Goal: Use online tool/utility: Use online tool/utility

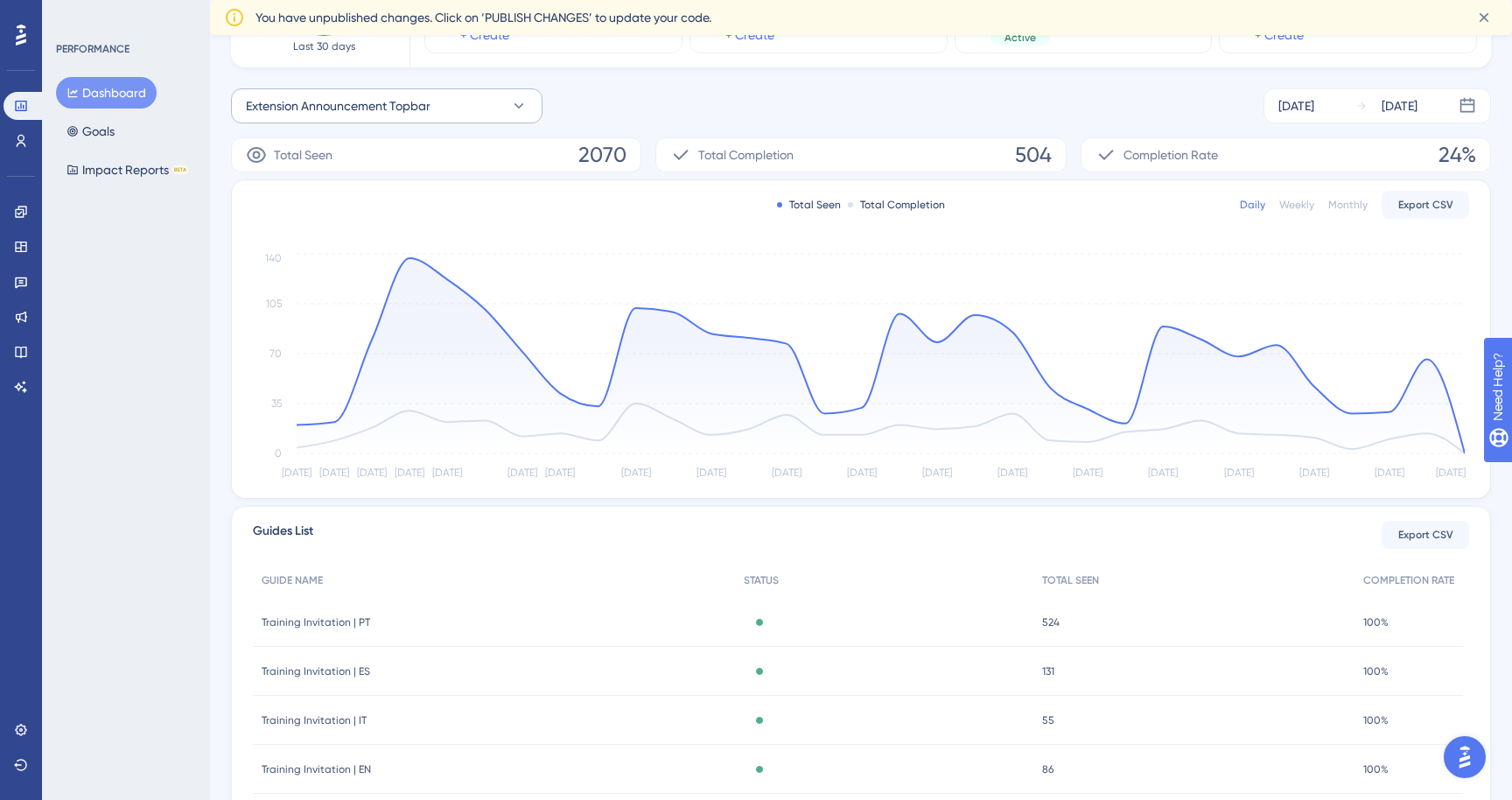
click at [427, 104] on span "Extension Announcement Topbar" at bounding box center [338, 105] width 184 height 21
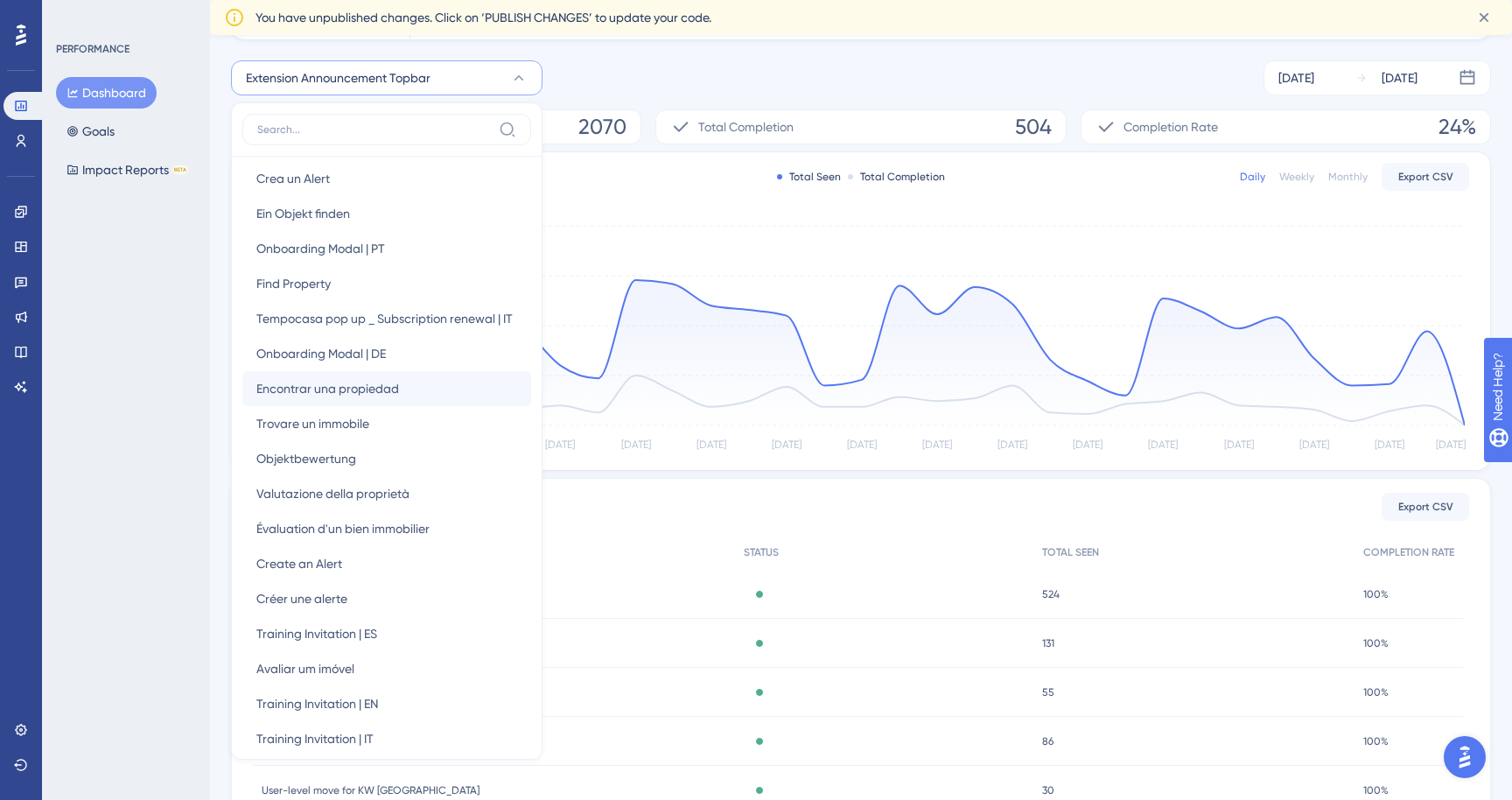
scroll to position [161, 0]
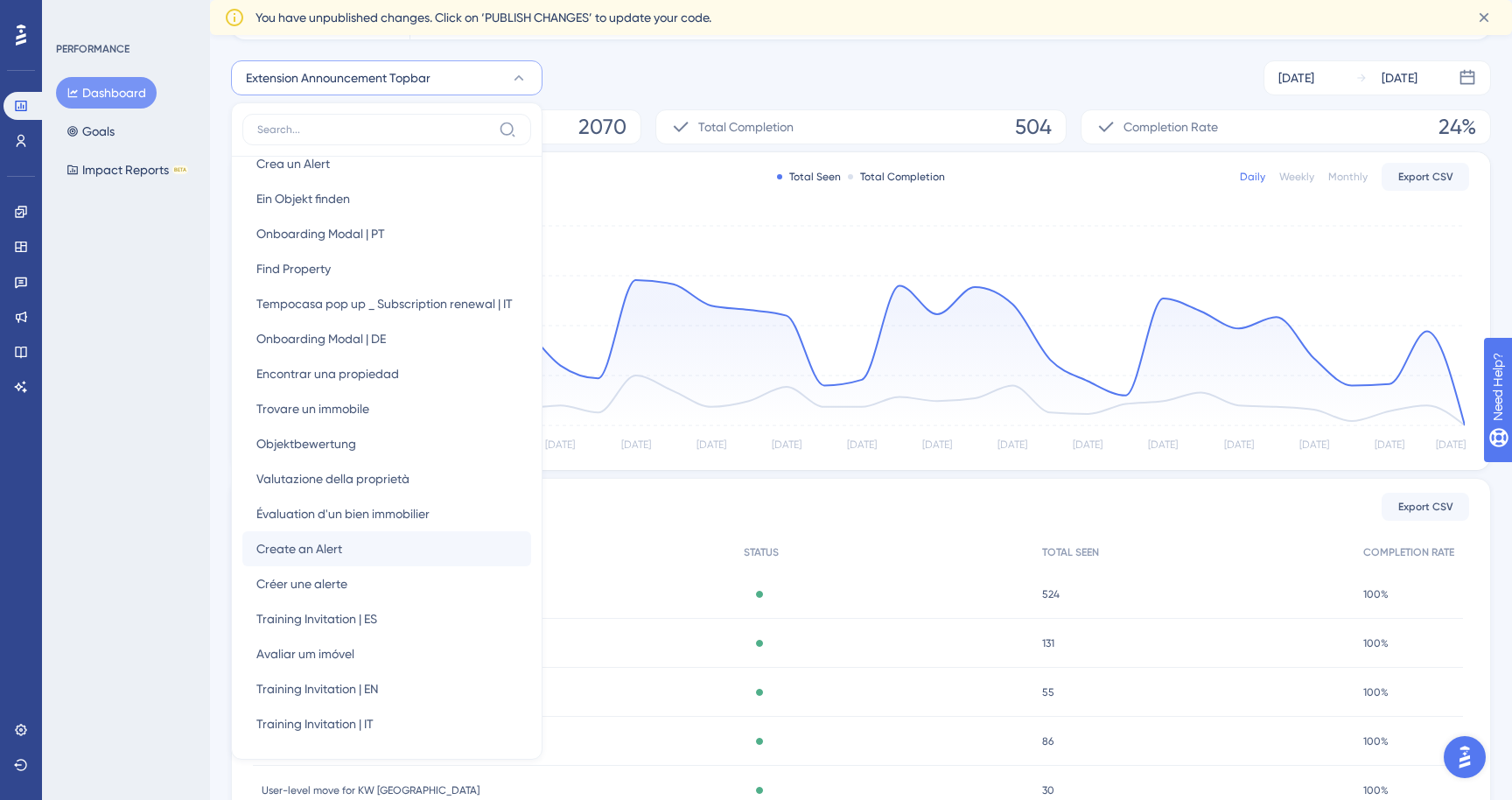
click at [307, 545] on span "Create an Alert" at bounding box center [298, 548] width 85 height 21
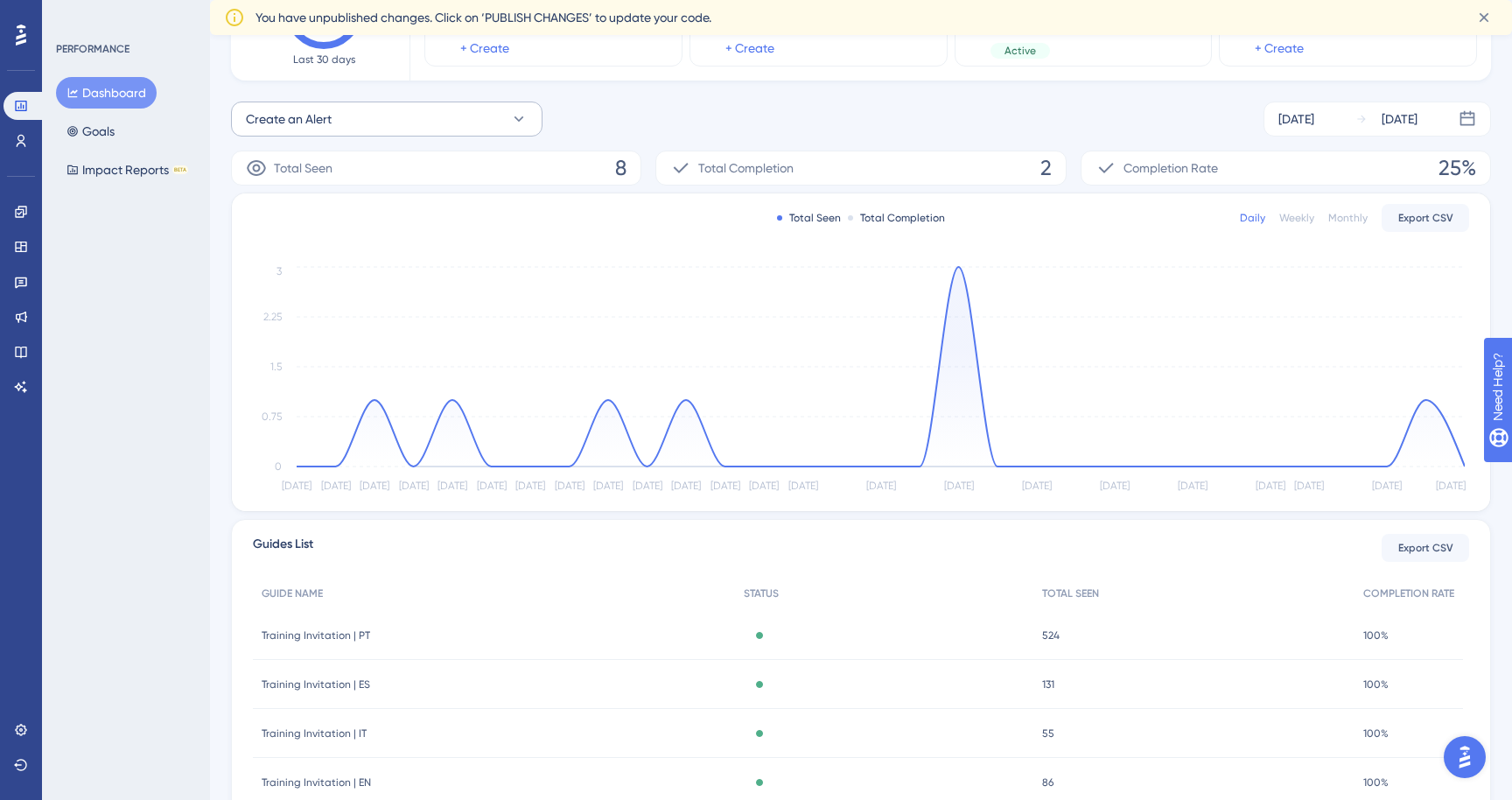
scroll to position [192, 0]
click at [343, 114] on button "Create an Alert" at bounding box center [387, 119] width 312 height 35
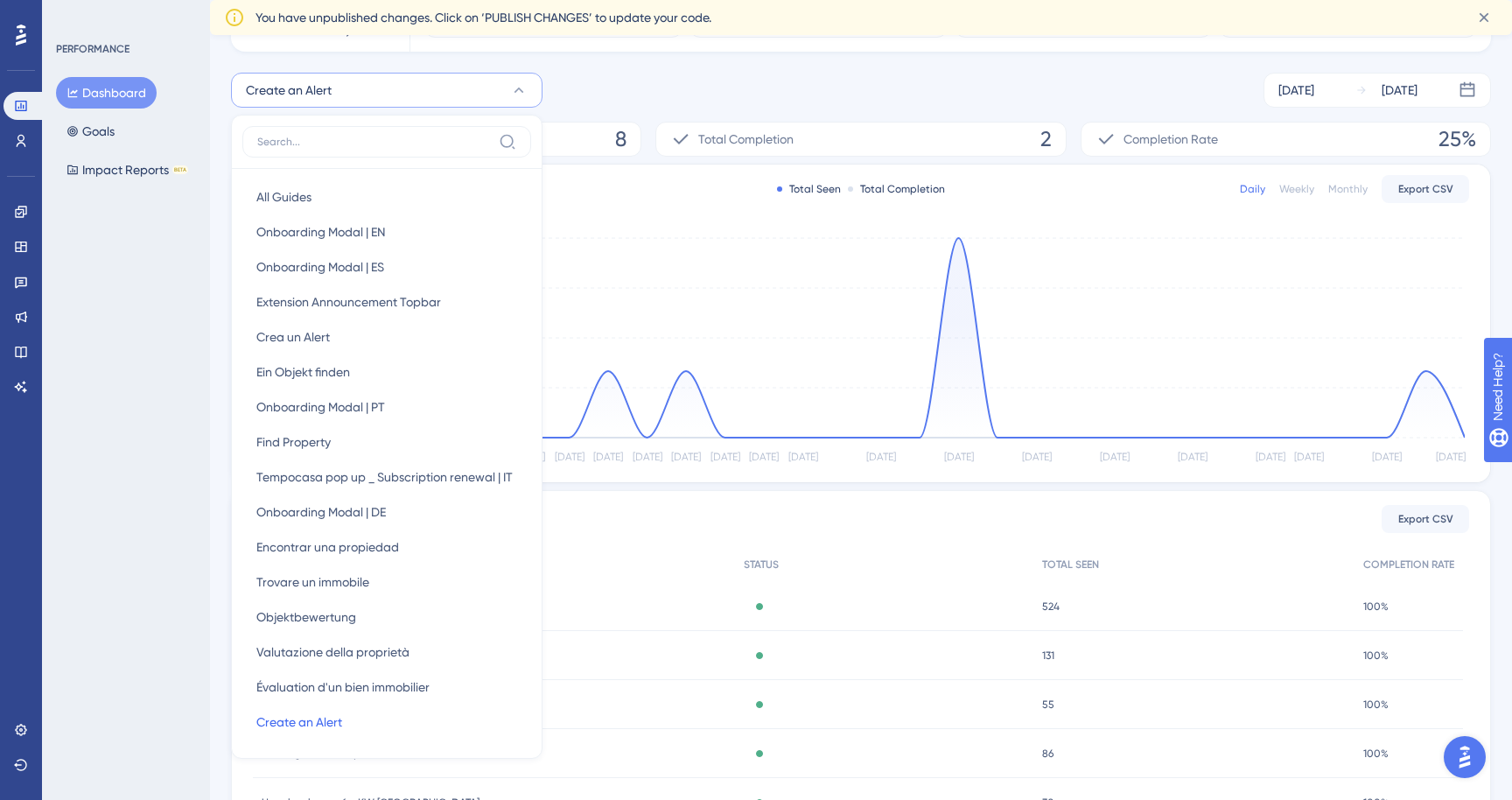
click at [329, 148] on label at bounding box center [387, 141] width 289 height 31
click at [329, 148] on input at bounding box center [374, 142] width 235 height 14
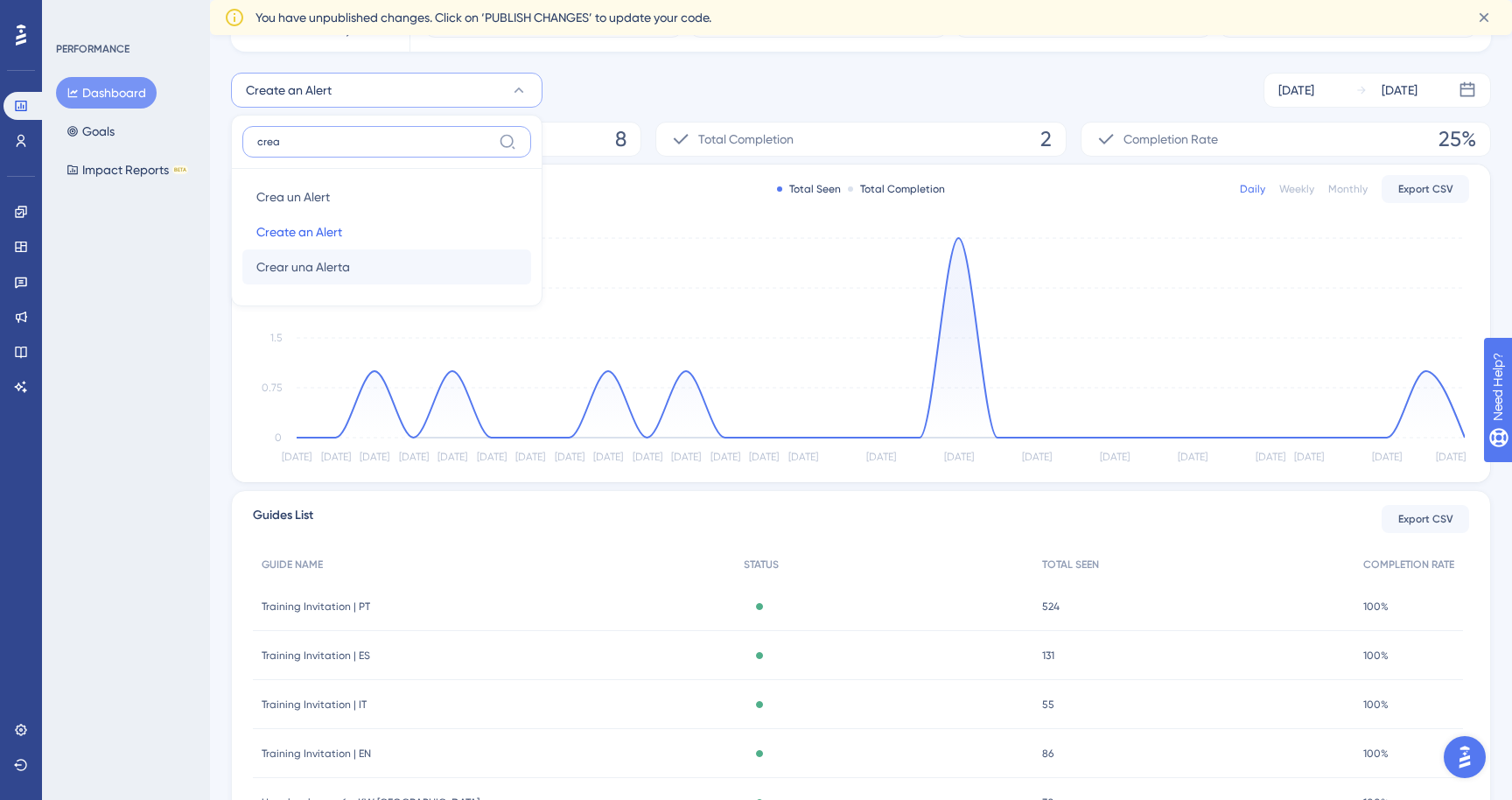
type input "crea"
click at [343, 259] on span "Crear una Alerta" at bounding box center [303, 266] width 93 height 21
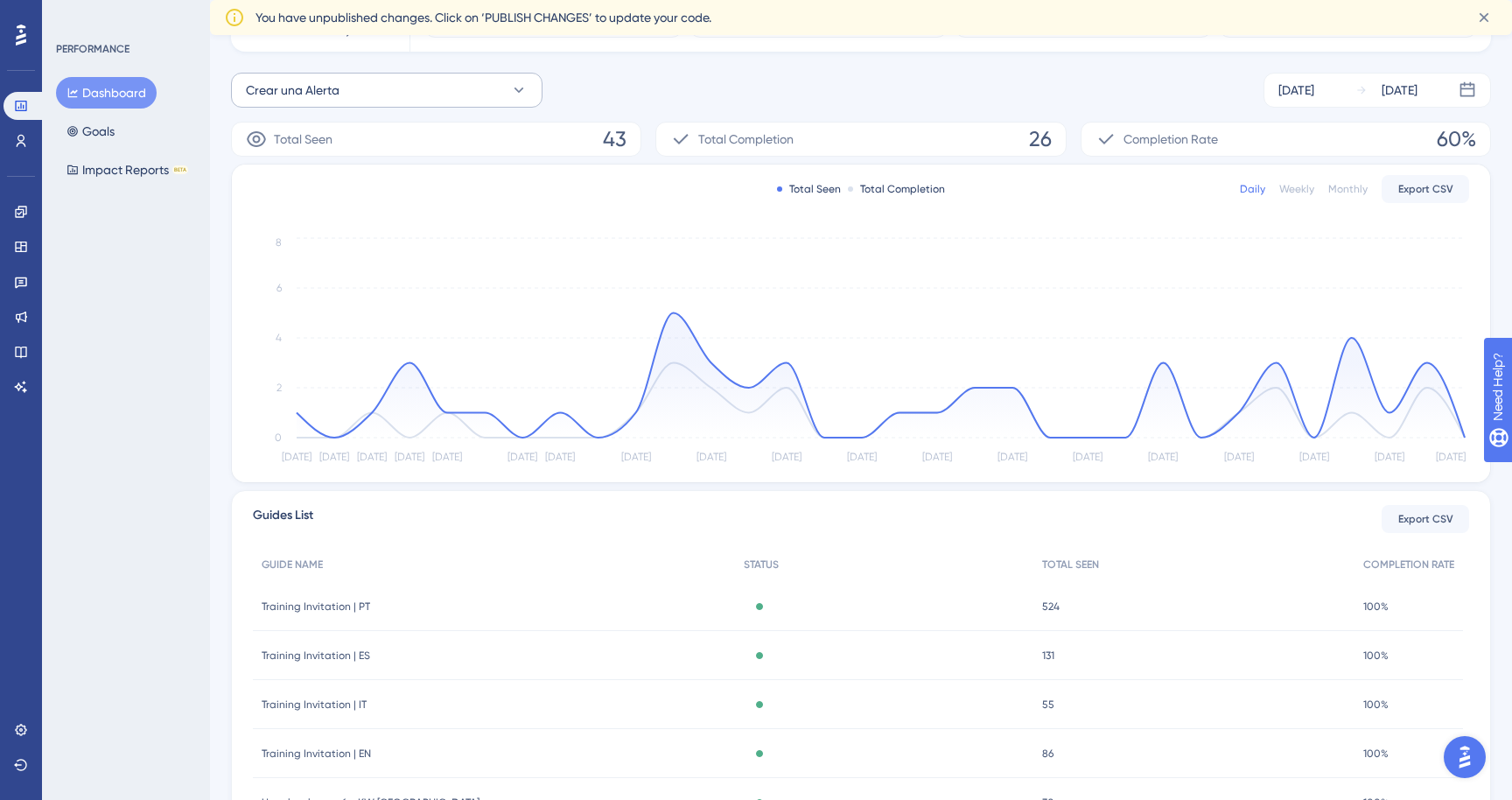
click at [375, 96] on button "Crear una Alerta" at bounding box center [387, 90] width 312 height 35
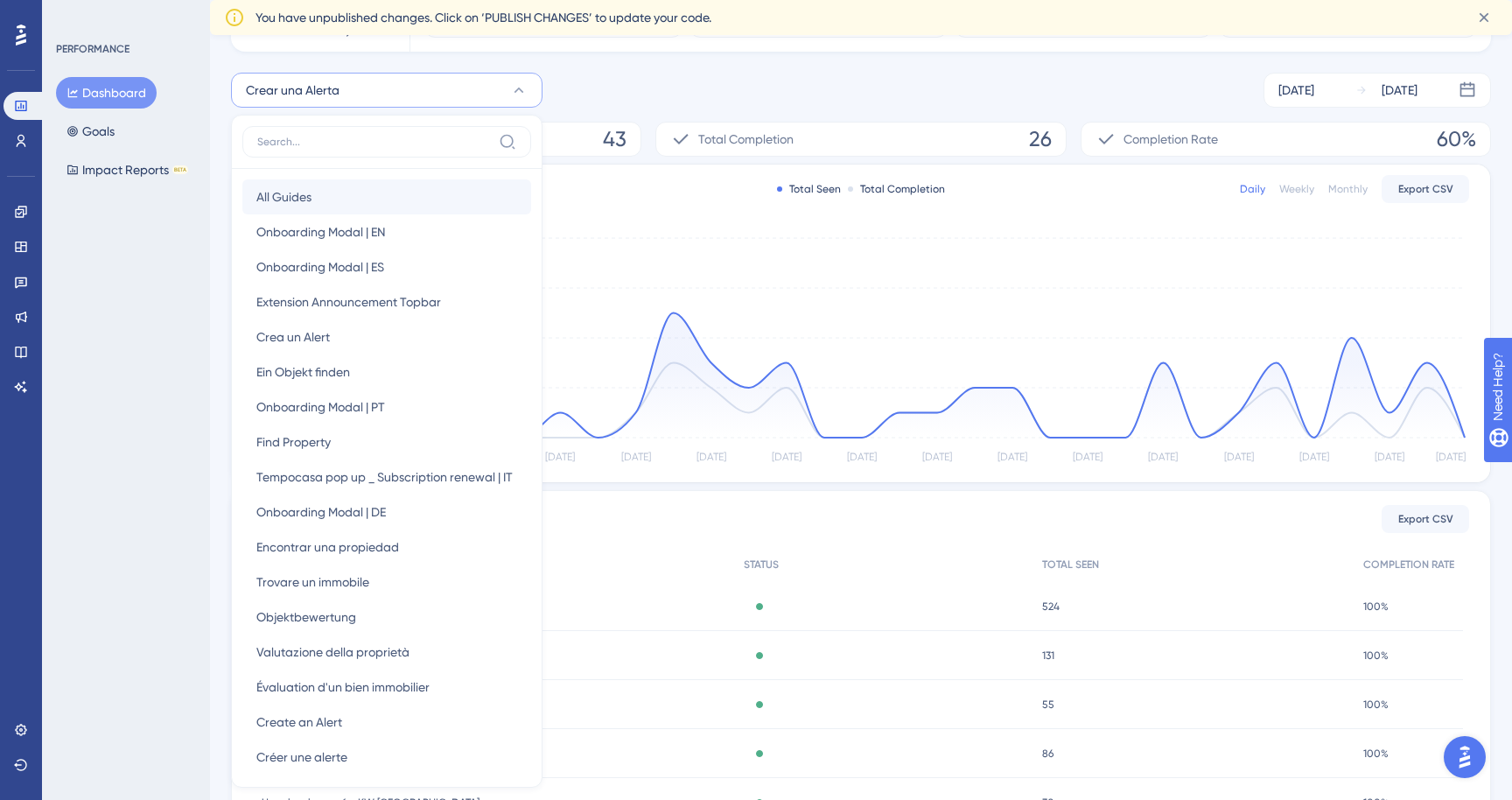
scroll to position [253, 0]
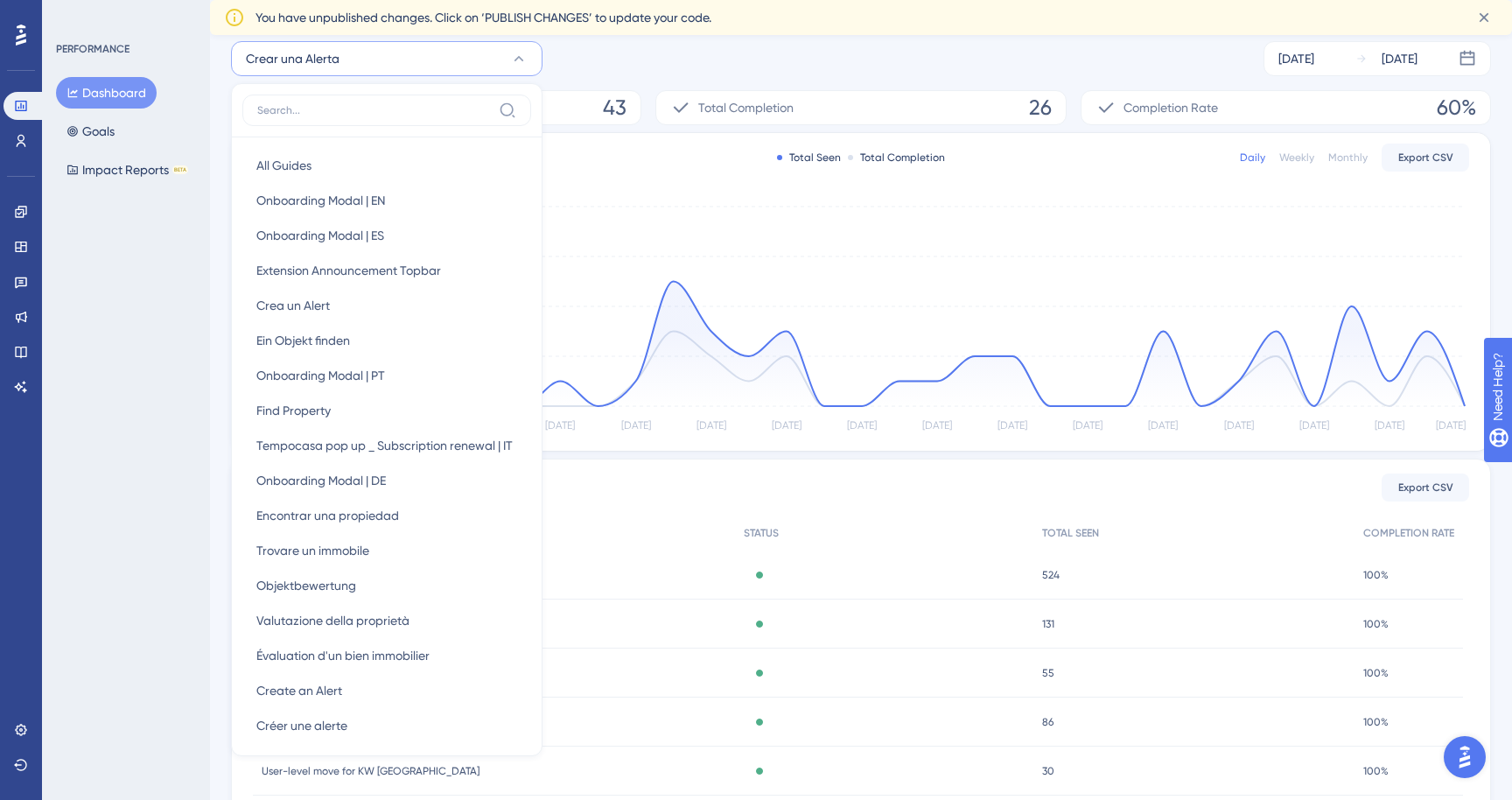
click at [351, 102] on label at bounding box center [387, 110] width 289 height 31
click at [351, 103] on input at bounding box center [374, 111] width 235 height 14
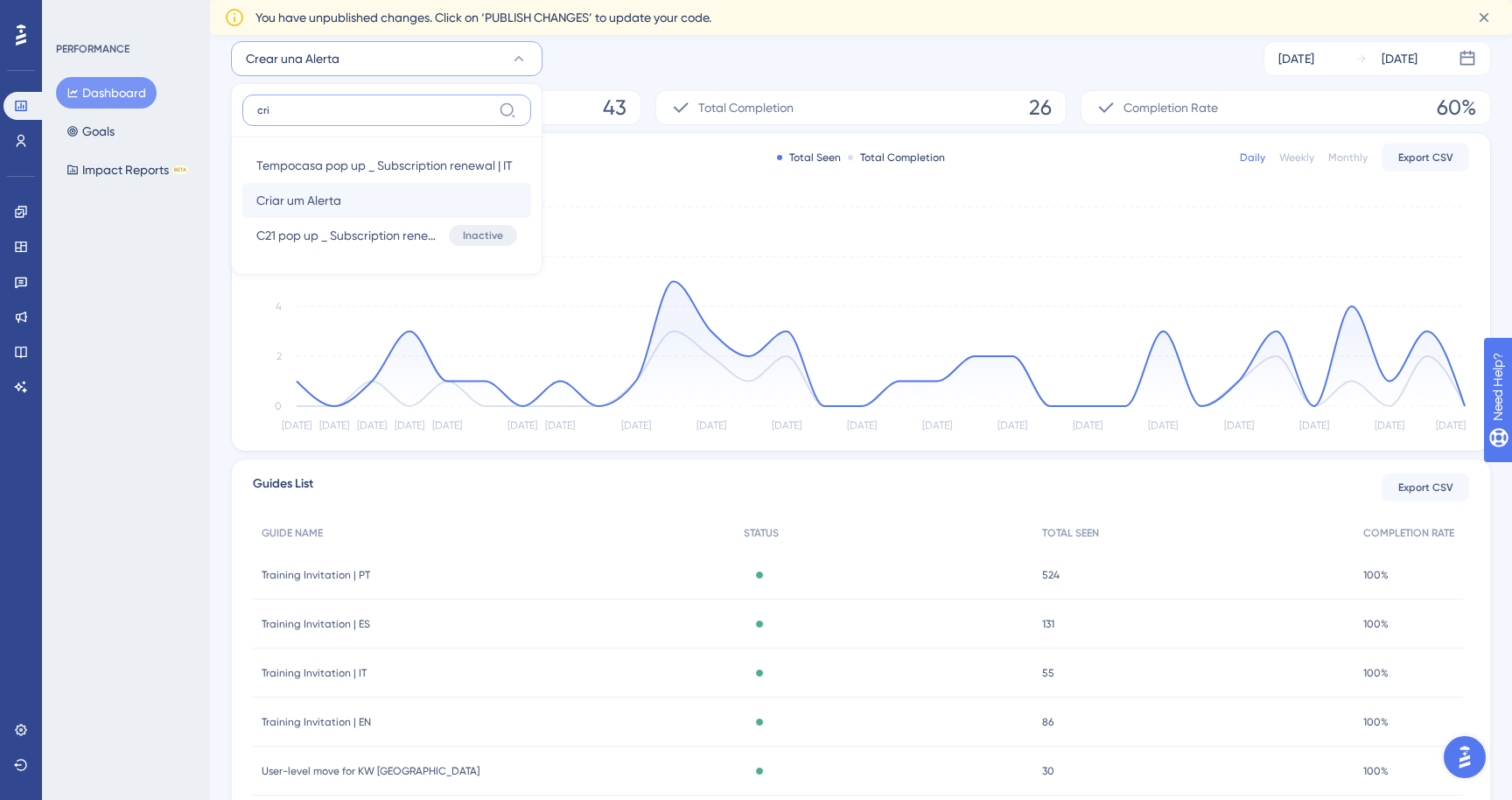
type input "cri"
click at [377, 196] on button "Criar um Alerta Criar um Alerta" at bounding box center [387, 200] width 289 height 35
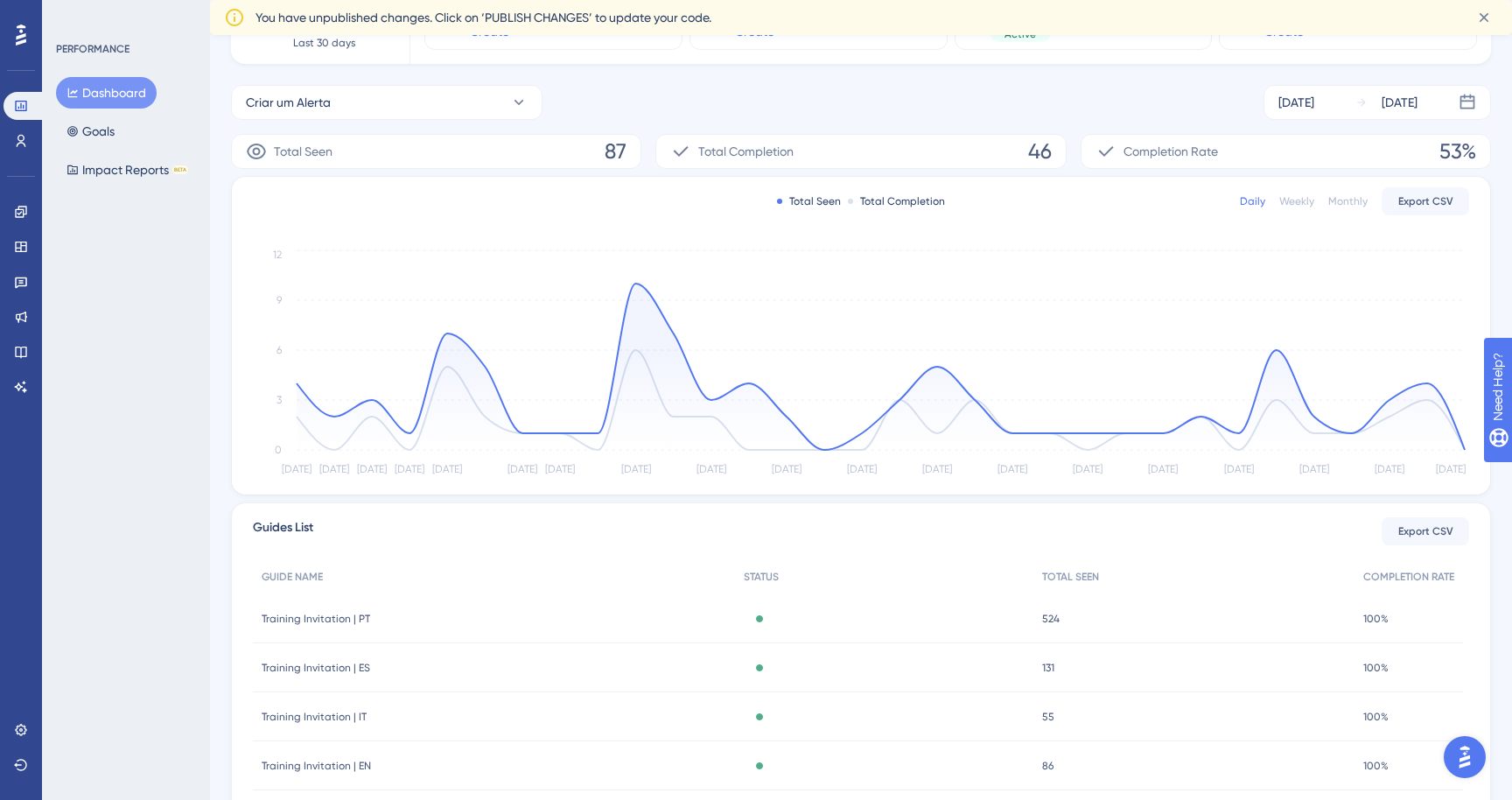
scroll to position [190, 0]
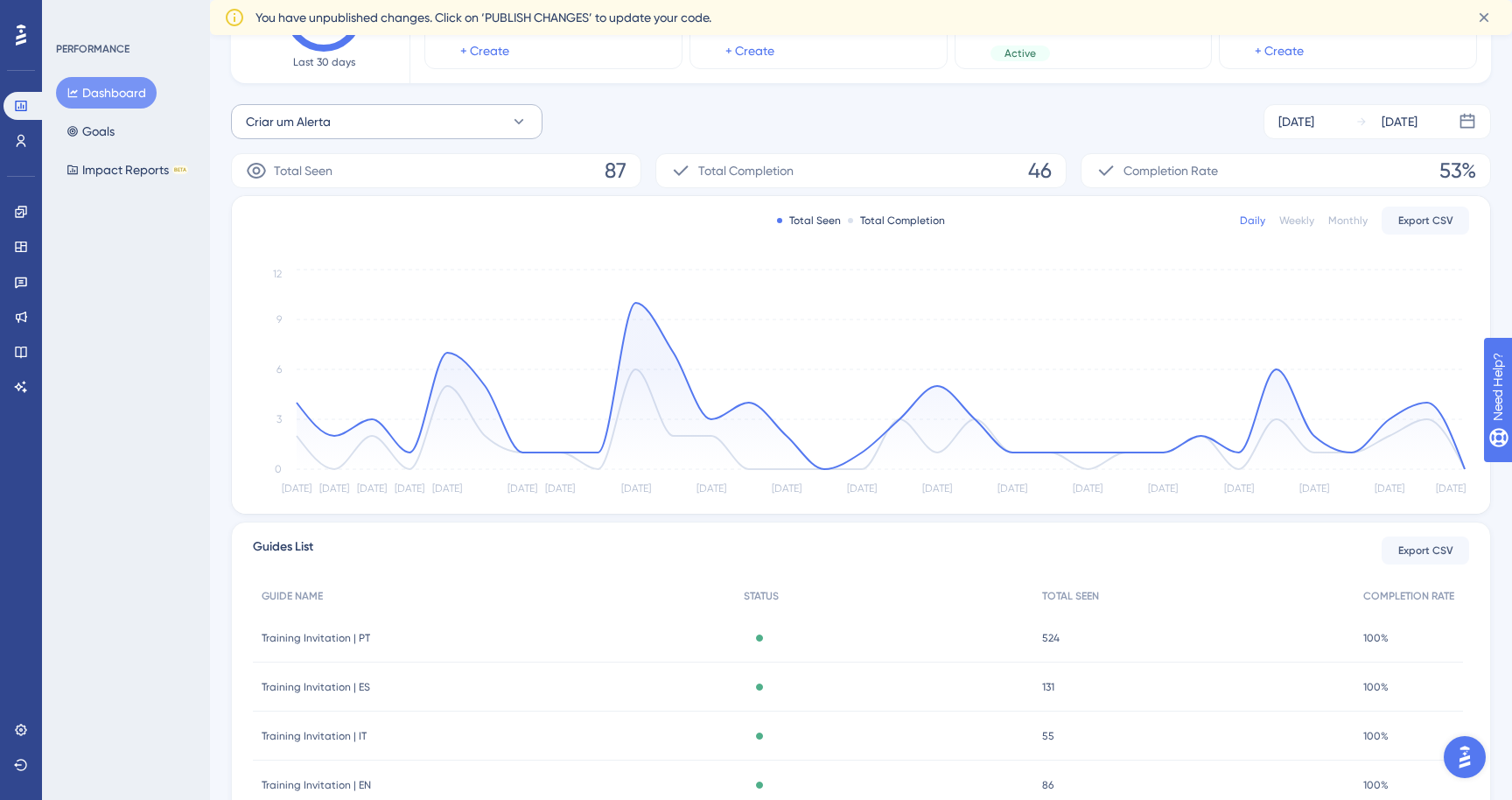
click at [351, 128] on button "Criar um Alerta" at bounding box center [387, 121] width 312 height 35
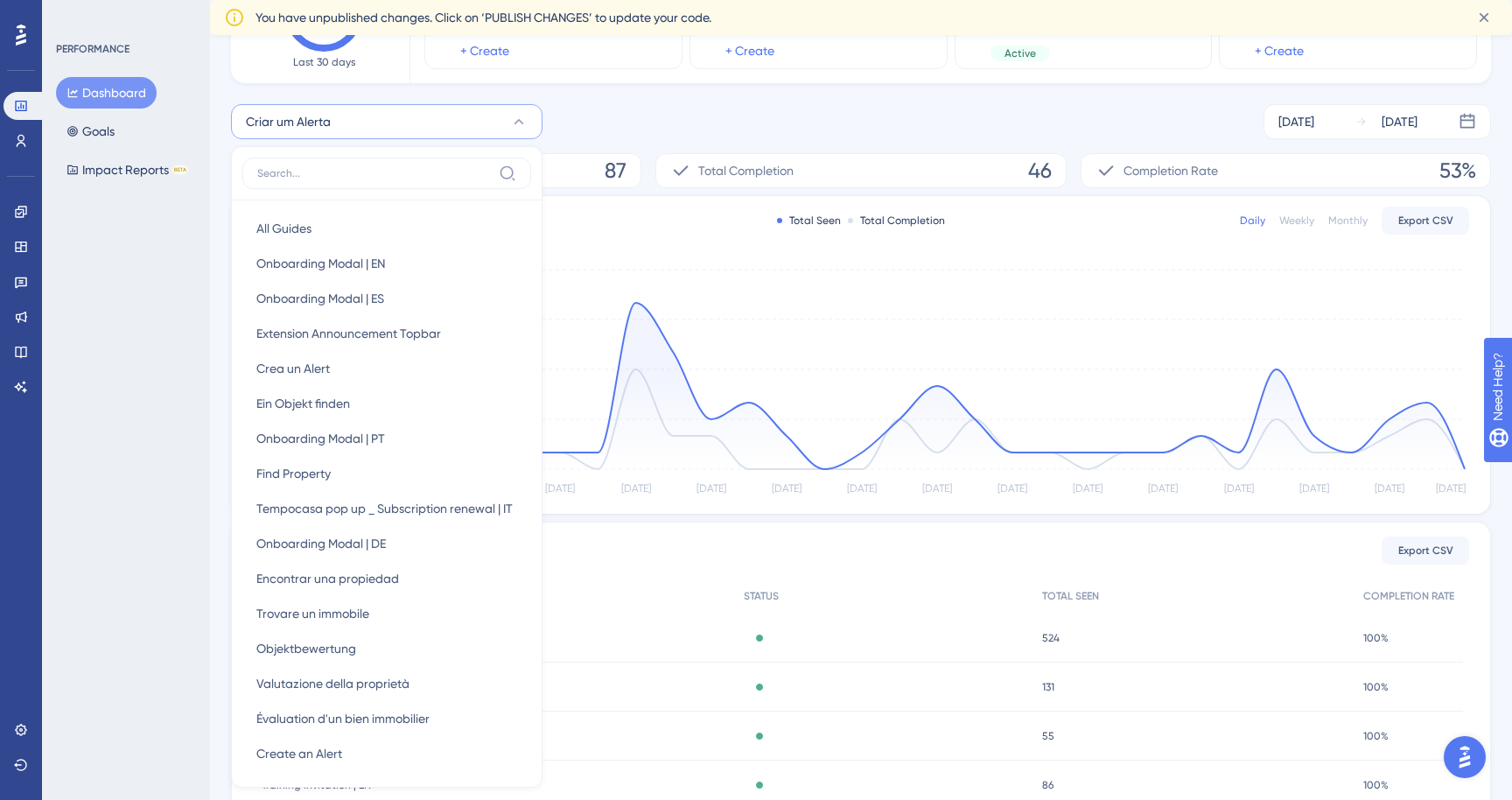
scroll to position [227, 0]
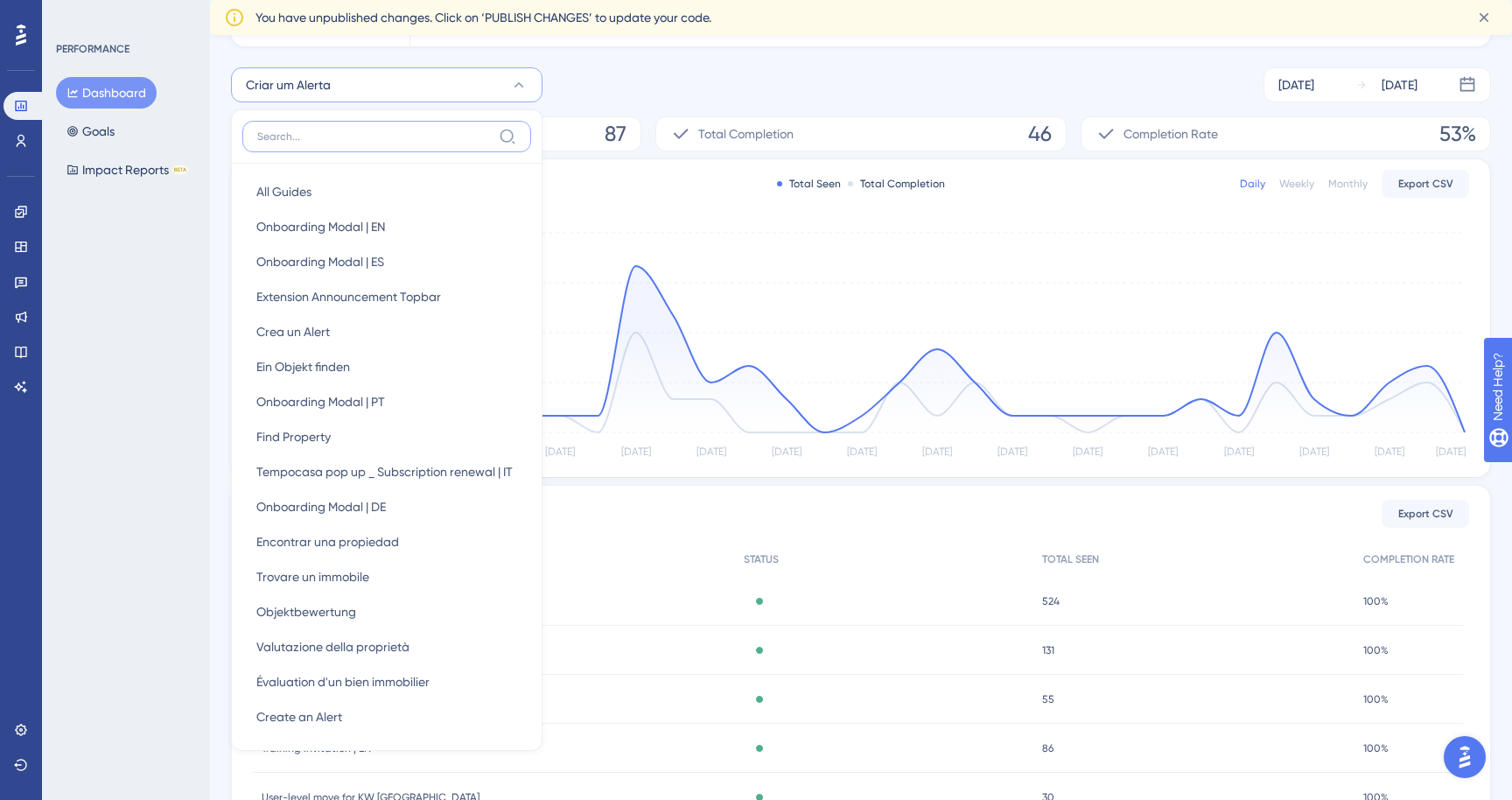
click at [323, 134] on input at bounding box center [374, 137] width 235 height 14
paste input "Erstellen"
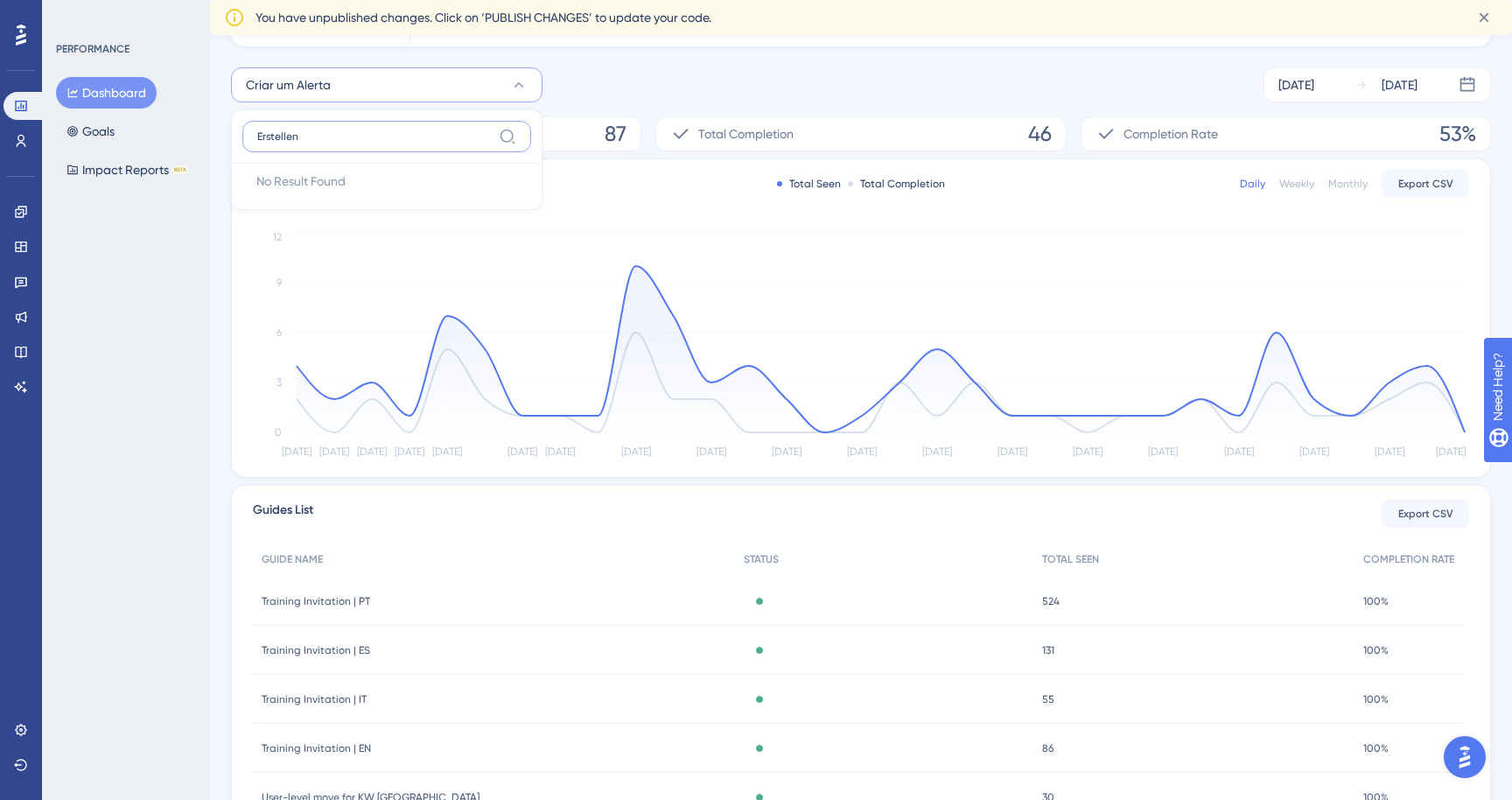
click at [335, 130] on input "Erstellen" at bounding box center [374, 137] width 235 height 14
paste input "Benachrichtigung"
type input "Benachrichtigung"
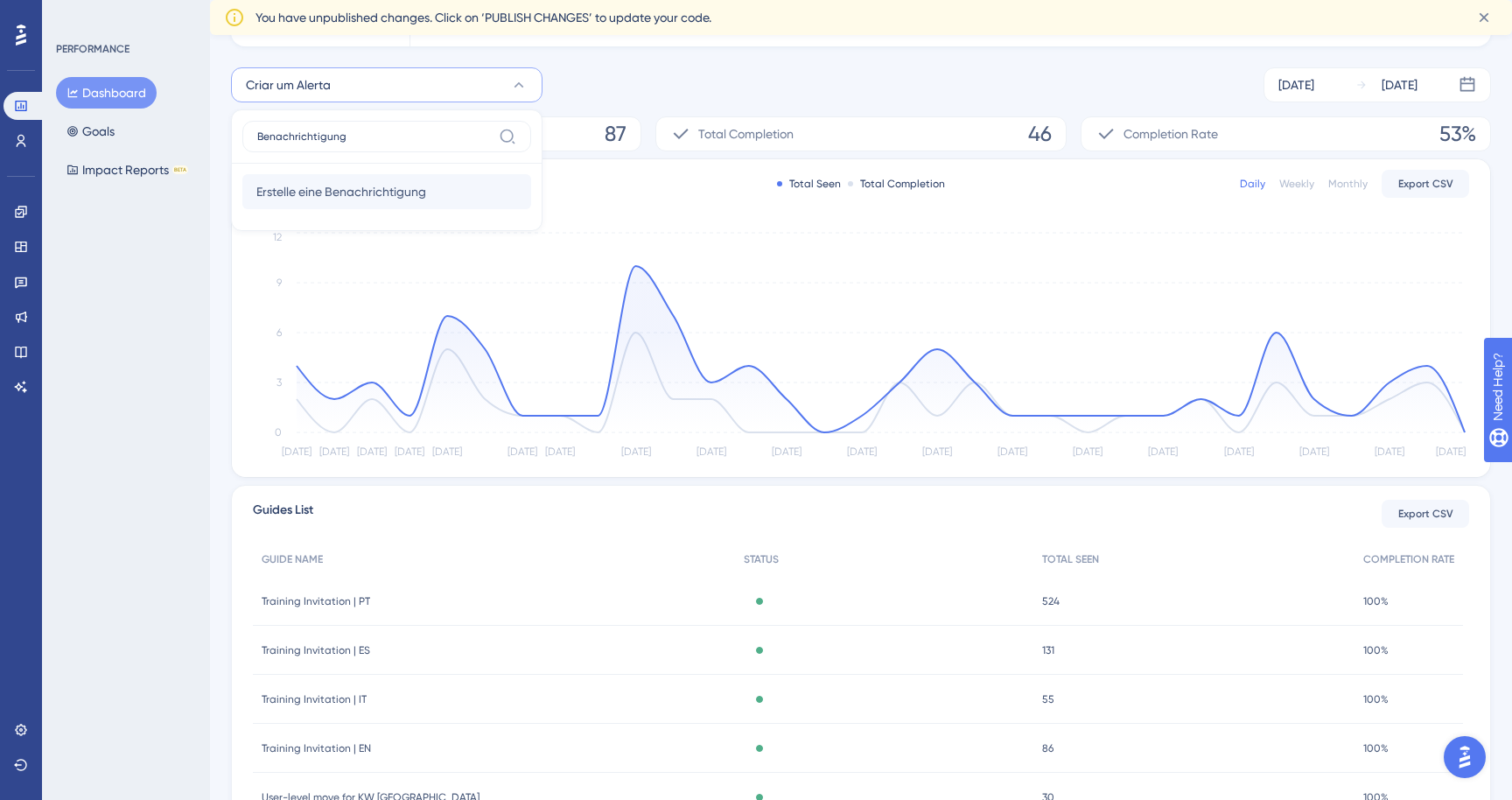
click at [356, 193] on span "Erstelle eine Benachrichtigung" at bounding box center [341, 191] width 170 height 21
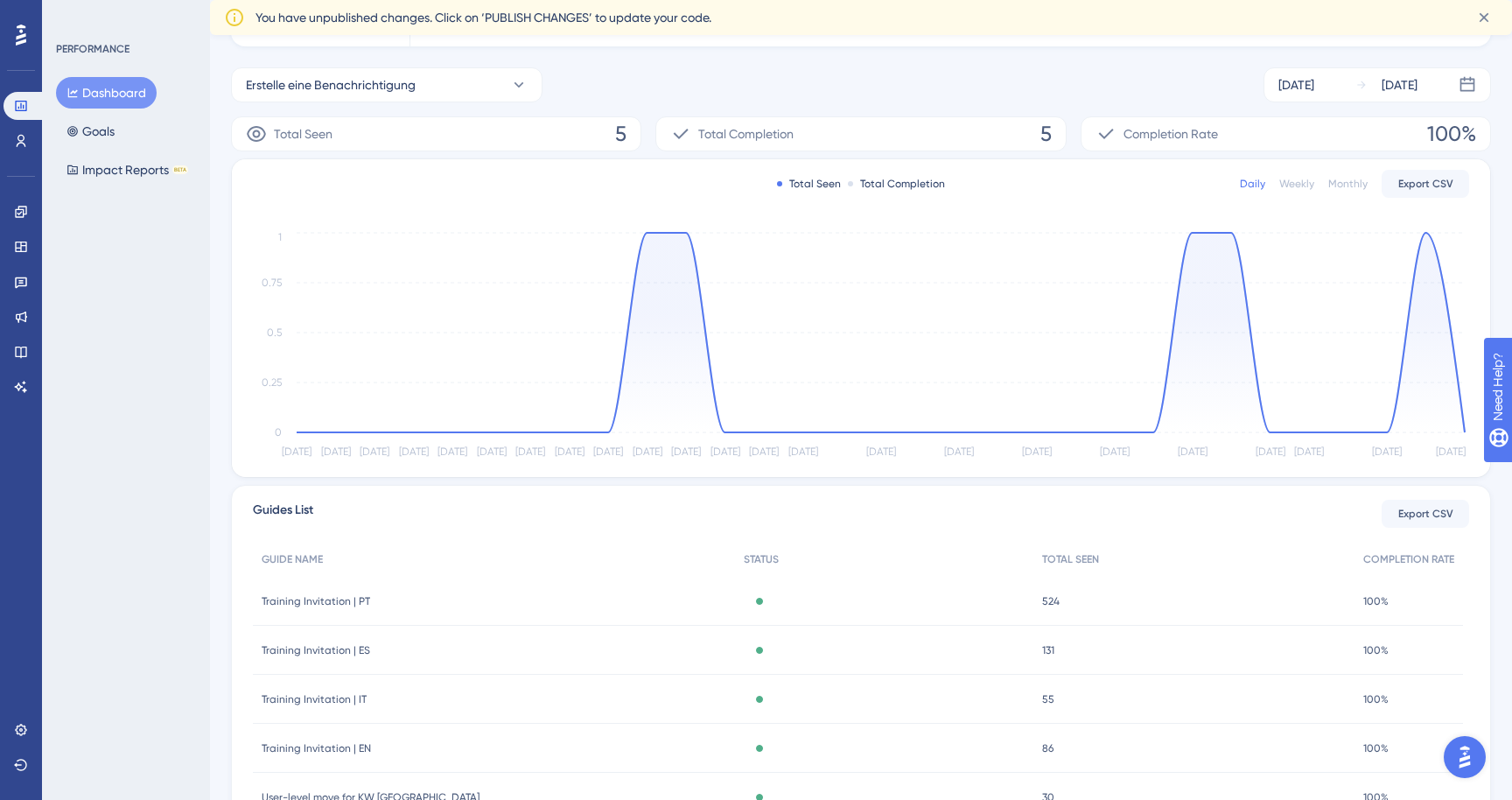
click at [342, 133] on div "Total Seen 5" at bounding box center [436, 133] width 411 height 35
click at [346, 83] on span "Erstelle eine Benachrichtigung" at bounding box center [331, 84] width 170 height 21
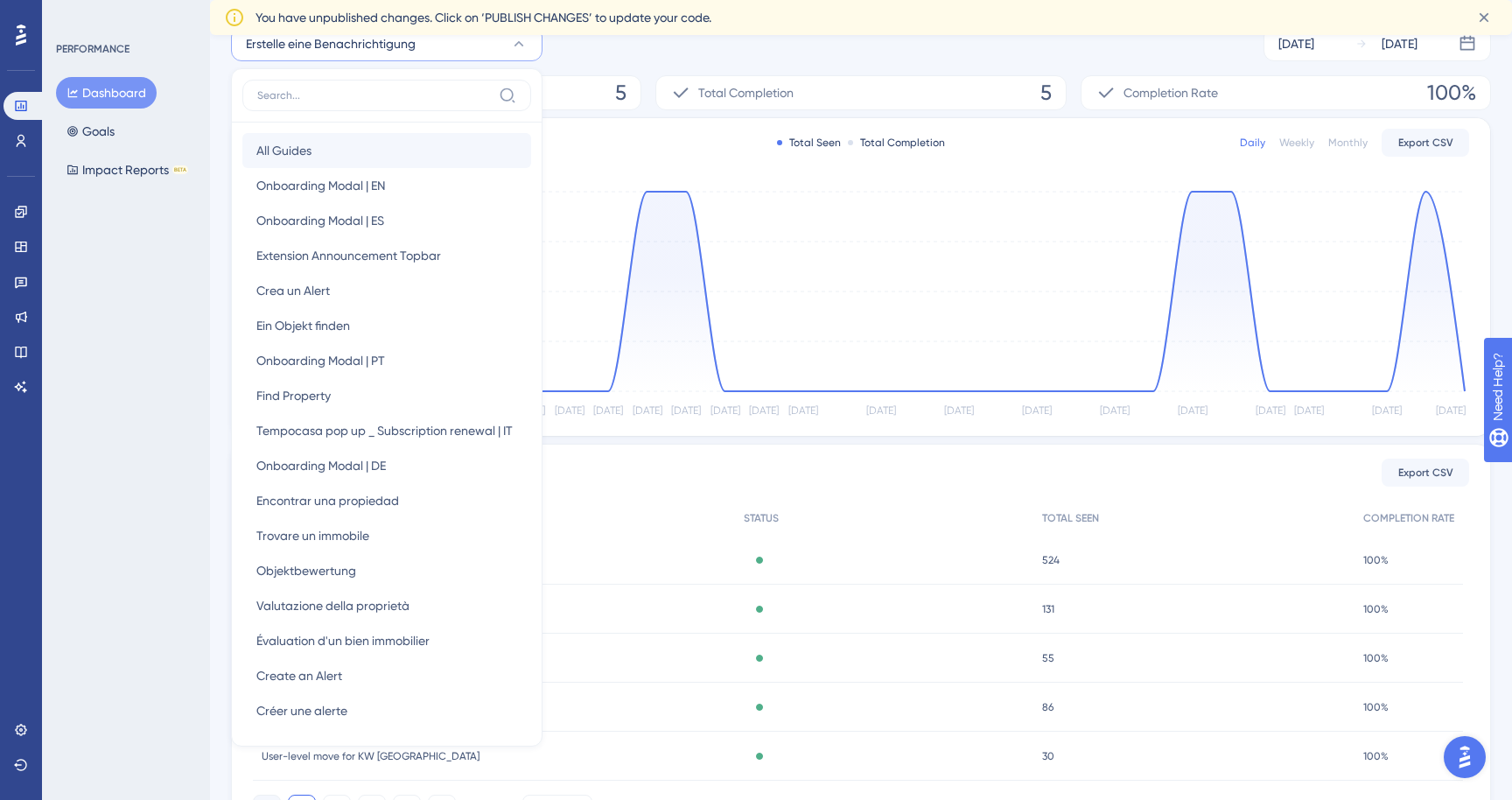
click at [327, 140] on button "All Guides All Guides" at bounding box center [387, 150] width 289 height 35
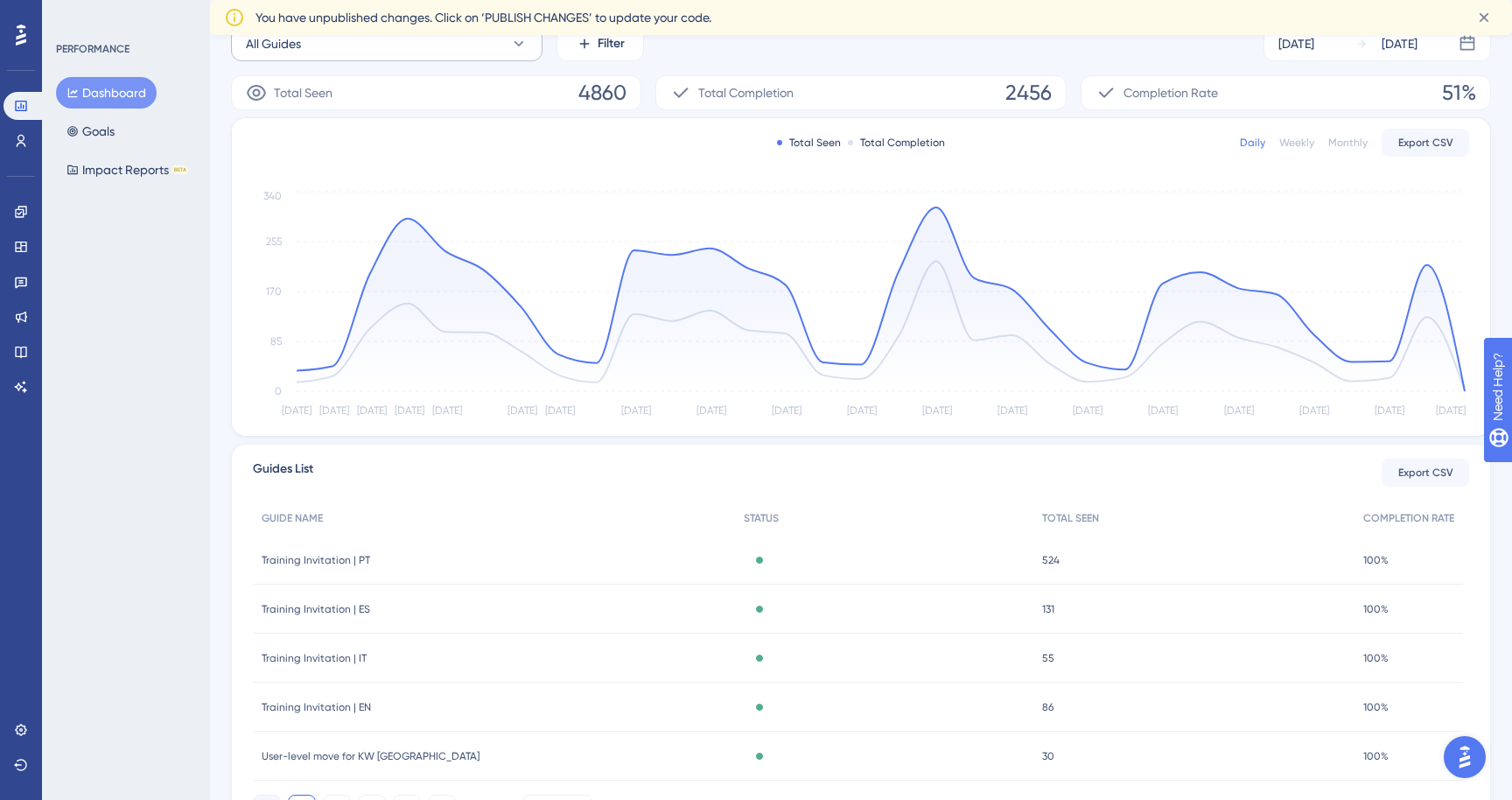
click at [348, 49] on button "All Guides" at bounding box center [387, 43] width 312 height 35
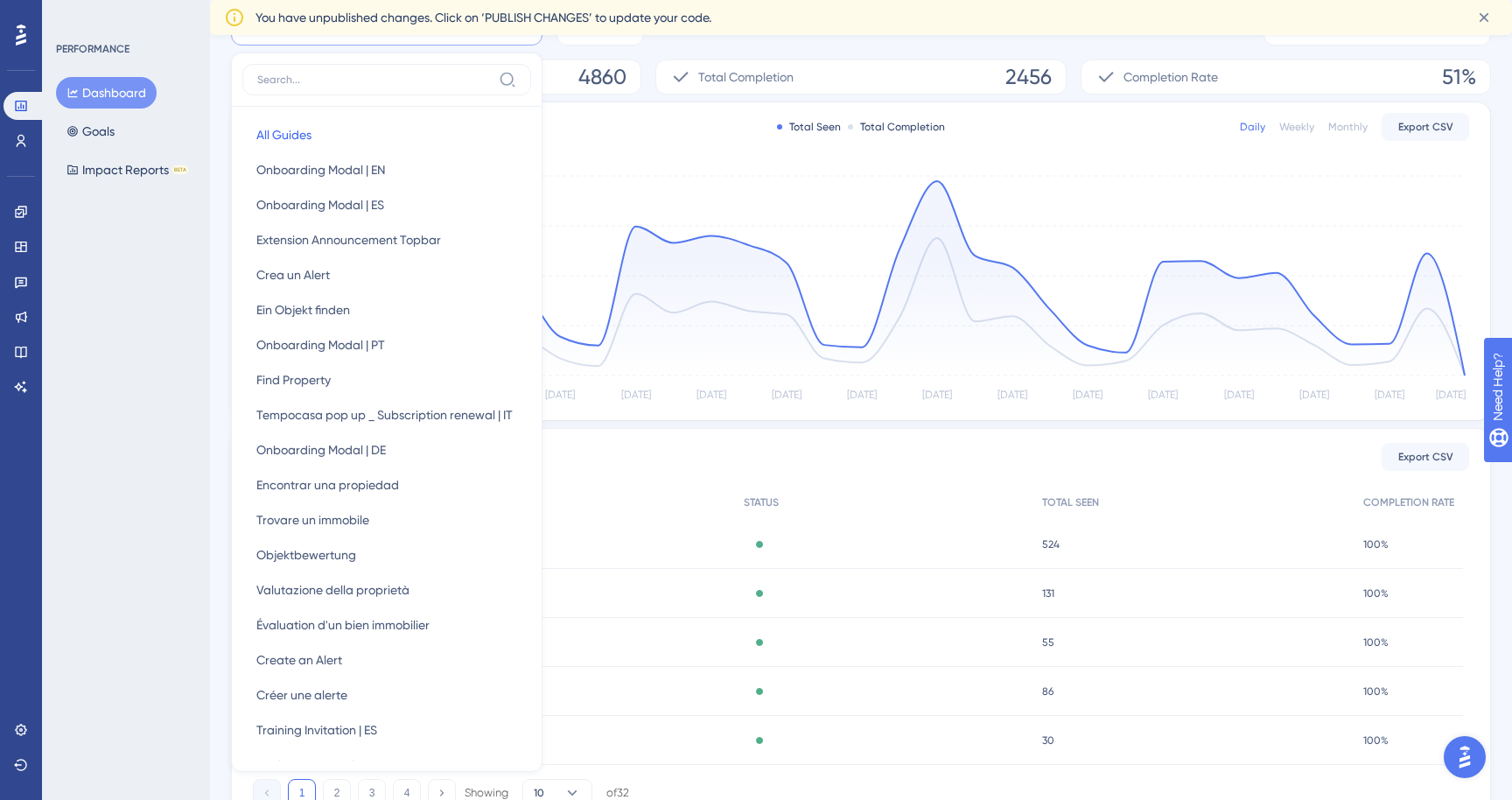
click at [337, 87] on label at bounding box center [387, 79] width 289 height 31
click at [337, 86] on input at bounding box center [374, 80] width 235 height 14
paste input "Créer une alerte"
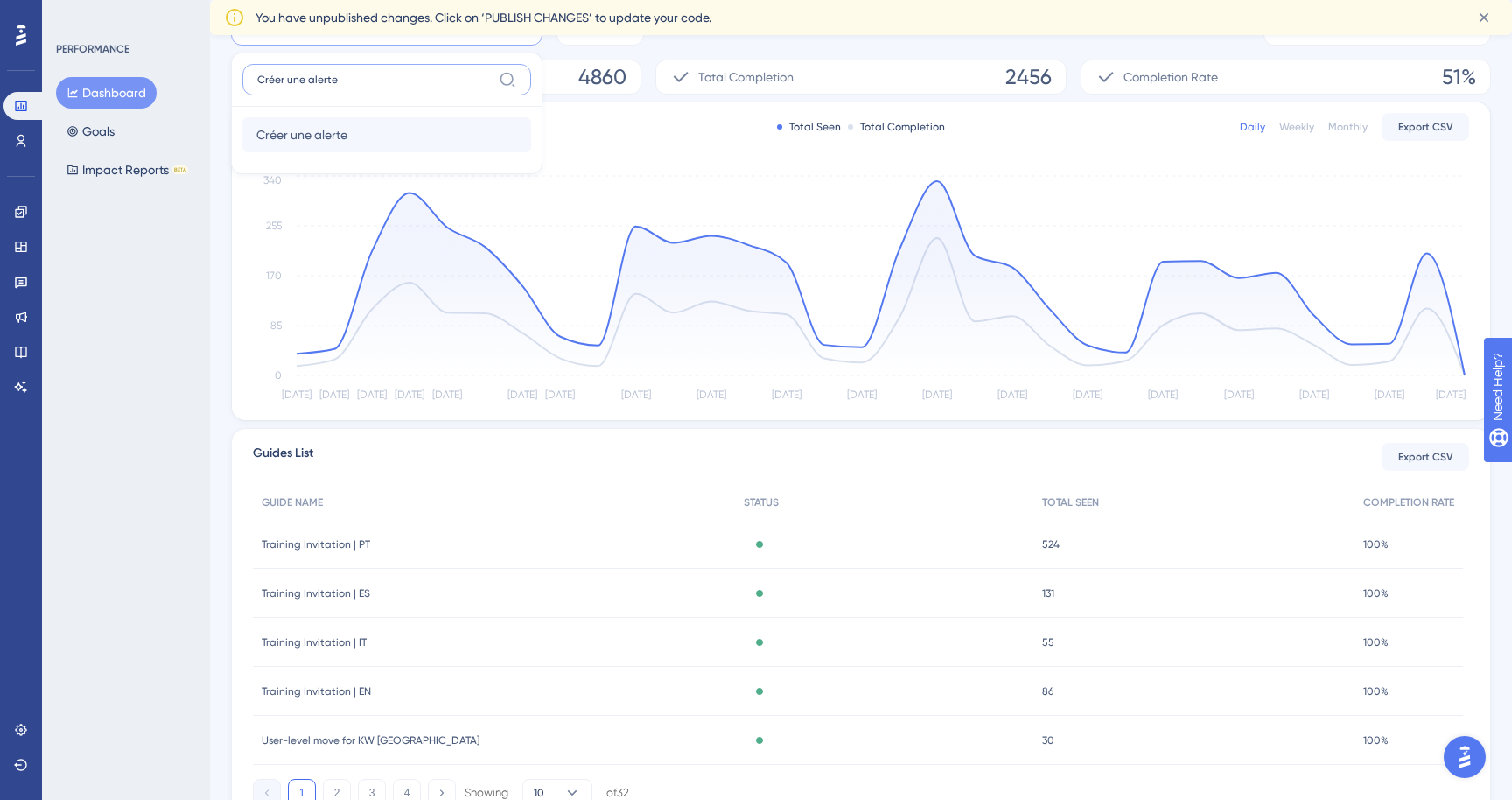
type input "Créer une alerte"
click at [334, 141] on span "Créer une alerte" at bounding box center [301, 134] width 91 height 21
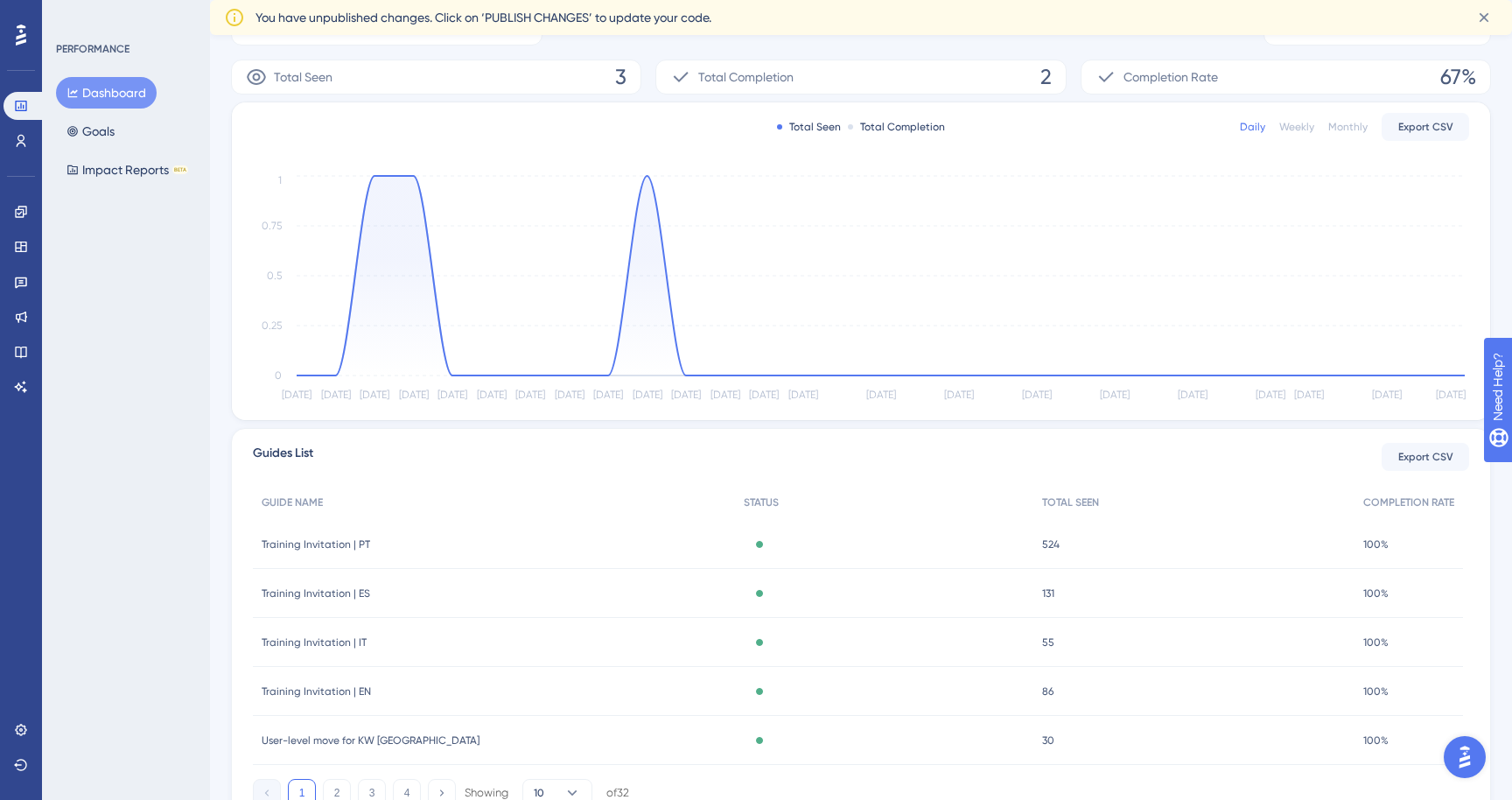
click at [471, 74] on div "Total Seen 3" at bounding box center [436, 76] width 411 height 35
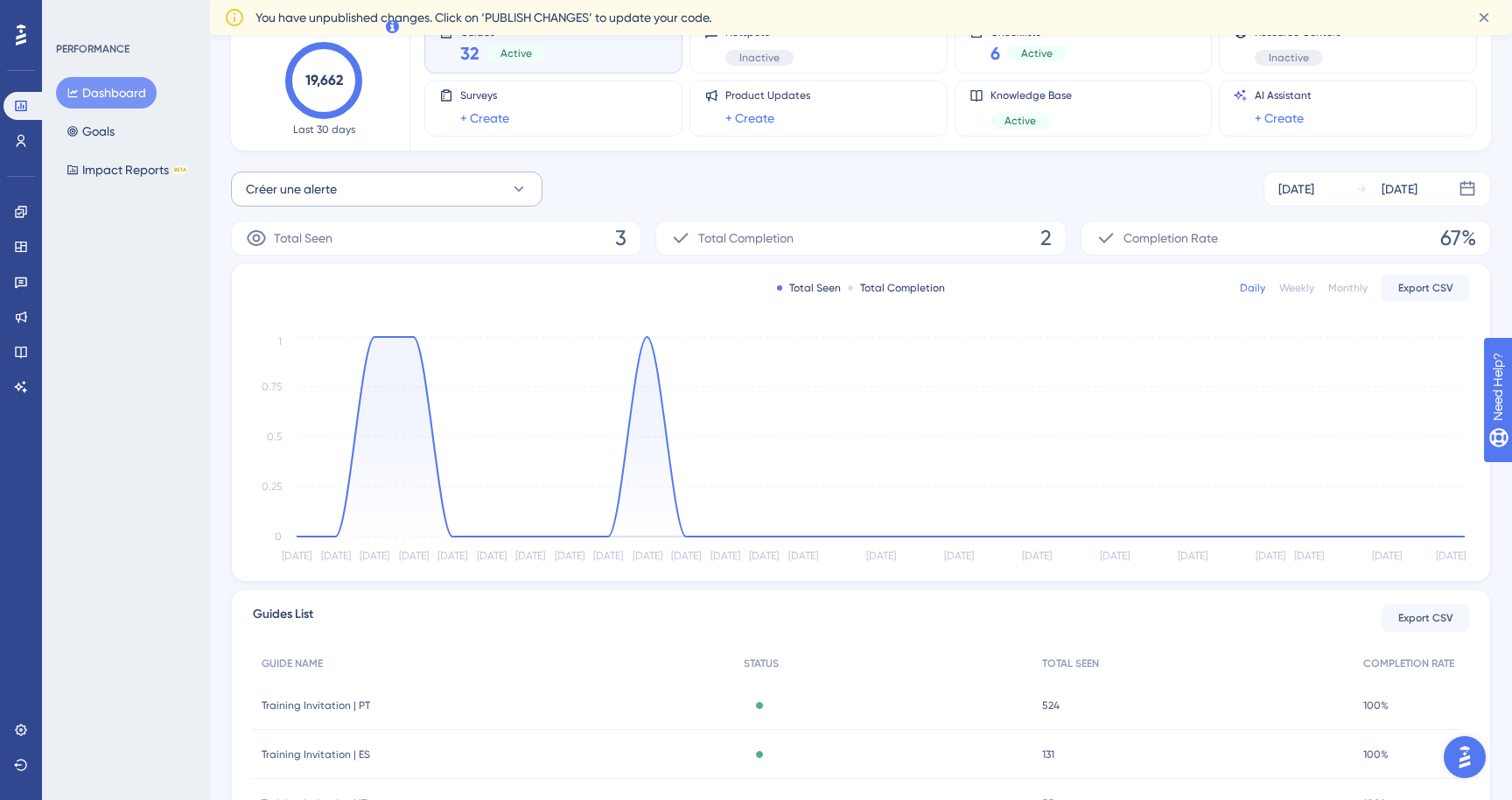
click at [424, 177] on button "Créer une alerte" at bounding box center [387, 189] width 312 height 35
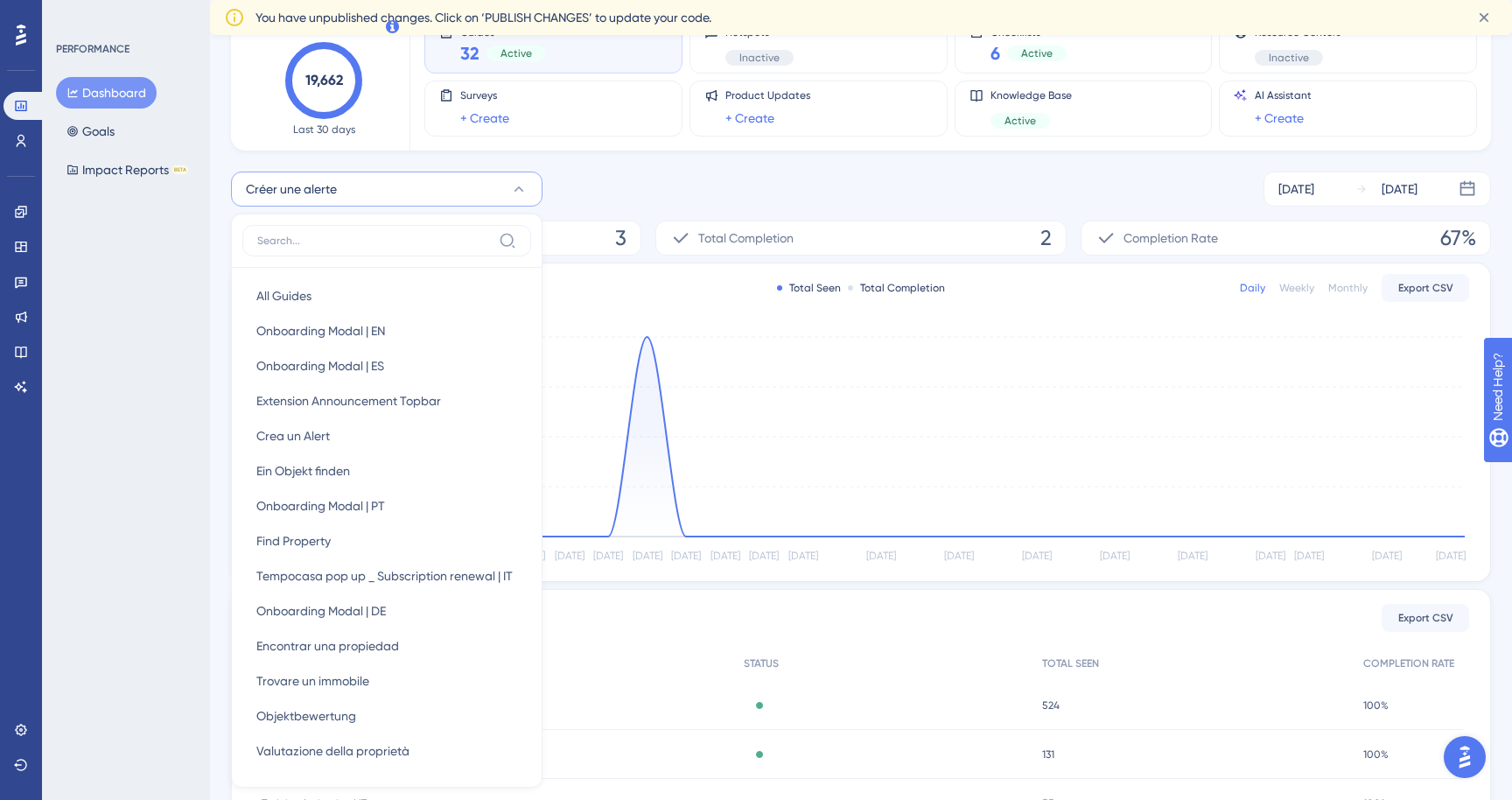
scroll to position [210, 0]
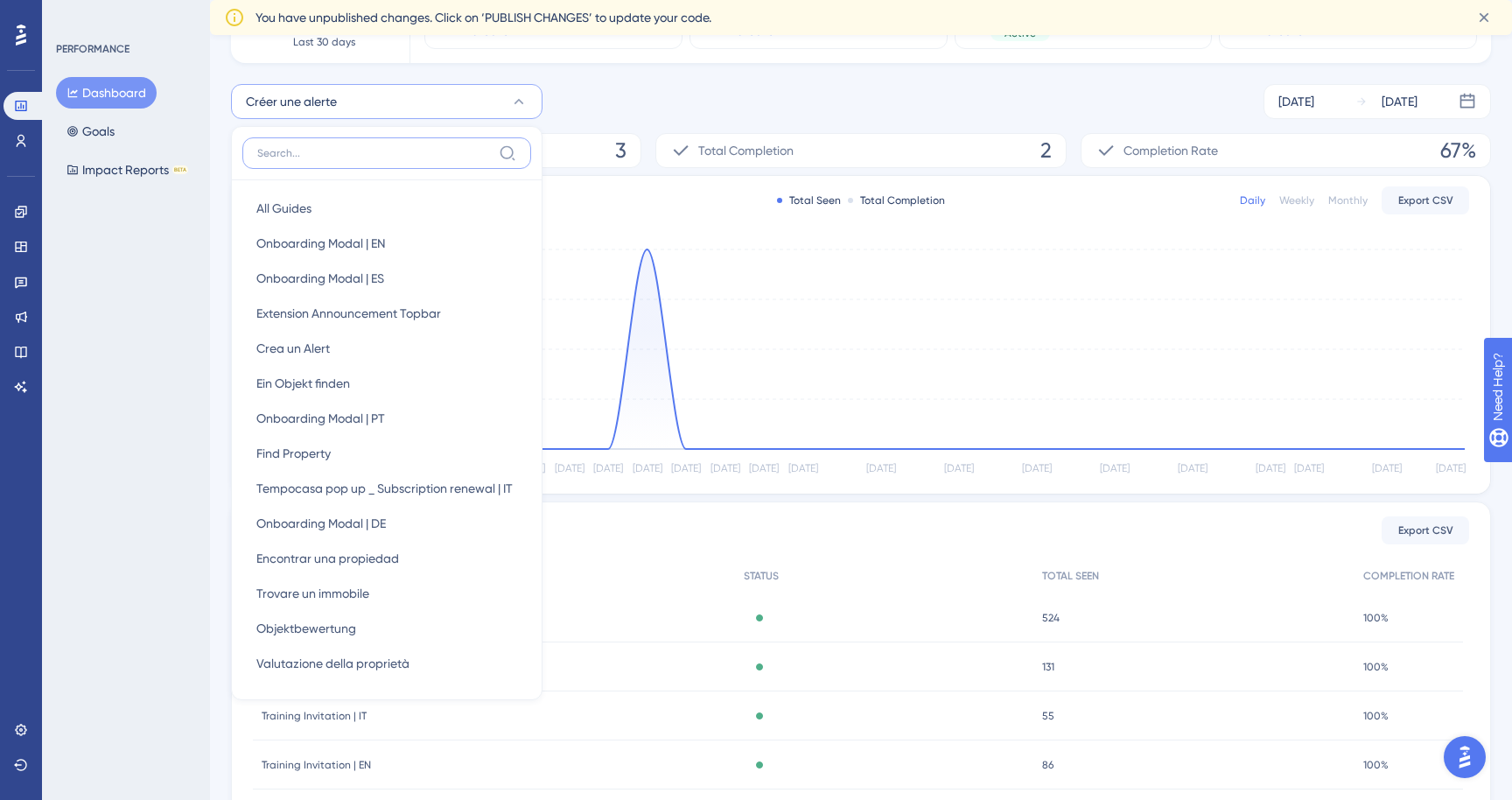
click at [349, 153] on input at bounding box center [374, 154] width 235 height 14
paste input "Crea un avviso"
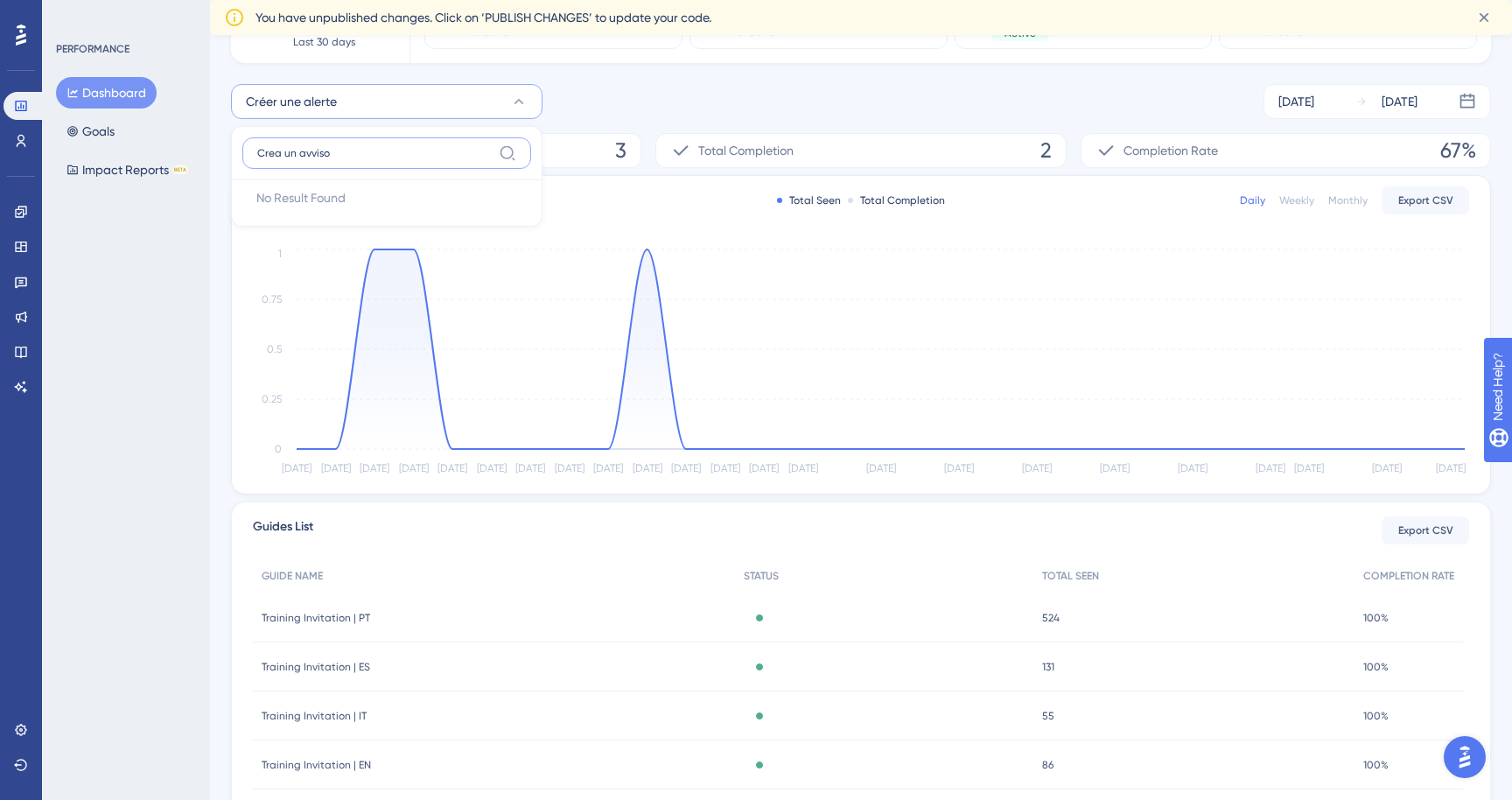
drag, startPoint x: 277, startPoint y: 152, endPoint x: 355, endPoint y: 146, distance: 78.2
click at [356, 150] on input "Crea un avviso" at bounding box center [374, 154] width 235 height 14
click at [347, 147] on input "Cre" at bounding box center [374, 154] width 235 height 14
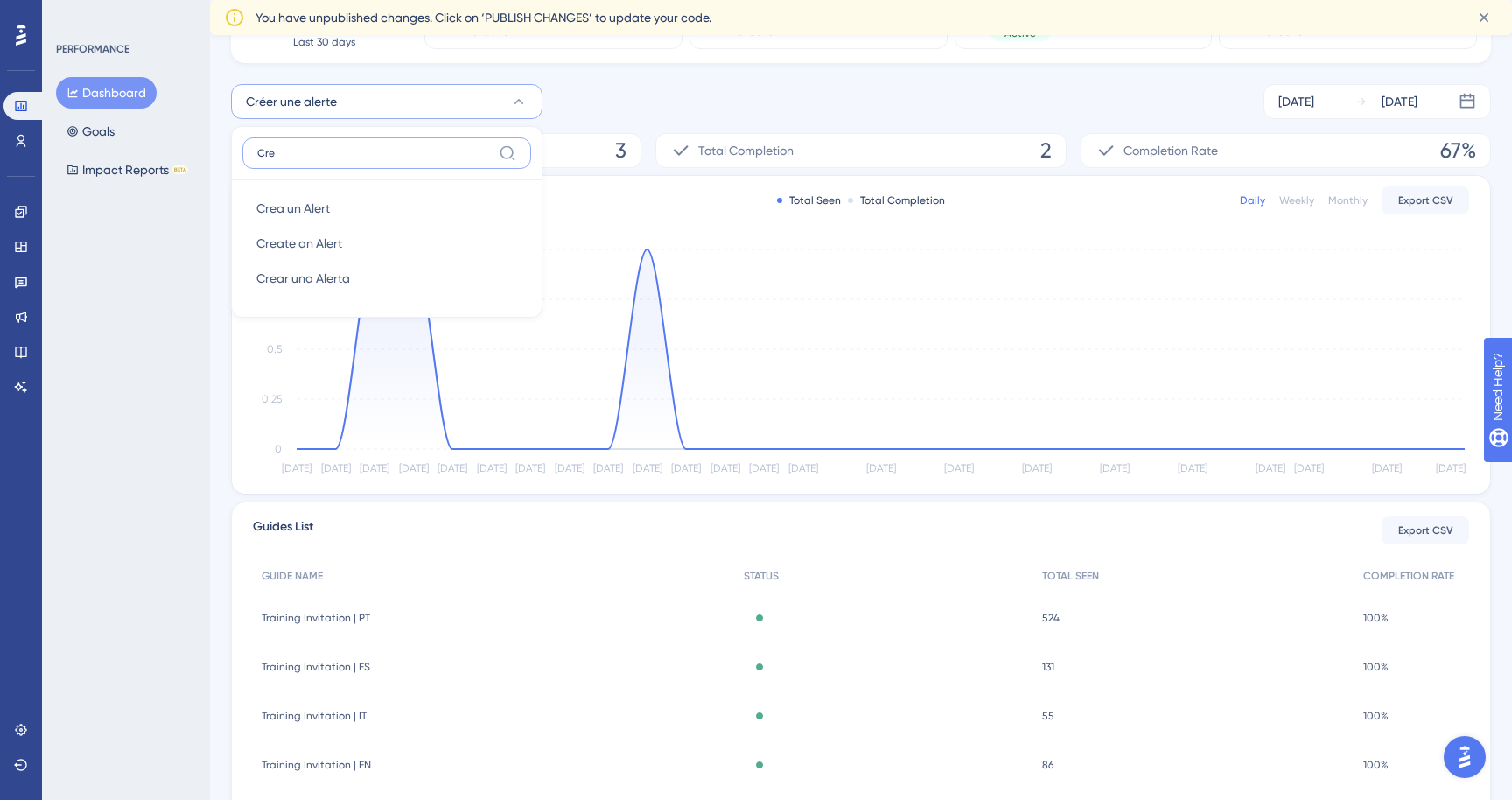
paste input "a un avviso"
type input "Crea un avviso"
drag, startPoint x: 298, startPoint y: 151, endPoint x: 226, endPoint y: 149, distance: 72.0
click at [226, 150] on div "Performance Users Engagement Widgets Feedback Product Updates Knowledge Base AI…" at bounding box center [861, 385] width 1303 height 1077
click at [330, 79] on div "Monthly Active Users 19,662 Last 30 days Guides 32 Active Hotspots Inactive Che…" at bounding box center [861, 395] width 1260 height 1000
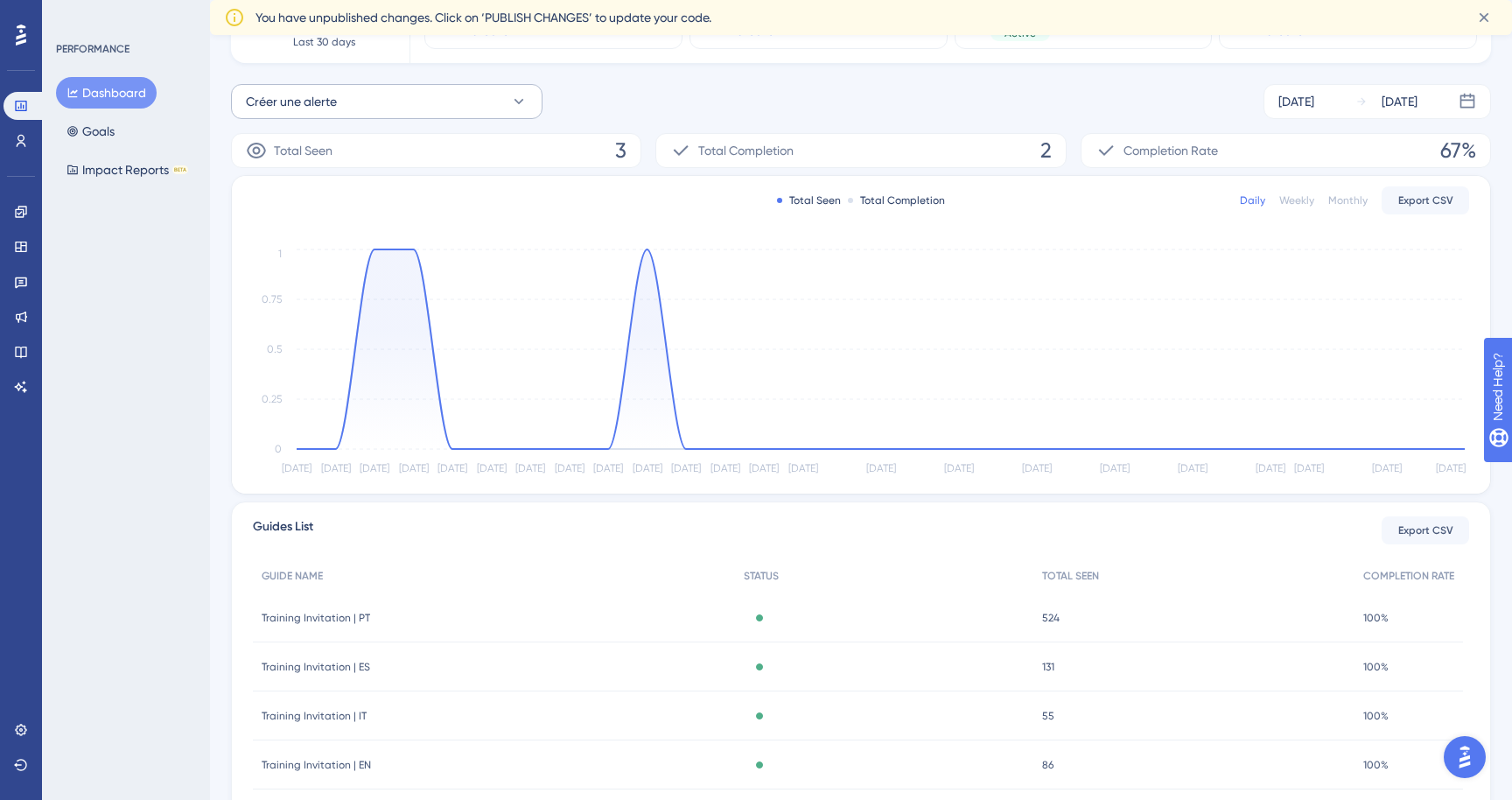
click at [330, 96] on span "Créer une alerte" at bounding box center [291, 101] width 91 height 21
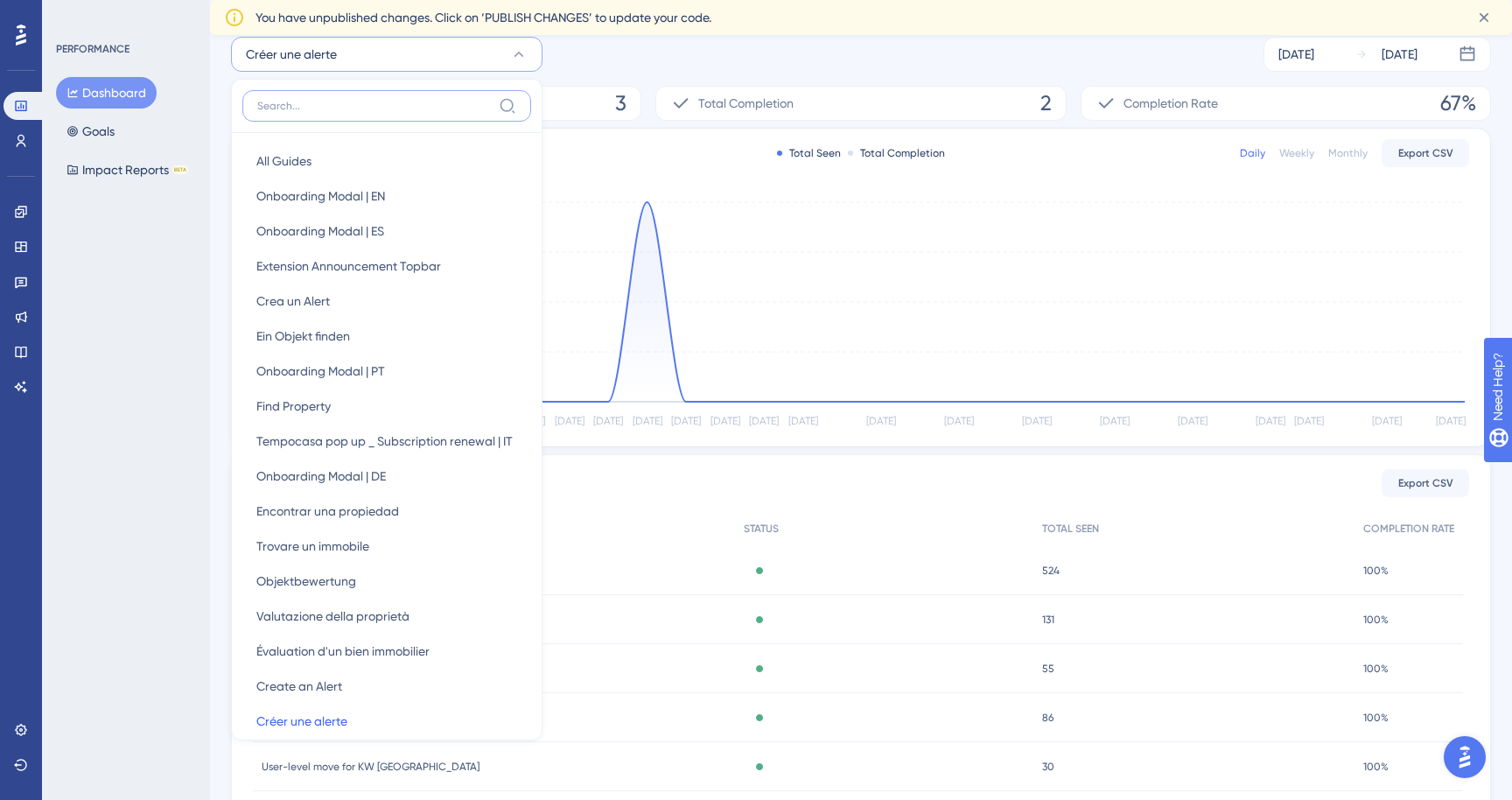
click at [282, 111] on input at bounding box center [374, 106] width 235 height 14
paste input "Crea un avviso"
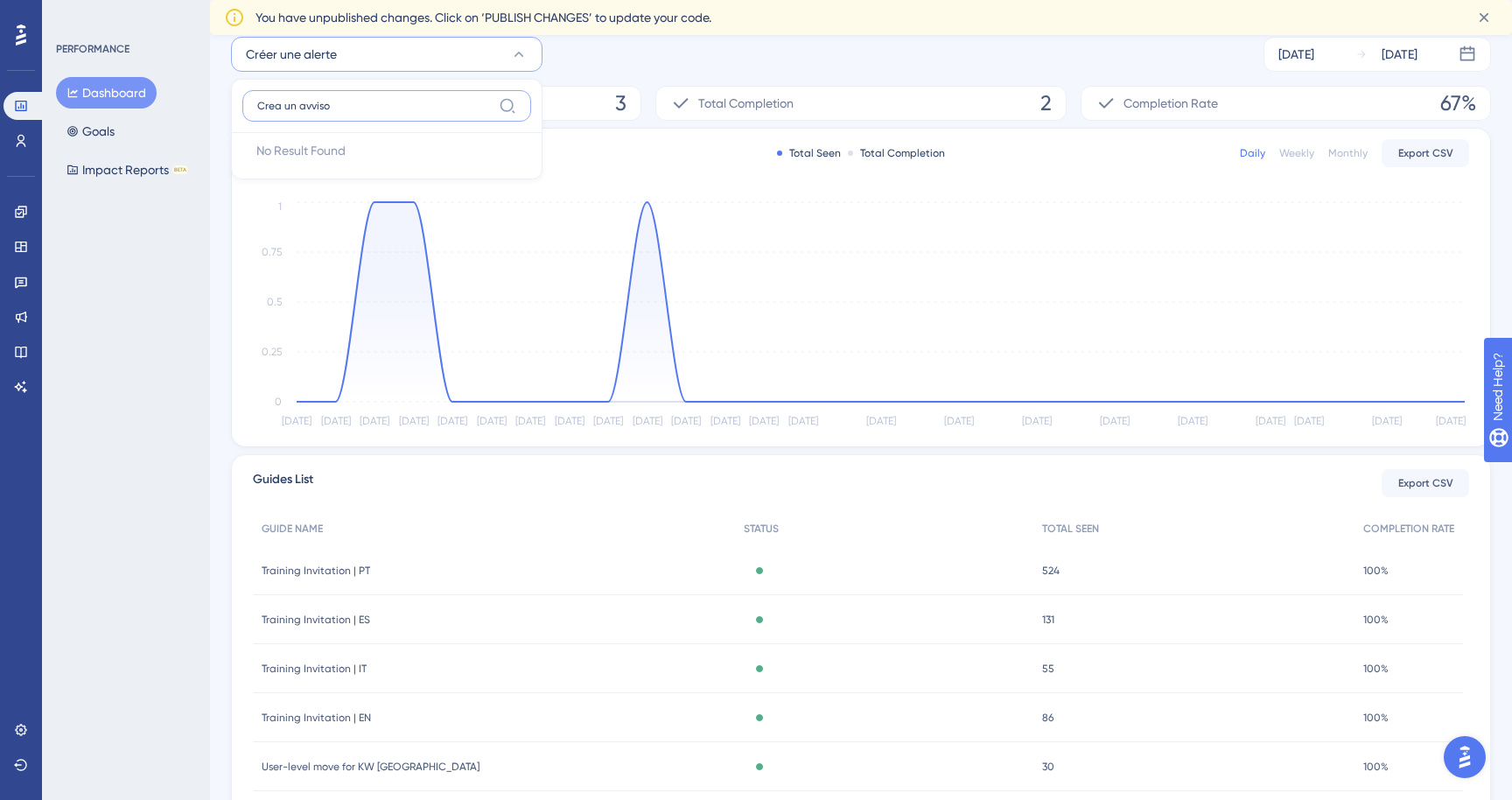
drag, startPoint x: 298, startPoint y: 105, endPoint x: 248, endPoint y: 104, distance: 50.0
click at [248, 105] on label "Crea un avviso" at bounding box center [387, 105] width 289 height 31
click at [257, 105] on input "Crea un avviso" at bounding box center [374, 106] width 235 height 14
type input "avviso"
click at [621, 45] on div "Créer une alerte avviso No Result Found No Result Found [DATE] [DATE]" at bounding box center [861, 54] width 1260 height 35
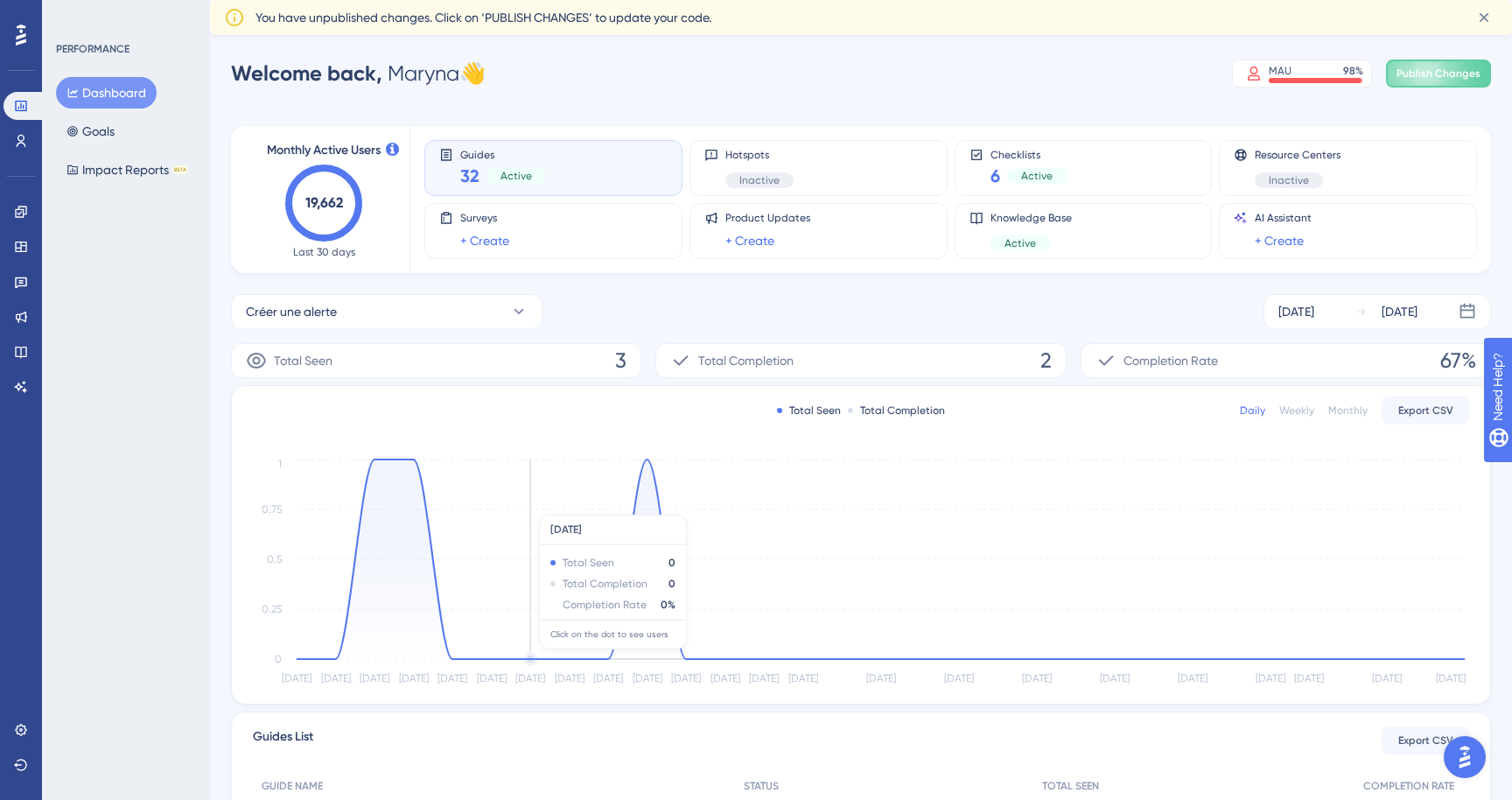
scroll to position [0, 0]
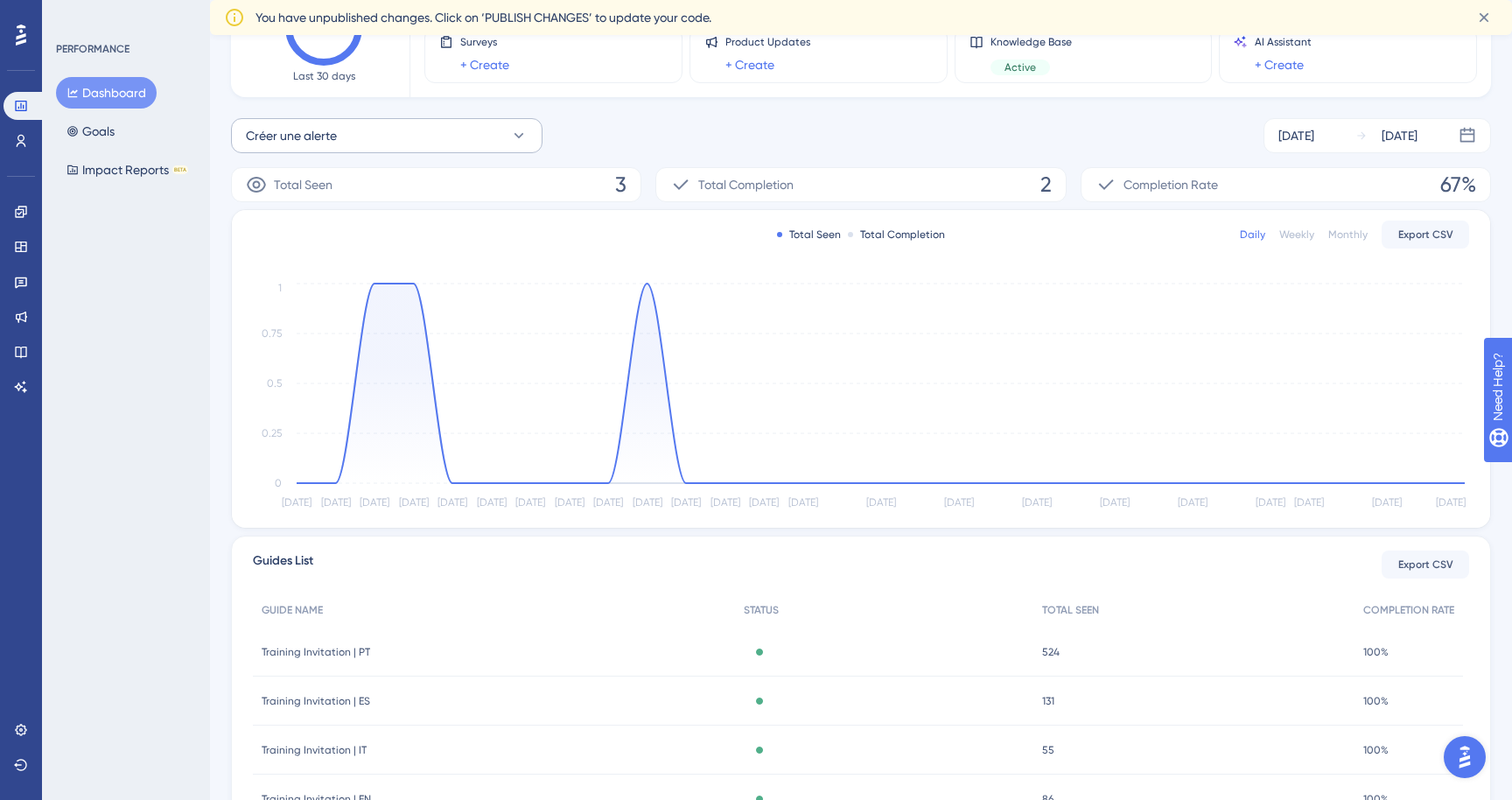
click at [465, 136] on button "Créer une alerte" at bounding box center [387, 135] width 312 height 35
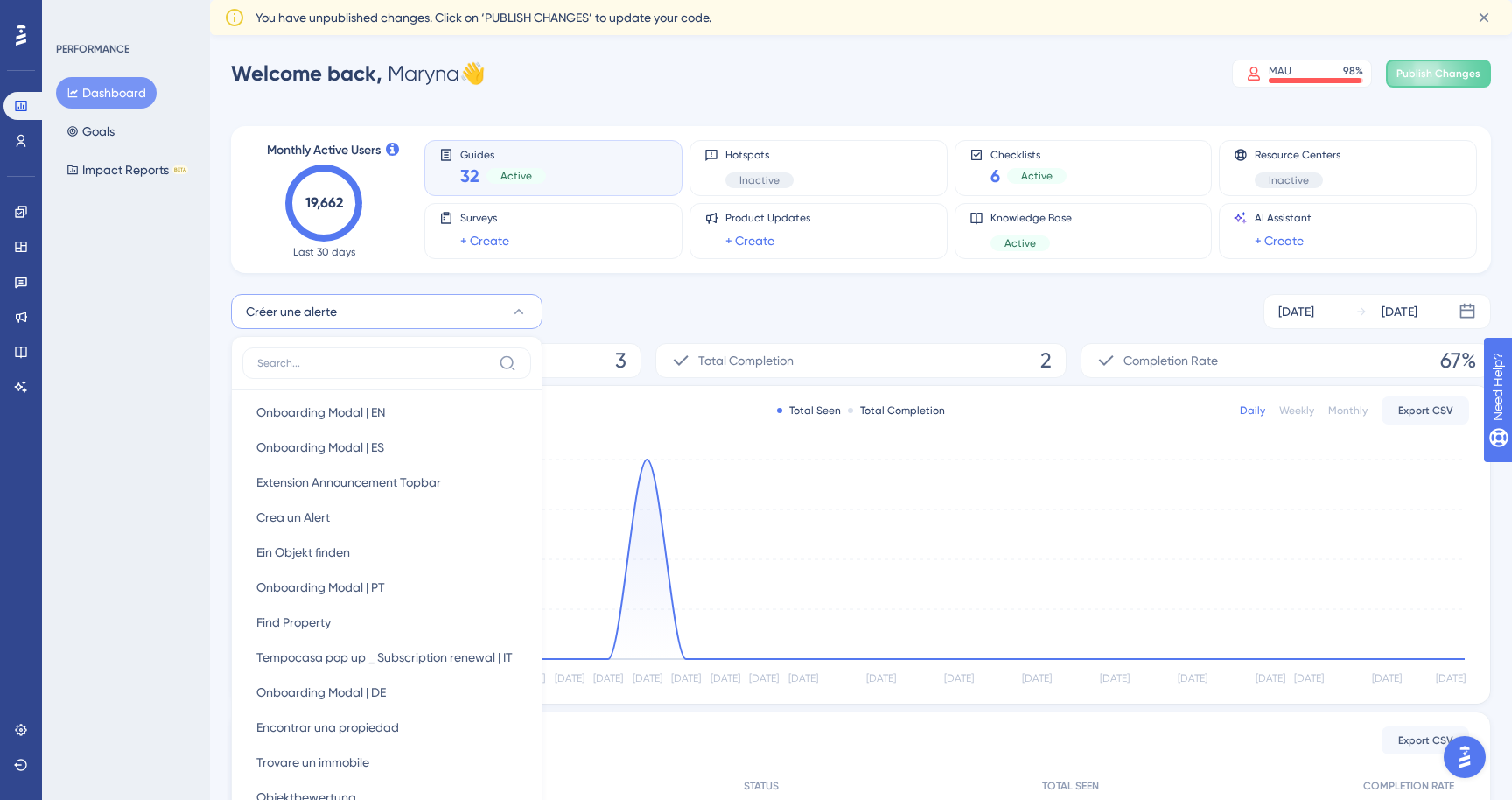
scroll to position [43, 0]
click at [395, 553] on button "Ein Objekt finden Ein Objekt finden" at bounding box center [387, 550] width 289 height 35
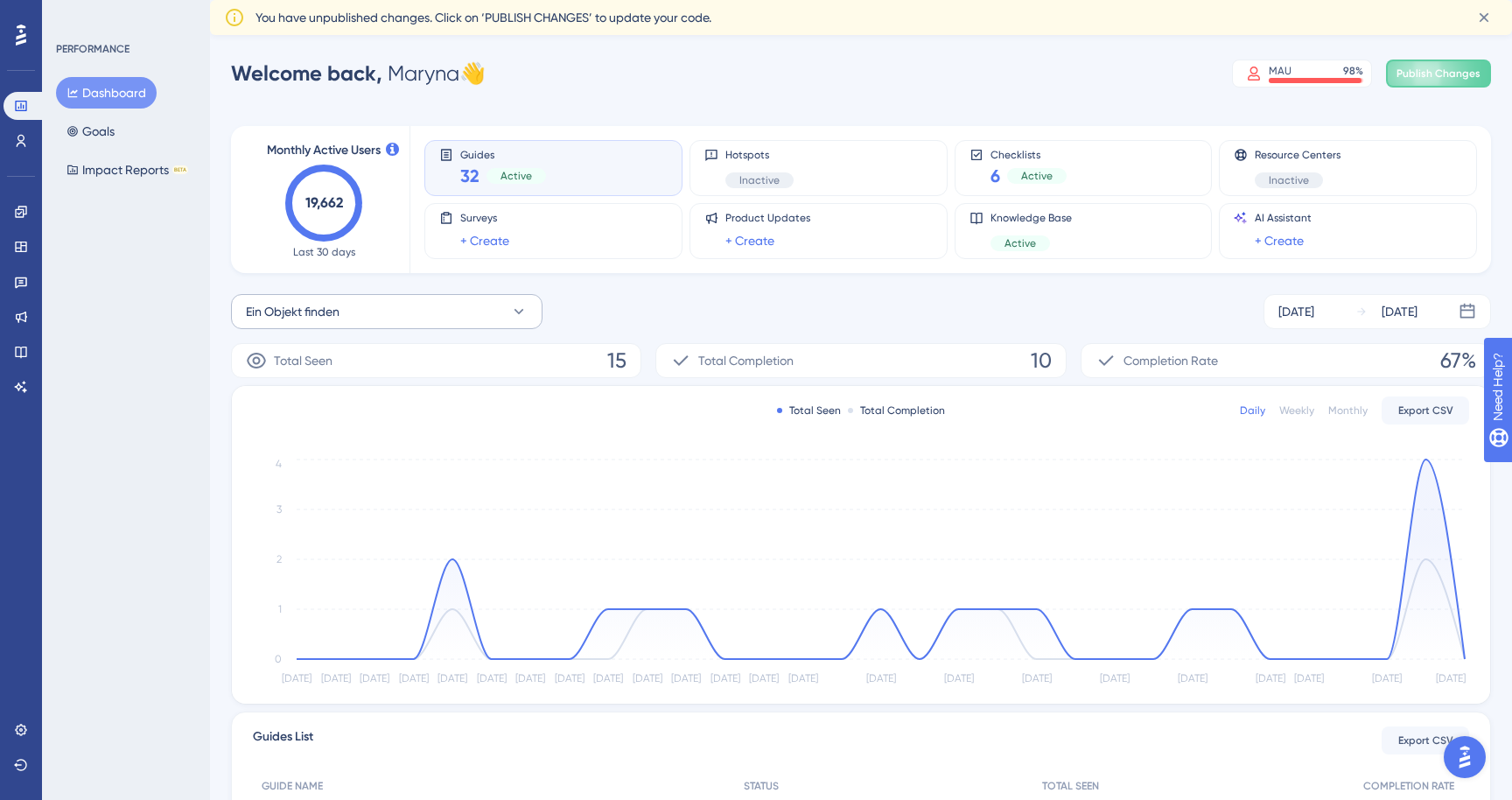
click at [353, 308] on button "Ein Objekt finden" at bounding box center [387, 311] width 312 height 35
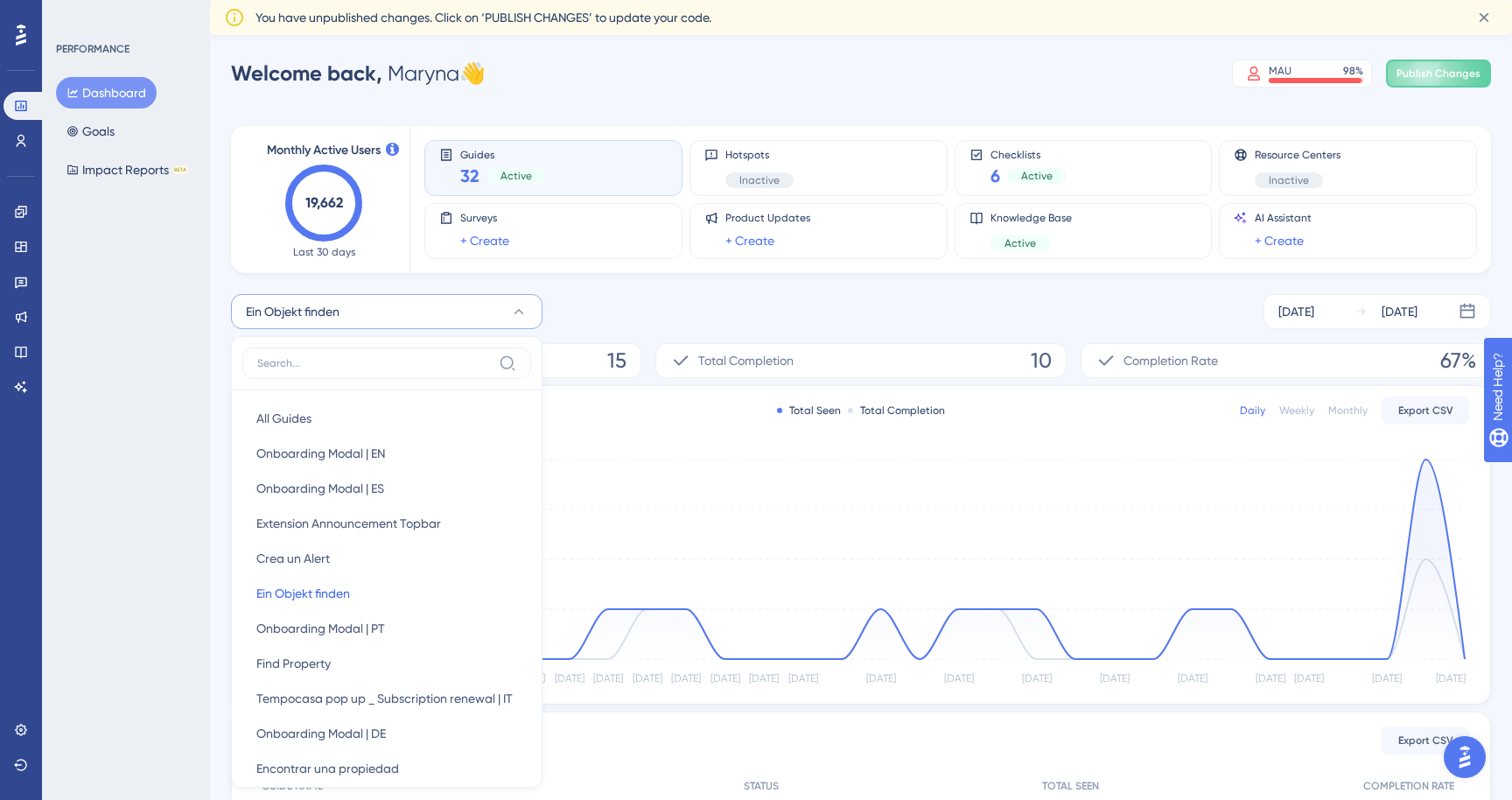
scroll to position [148, 0]
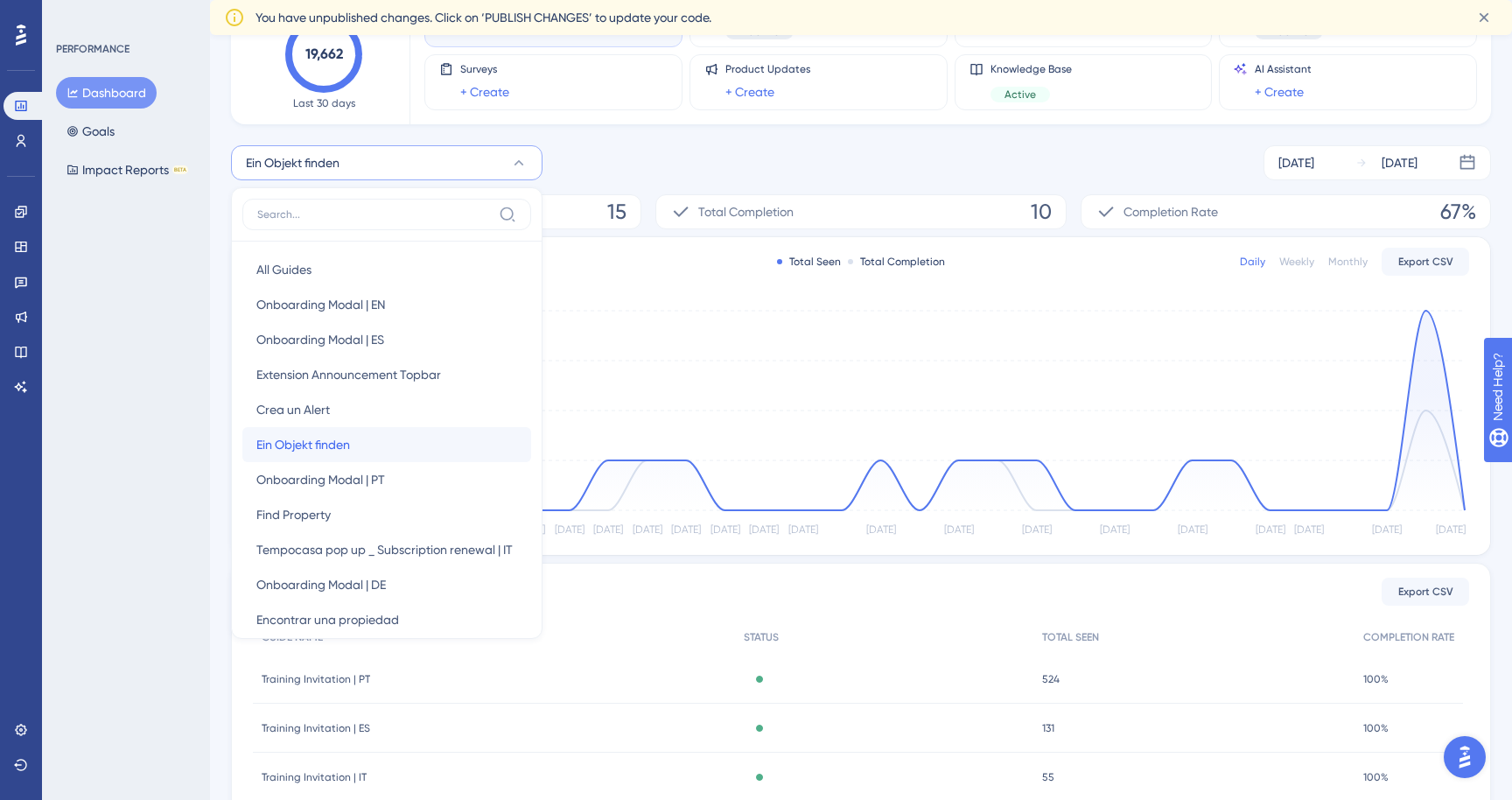
drag, startPoint x: 247, startPoint y: 445, endPoint x: 353, endPoint y: 441, distance: 106.1
click at [353, 441] on button "Ein Objekt finden Ein Objekt finden" at bounding box center [387, 444] width 289 height 35
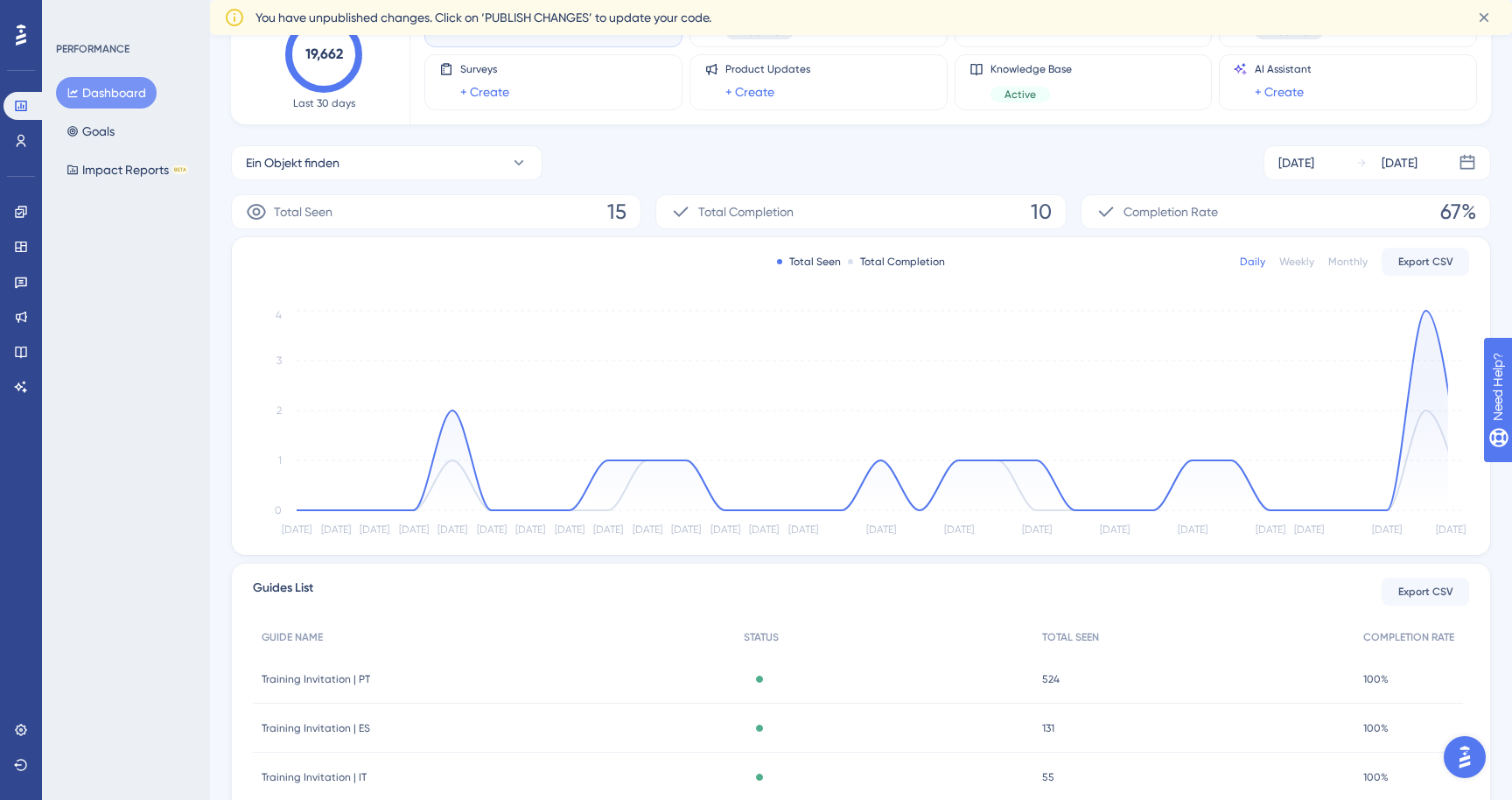
drag, startPoint x: 359, startPoint y: 164, endPoint x: 211, endPoint y: 164, distance: 148.0
click at [211, 164] on div "Performance Users Engagement Widgets Feedback Product Updates Knowledge Base AI…" at bounding box center [861, 446] width 1303 height 1077
click at [262, 160] on span "Ein Objekt finden" at bounding box center [293, 162] width 93 height 21
click at [262, 160] on div "Ein Objekt finden" at bounding box center [387, 163] width 312 height 35
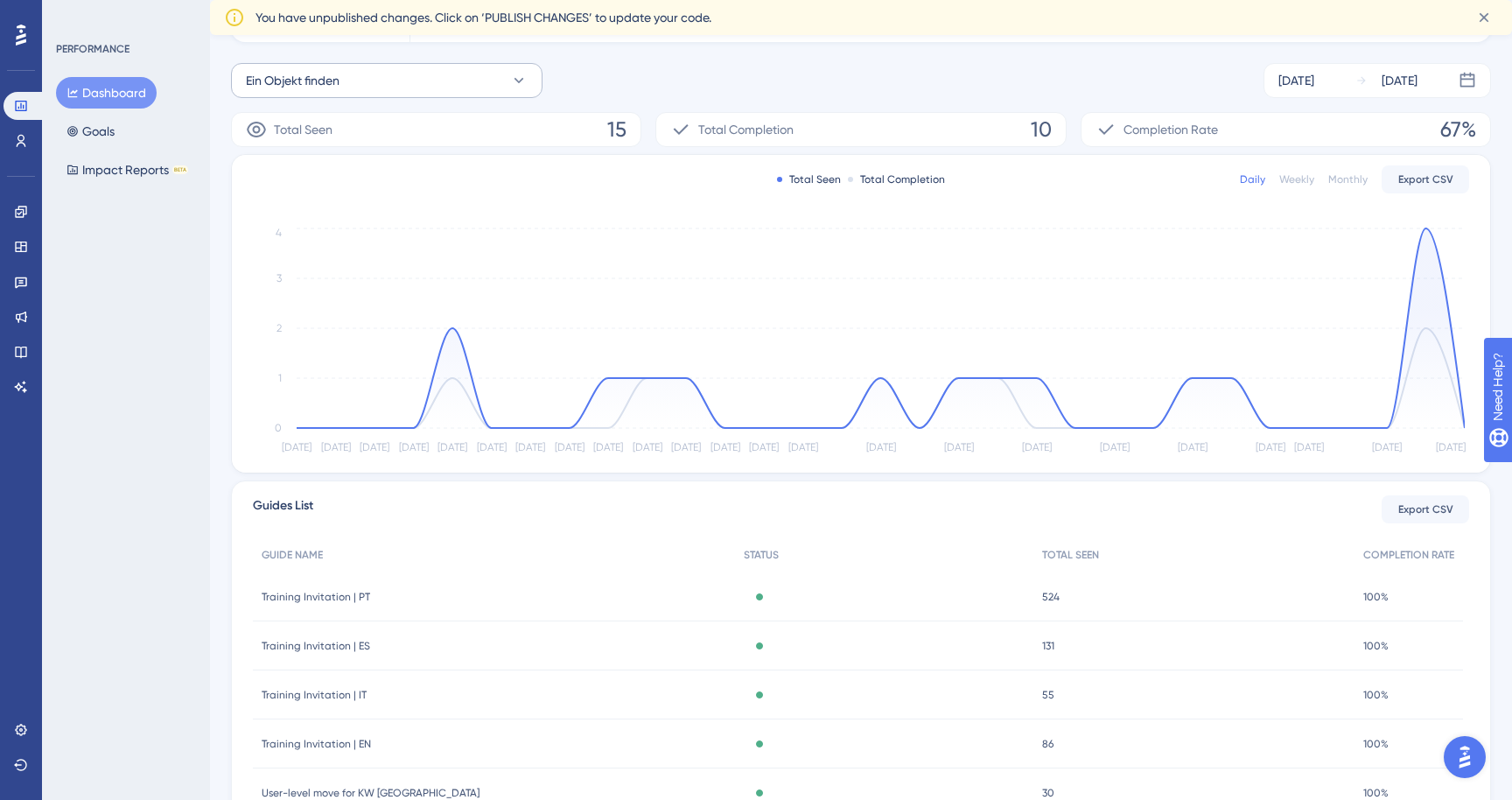
click at [262, 160] on div "Total Seen Total Completion Daily Weekly Monthly Export CSV [DATE] [DATE] [DATE…" at bounding box center [861, 313] width 1259 height 317
click at [396, 82] on button "Ein Objekt finden" at bounding box center [387, 80] width 312 height 35
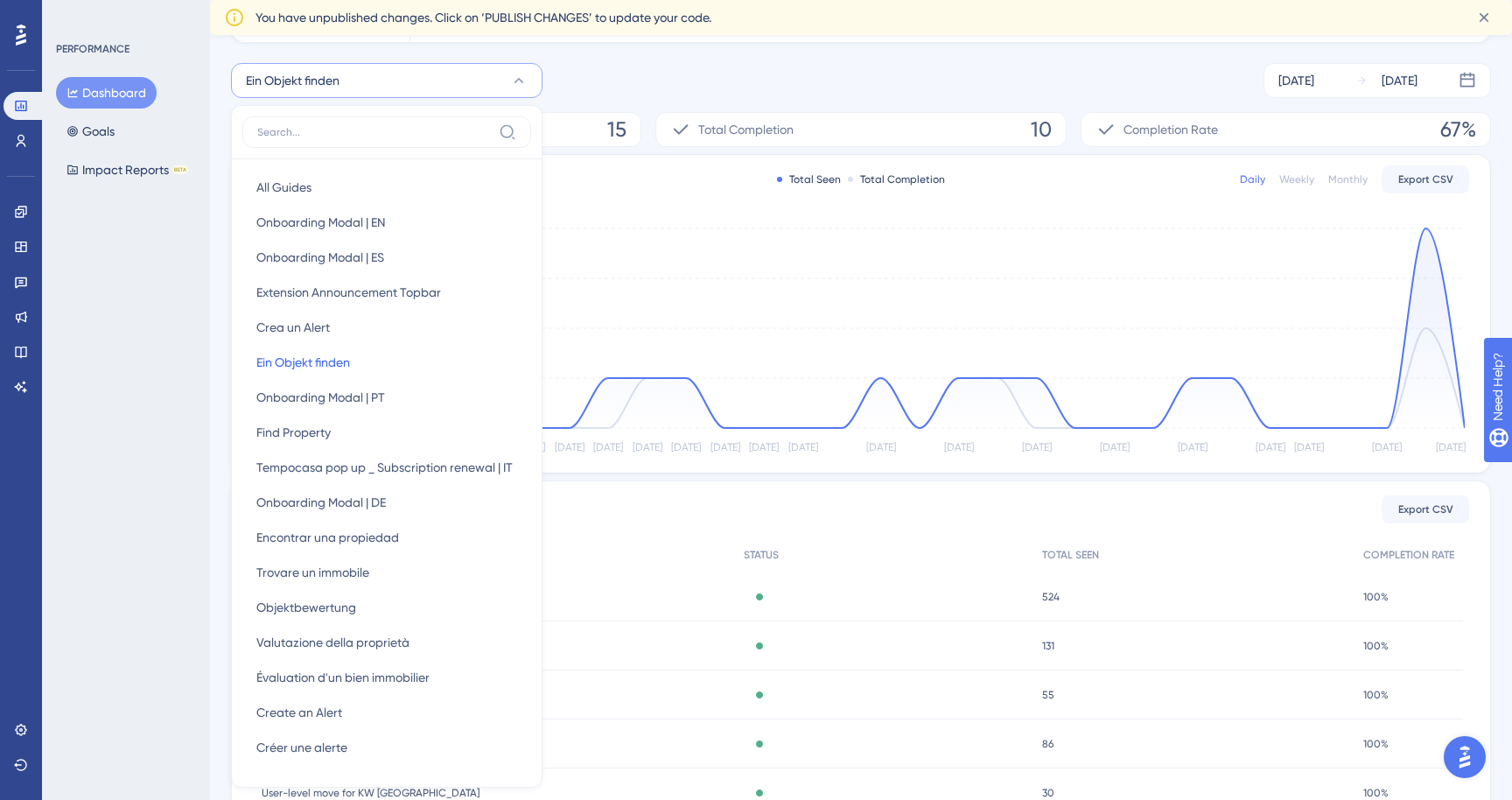
scroll to position [265, 0]
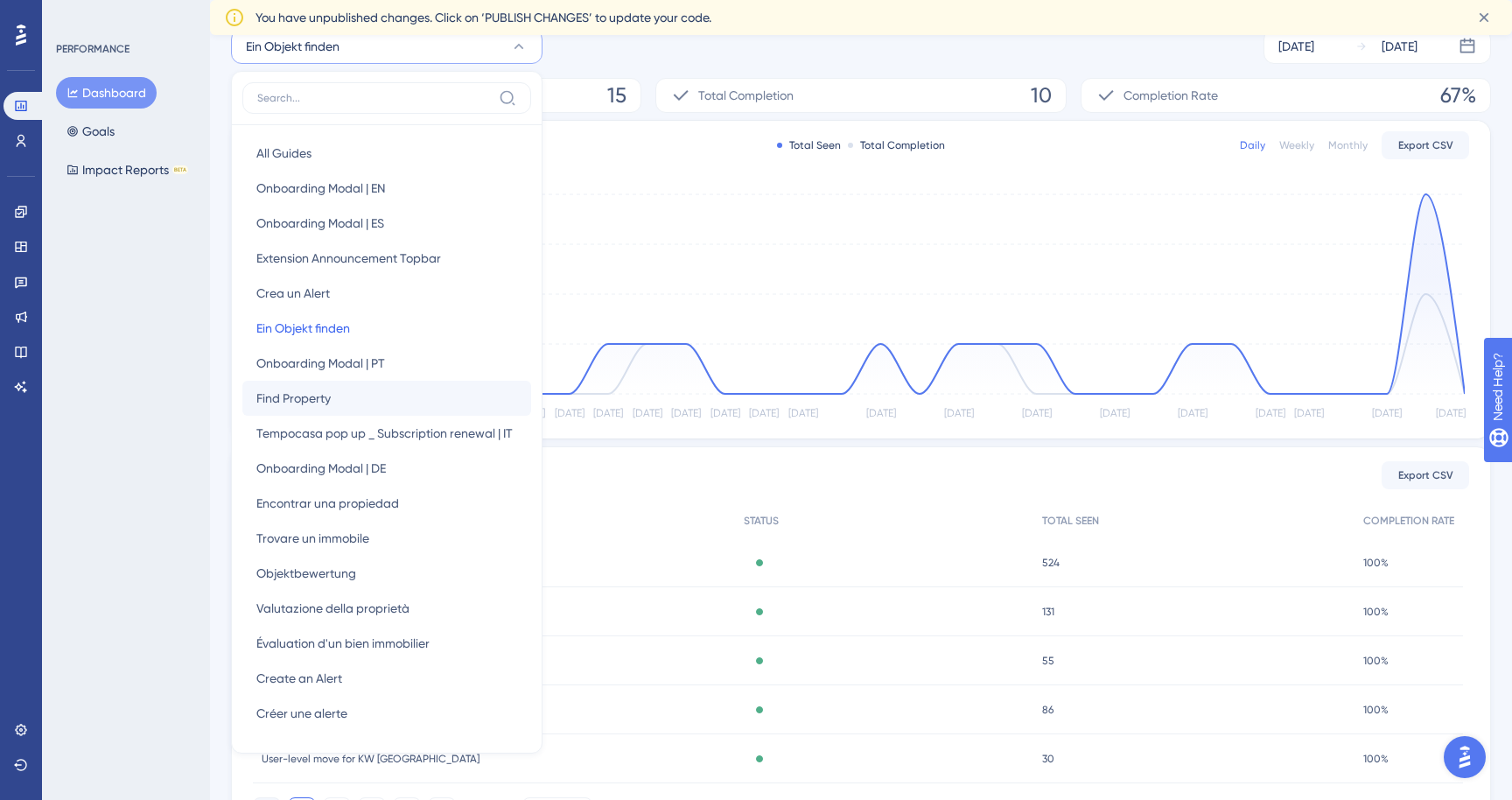
click at [318, 394] on span "Find Property" at bounding box center [293, 397] width 75 height 21
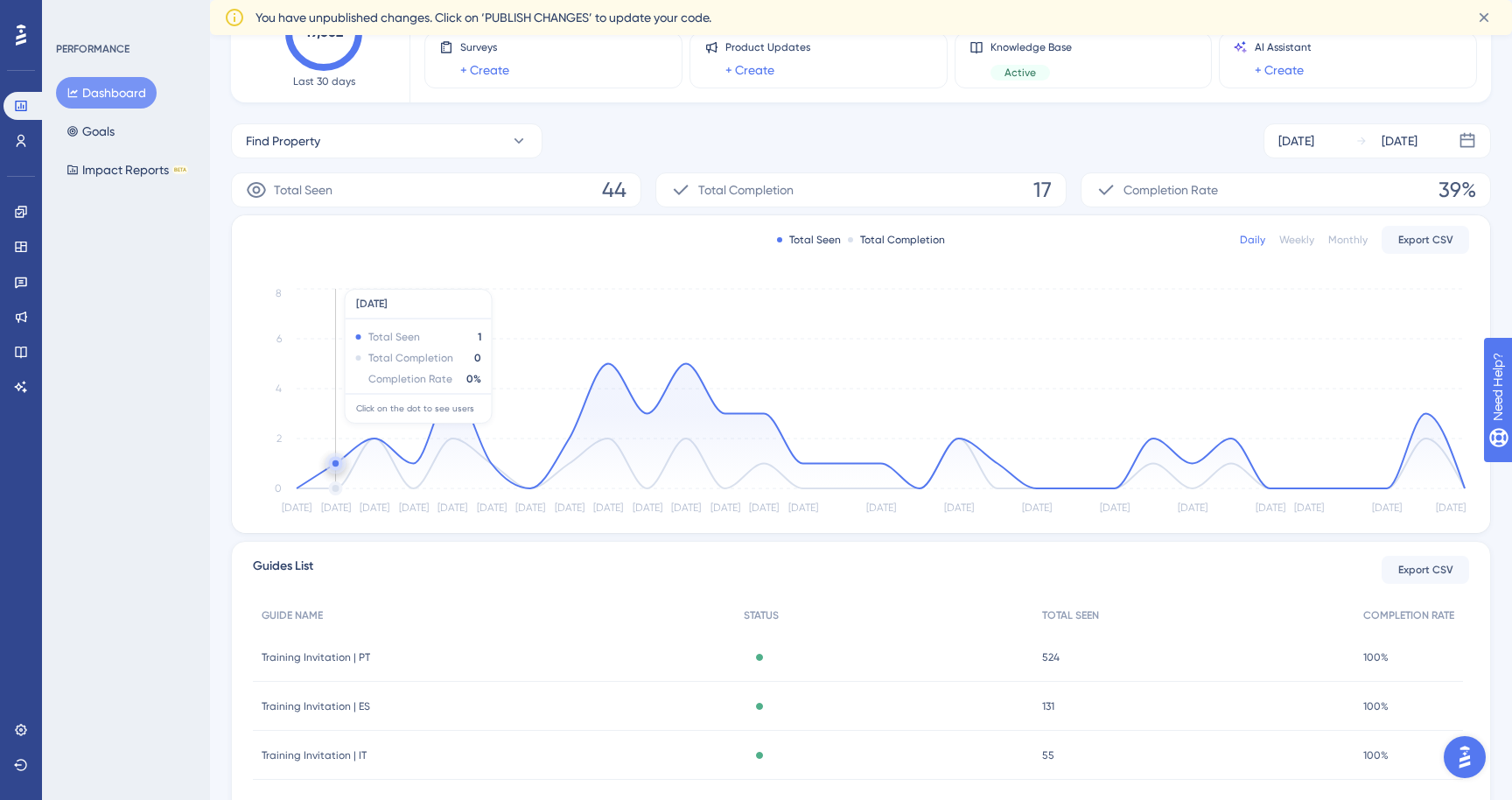
scroll to position [162, 0]
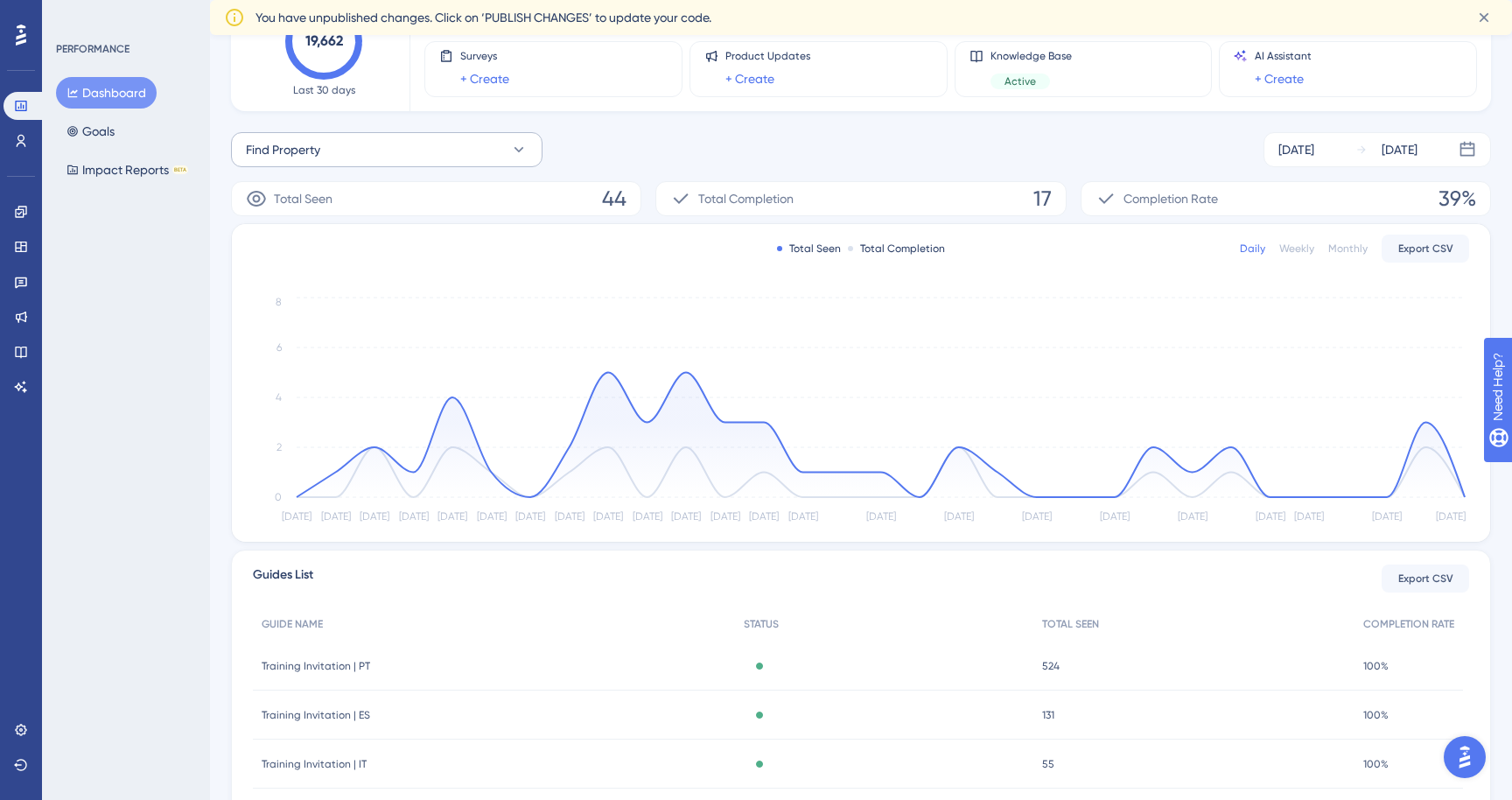
click at [334, 147] on button "Find Property" at bounding box center [387, 149] width 312 height 35
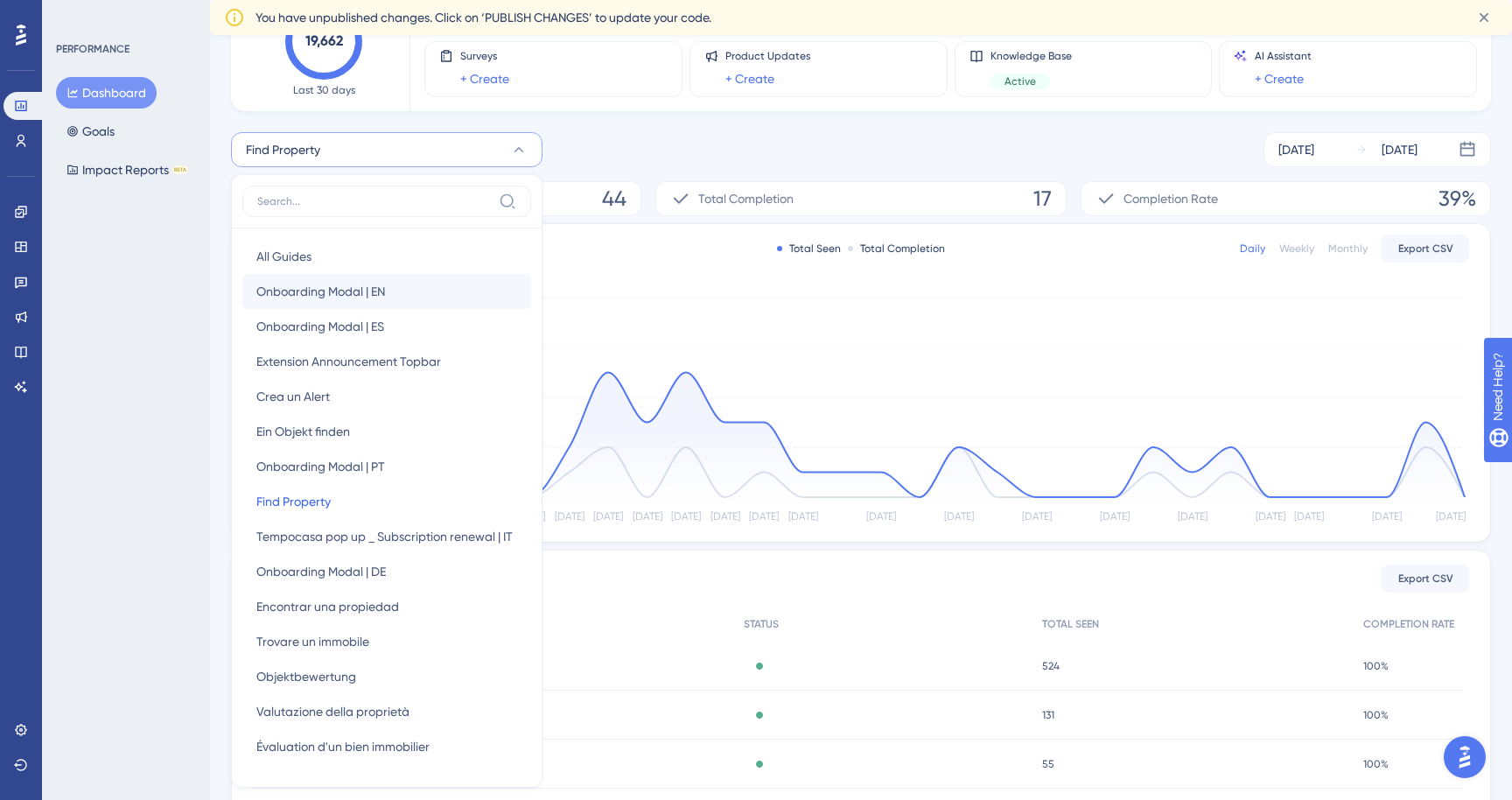
scroll to position [225, 0]
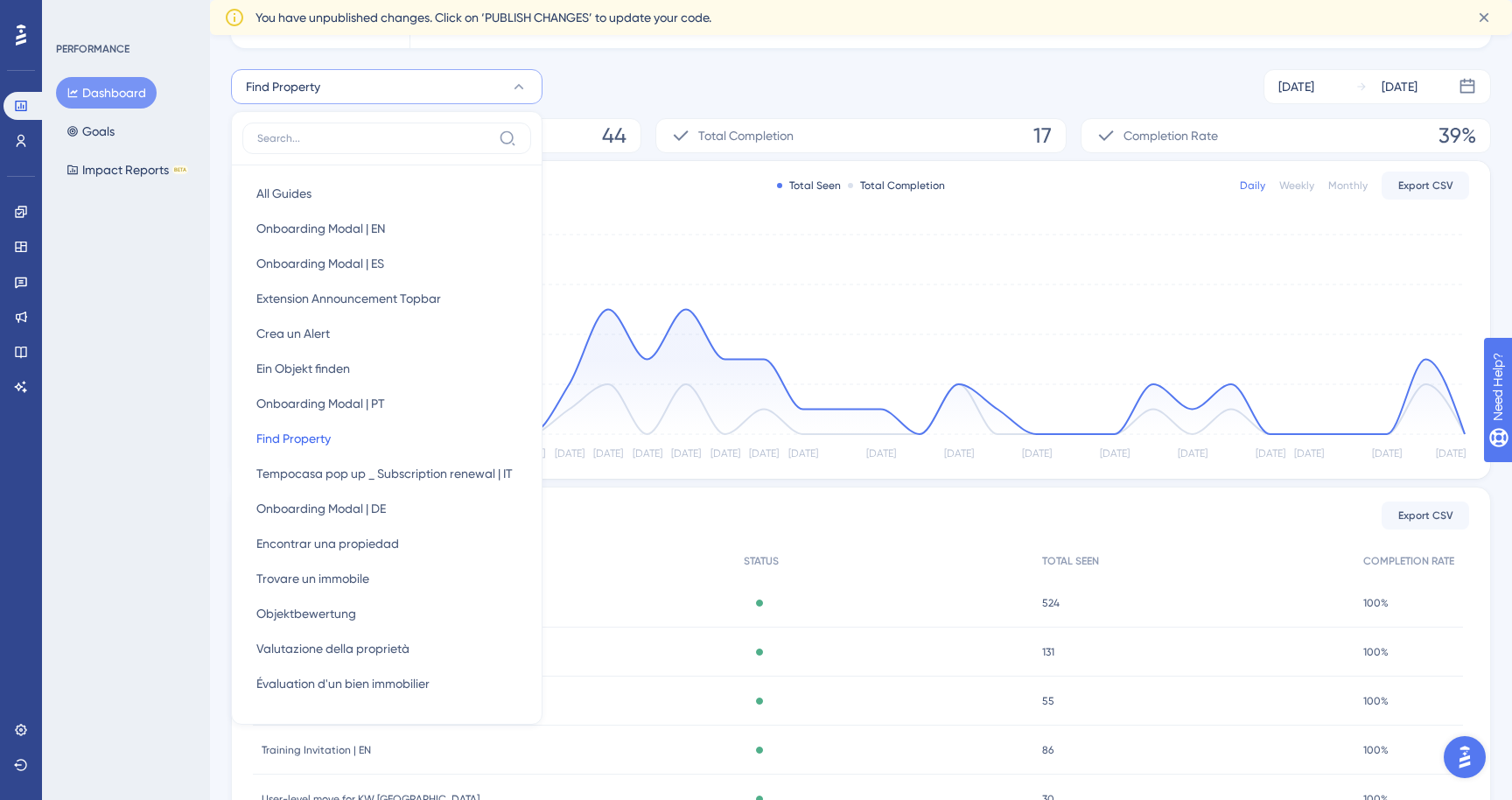
click at [305, 148] on label at bounding box center [387, 138] width 289 height 31
click at [305, 146] on input at bounding box center [374, 138] width 235 height 14
paste input "encontrar propiedad"
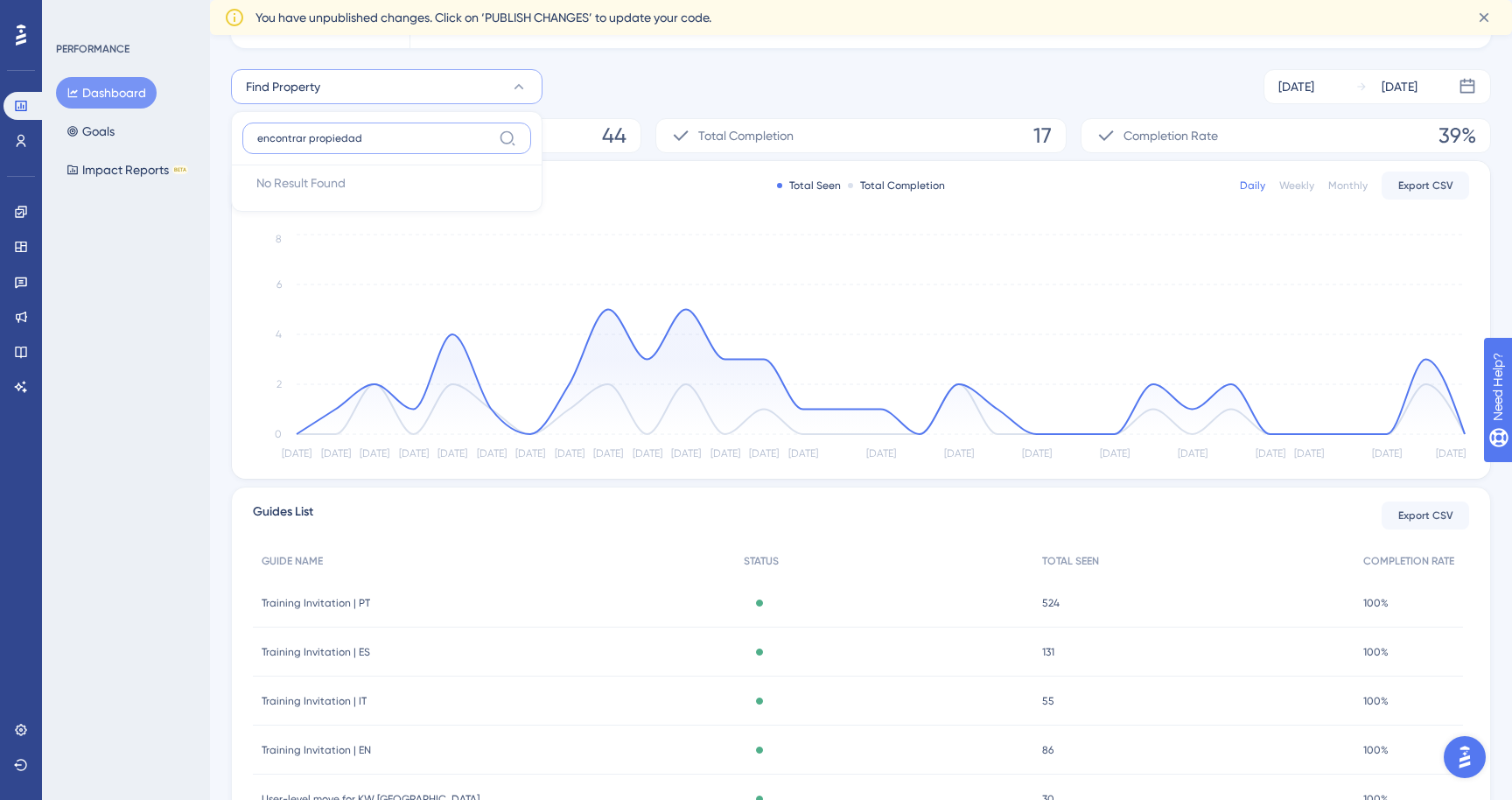
click at [315, 137] on input "encontrar propiedad" at bounding box center [374, 138] width 235 height 14
type input "encontrar"
click at [334, 192] on span "Encontrar una propiedad" at bounding box center [327, 192] width 143 height 21
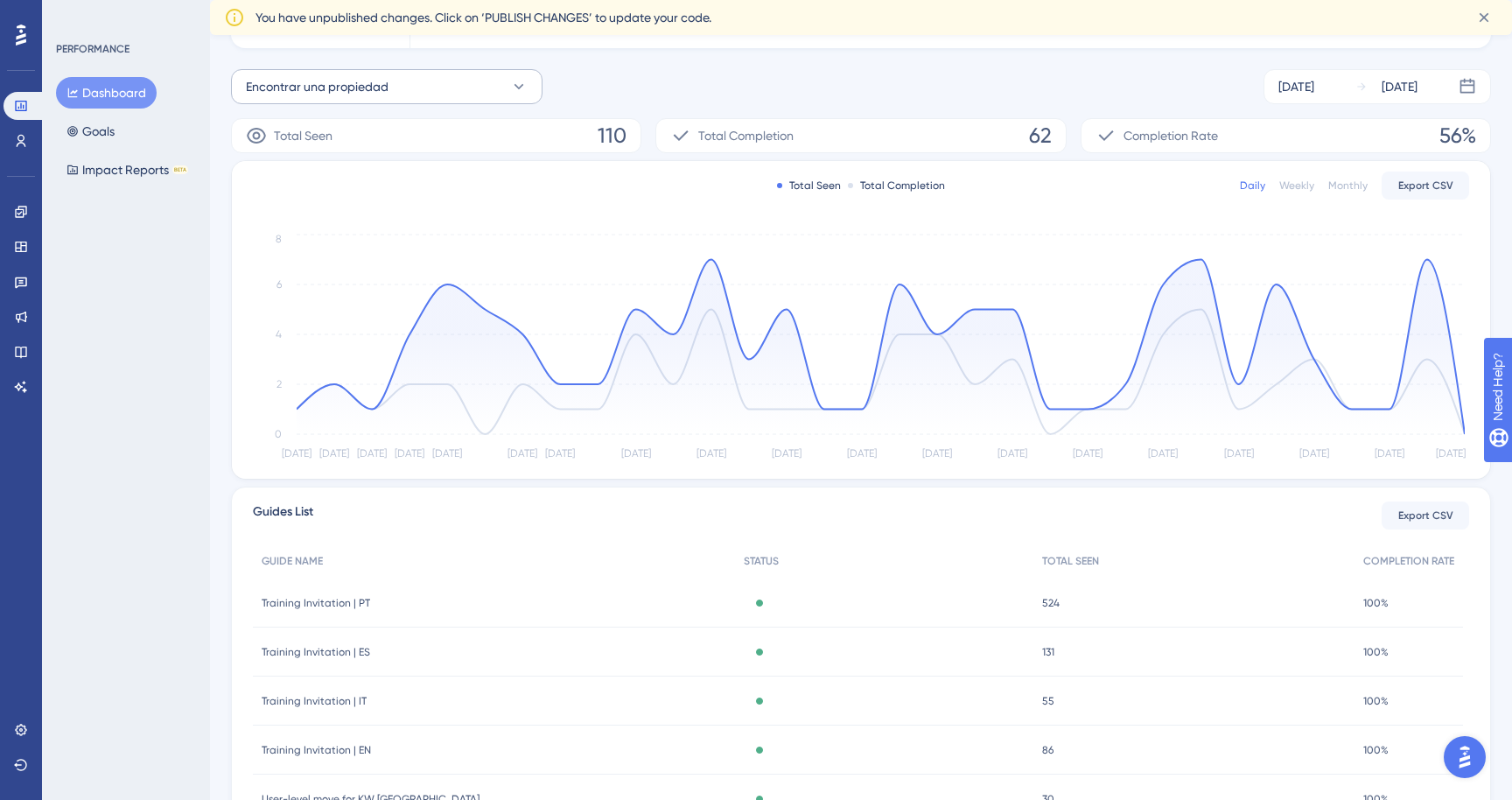
click at [388, 98] on button "Encontrar una propiedad" at bounding box center [387, 86] width 312 height 35
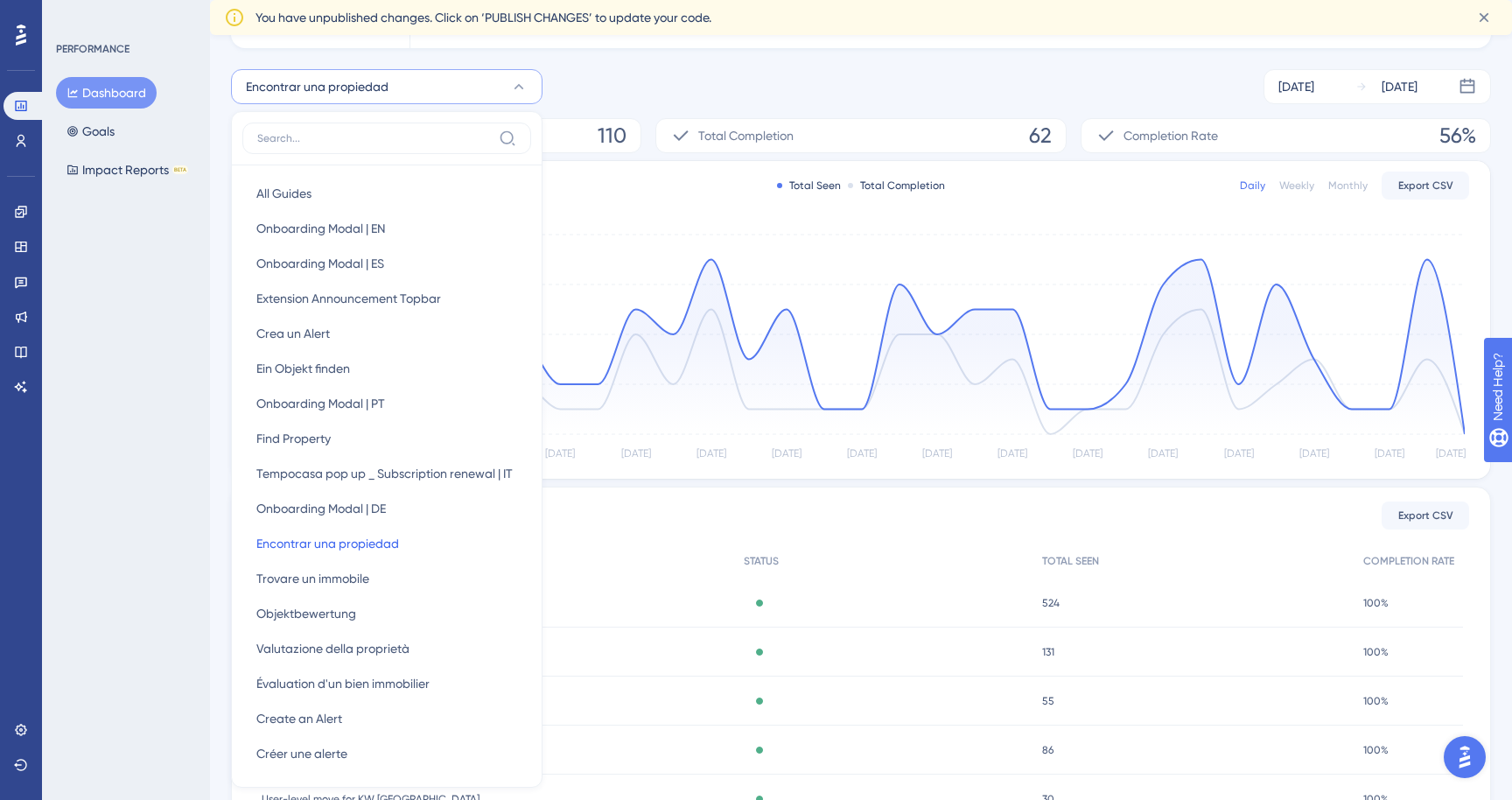
scroll to position [252, 0]
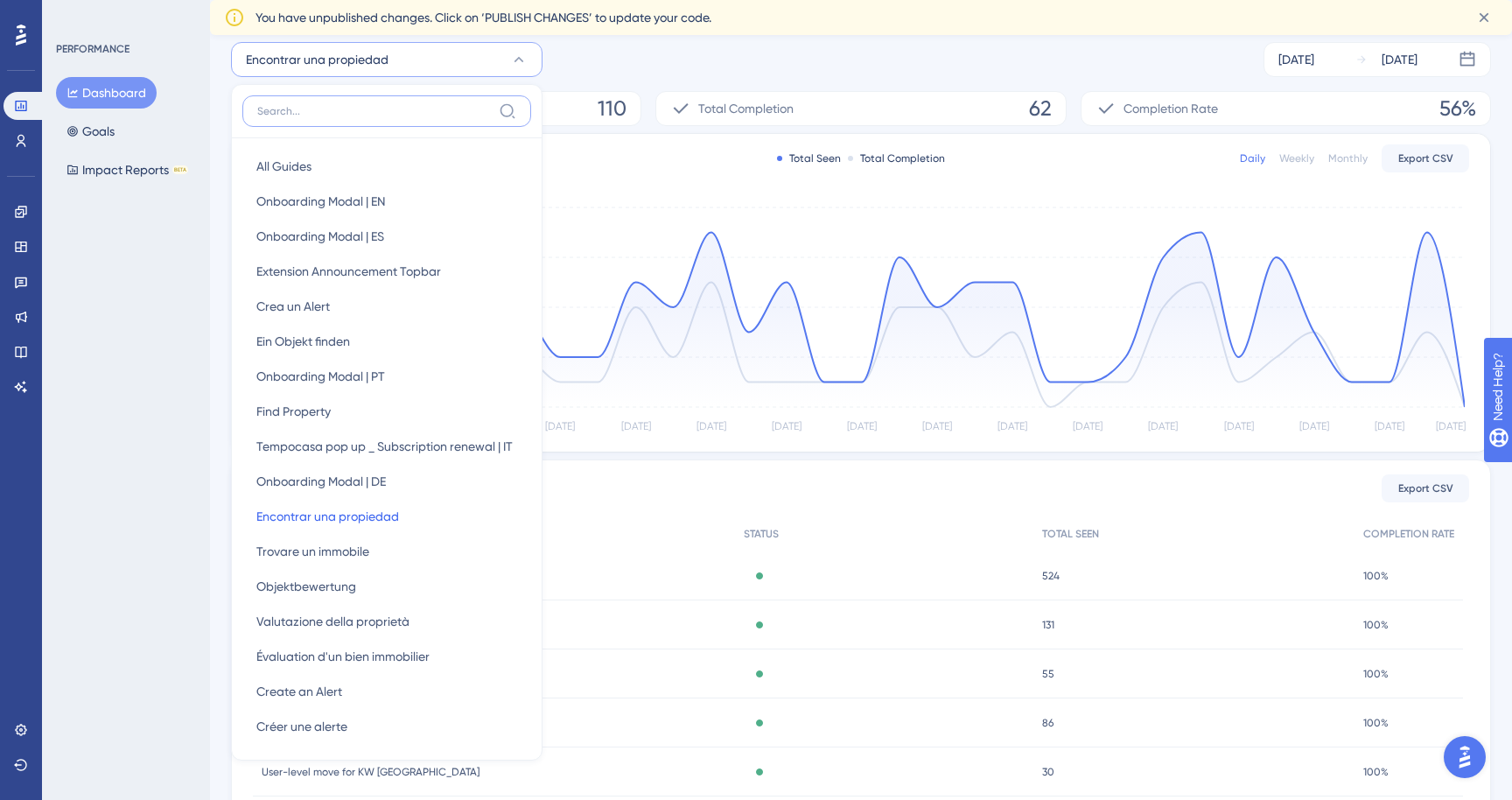
click at [363, 115] on input at bounding box center [374, 111] width 235 height 14
paste input "Encontrar propriedade"
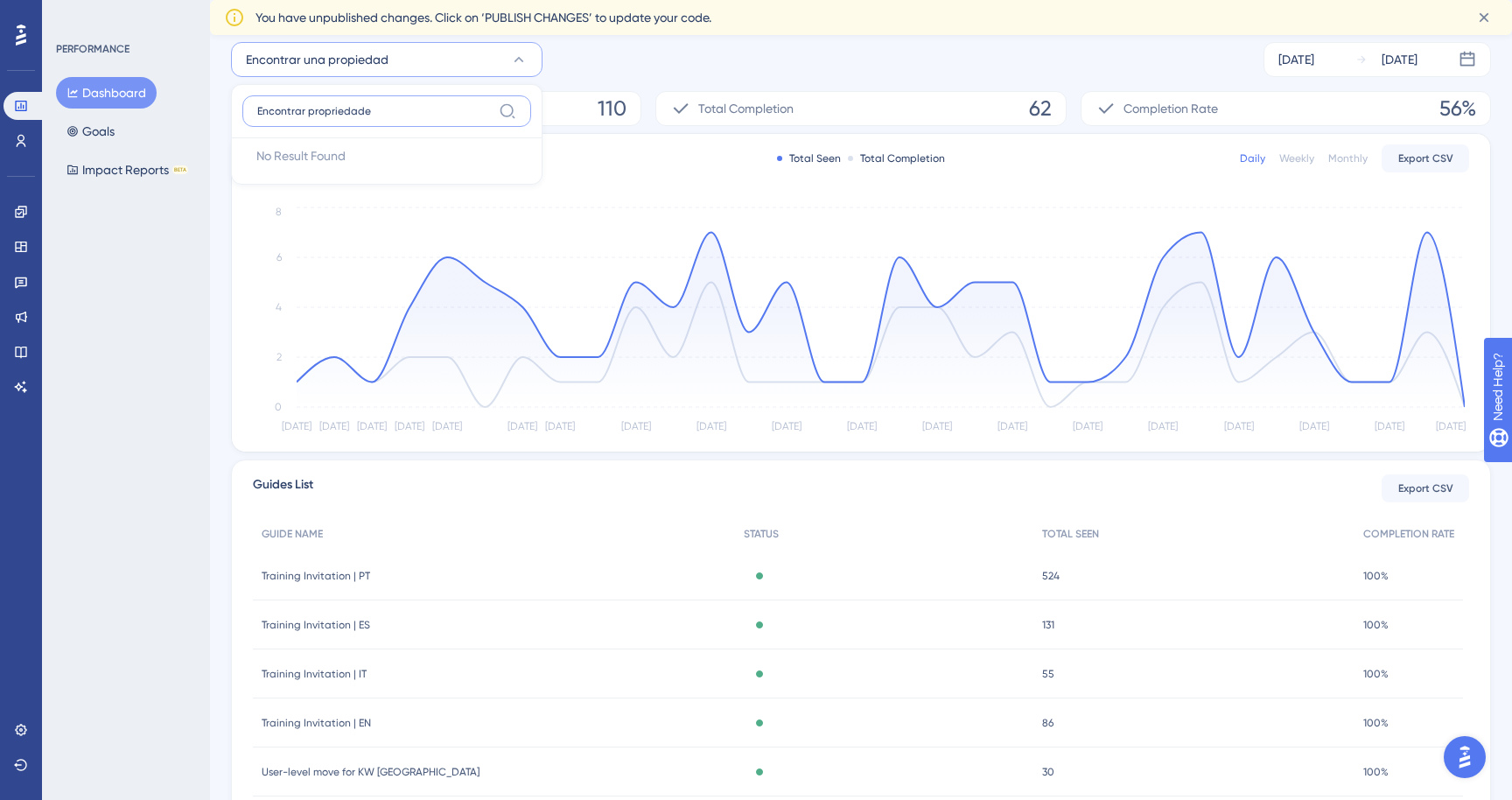
click at [320, 107] on input "Encontrar propriedade" at bounding box center [374, 111] width 235 height 14
type input "Encontrar"
click at [339, 169] on span "Encontrar una propiedad" at bounding box center [327, 165] width 143 height 21
click at [380, 71] on button "Encontrar una propiedad" at bounding box center [387, 59] width 312 height 35
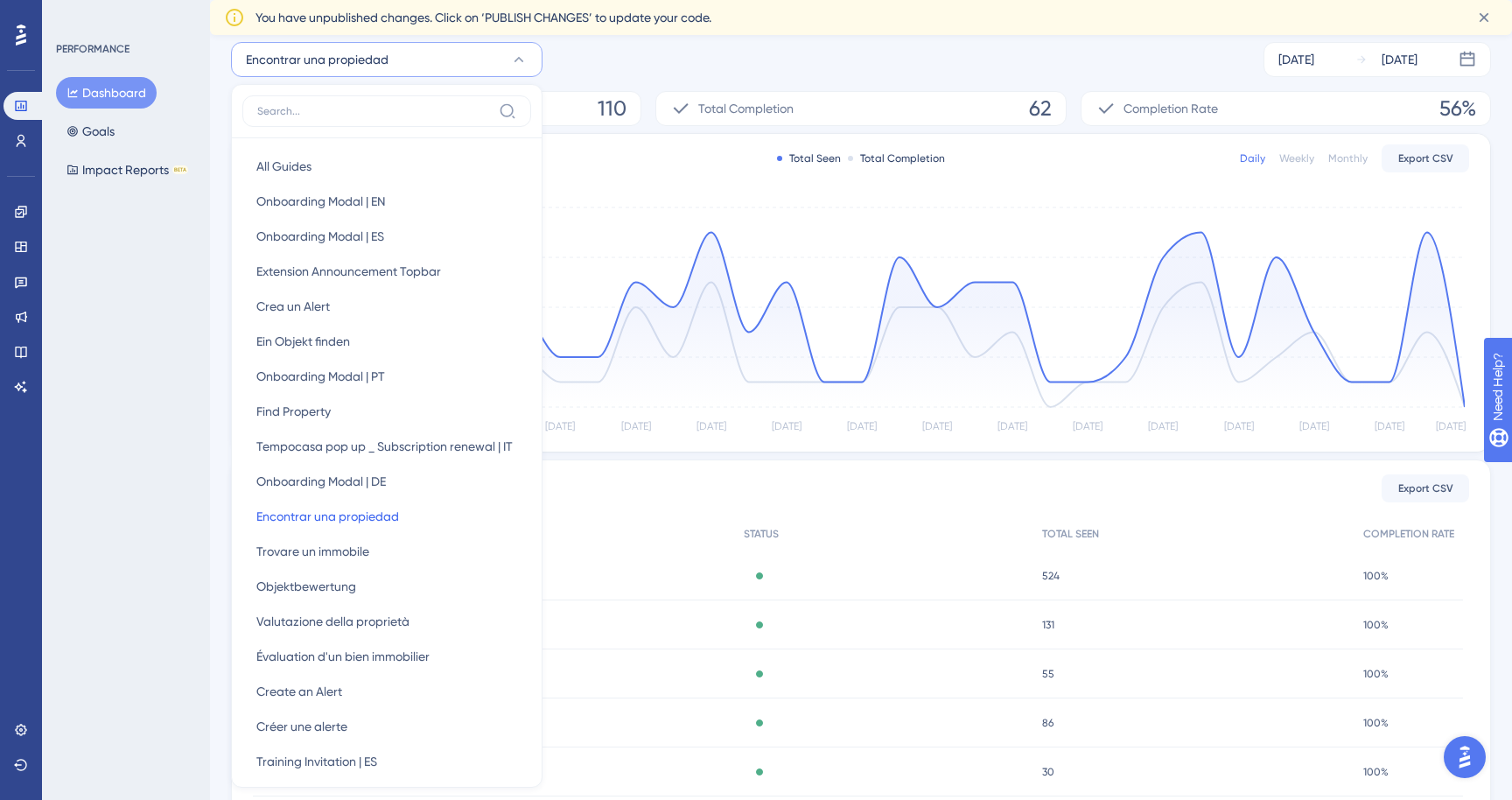
scroll to position [278, 0]
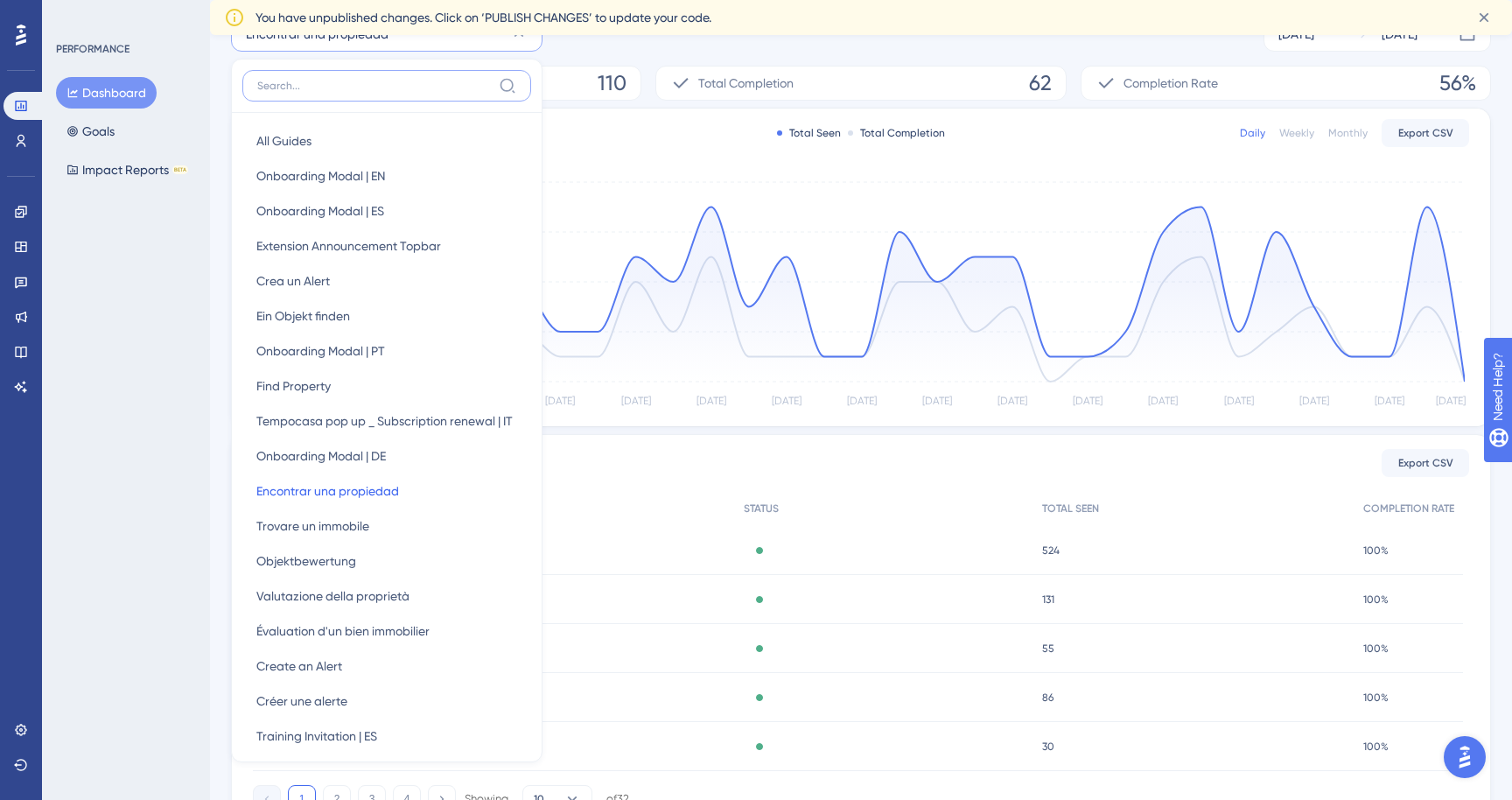
click at [334, 84] on input at bounding box center [374, 86] width 235 height 14
paste input "encontrar propiedad"
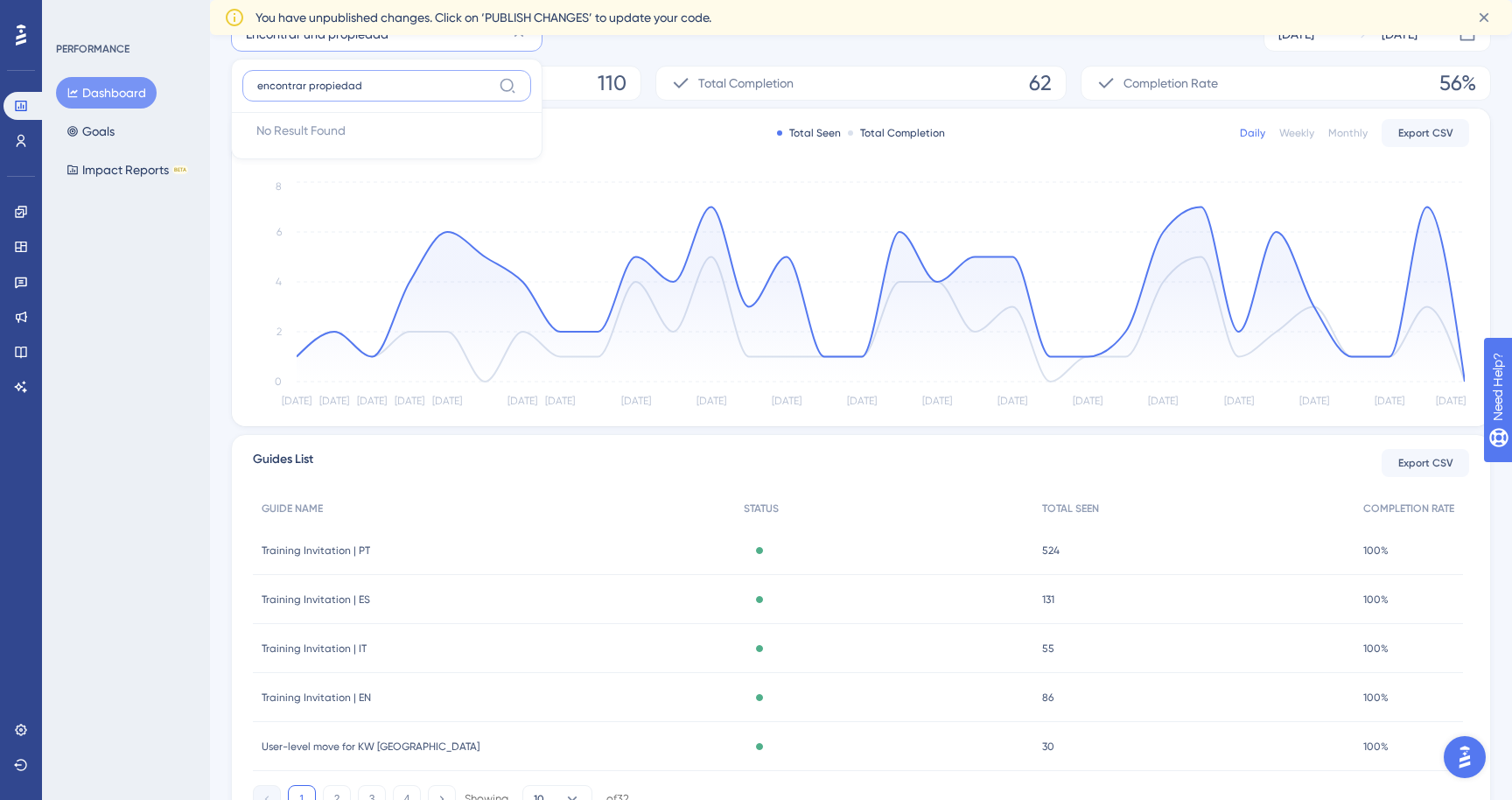
click at [334, 92] on input "encontrar propiedad" at bounding box center [374, 86] width 235 height 14
type input "encontrar"
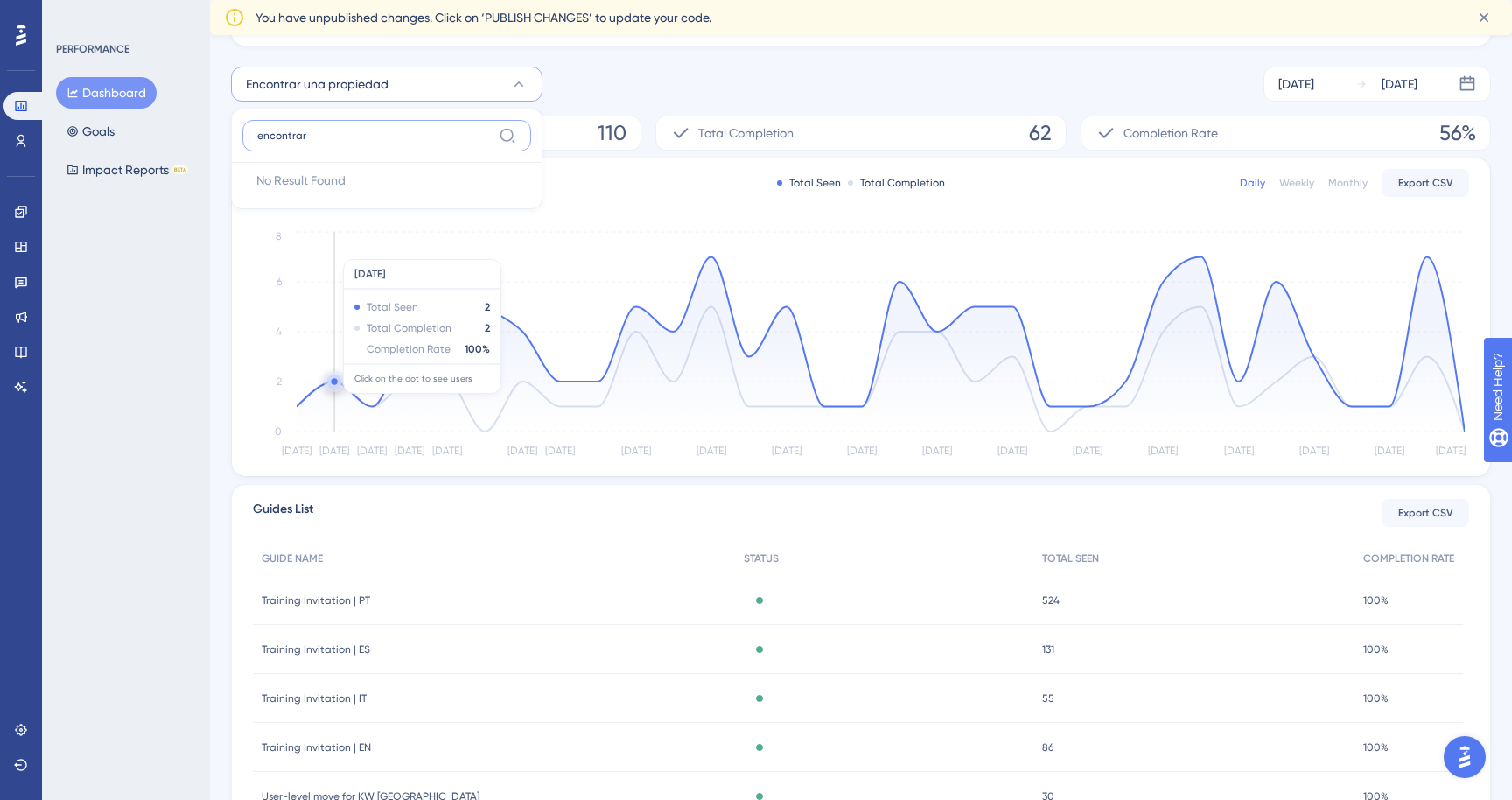
scroll to position [223, 0]
click at [565, 97] on div "Encontrar una propiedad encontrar No Result Found No Result Found [DATE] [DATE]" at bounding box center [861, 88] width 1260 height 35
click at [415, 88] on button "Encontrar una propiedad" at bounding box center [387, 88] width 312 height 35
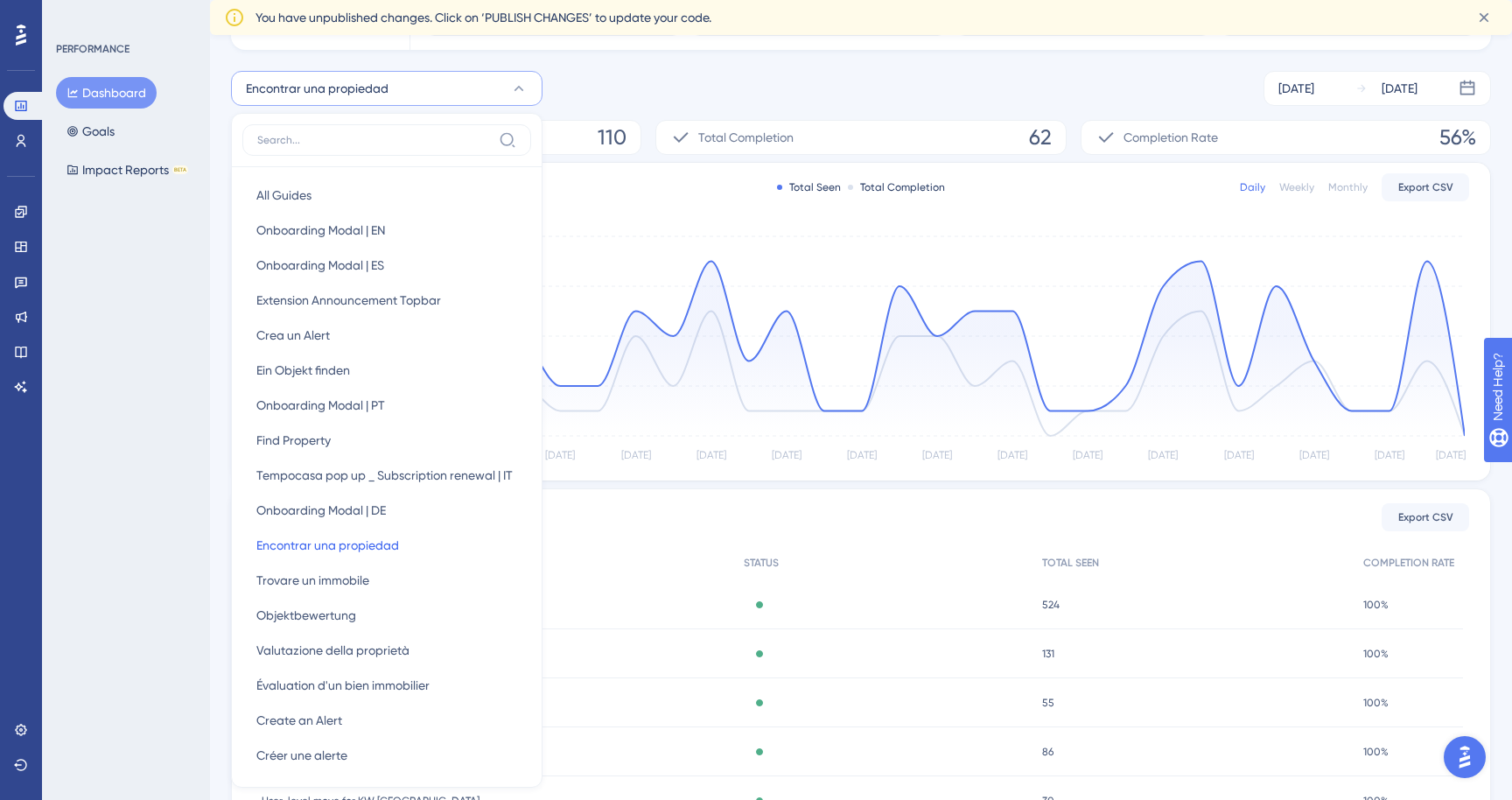
scroll to position [271, 0]
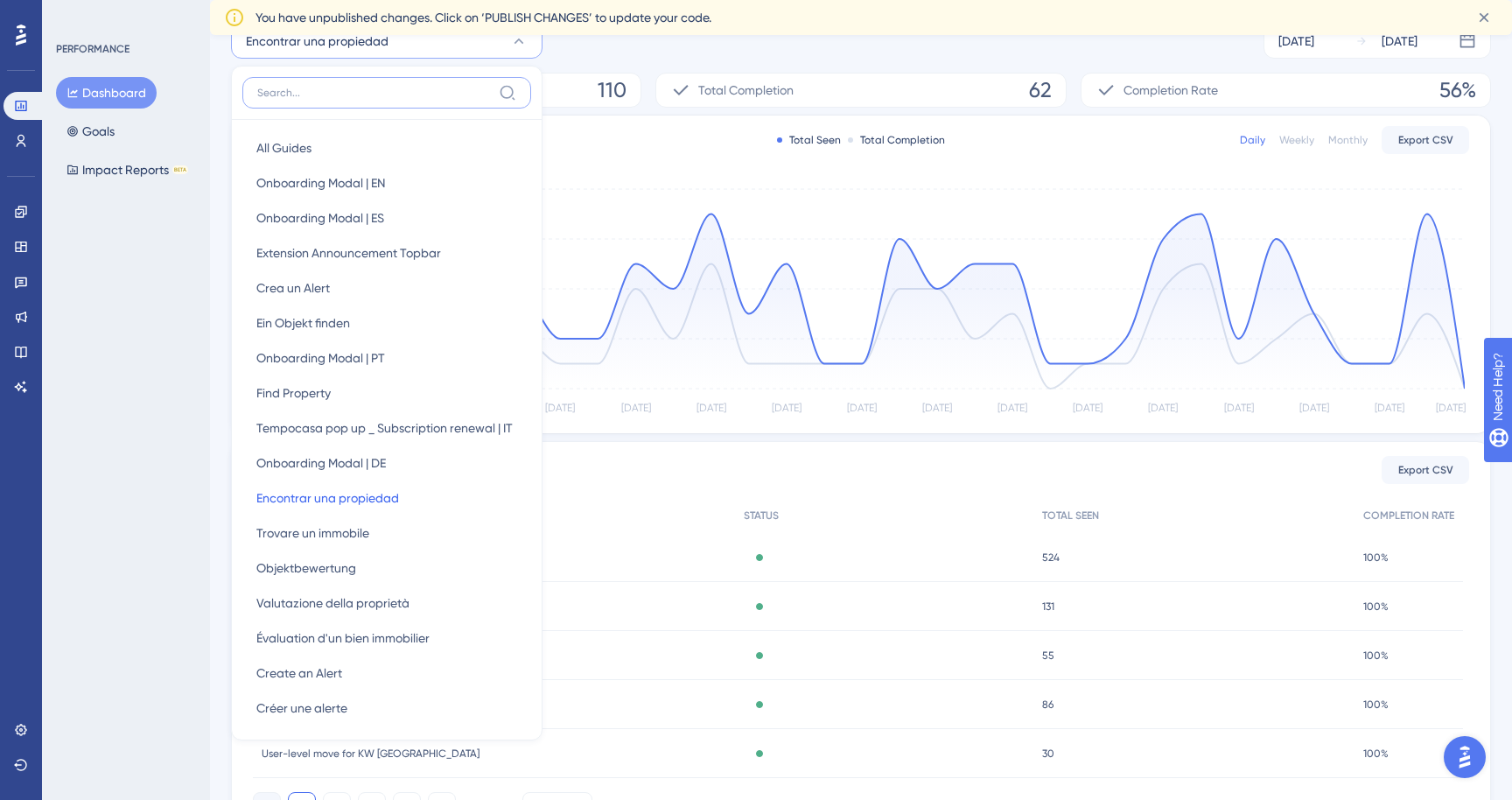
click at [369, 94] on input at bounding box center [374, 93] width 235 height 14
paste input "encontrar propiedad"
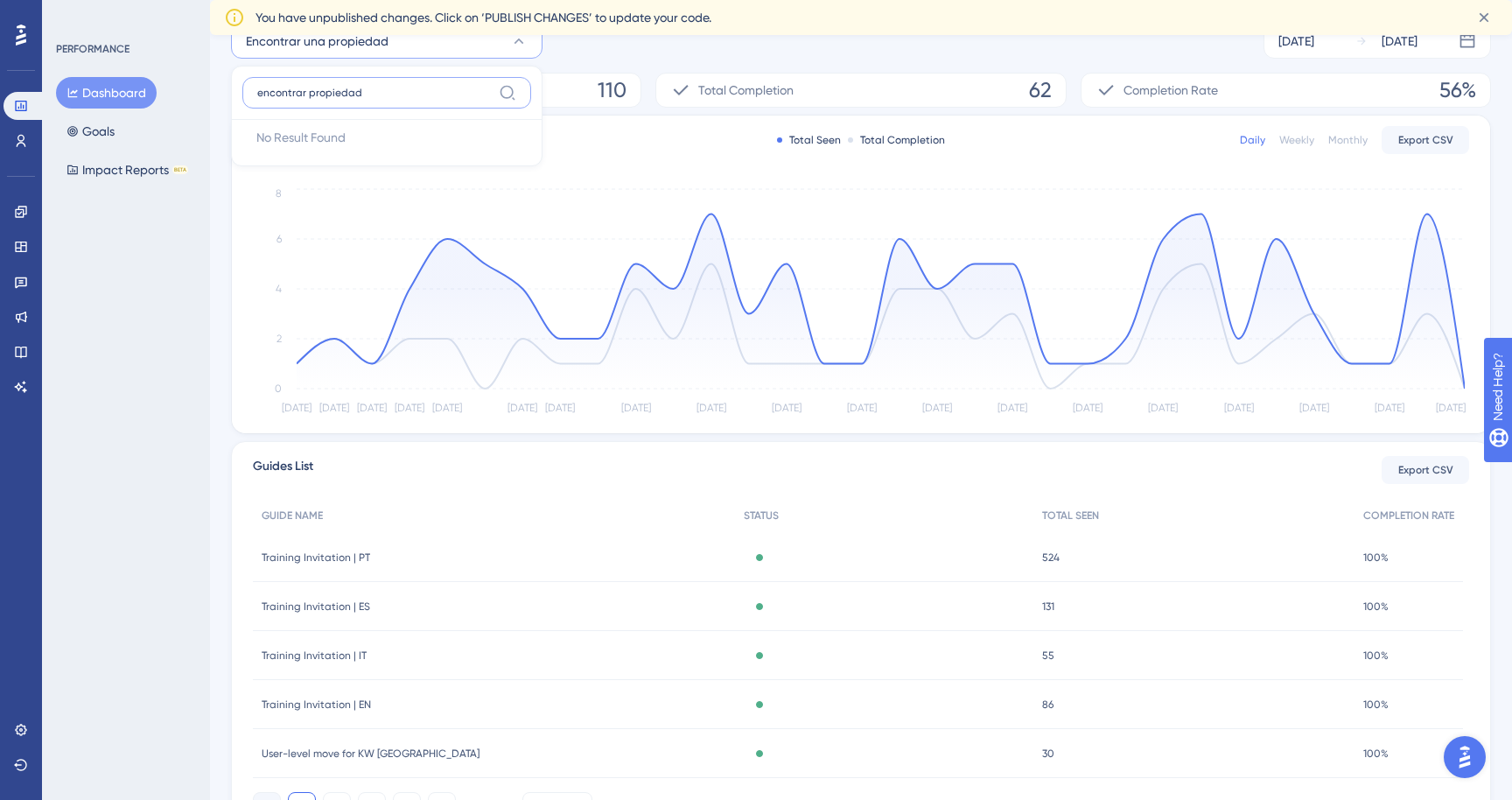
click at [359, 91] on input "encontrar propiedad" at bounding box center [374, 93] width 235 height 14
click at [318, 89] on input "encontrar" at bounding box center [374, 93] width 235 height 14
paste input "encontrar propiedad"
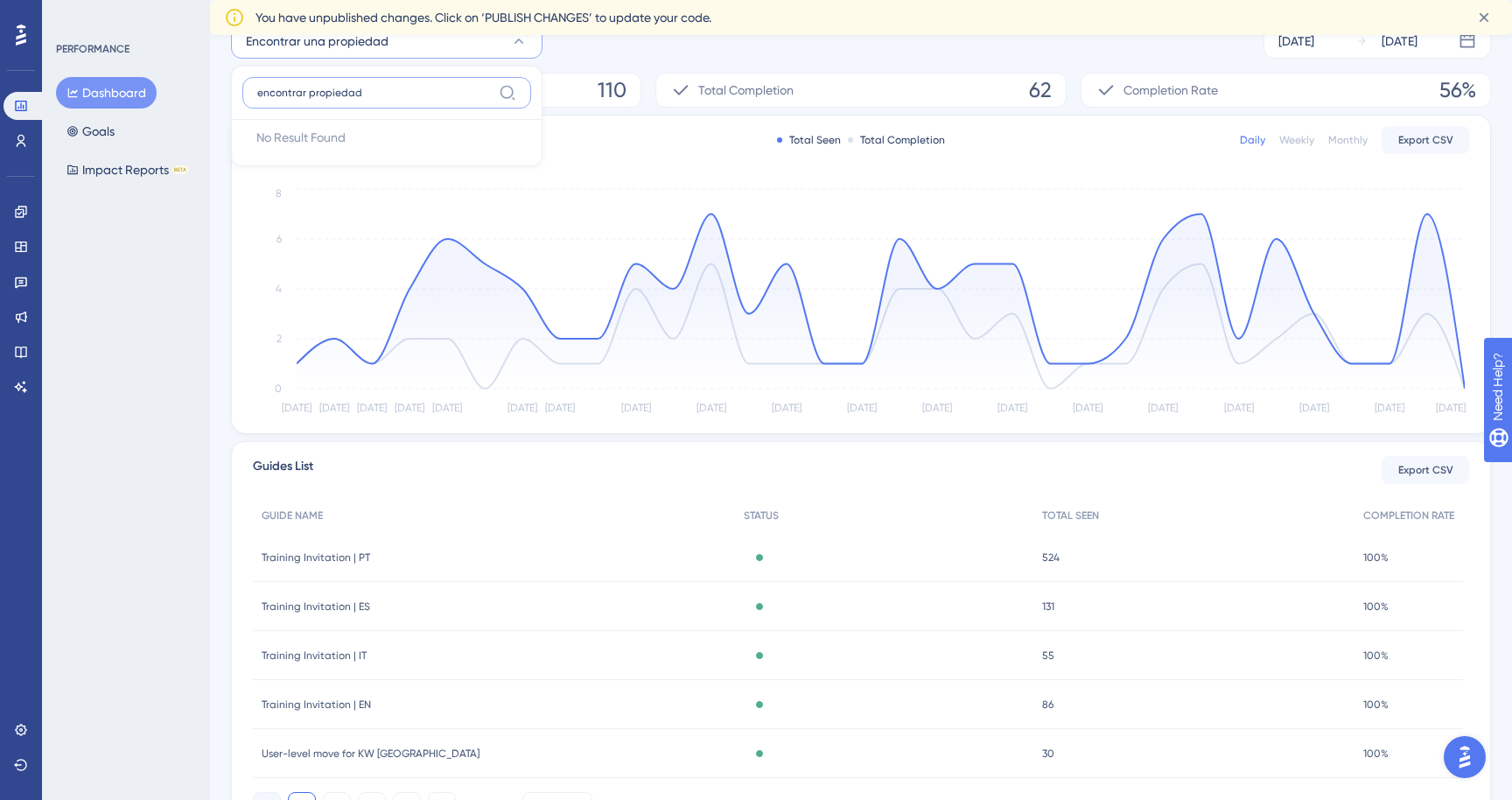
click at [272, 91] on input "encontrar propiedad" at bounding box center [374, 93] width 235 height 14
click at [319, 91] on input "propiedad" at bounding box center [374, 93] width 235 height 14
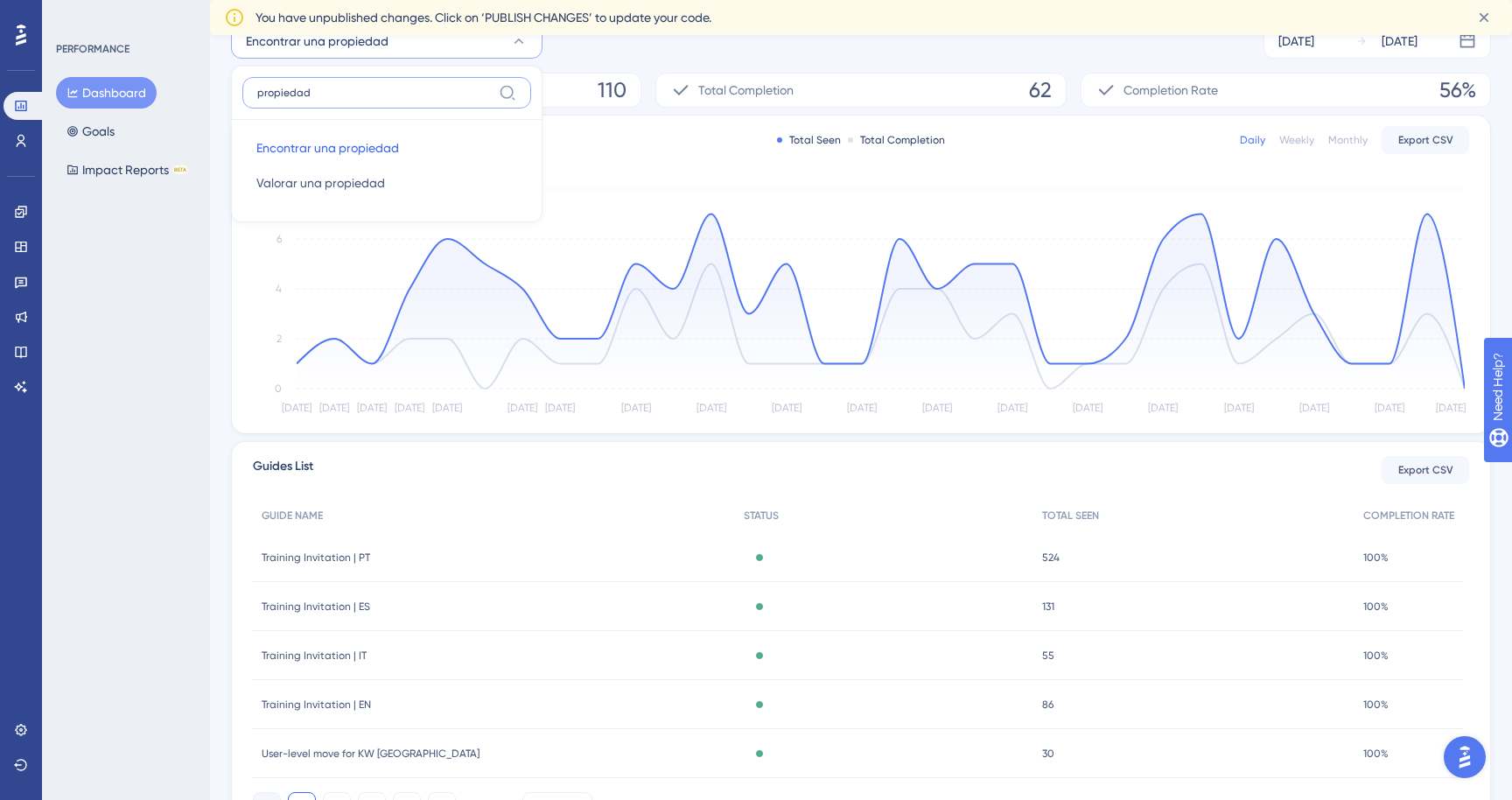
paste input "Immobilien finden"
click at [332, 91] on input "Immobilien finden" at bounding box center [374, 93] width 235 height 14
click at [317, 89] on input "Immobilien" at bounding box center [374, 93] width 235 height 14
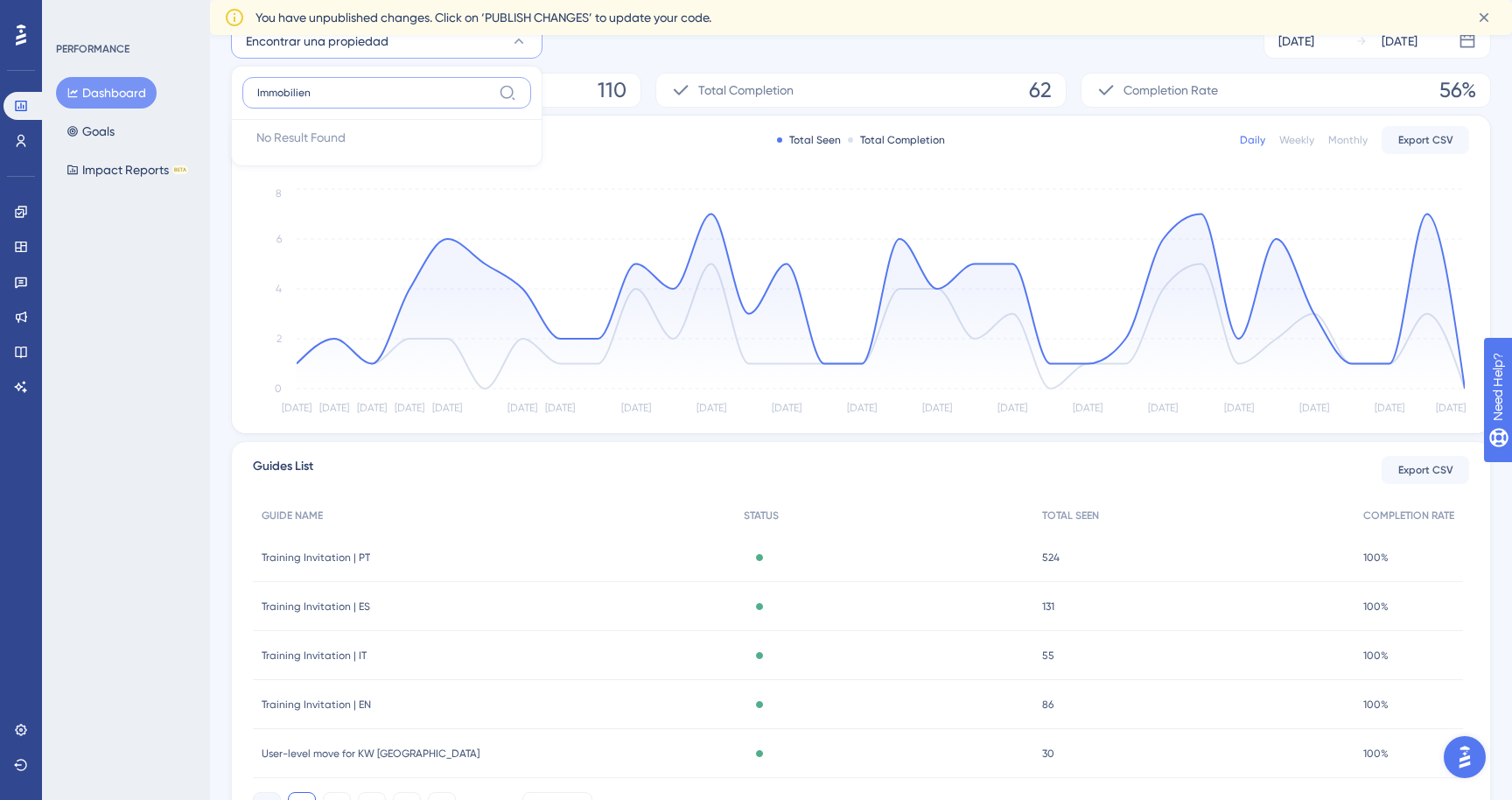
click at [317, 89] on input "Immobilien" at bounding box center [374, 93] width 235 height 14
paste input "finden"
click at [274, 91] on input "Immobilien finden" at bounding box center [374, 93] width 235 height 14
type input "finden"
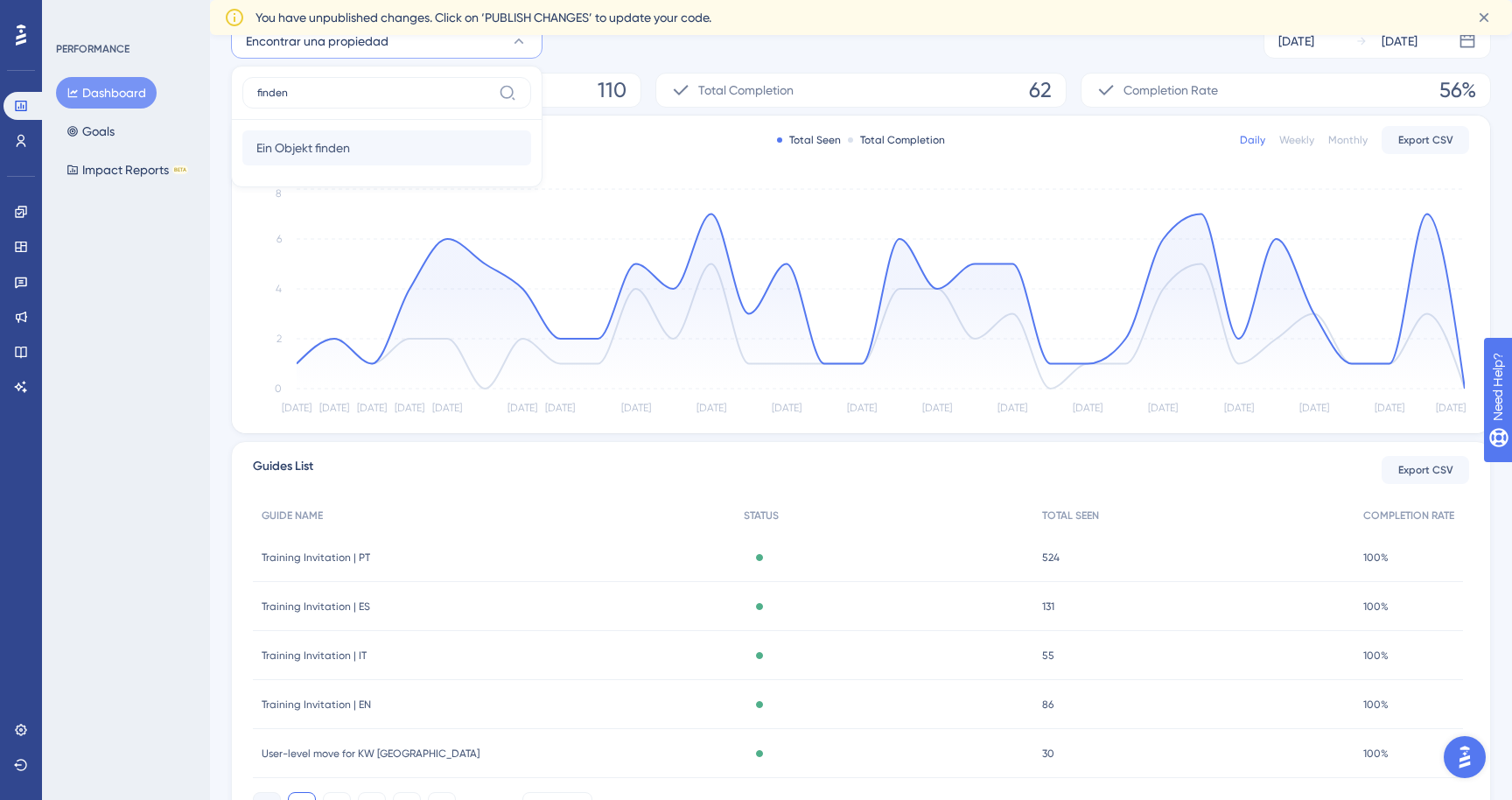
click at [307, 142] on span "Ein Objekt finden" at bounding box center [303, 147] width 93 height 21
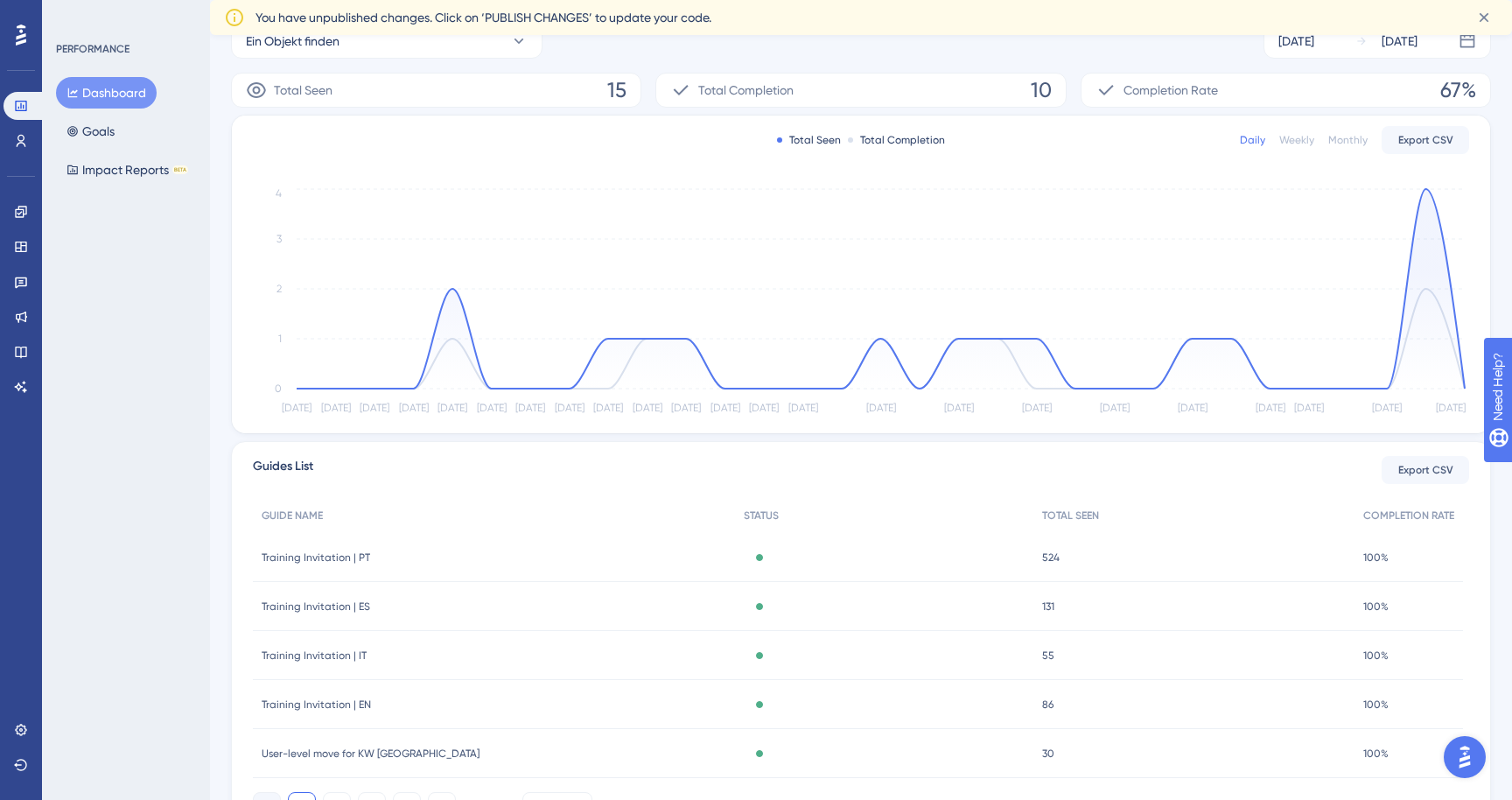
click at [426, 85] on div "Total Seen 15" at bounding box center [436, 90] width 411 height 35
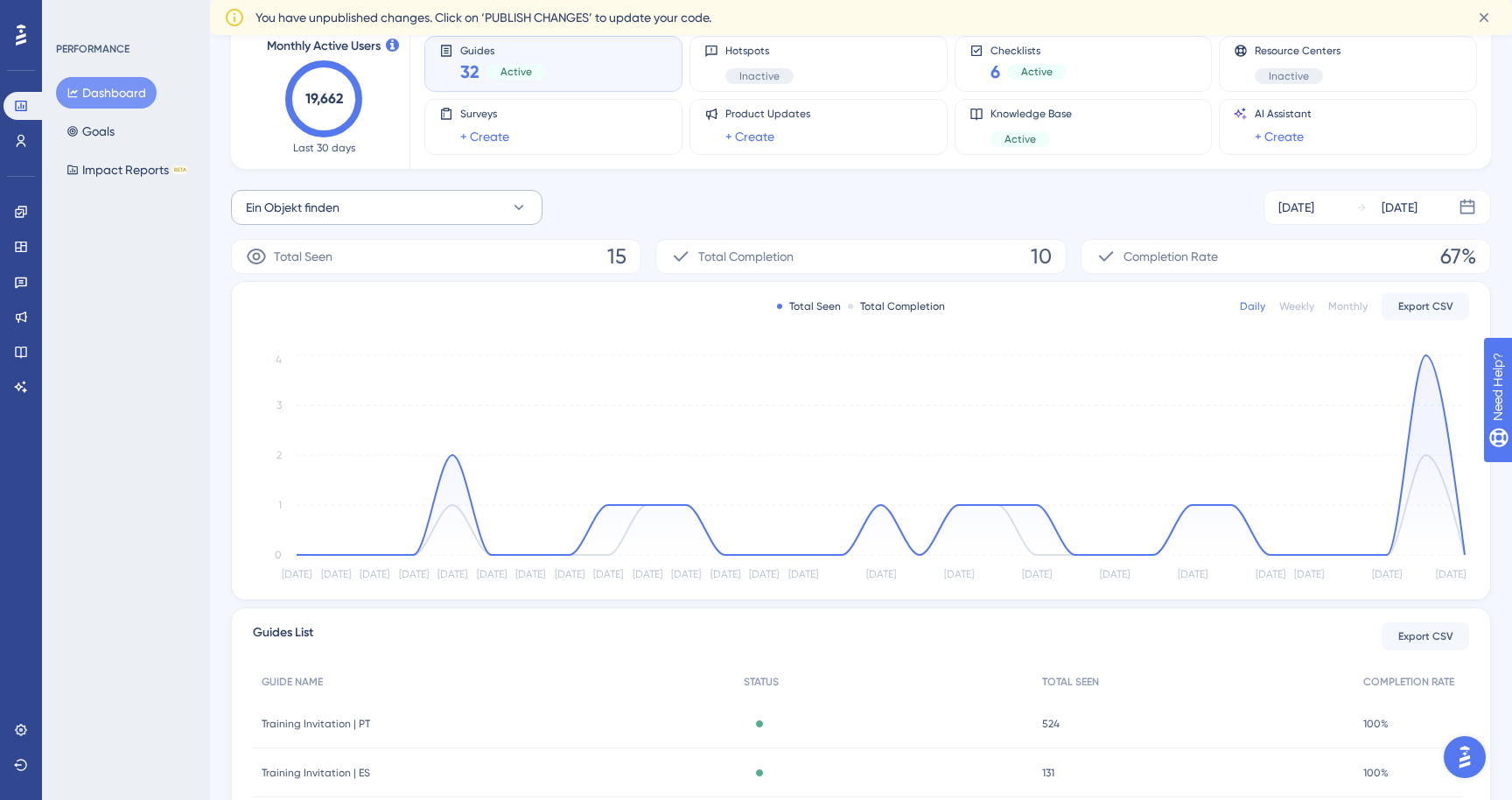
click at [391, 206] on button "Ein Objekt finden" at bounding box center [387, 207] width 312 height 35
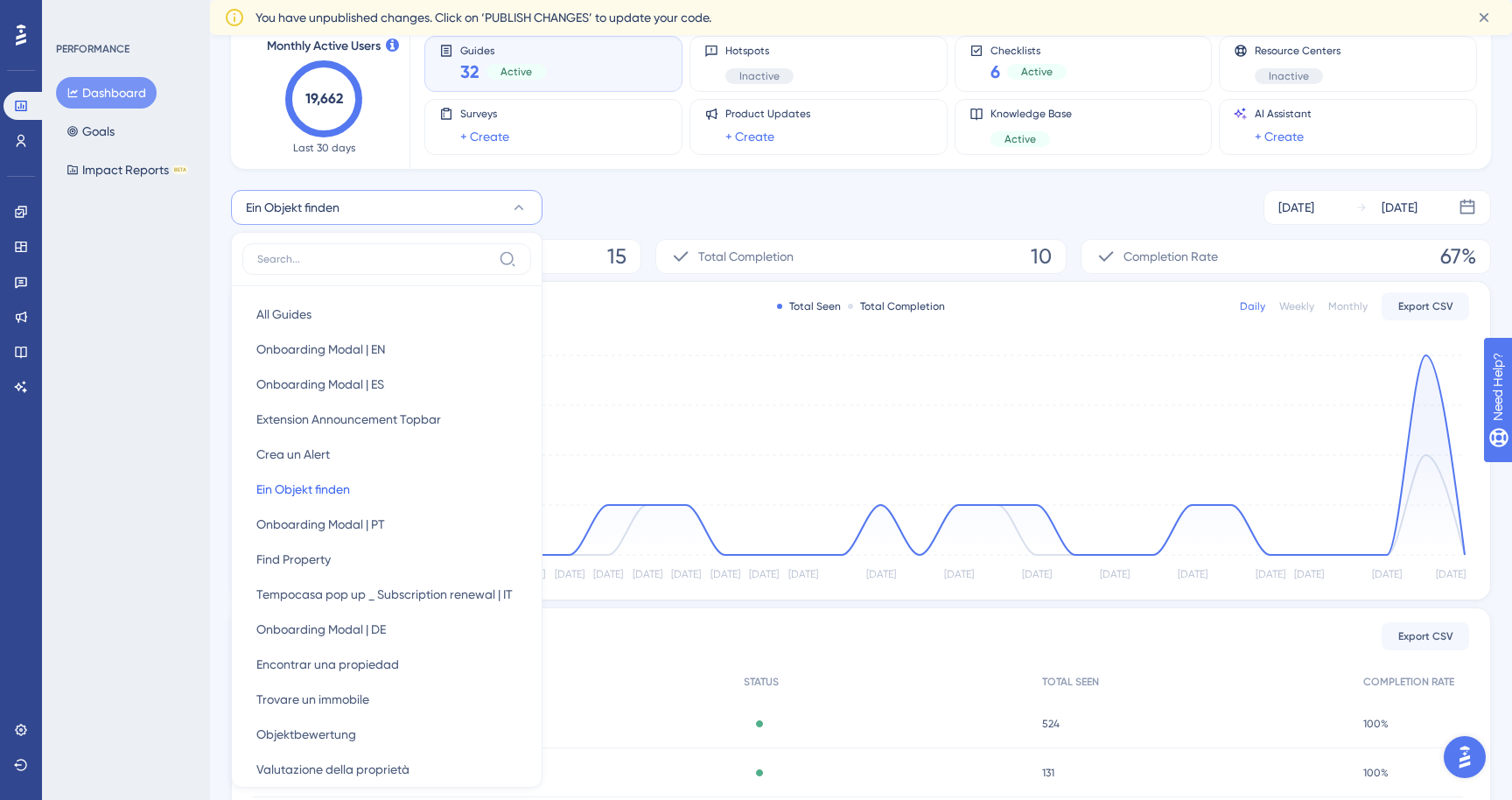
scroll to position [197, 0]
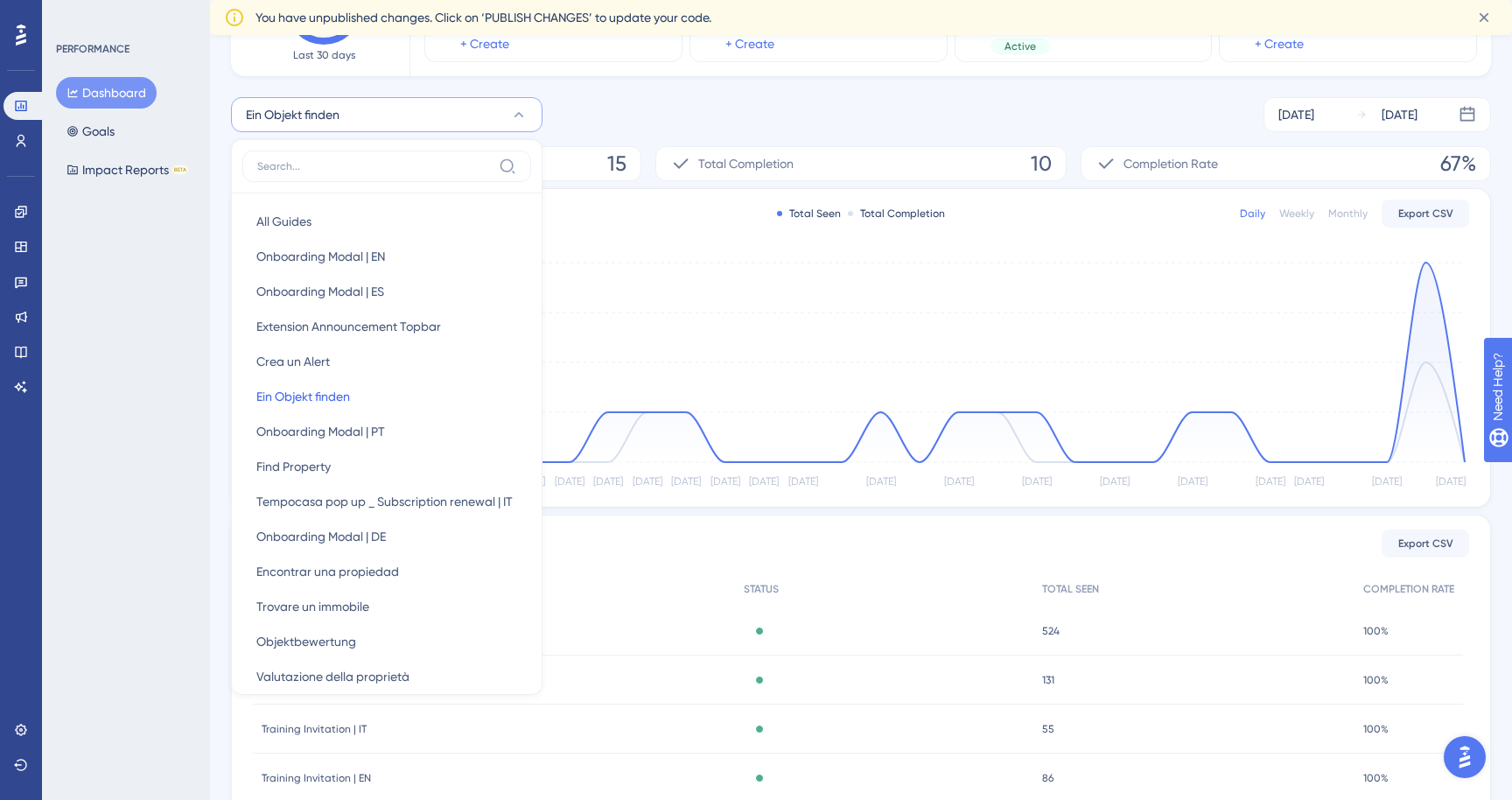
click at [316, 154] on label at bounding box center [387, 165] width 289 height 31
click at [316, 159] on input at bounding box center [374, 166] width 235 height 14
paste input "Trouver une propriété"
type input "Trouver une propriété"
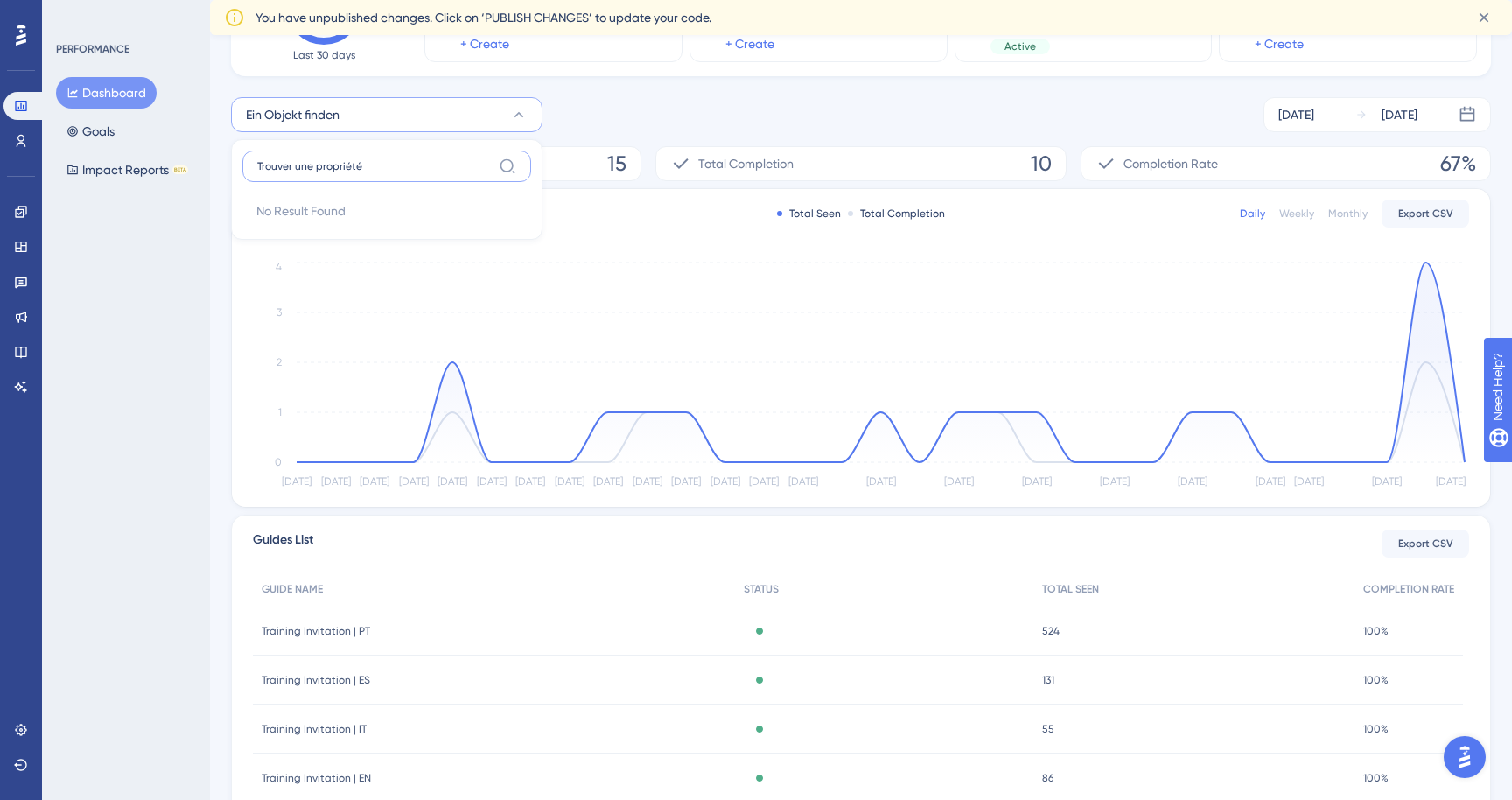
drag, startPoint x: 316, startPoint y: 167, endPoint x: 228, endPoint y: 167, distance: 88.0
click at [228, 169] on div "Performance Users Engagement Widgets Feedback Product Updates Knowledge Base AI…" at bounding box center [861, 397] width 1303 height 1077
click at [295, 107] on span "Ein Objekt finden" at bounding box center [293, 114] width 93 height 21
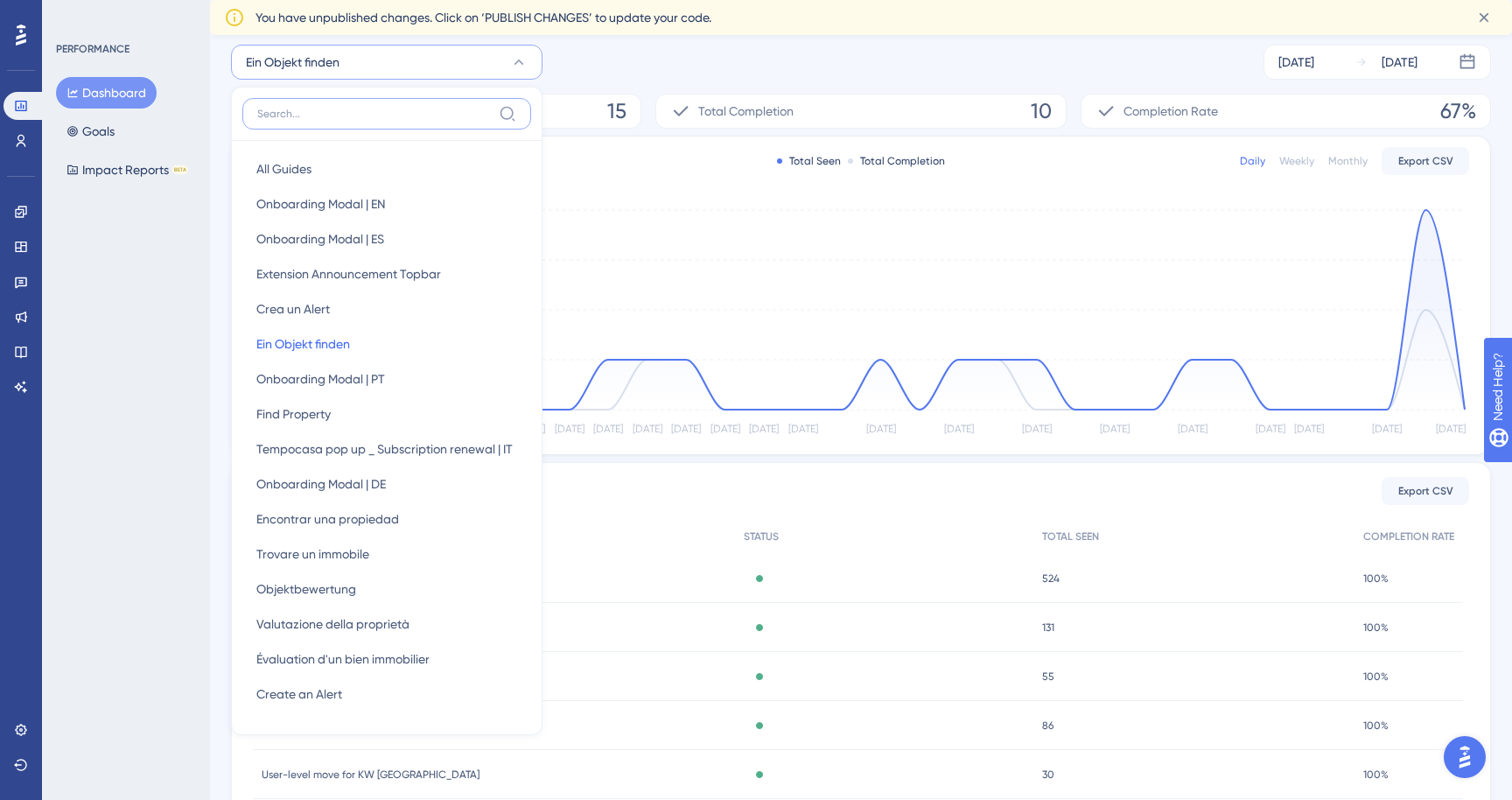
click at [281, 116] on input at bounding box center [374, 114] width 235 height 14
paste input "Trouver une propriété"
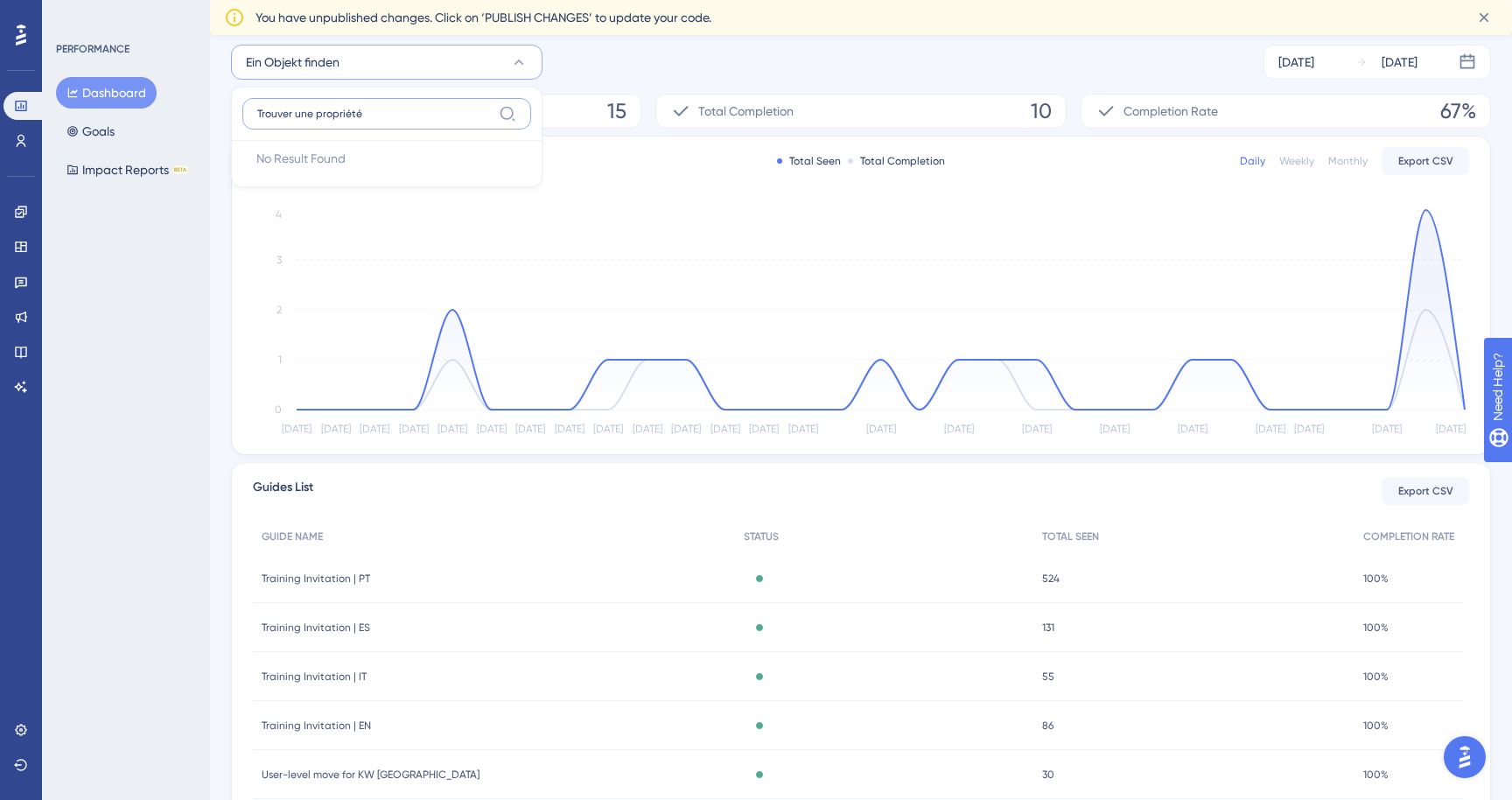
click at [303, 114] on input "Trouver une propriété" at bounding box center [374, 114] width 235 height 14
click at [283, 97] on div "propriété No Result Found No Result Found" at bounding box center [387, 137] width 312 height 101
click at [286, 114] on input "propriété" at bounding box center [374, 114] width 235 height 14
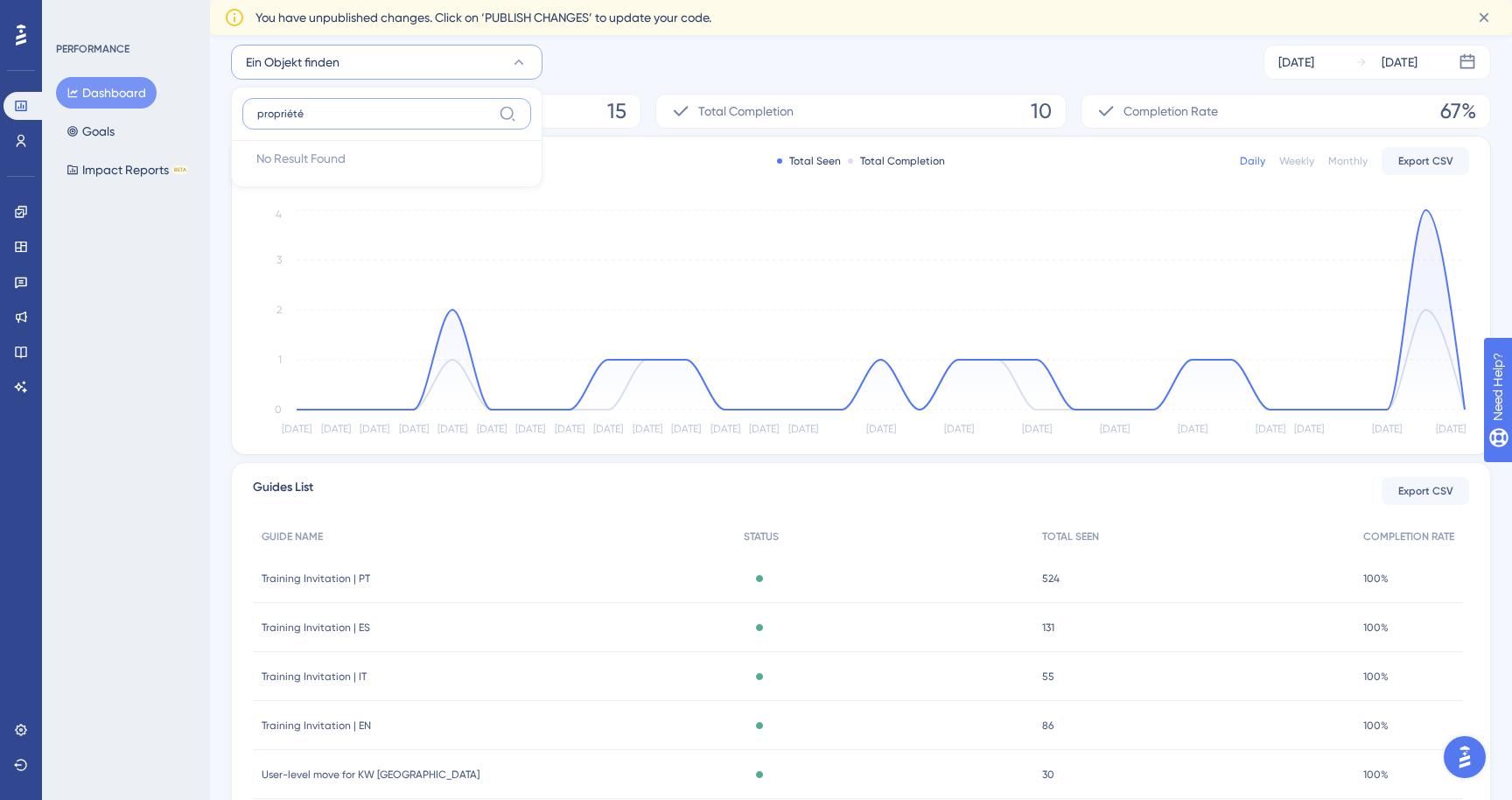
click at [286, 114] on input "propriété" at bounding box center [374, 114] width 235 height 14
paste input "Trouver une"
drag, startPoint x: 293, startPoint y: 114, endPoint x: 335, endPoint y: 127, distance: 44.0
click at [338, 129] on div "Trouver une propriété" at bounding box center [387, 120] width 289 height 43
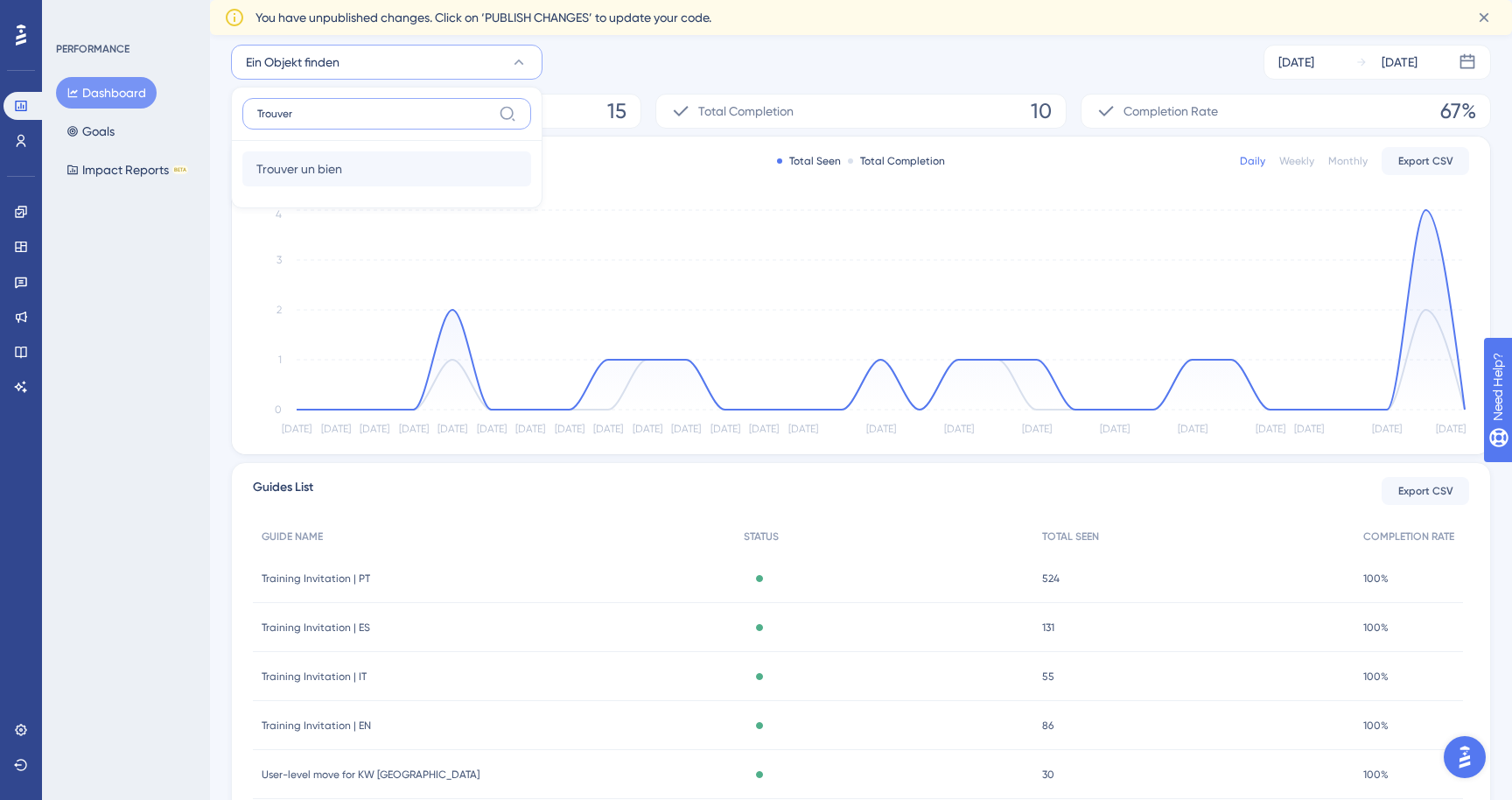
type input "Trouver"
click at [354, 174] on button "Trouver un bien Trouver un bien" at bounding box center [387, 168] width 289 height 35
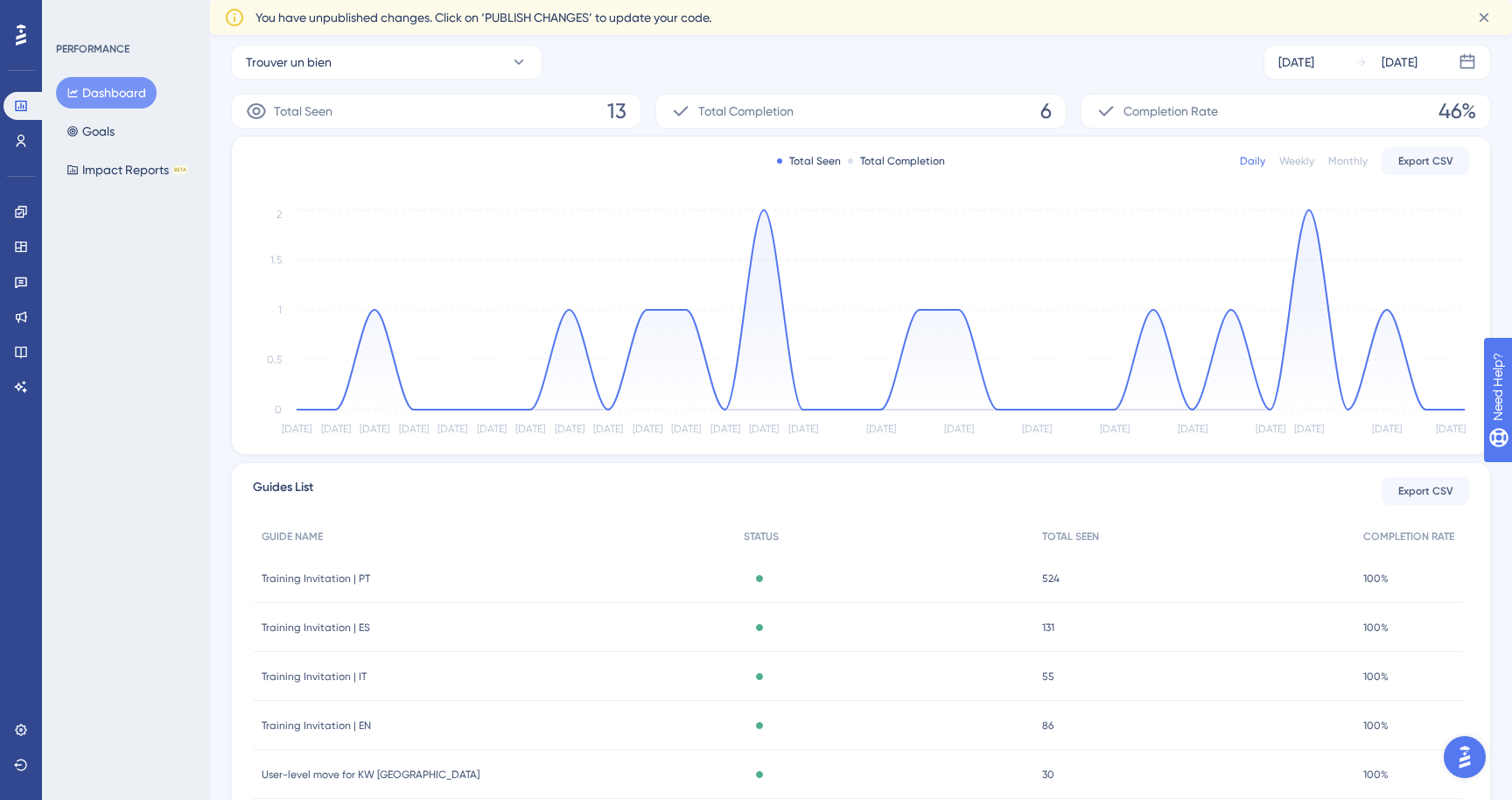
click at [406, 43] on div "Monthly Active Users 19,662 Last 30 days Guides 32 Active Hotspots Inactive Che…" at bounding box center [861, 355] width 1260 height 1000
click at [406, 66] on button "Trouver un bien" at bounding box center [387, 62] width 312 height 35
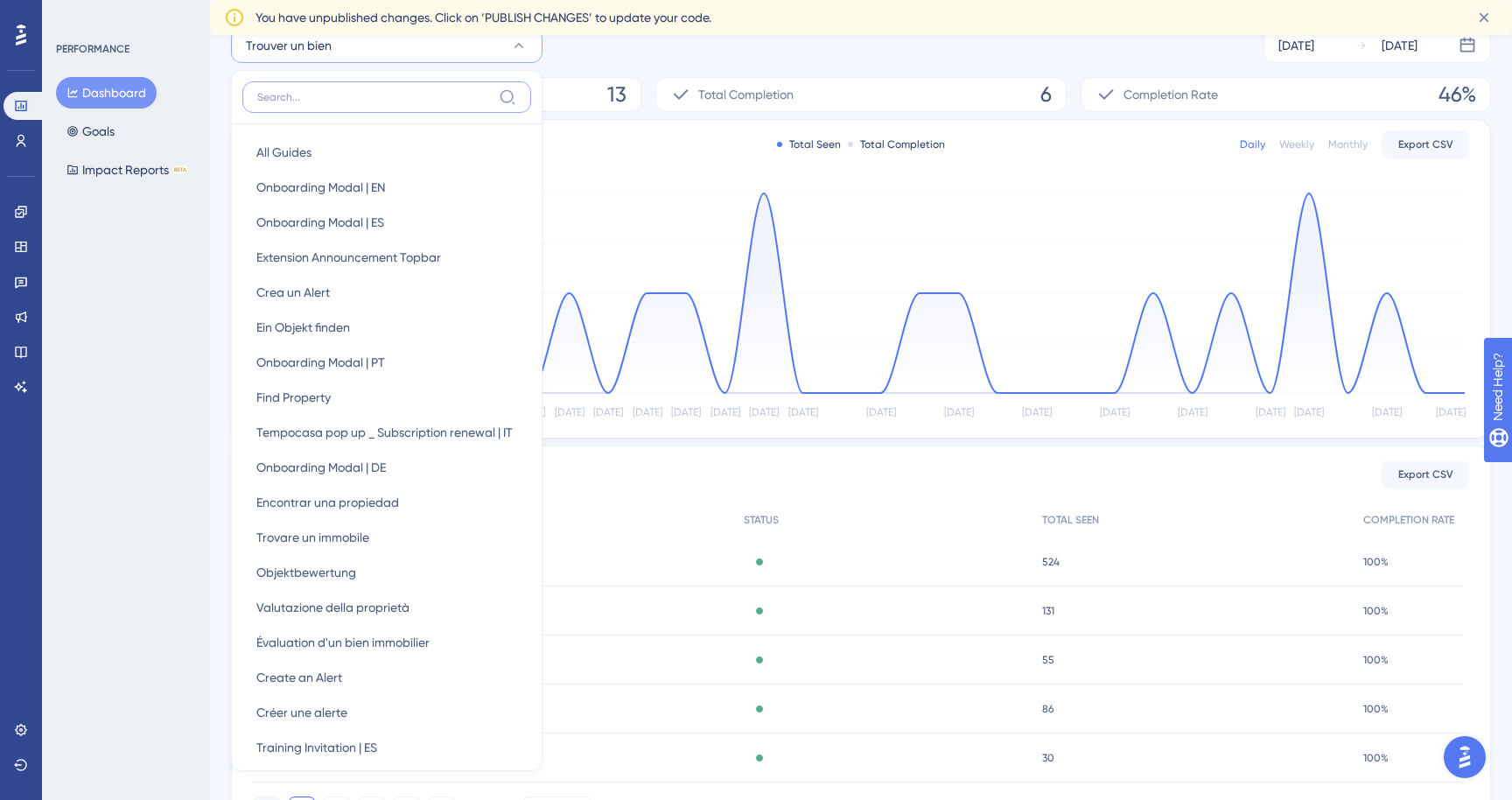
click at [360, 102] on input at bounding box center [374, 97] width 235 height 14
paste input "Trova proprietà"
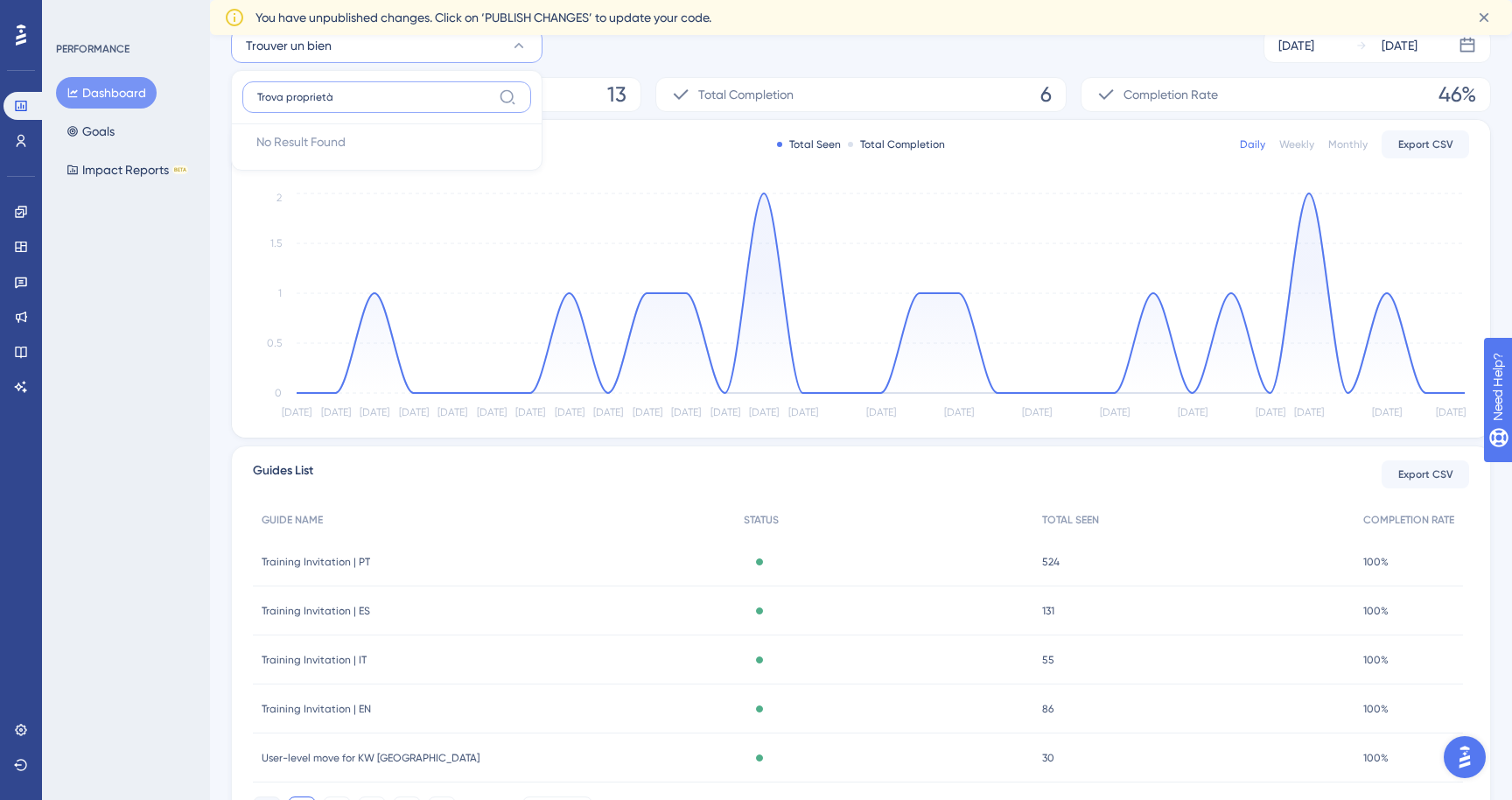
click at [265, 95] on input "Trova proprietà" at bounding box center [374, 97] width 235 height 14
click at [267, 100] on input "proprietà" at bounding box center [374, 97] width 235 height 14
paste input "Trova"
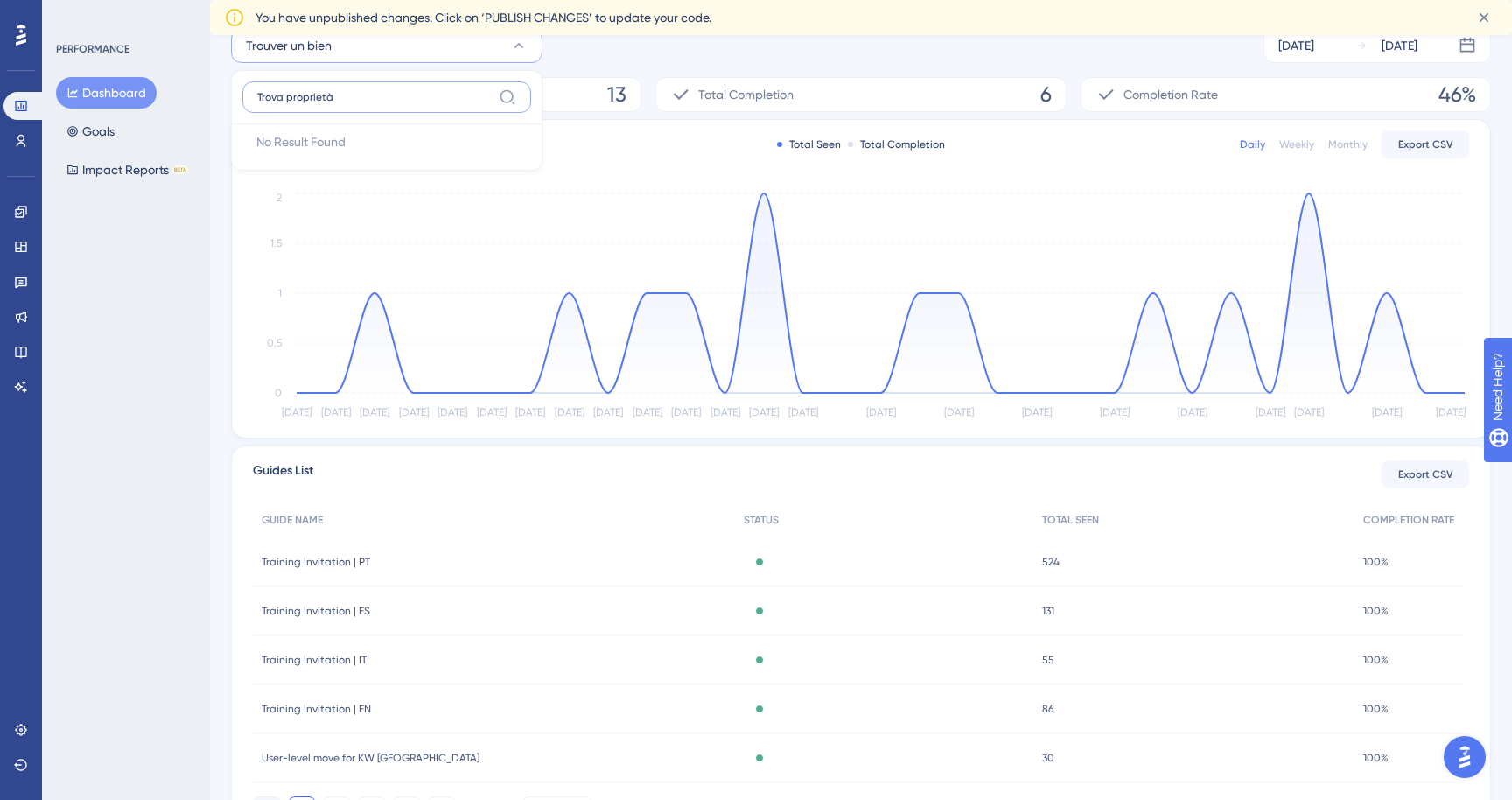
click at [308, 96] on input "Trova proprietà" at bounding box center [374, 97] width 235 height 14
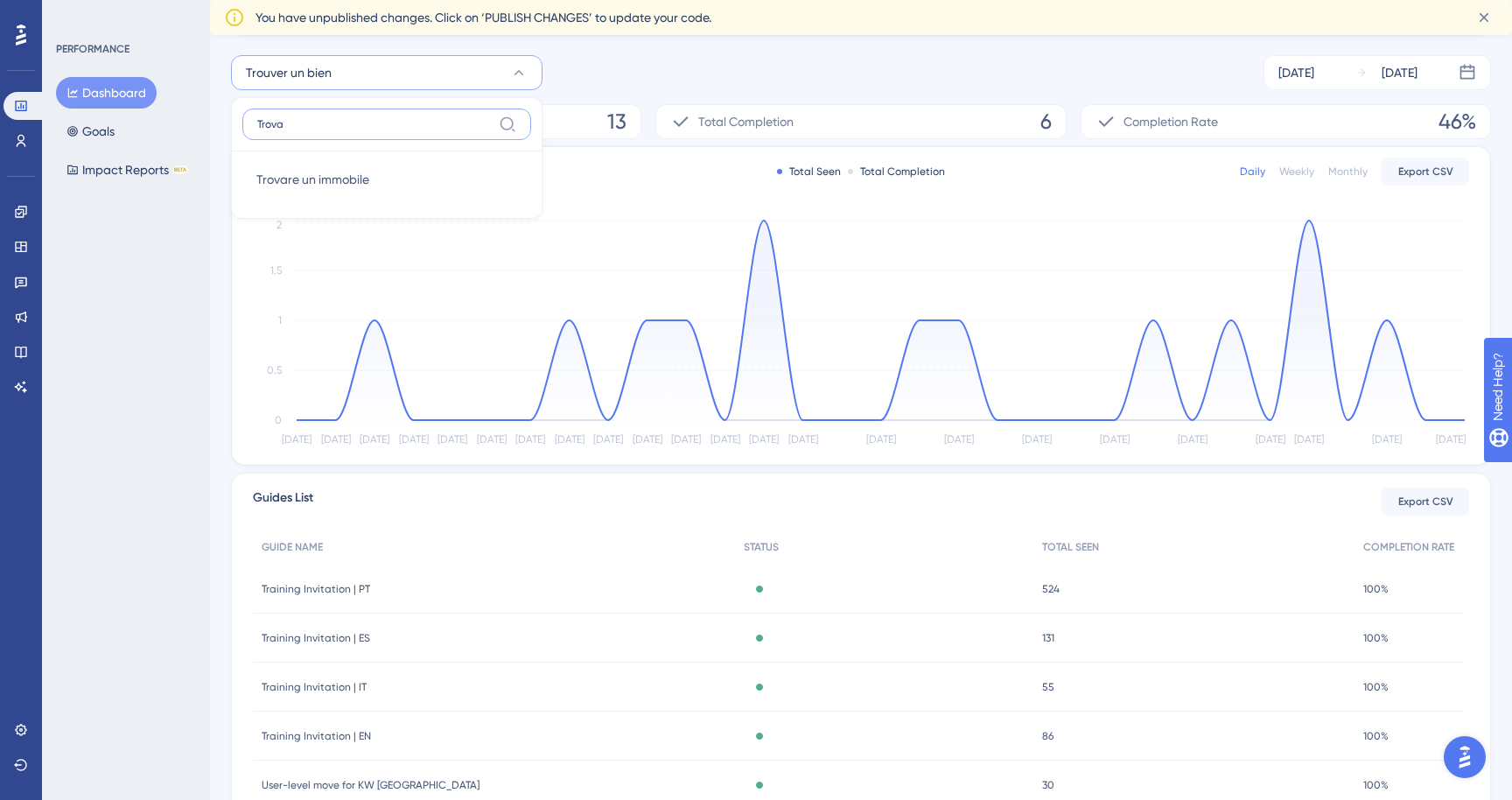
scroll to position [232, 0]
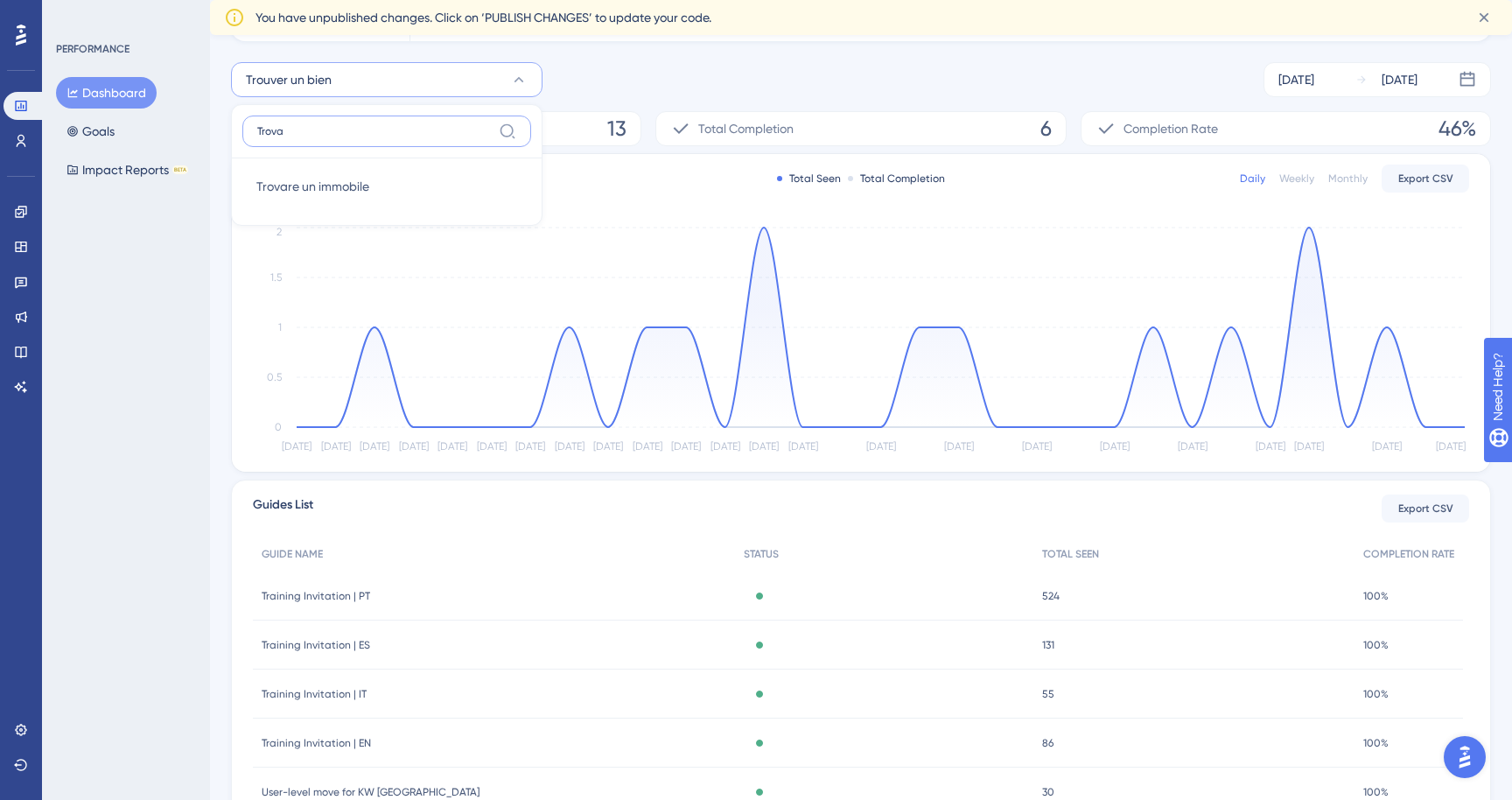
type input "Trova"
click at [551, 76] on div "Trouver un bien Trova Trovare un immobile Trovare un immobile [DATE] [DATE]" at bounding box center [861, 79] width 1260 height 35
click at [486, 74] on button "Trouver un bien" at bounding box center [387, 79] width 312 height 35
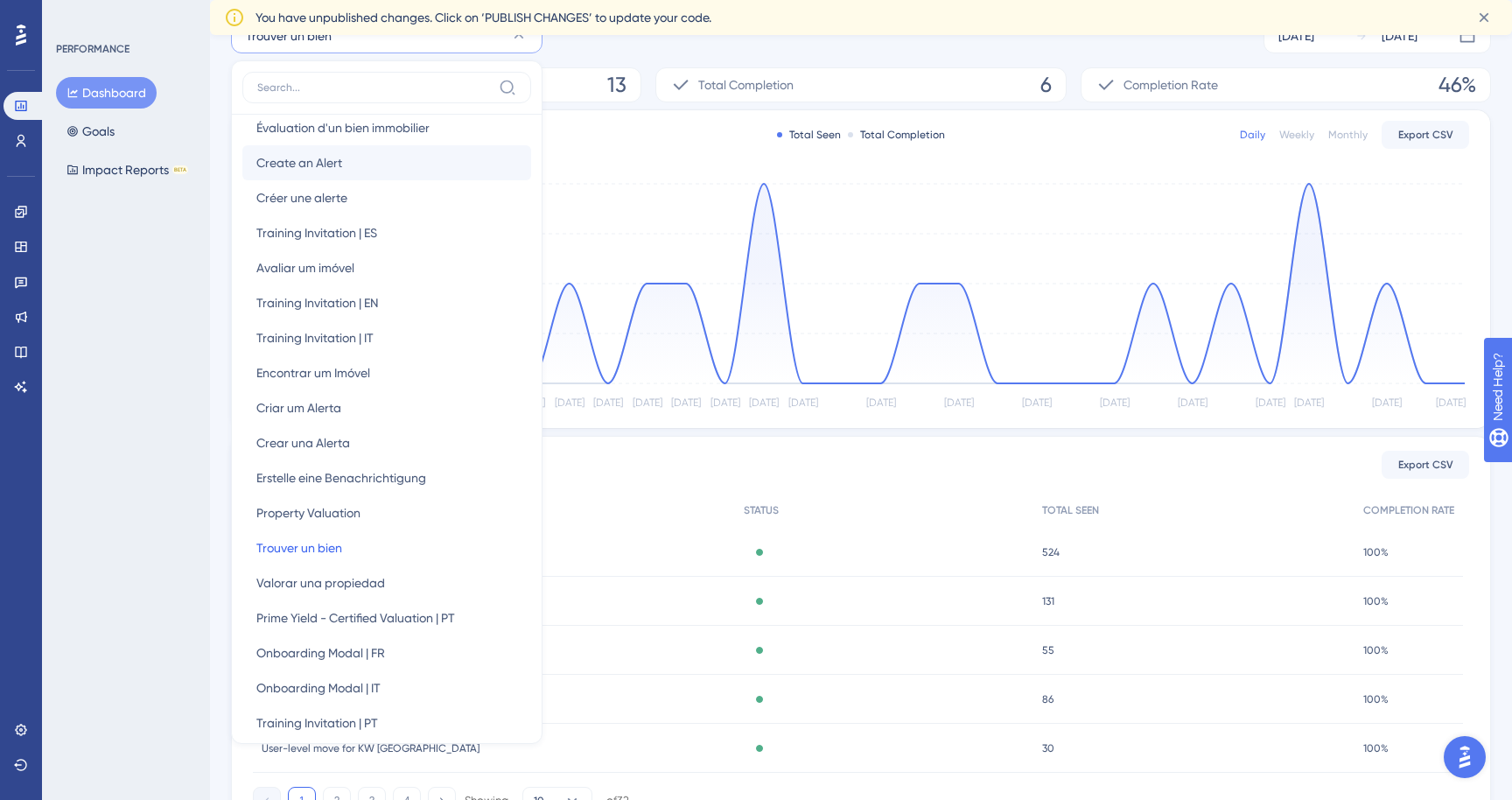
scroll to position [505, 0]
click at [349, 511] on span "Property Valuation" at bounding box center [308, 512] width 104 height 21
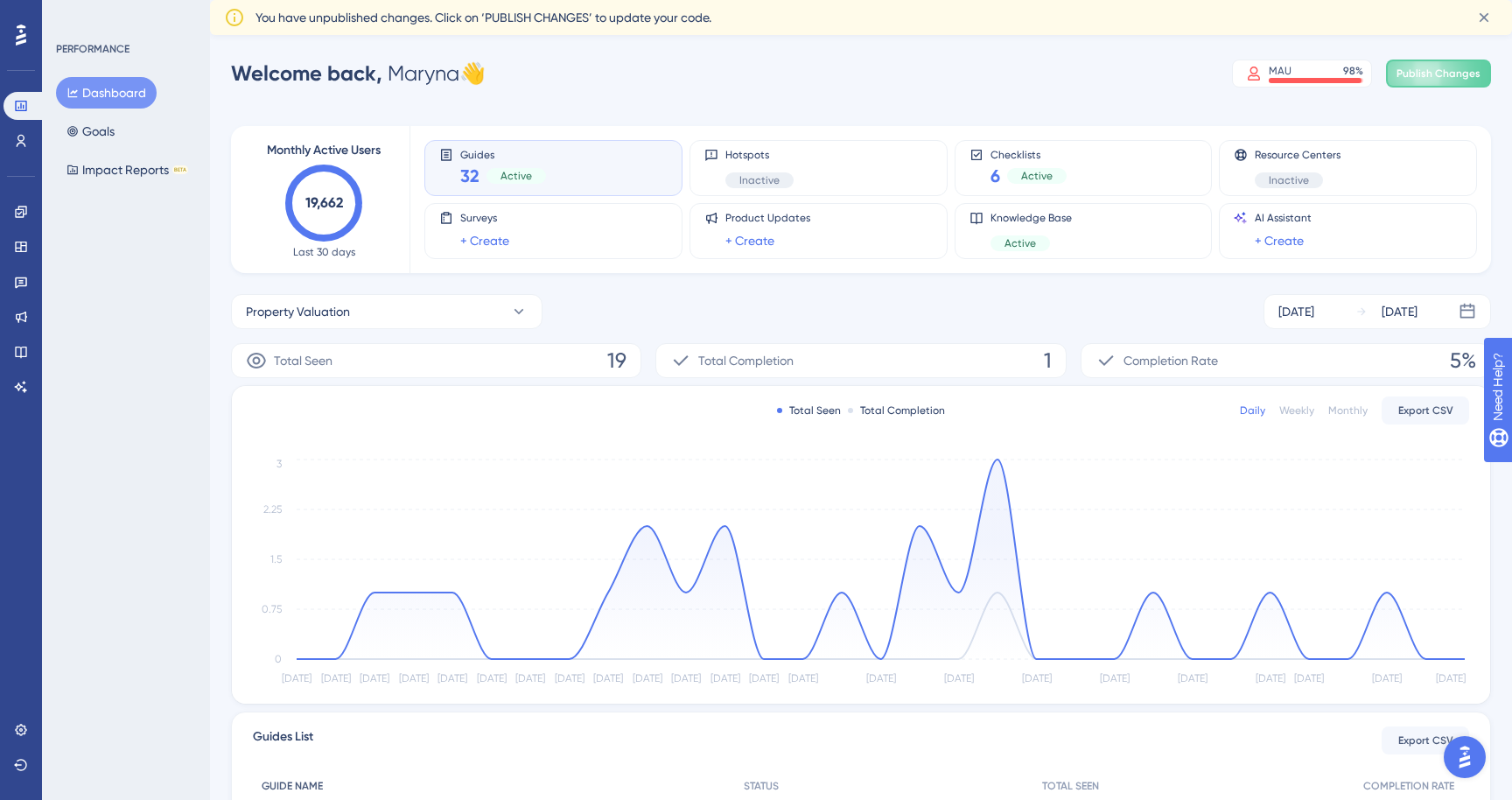
scroll to position [0, 0]
click at [352, 313] on button "Property Valuation" at bounding box center [387, 311] width 312 height 35
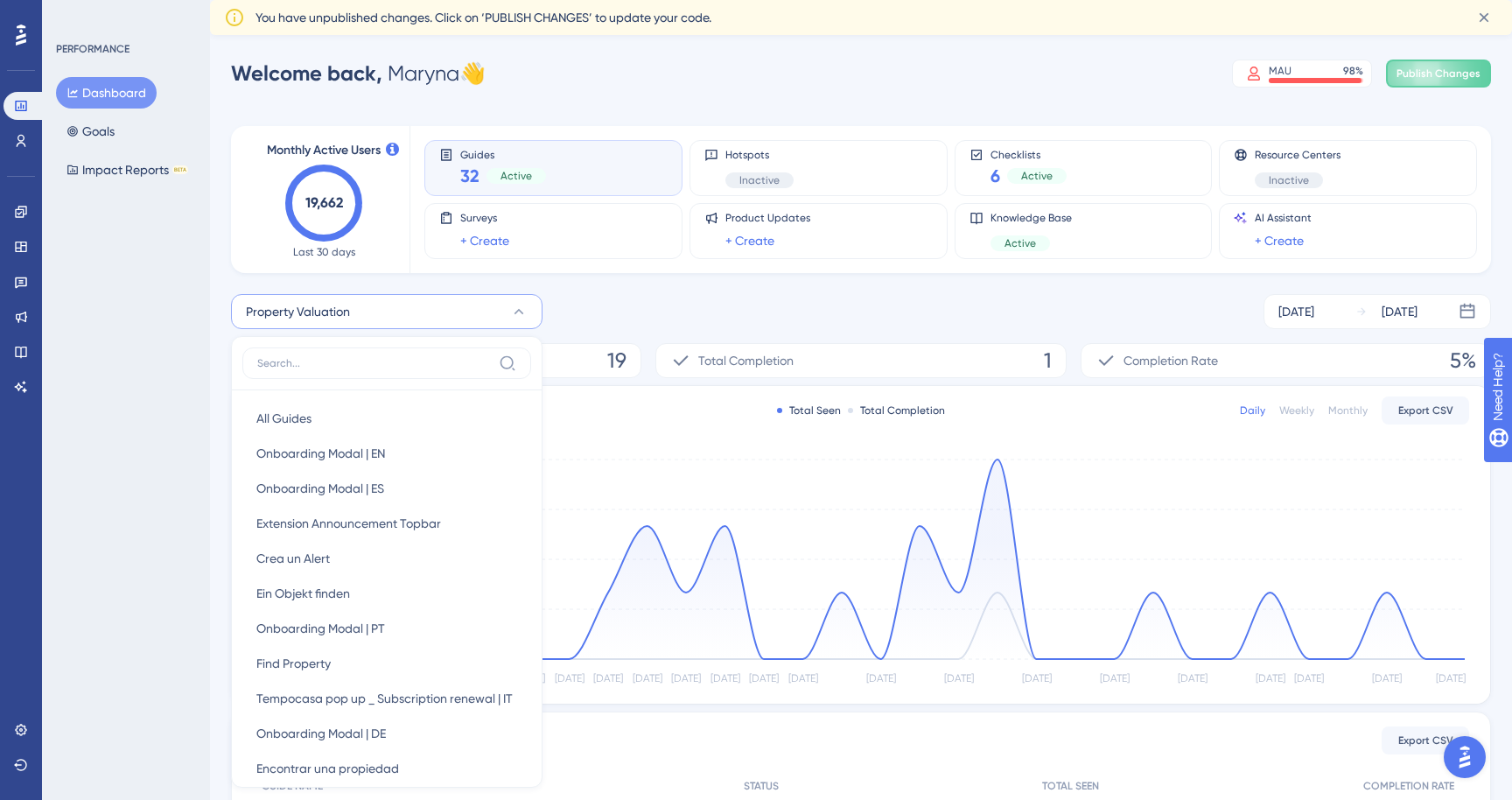
scroll to position [147, 0]
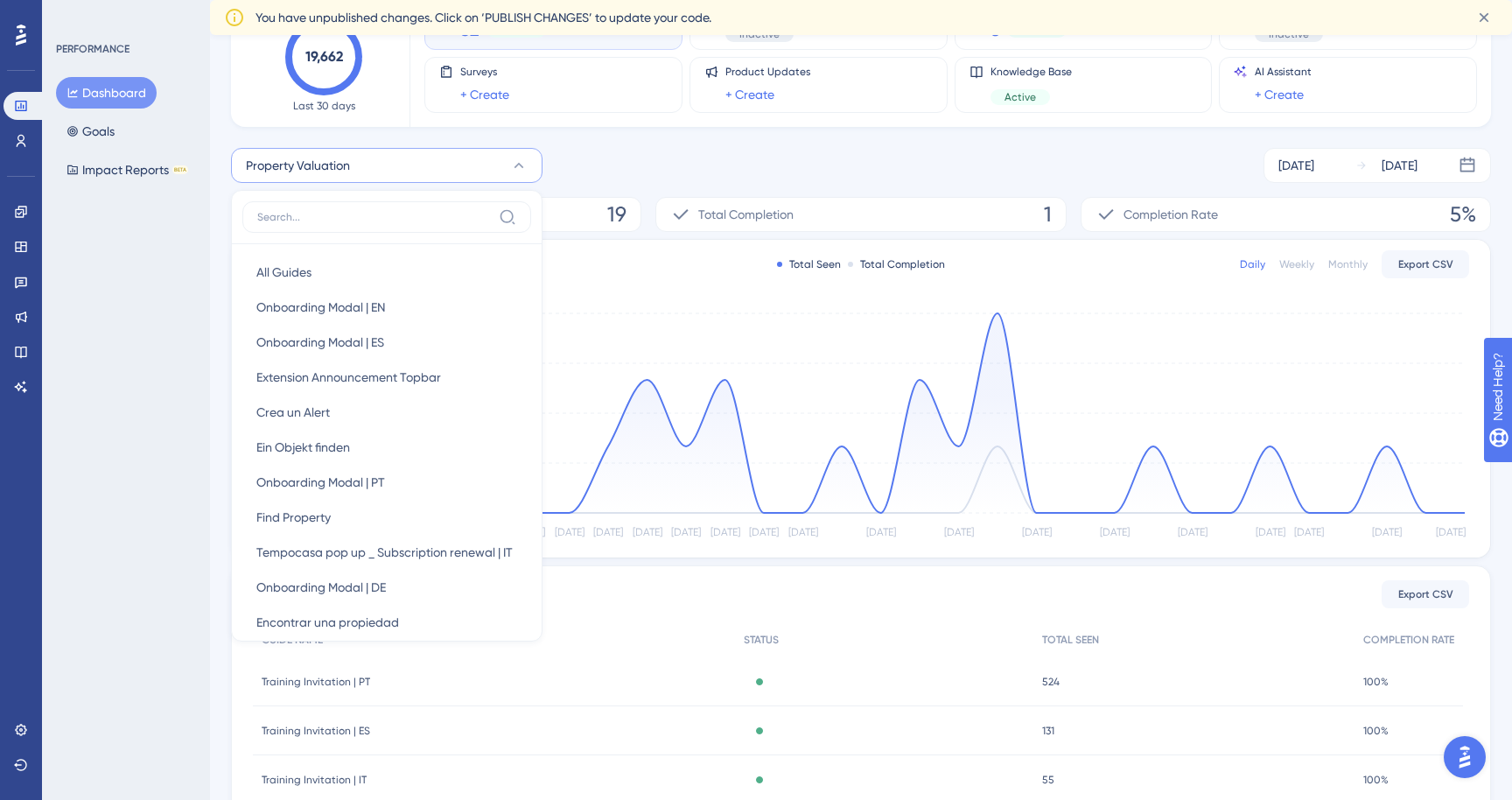
click at [302, 230] on label at bounding box center [387, 217] width 289 height 31
click at [302, 224] on input at bounding box center [374, 218] width 235 height 14
paste input "Valutazione della proprietà"
type input "Valutazione della proprietà"
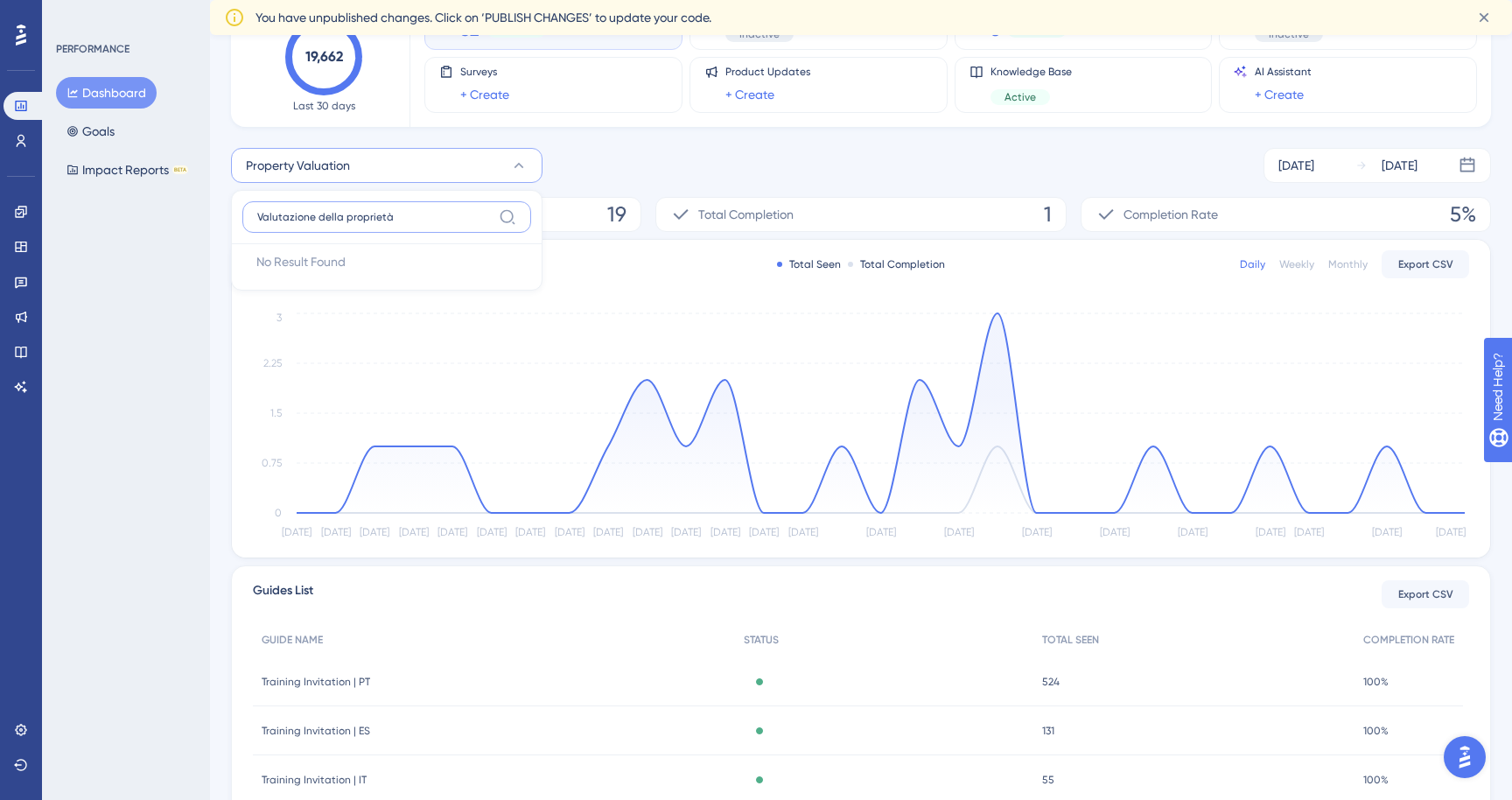
drag, startPoint x: 347, startPoint y: 217, endPoint x: 227, endPoint y: 215, distance: 120.0
click at [227, 215] on div "Performance Users Engagement Widgets Feedback Product Updates Knowledge Base AI…" at bounding box center [861, 449] width 1303 height 1077
click at [296, 154] on button "Property Valuation" at bounding box center [387, 165] width 312 height 35
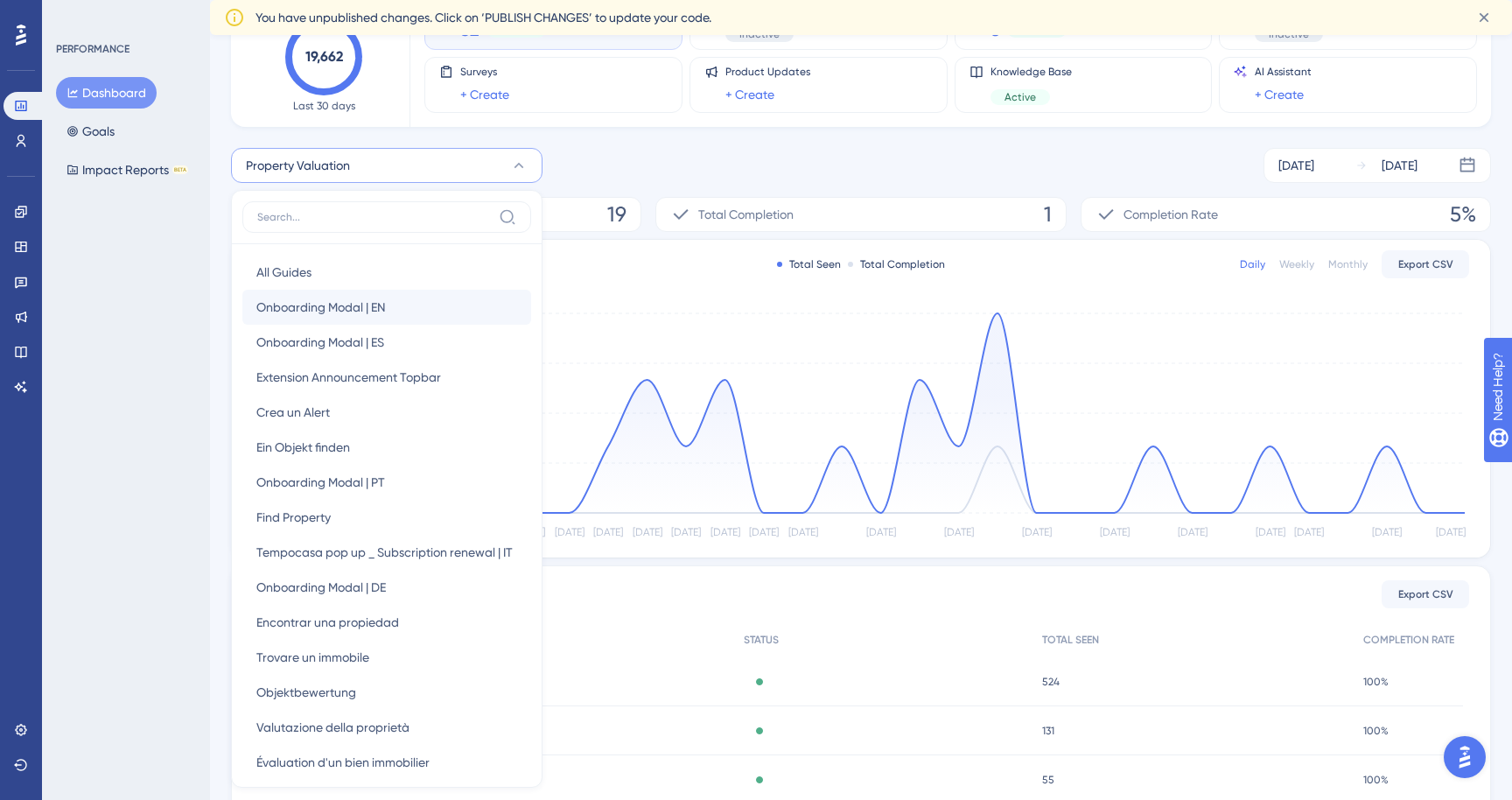
scroll to position [220, 0]
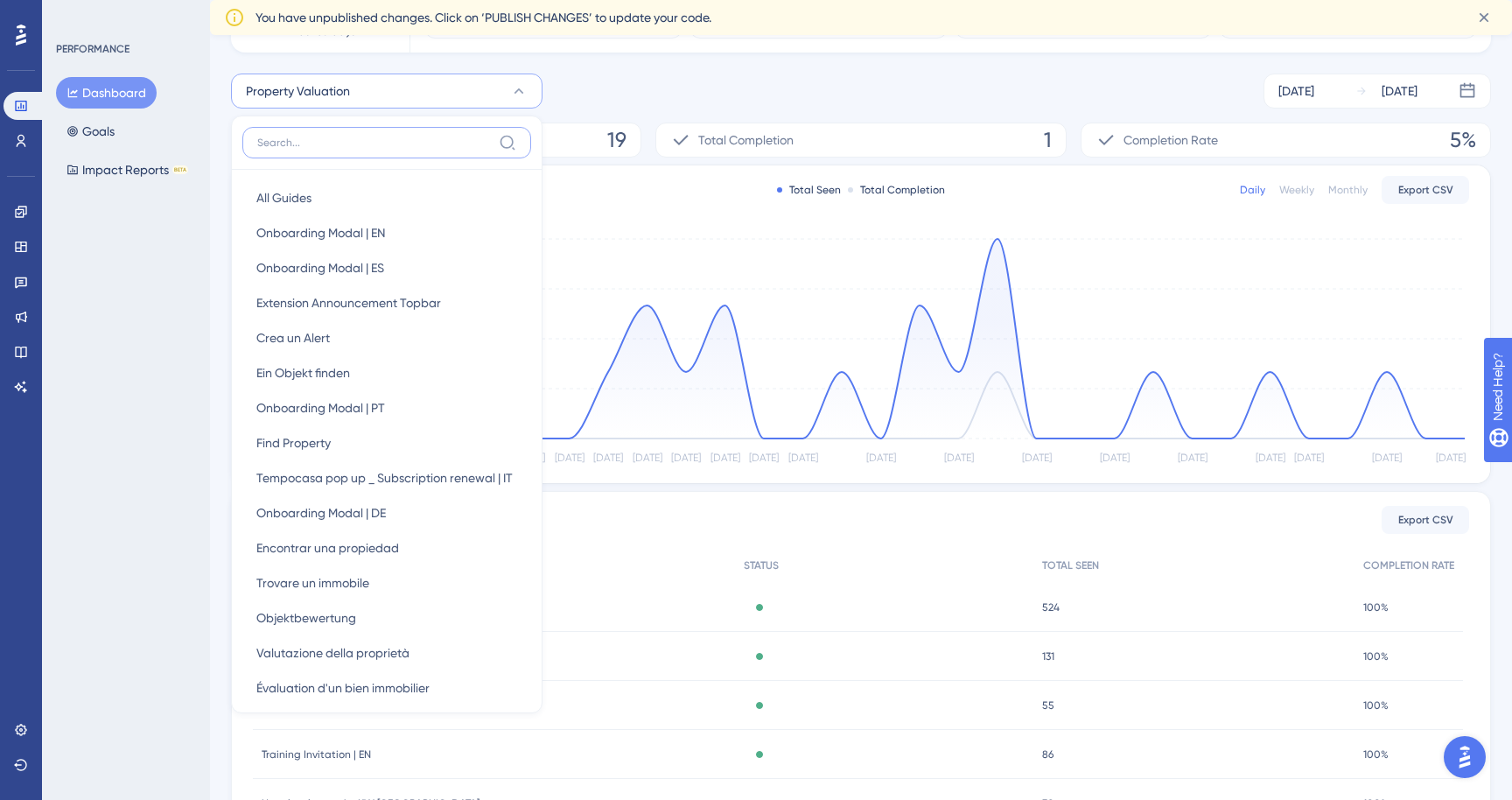
click at [284, 147] on input at bounding box center [374, 143] width 235 height 14
paste input "Valutazione della proprietà"
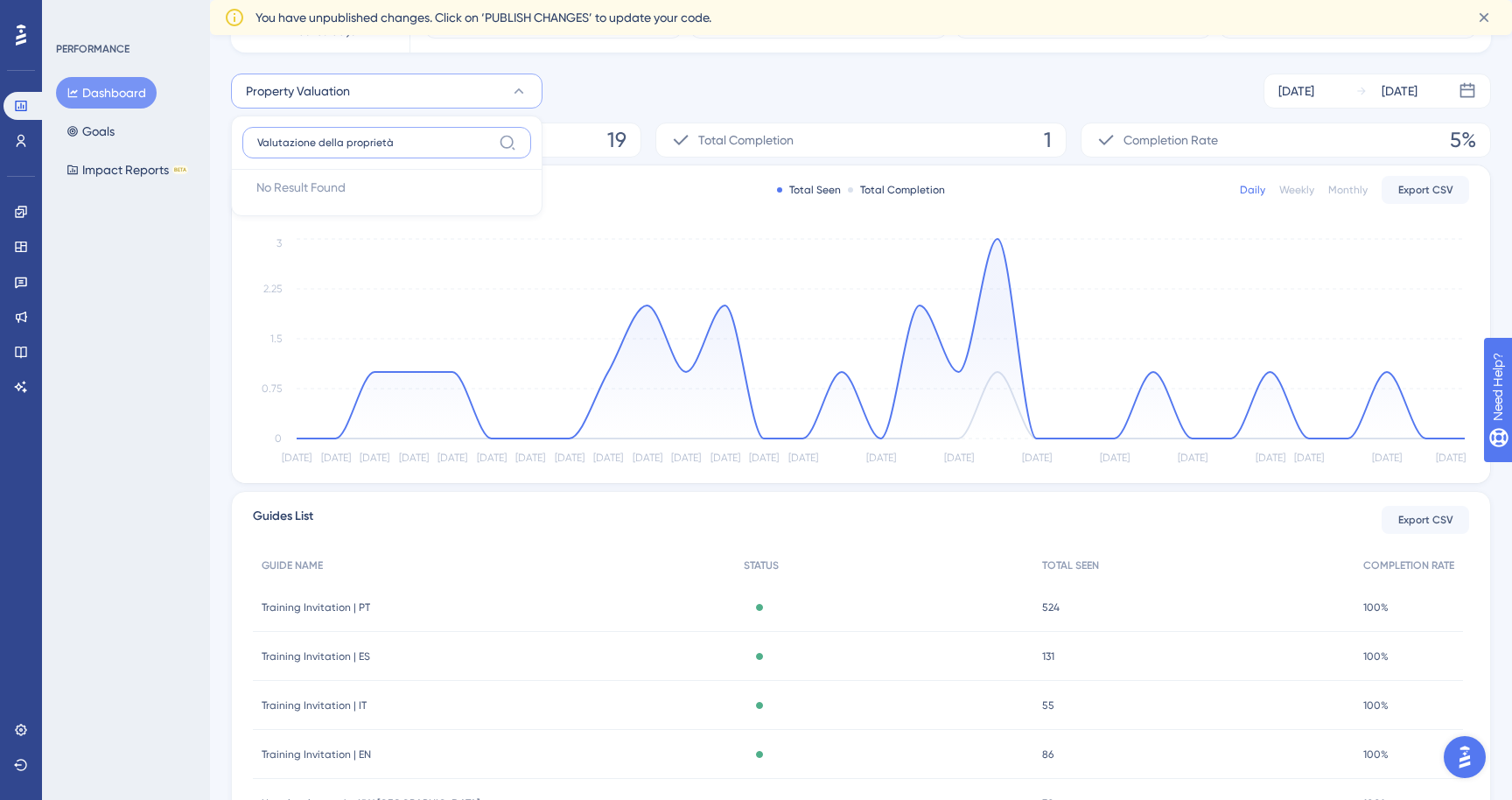
drag, startPoint x: 348, startPoint y: 143, endPoint x: 244, endPoint y: 142, distance: 104.0
click at [244, 143] on label "Valutazione della proprietà" at bounding box center [387, 142] width 289 height 31
click at [257, 143] on input "Valutazione della proprietà" at bounding box center [374, 143] width 235 height 14
type input "proprietà"
click at [308, 195] on span "Valutazione della proprietà" at bounding box center [333, 197] width 153 height 21
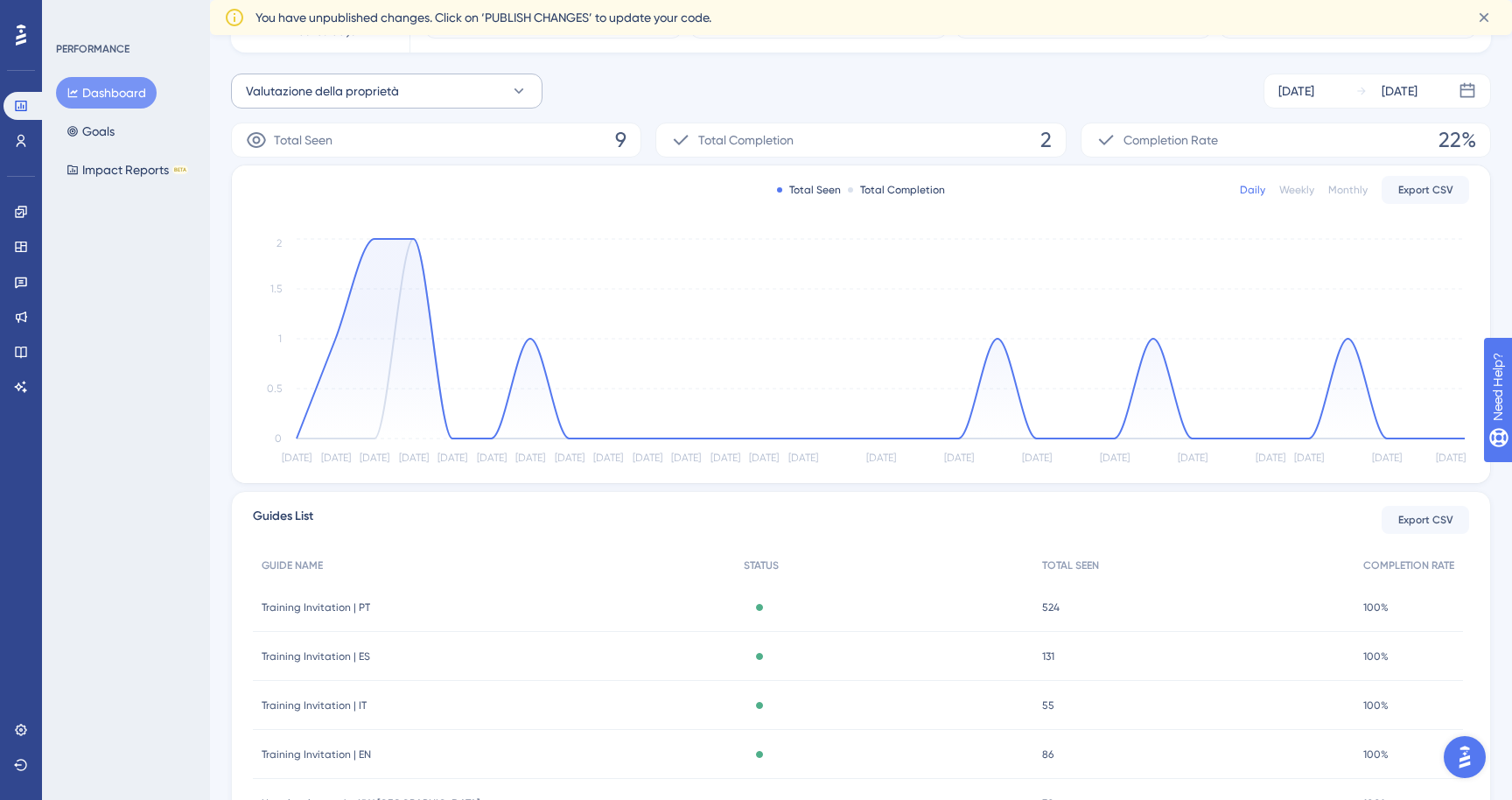
click at [376, 83] on span "Valutazione della proprietà" at bounding box center [323, 91] width 153 height 21
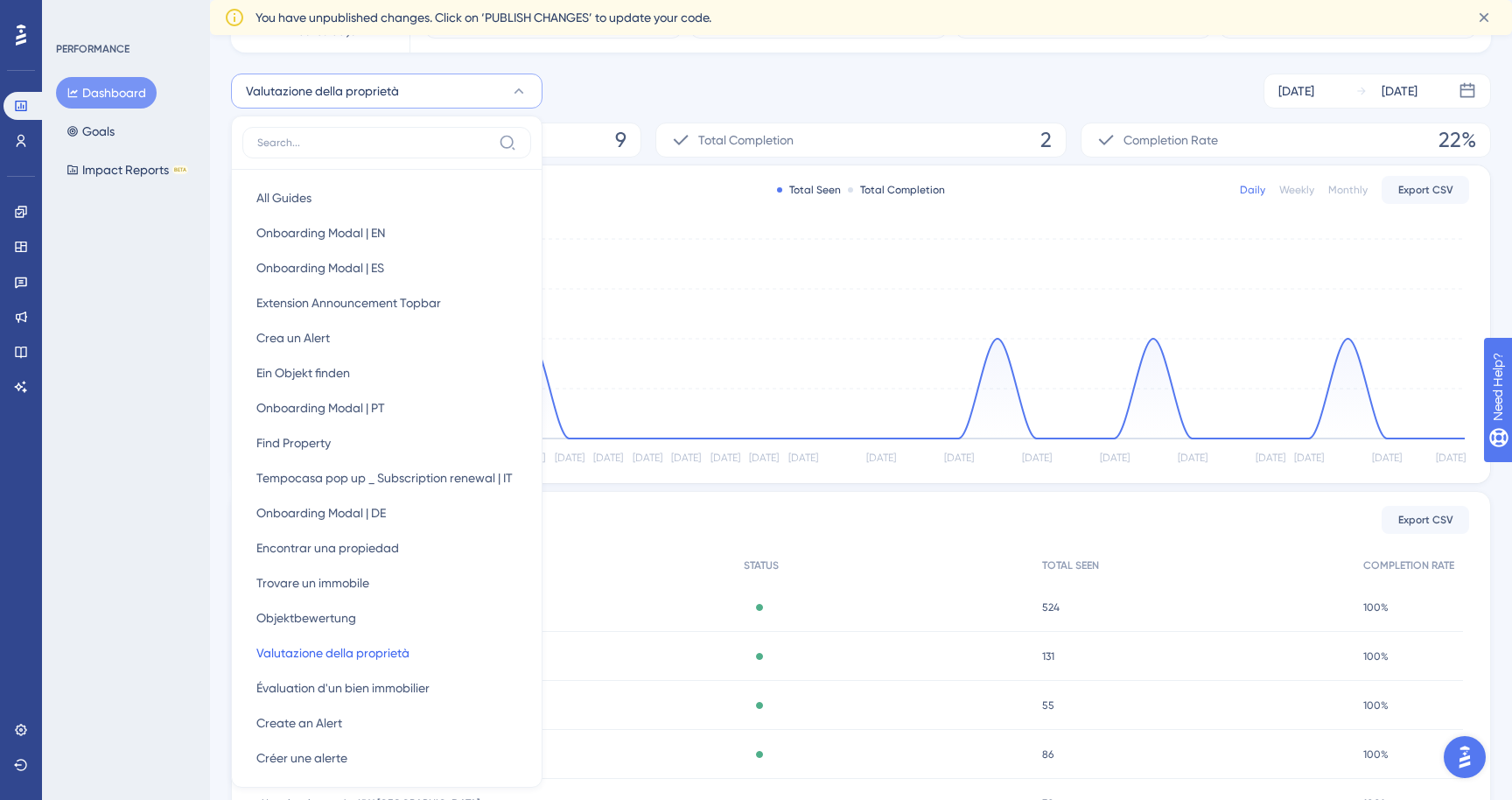
scroll to position [265, 0]
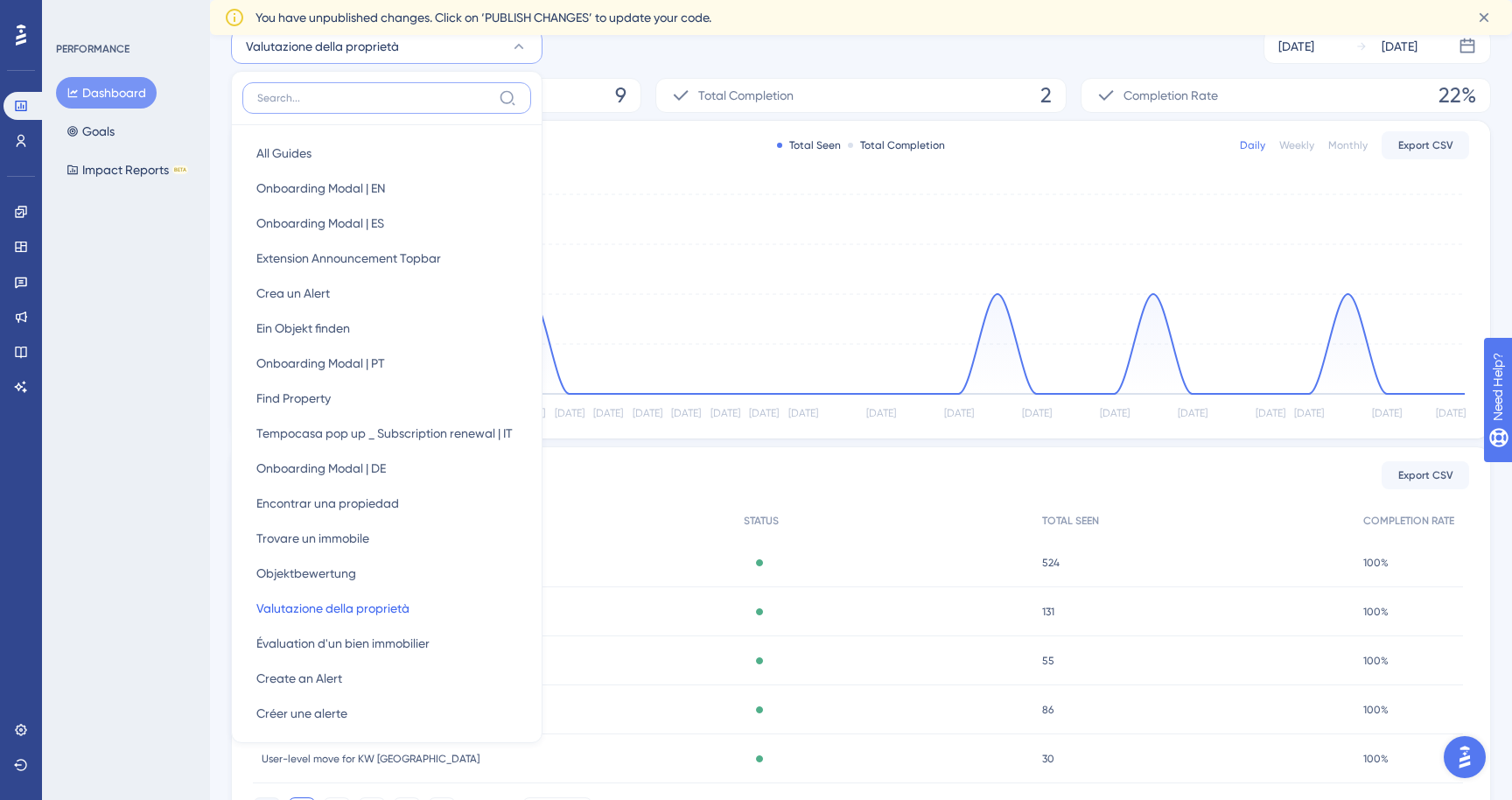
click at [360, 98] on input at bounding box center [374, 98] width 235 height 14
paste input "Évaluation de la propriété"
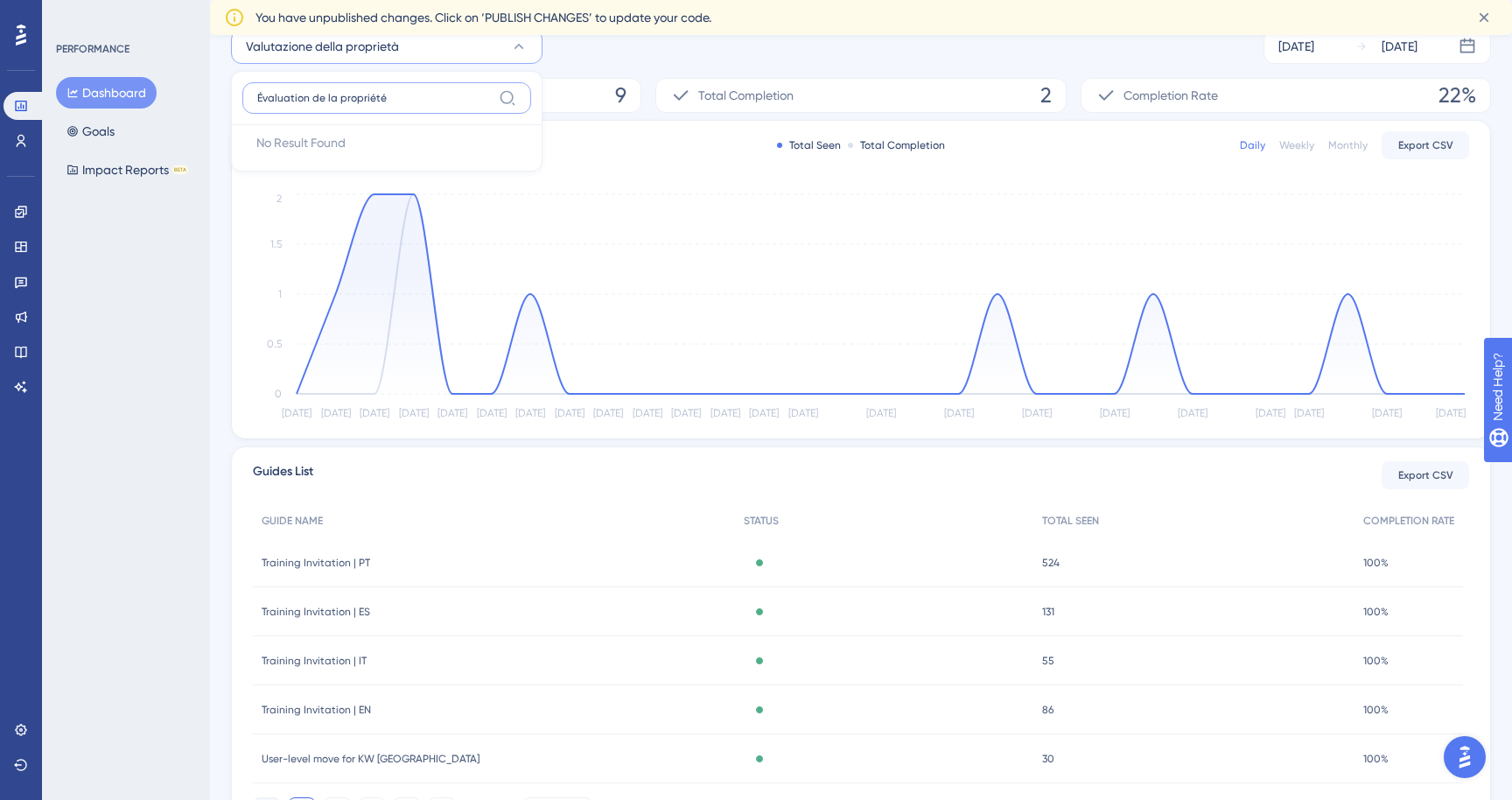
drag, startPoint x: 314, startPoint y: 101, endPoint x: 412, endPoint y: 95, distance: 98.2
click at [412, 101] on input "Évaluation de la propriété" at bounding box center [374, 98] width 235 height 14
type input "Évaluation"
click at [424, 163] on span "Évaluation d'un bien immobilier" at bounding box center [342, 153] width 173 height 21
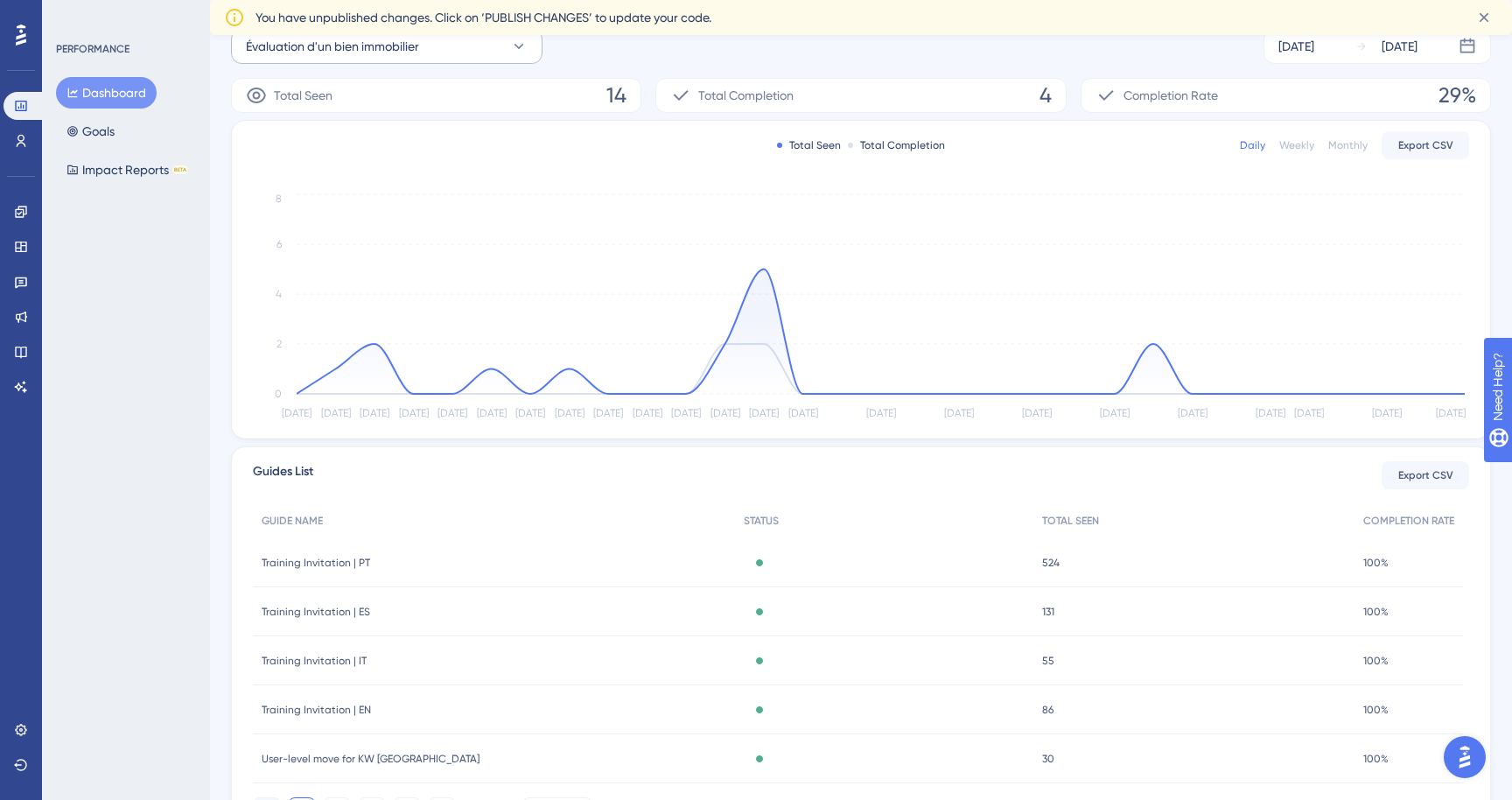
click at [435, 49] on button "Évaluation d'un bien immobilier" at bounding box center [387, 46] width 312 height 35
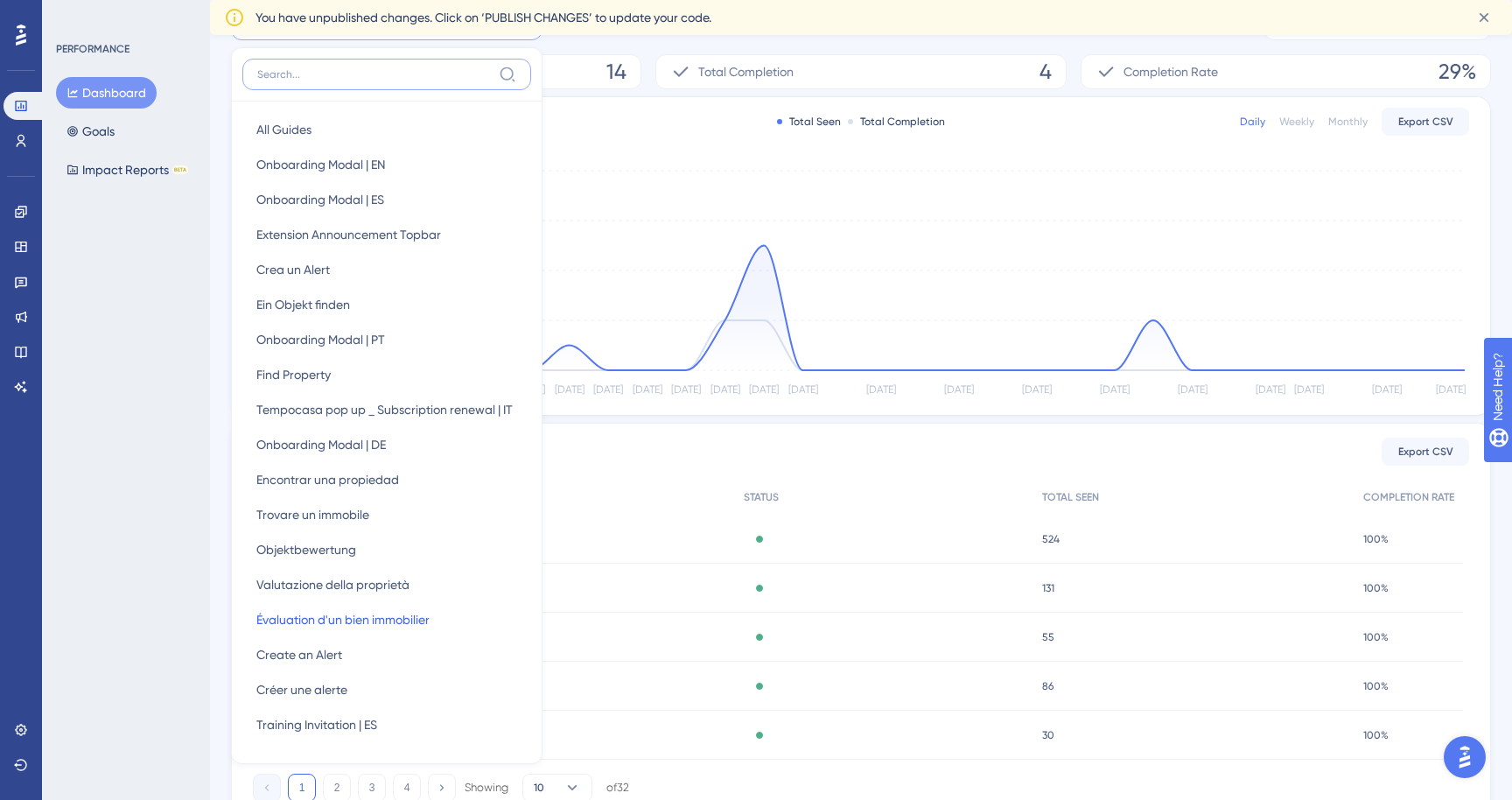
click at [384, 78] on input at bounding box center [374, 75] width 235 height 14
paste input "Immobilienbewertung"
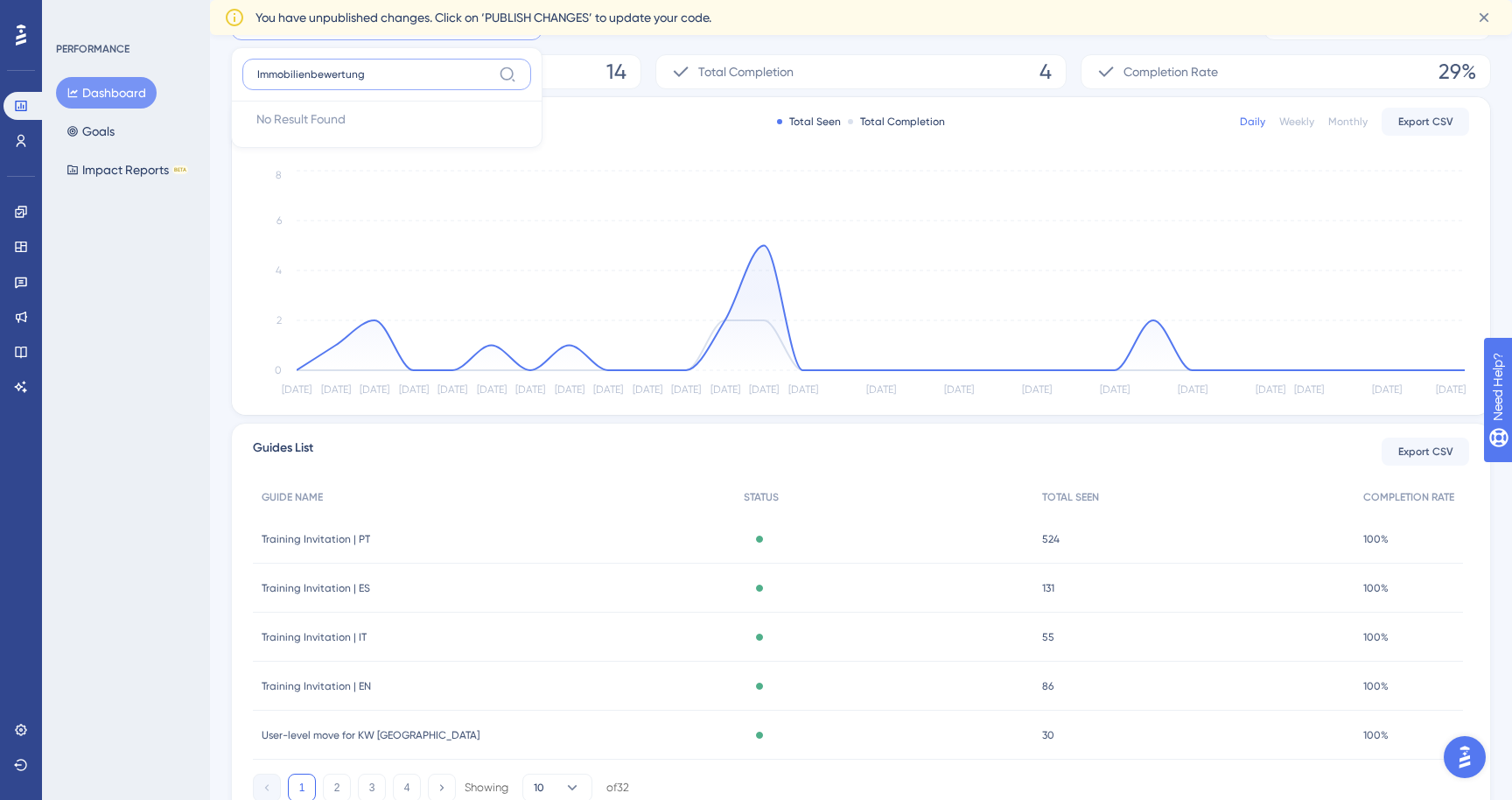
drag, startPoint x: 314, startPoint y: 74, endPoint x: 378, endPoint y: 72, distance: 64.0
click at [378, 74] on input "Immobilienbewertung" at bounding box center [374, 75] width 235 height 14
type input "Immobilie"
click at [611, 107] on div "Total Seen Total Completion Daily Weekly Monthly Export CSV [DATE] [DATE] [DATE…" at bounding box center [861, 255] width 1259 height 317
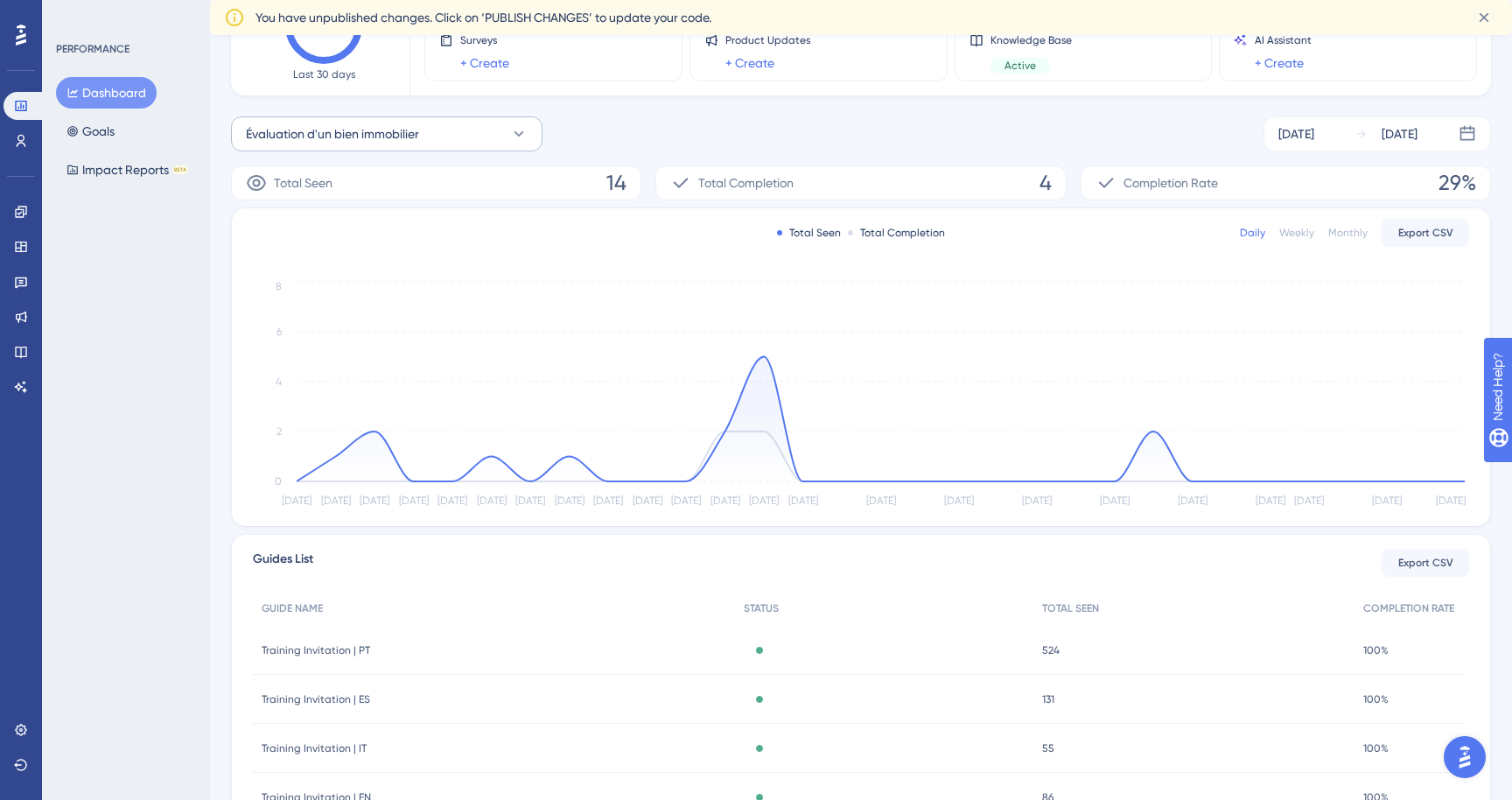
click at [478, 137] on button "Évaluation d'un bien immobilier" at bounding box center [387, 133] width 312 height 35
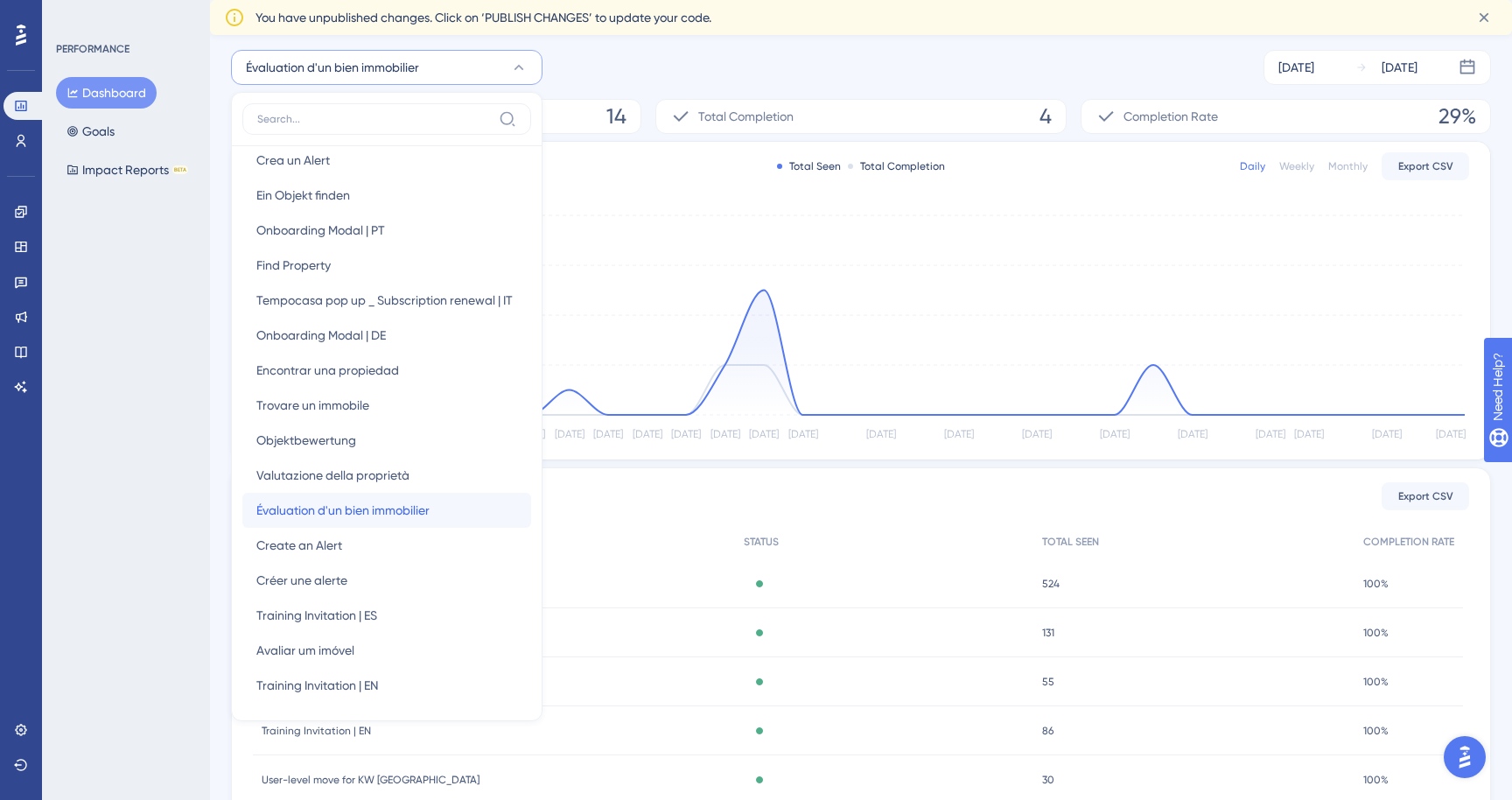
scroll to position [155, 0]
click at [355, 101] on div "All Guides All Guides Onboarding Modal | EN Onboarding Modal | EN Onboarding Mo…" at bounding box center [387, 406] width 312 height 629
click at [353, 111] on label at bounding box center [387, 119] width 289 height 31
click at [353, 112] on input at bounding box center [374, 120] width 235 height 14
paste input "Avaliação de Imóveis"
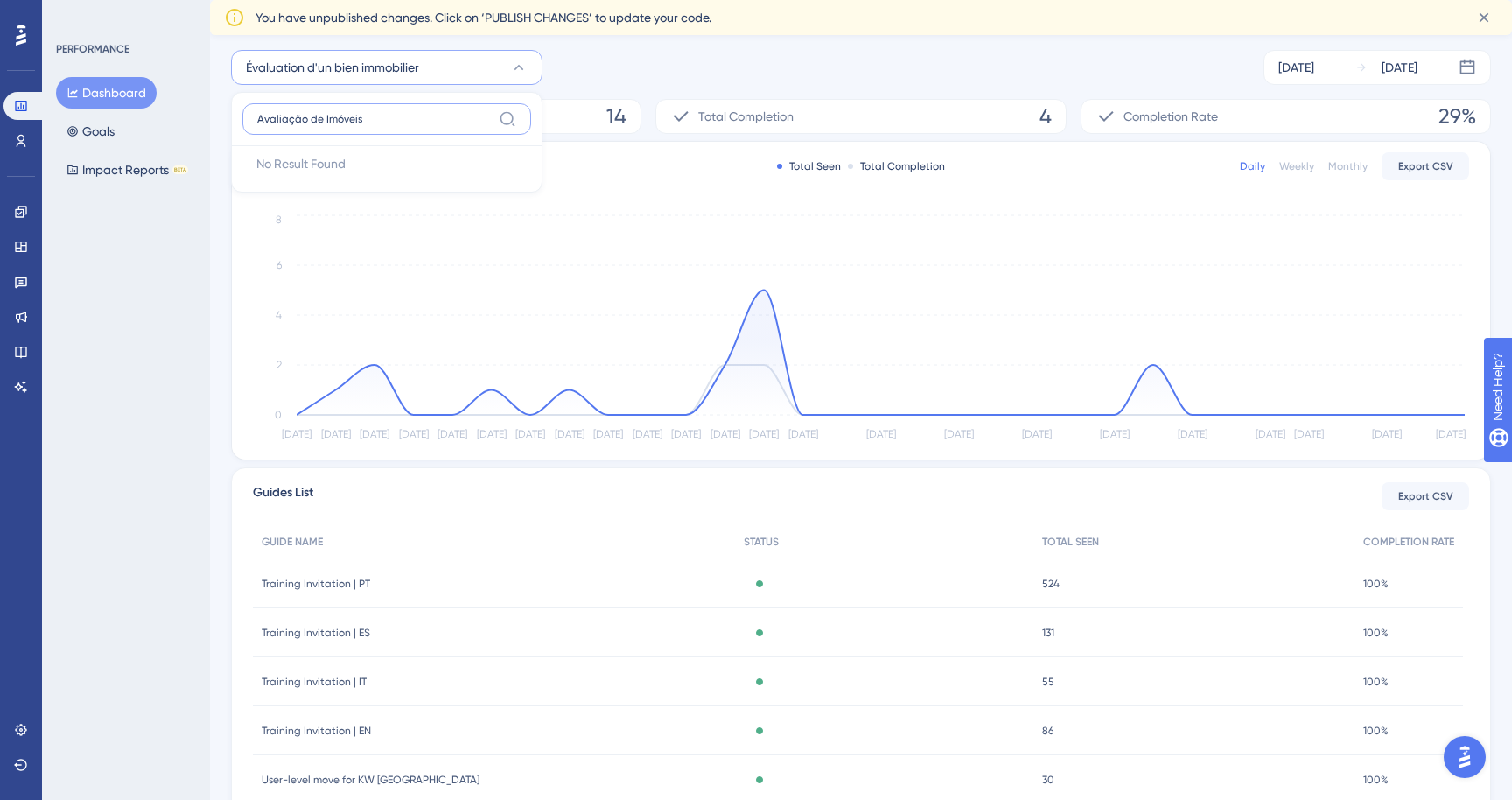
drag, startPoint x: 306, startPoint y: 117, endPoint x: 385, endPoint y: 116, distance: 79.0
click at [385, 117] on input "Avaliação de Imóveis" at bounding box center [374, 120] width 235 height 14
click at [351, 120] on input "Avaliação" at bounding box center [374, 120] width 235 height 14
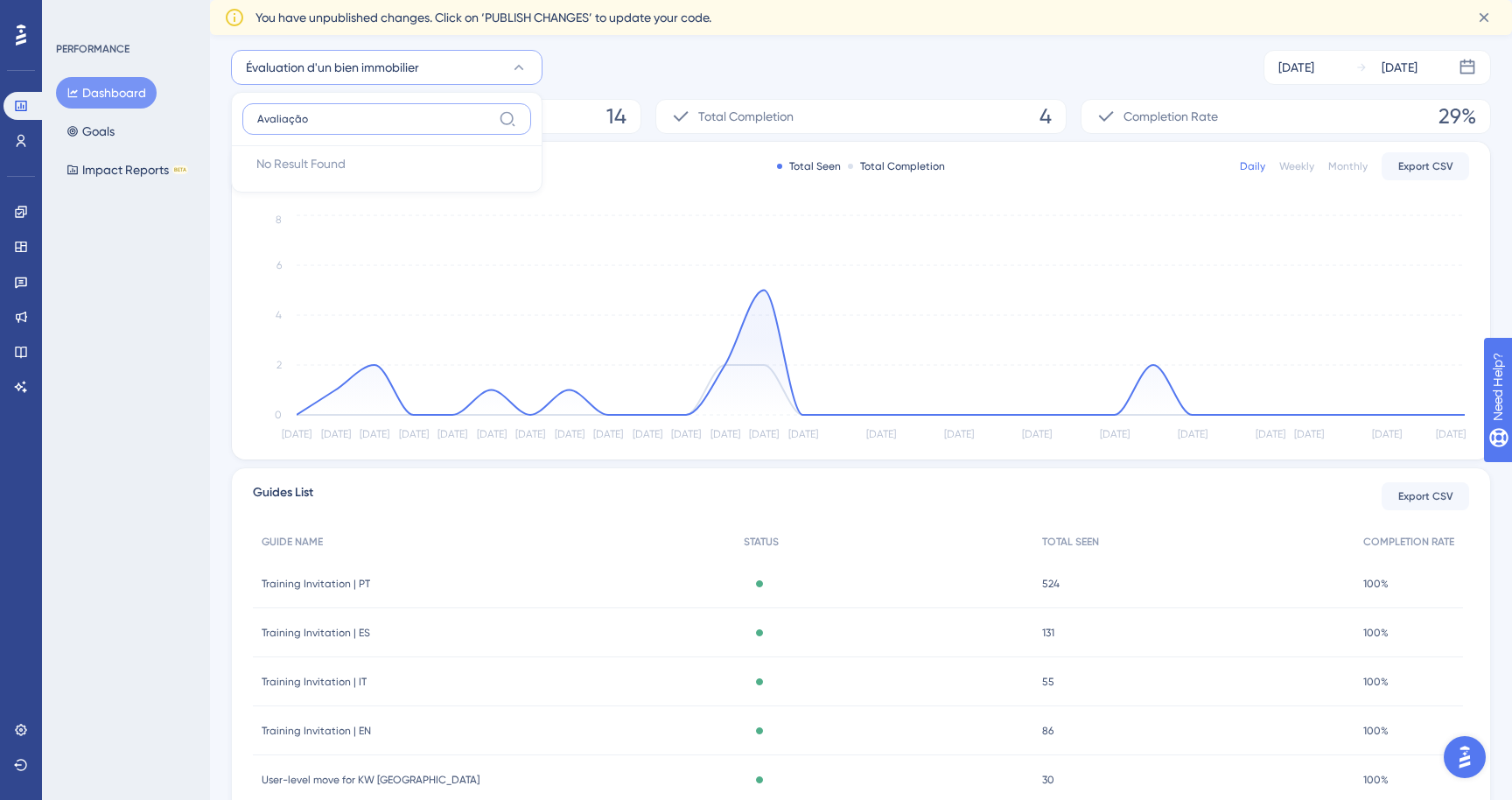
paste input "de Imóveis"
drag, startPoint x: 322, startPoint y: 119, endPoint x: 255, endPoint y: 112, distance: 67.4
click at [256, 112] on label "Avaliação de Imóveis" at bounding box center [387, 119] width 289 height 31
click at [257, 112] on input "Avaliação de Imóveis" at bounding box center [374, 120] width 235 height 14
type input "Imóveis"
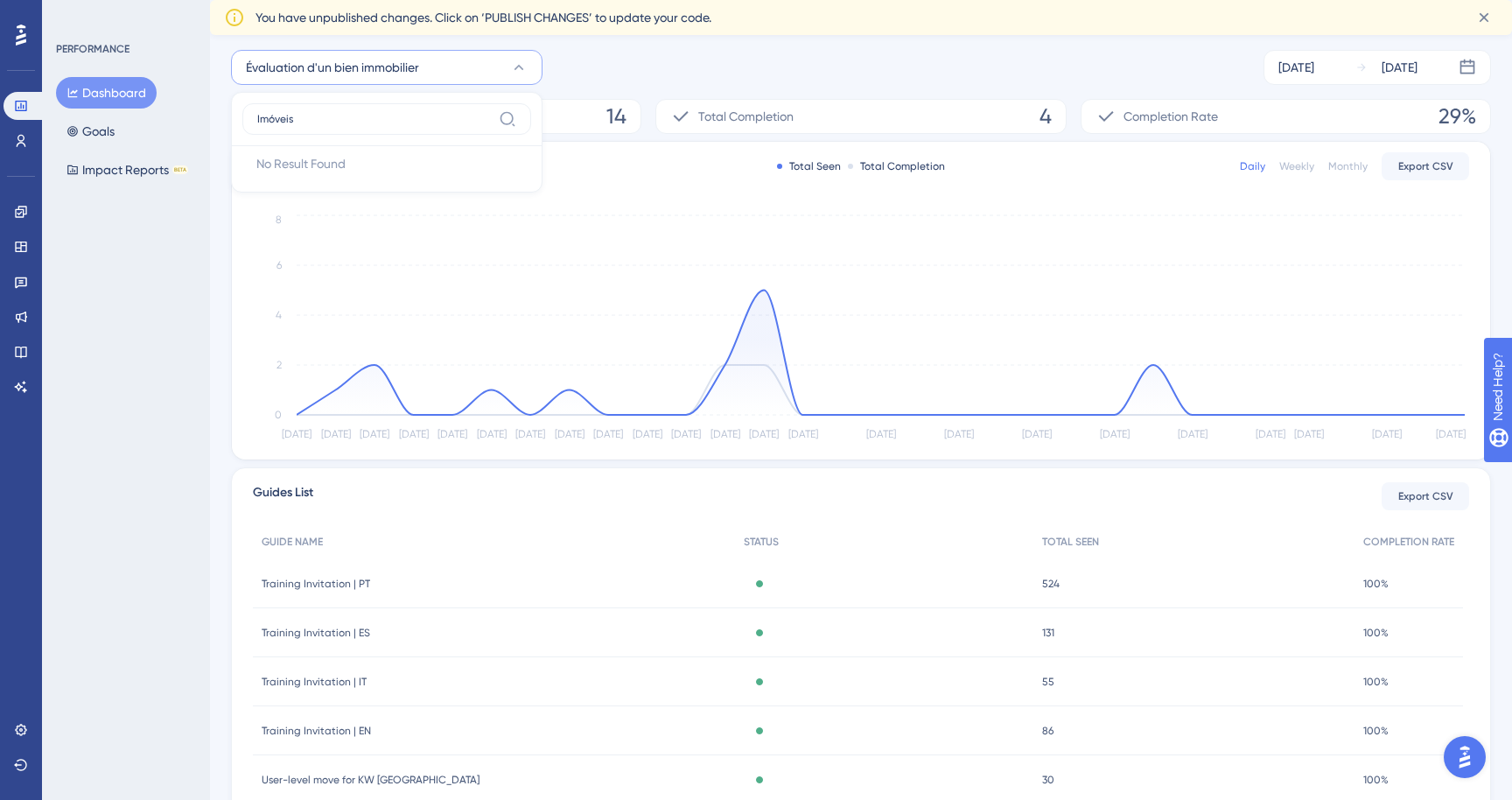
click at [567, 63] on div "Évaluation d'un bien immobilier Imóveis No Result Found No Result Found [DATE] …" at bounding box center [861, 67] width 1260 height 35
click at [324, 72] on span "Évaluation d'un bien immobilier" at bounding box center [333, 67] width 173 height 21
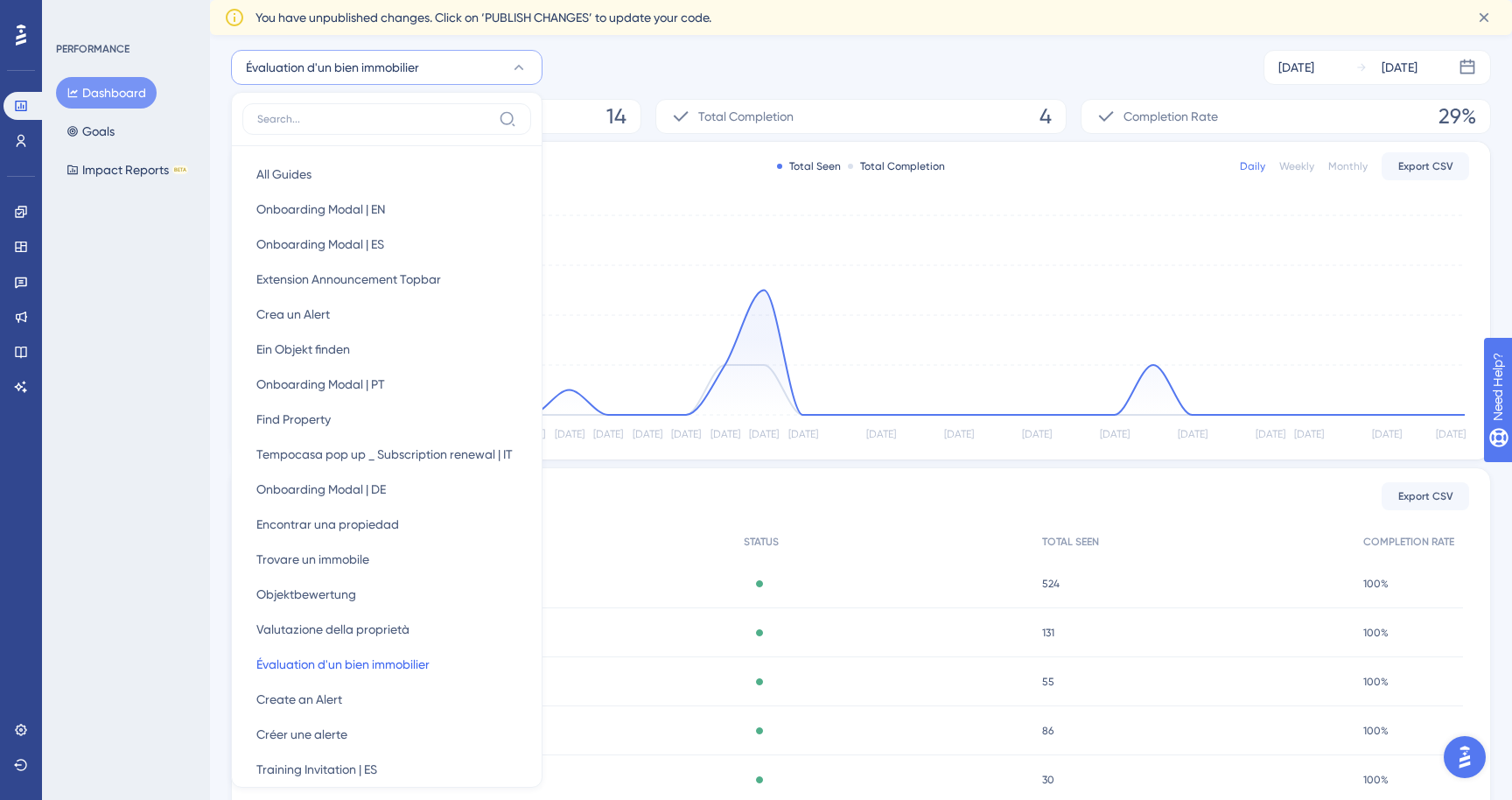
scroll to position [280, 0]
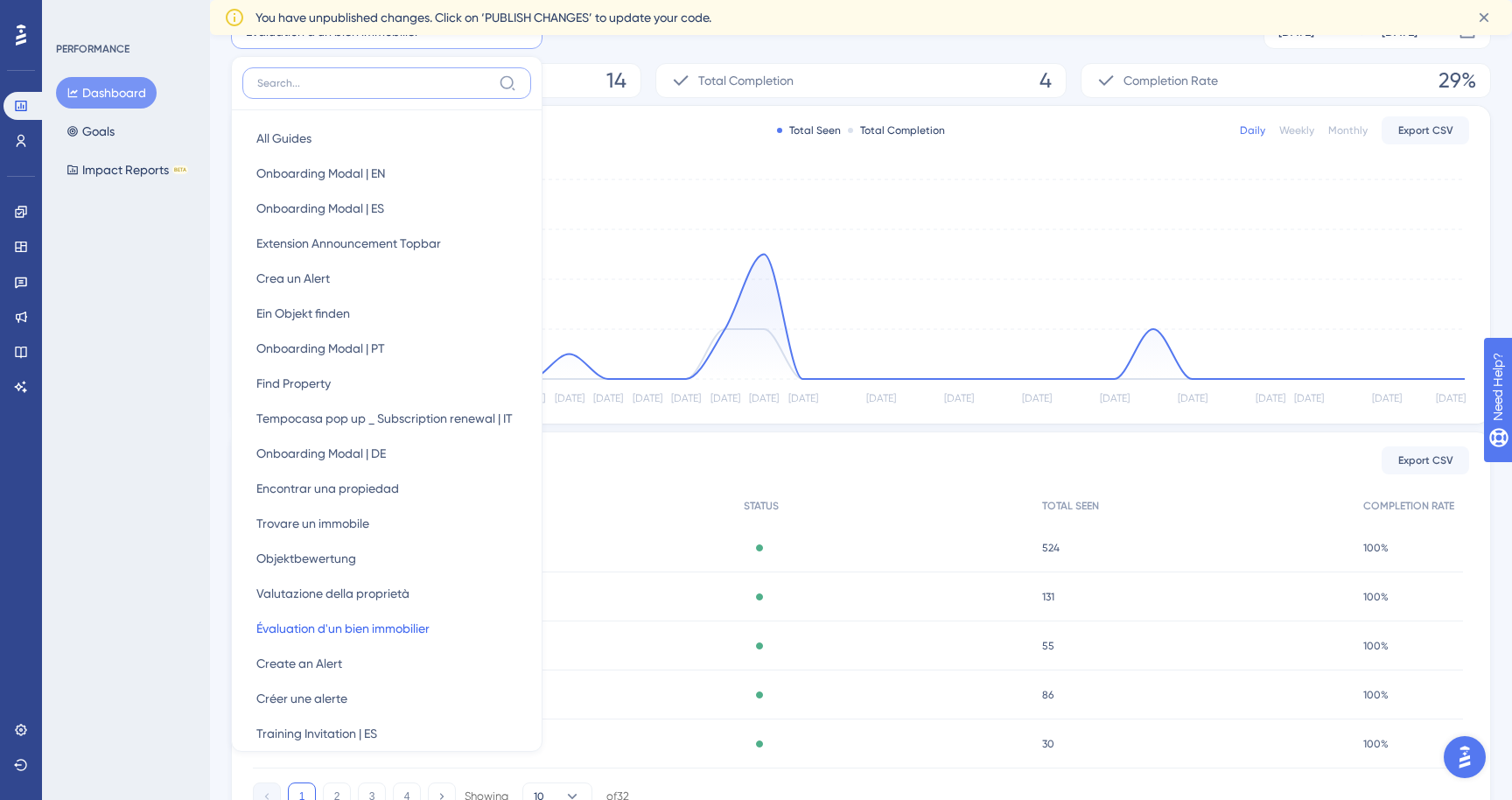
click at [302, 88] on input at bounding box center [374, 84] width 235 height 14
paste input "Valoración de propiedades"
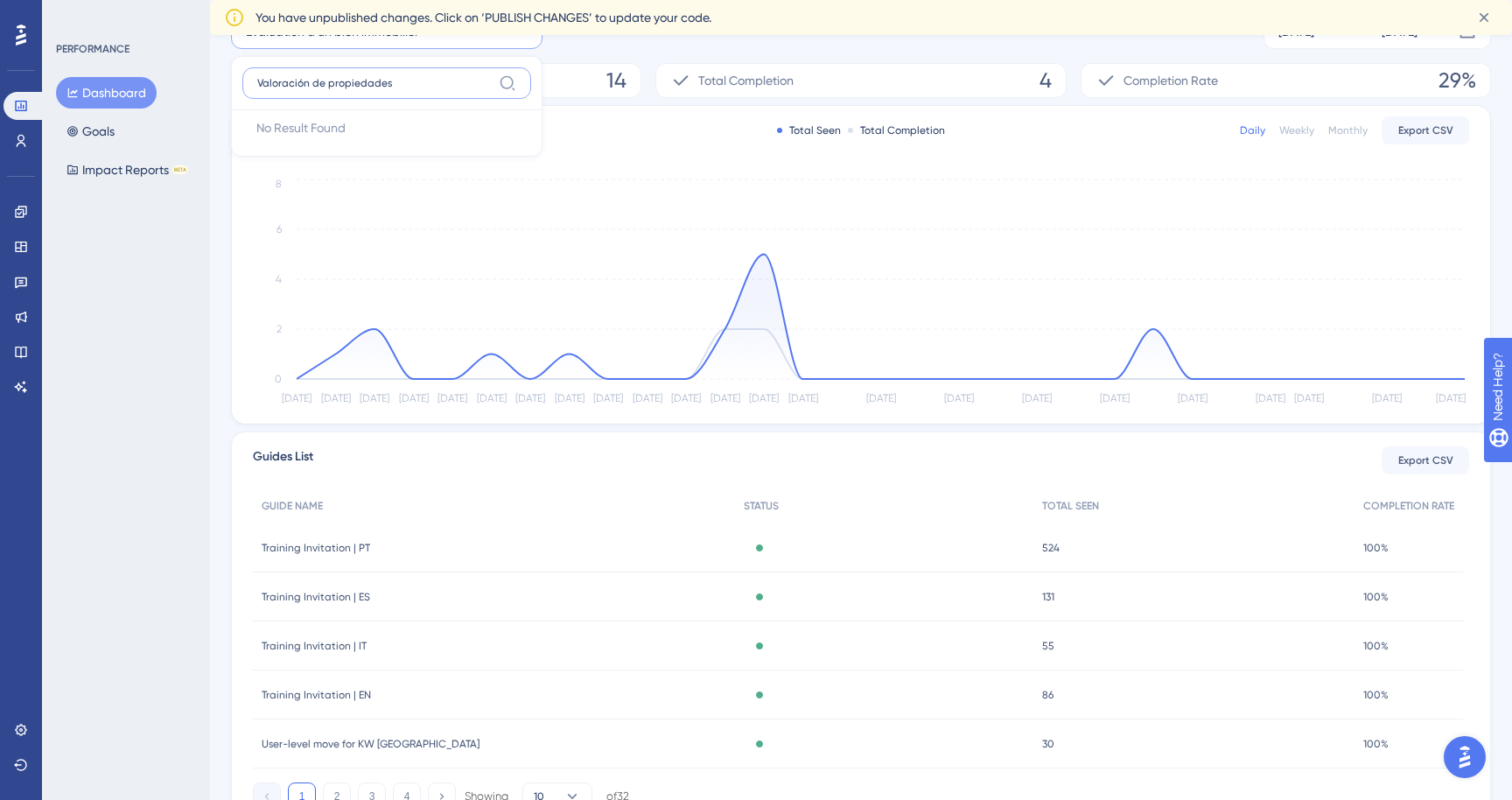
drag, startPoint x: 316, startPoint y: 83, endPoint x: 423, endPoint y: 100, distance: 108.3
click at [423, 100] on div "Valoración de propiedades" at bounding box center [387, 89] width 289 height 43
click at [439, 93] on label "Valoración" at bounding box center [387, 83] width 289 height 31
click at [439, 90] on input "Valoración" at bounding box center [374, 84] width 235 height 14
click at [439, 93] on label "Valoración" at bounding box center [387, 83] width 289 height 31
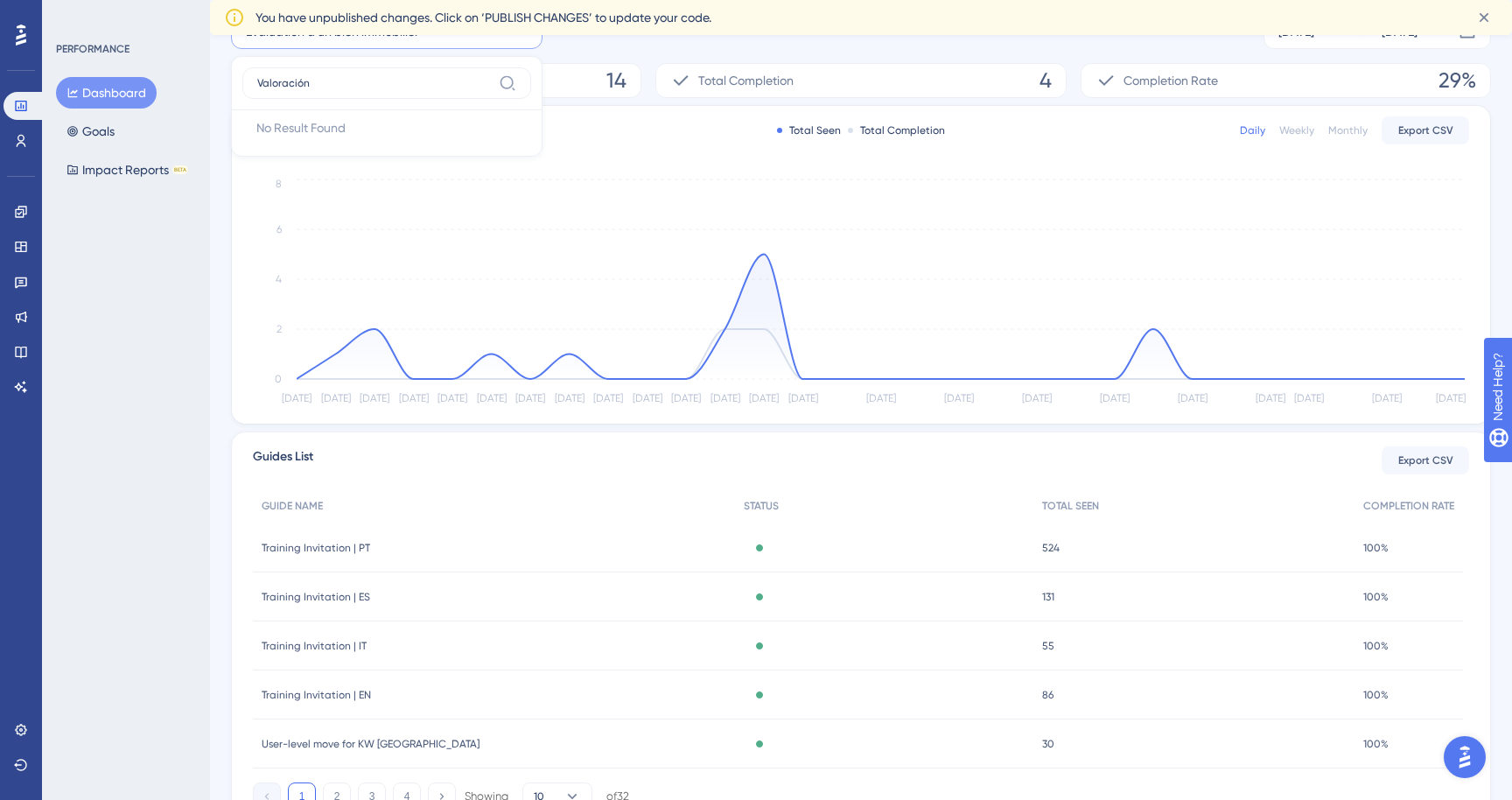
click at [439, 90] on input "Valoración" at bounding box center [374, 84] width 235 height 14
click at [439, 93] on label "Valoración" at bounding box center [387, 83] width 289 height 31
click at [439, 90] on input "Valoración" at bounding box center [374, 84] width 235 height 14
click at [360, 84] on input "Valoración" at bounding box center [374, 84] width 235 height 14
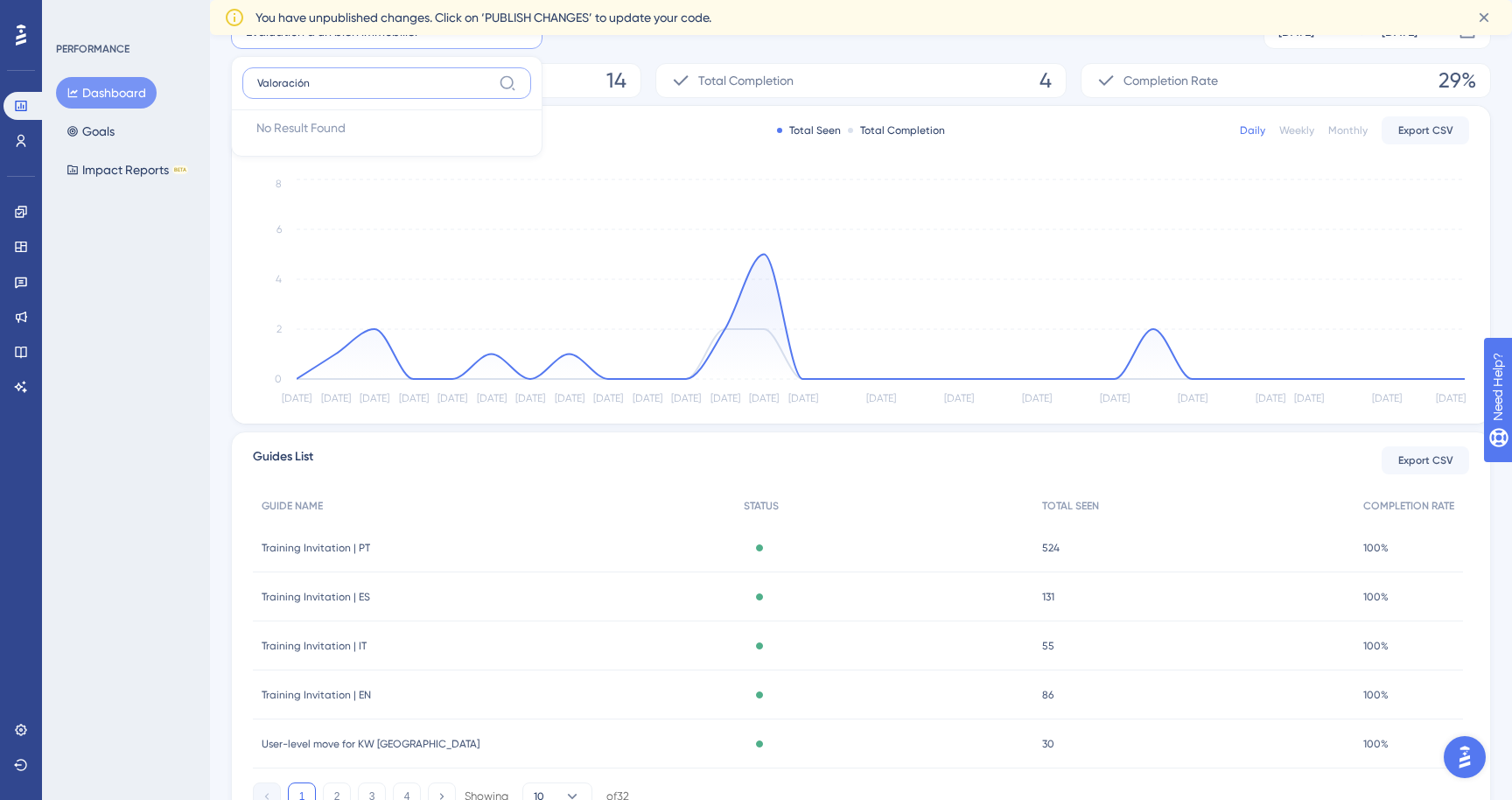
click at [360, 84] on input "Valoración" at bounding box center [374, 84] width 235 height 14
paste input "de propiedades"
type input "Valoración de propiedades"
drag, startPoint x: 325, startPoint y: 82, endPoint x: 228, endPoint y: 71, distance: 97.6
click at [230, 72] on div "Performance Users Engagement Widgets Feedback Product Updates Knowledge Base AI…" at bounding box center [861, 315] width 1303 height 1077
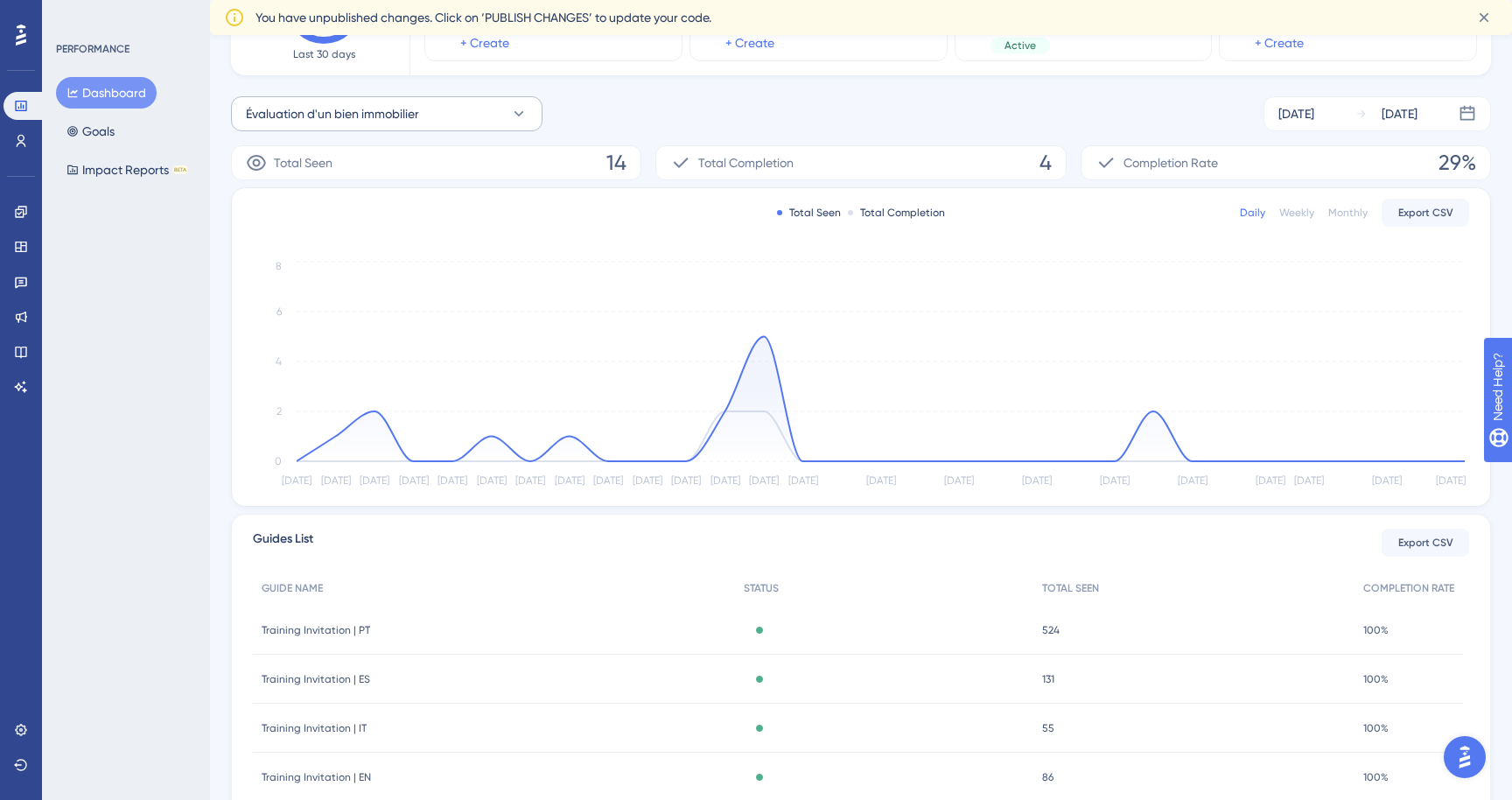
click at [292, 126] on button "Évaluation d'un bien immobilier" at bounding box center [387, 113] width 312 height 35
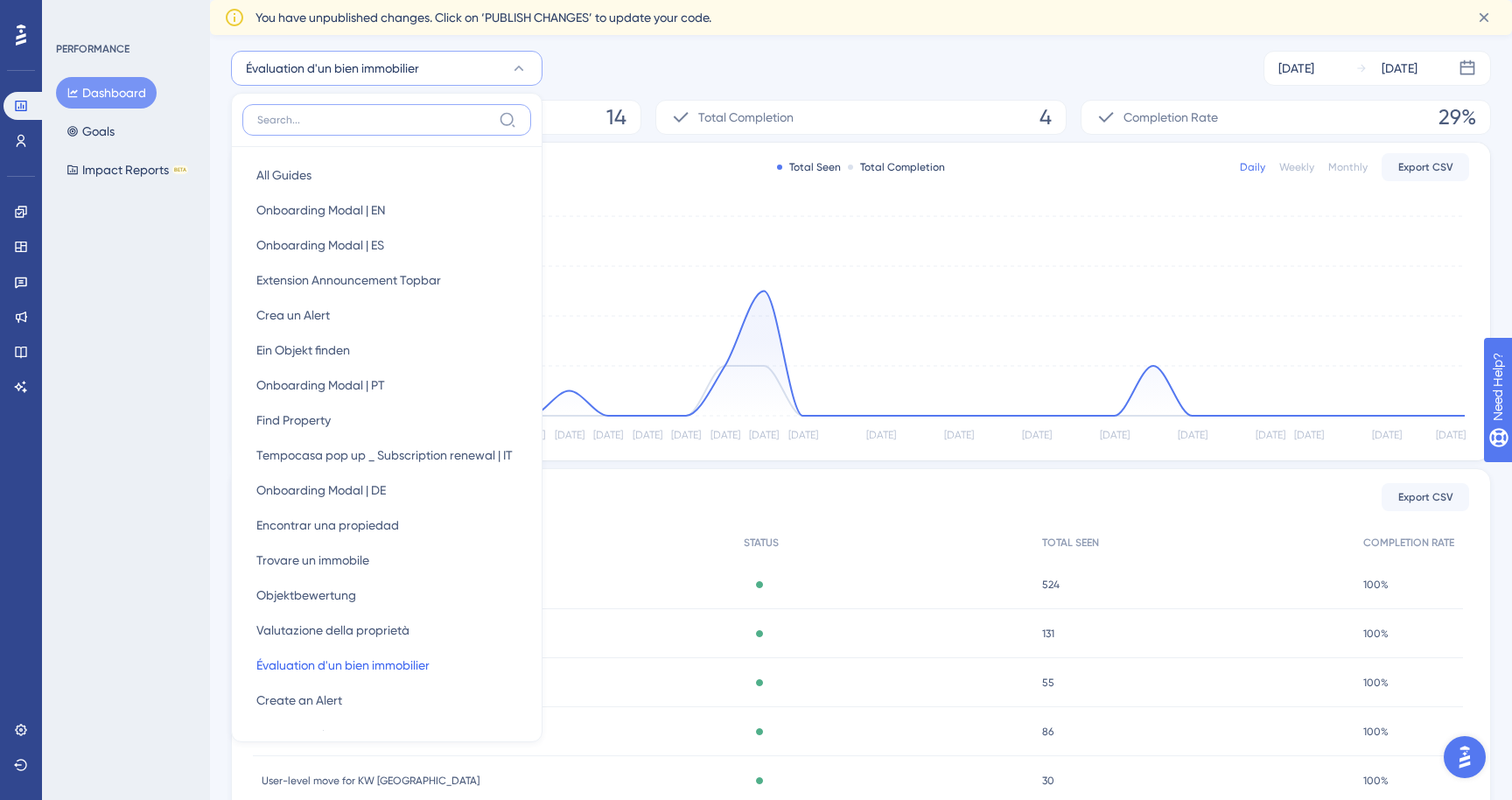
click at [289, 120] on input at bounding box center [374, 120] width 235 height 14
paste input "Valoración de propiedades"
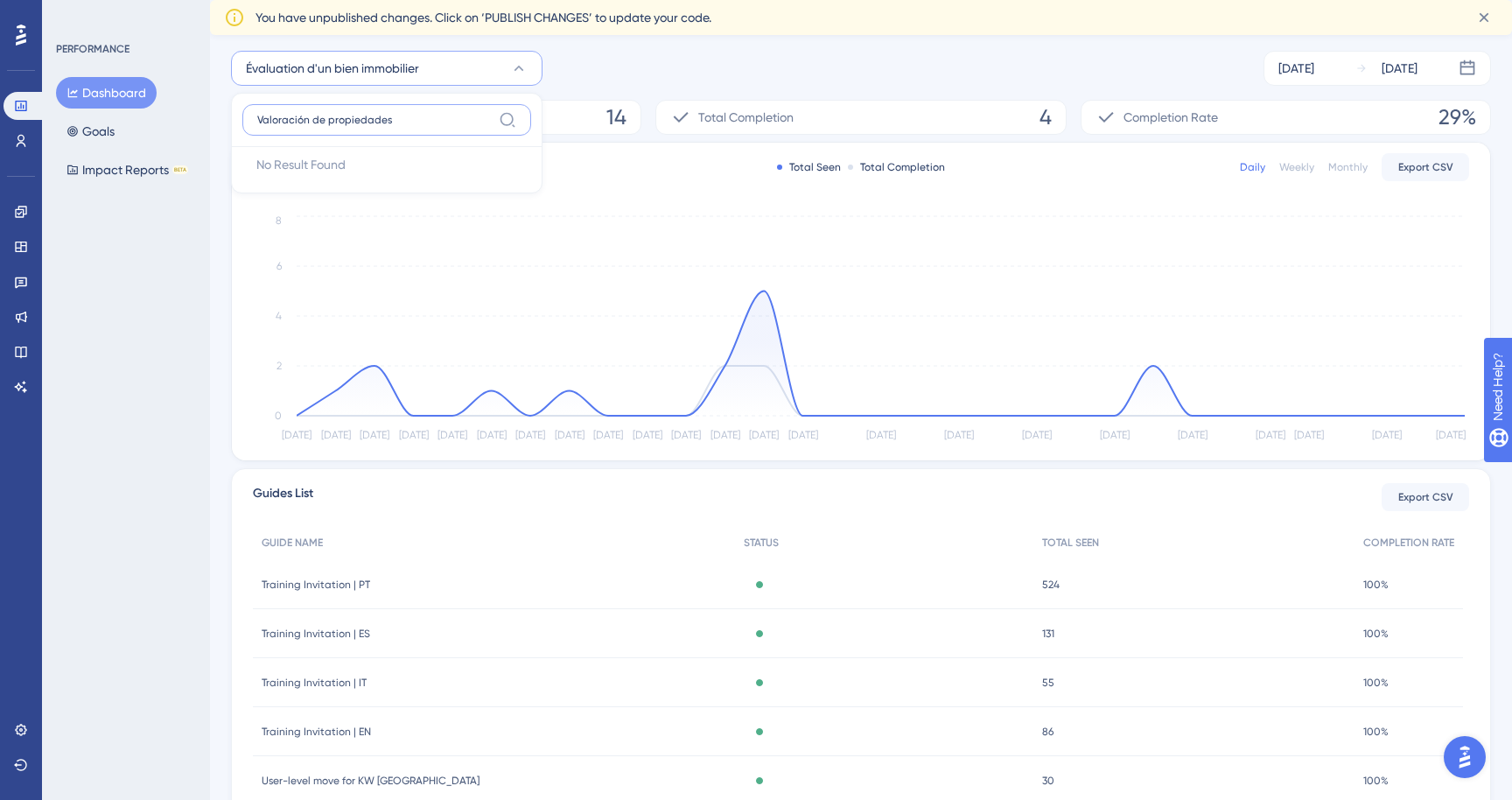
drag, startPoint x: 326, startPoint y: 119, endPoint x: 248, endPoint y: 111, distance: 78.4
click at [248, 113] on label "Valoración de propiedades" at bounding box center [387, 120] width 289 height 31
click at [257, 113] on input "Valoración de propiedades" at bounding box center [374, 120] width 235 height 14
type input "propiedades"
click at [689, 67] on div "Évaluation d'un bien immobilier propiedades No Result Found No Result Found [DA…" at bounding box center [861, 67] width 1260 height 35
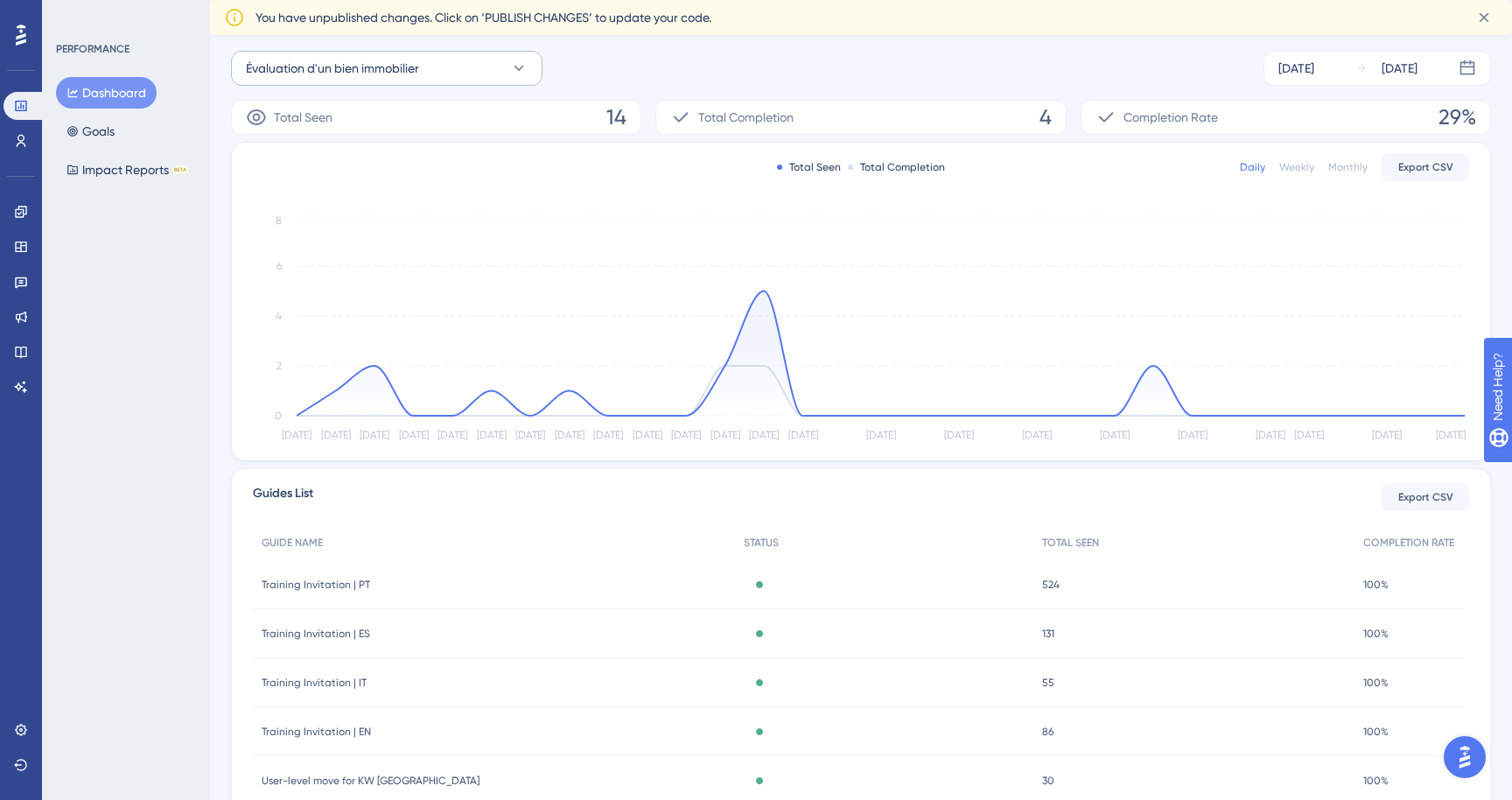
click at [442, 72] on button "Évaluation d'un bien immobilier" at bounding box center [387, 67] width 312 height 35
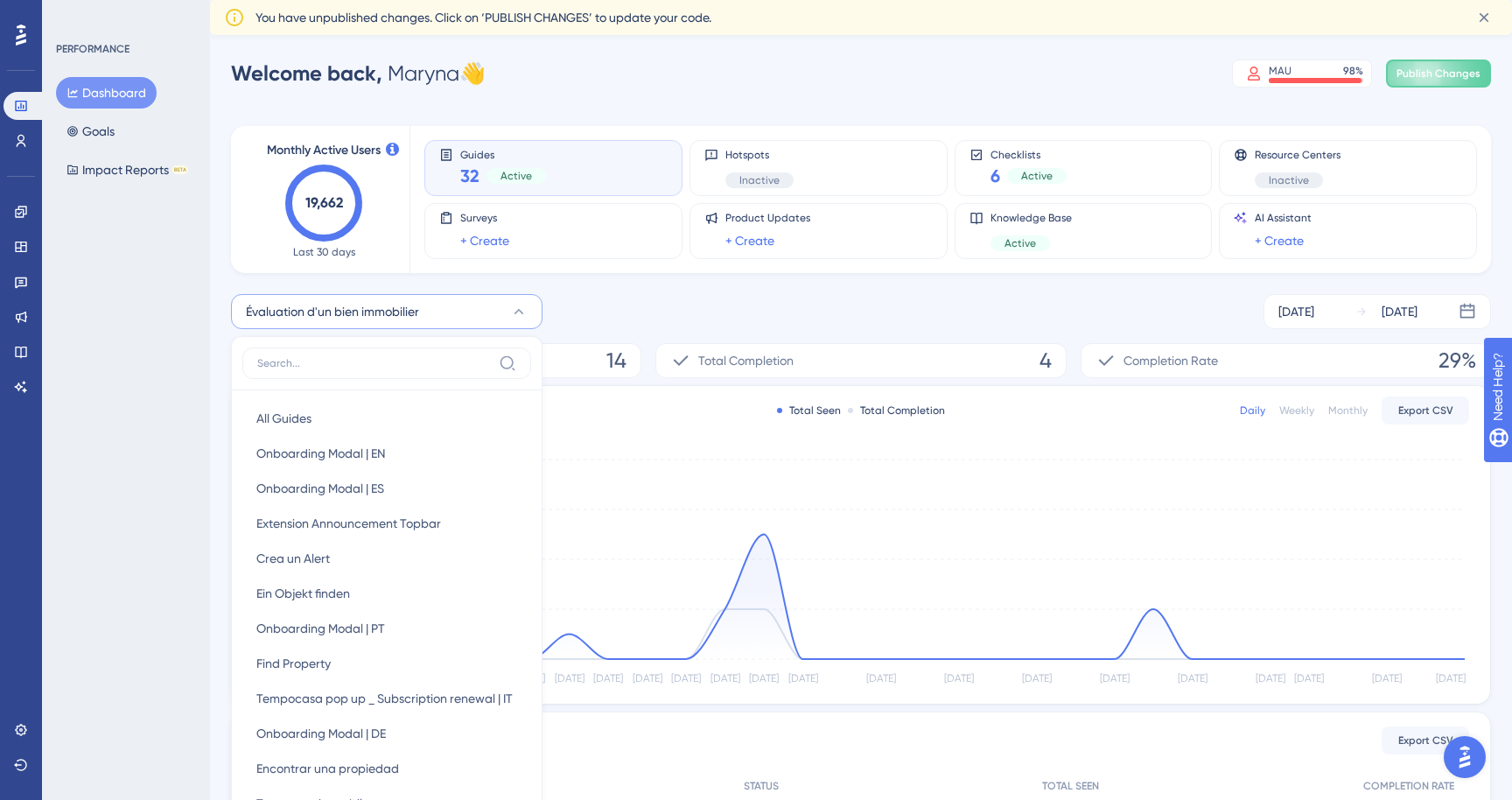
scroll to position [0, 0]
click at [1348, 312] on div "[DATE] [DATE]" at bounding box center [1377, 311] width 227 height 35
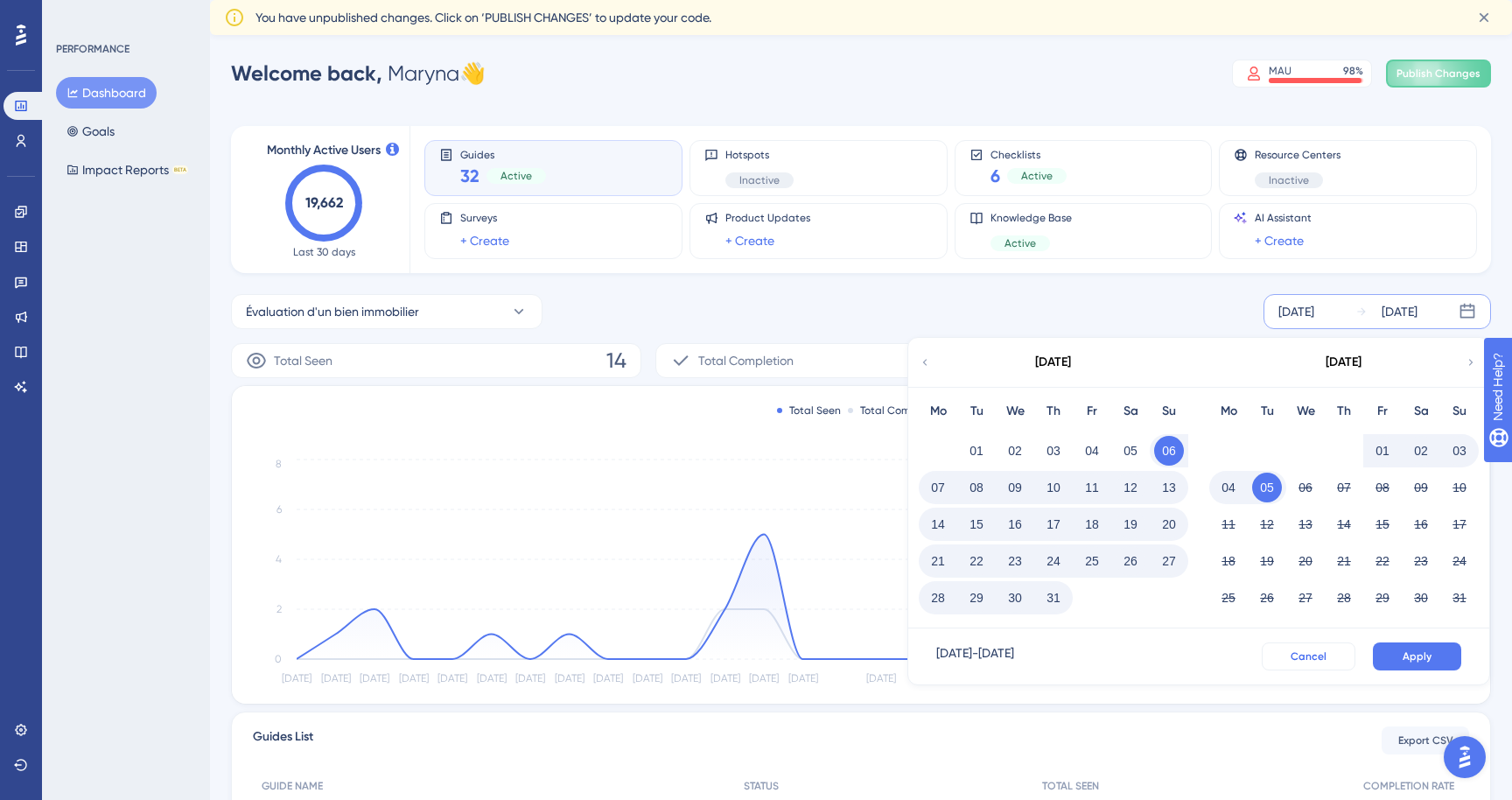
click at [1327, 651] on span "Cancel" at bounding box center [1309, 656] width 36 height 14
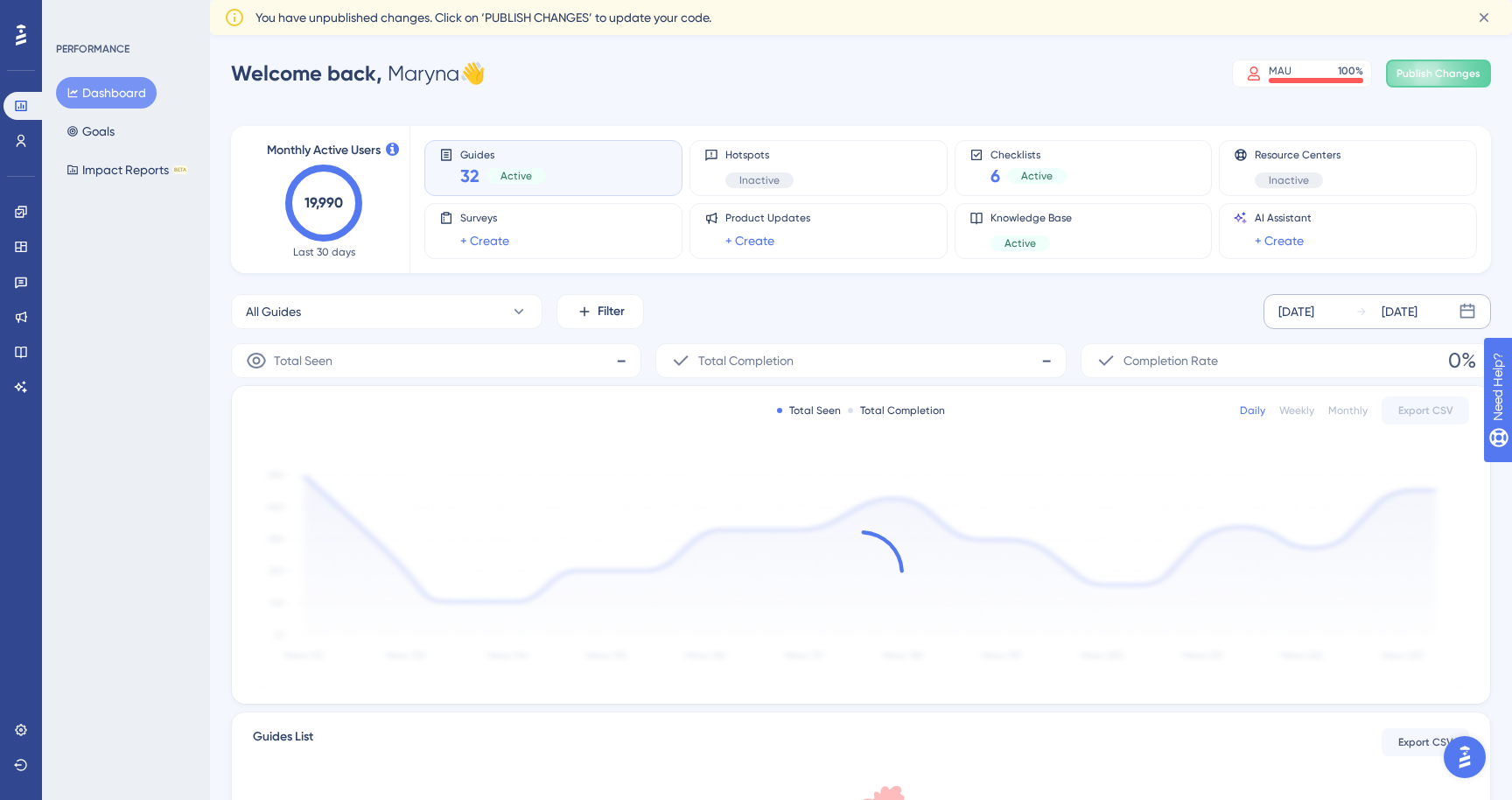
click at [1314, 307] on div "Oct 01 2025" at bounding box center [1296, 311] width 36 height 21
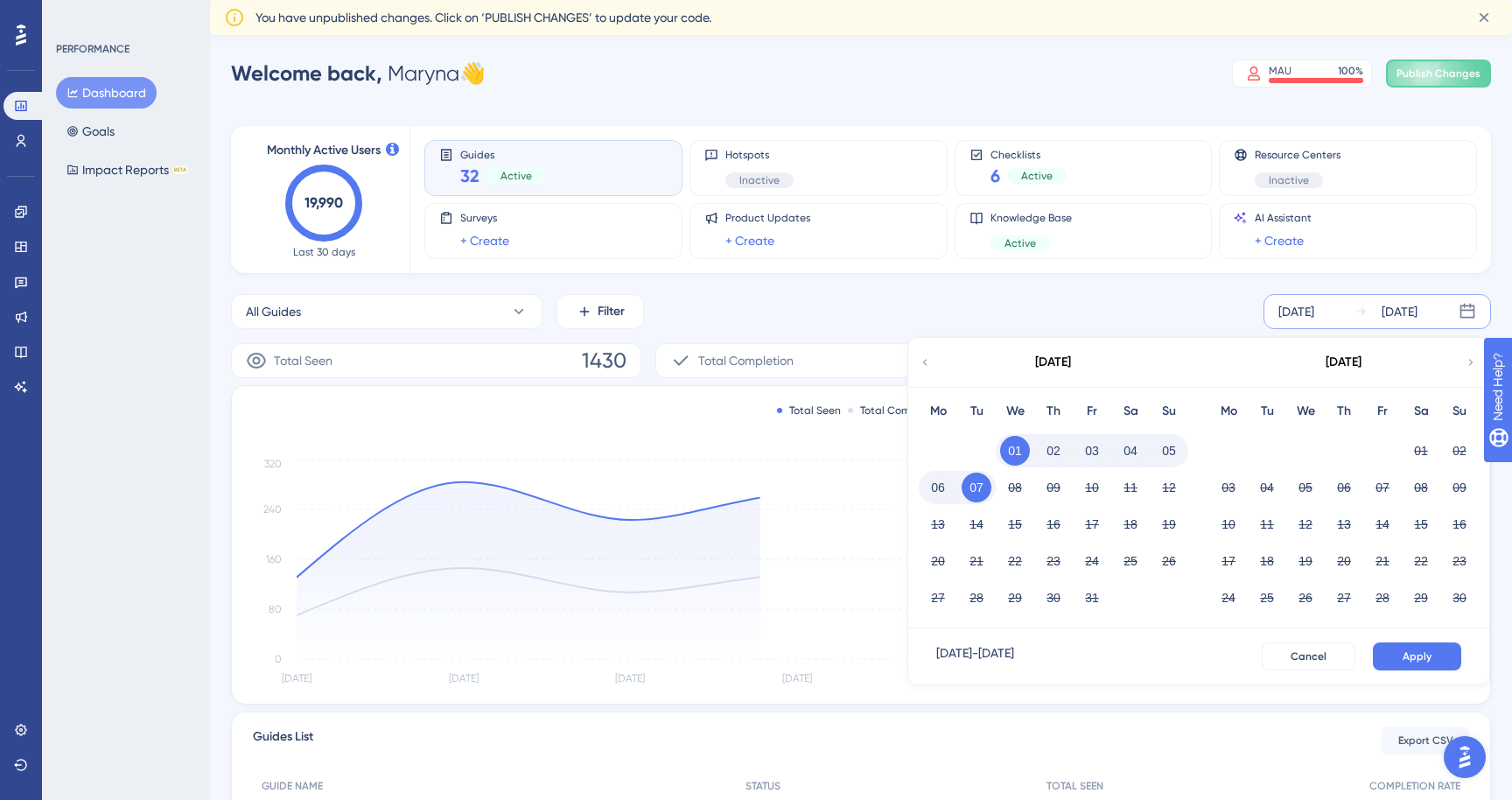
click at [931, 359] on div "October 2025" at bounding box center [1053, 362] width 289 height 49
click at [927, 358] on icon at bounding box center [925, 362] width 13 height 16
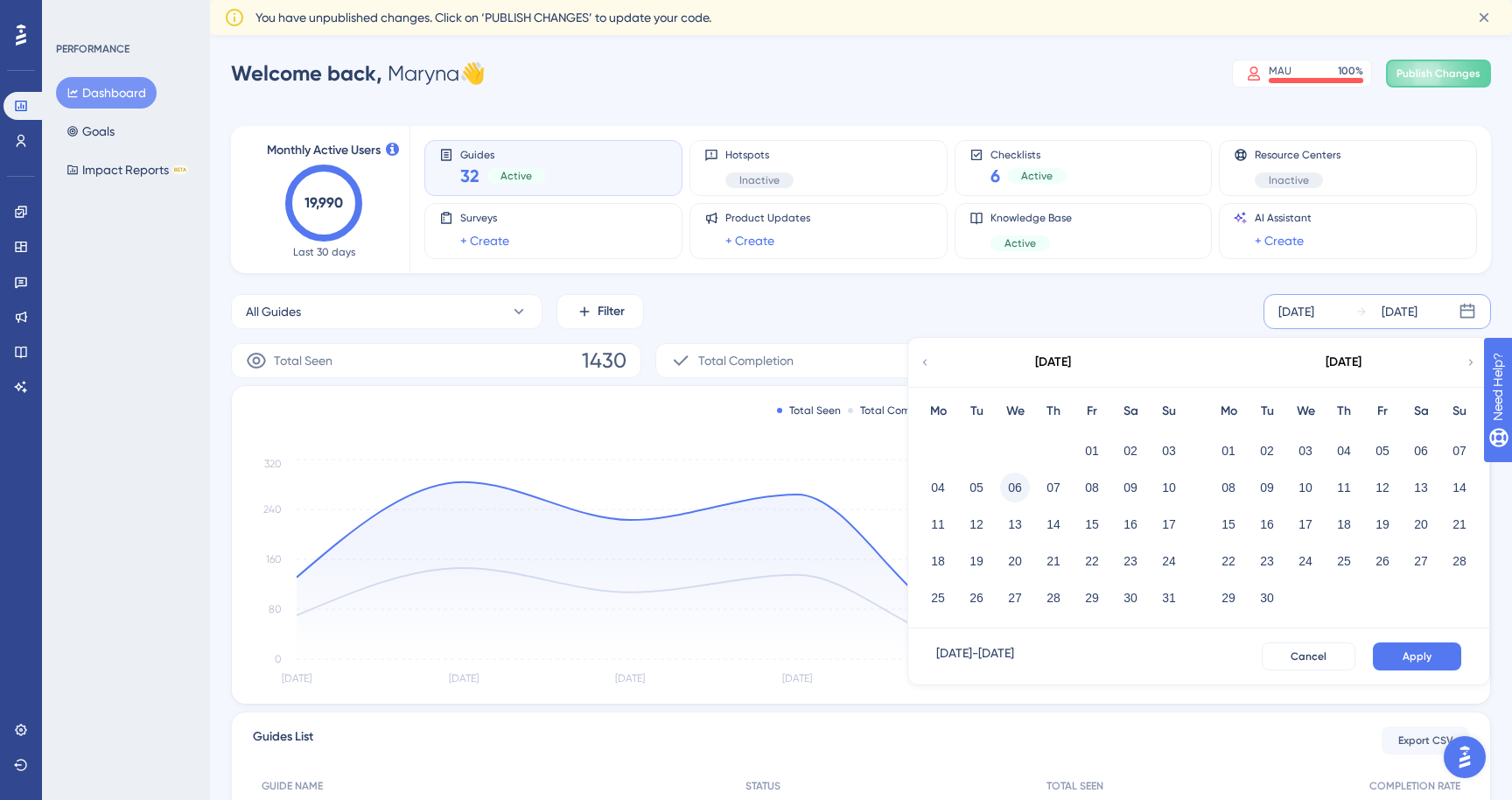
click at [1016, 490] on button "06" at bounding box center [1015, 487] width 30 height 30
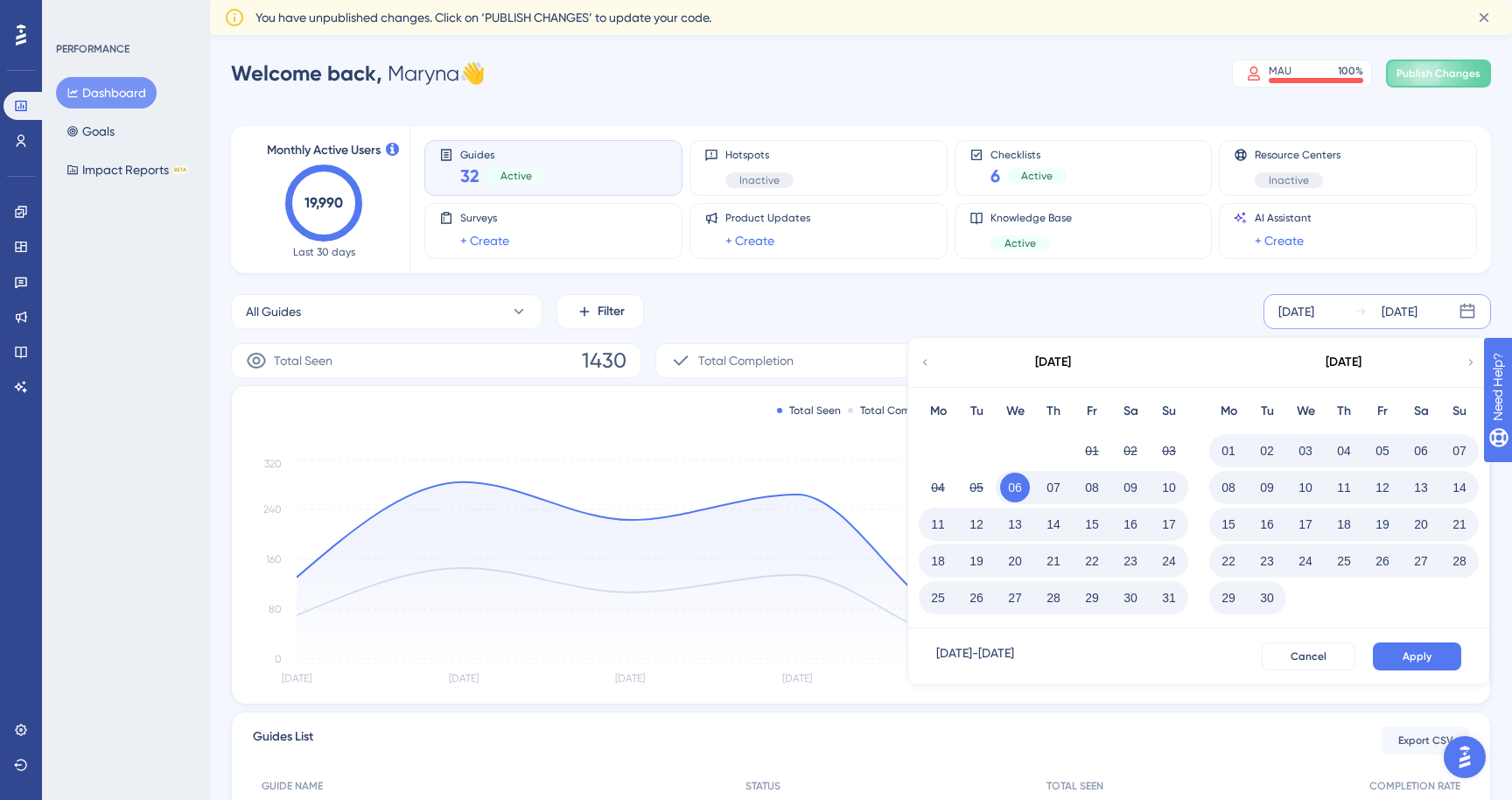
click at [1384, 450] on button "05" at bounding box center [1383, 450] width 30 height 30
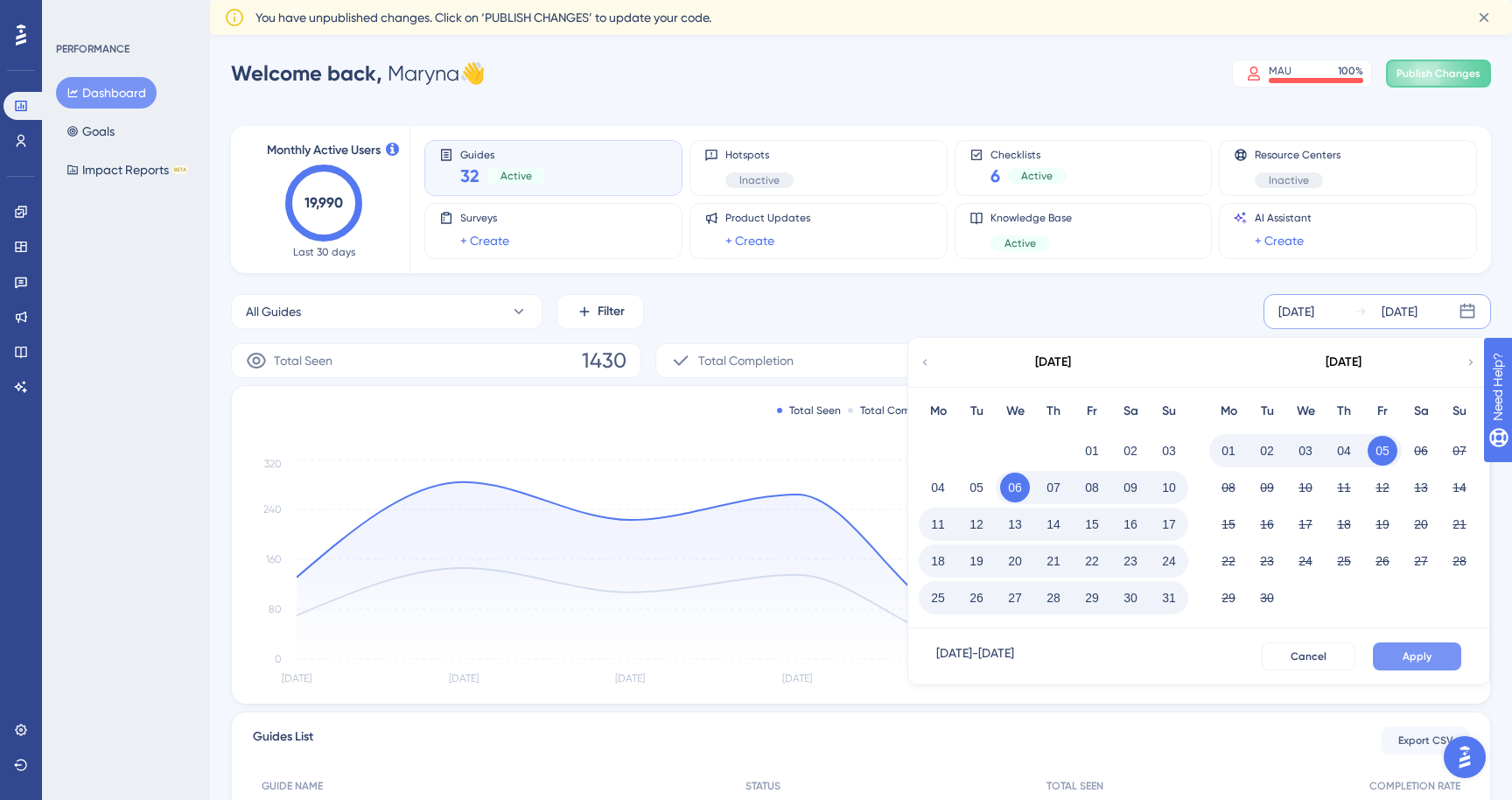
click at [1426, 660] on span "Apply" at bounding box center [1418, 656] width 29 height 14
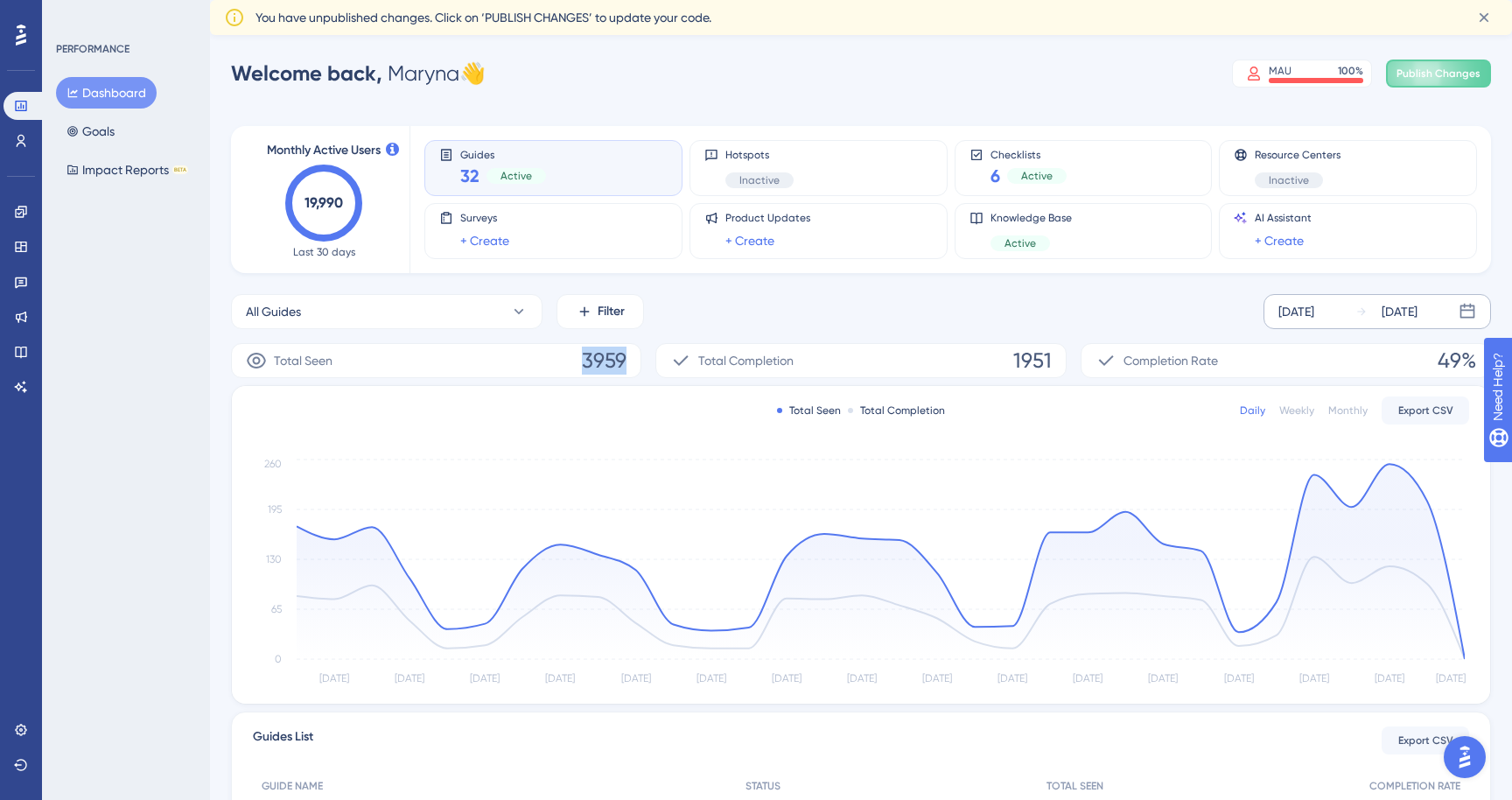
drag, startPoint x: 569, startPoint y: 363, endPoint x: 631, endPoint y: 360, distance: 62.1
click at [634, 362] on div "Total Seen 3959" at bounding box center [436, 360] width 411 height 35
copy span "3959"
drag, startPoint x: 1004, startPoint y: 354, endPoint x: 1054, endPoint y: 353, distance: 50.0
click at [1055, 353] on div "Total Completion 1951" at bounding box center [860, 360] width 411 height 35
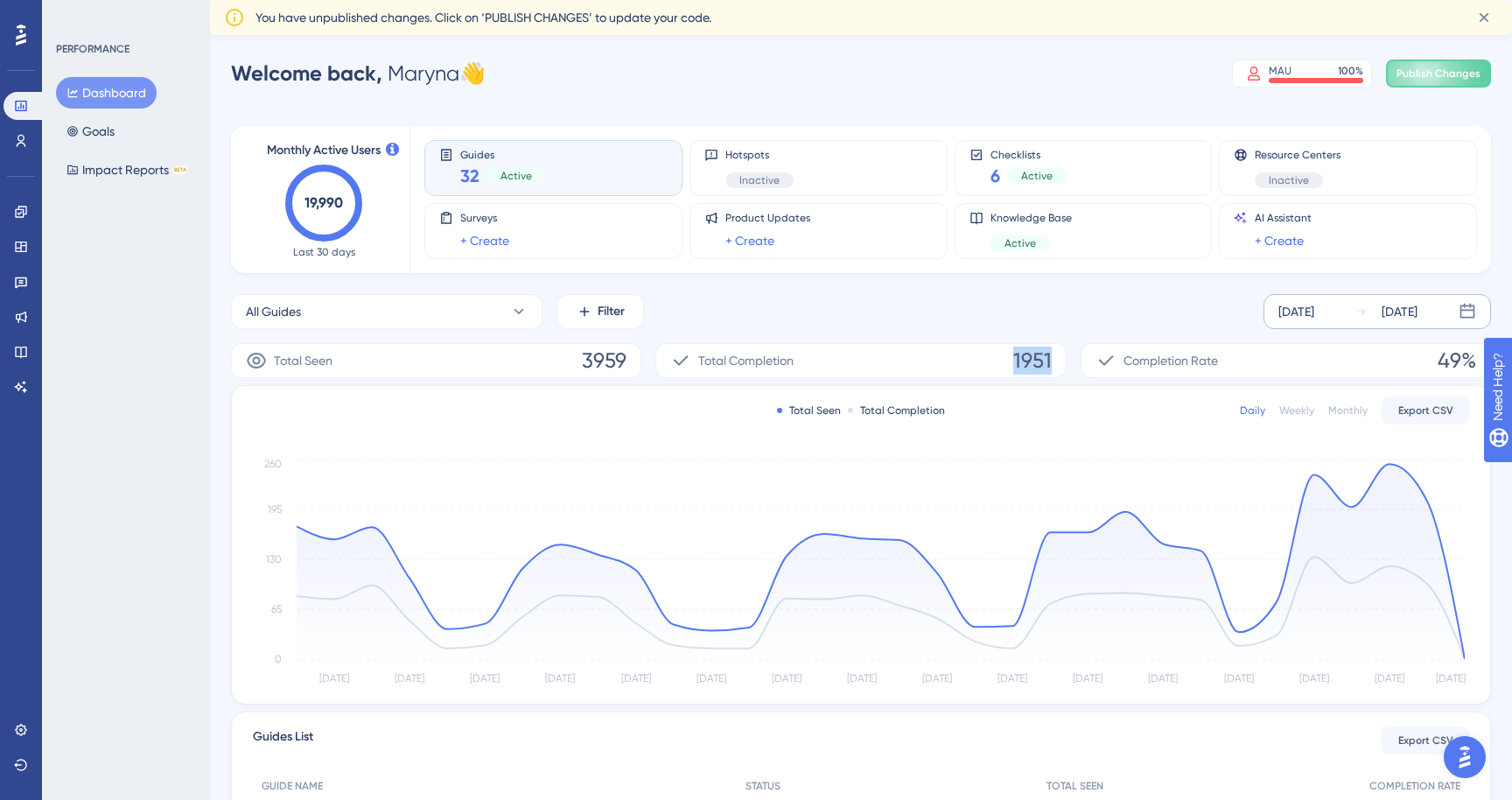
copy span "1951"
click at [342, 320] on button "All Guides" at bounding box center [387, 311] width 312 height 35
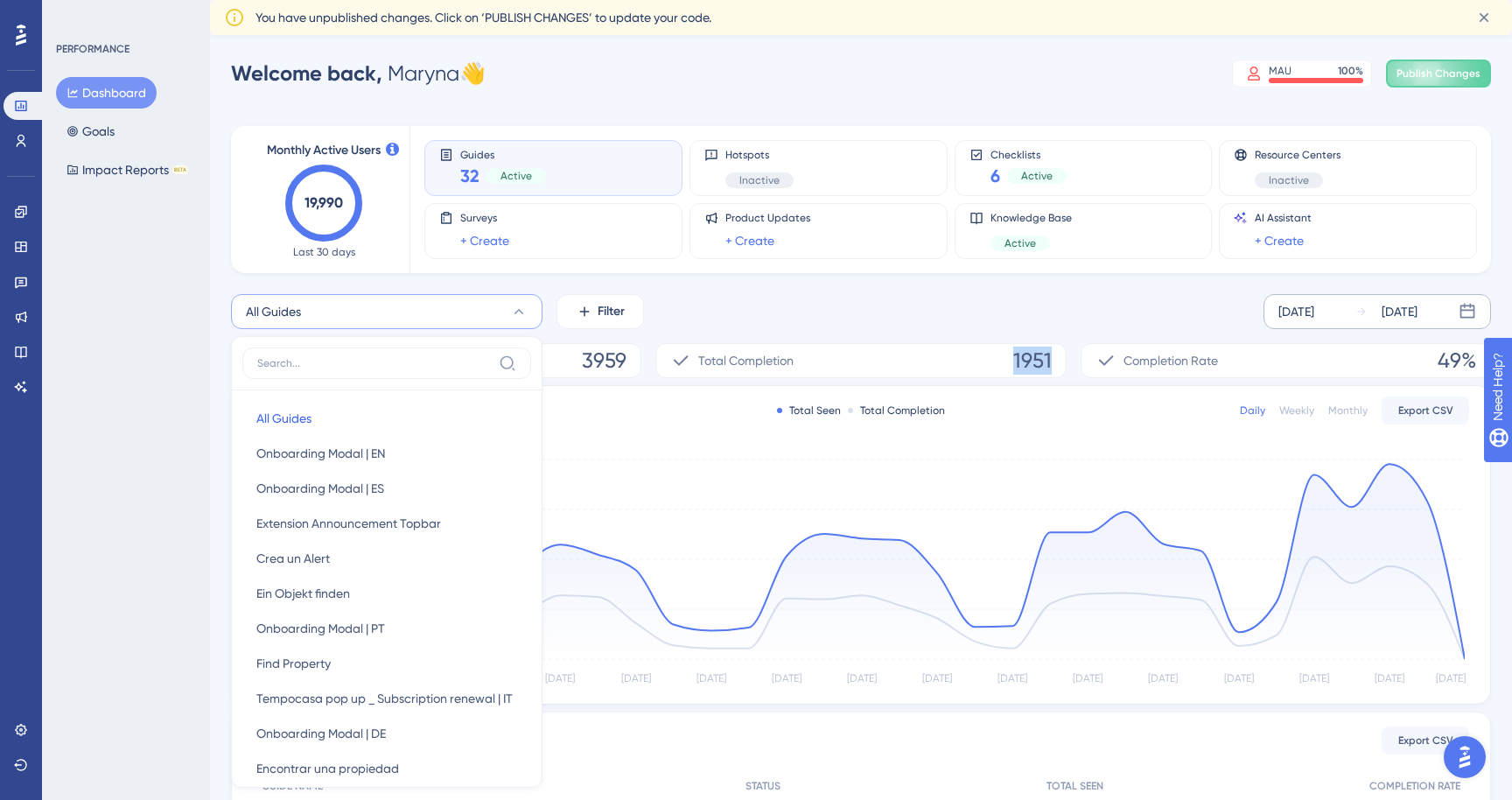
scroll to position [138, 0]
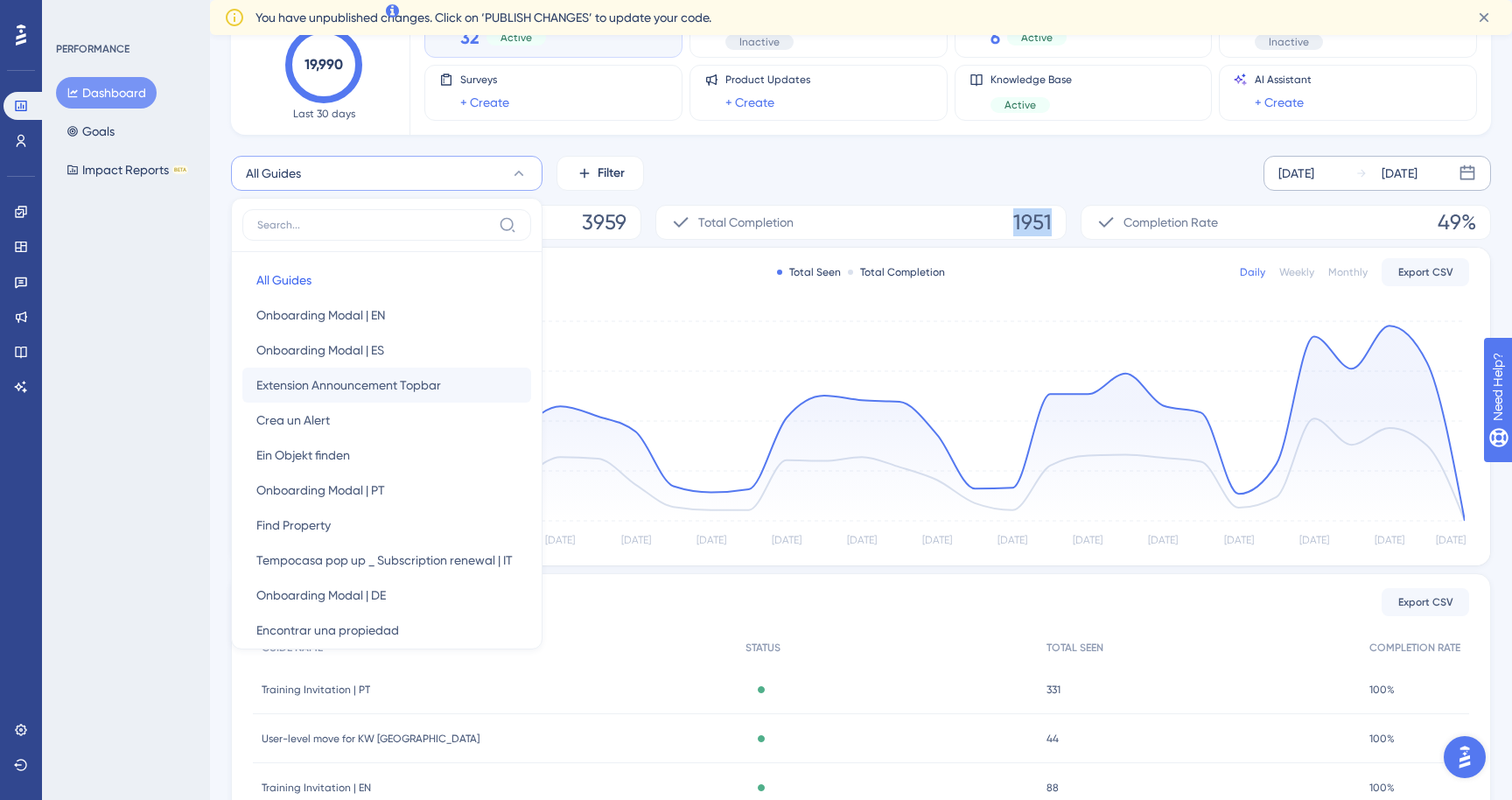
click at [339, 389] on span "Extension Announcement Topbar" at bounding box center [348, 385] width 184 height 21
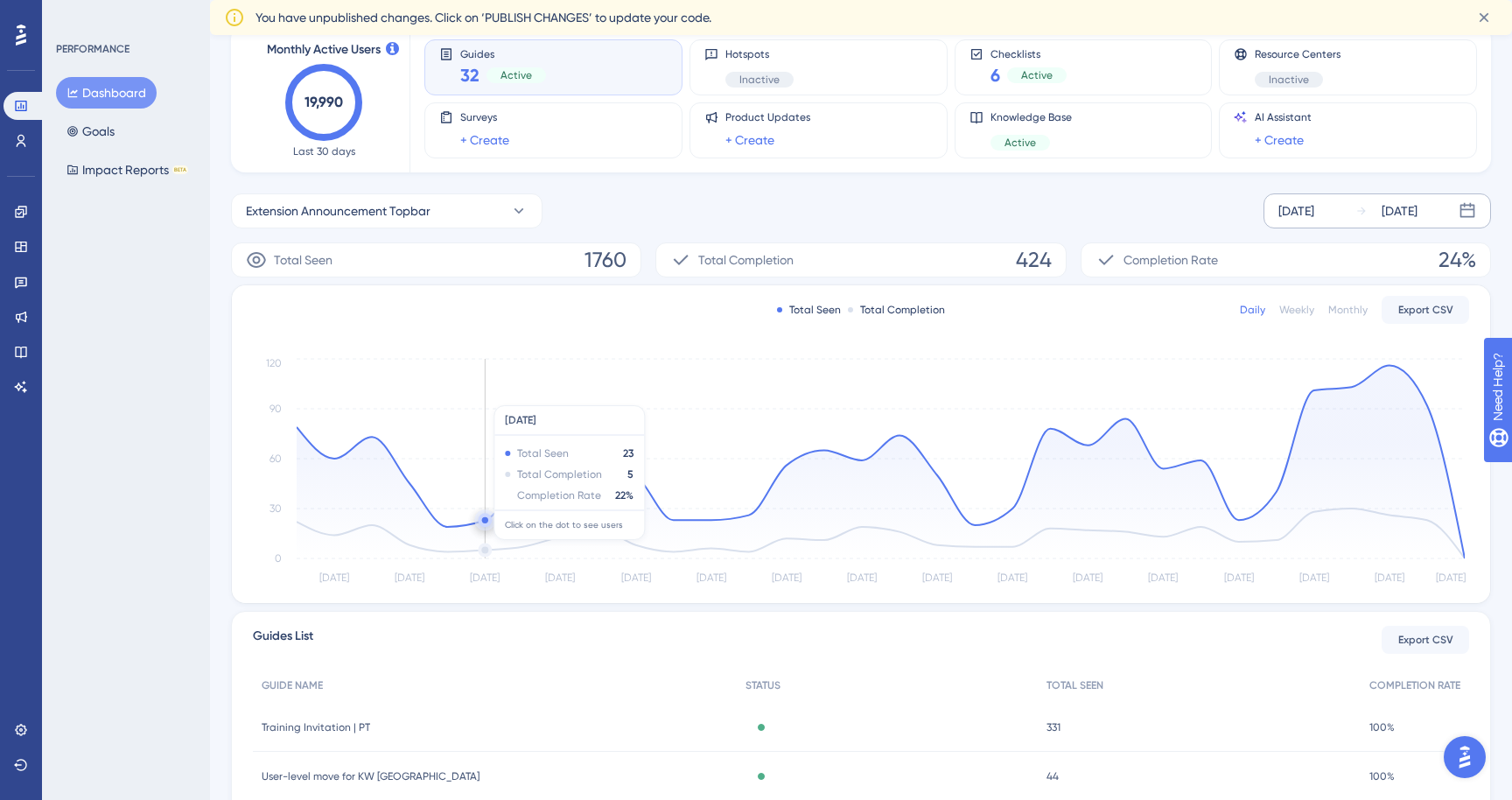
scroll to position [58, 0]
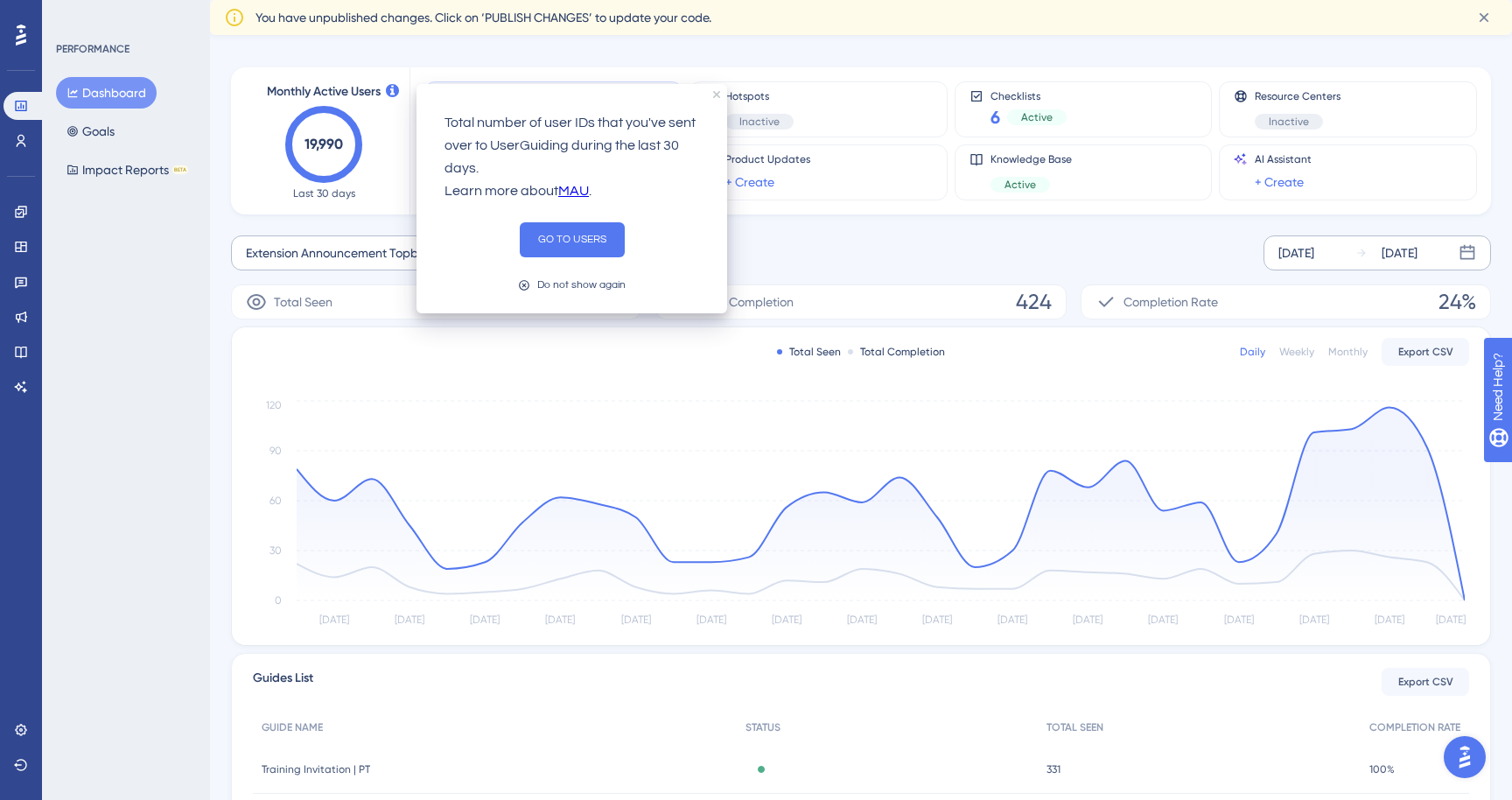
click at [347, 255] on span "Extension Announcement Topbar" at bounding box center [338, 253] width 184 height 21
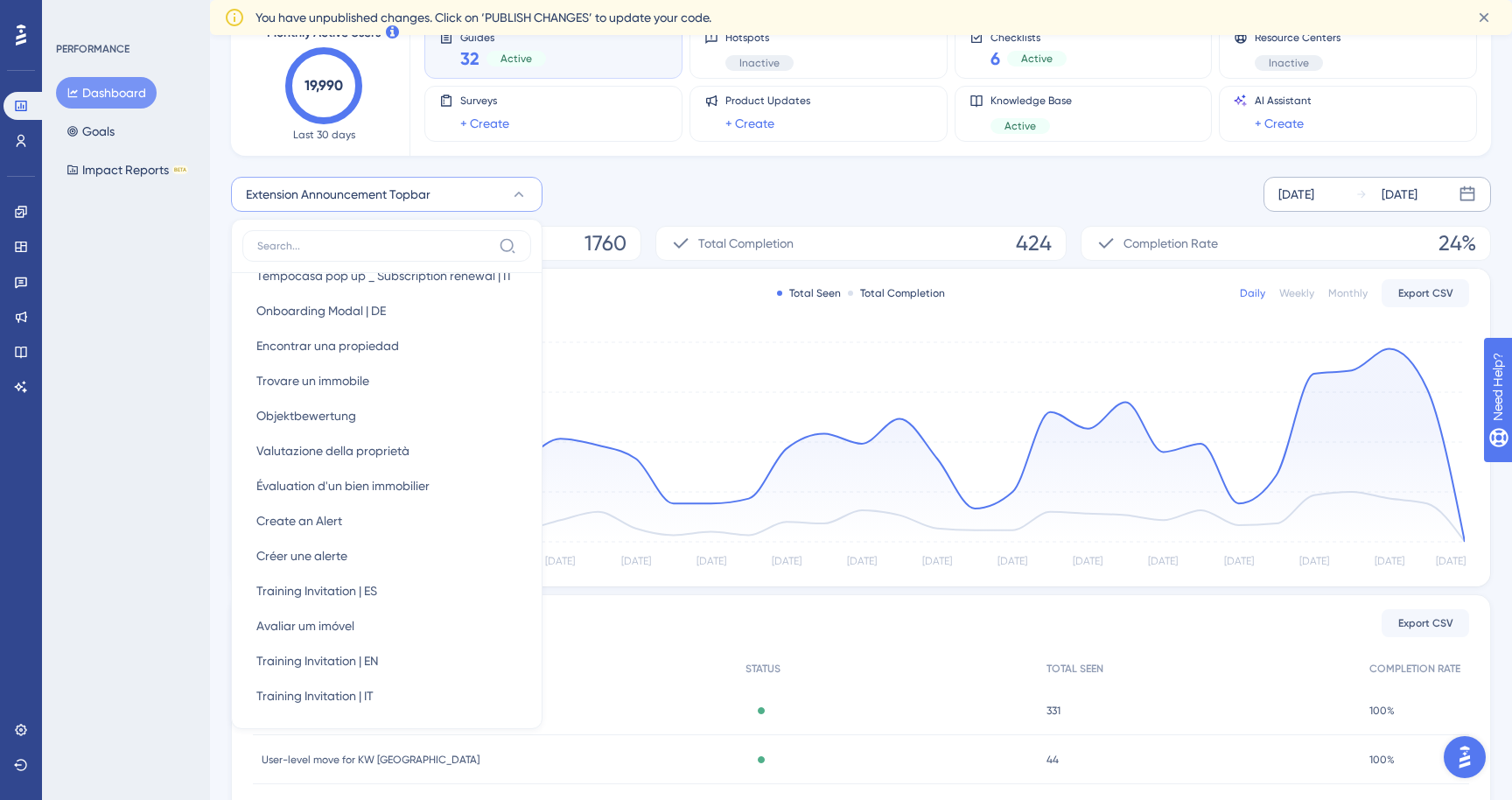
scroll to position [316, 0]
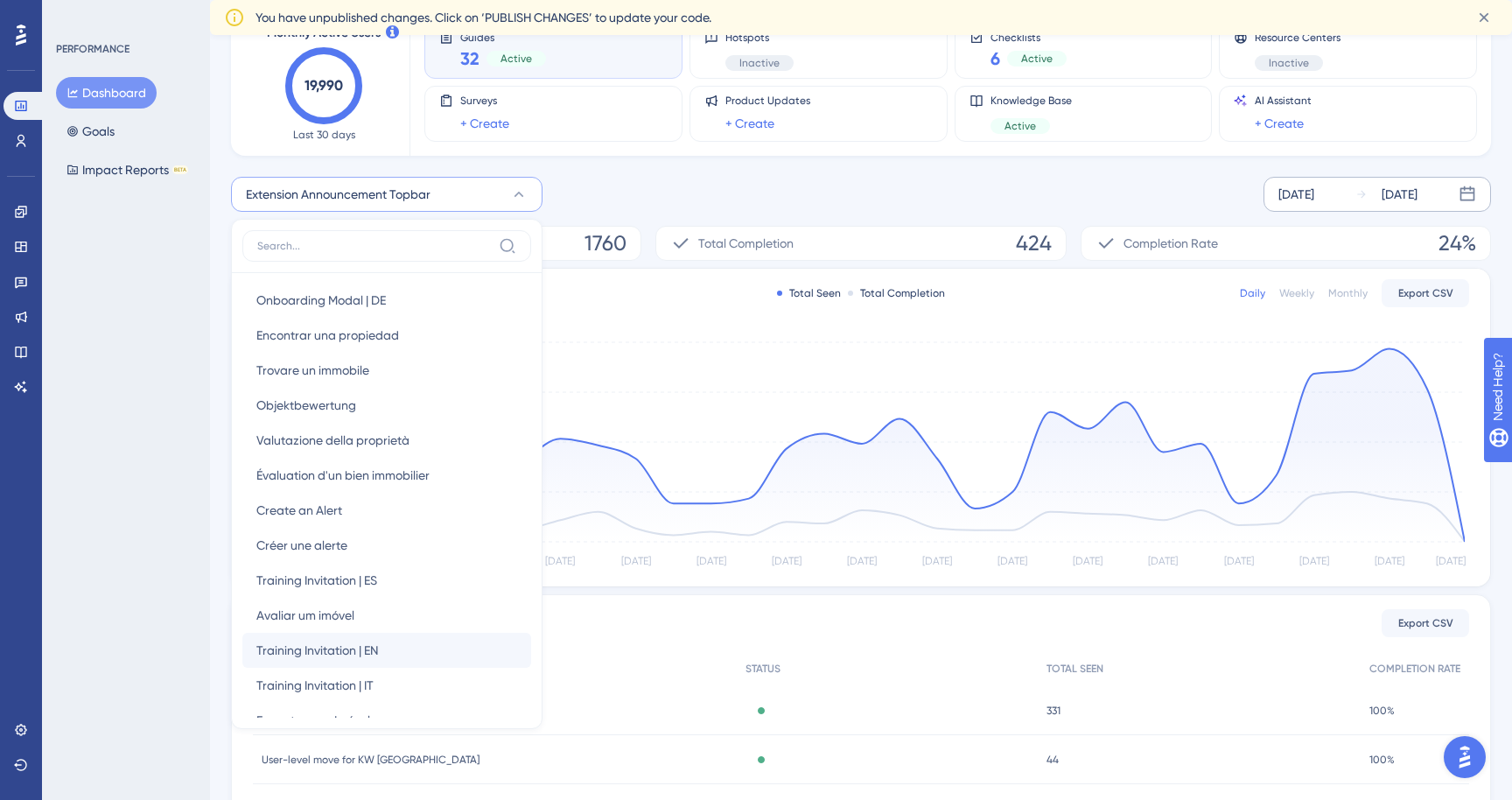
click at [343, 649] on span "Training Invitation | EN" at bounding box center [316, 650] width 121 height 21
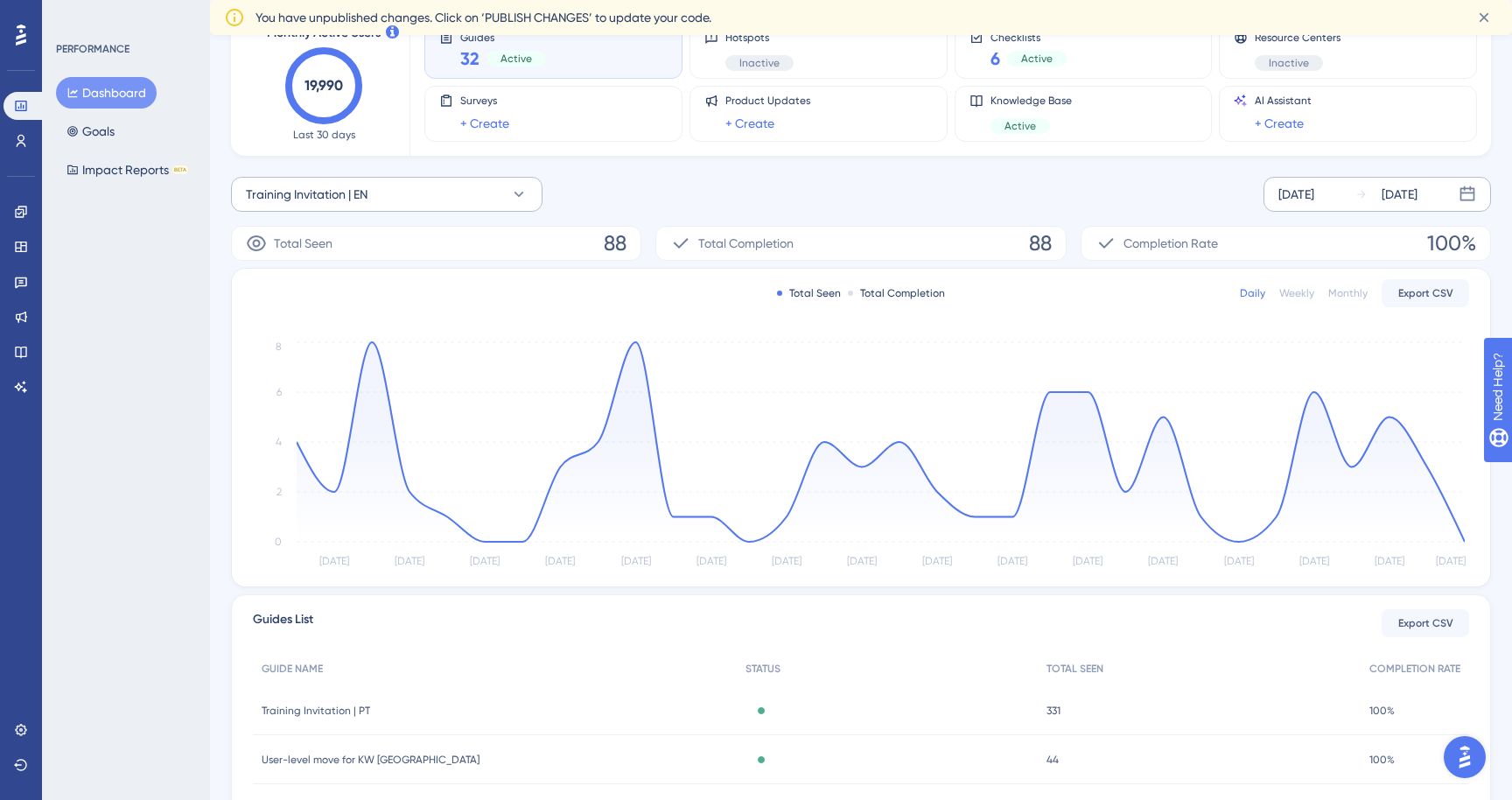
click at [351, 206] on button "Training Invitation | EN" at bounding box center [387, 194] width 312 height 35
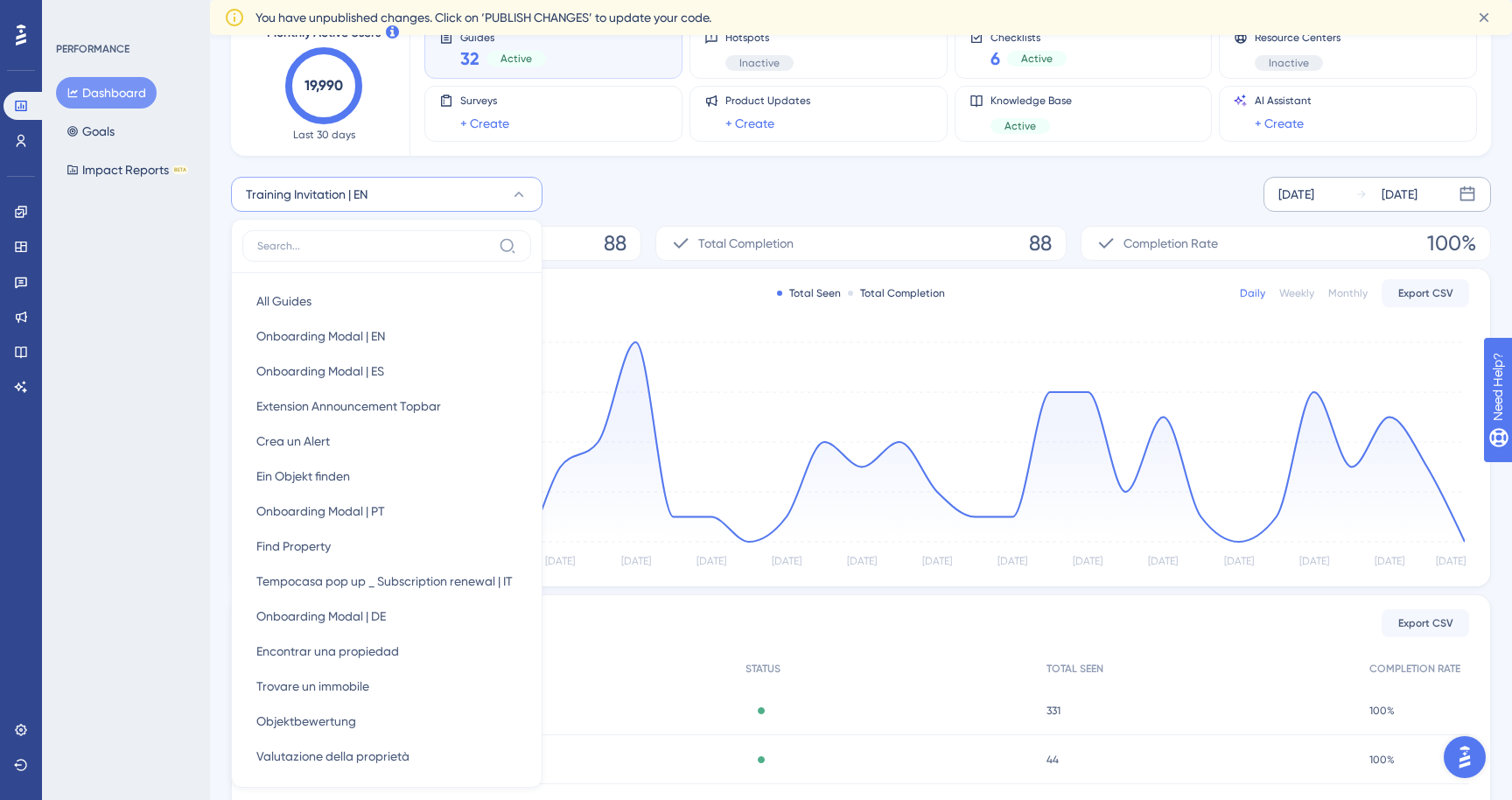
scroll to position [203, 0]
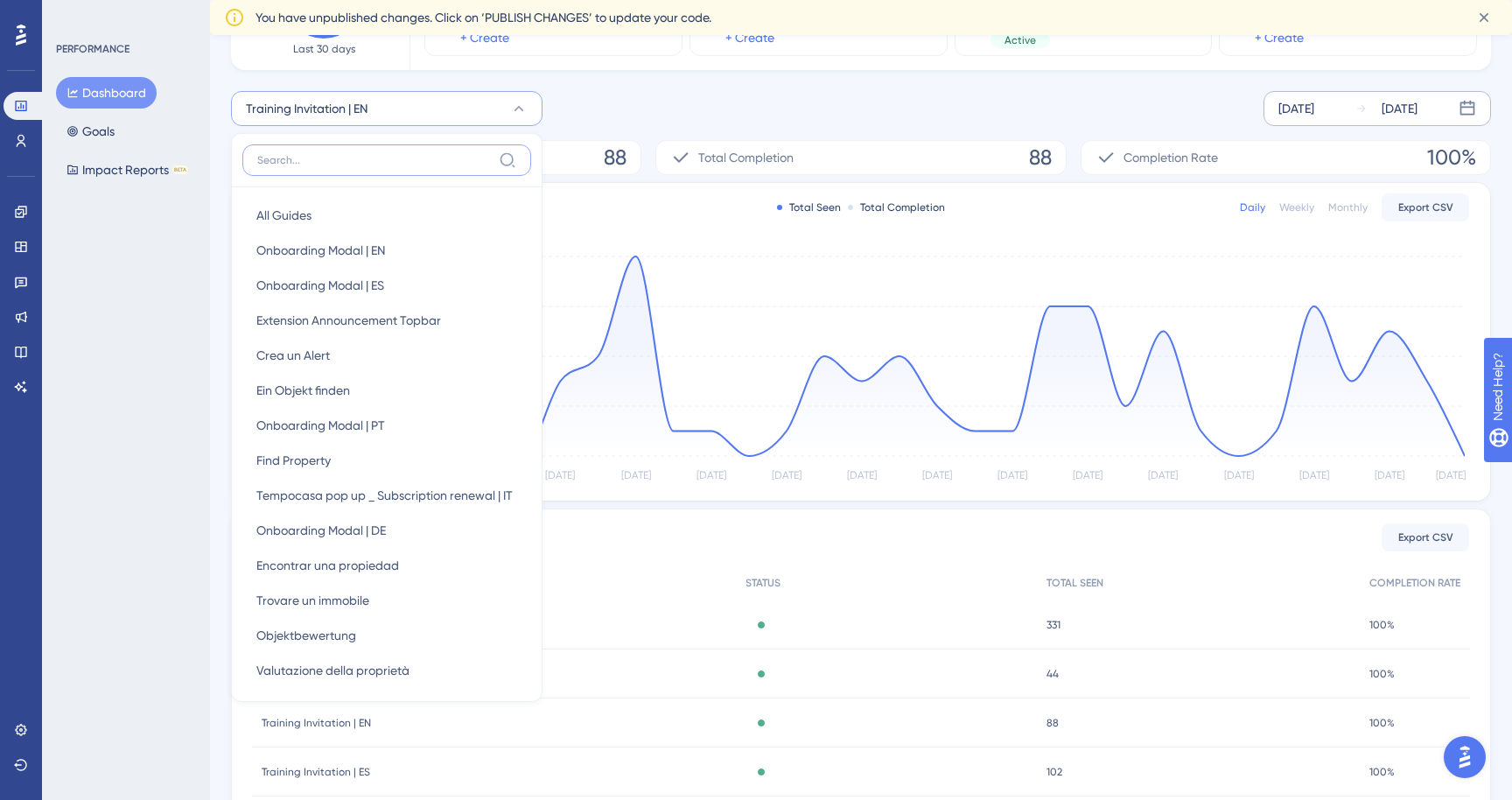
click at [307, 156] on input at bounding box center [374, 160] width 235 height 14
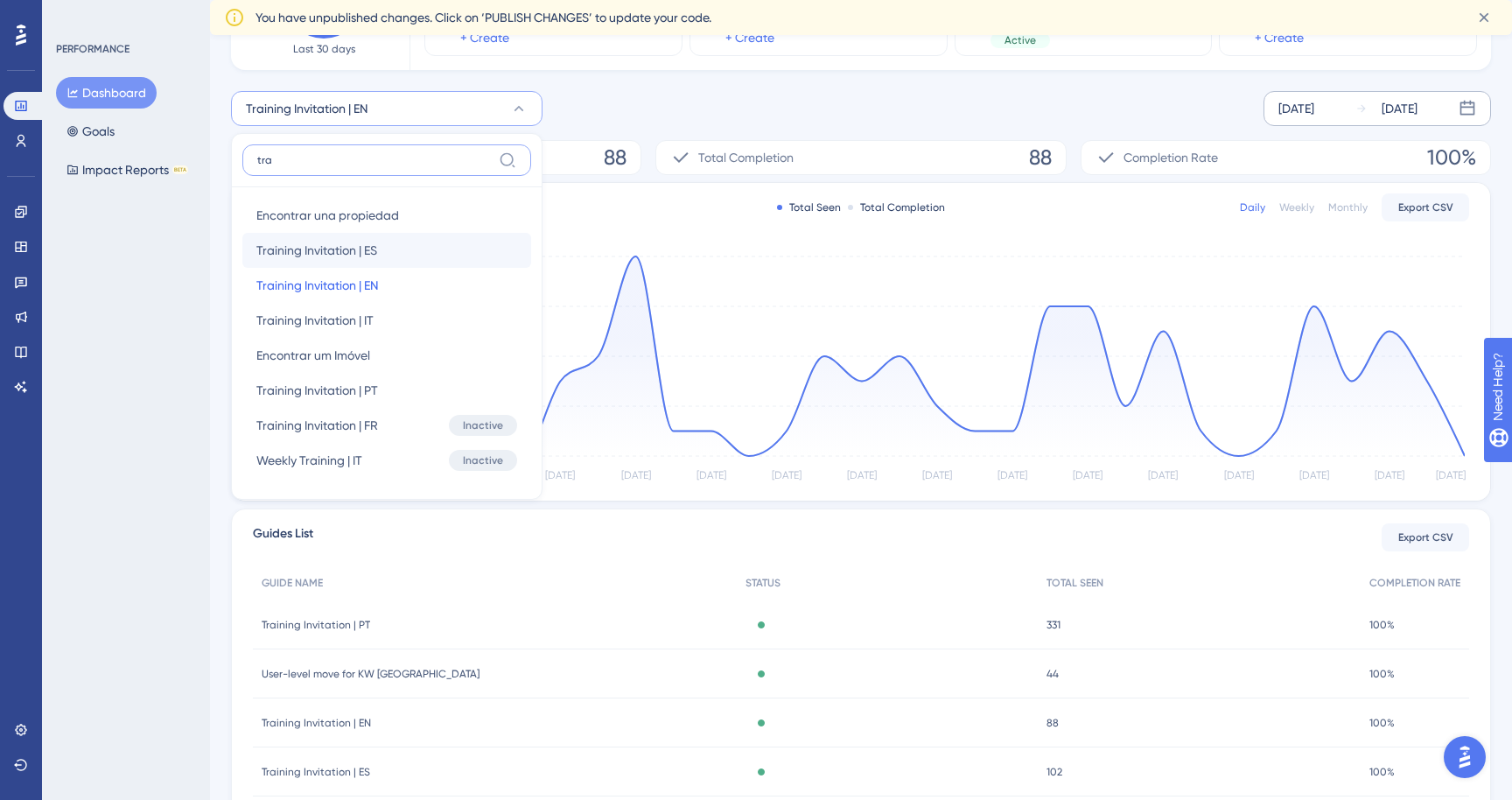
type input "tra"
click at [337, 242] on span "Training Invitation | ES" at bounding box center [316, 250] width 120 height 21
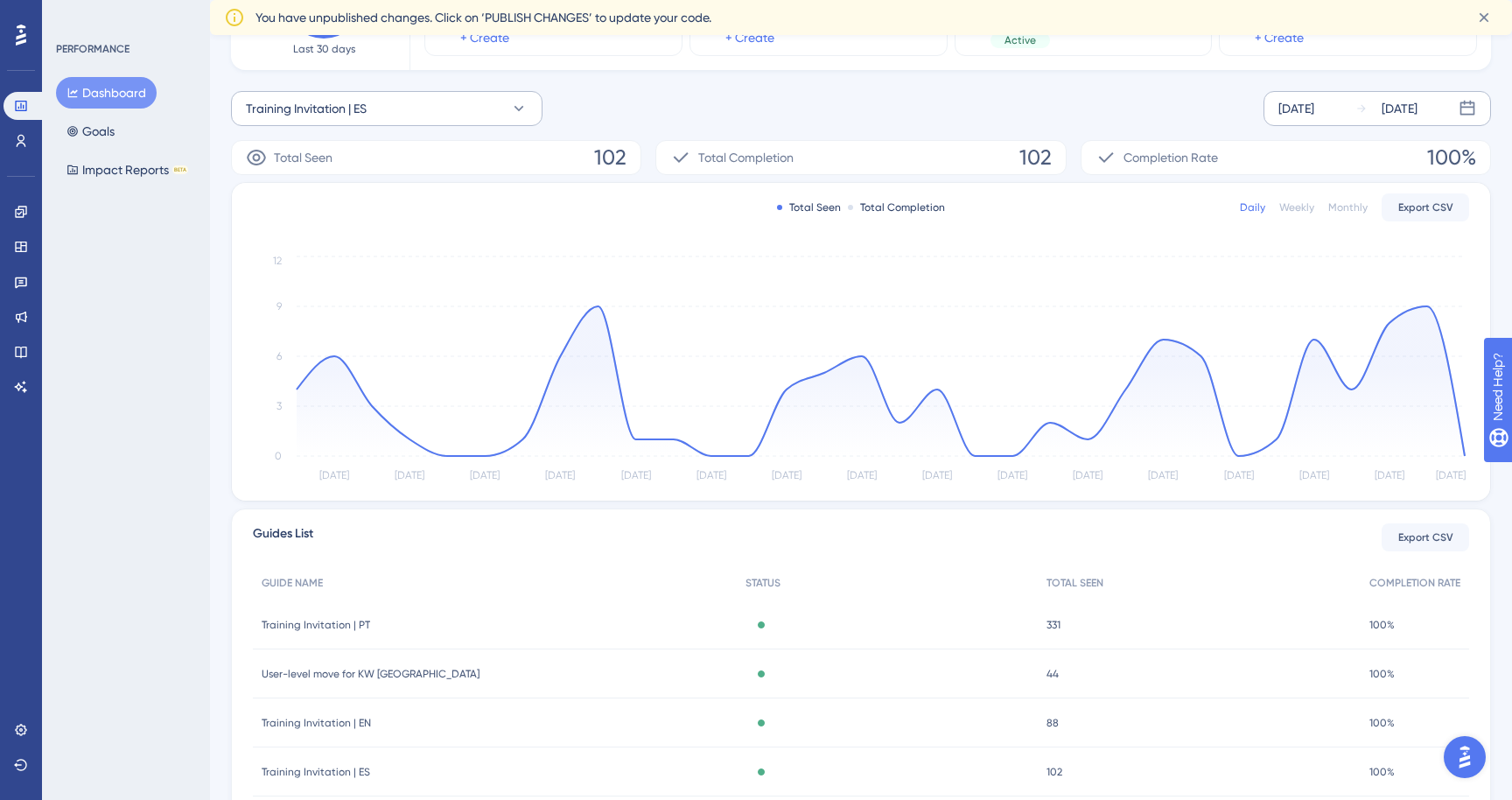
click at [353, 111] on span "Training Invitation | ES" at bounding box center [307, 108] width 120 height 21
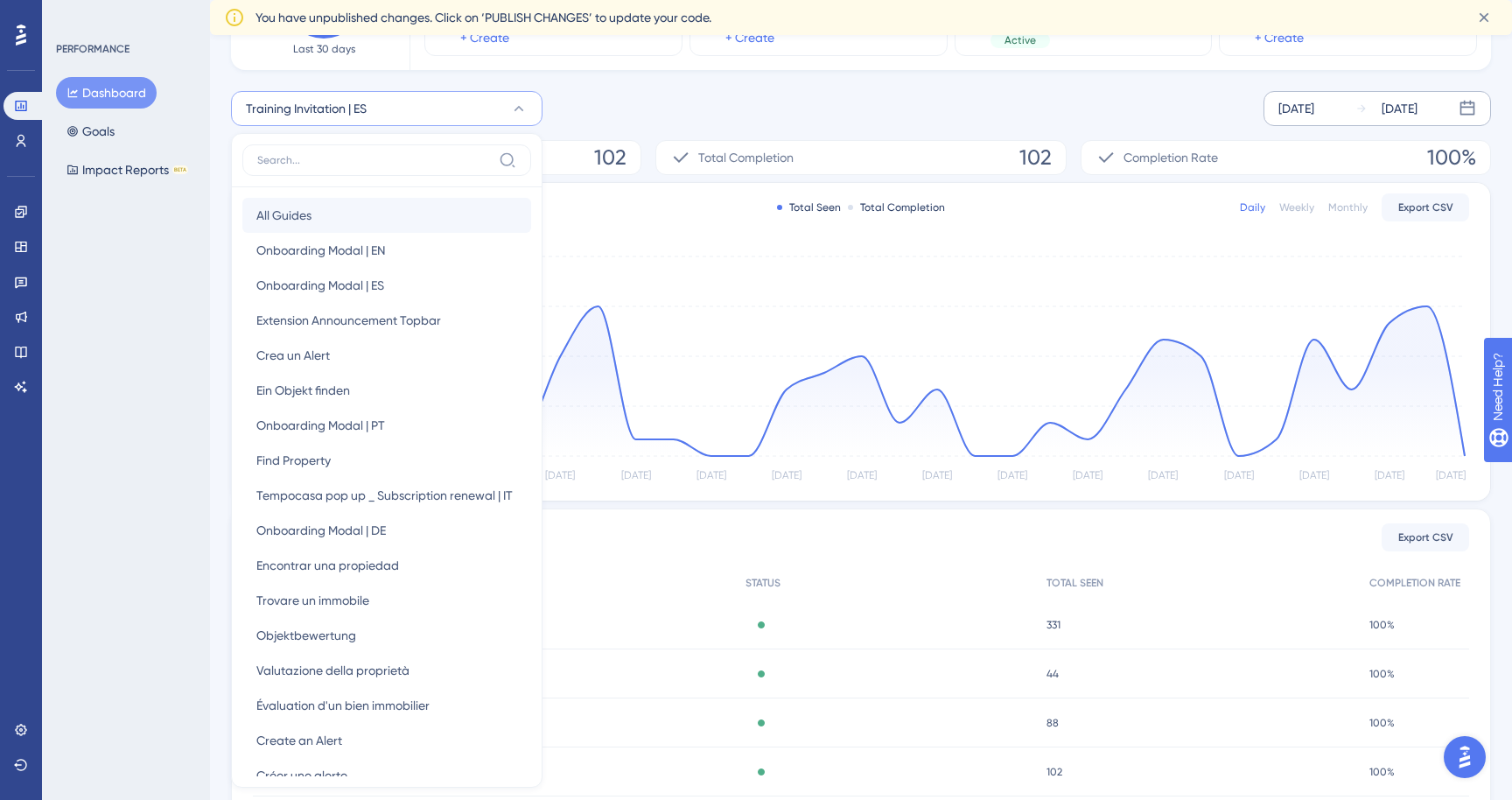
scroll to position [248, 0]
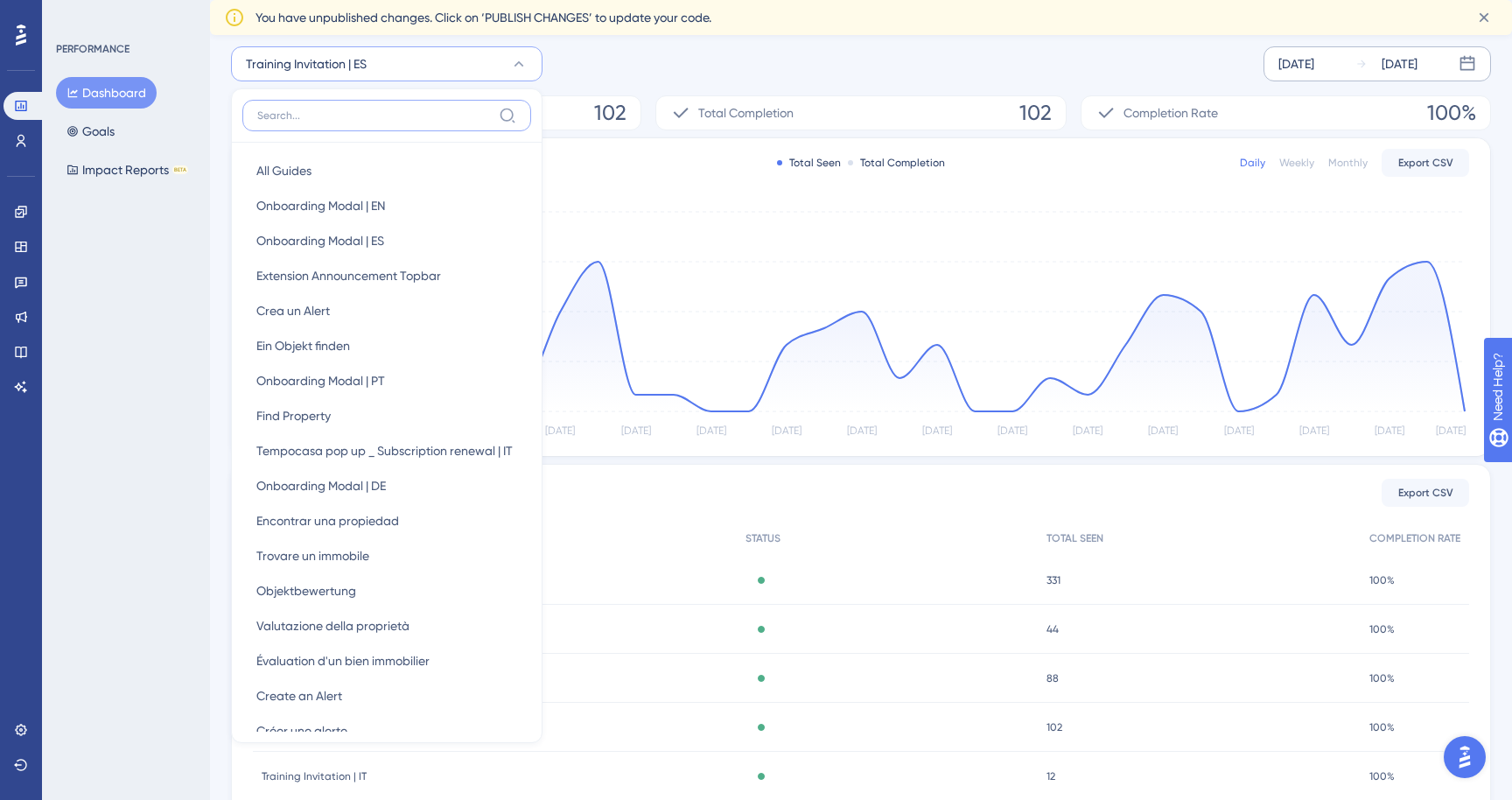
click at [321, 118] on input at bounding box center [374, 116] width 235 height 14
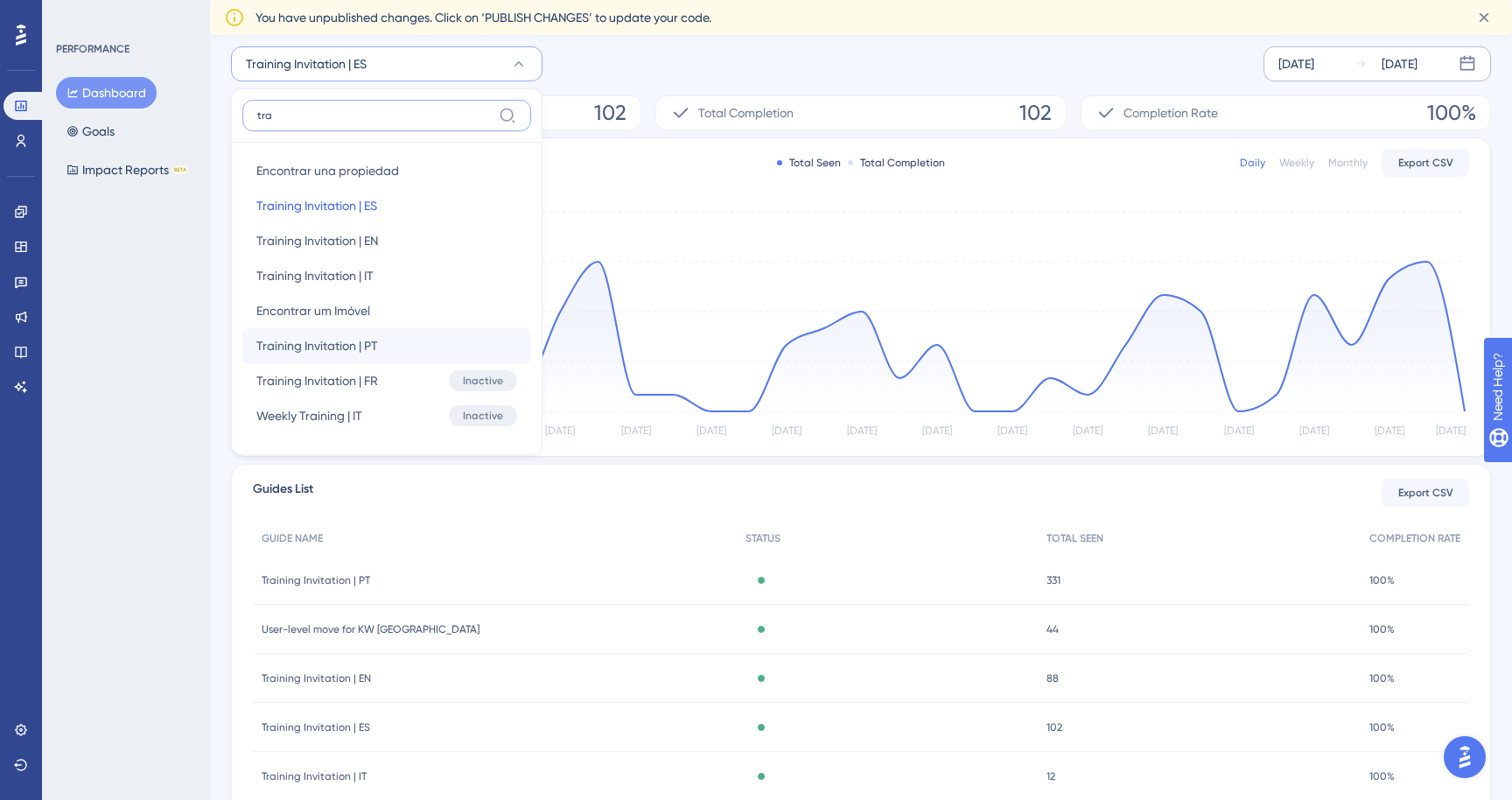
type input "tra"
click at [325, 347] on span "Training Invitation | PT" at bounding box center [316, 345] width 121 height 21
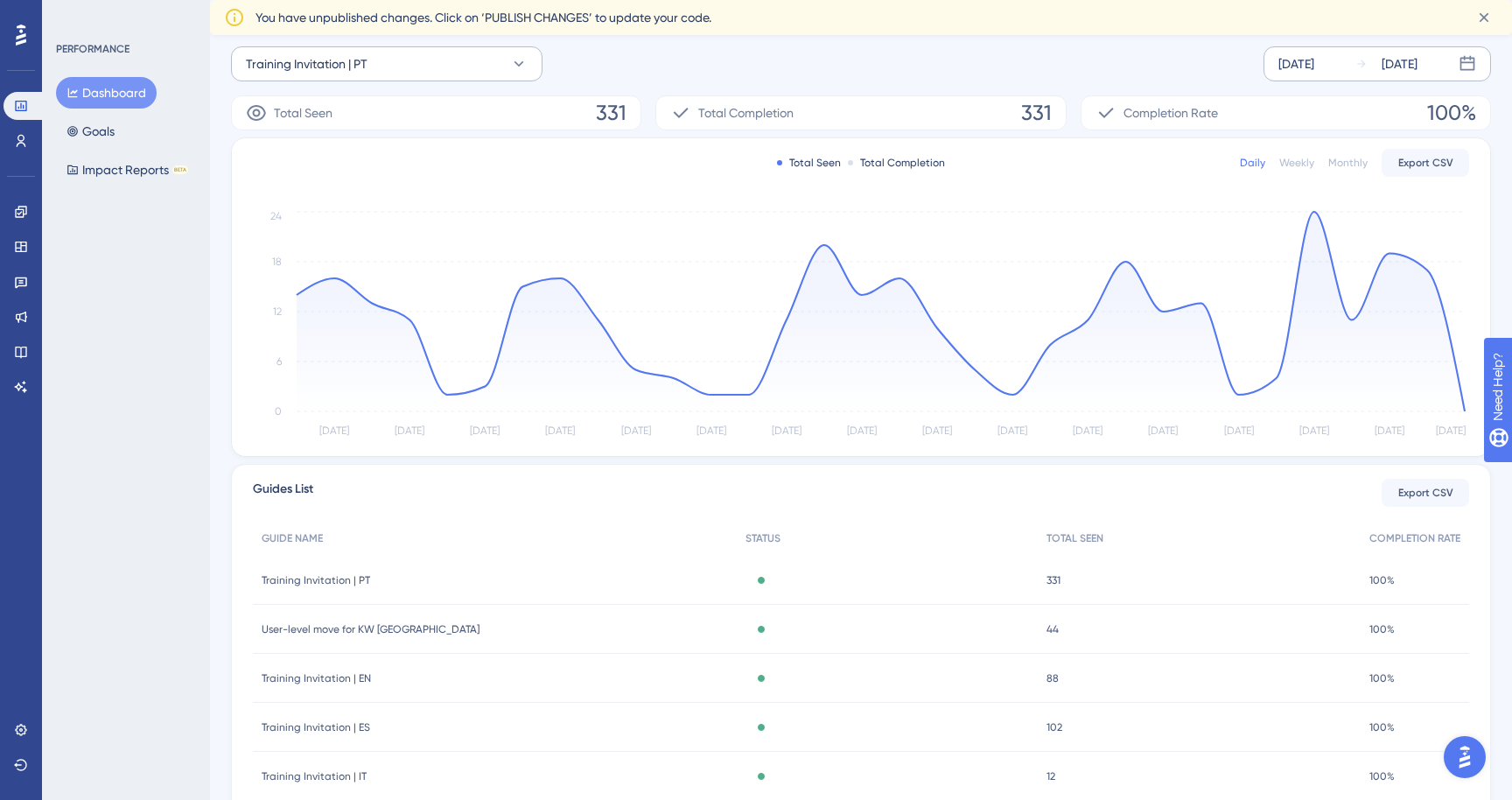
click at [354, 61] on span "Training Invitation | PT" at bounding box center [307, 63] width 121 height 21
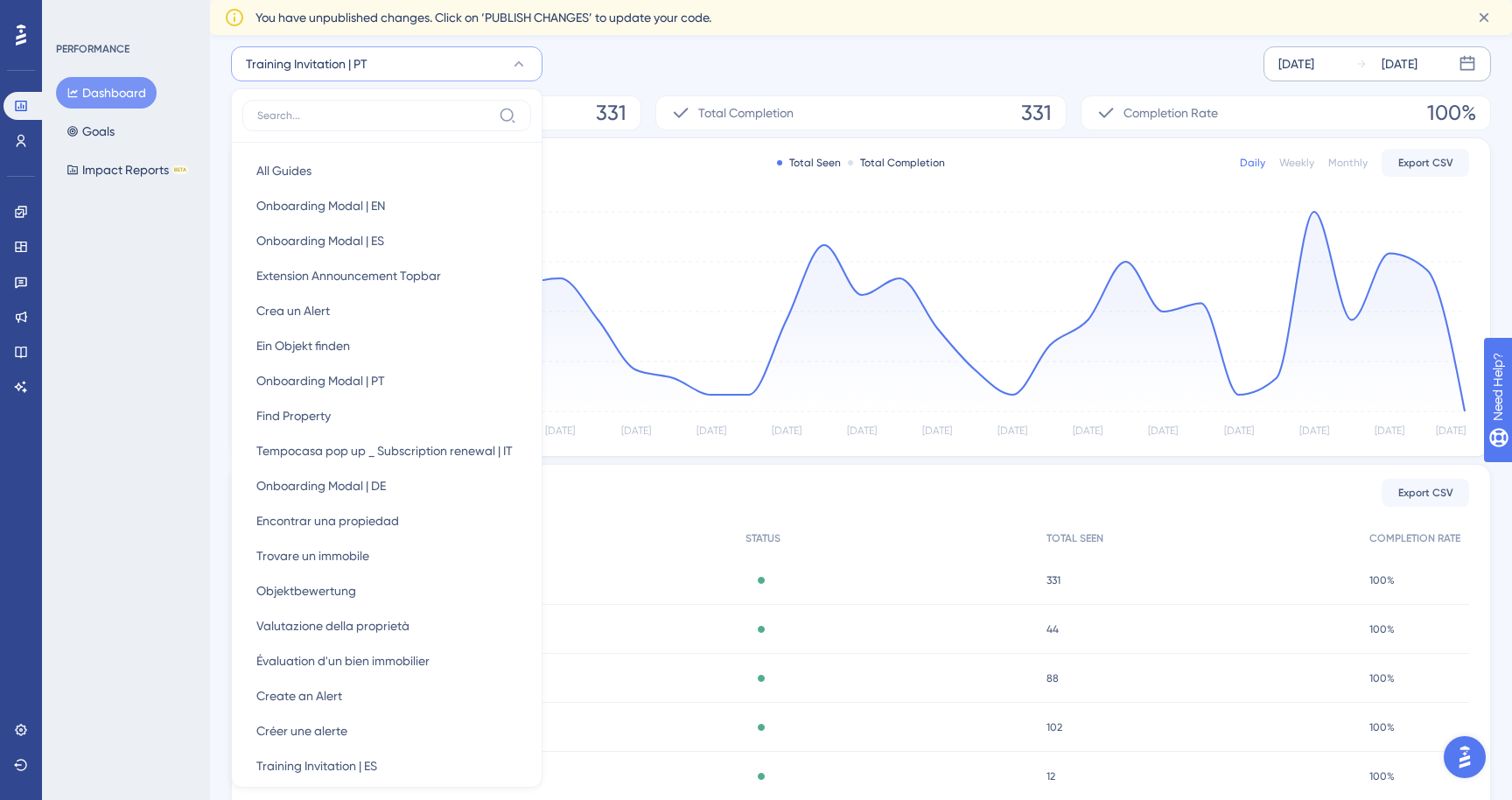
scroll to position [275, 0]
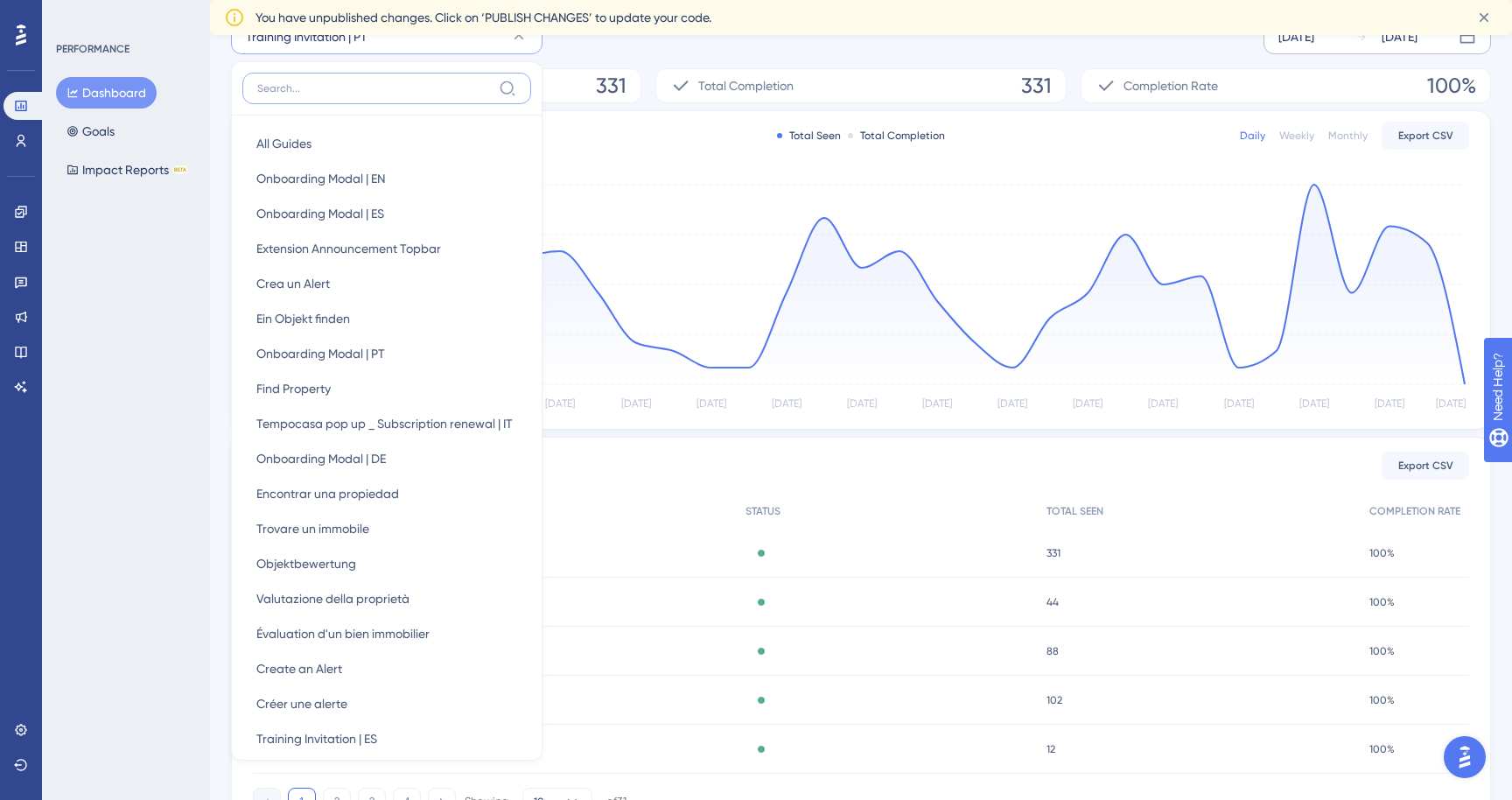
click at [307, 87] on input at bounding box center [374, 89] width 235 height 14
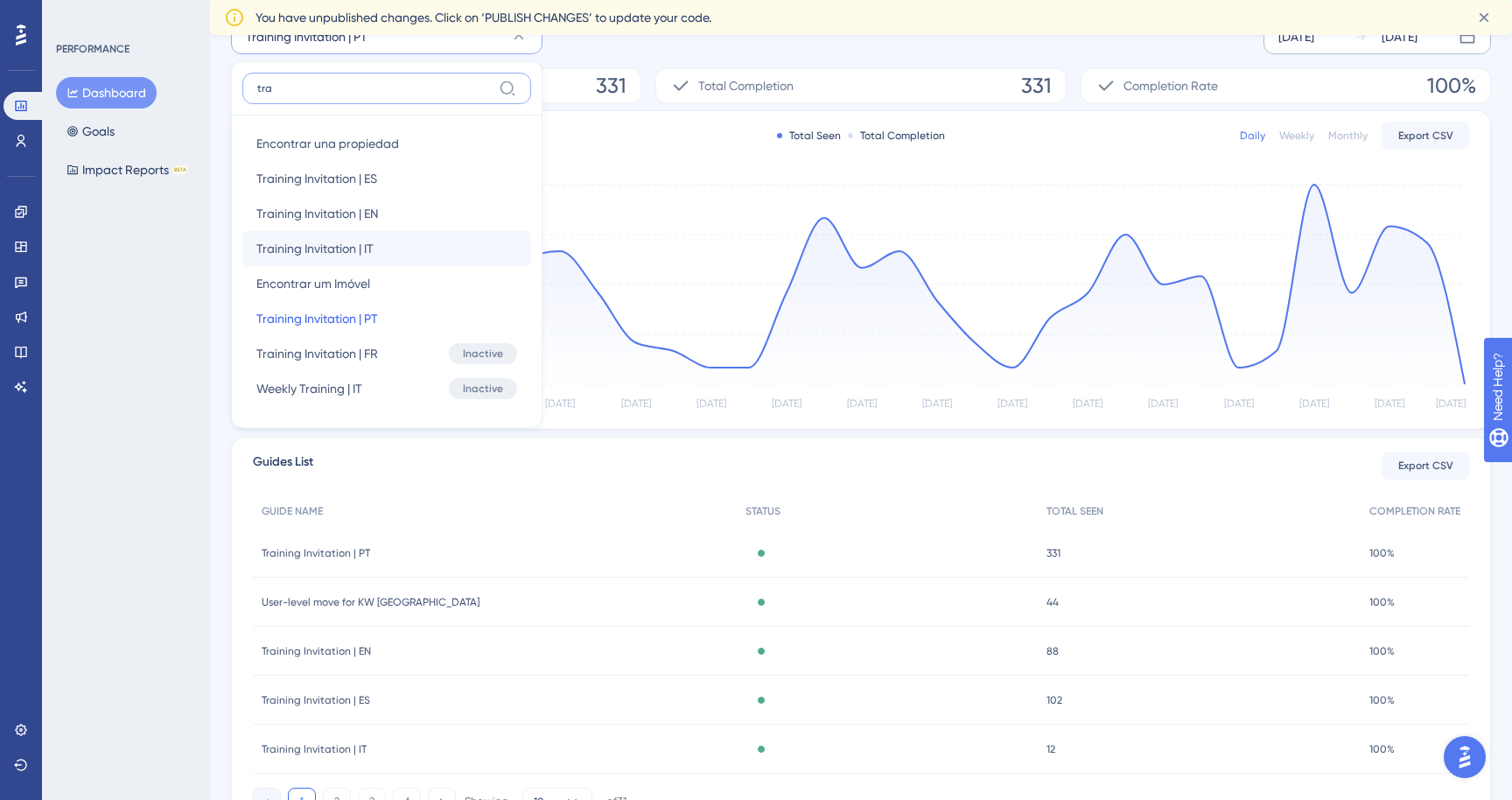
type input "tra"
click at [387, 254] on button "Training Invitation | IT Training Invitation | IT" at bounding box center [387, 248] width 289 height 35
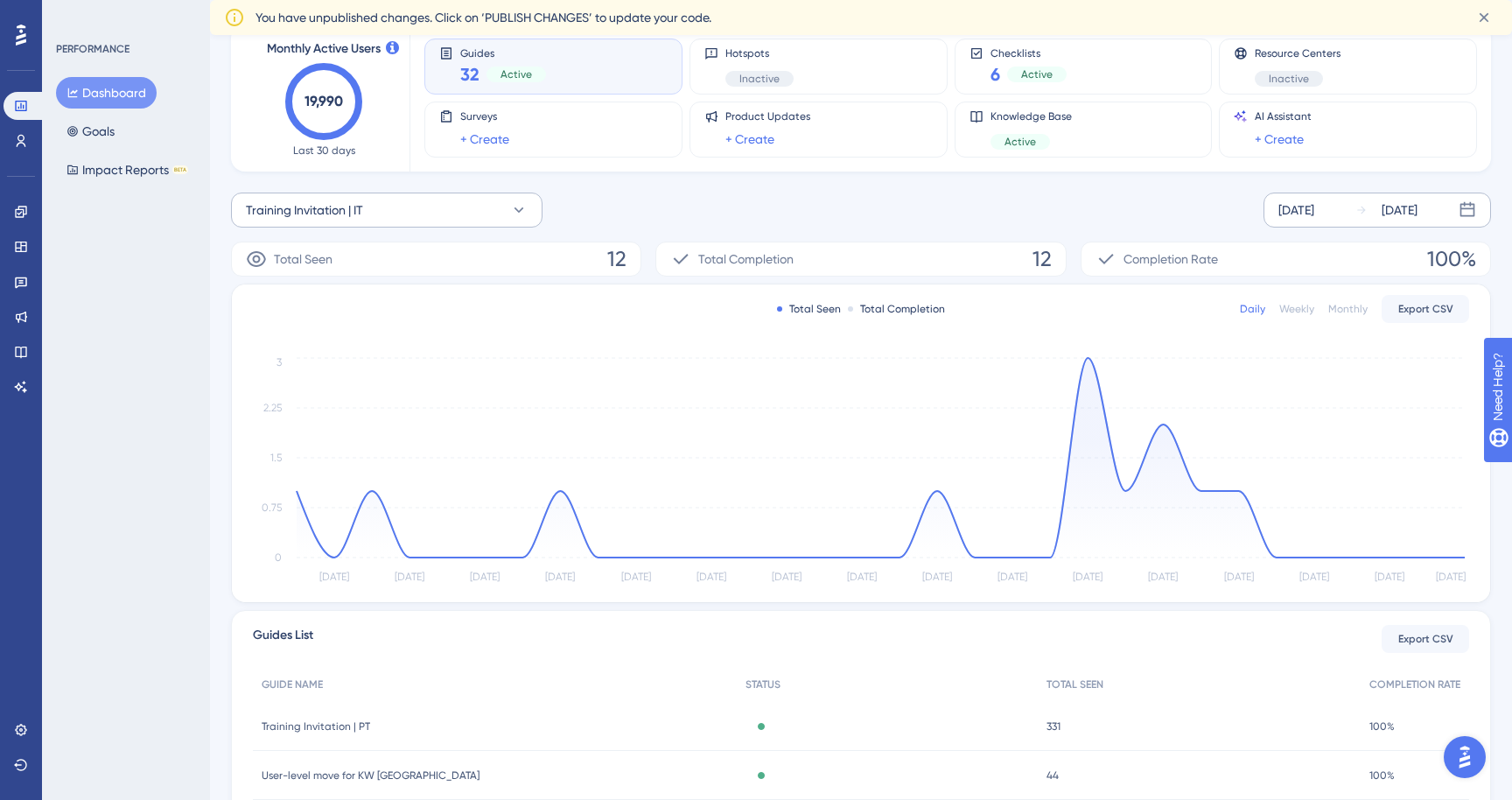
click at [356, 210] on span "Training Invitation | IT" at bounding box center [305, 209] width 117 height 21
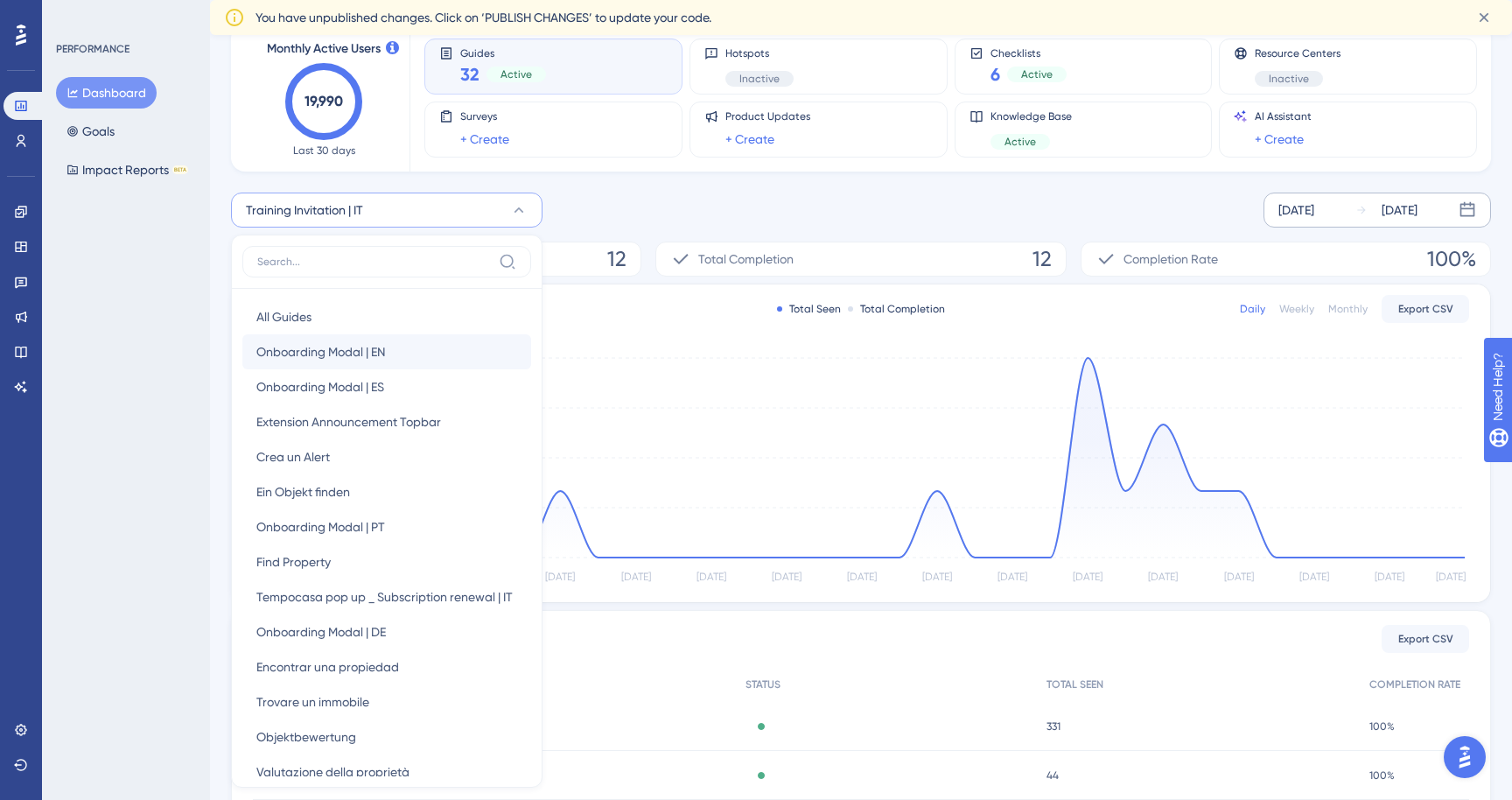
scroll to position [182, 0]
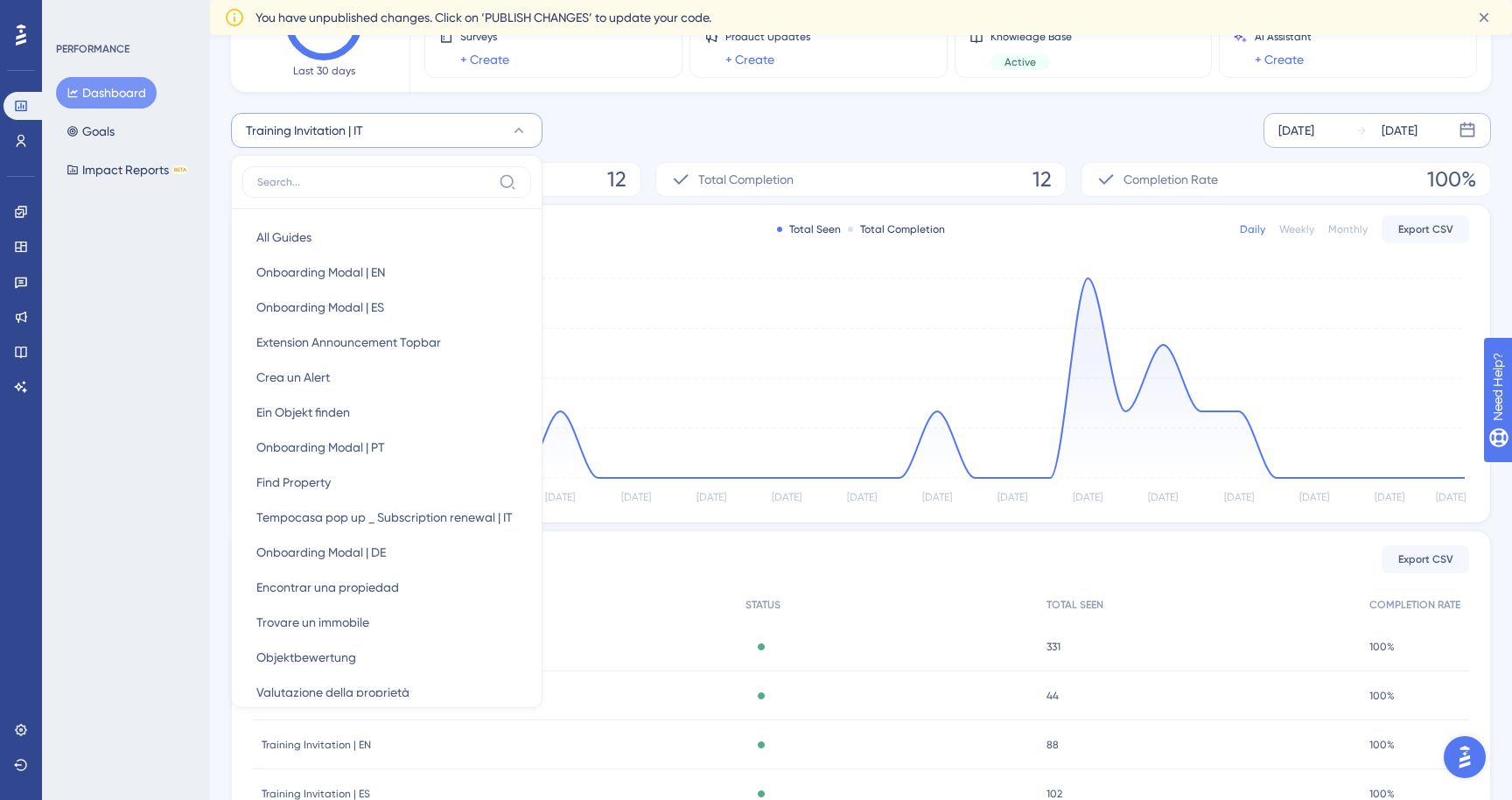
click at [312, 189] on label at bounding box center [387, 182] width 289 height 31
click at [312, 189] on input at bounding box center [374, 182] width 235 height 14
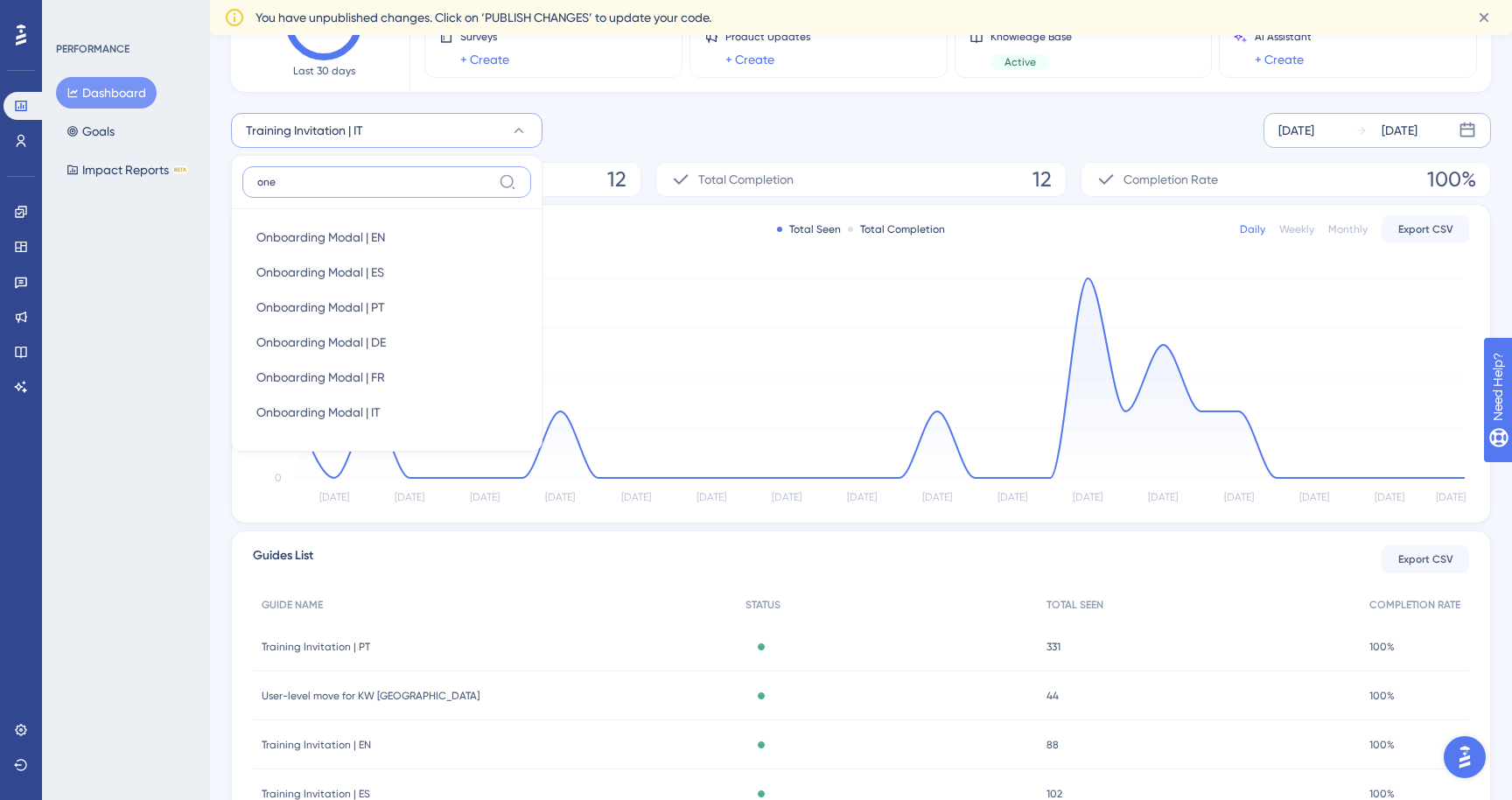
type input "one"
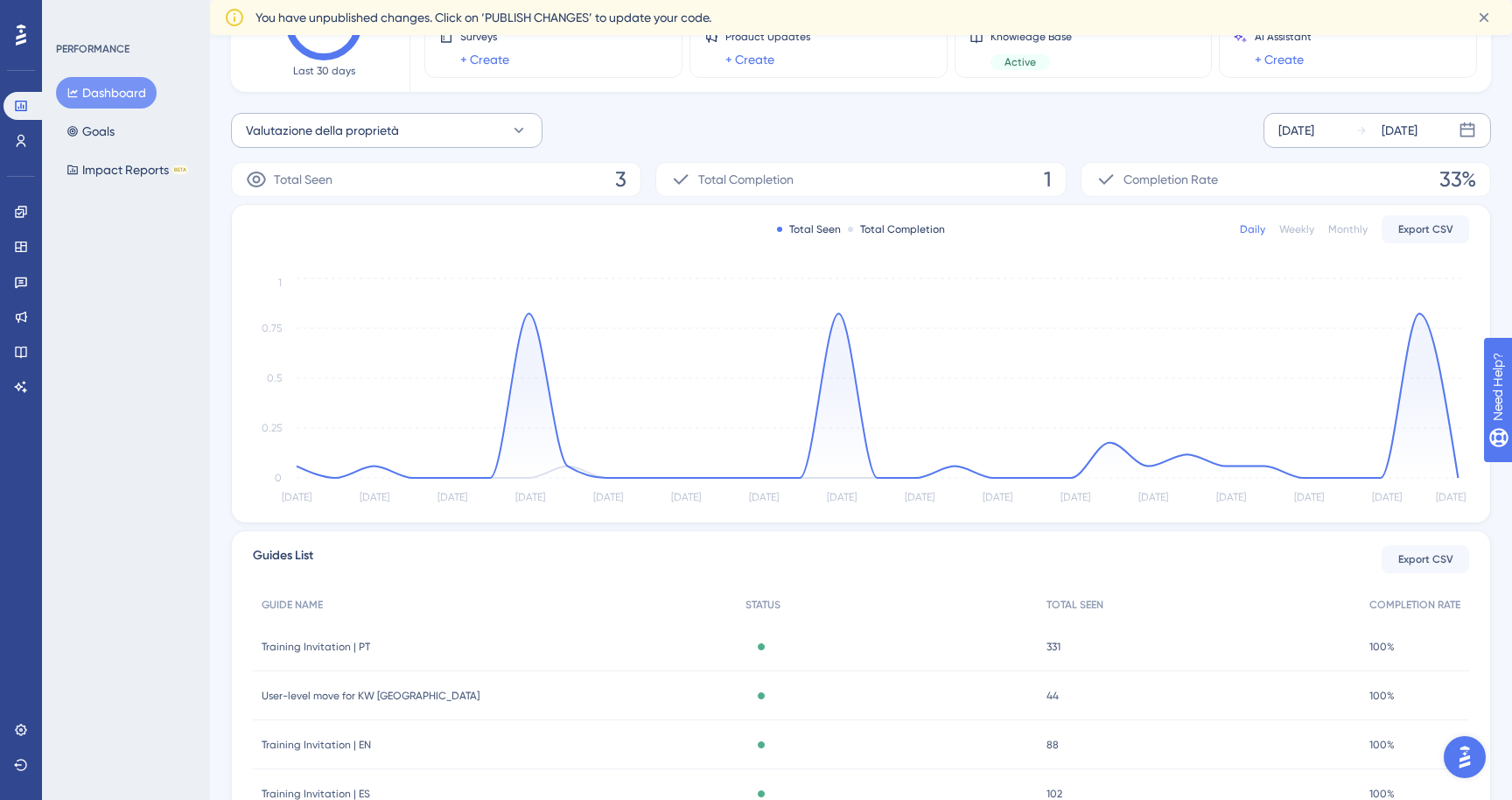
click at [388, 134] on span "Valutazione della proprietà" at bounding box center [323, 129] width 153 height 21
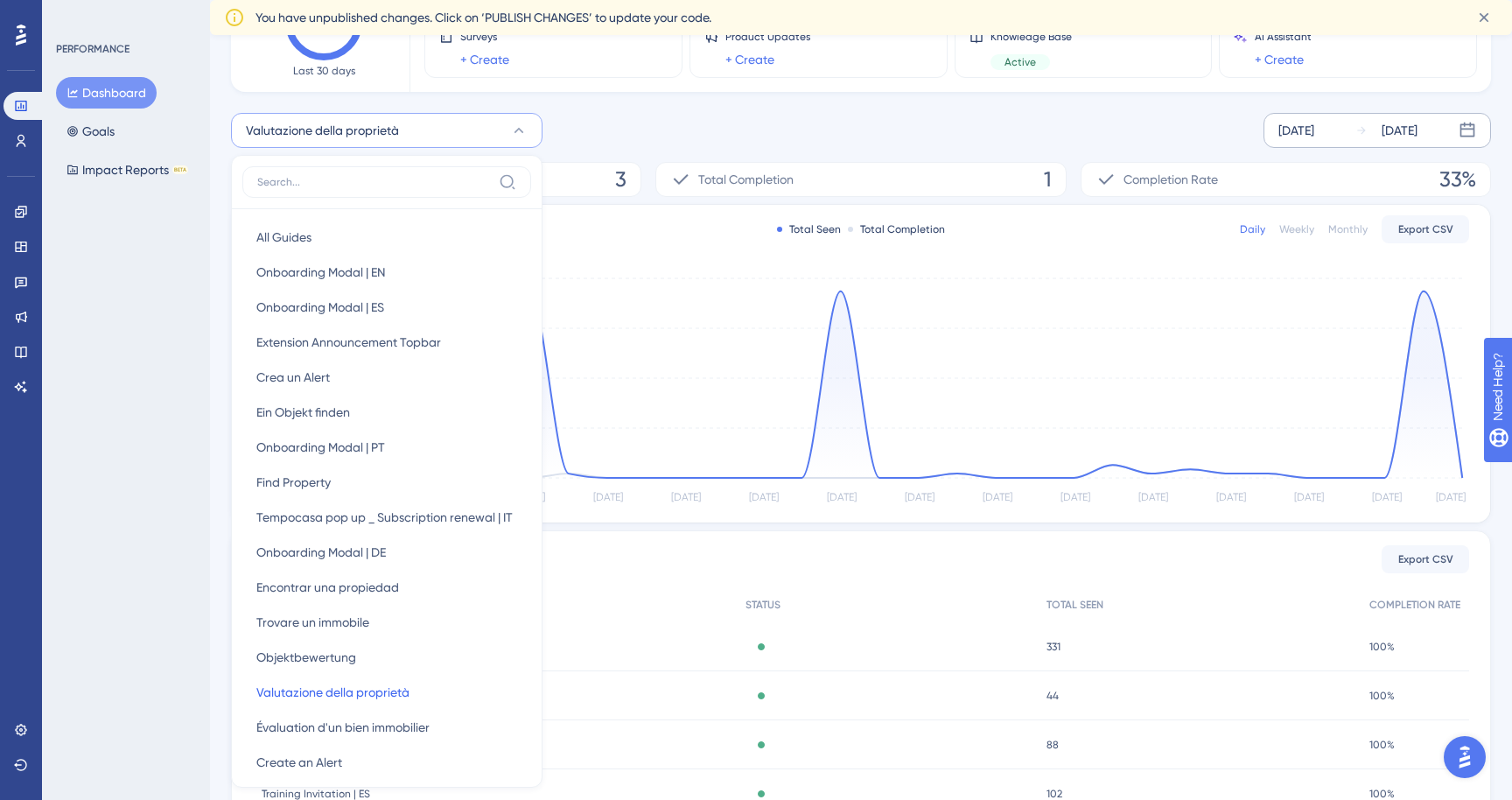
scroll to position [233, 0]
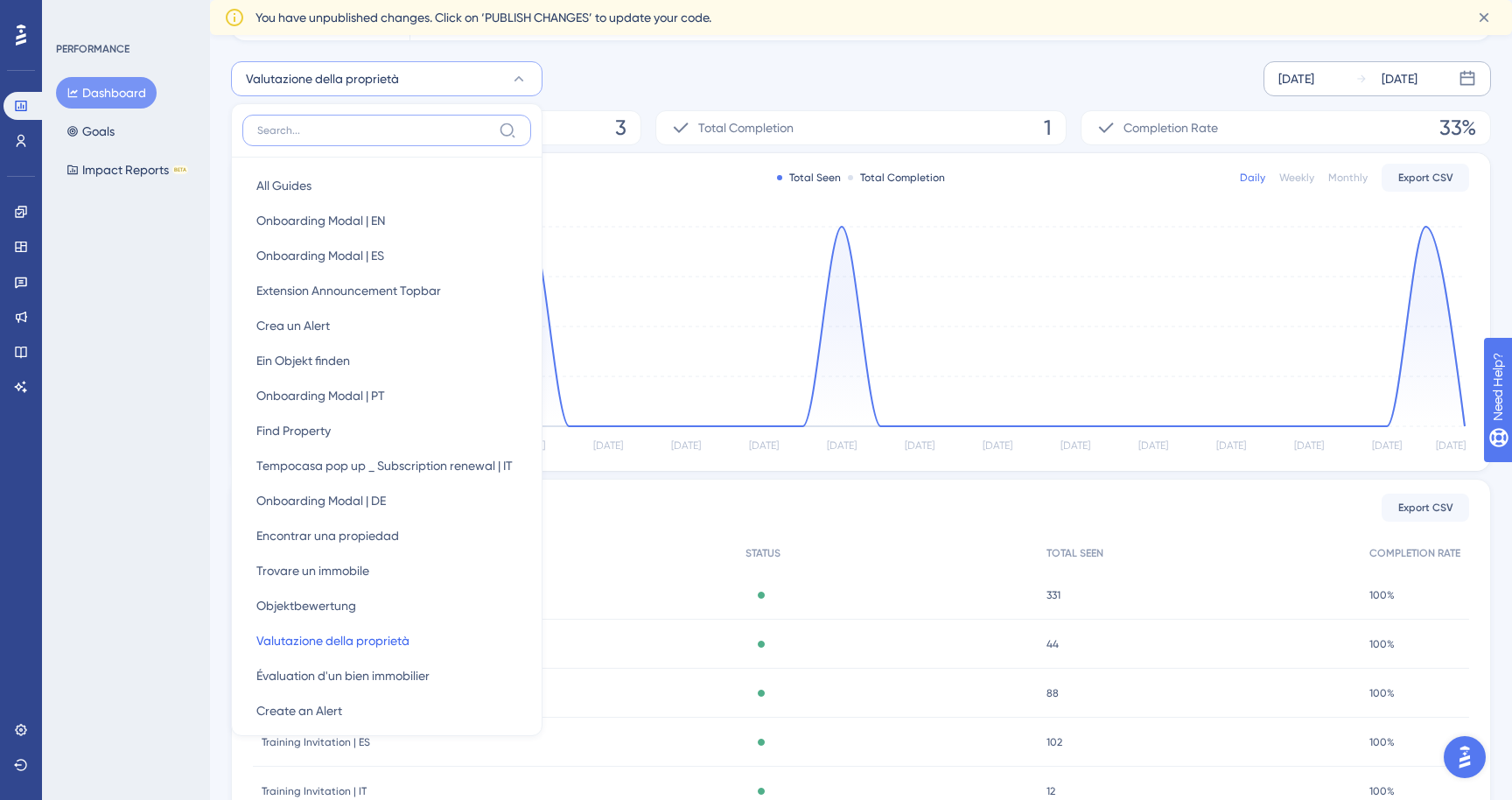
click at [342, 129] on input at bounding box center [374, 130] width 235 height 14
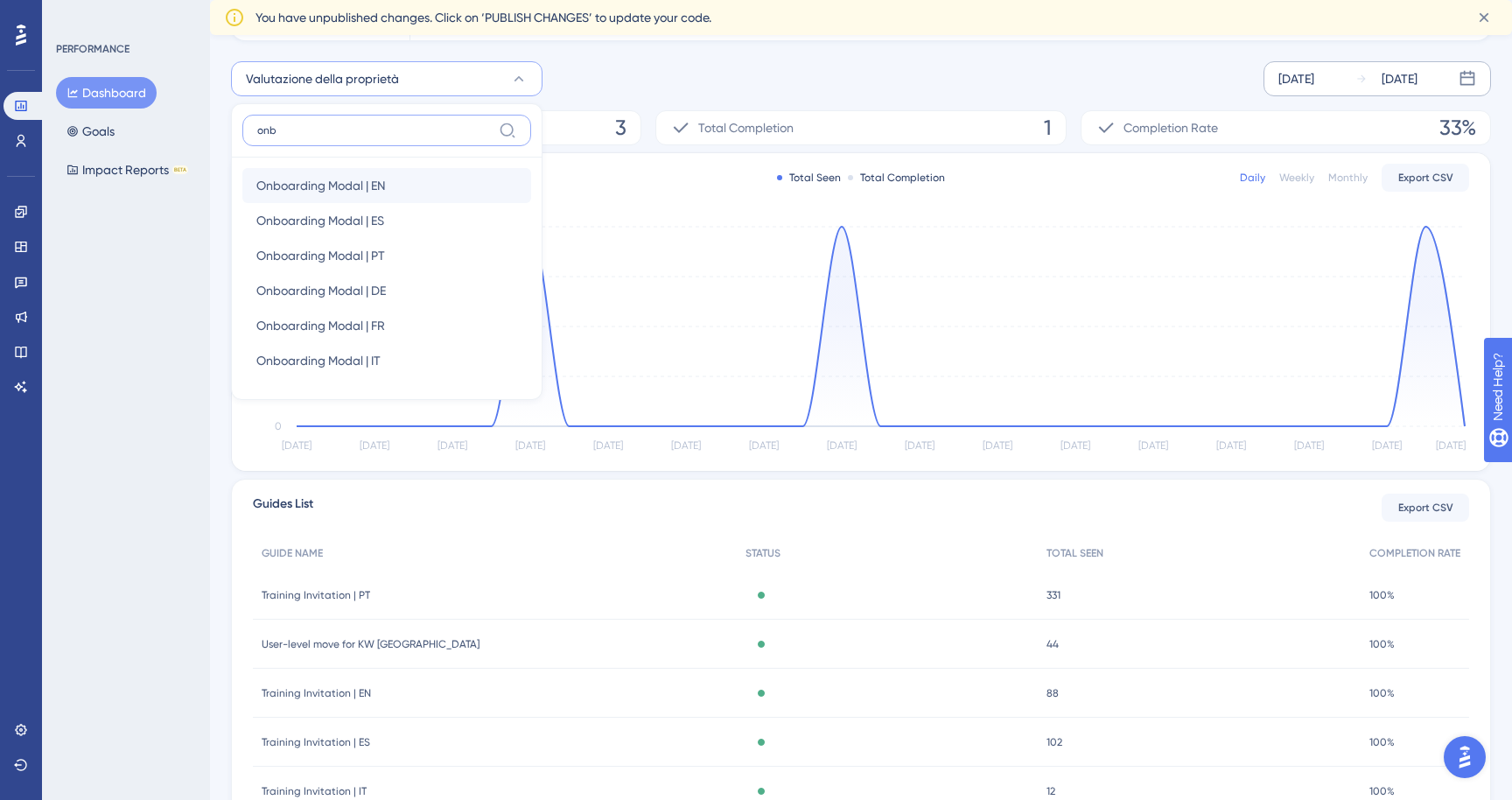
type input "onb"
click at [371, 172] on button "Onboarding Modal | EN Onboarding Modal | EN" at bounding box center [387, 185] width 289 height 35
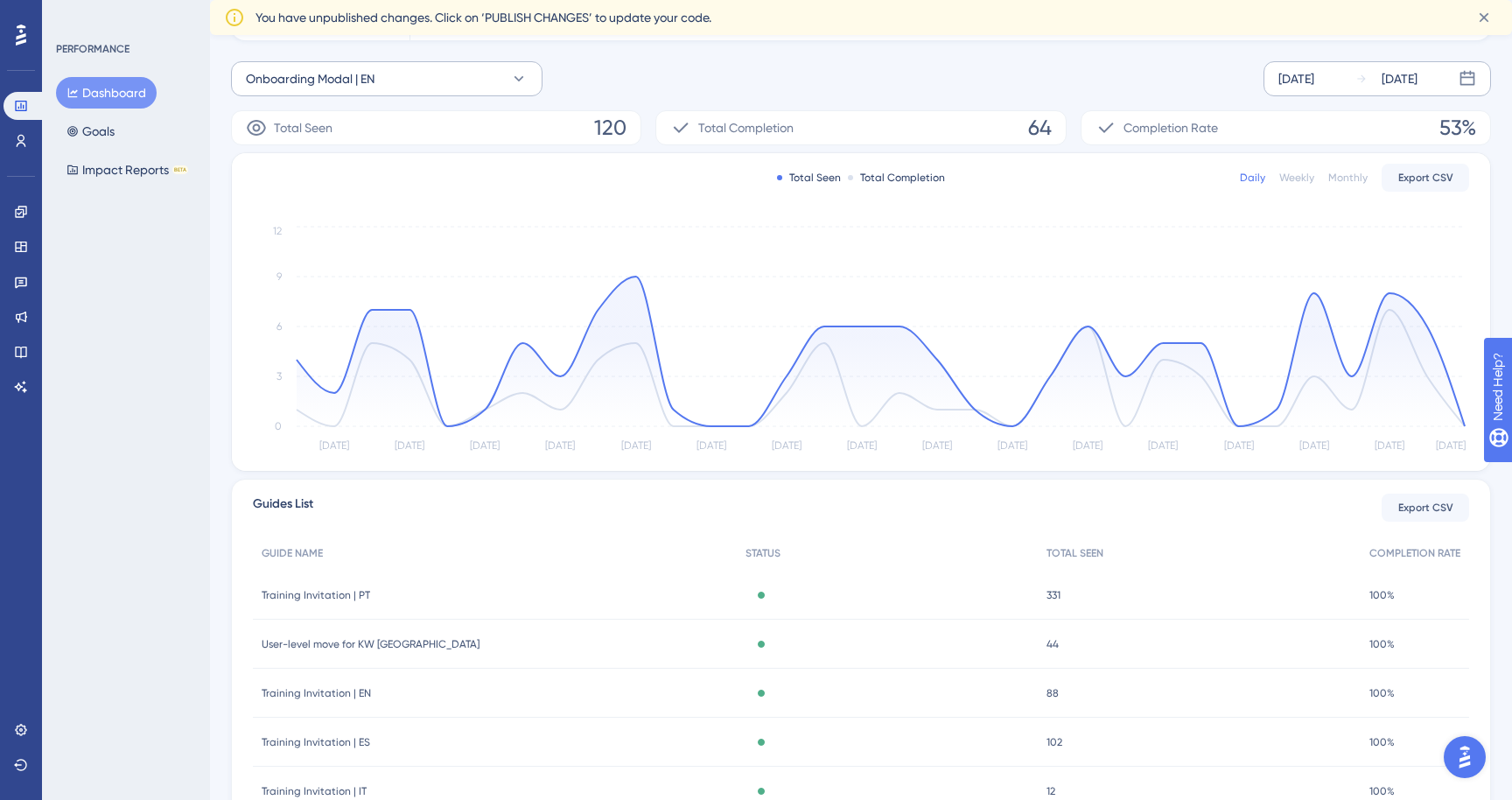
click at [414, 83] on button "Onboarding Modal | EN" at bounding box center [387, 78] width 312 height 35
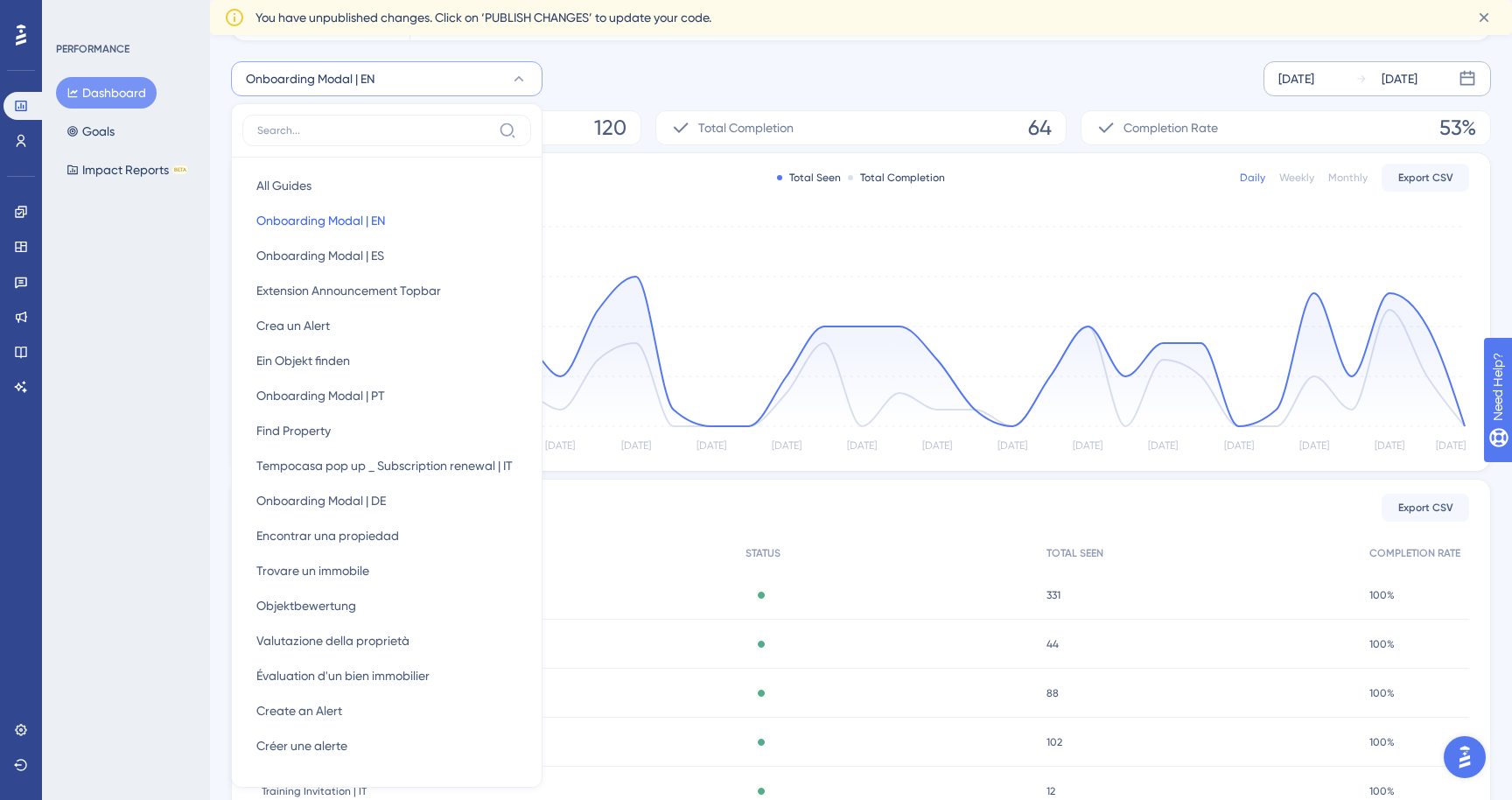
scroll to position [240, 0]
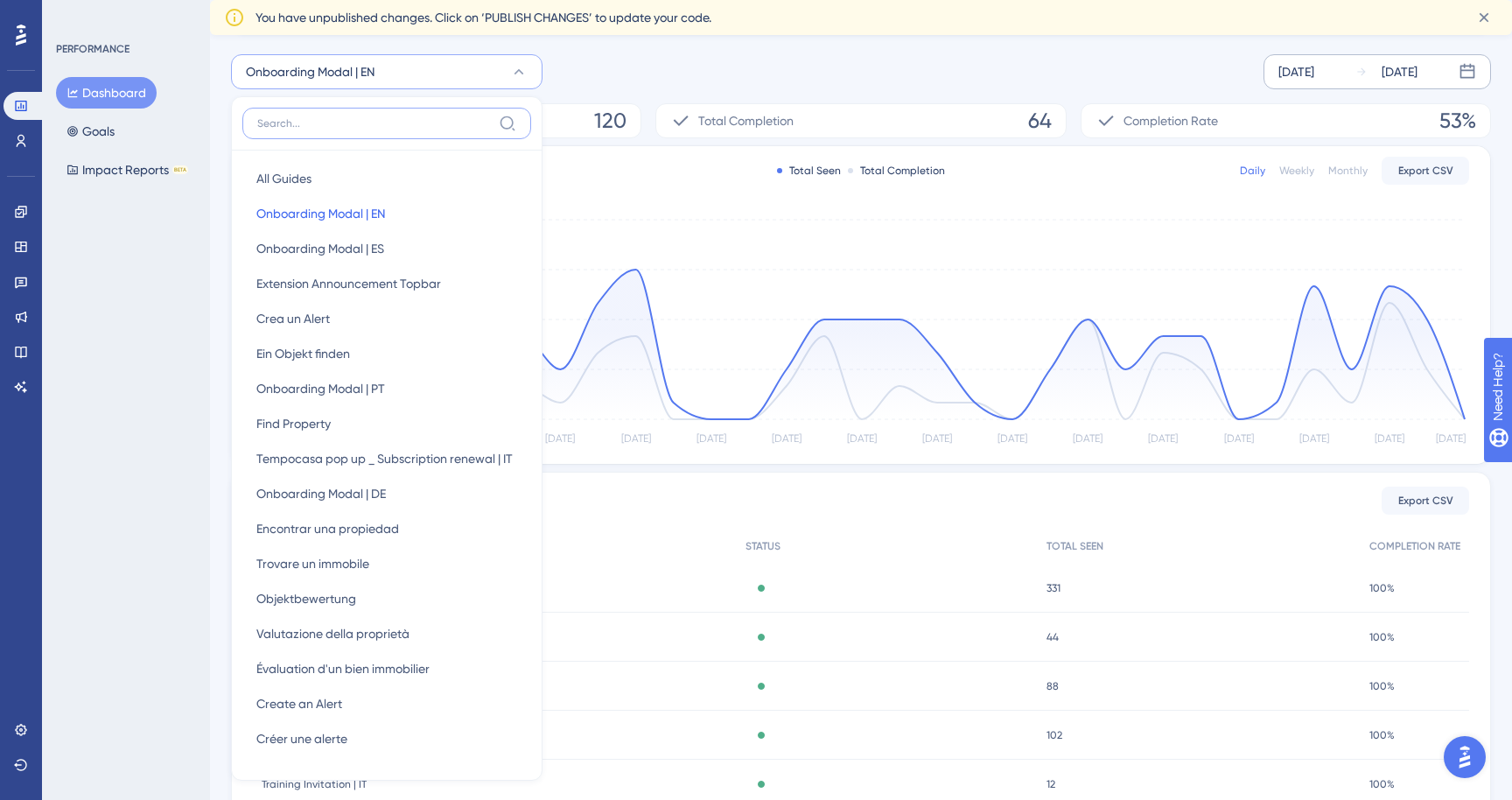
click at [330, 119] on input at bounding box center [374, 123] width 235 height 14
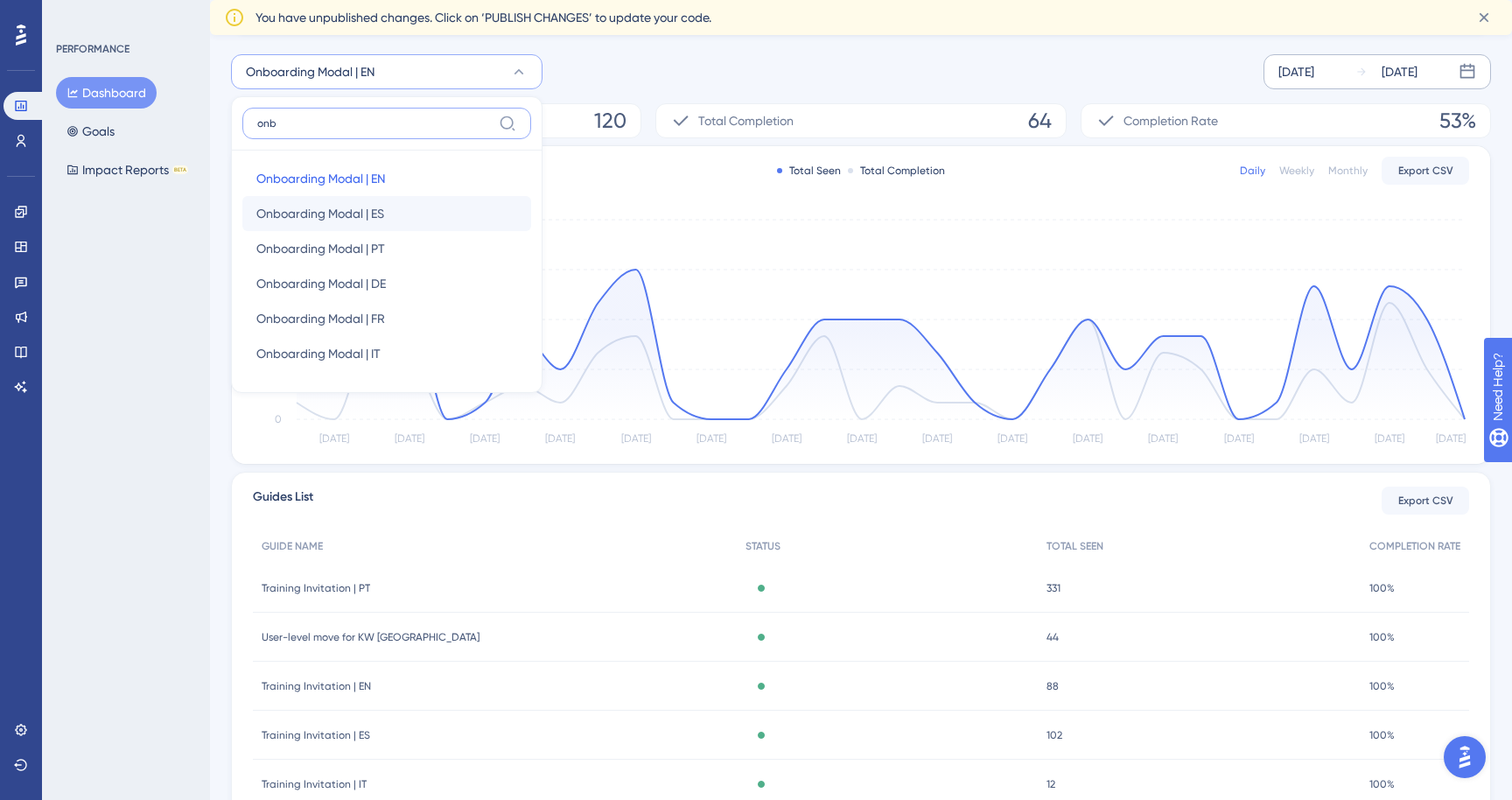
type input "onb"
click at [352, 219] on span "Onboarding Modal | ES" at bounding box center [320, 213] width 128 height 21
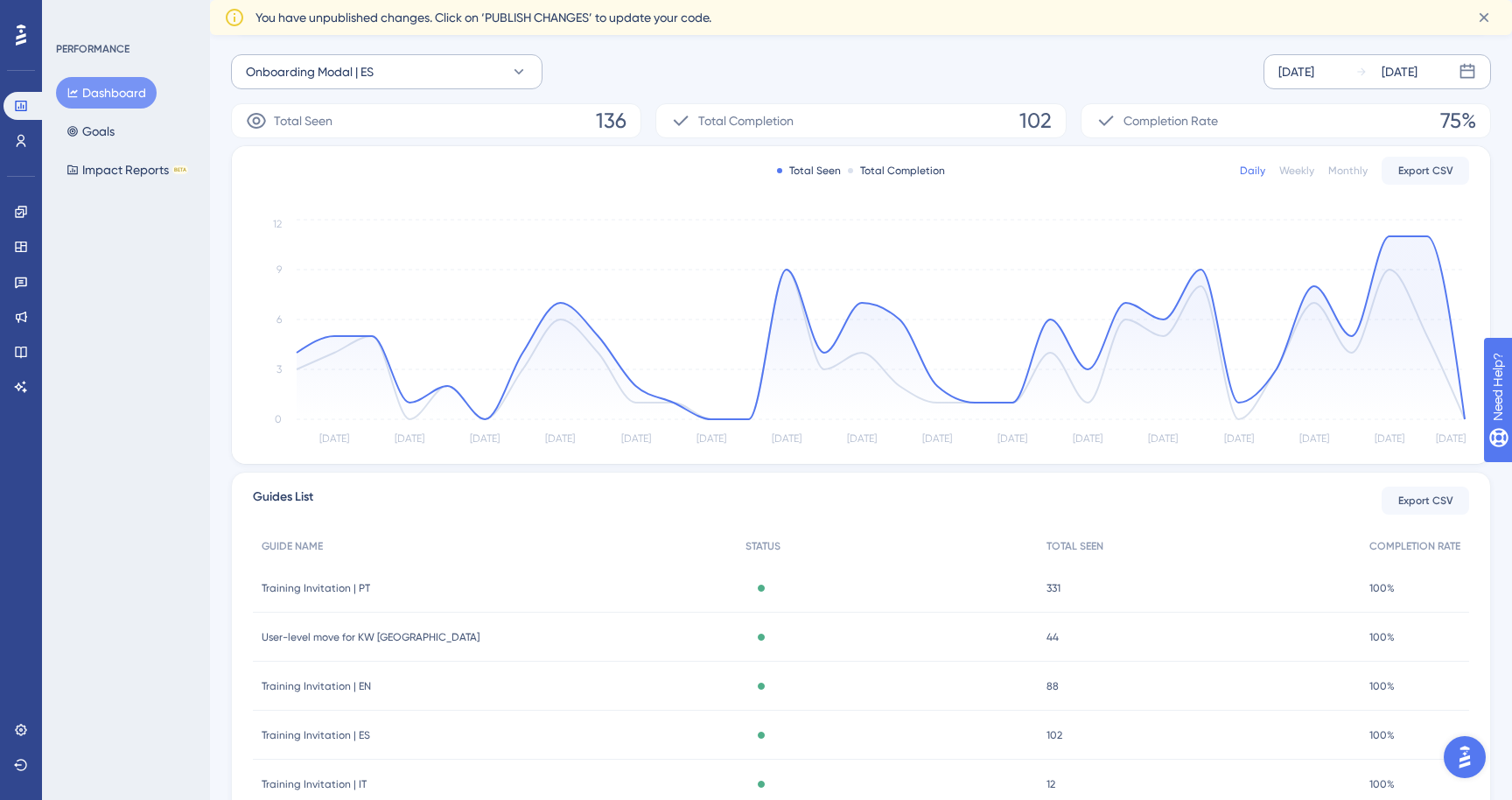
click at [465, 68] on button "Onboarding Modal | ES" at bounding box center [387, 71] width 312 height 35
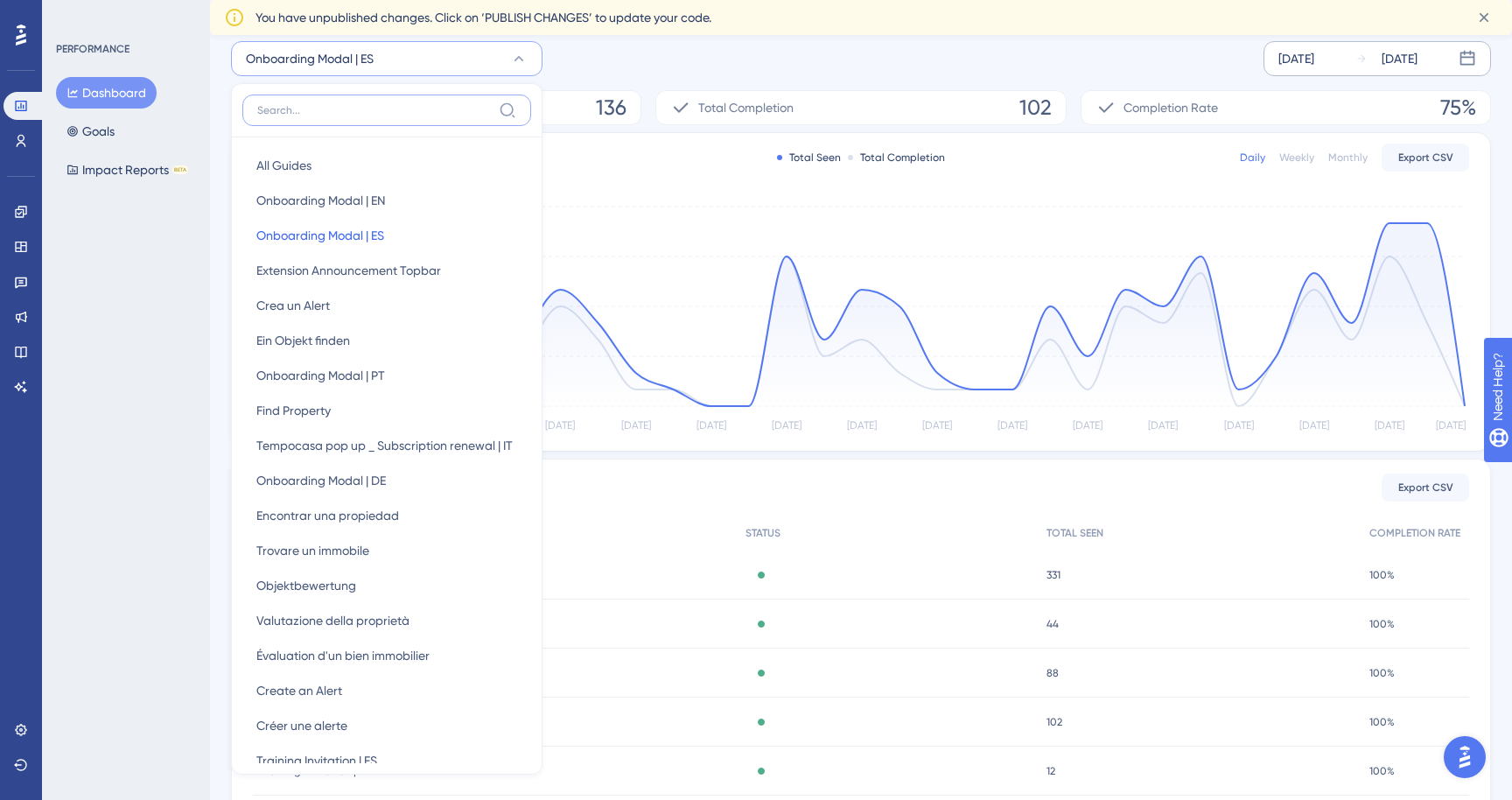
click at [342, 108] on input at bounding box center [374, 111] width 235 height 14
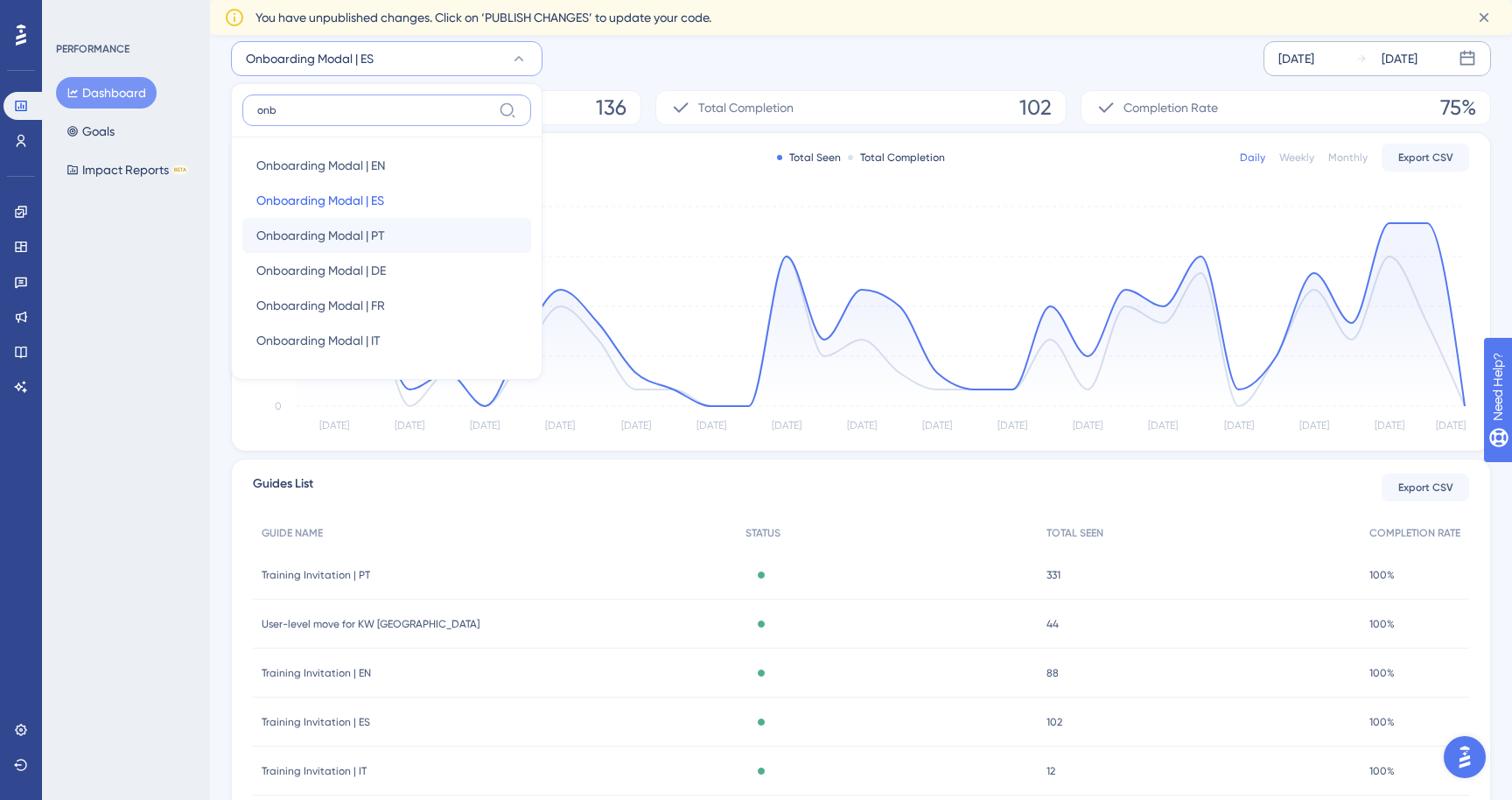
type input "onb"
click at [370, 240] on span "Onboarding Modal | PT" at bounding box center [320, 235] width 129 height 21
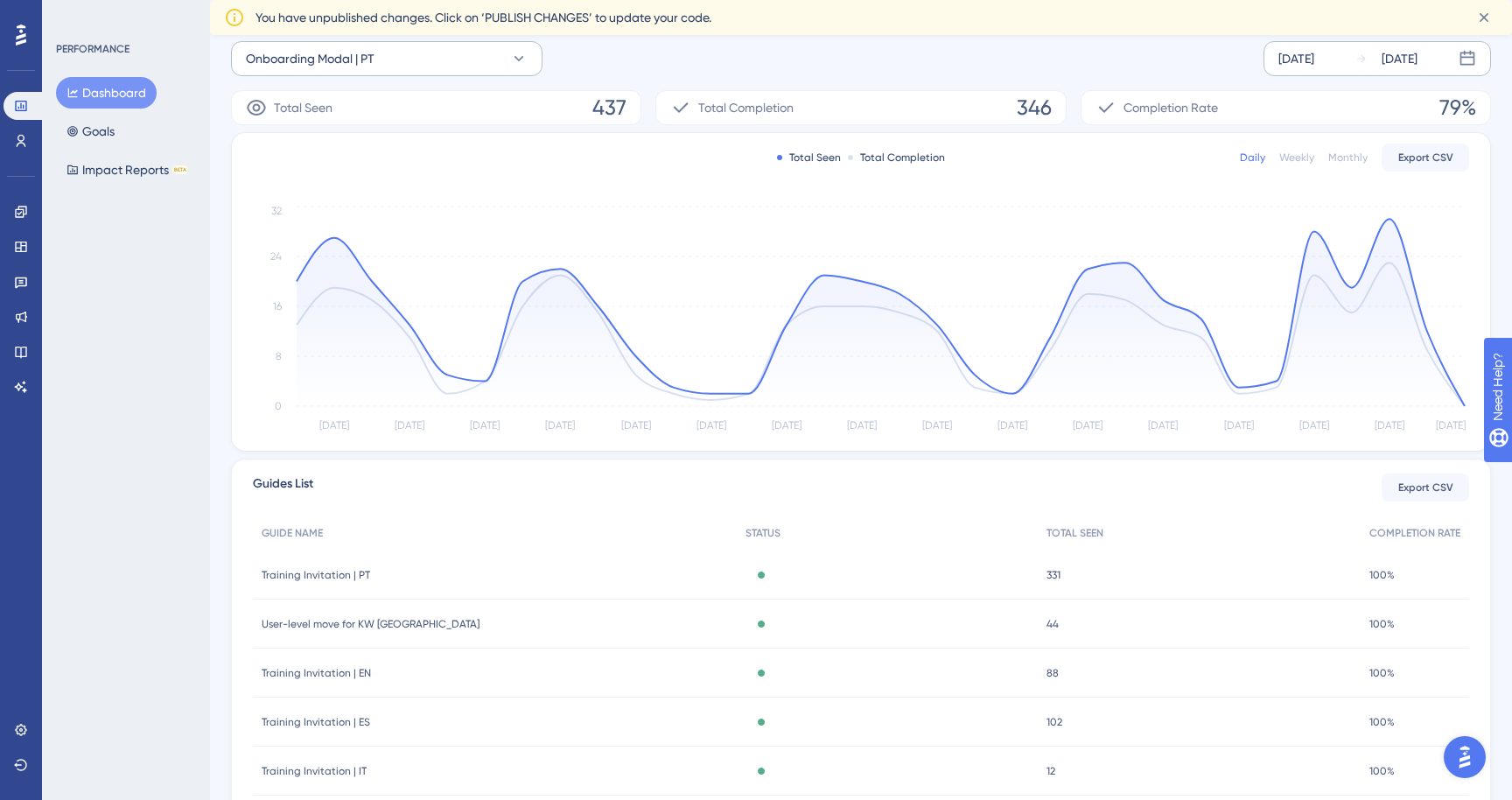
click at [489, 66] on button "Onboarding Modal | PT" at bounding box center [387, 58] width 312 height 35
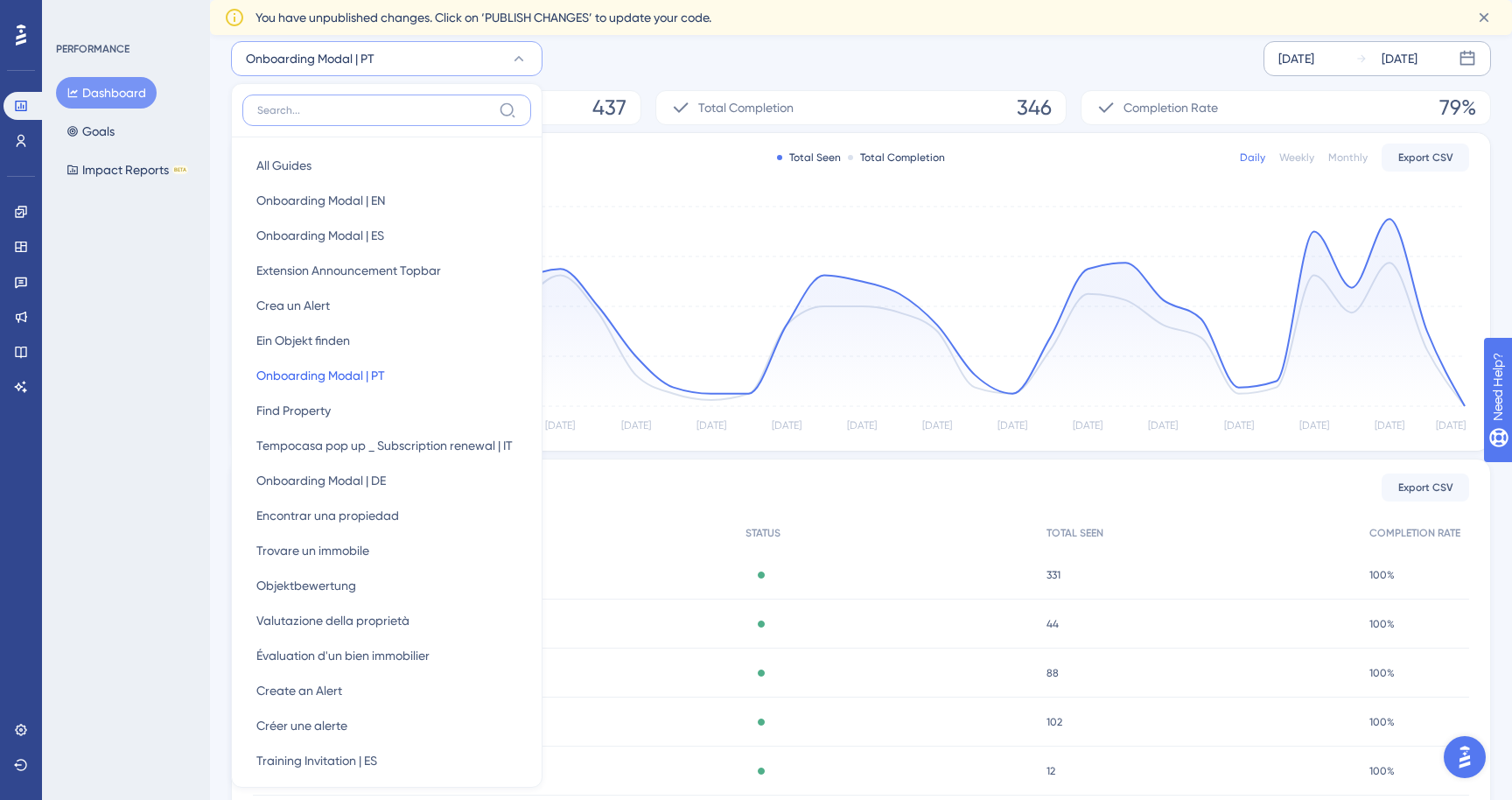
click at [404, 116] on input at bounding box center [374, 111] width 235 height 14
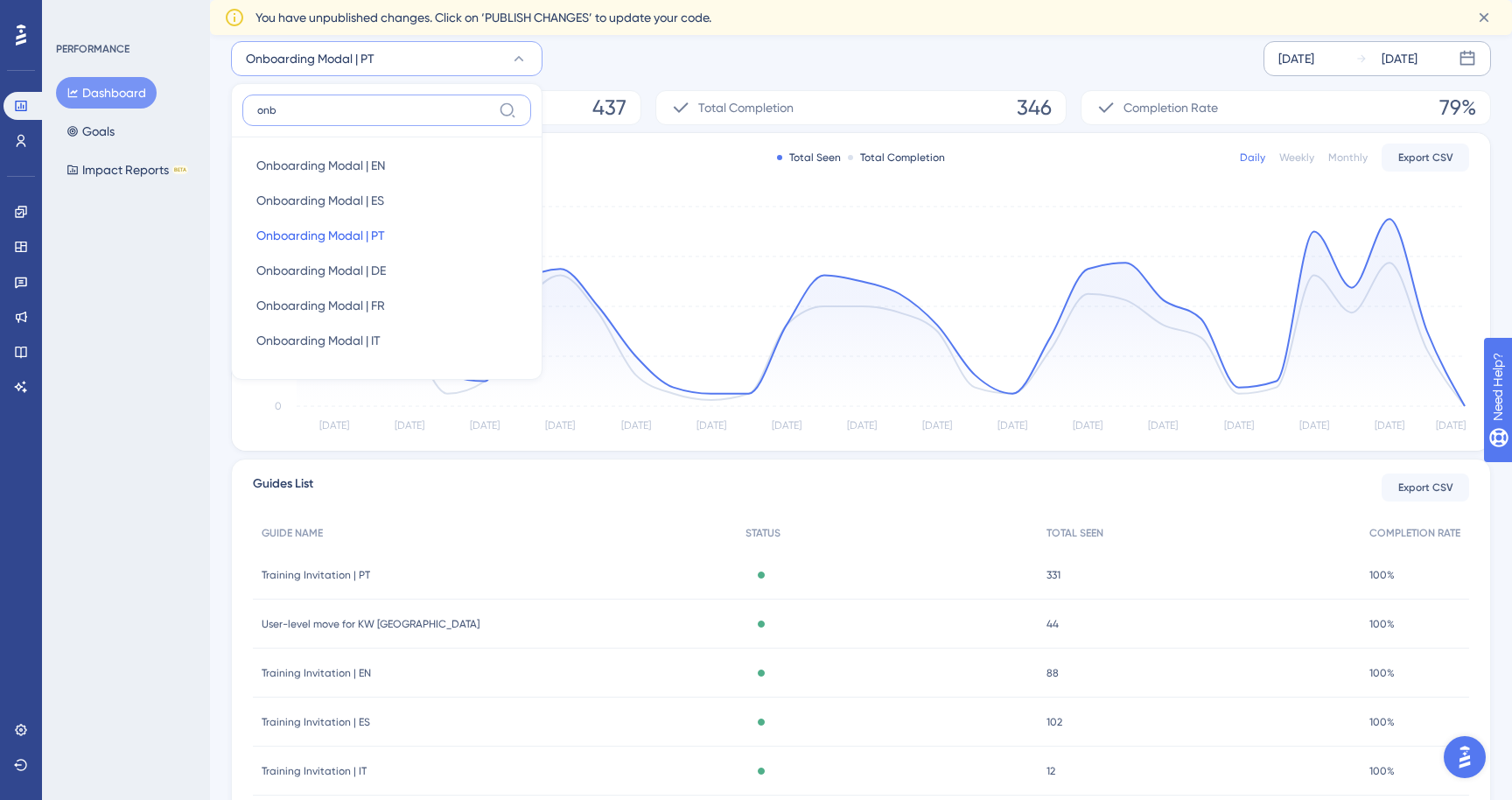
type input "one"
drag, startPoint x: 404, startPoint y: 116, endPoint x: 382, endPoint y: 271, distance: 156.6
click at [382, 271] on icon "Aug 6 Aug 8 Aug 10 Aug 12 Aug 14 Aug 16 Aug 18 Aug 20 Aug 22 Aug 24 Aug 26 Aug …" at bounding box center [860, 319] width 1216 height 235
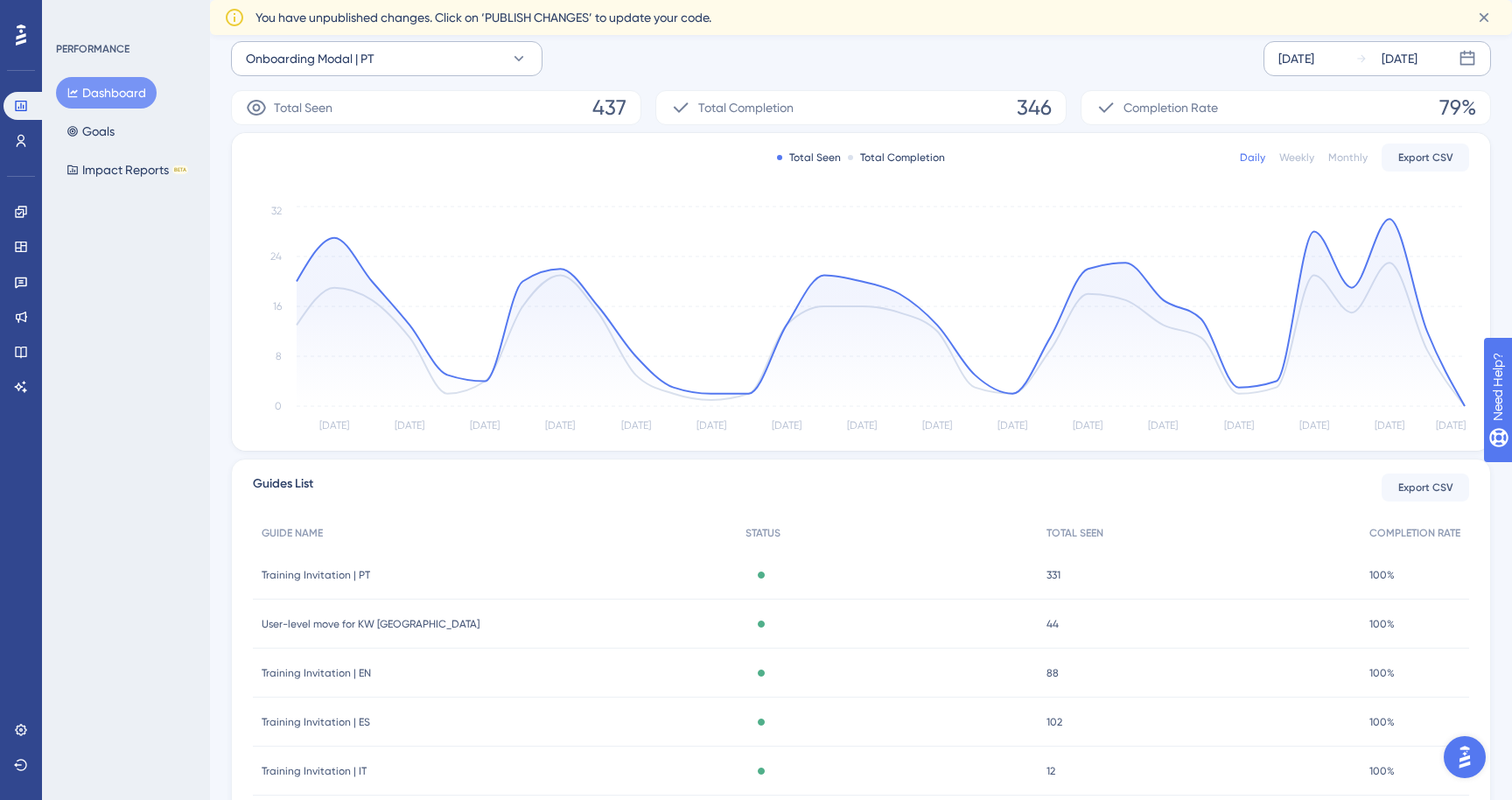
click at [335, 66] on span "Onboarding Modal | PT" at bounding box center [310, 58] width 129 height 21
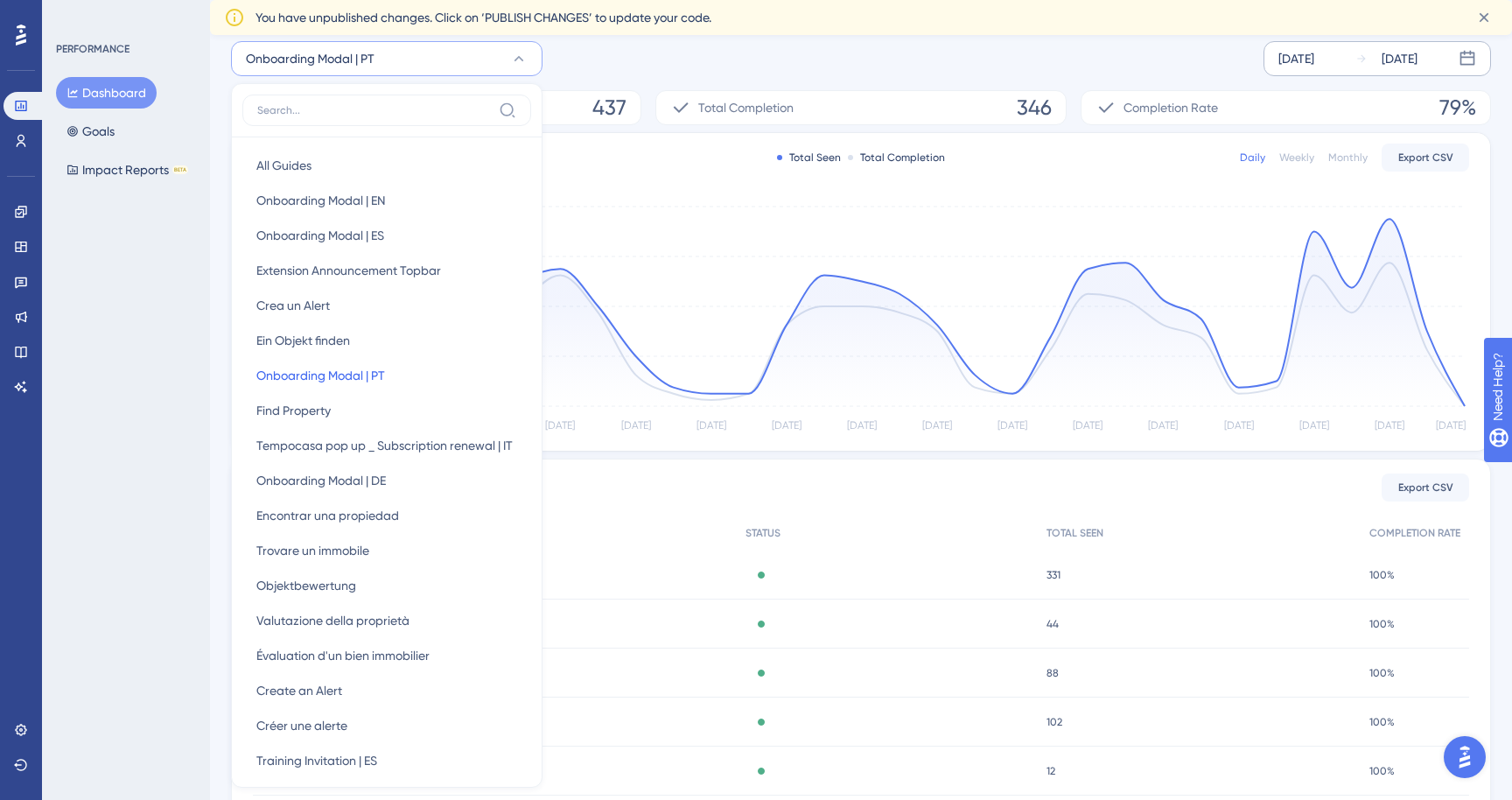
scroll to position [264, 0]
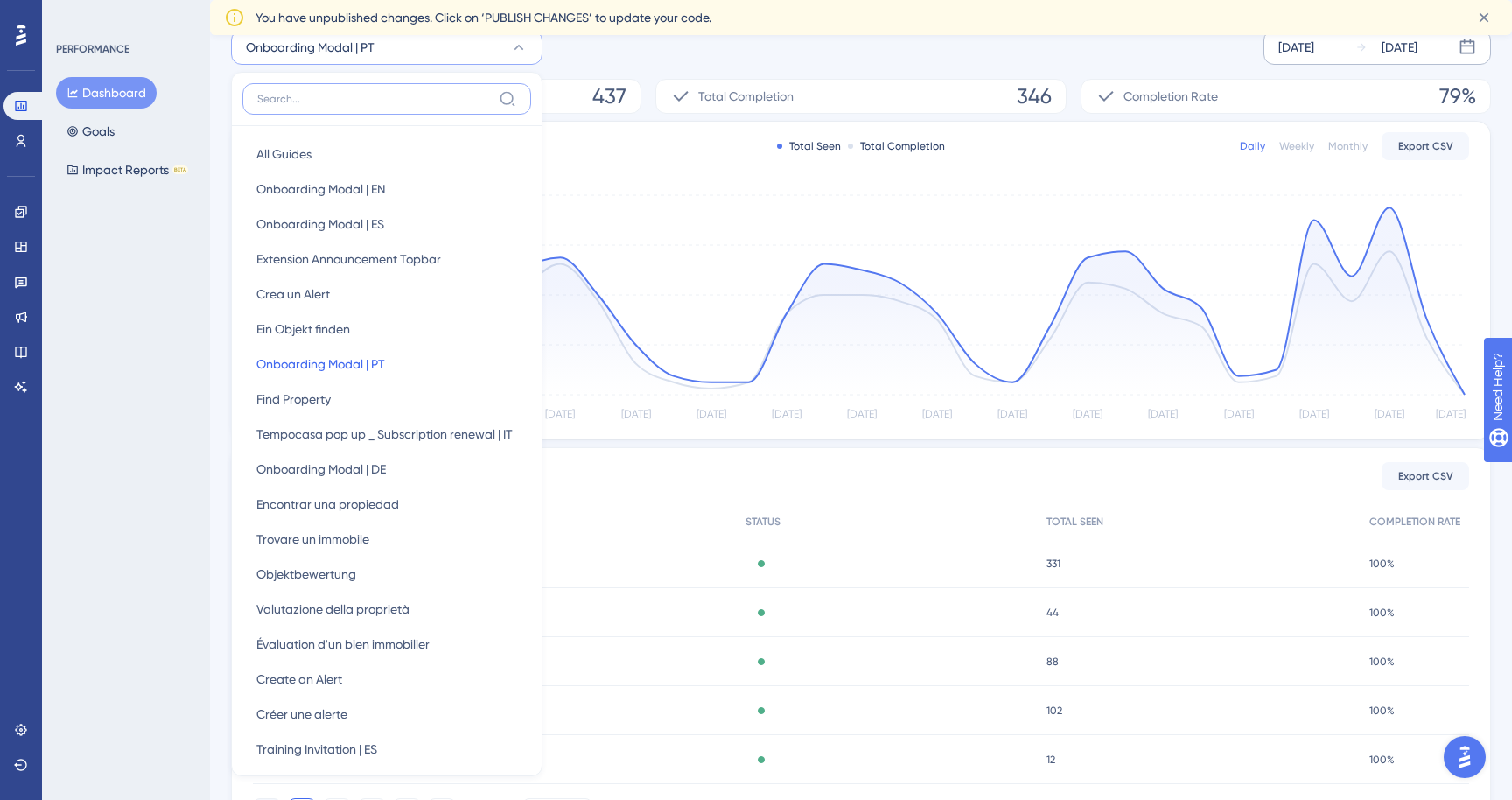
click at [330, 97] on input at bounding box center [374, 99] width 235 height 14
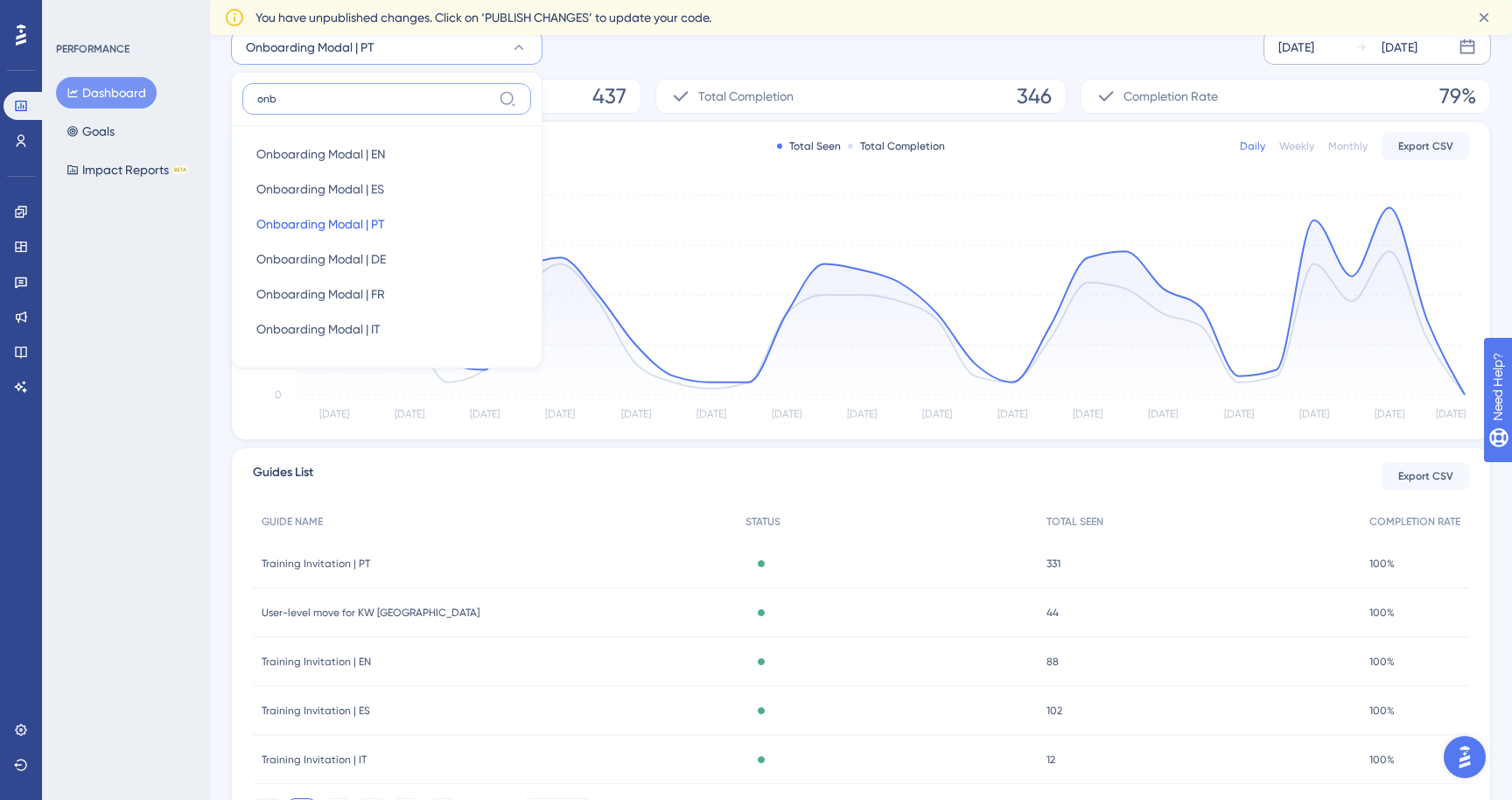
type input "onb"
click at [358, 255] on span "Onboarding Modal | DE" at bounding box center [321, 258] width 129 height 21
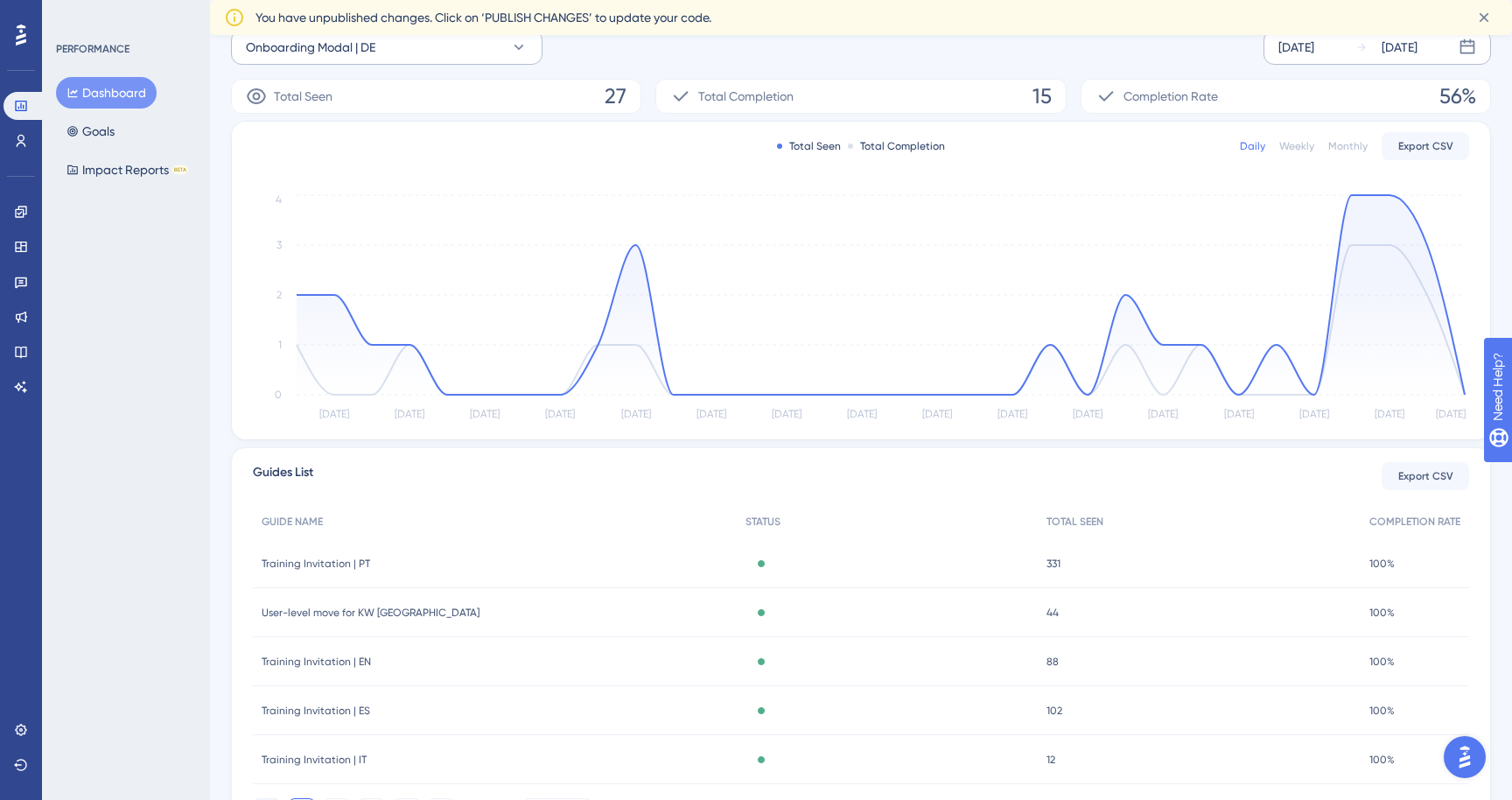
click at [460, 49] on button "Onboarding Modal | DE" at bounding box center [387, 47] width 312 height 35
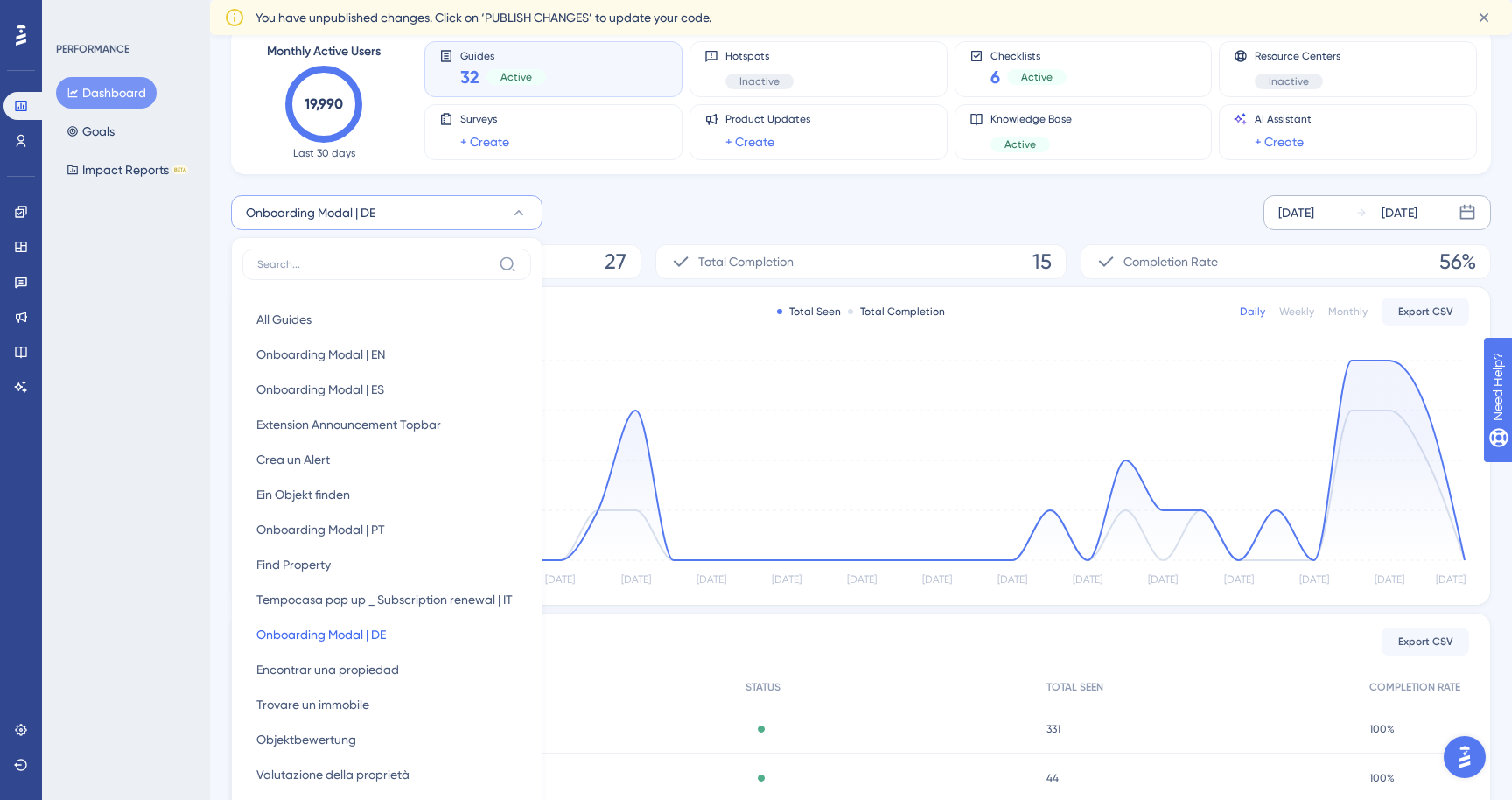
scroll to position [79, 0]
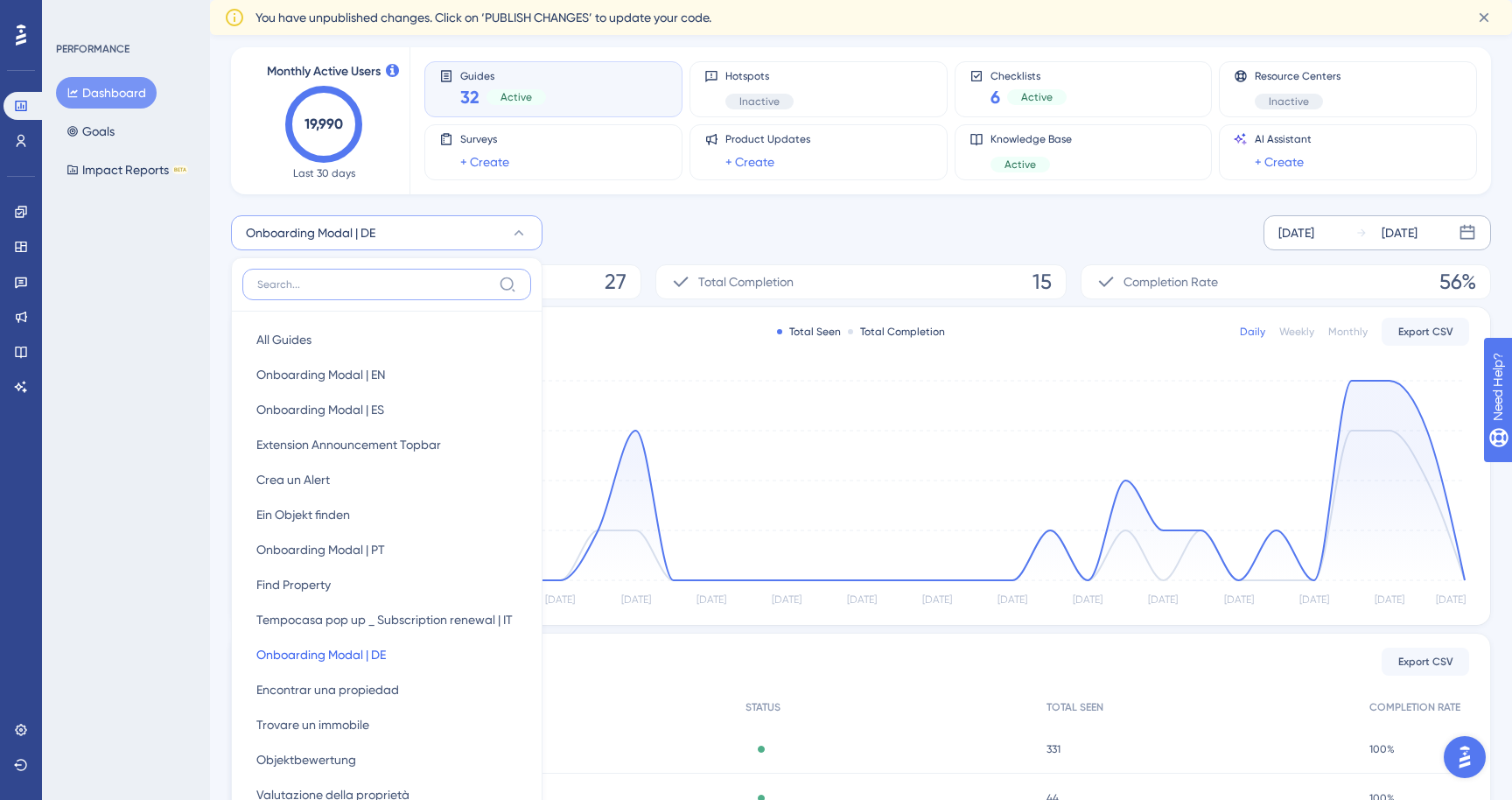
click at [302, 284] on input at bounding box center [374, 285] width 235 height 14
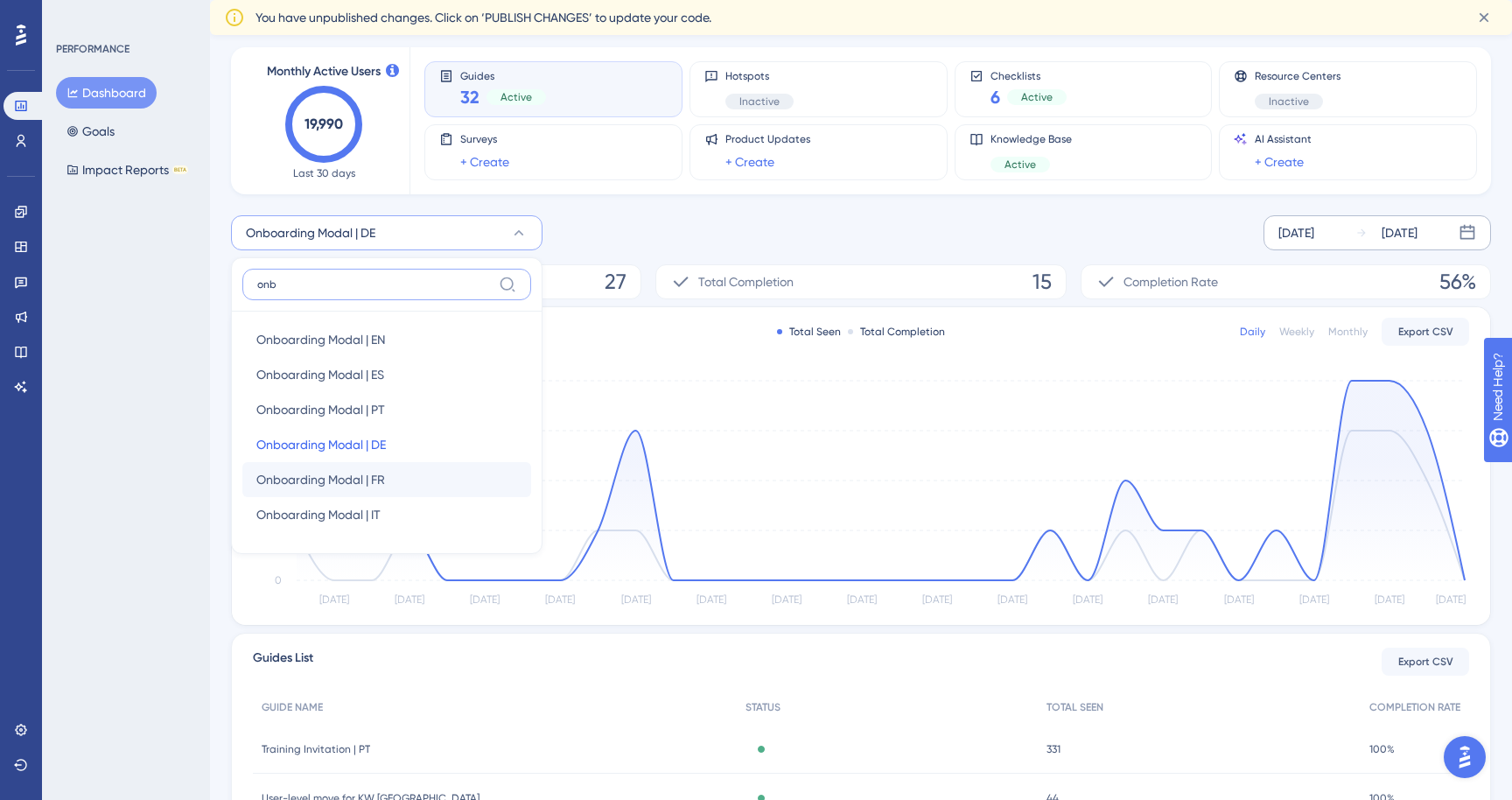
type input "onb"
click at [344, 484] on span "Onboarding Modal | FR" at bounding box center [320, 479] width 129 height 21
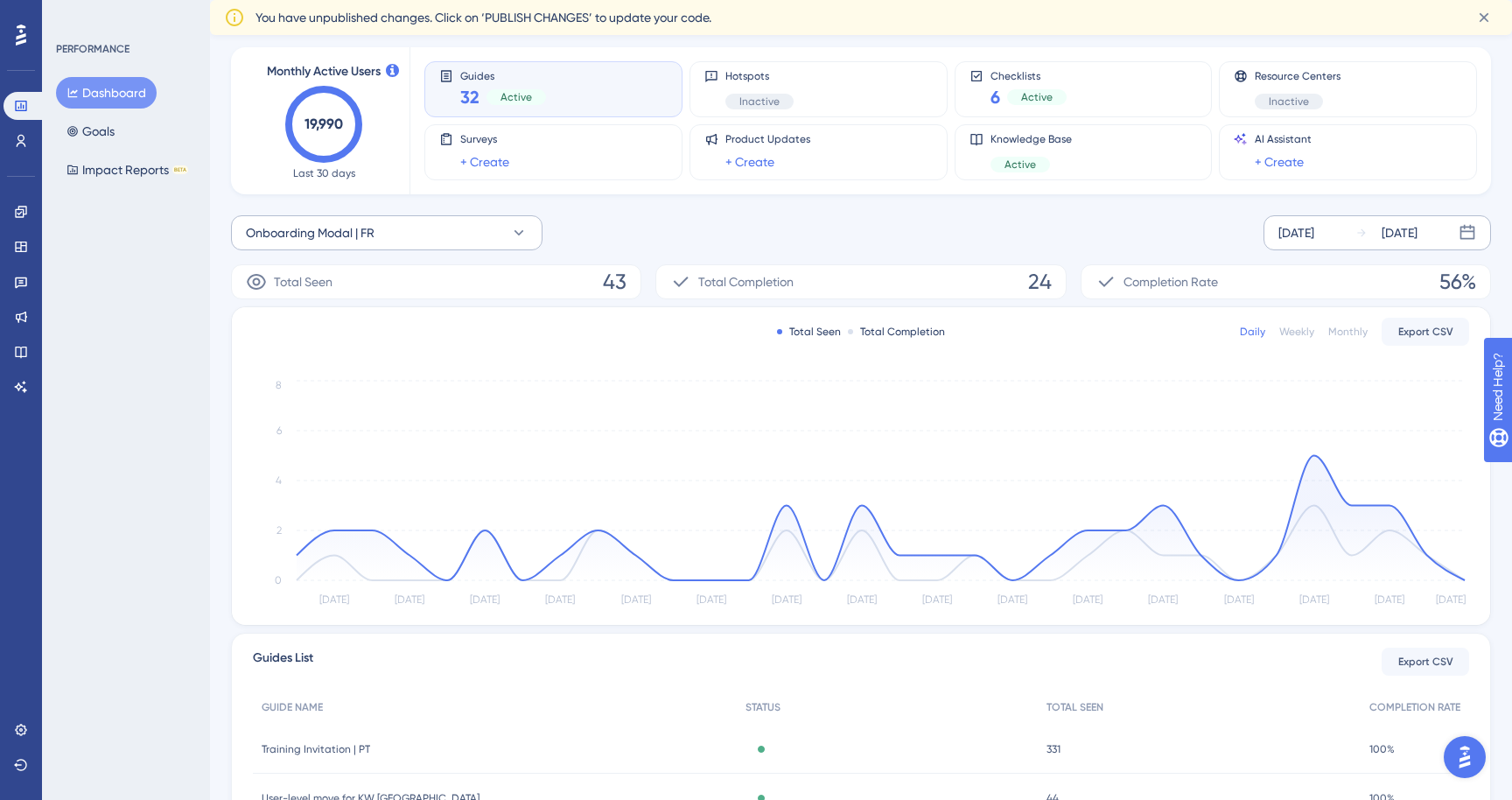
click at [487, 246] on button "Onboarding Modal | FR" at bounding box center [387, 232] width 312 height 35
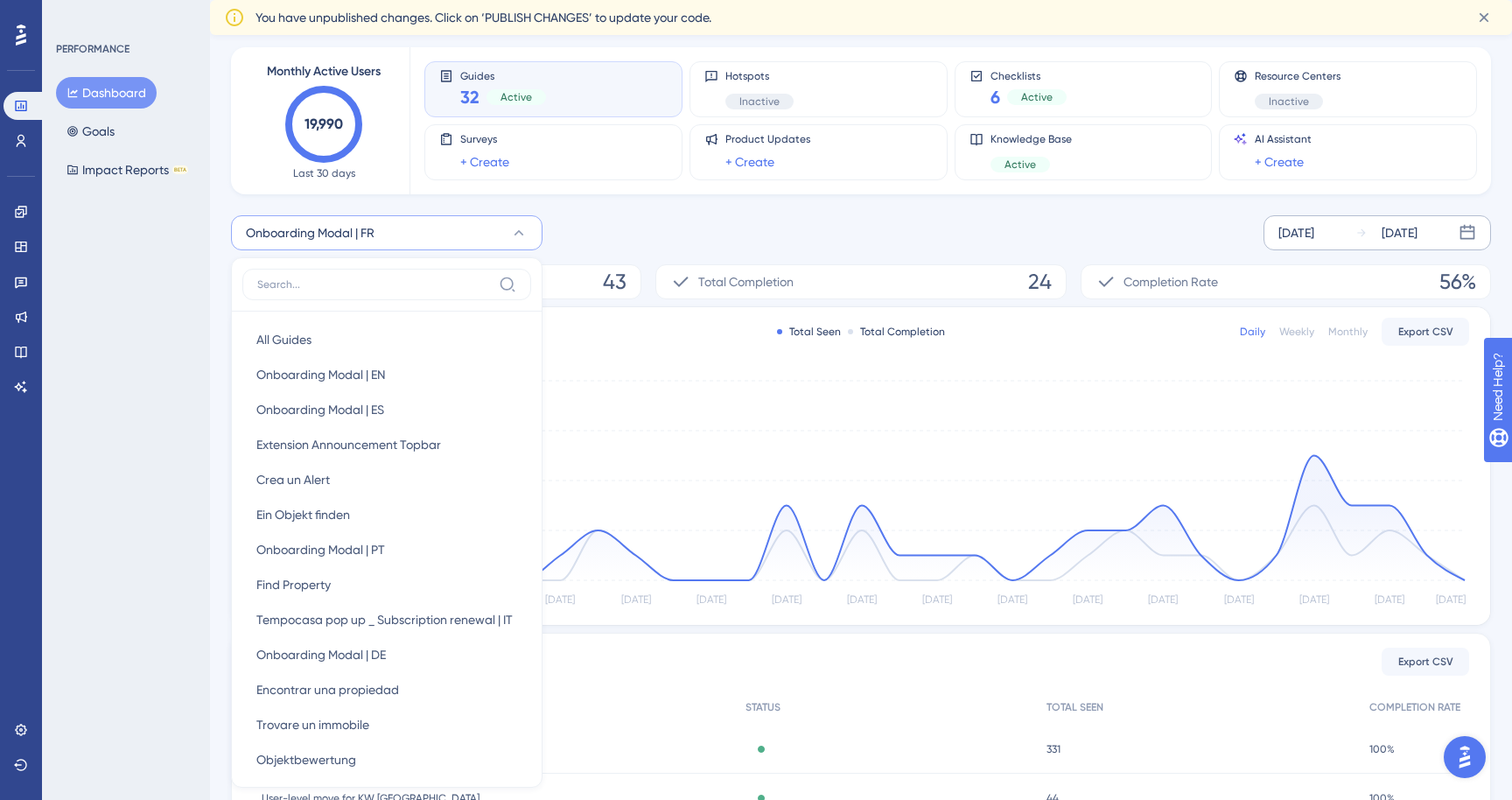
scroll to position [178, 0]
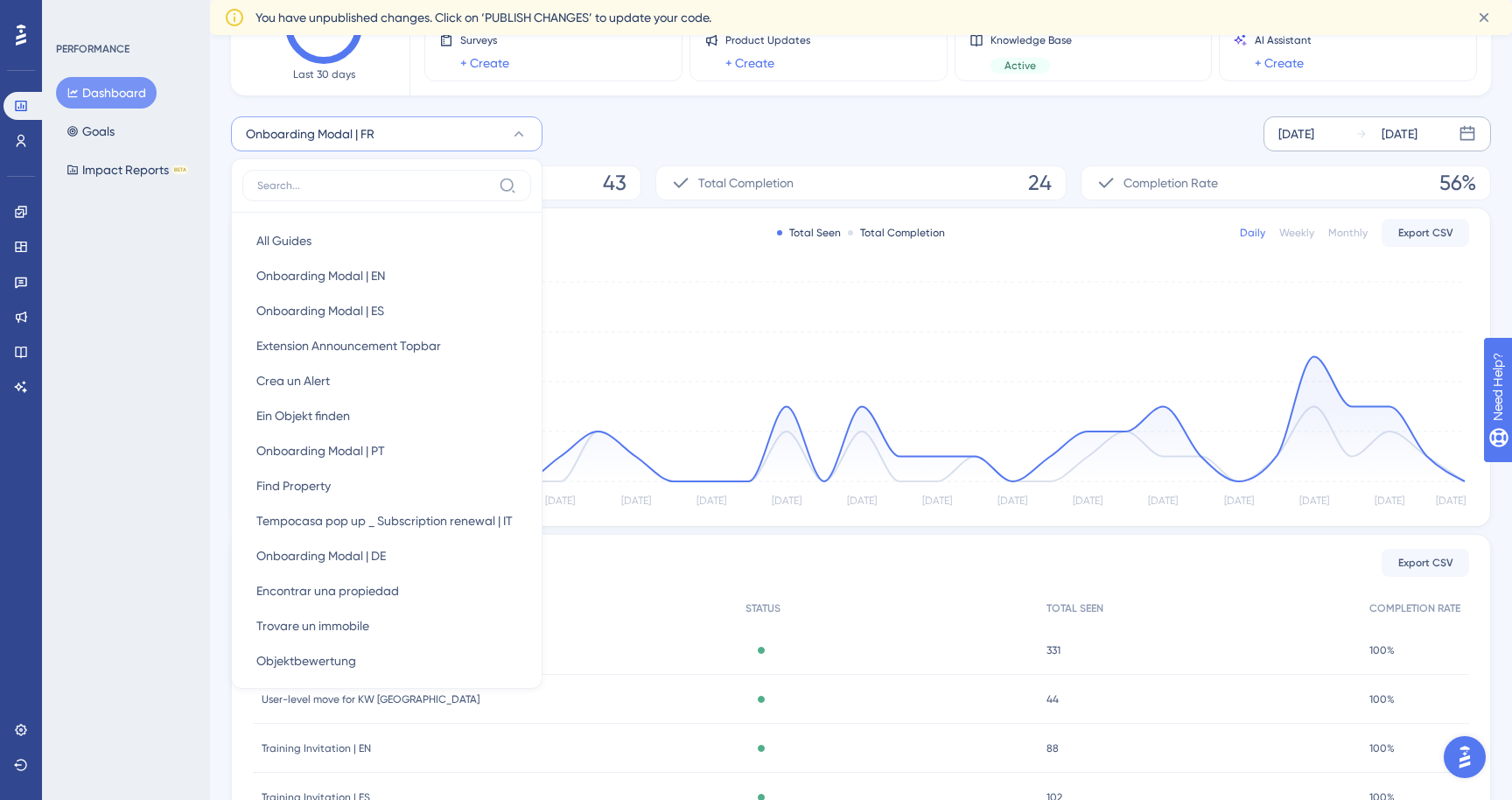
click at [360, 197] on label at bounding box center [387, 185] width 289 height 31
click at [360, 192] on input at bounding box center [374, 186] width 235 height 14
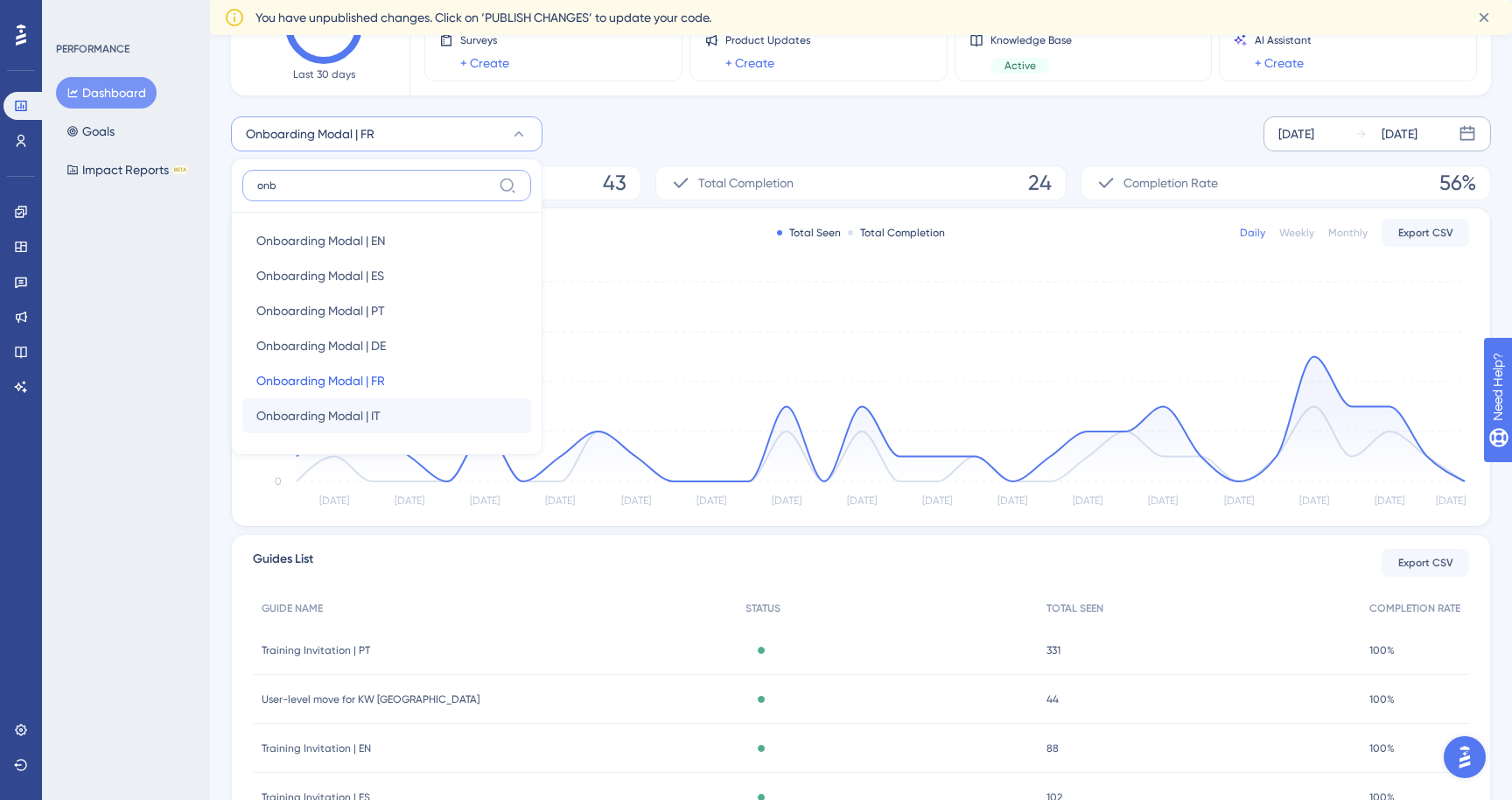
type input "onb"
click at [385, 418] on button "Onboarding Modal | IT Onboarding Modal | IT" at bounding box center [387, 415] width 289 height 35
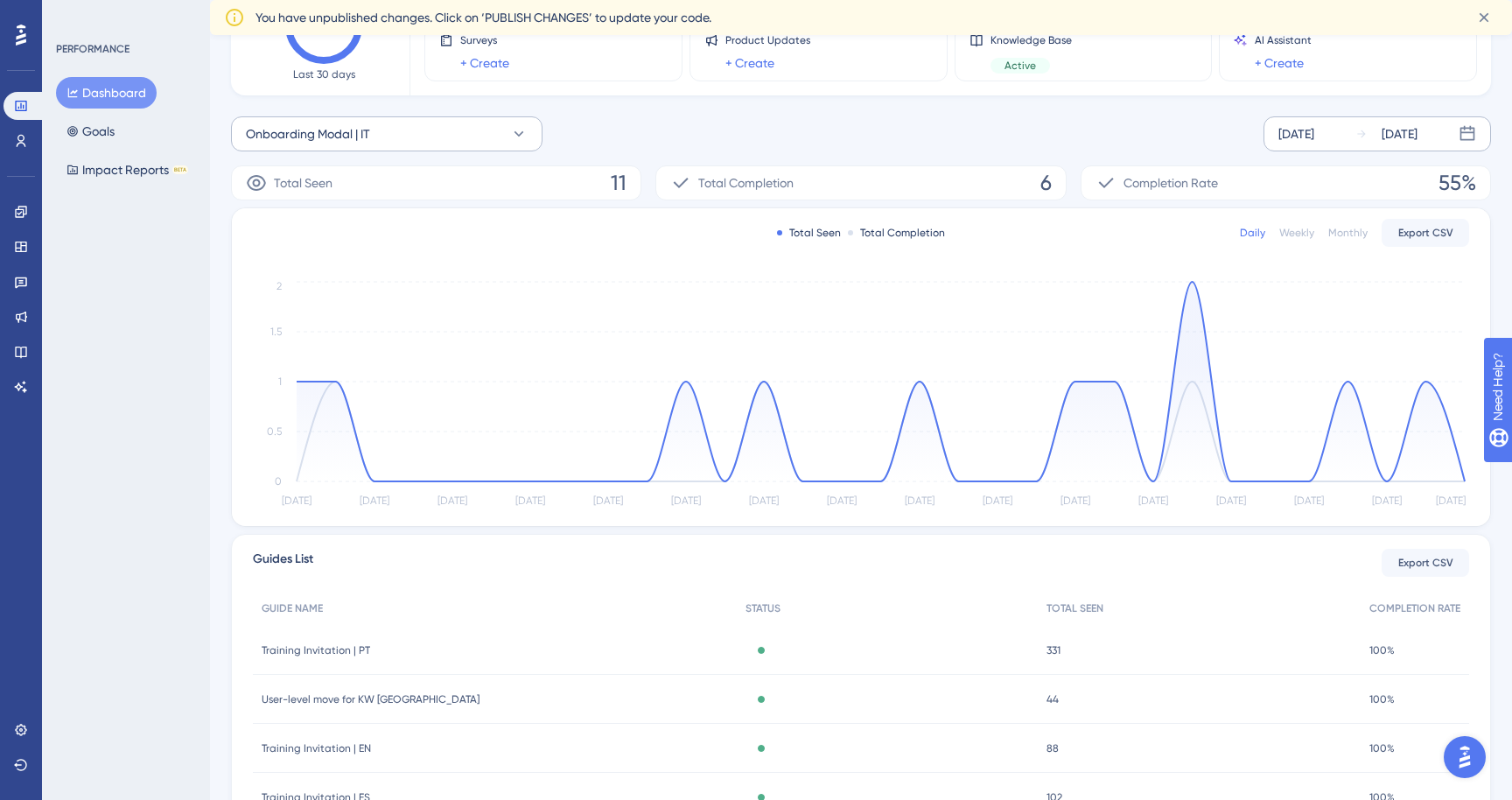
click at [356, 138] on span "Onboarding Modal | IT" at bounding box center [308, 133] width 124 height 21
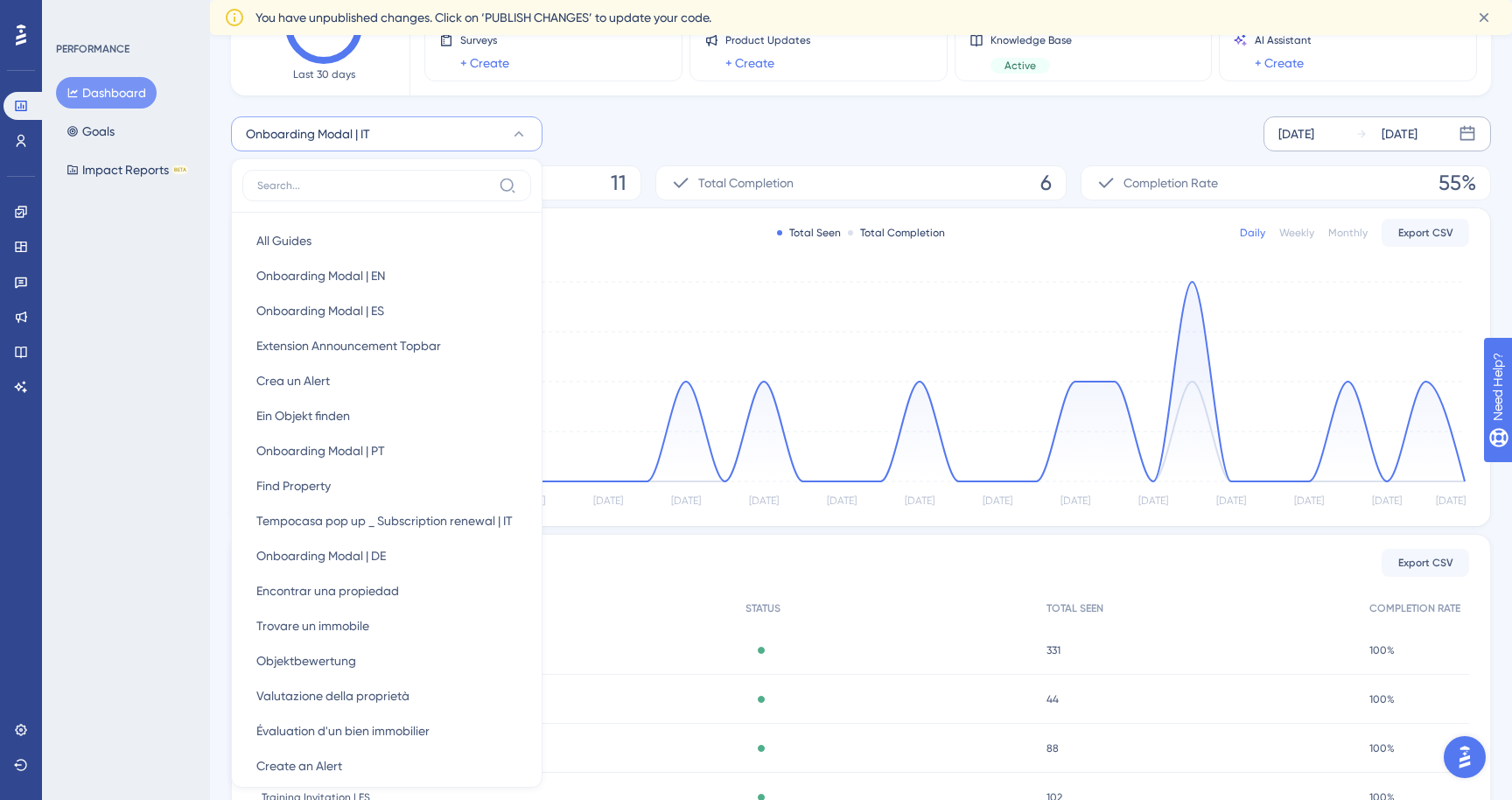
scroll to position [236, 0]
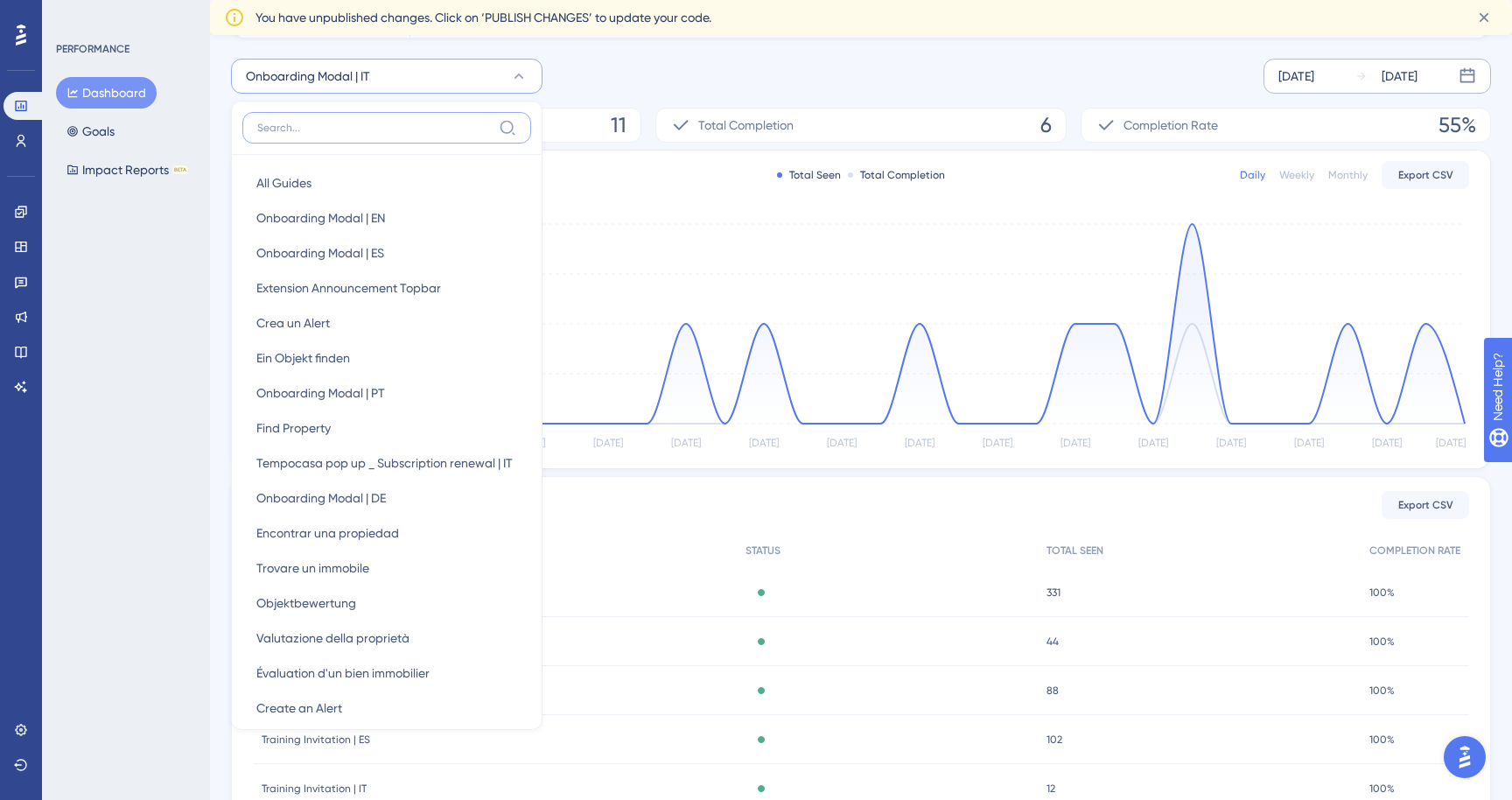
click at [310, 123] on input at bounding box center [374, 128] width 235 height 14
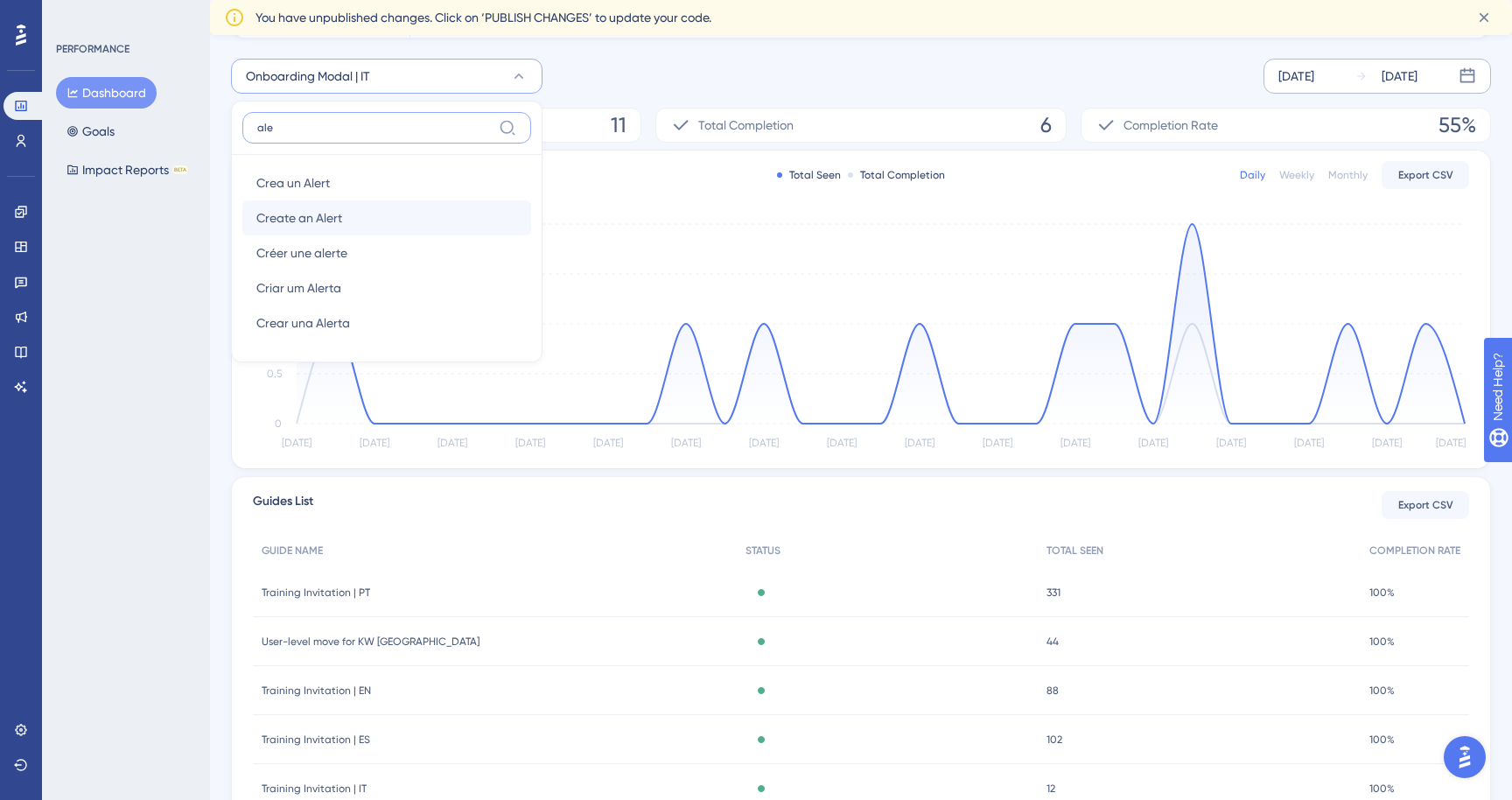
type input "ale"
click at [335, 219] on span "Create an Alert" at bounding box center [298, 218] width 85 height 21
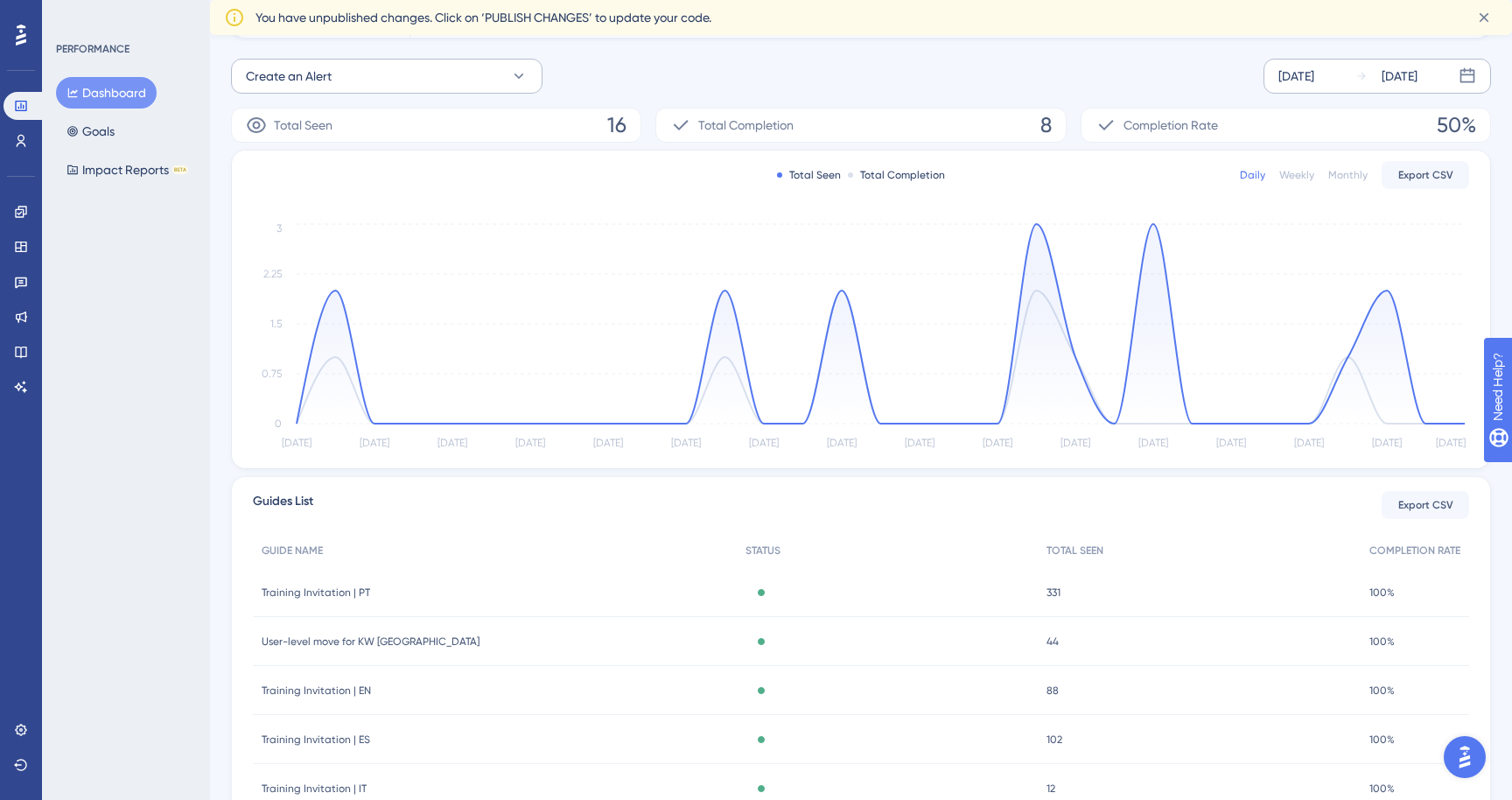
click at [381, 70] on button "Create an Alert" at bounding box center [387, 76] width 312 height 35
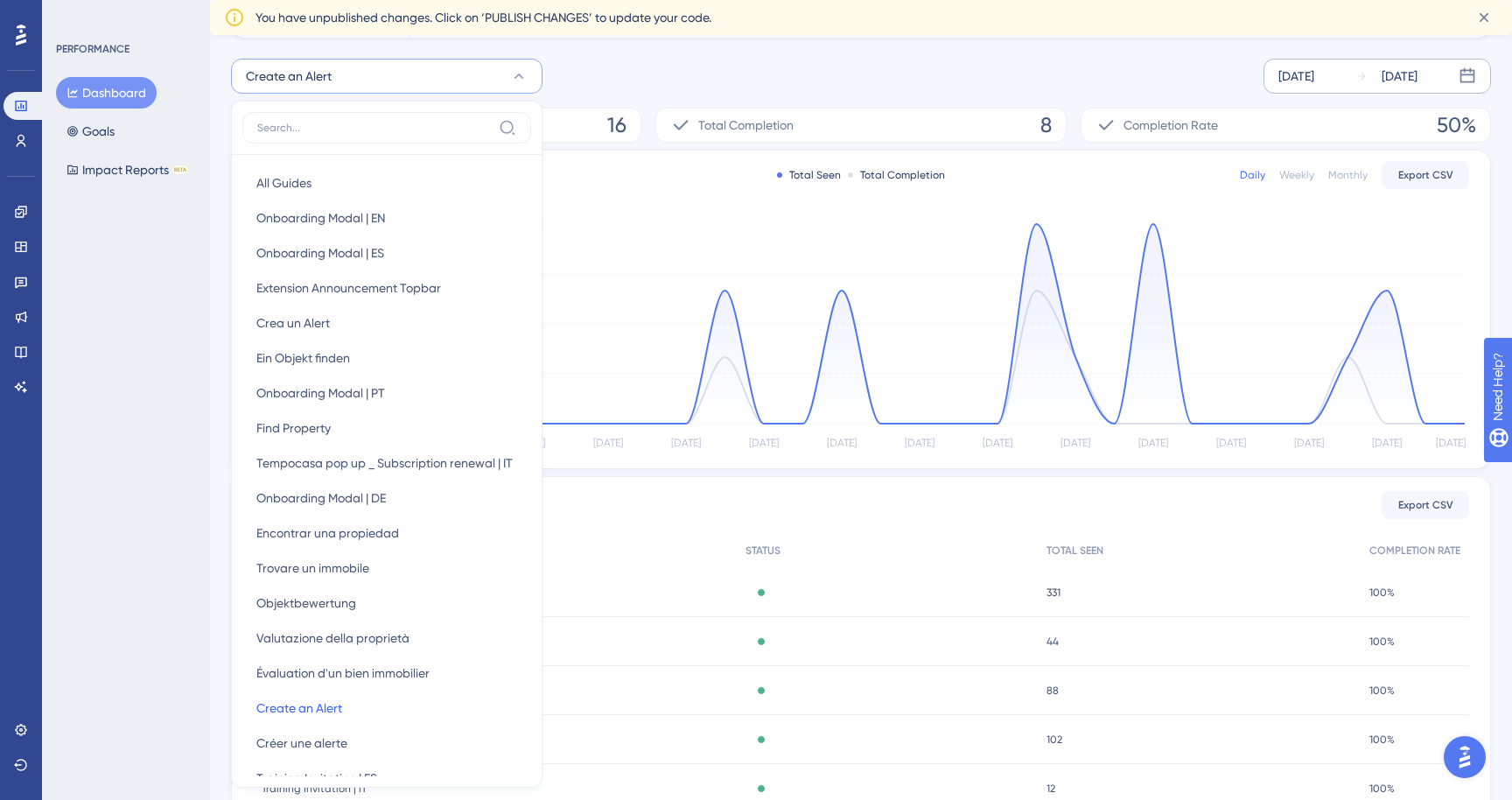
scroll to position [238, 0]
click at [340, 123] on input at bounding box center [374, 125] width 235 height 14
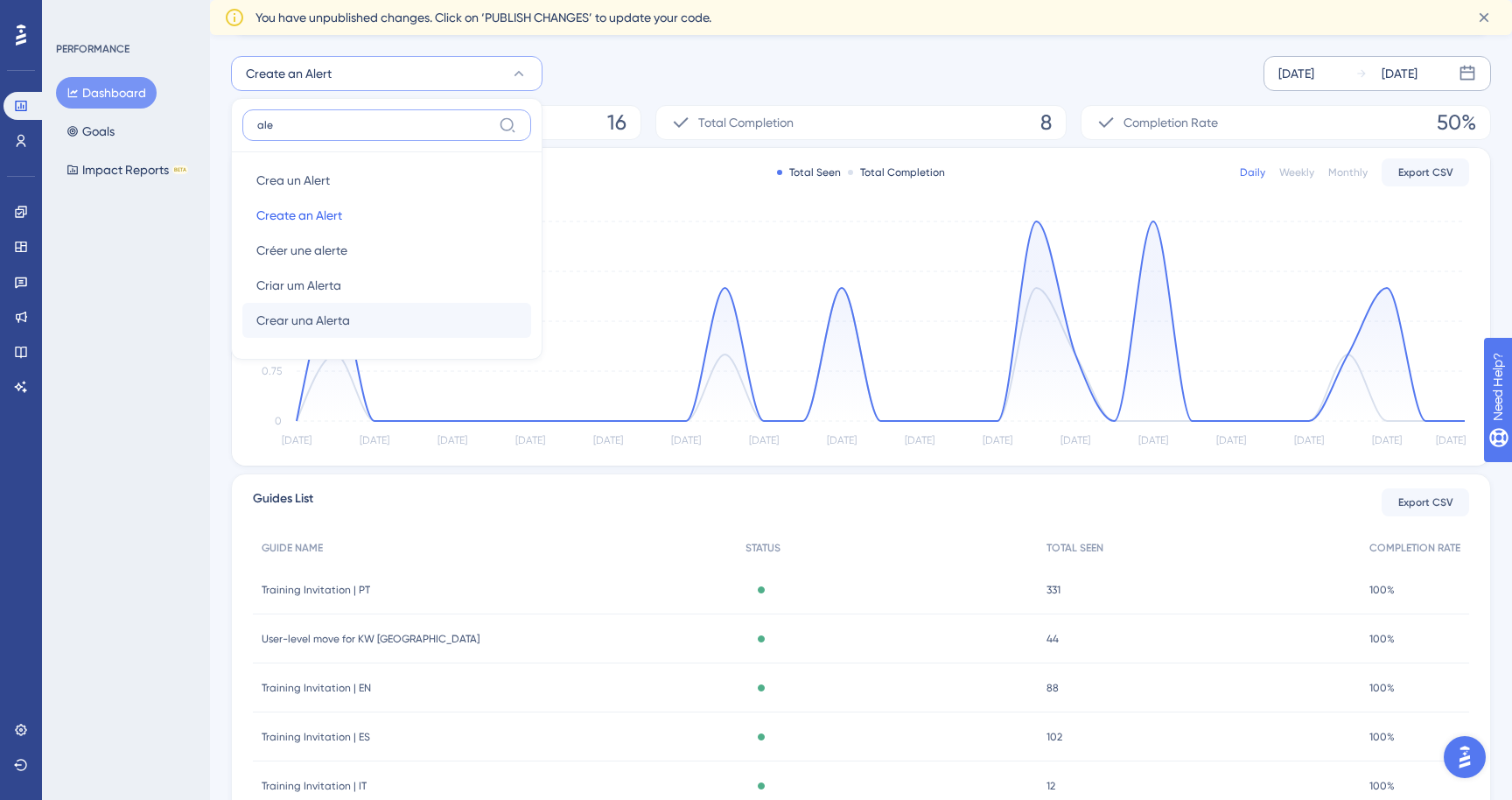
type input "ale"
click at [335, 323] on span "Crear una Alerta" at bounding box center [303, 320] width 93 height 21
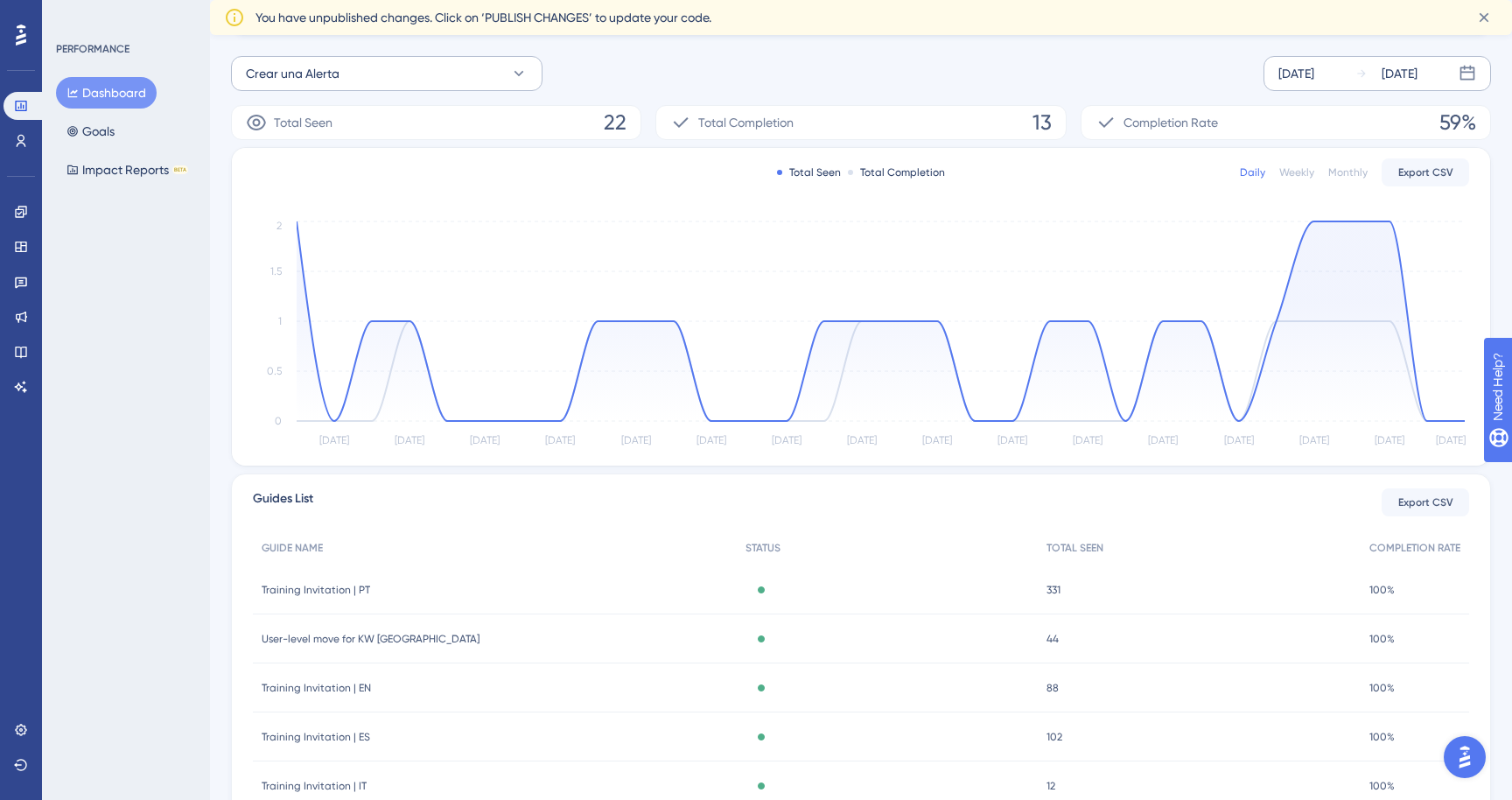
click at [345, 70] on button "Crear una Alerta" at bounding box center [387, 73] width 312 height 35
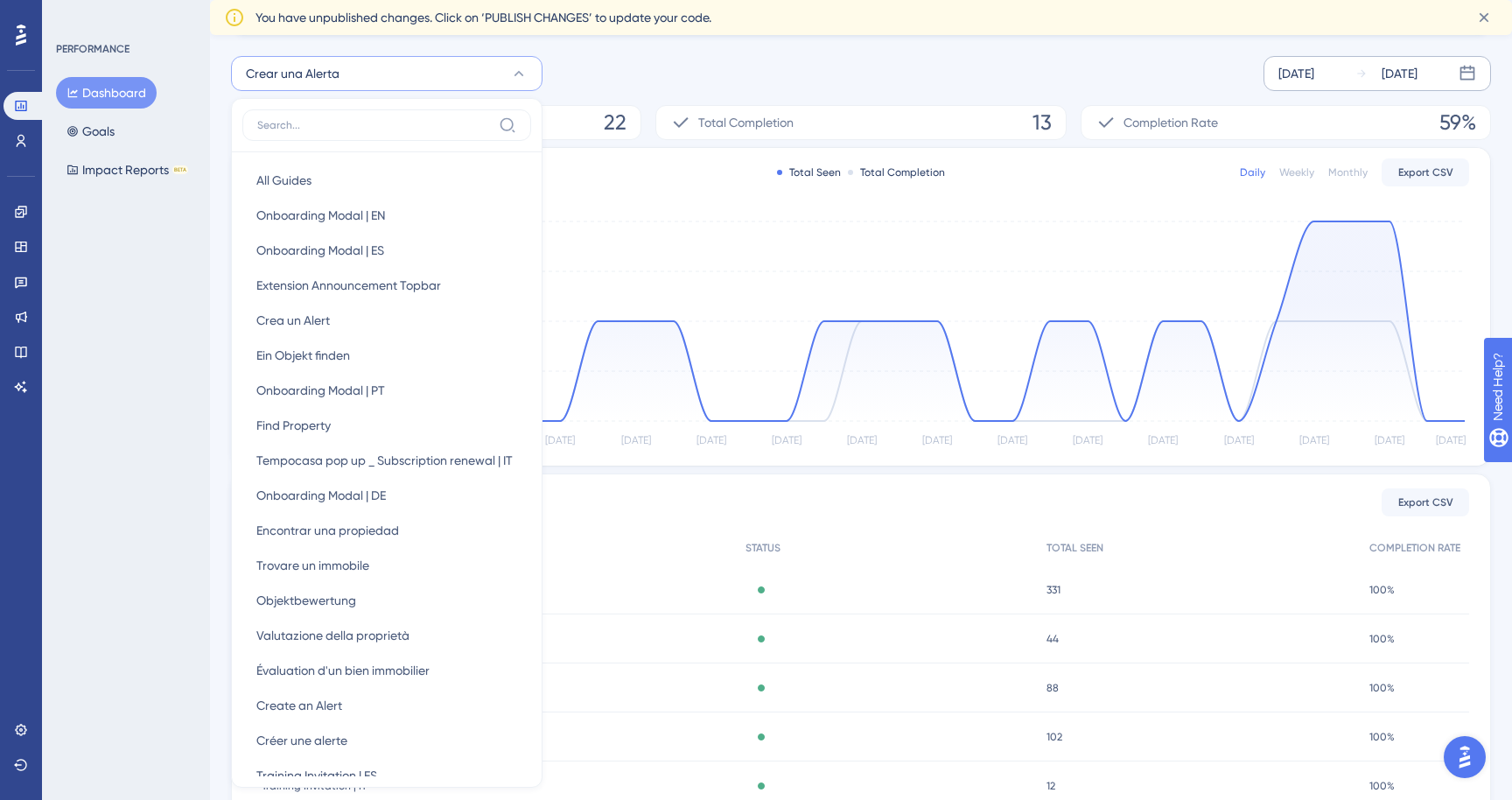
scroll to position [240, 0]
click at [302, 116] on label at bounding box center [387, 123] width 289 height 31
click at [302, 116] on input at bounding box center [374, 123] width 235 height 14
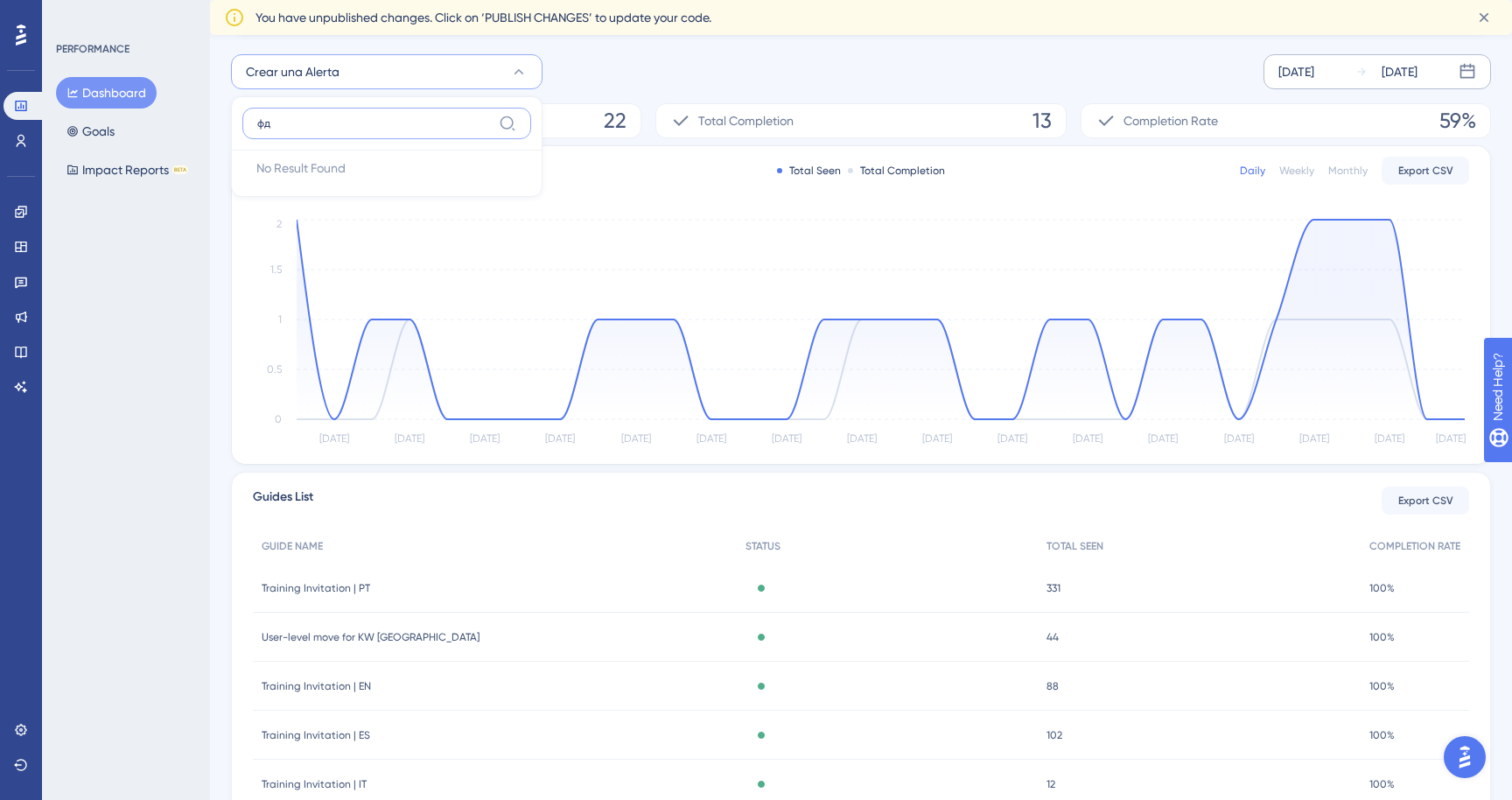
type input "ф"
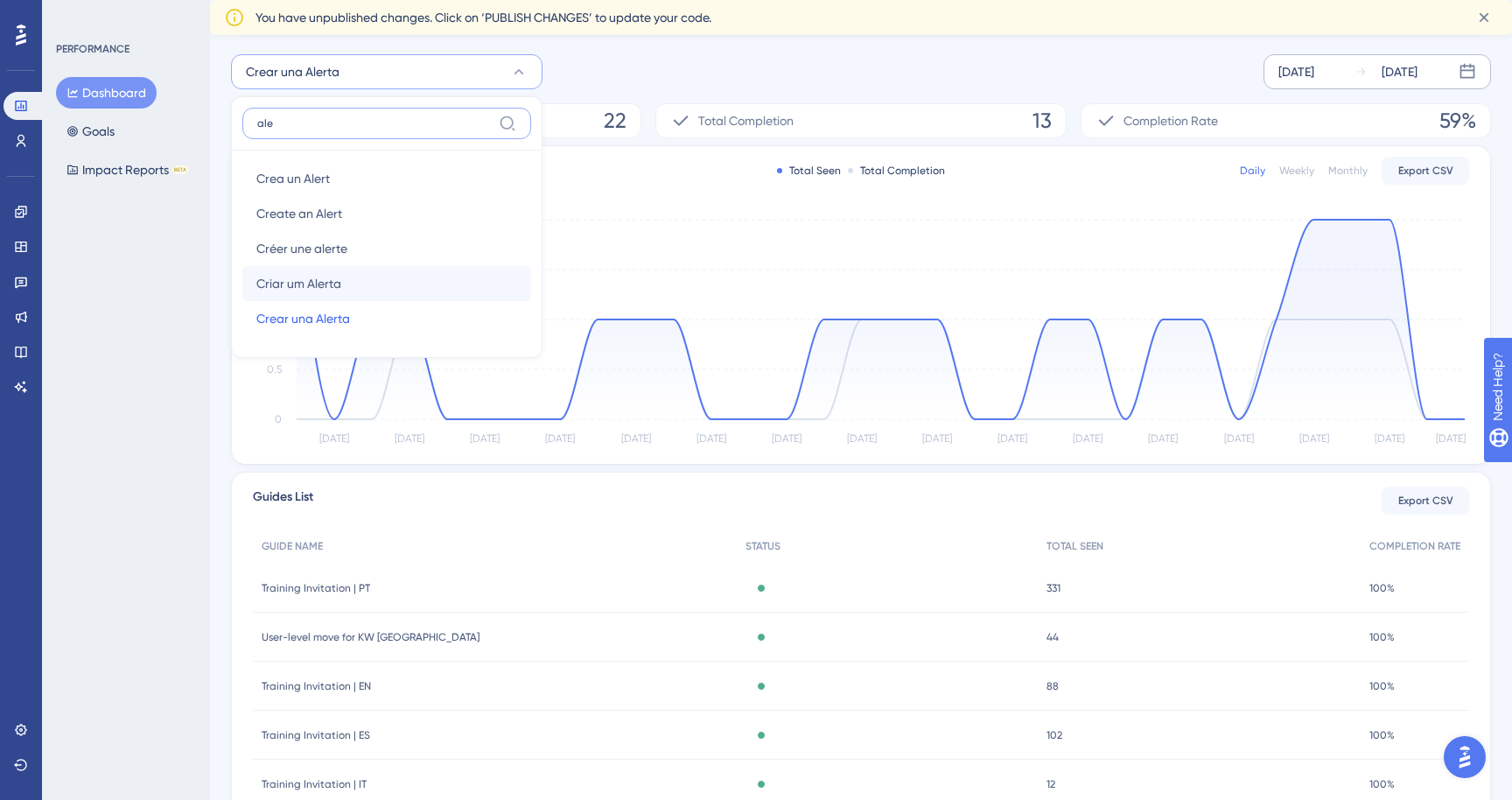
type input "ale"
click at [293, 288] on span "Criar um Alerta" at bounding box center [298, 283] width 84 height 21
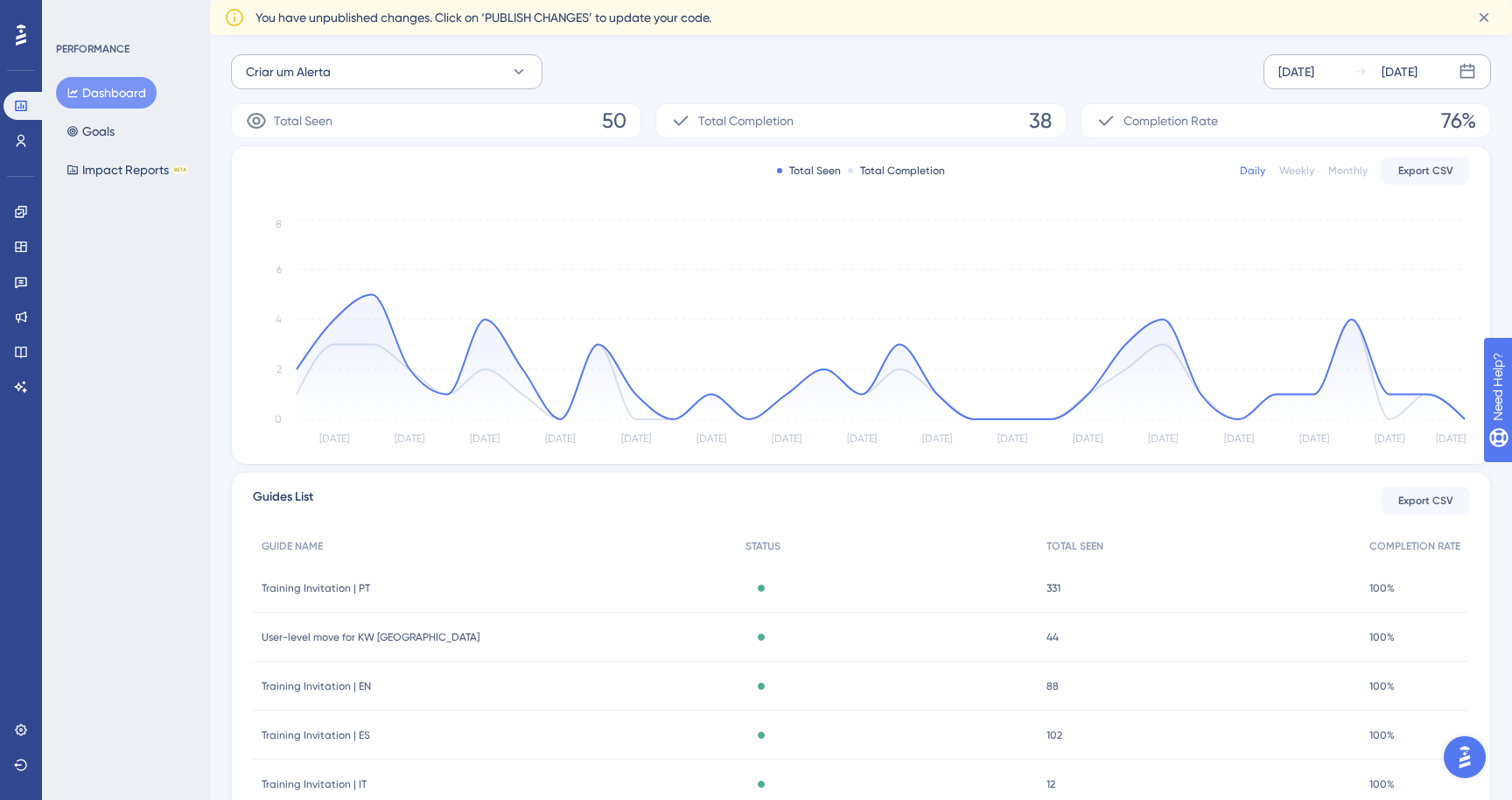
click at [388, 74] on button "Criar um Alerta" at bounding box center [387, 71] width 312 height 35
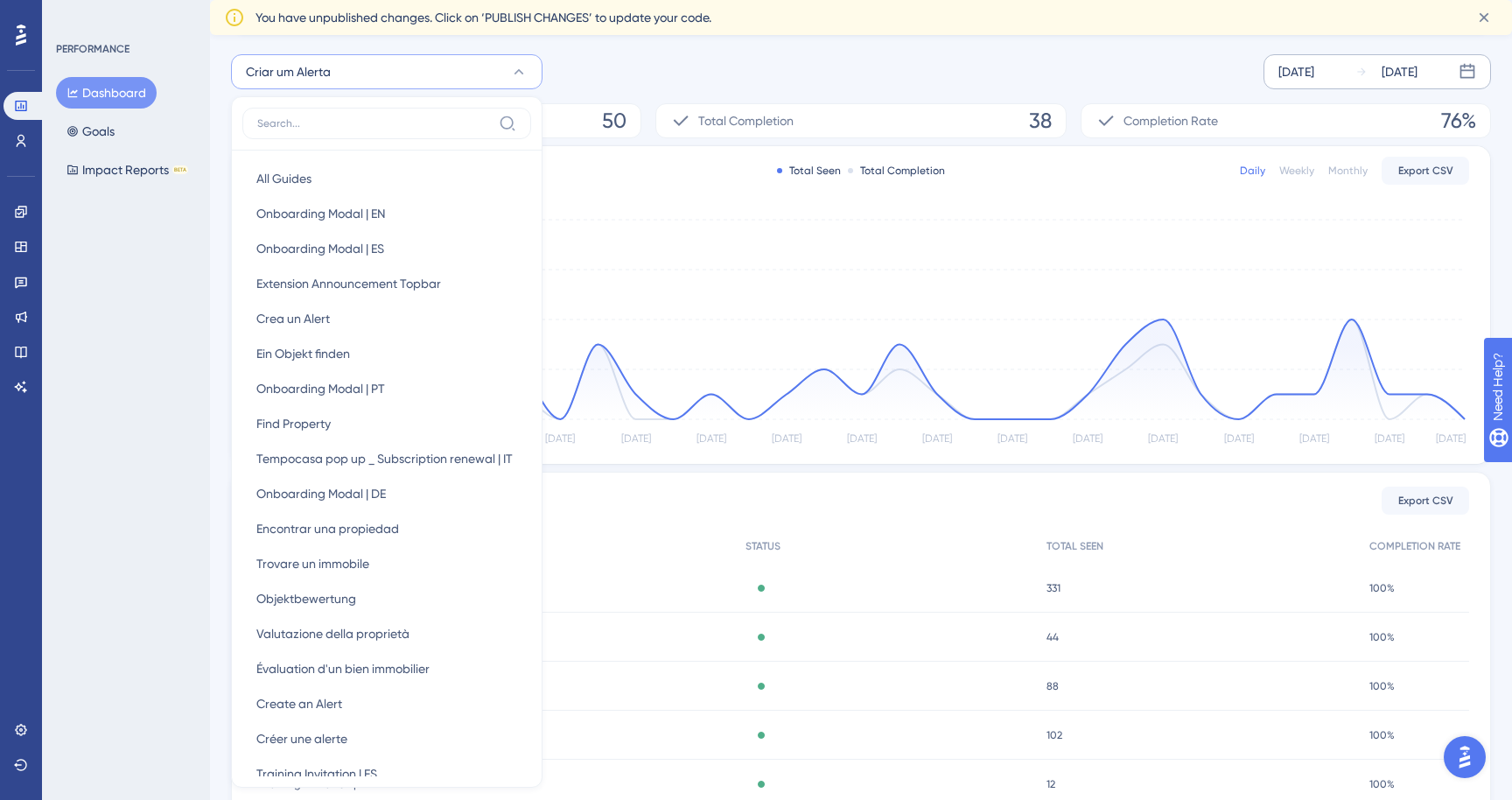
click at [333, 66] on button "Criar um Alerta" at bounding box center [387, 71] width 312 height 35
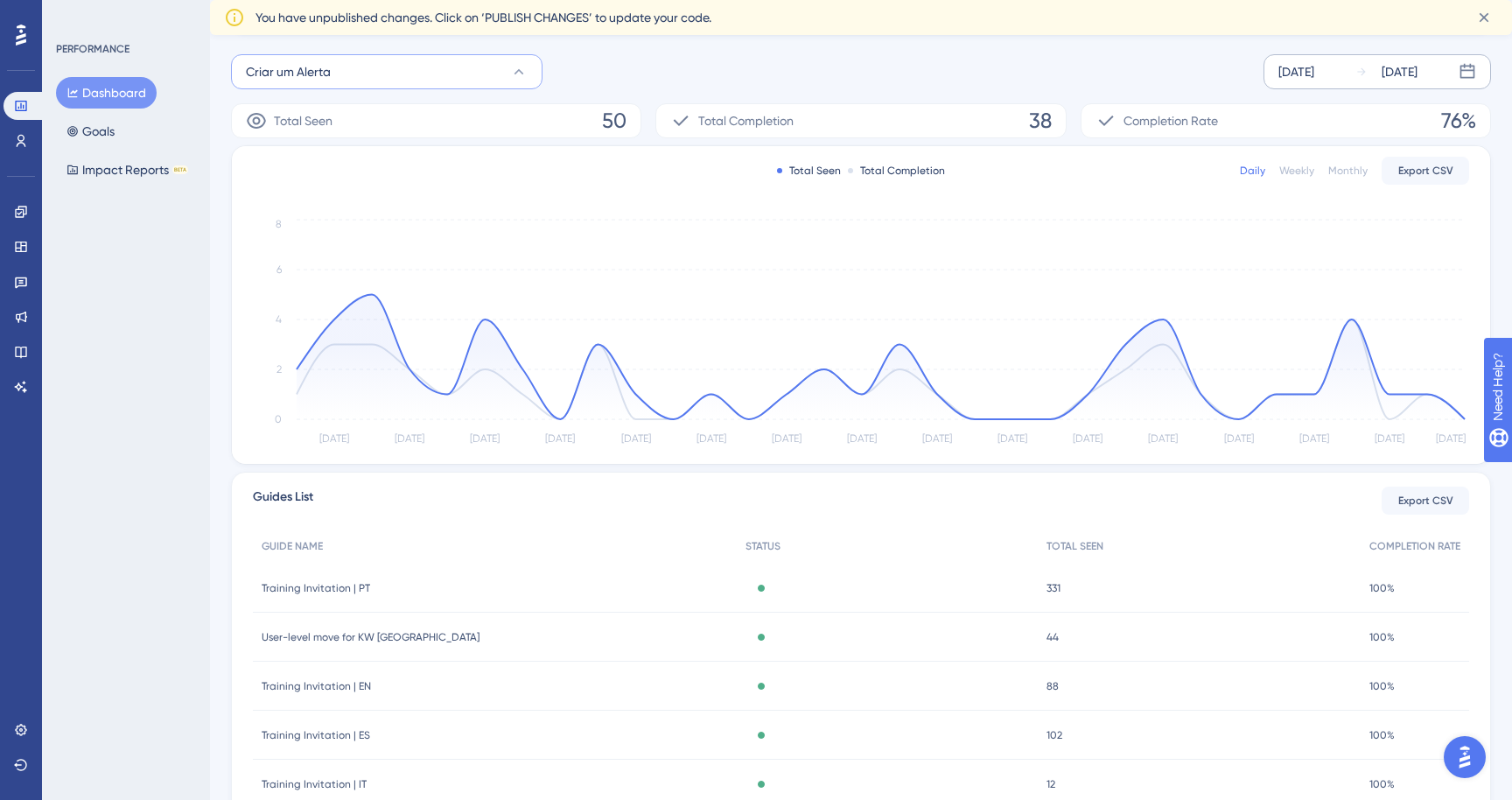
scroll to position [256, 0]
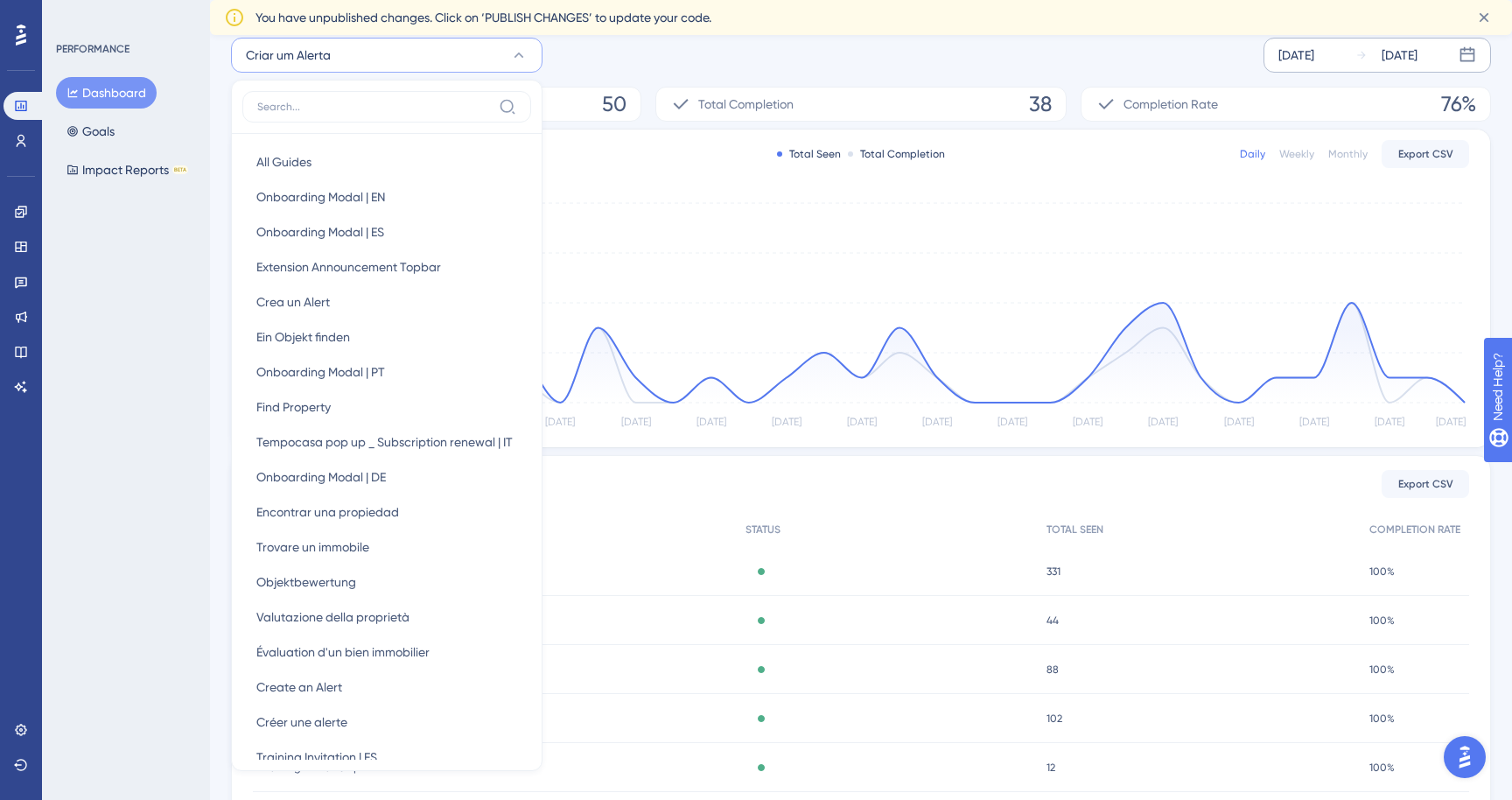
click at [332, 74] on div "Criar um Alerta All Guides All Guides Onboarding Modal | EN Onboarding Modal | …" at bounding box center [861, 443] width 1260 height 811
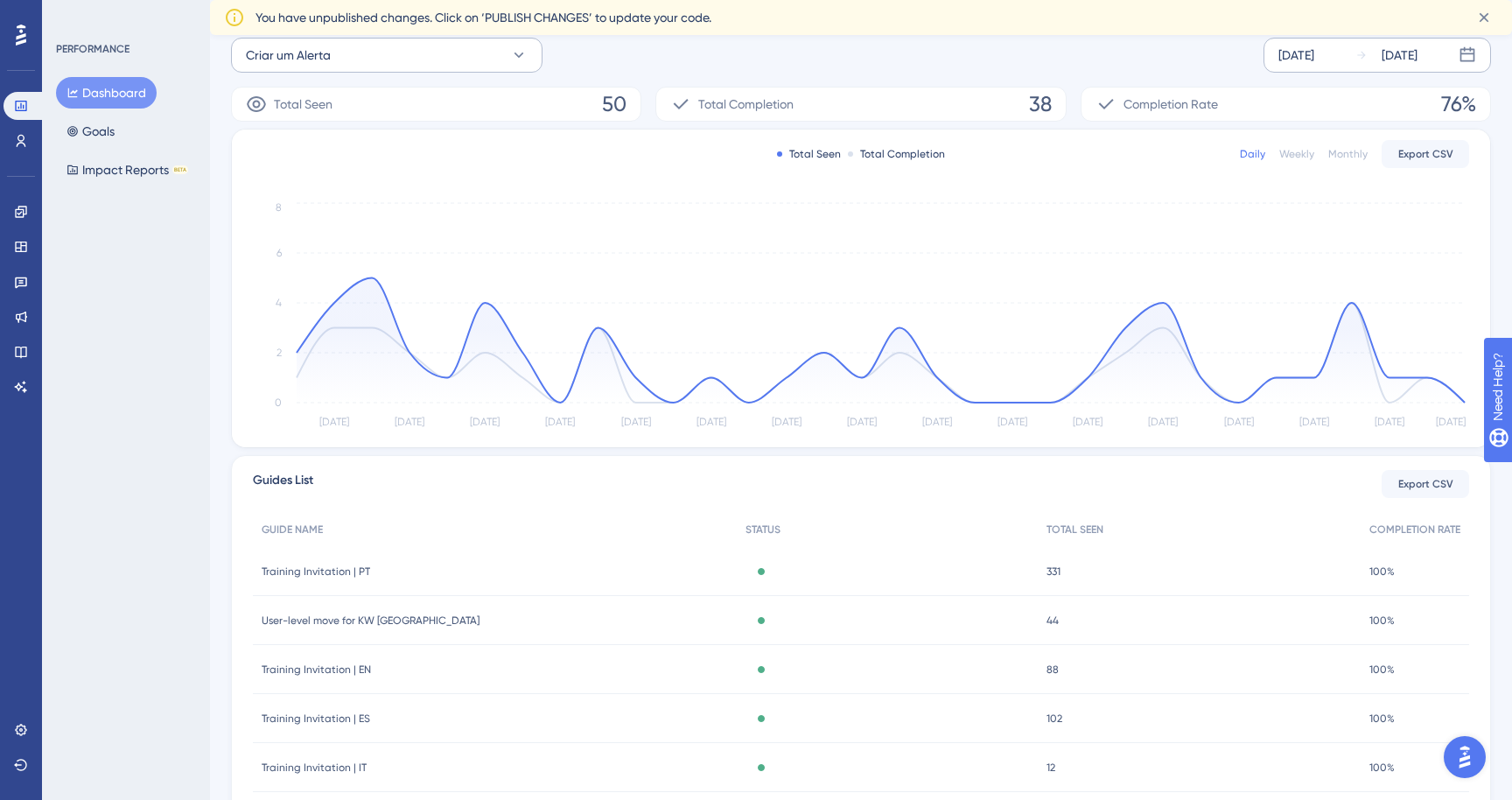
click at [349, 51] on button "Criar um Alerta" at bounding box center [387, 55] width 312 height 35
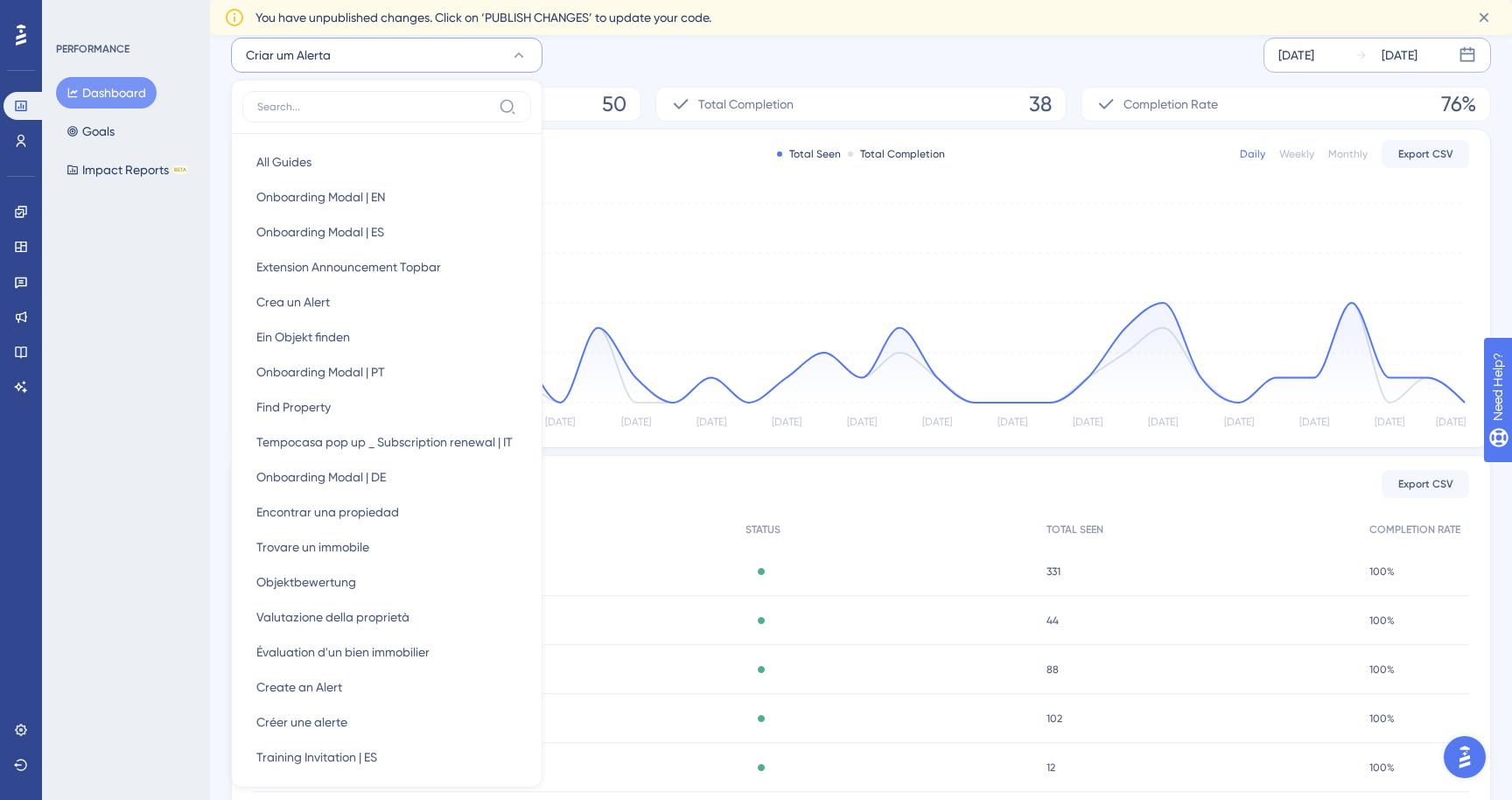
scroll to position [192, 0]
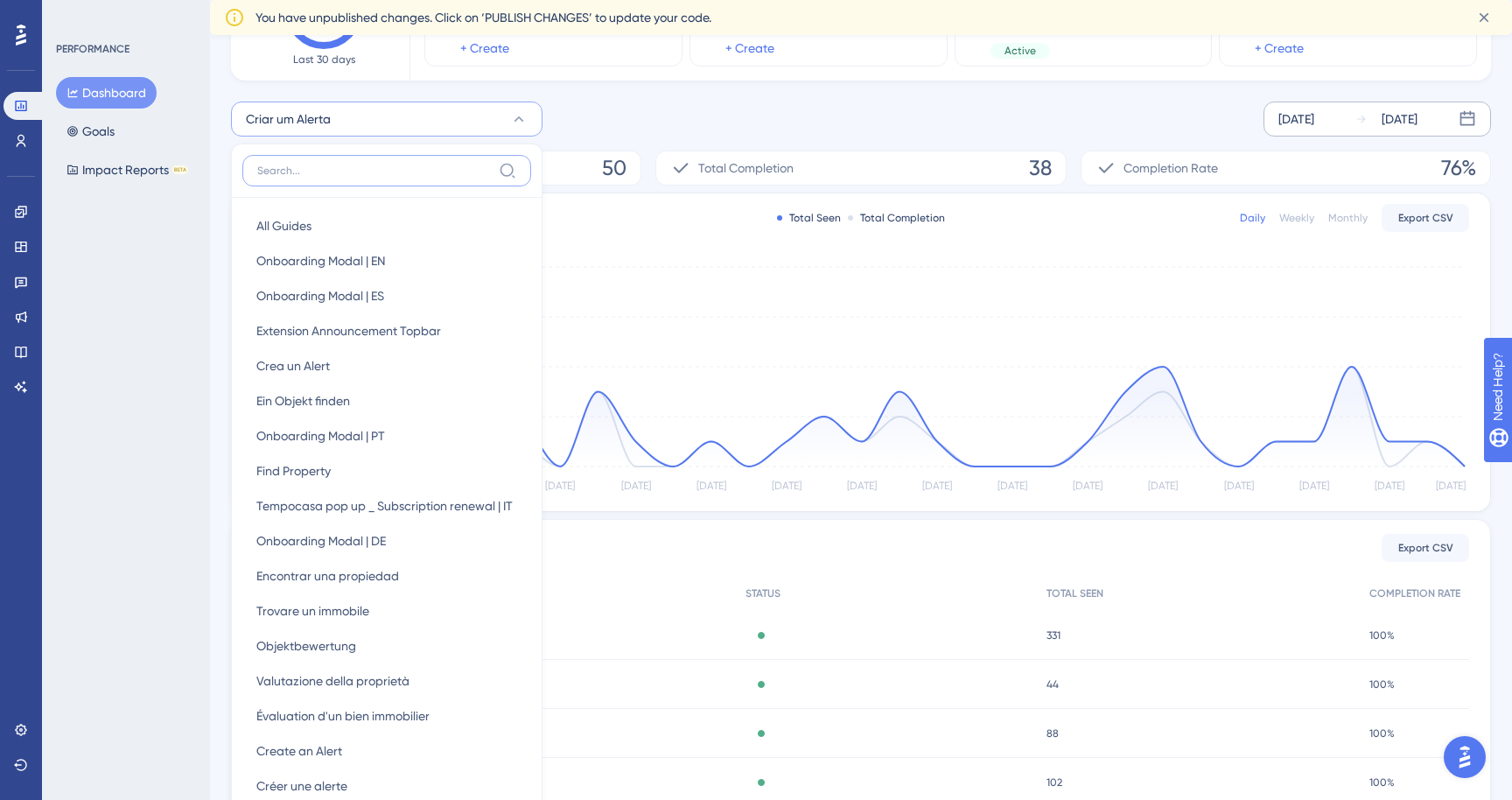
click at [329, 171] on input at bounding box center [374, 171] width 235 height 14
paste input "erstellen"
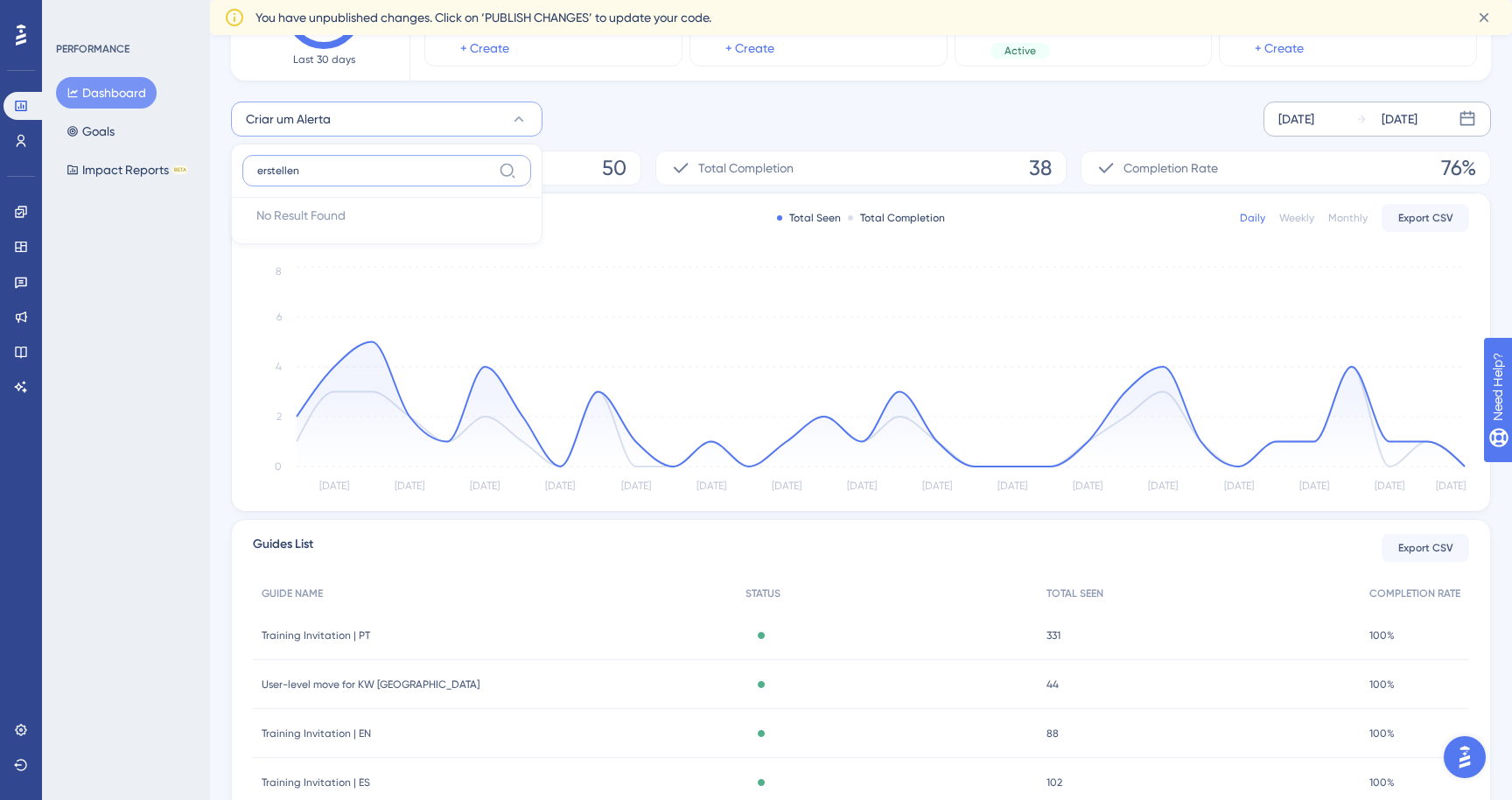
click at [310, 172] on input "erstellen" at bounding box center [374, 171] width 235 height 14
paste input "Benachrichtigung"
type input "Benachrichtigung"
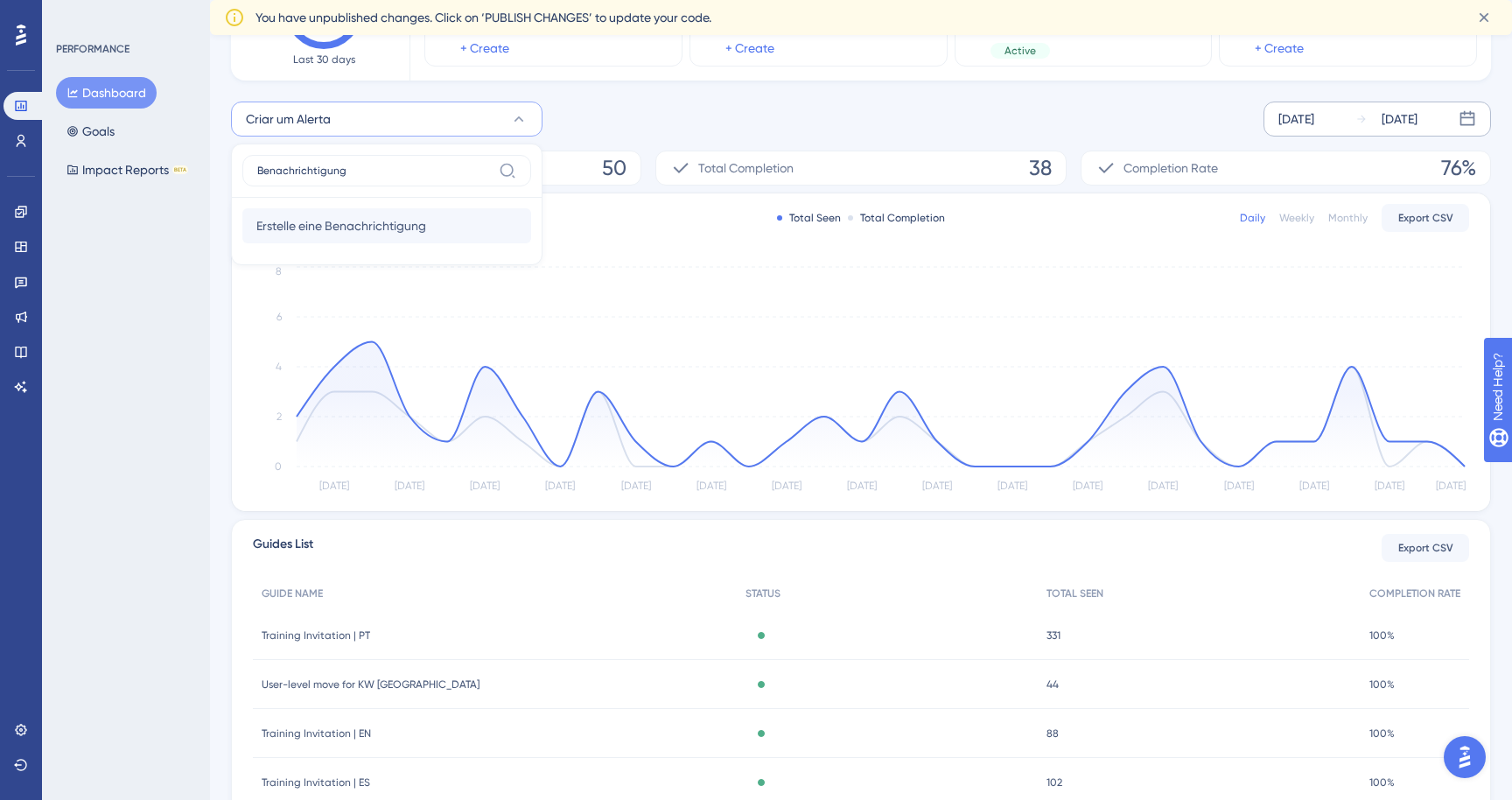
click at [320, 230] on span "Erstelle eine Benachrichtigung" at bounding box center [341, 225] width 170 height 21
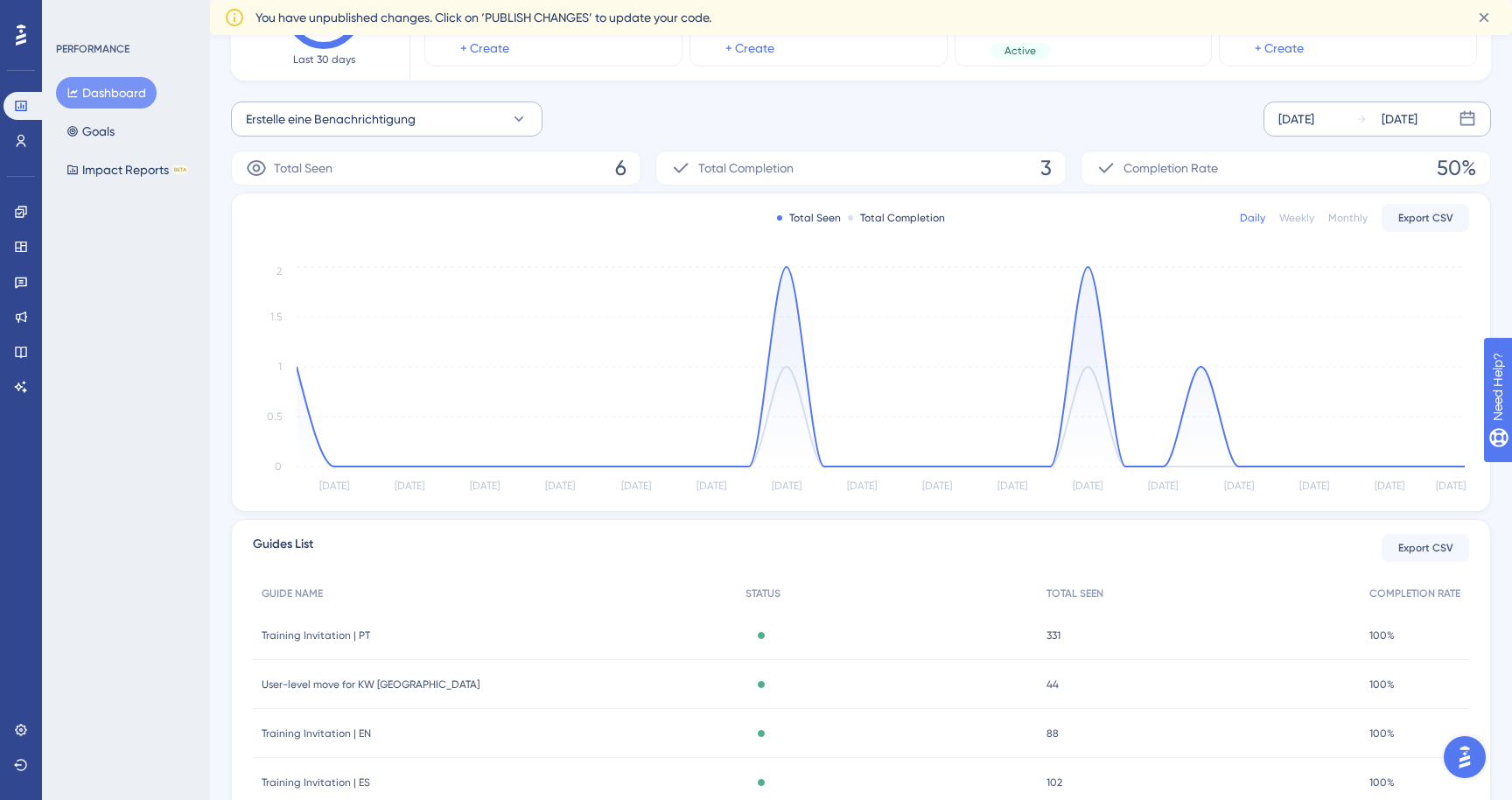
click at [420, 126] on button "Erstelle eine Benachrichtigung" at bounding box center [387, 119] width 312 height 35
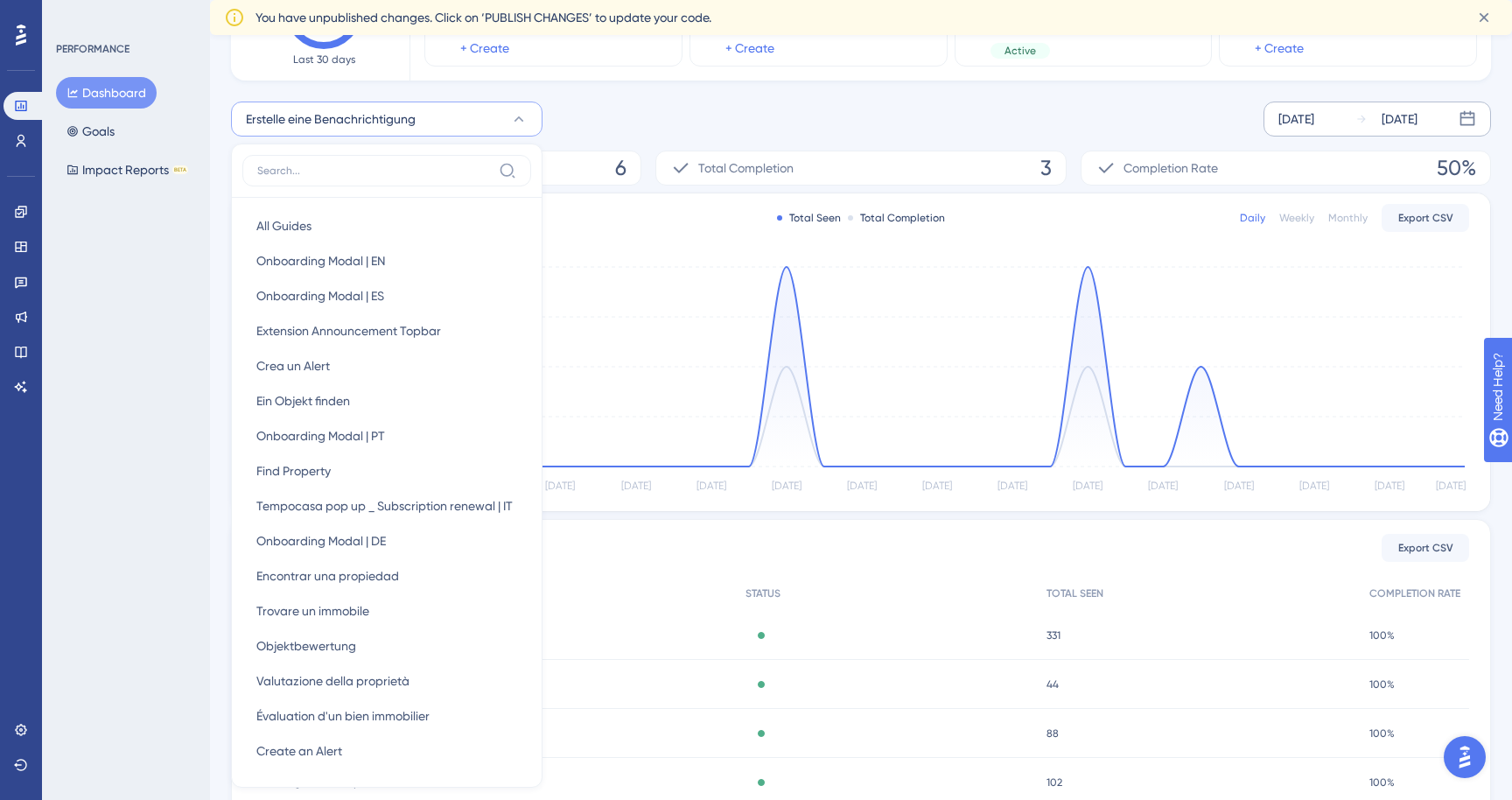
scroll to position [240, 0]
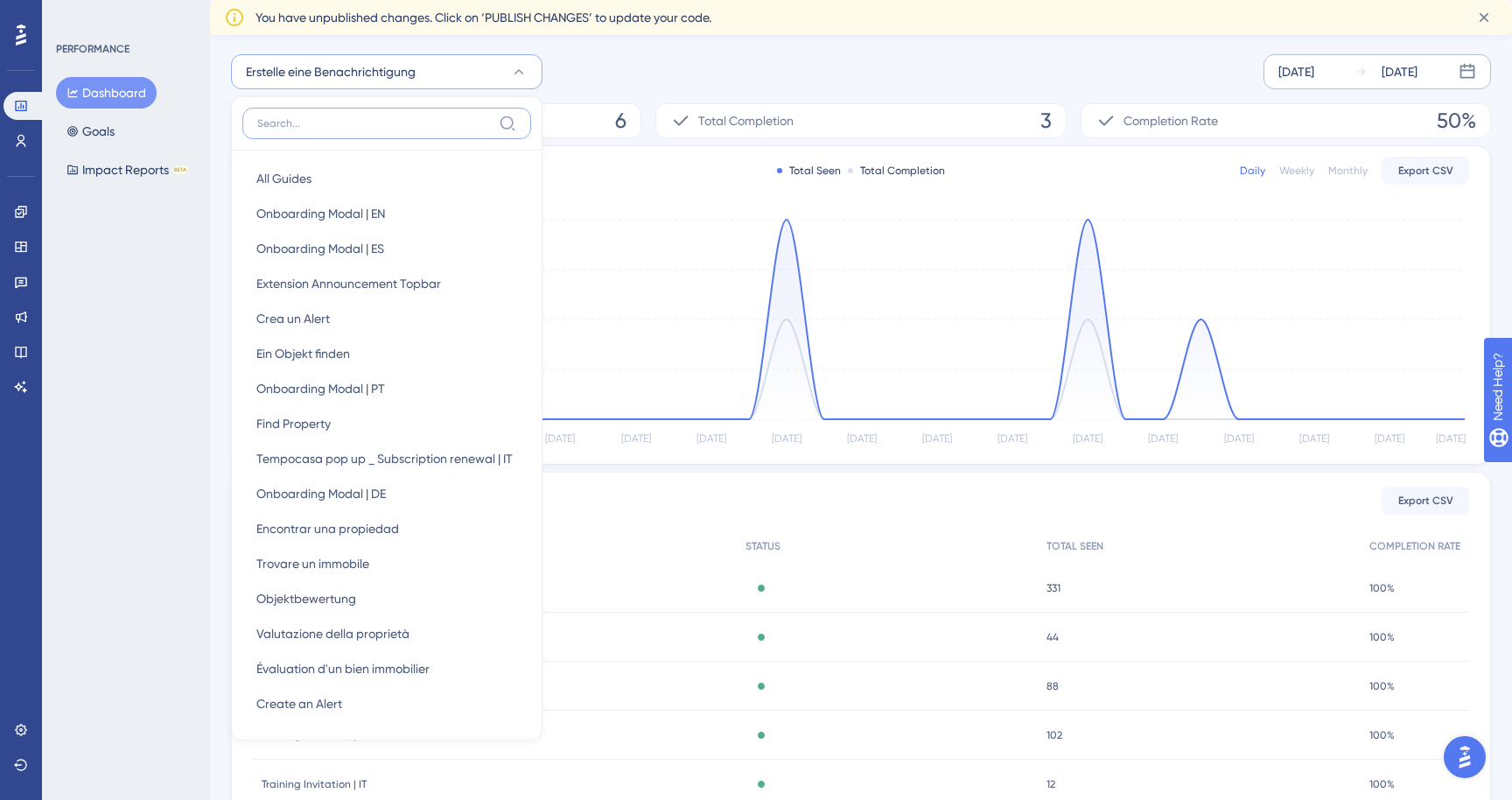
click at [303, 126] on input at bounding box center [374, 123] width 235 height 14
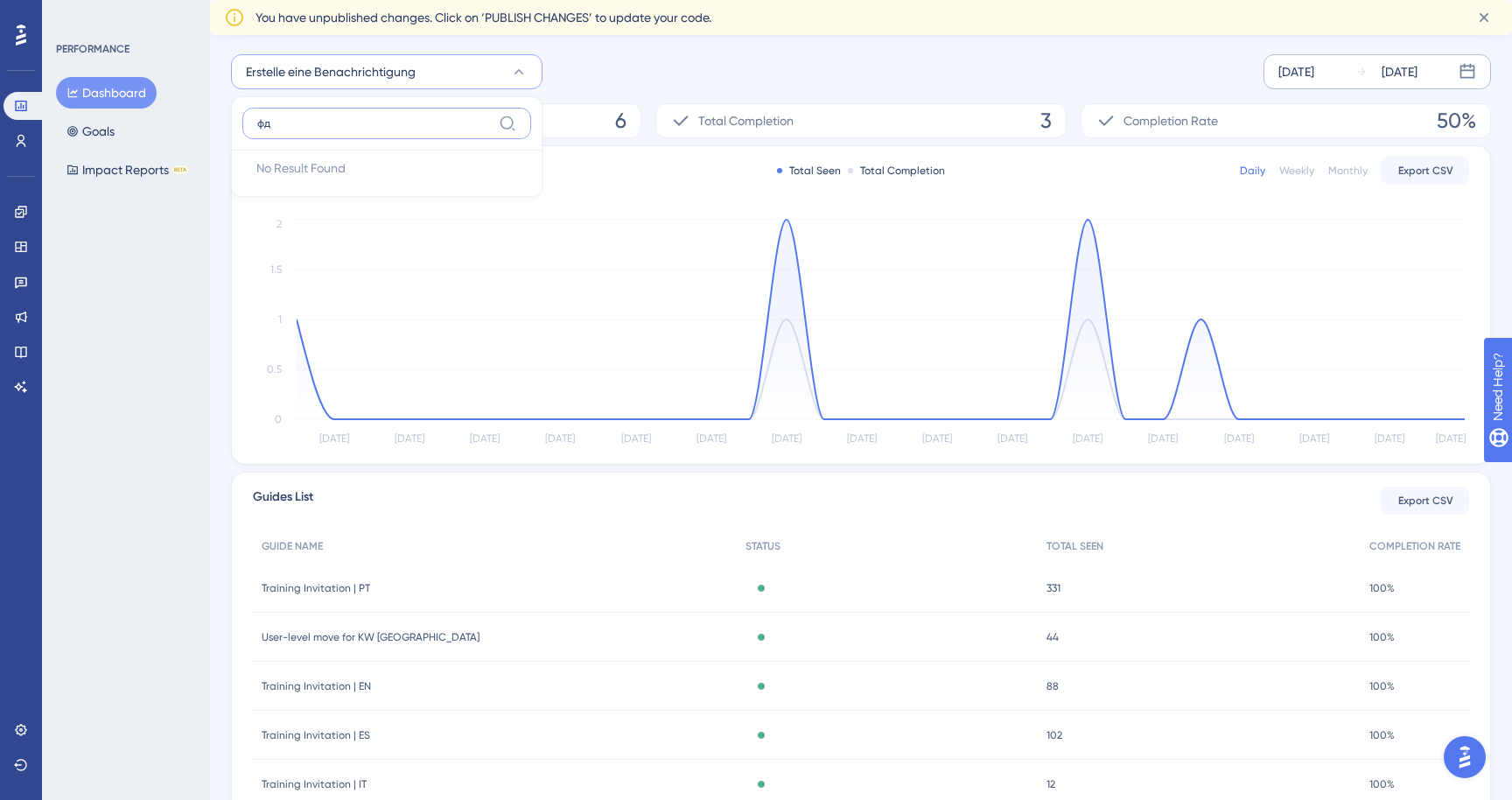
type input "ф"
type input "alert"
click at [290, 251] on span "Créer une alerte" at bounding box center [301, 248] width 91 height 21
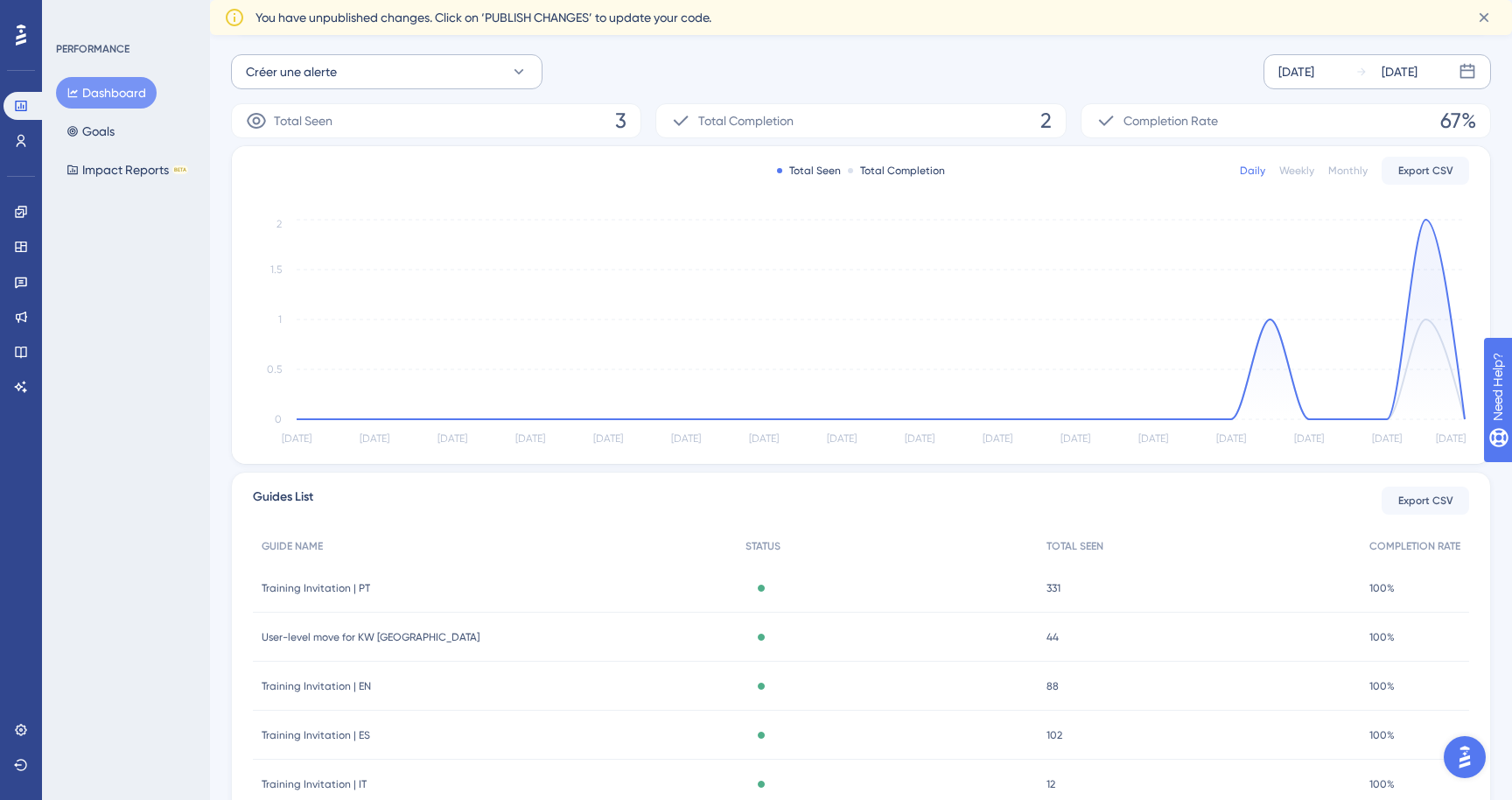
click at [375, 73] on button "Créer une alerte" at bounding box center [387, 71] width 312 height 35
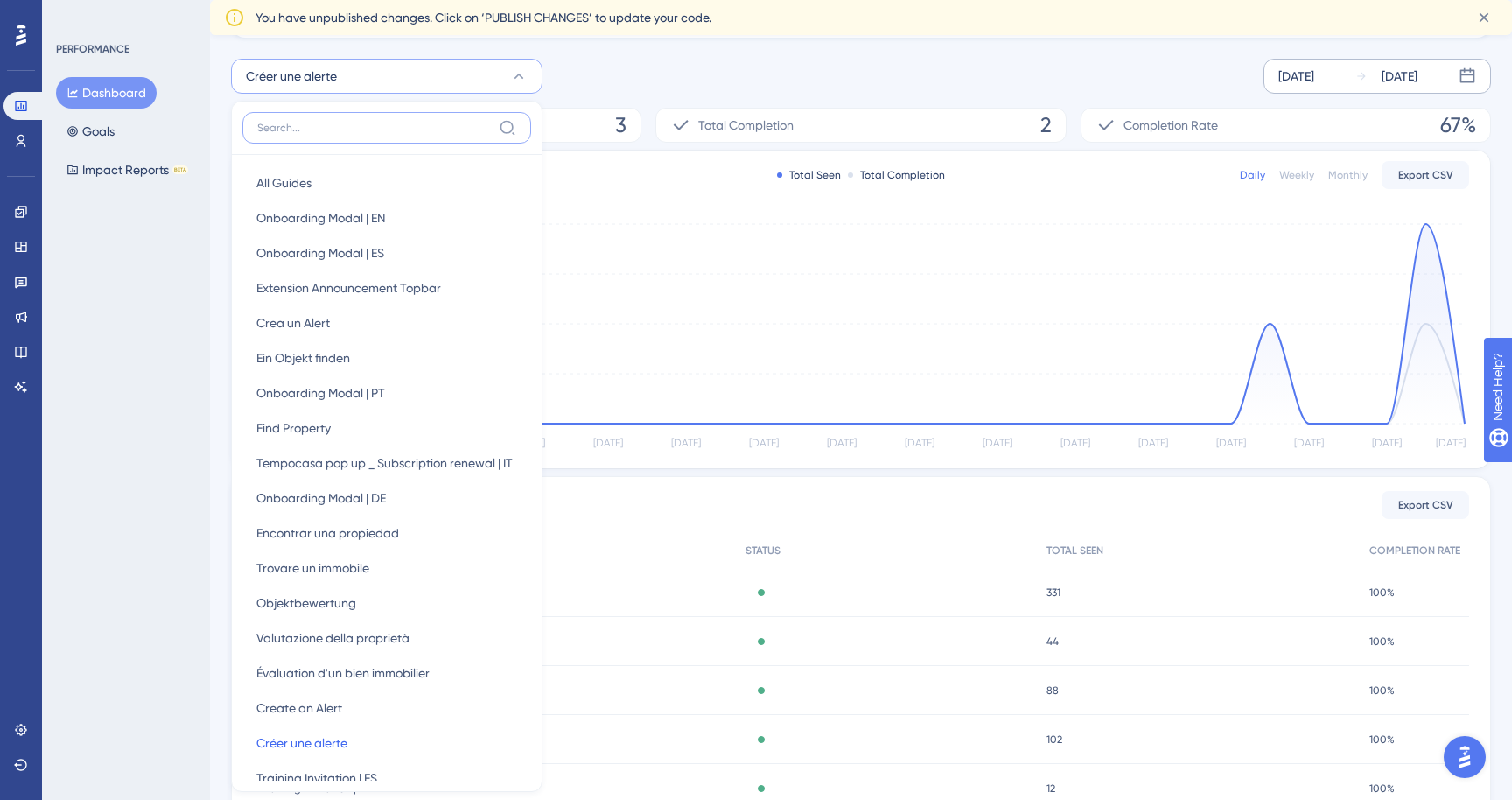
click at [294, 132] on input at bounding box center [374, 128] width 235 height 14
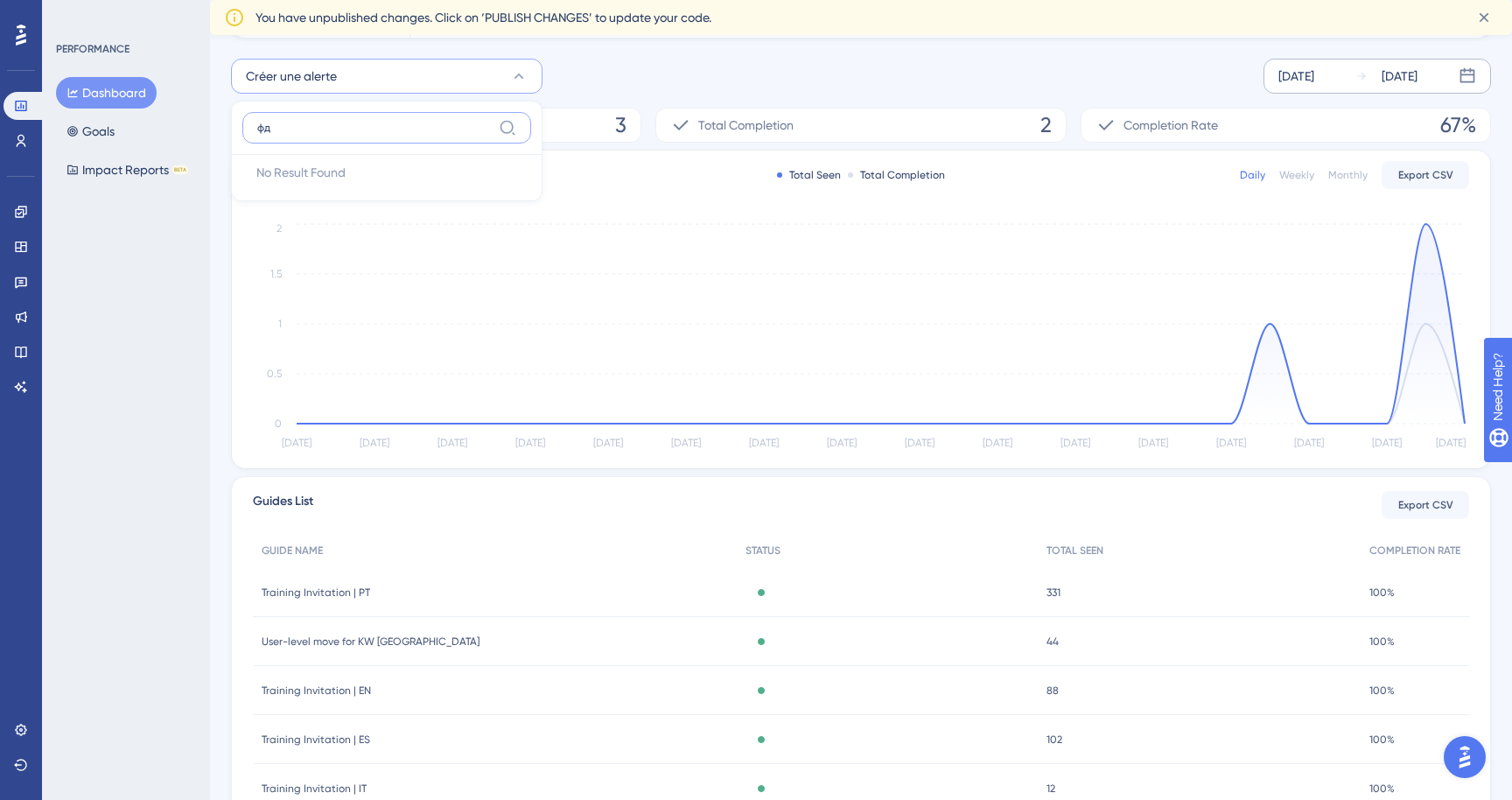
type input "ф"
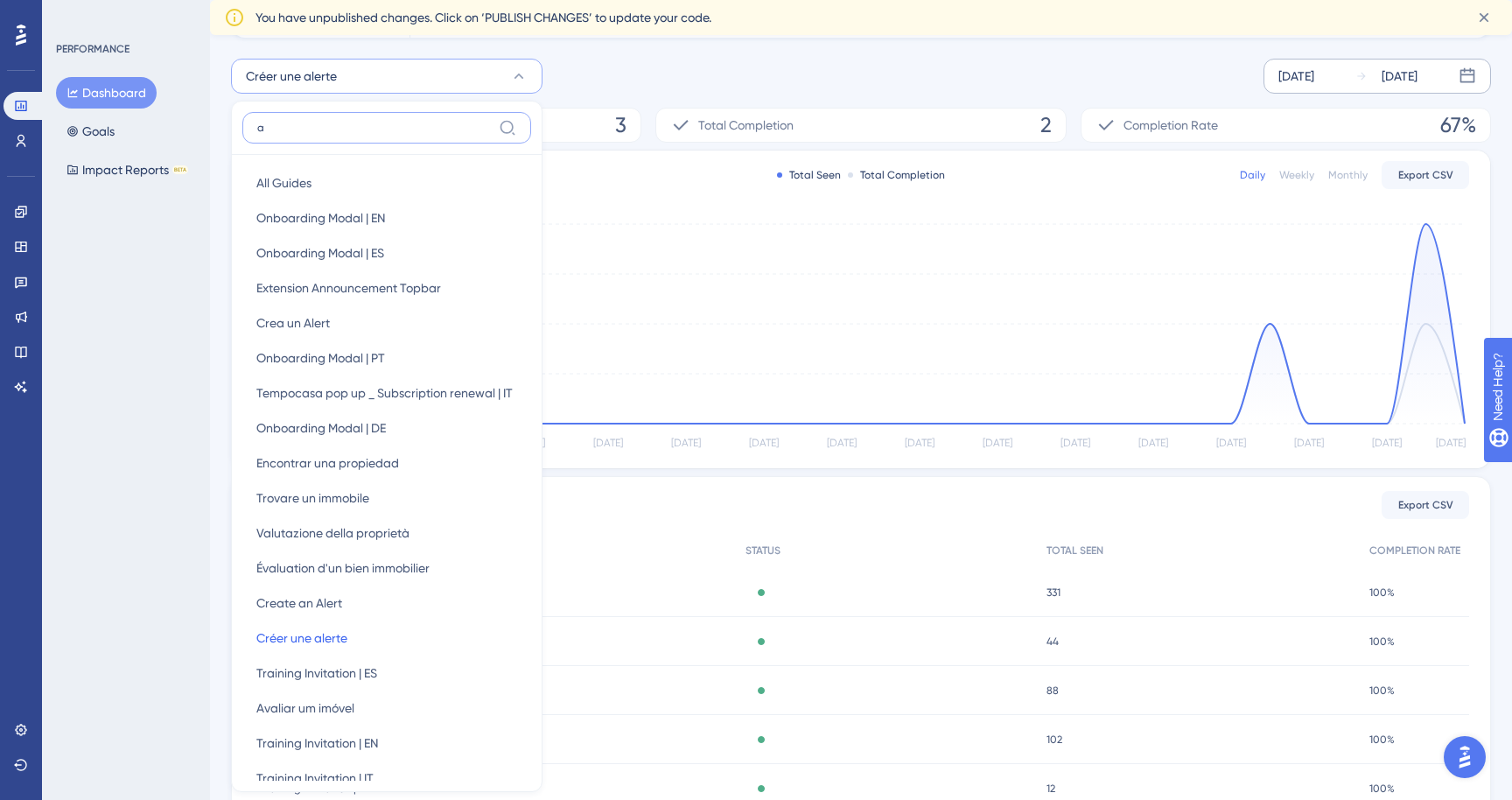
paste input "[Find Property]"
click at [261, 129] on input "[Find Property" at bounding box center [374, 128] width 235 height 14
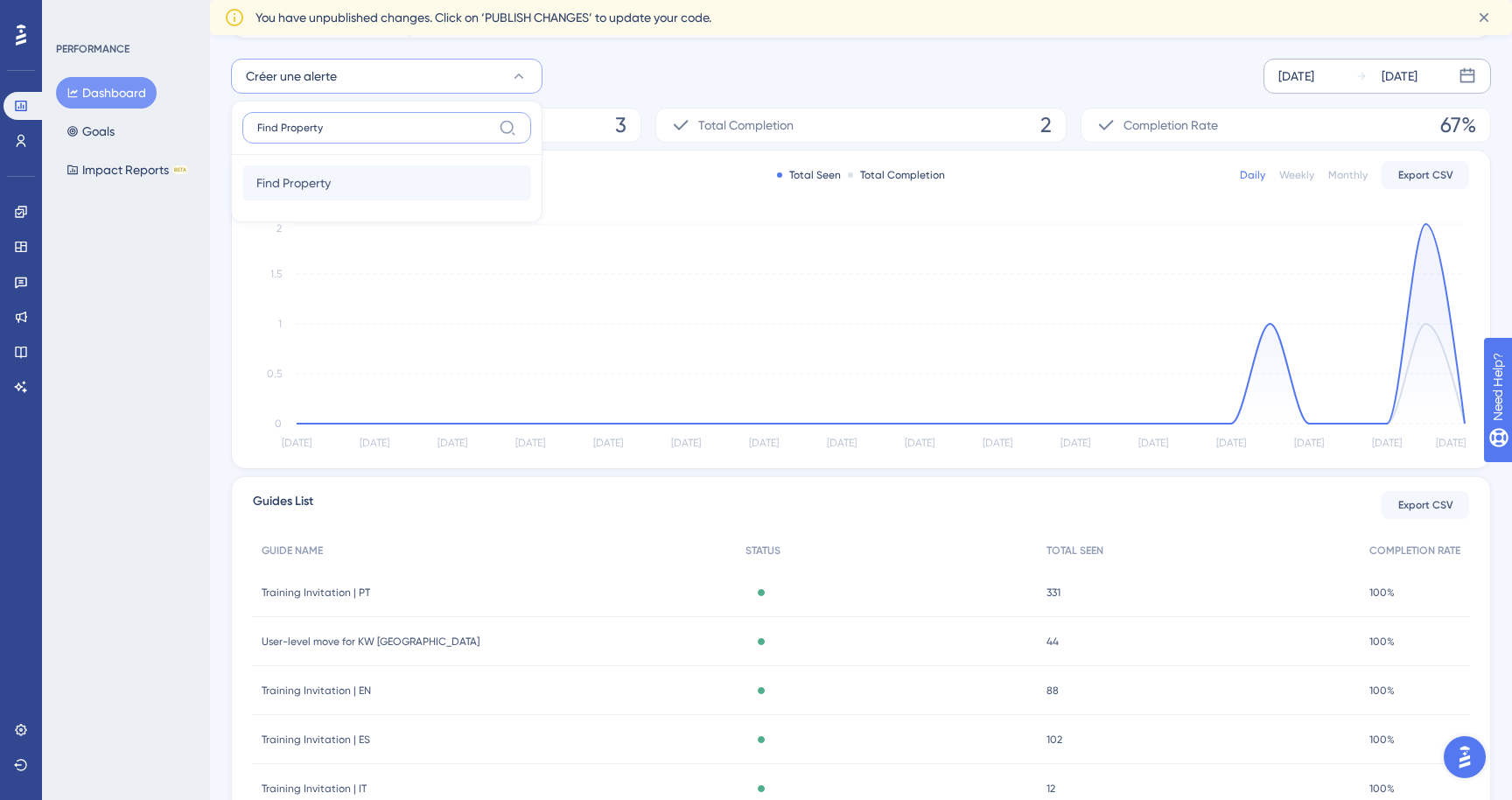
type input "Find Property"
click at [302, 187] on span "Find Property" at bounding box center [293, 182] width 75 height 21
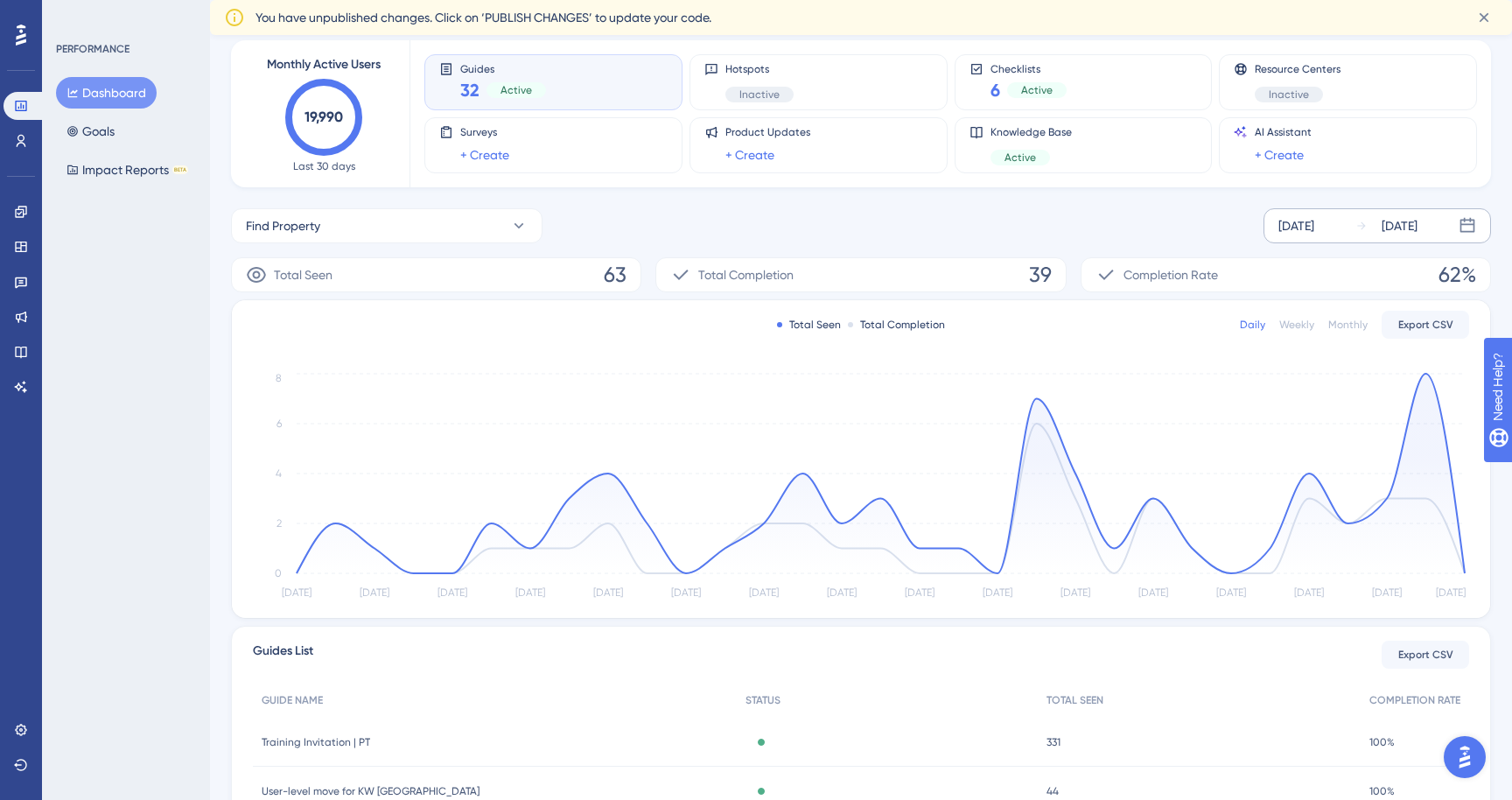
scroll to position [77, 0]
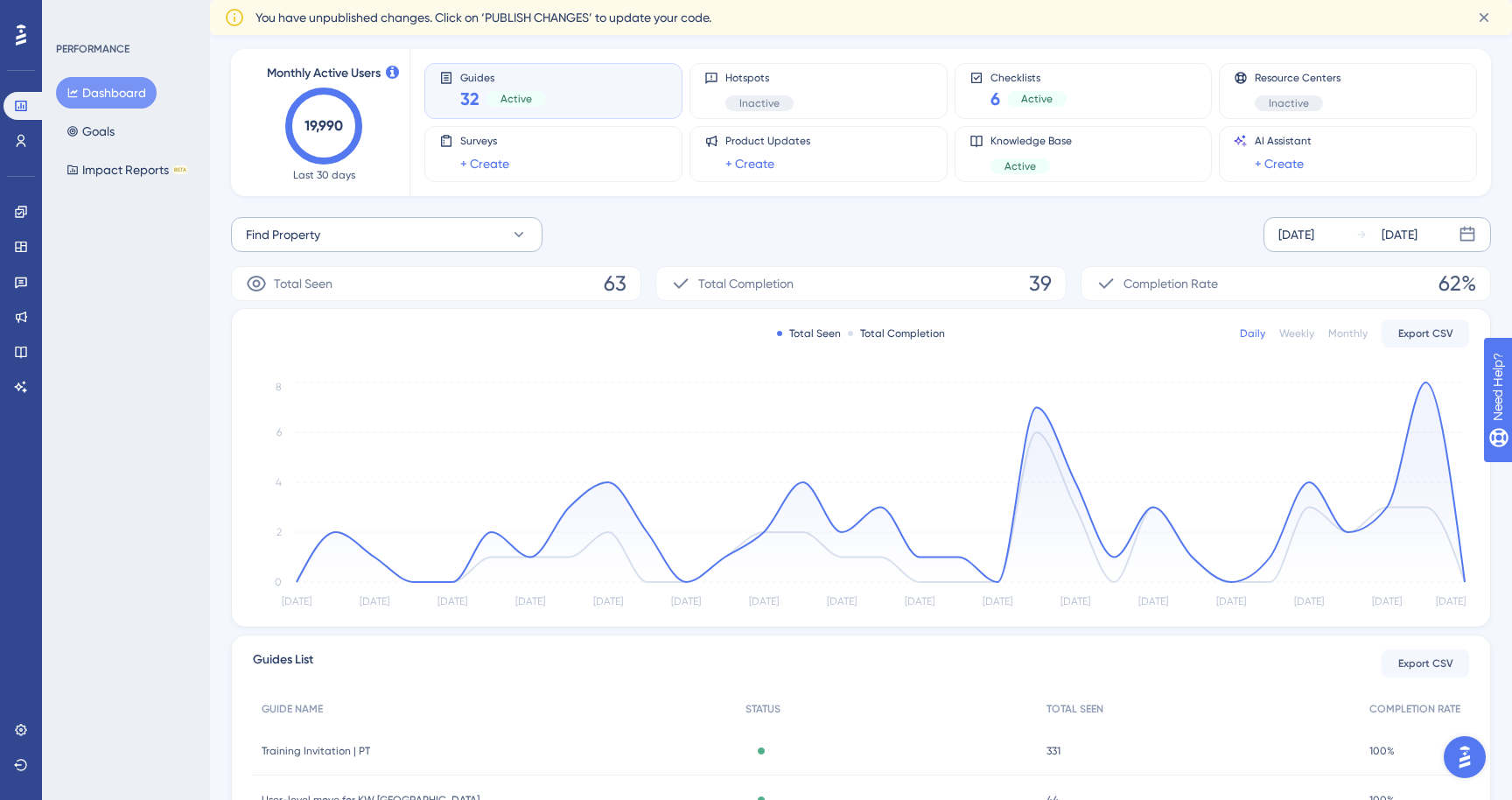
click at [347, 237] on button "Find Property" at bounding box center [387, 234] width 312 height 35
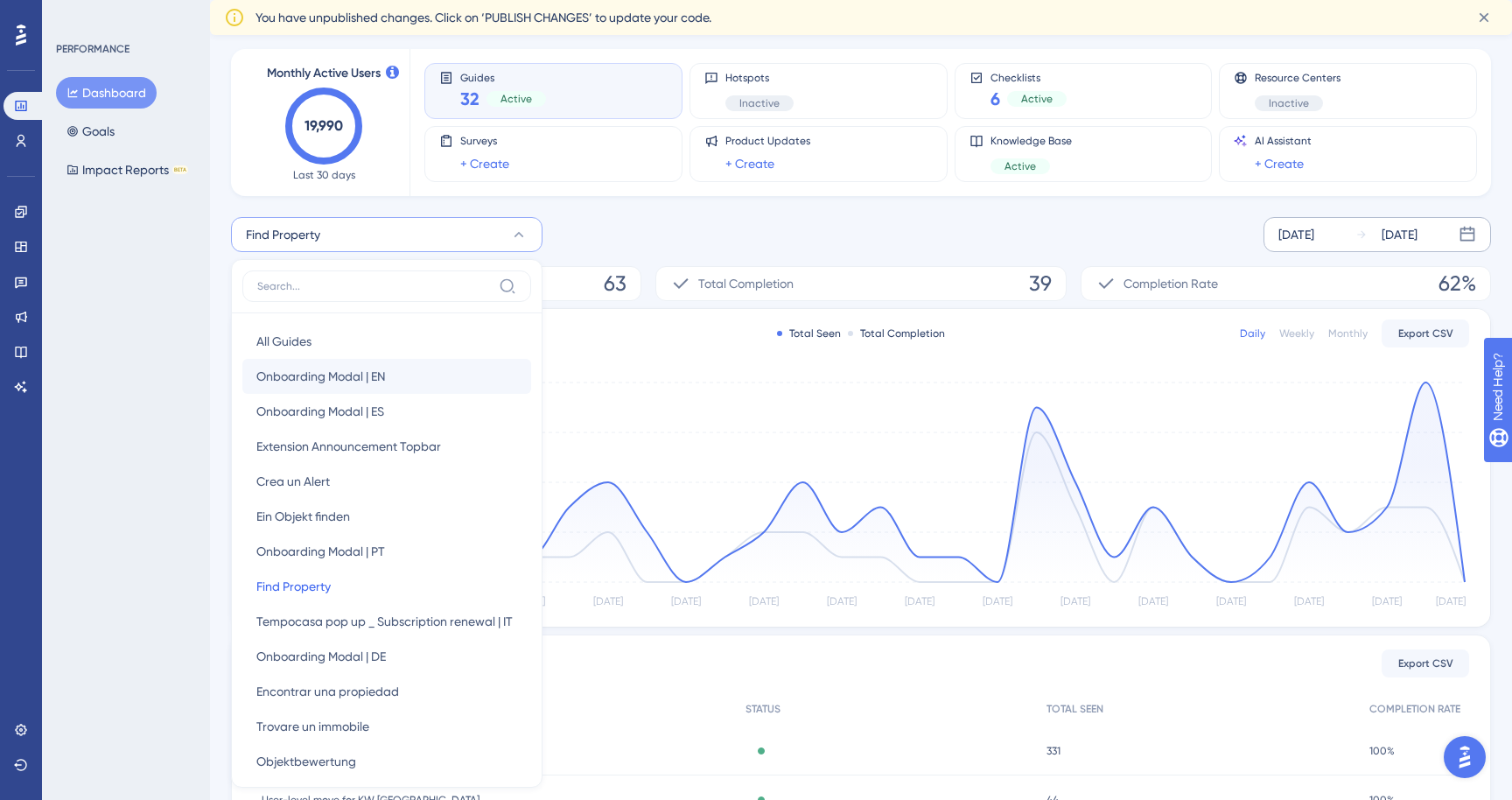
scroll to position [183, 0]
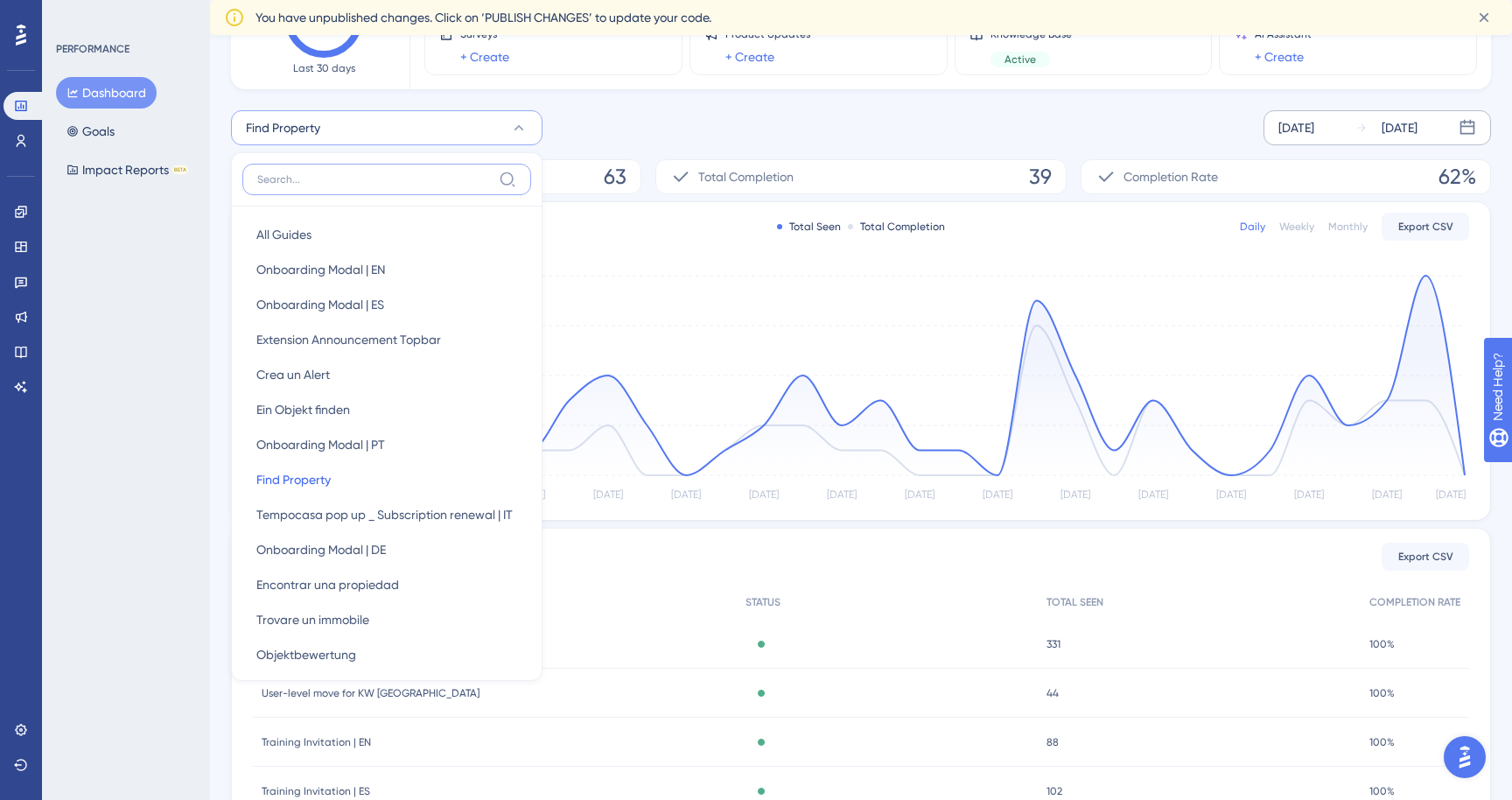
click at [298, 175] on input at bounding box center [374, 180] width 235 height 14
paste input "Encontrar Propriedade"
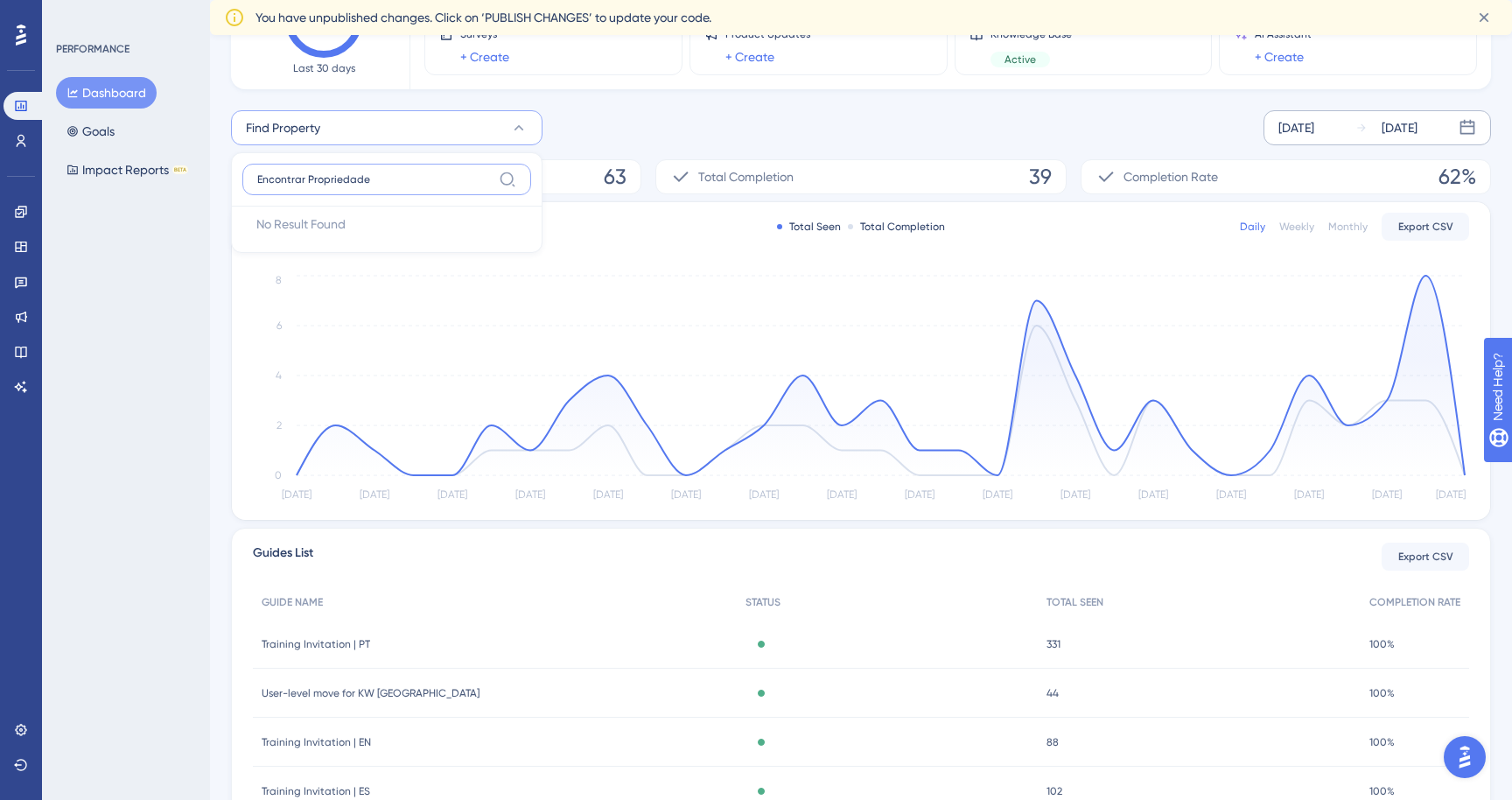
click at [321, 179] on input "Encontrar Propriedade" at bounding box center [374, 180] width 235 height 14
click at [318, 178] on input "Encontrar" at bounding box center [374, 180] width 235 height 14
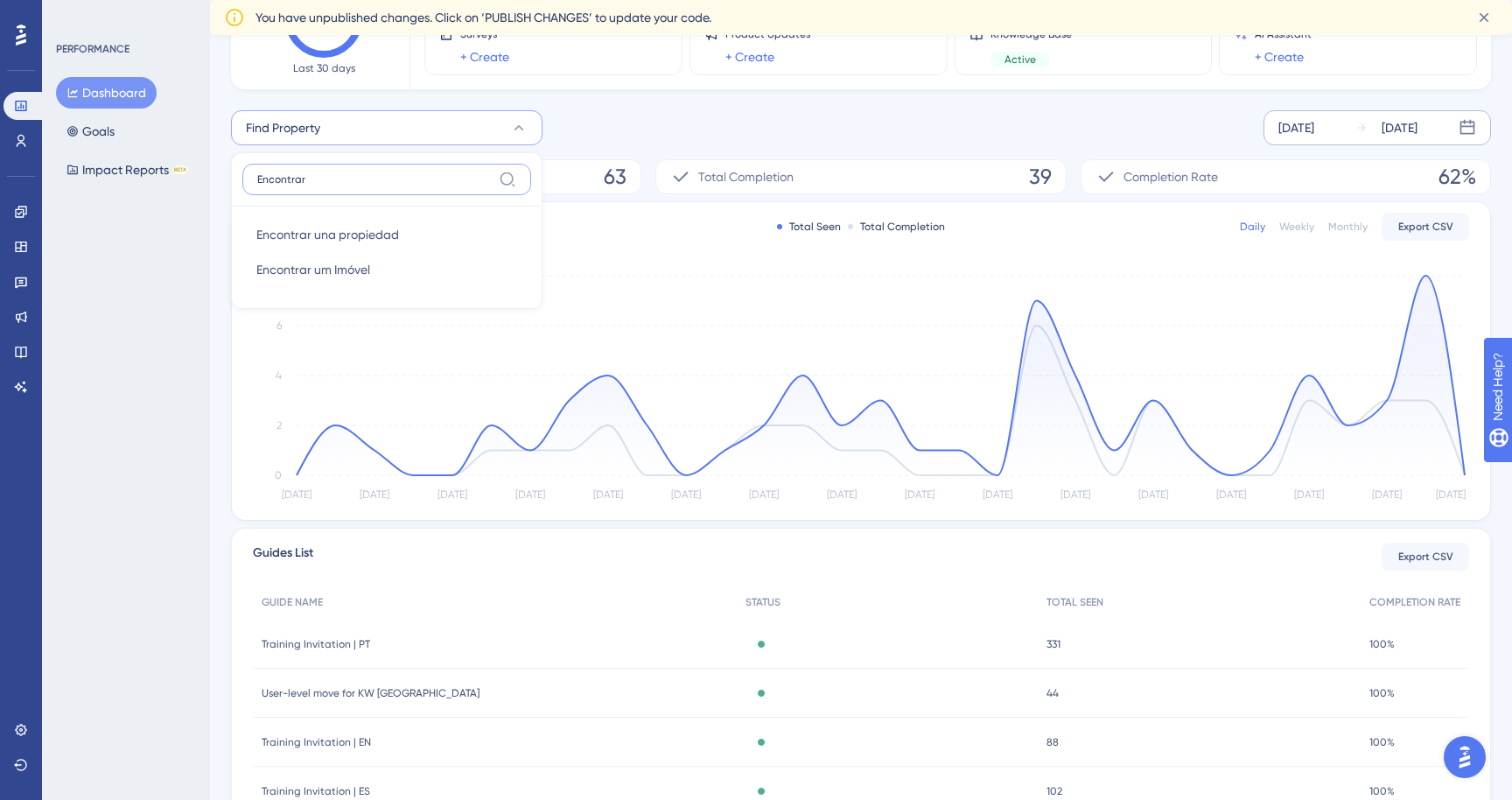
paste input "Propriedade"
click at [276, 177] on input "Encontrar Propriedade" at bounding box center [374, 180] width 235 height 14
click at [279, 182] on input "Propriedade" at bounding box center [374, 180] width 235 height 14
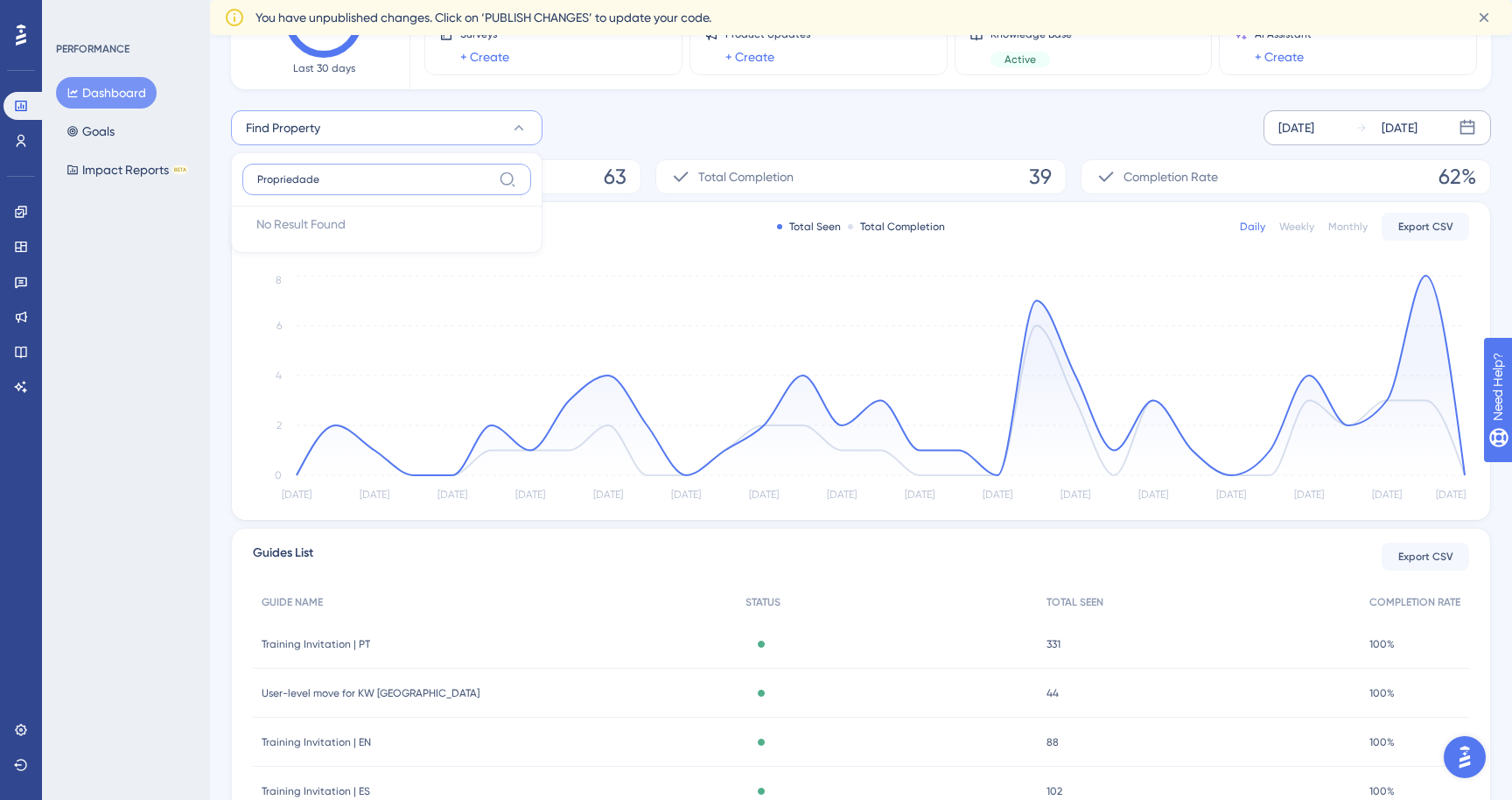
click at [279, 182] on input "Propriedade" at bounding box center [374, 180] width 235 height 14
paste input "Encontrar"
click at [321, 173] on input "Encontrar Propriedade" at bounding box center [374, 180] width 235 height 14
type input "Encontrar"
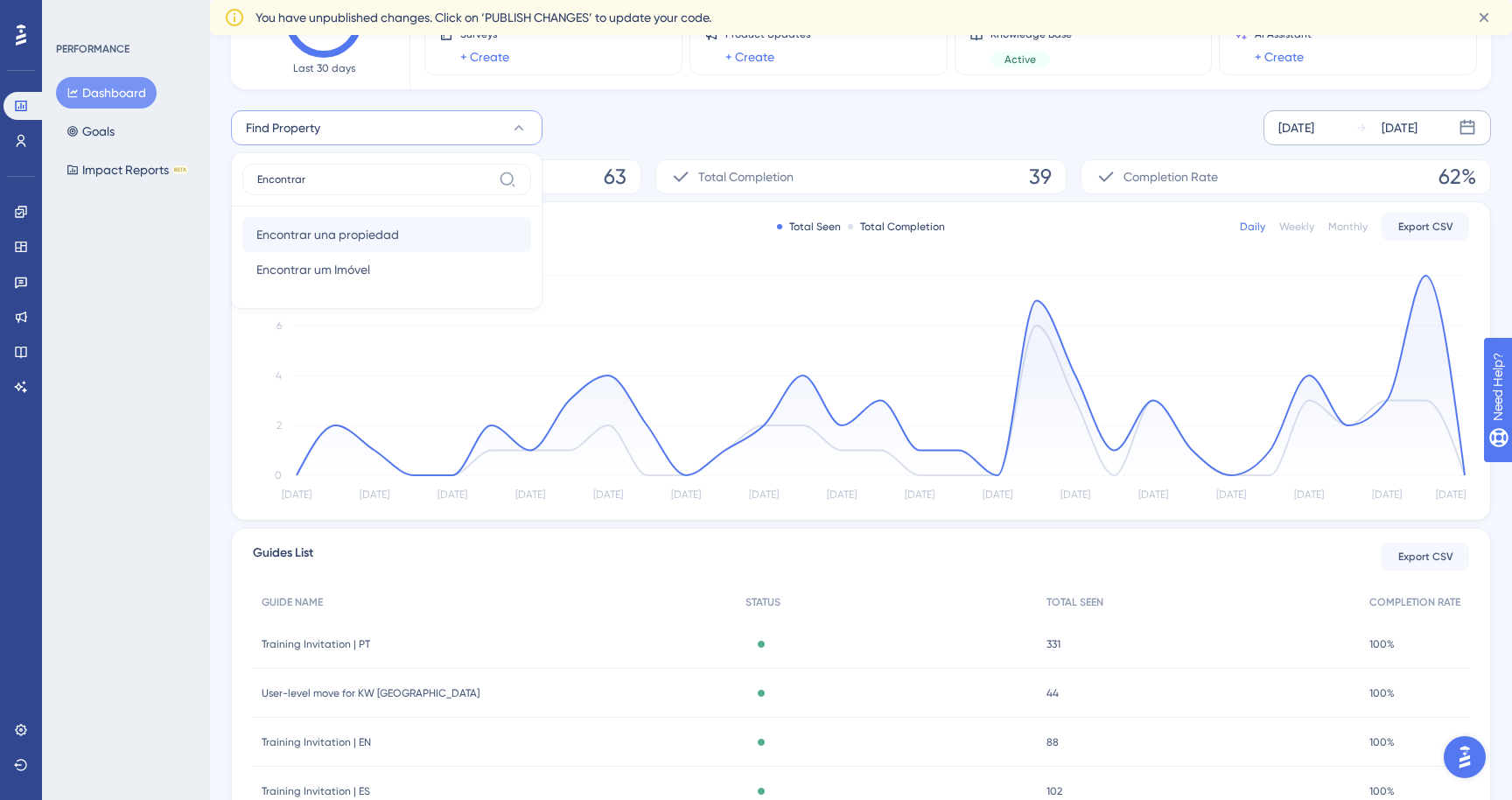
click at [331, 229] on span "Encontrar una propiedad" at bounding box center [327, 234] width 143 height 21
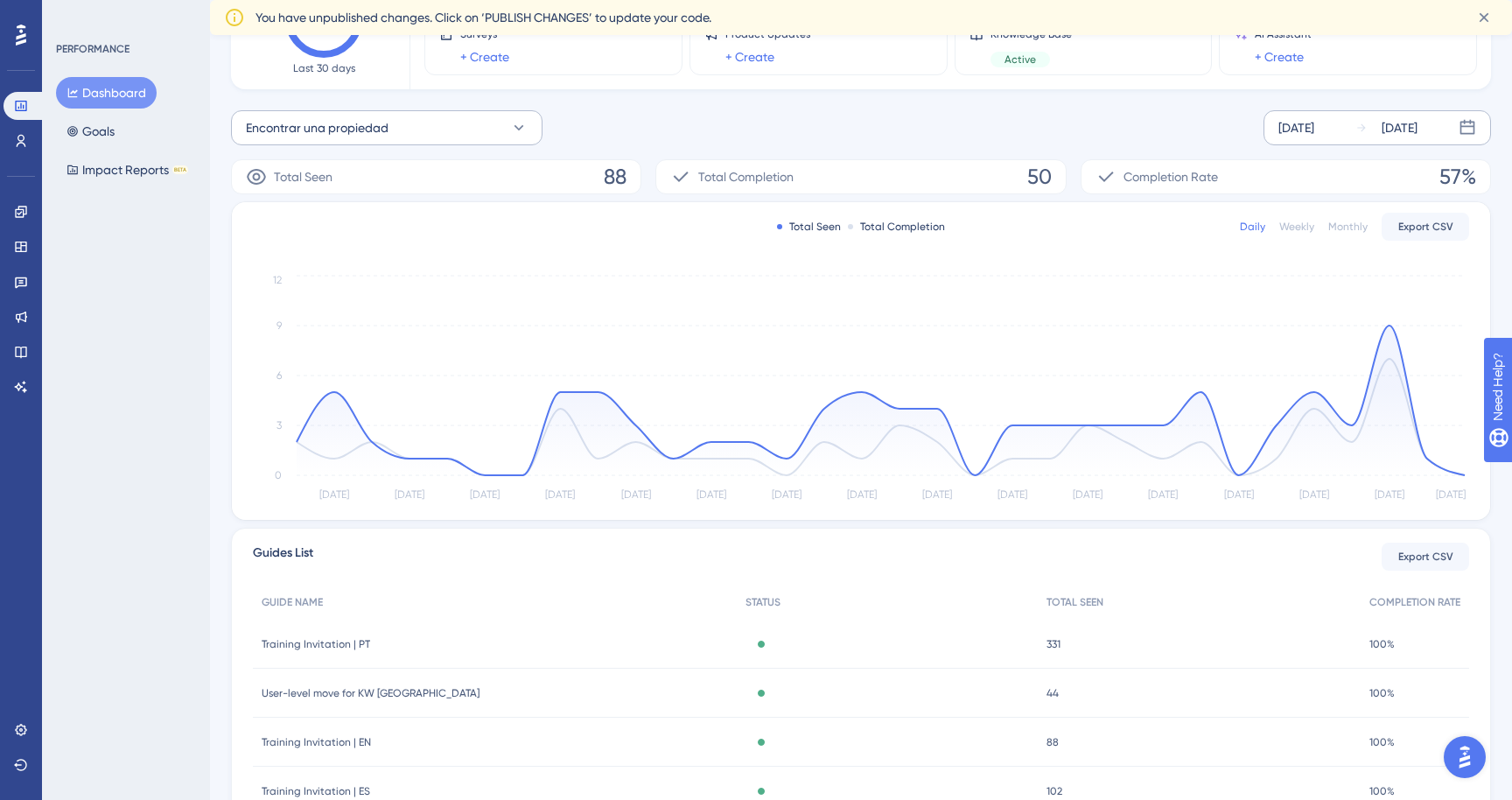
click at [476, 130] on button "Encontrar una propiedad" at bounding box center [387, 128] width 312 height 35
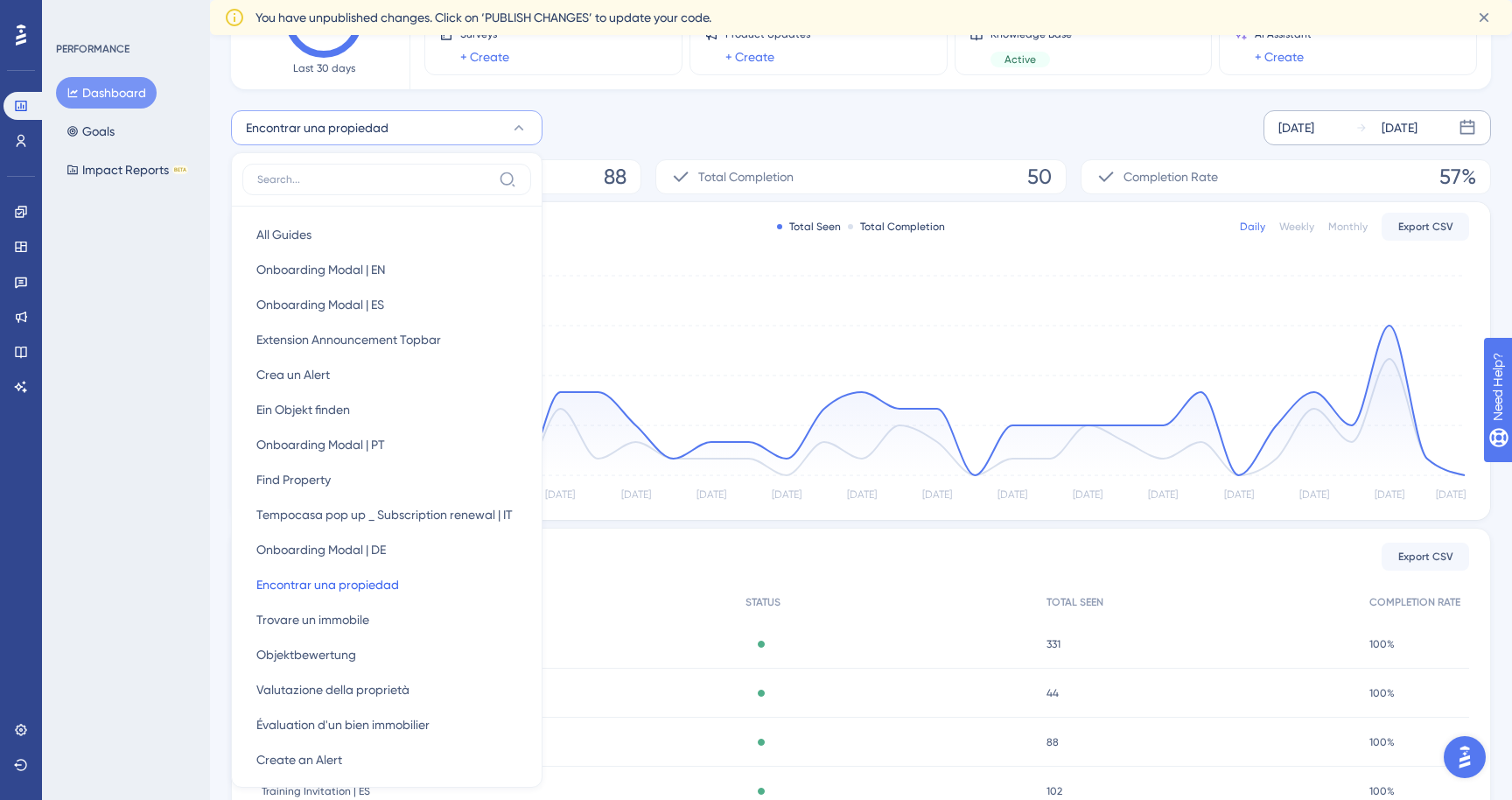
scroll to position [222, 0]
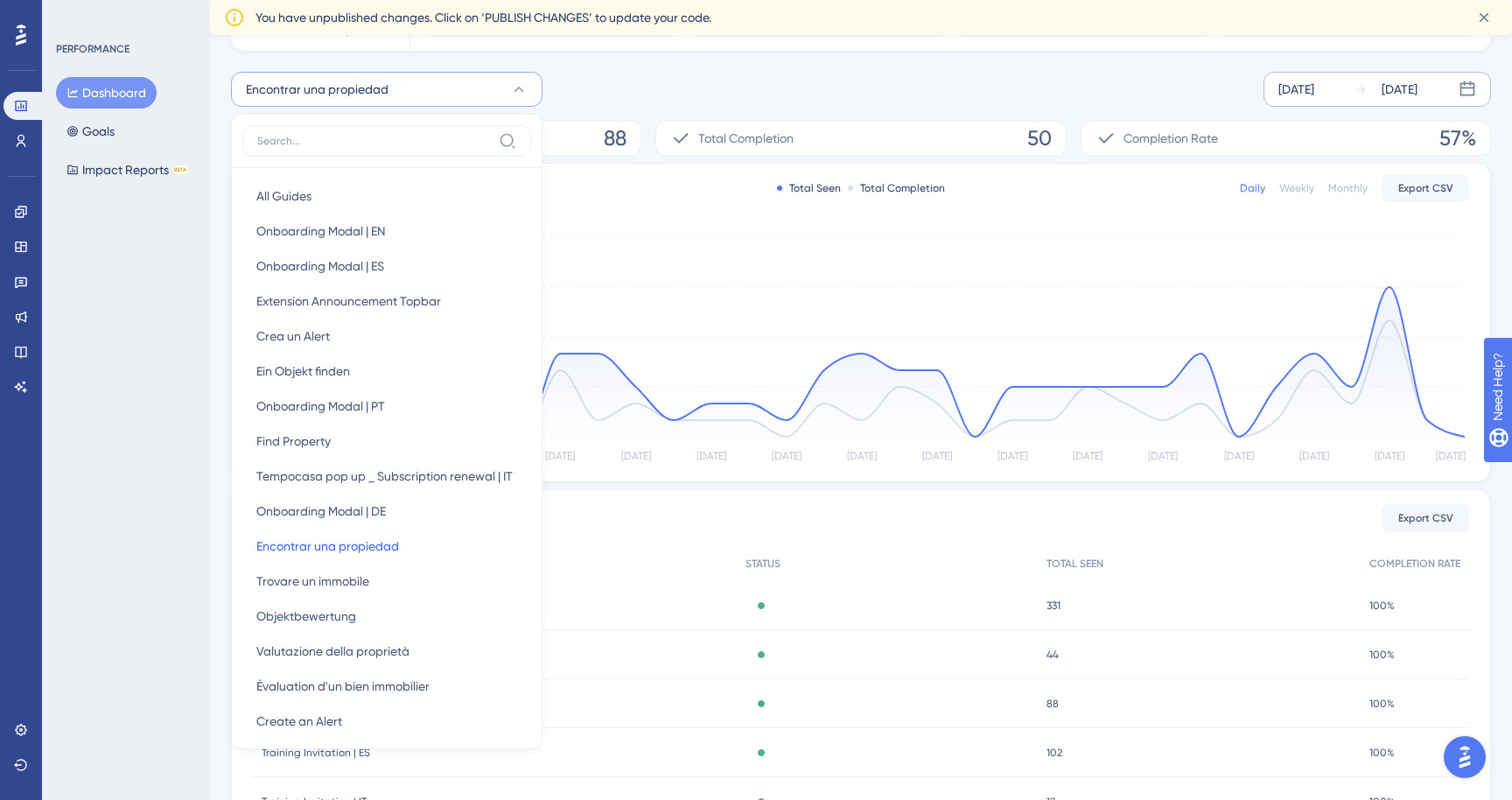
click at [347, 148] on label at bounding box center [387, 140] width 289 height 31
click at [347, 148] on input at bounding box center [374, 141] width 235 height 14
paste input "Eigenschaft suchen"
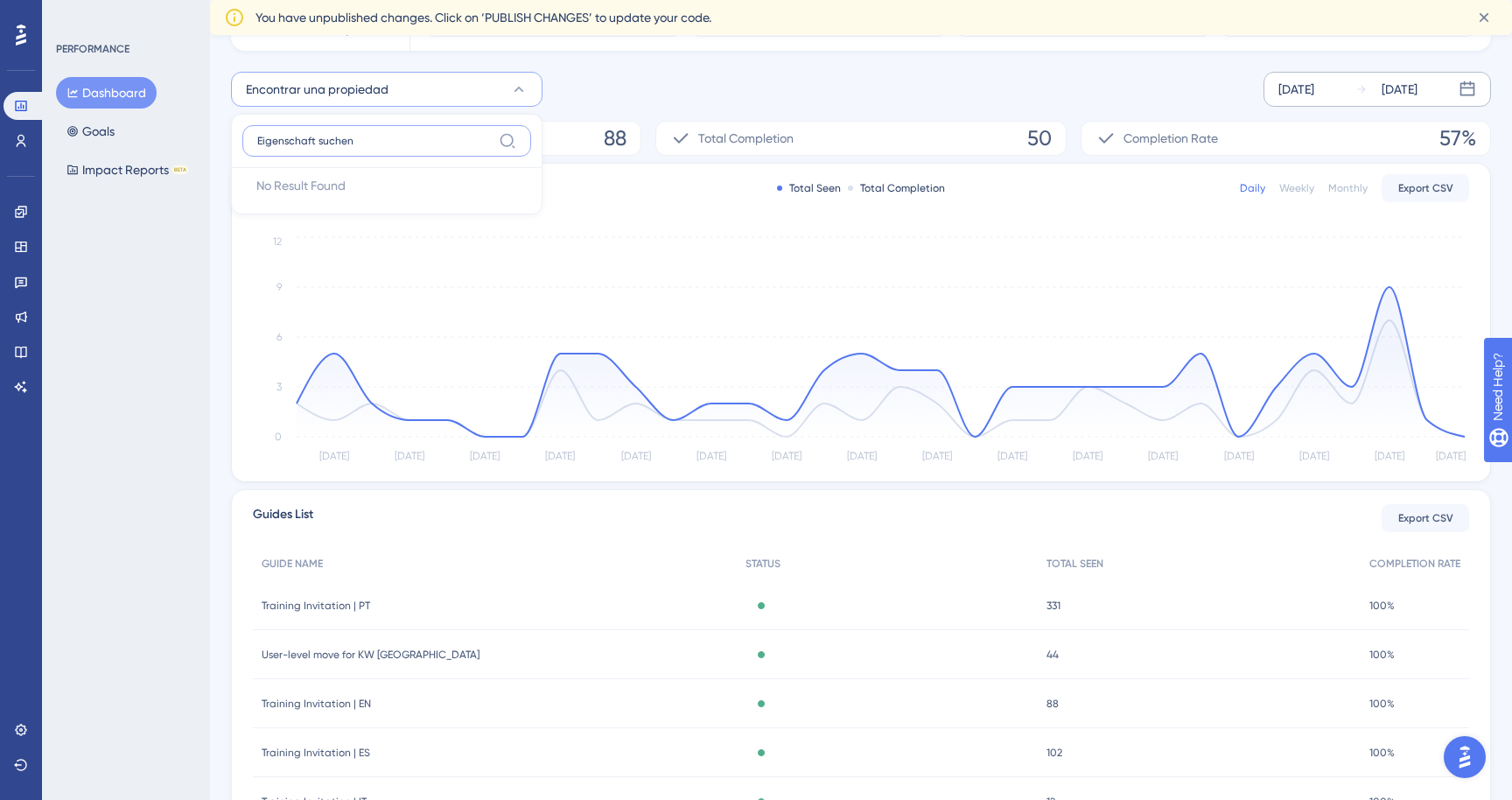
click at [335, 140] on input "Eigenschaft suchen" at bounding box center [374, 141] width 235 height 14
click at [331, 139] on input "Eigenschaft" at bounding box center [374, 141] width 235 height 14
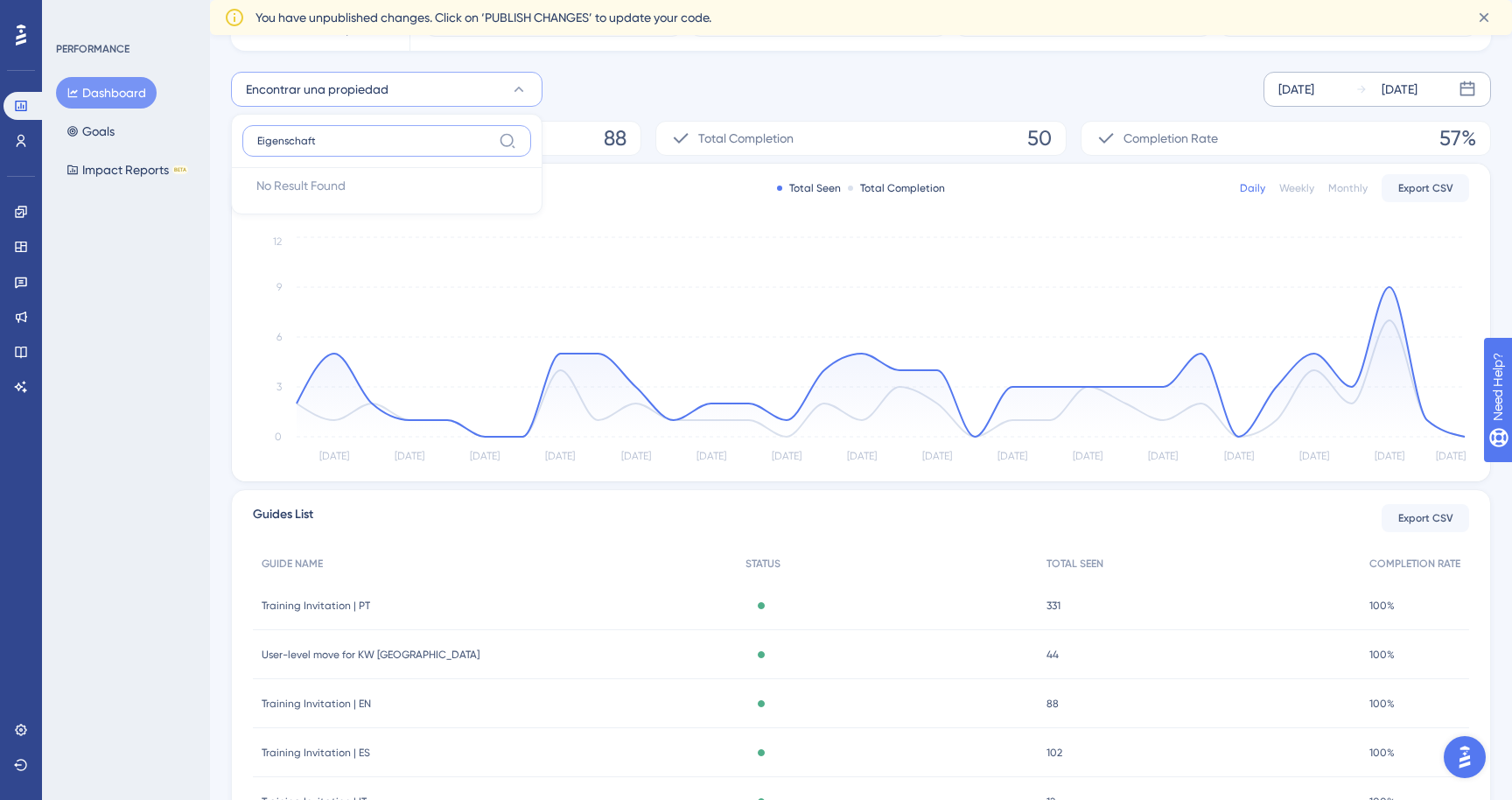
paste input "suchen"
click at [278, 146] on input "Eigenschaft suchen" at bounding box center [374, 141] width 235 height 14
type input "suchen"
click at [607, 105] on div "Encontrar una propiedad suchen No Result Found No Result Found Aug 06 2025 Sep …" at bounding box center [861, 89] width 1260 height 35
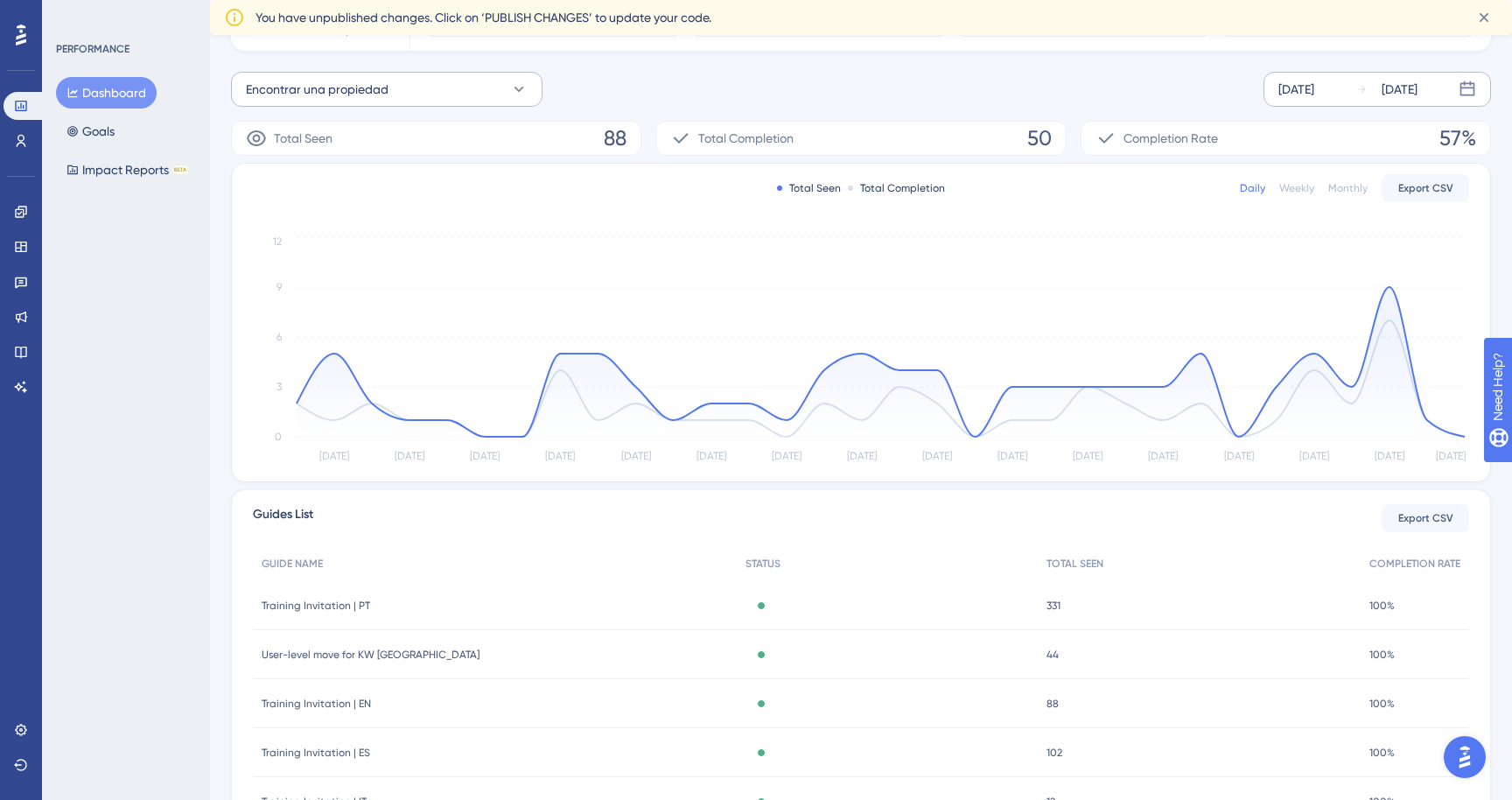
click at [512, 80] on button "Encontrar una propiedad" at bounding box center [387, 89] width 312 height 35
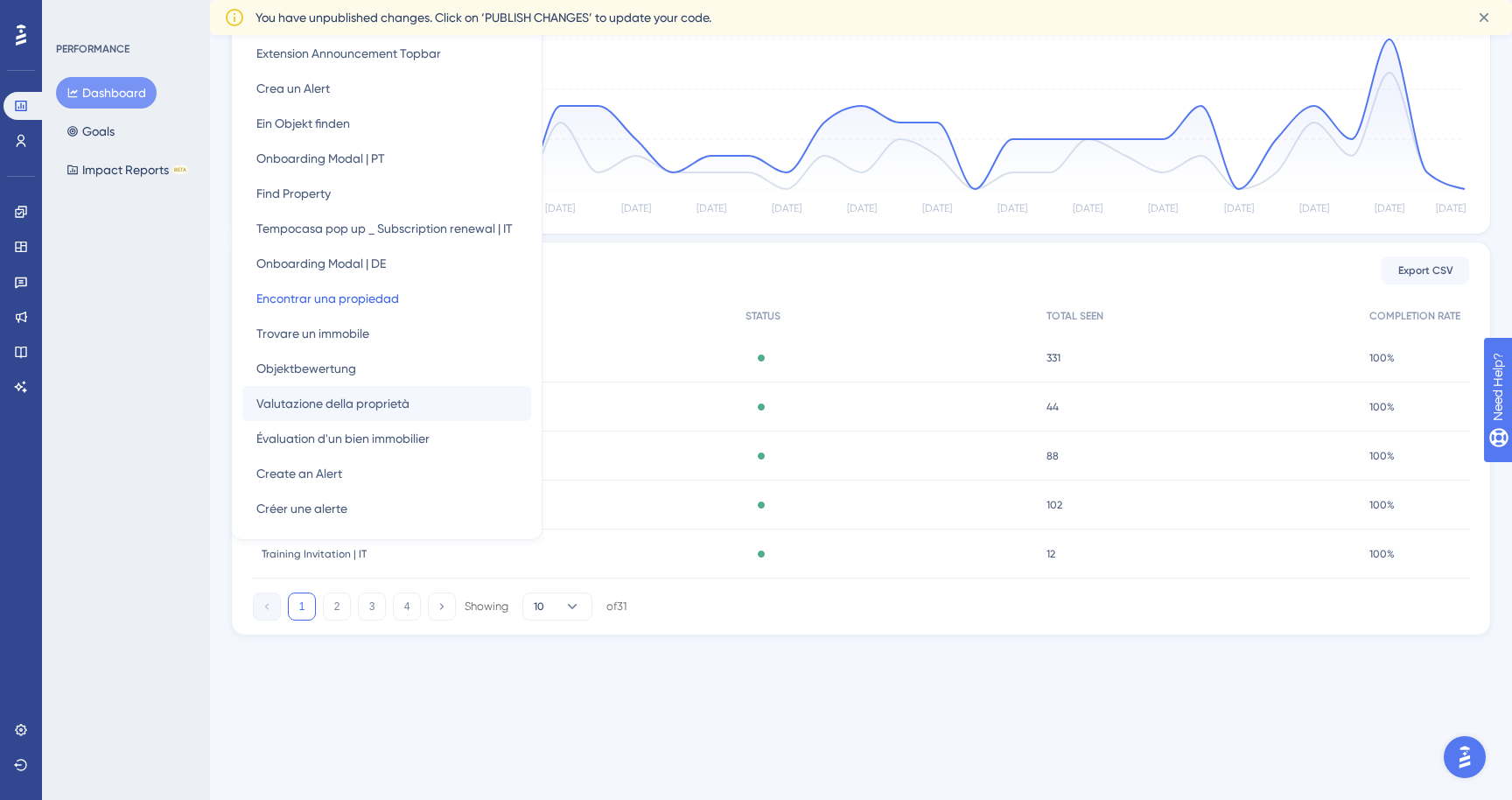
scroll to position [0, 0]
click at [363, 122] on button "Ein Objekt finden Ein Objekt finden" at bounding box center [387, 123] width 289 height 35
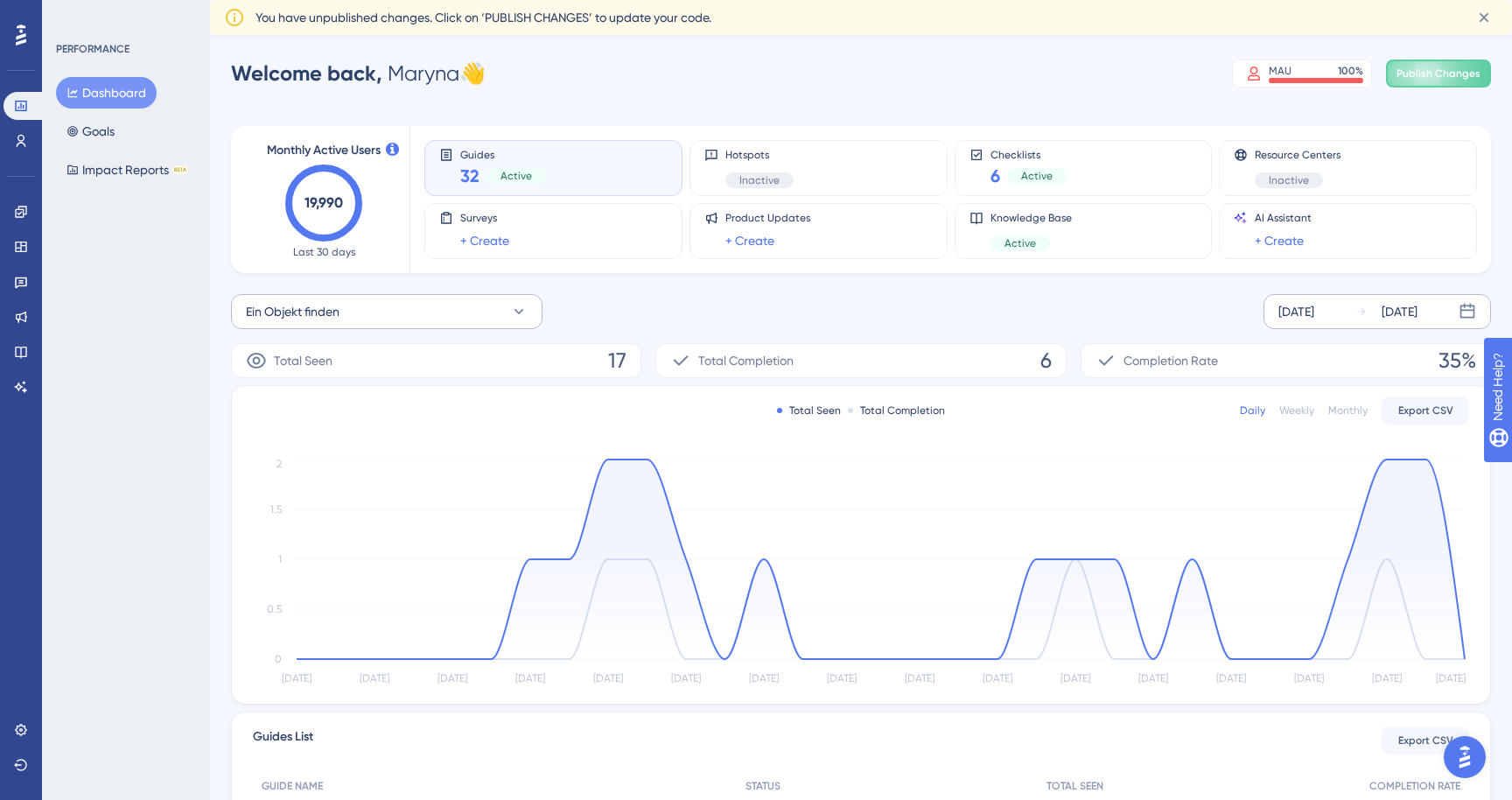
click at [427, 304] on button "Ein Objekt finden" at bounding box center [387, 311] width 312 height 35
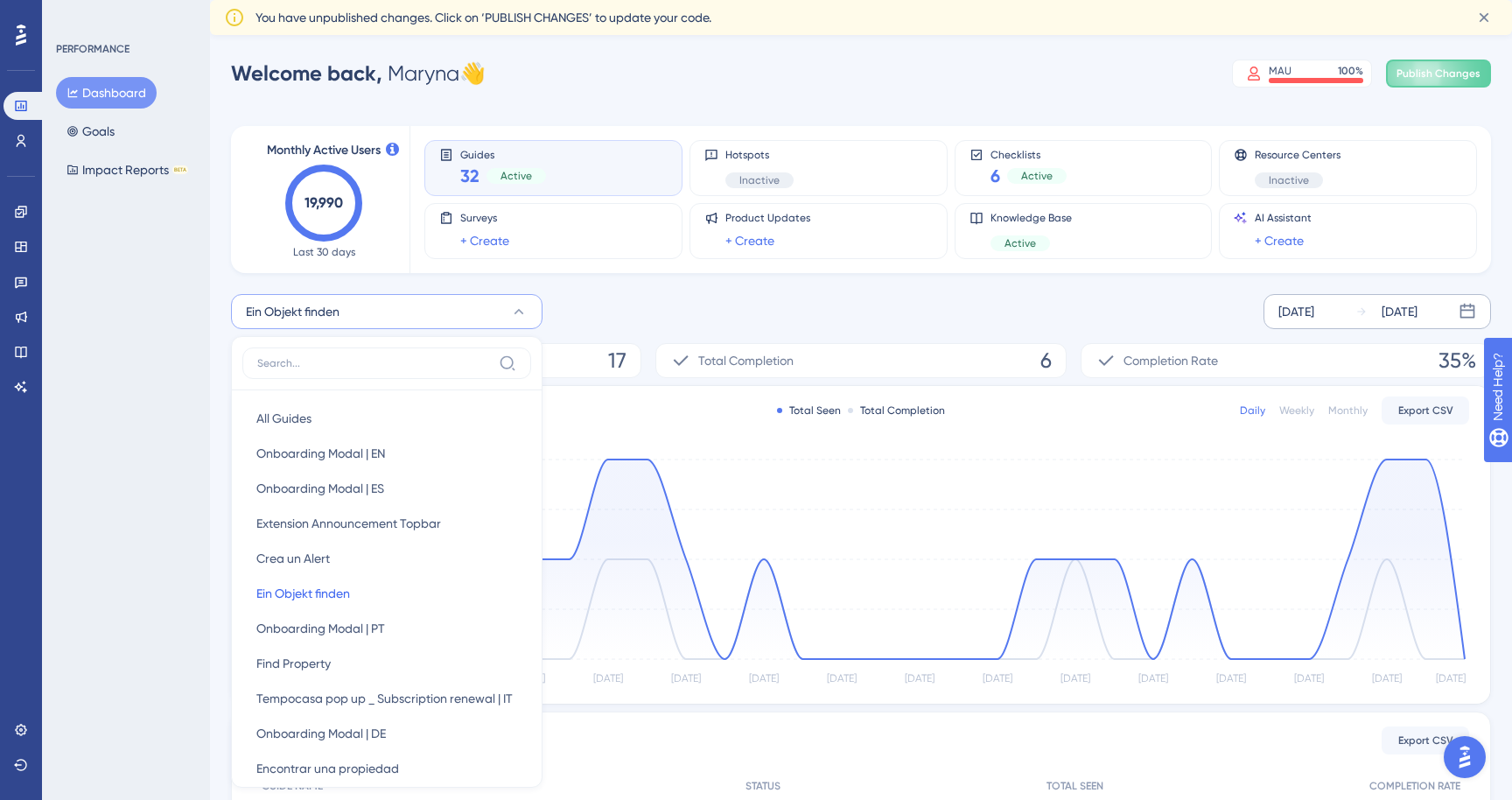
scroll to position [137, 0]
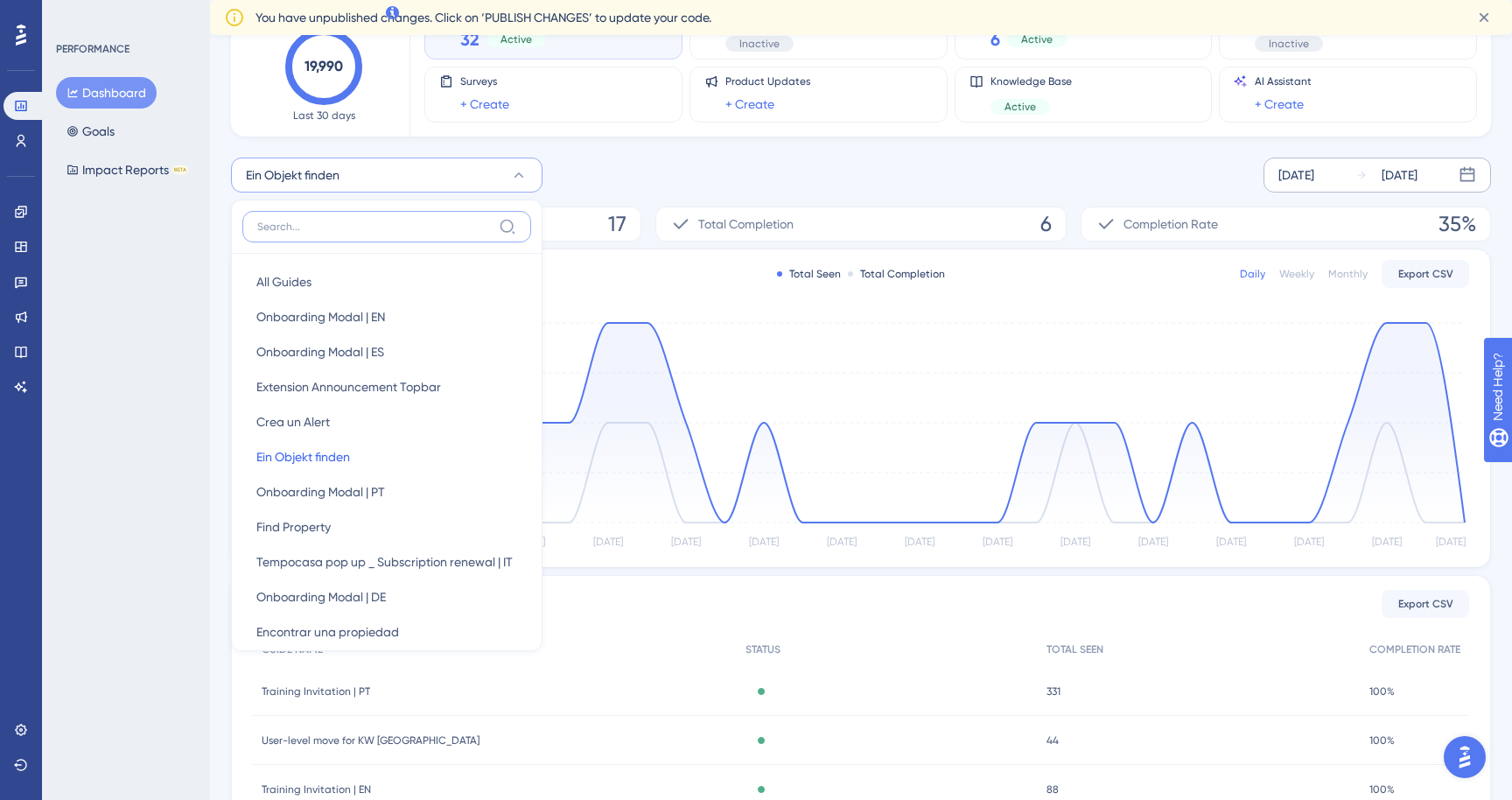
click at [288, 225] on input at bounding box center [374, 227] width 235 height 14
paste input "Trouver une propriété"
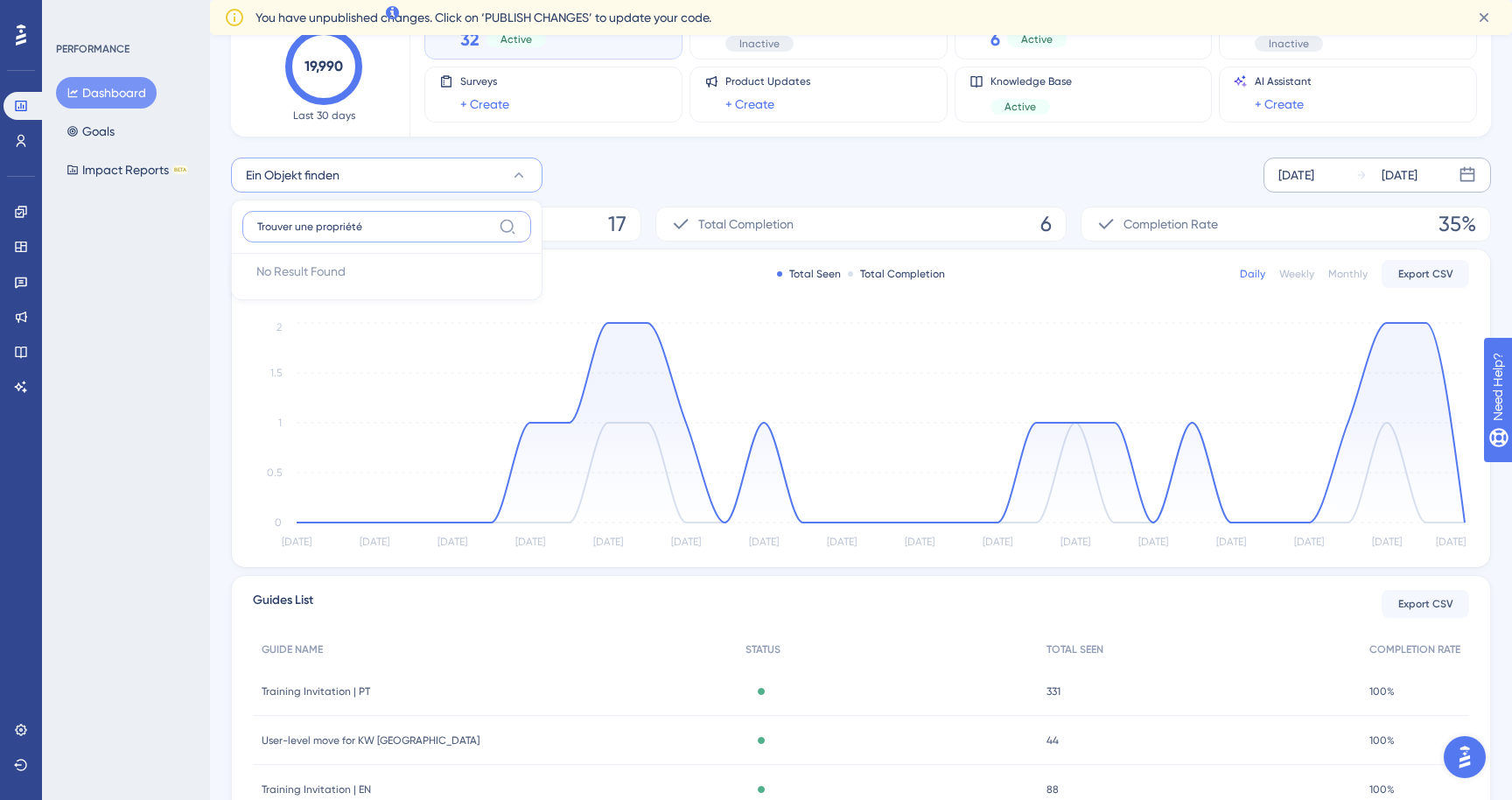
click at [289, 225] on input "Trouver une propriété" at bounding box center [374, 227] width 235 height 14
click at [343, 228] on input "Trouver une propriété" at bounding box center [374, 227] width 235 height 14
click at [314, 230] on input "Trouver u" at bounding box center [374, 227] width 235 height 14
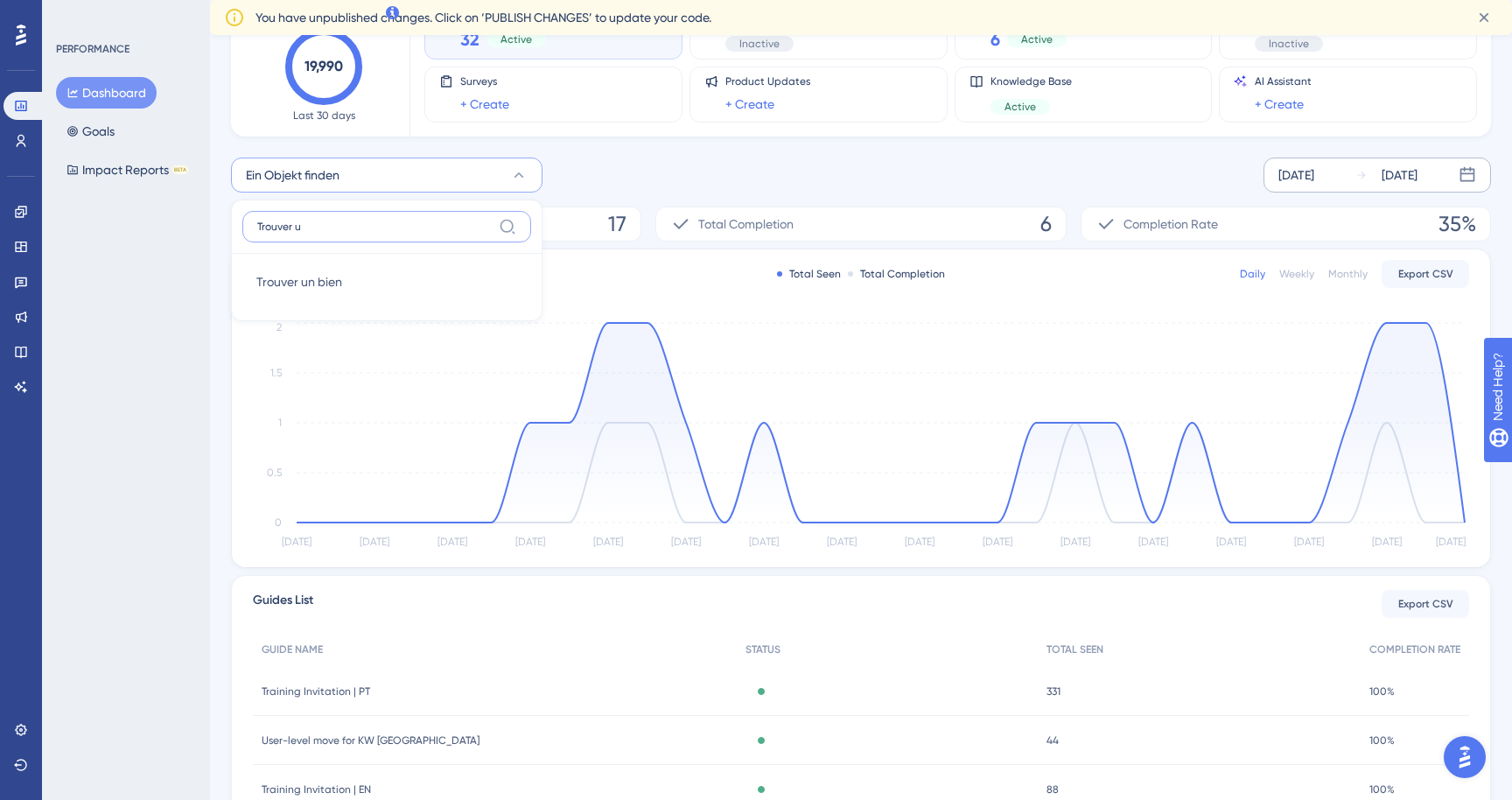
click at [314, 230] on input "Trouver u" at bounding box center [374, 227] width 235 height 14
paste input "ne propriété"
drag, startPoint x: 316, startPoint y: 227, endPoint x: 259, endPoint y: 222, distance: 57.2
click at [261, 224] on input "Trouver une propriété" at bounding box center [374, 227] width 235 height 14
click at [303, 227] on input "propriété" at bounding box center [374, 227] width 235 height 14
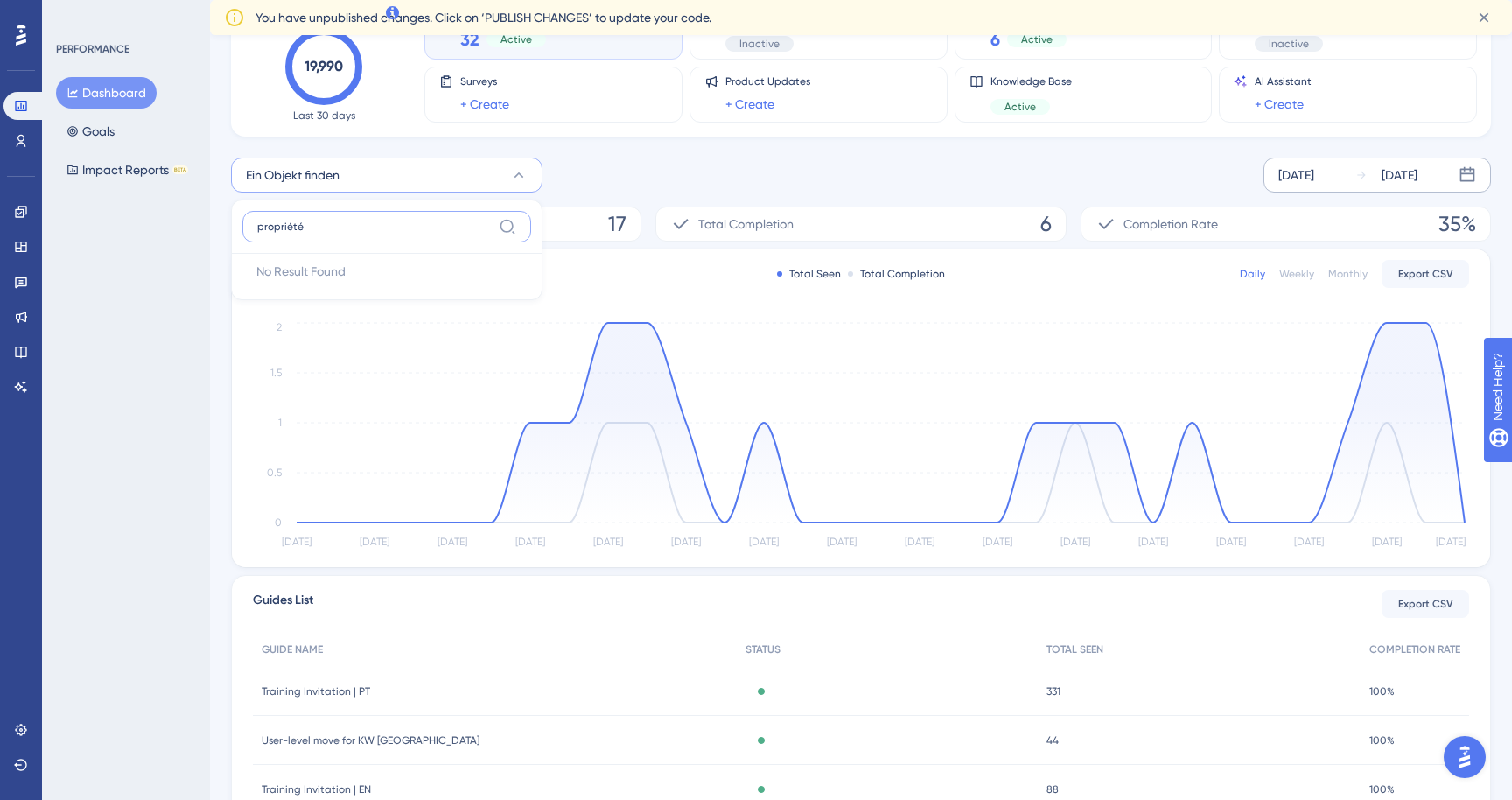
click at [303, 227] on input "propriété" at bounding box center [374, 227] width 235 height 14
paste input "Trouver une"
drag, startPoint x: 297, startPoint y: 225, endPoint x: 421, endPoint y: 222, distance: 124.0
click at [421, 224] on input "Trouver une propriété" at bounding box center [374, 227] width 235 height 14
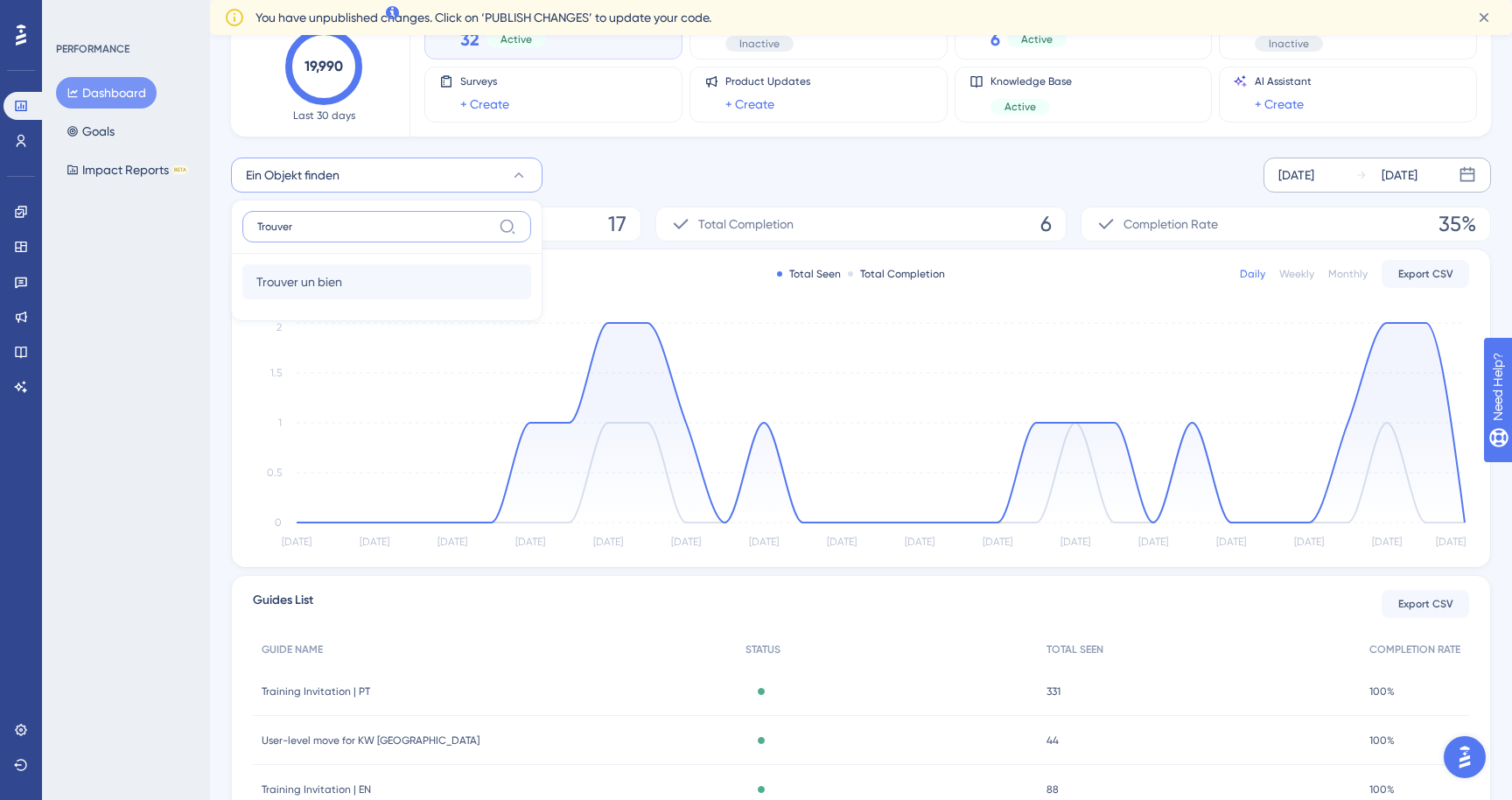
type input "Trouver"
click at [378, 281] on button "Trouver un bien Trouver un bien" at bounding box center [387, 281] width 289 height 35
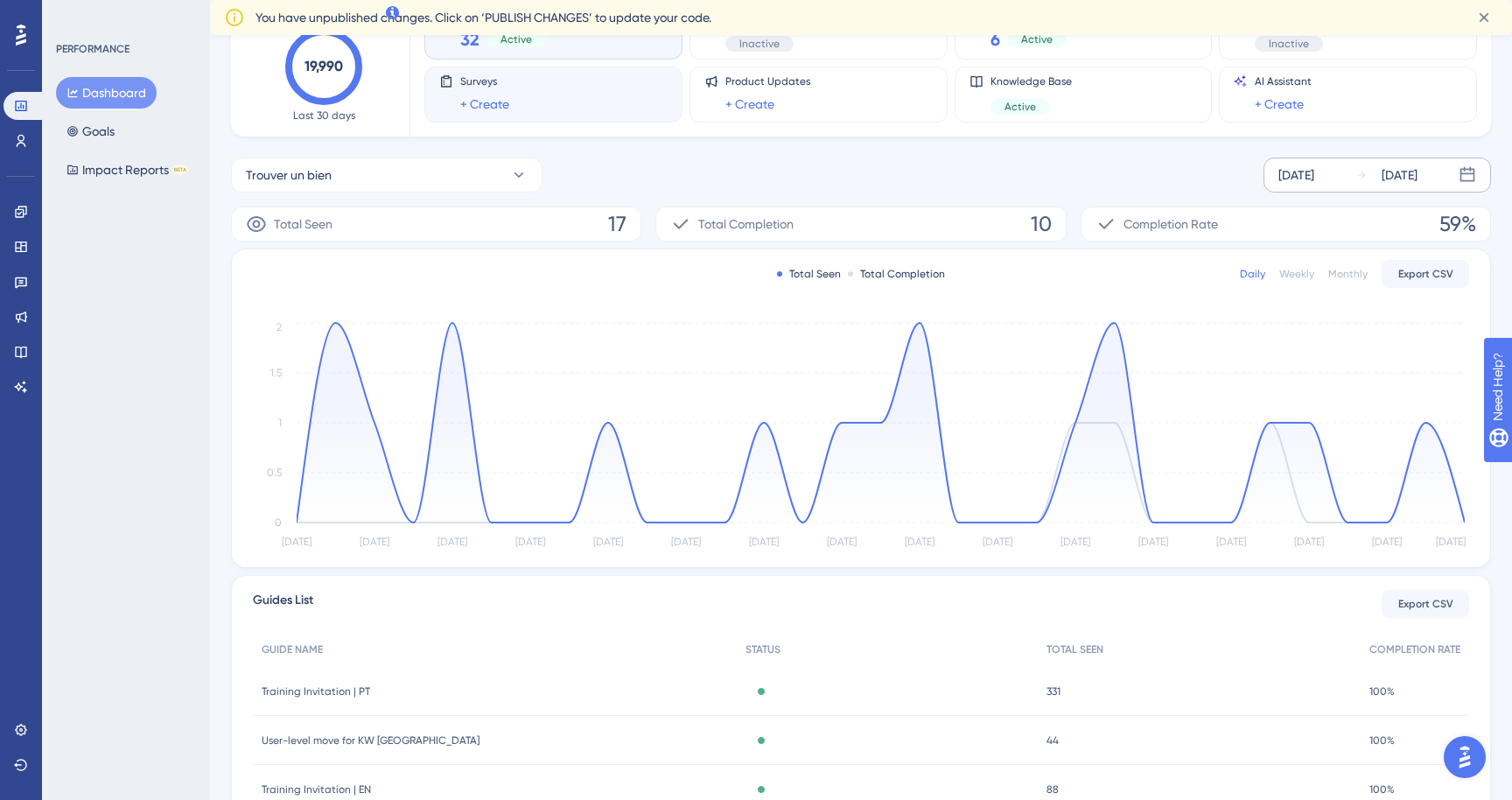
scroll to position [51, 0]
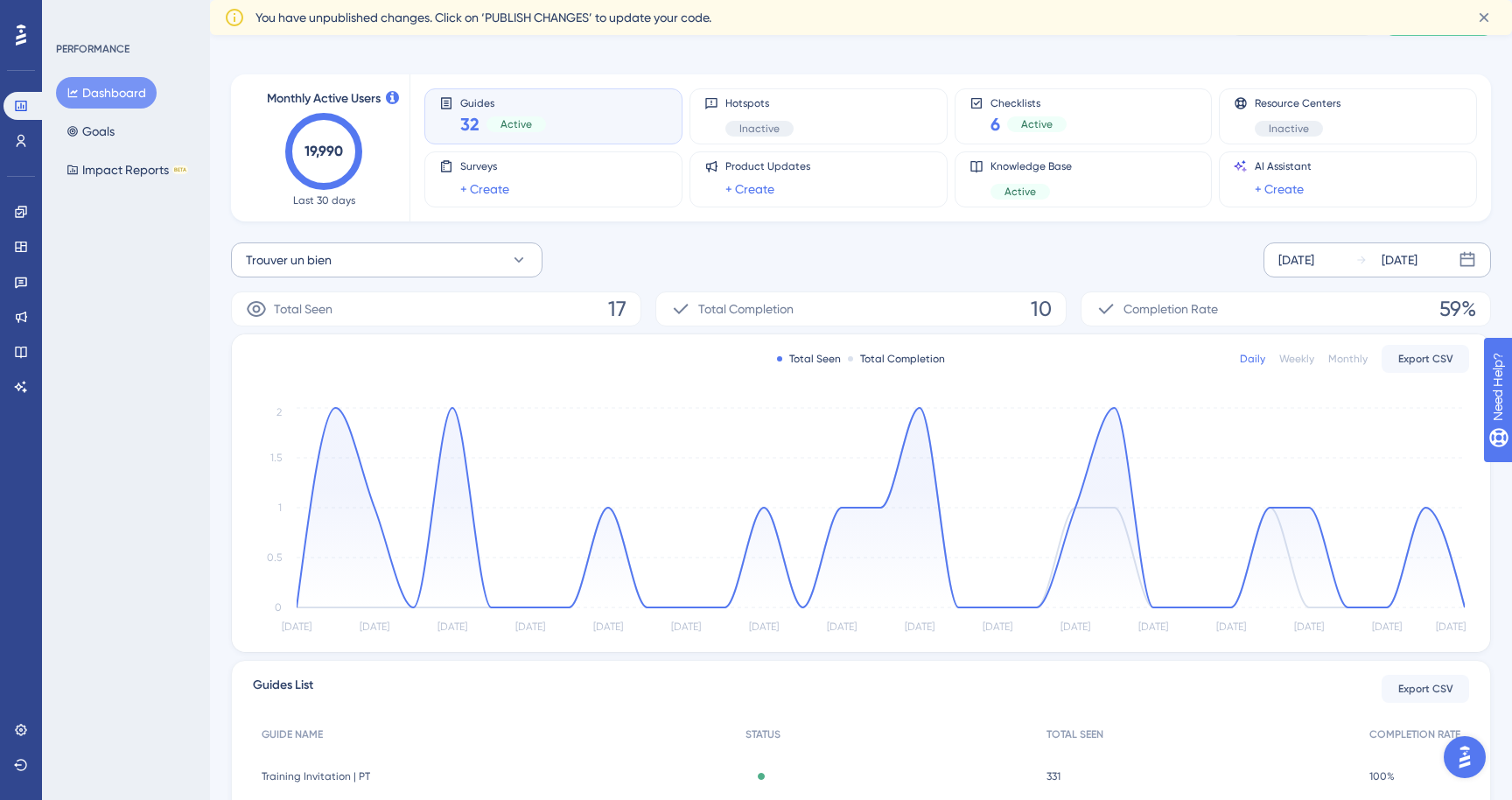
click at [430, 253] on button "Trouver un bien" at bounding box center [387, 260] width 312 height 35
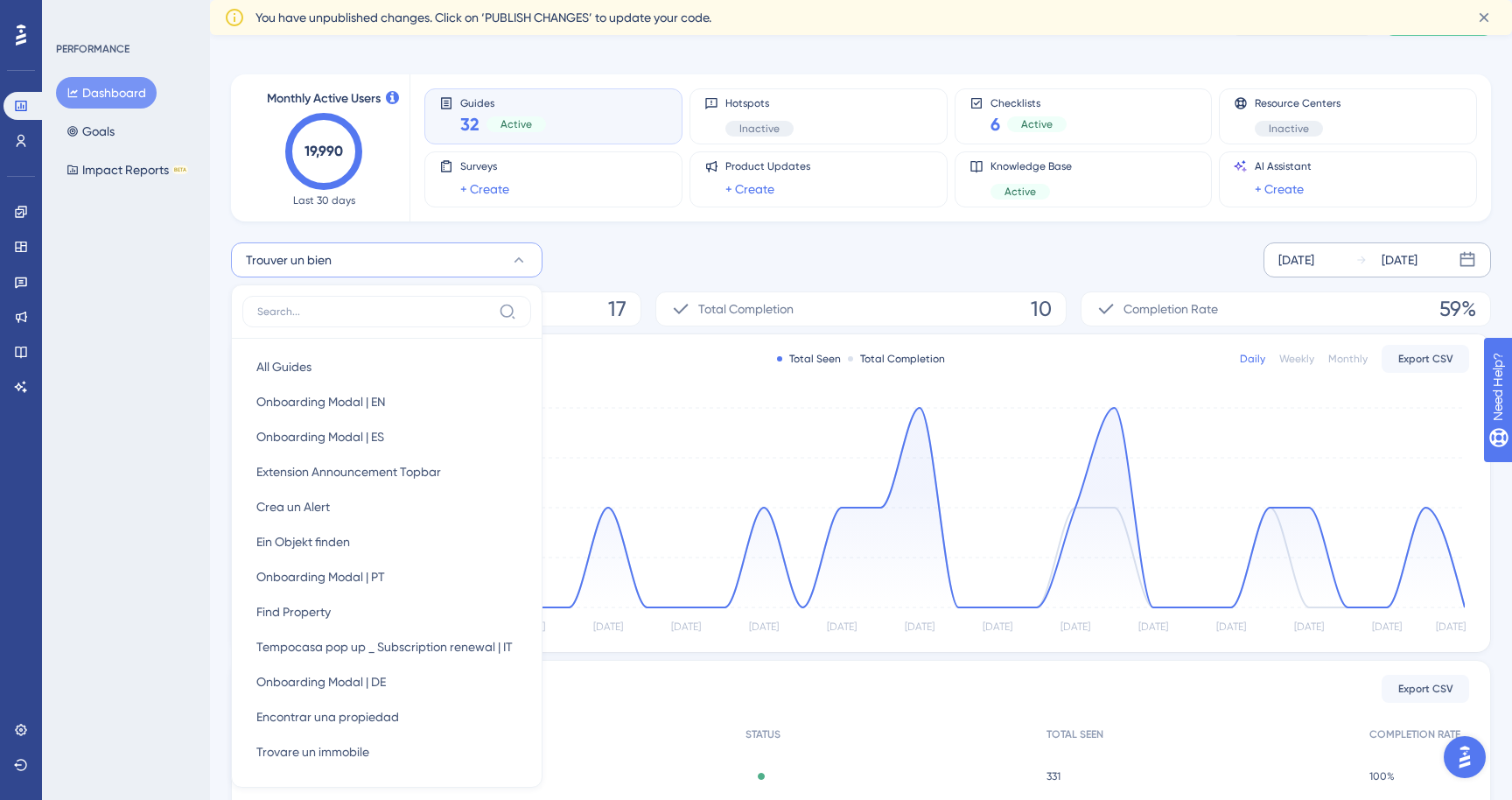
scroll to position [174, 0]
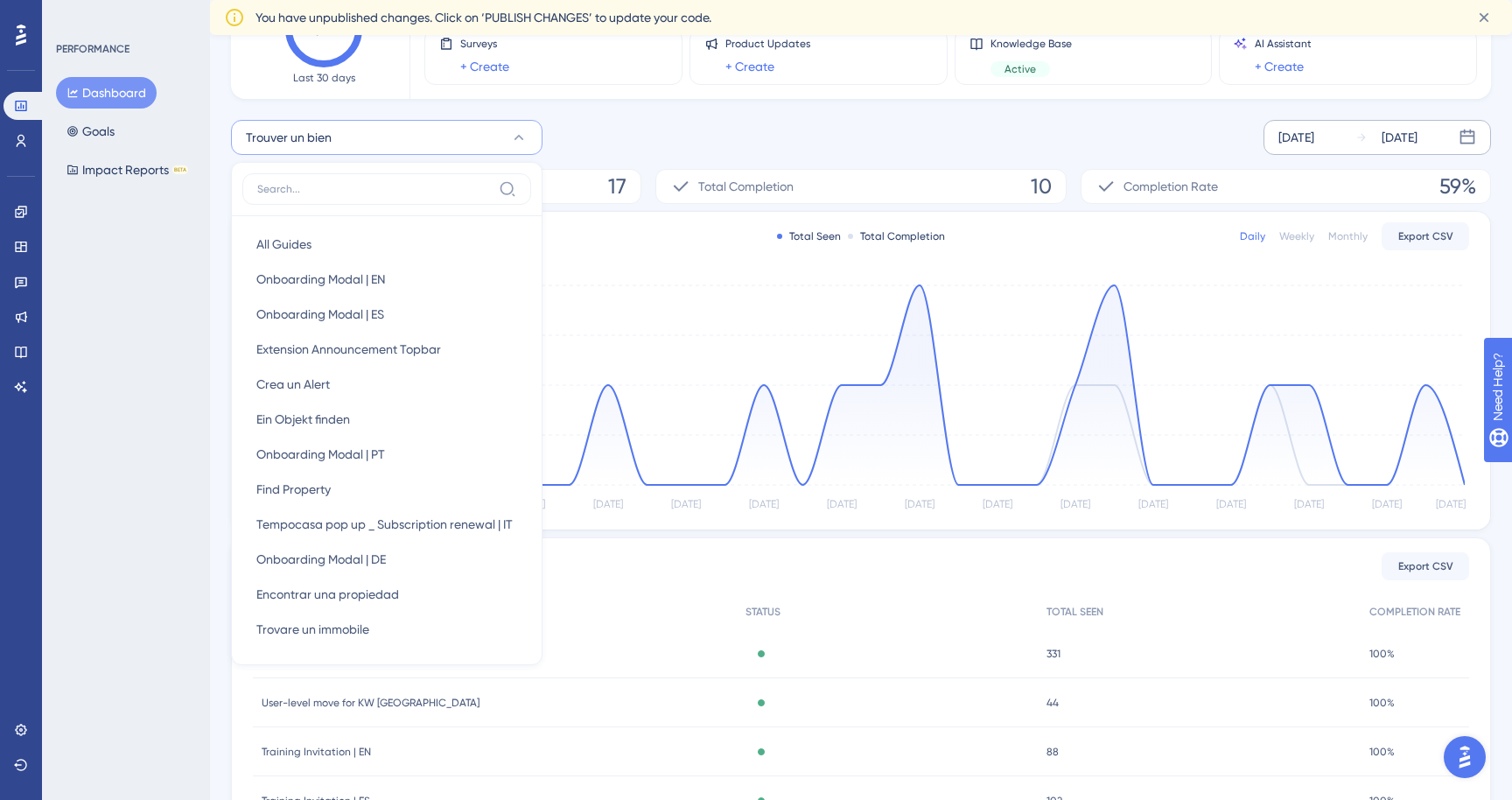
click at [333, 182] on label at bounding box center [387, 189] width 289 height 31
click at [333, 182] on input at bounding box center [374, 189] width 235 height 14
paste input "Property Valuation"
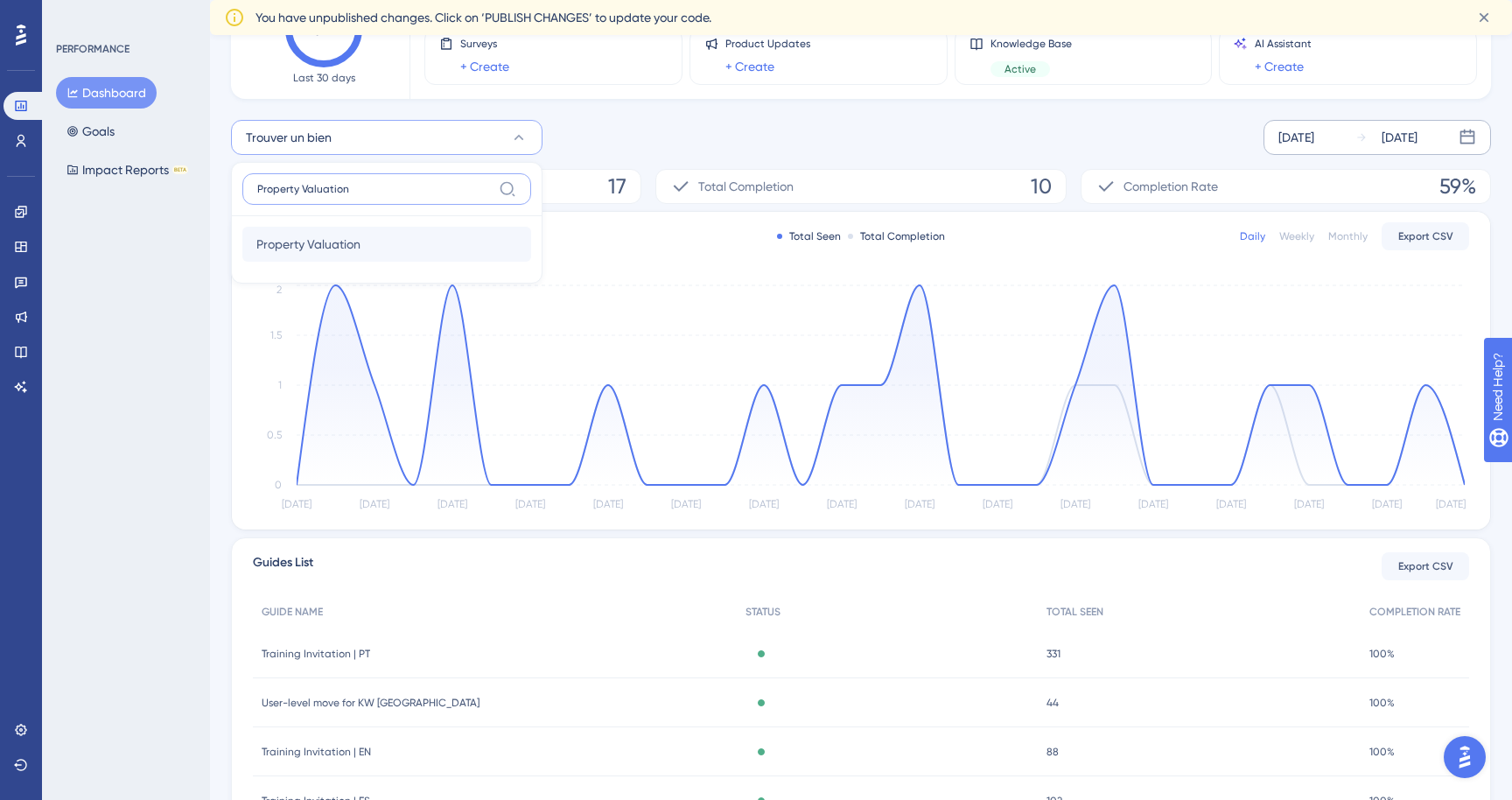
type input "Property Valuation"
click at [327, 240] on span "Property Valuation" at bounding box center [308, 244] width 104 height 21
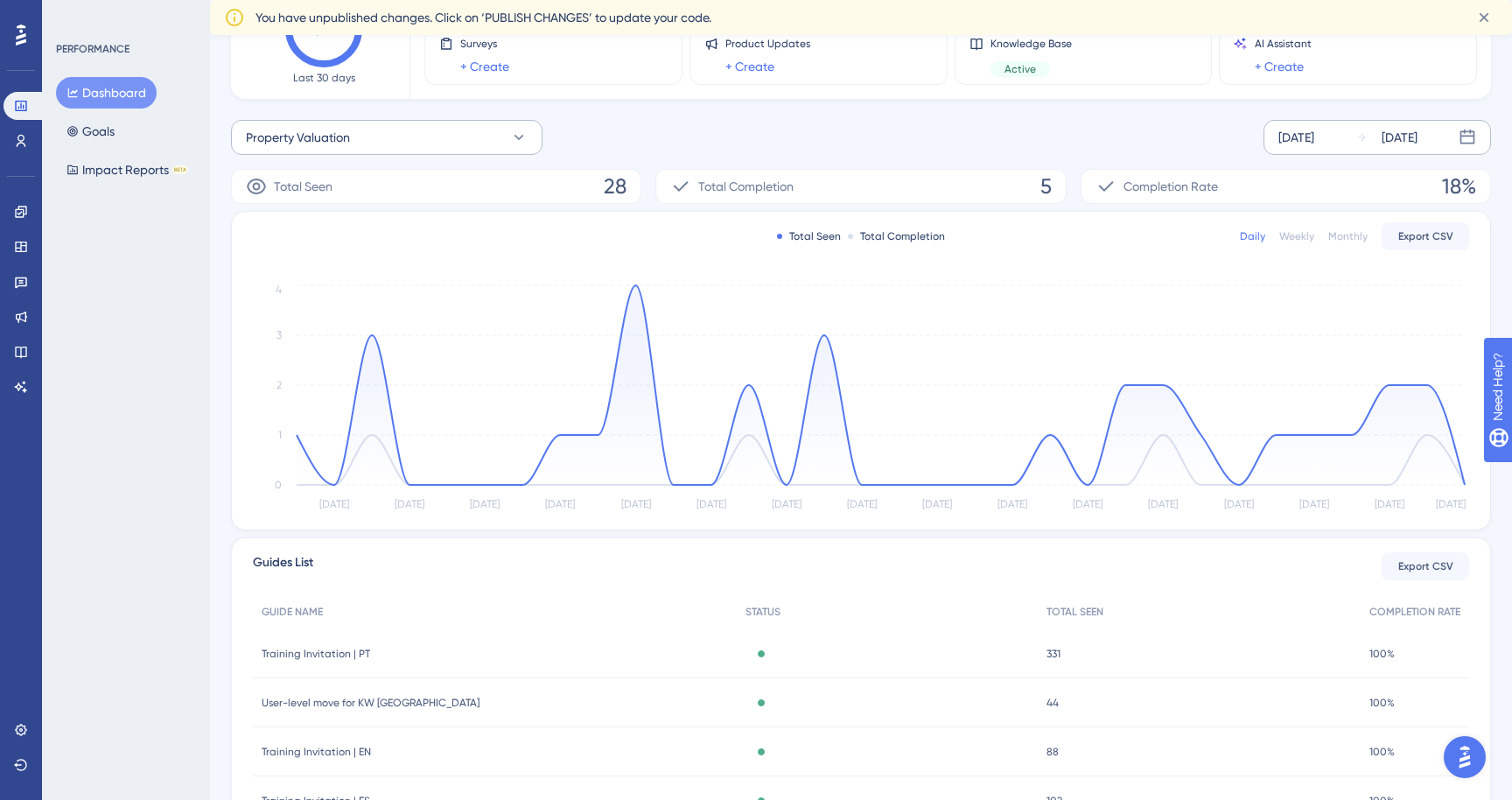
click at [415, 143] on button "Property Valuation" at bounding box center [387, 137] width 312 height 35
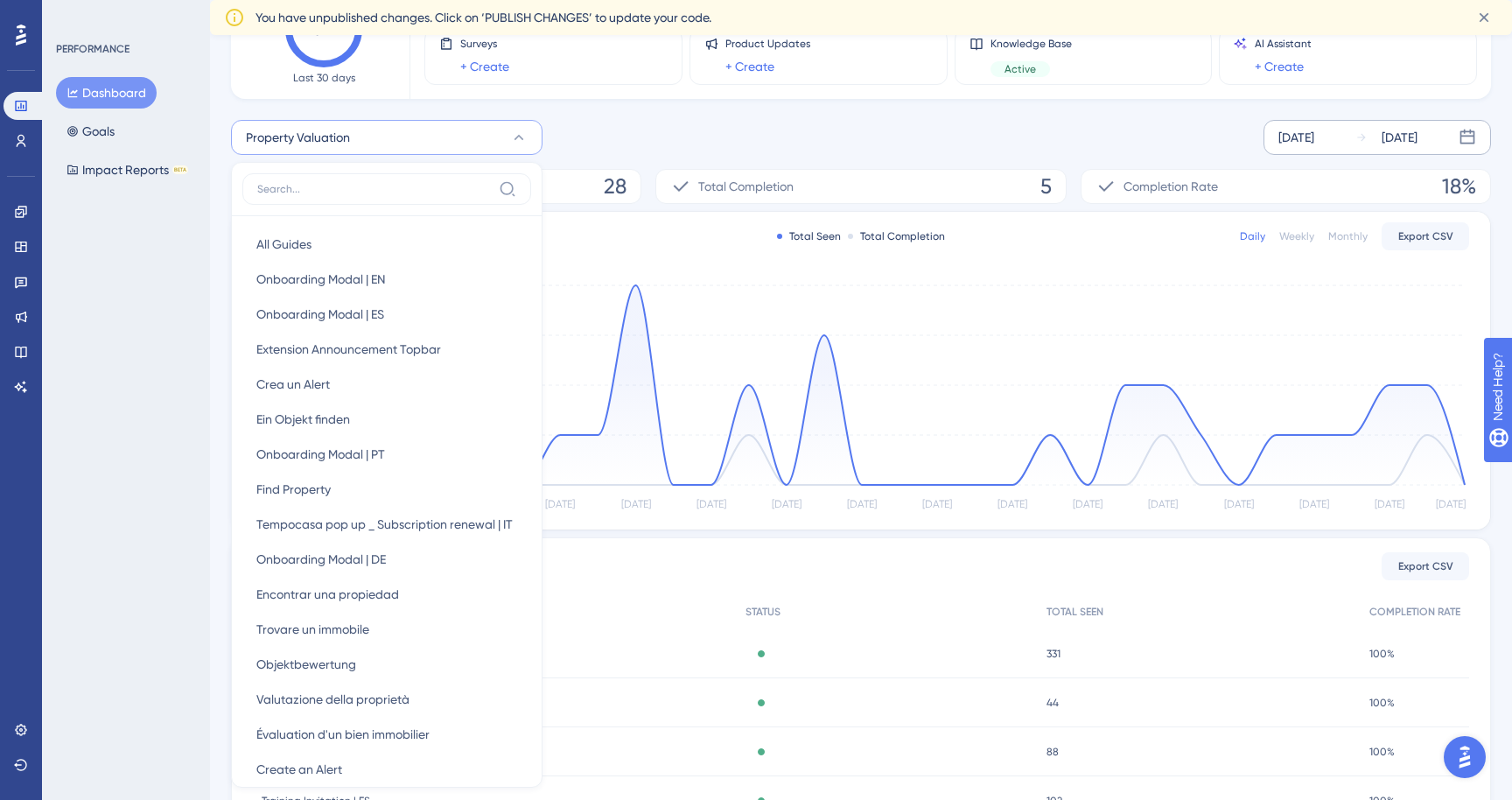
scroll to position [232, 0]
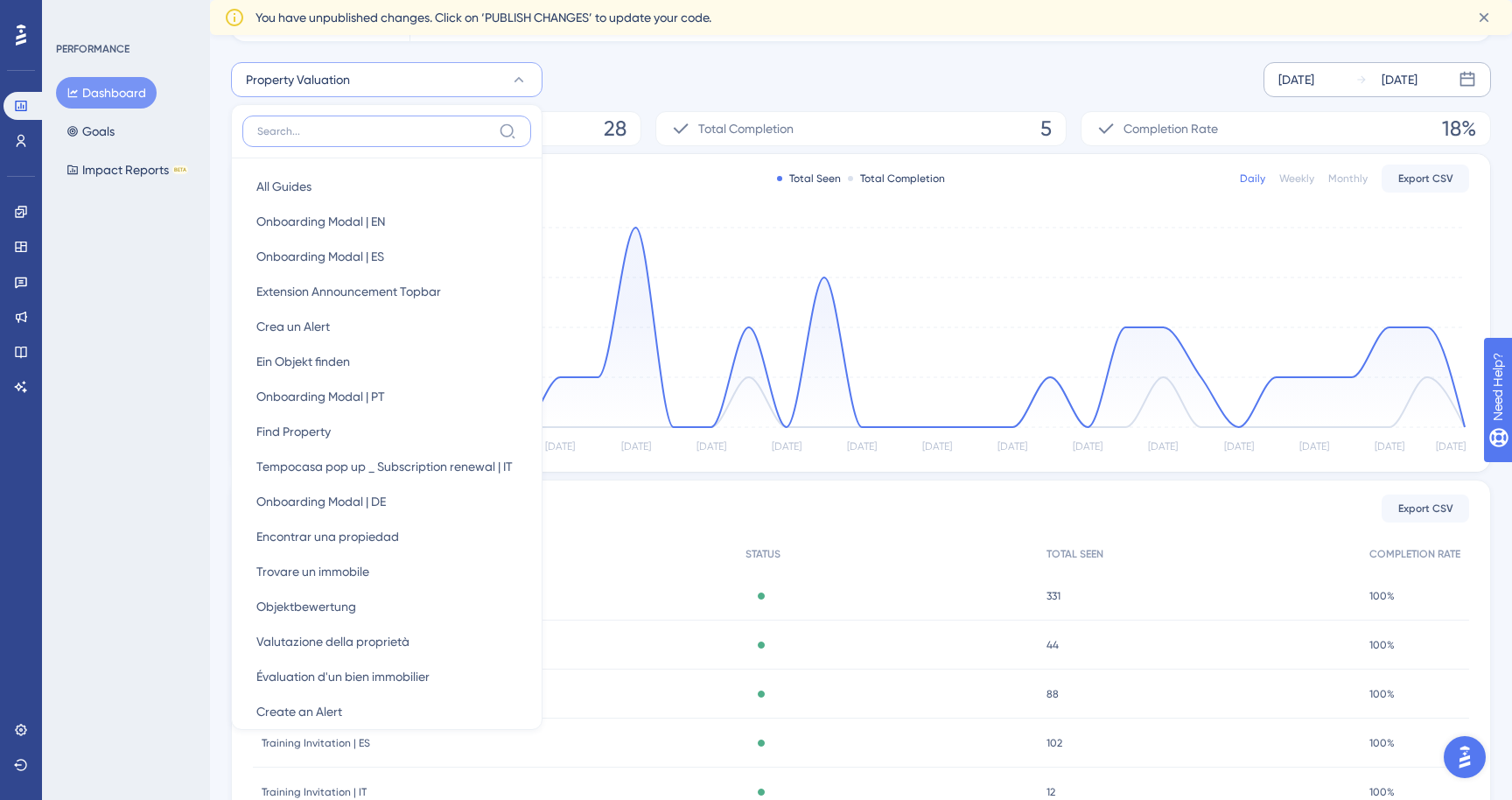
click at [361, 130] on input at bounding box center [374, 131] width 235 height 14
paste input "Évaluation immobilière"
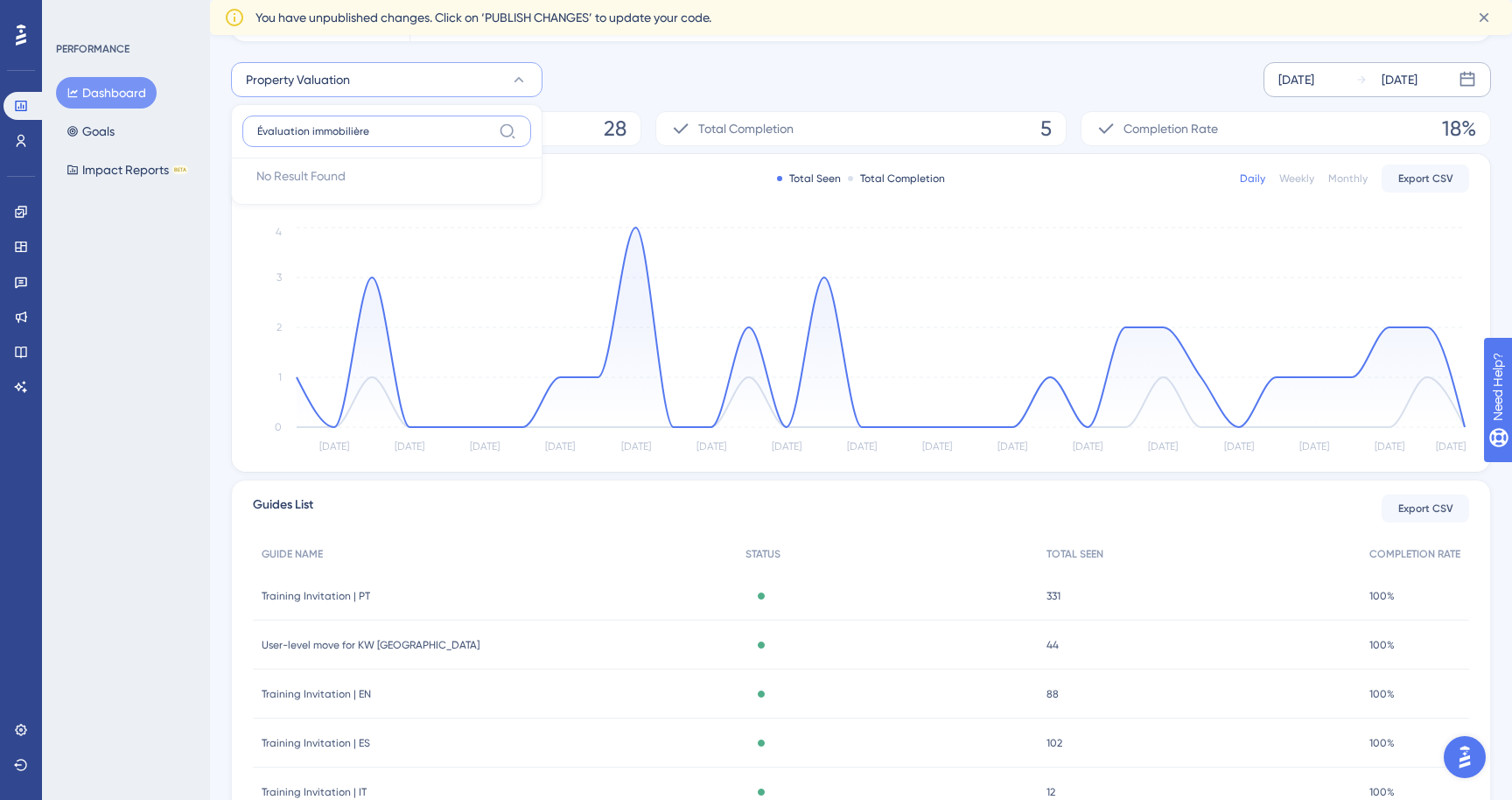
click at [331, 138] on input "Évaluation immobilière" at bounding box center [374, 131] width 235 height 14
type input "Évaluation"
click at [334, 190] on span "Évaluation d'un bien immobilier" at bounding box center [342, 186] width 173 height 21
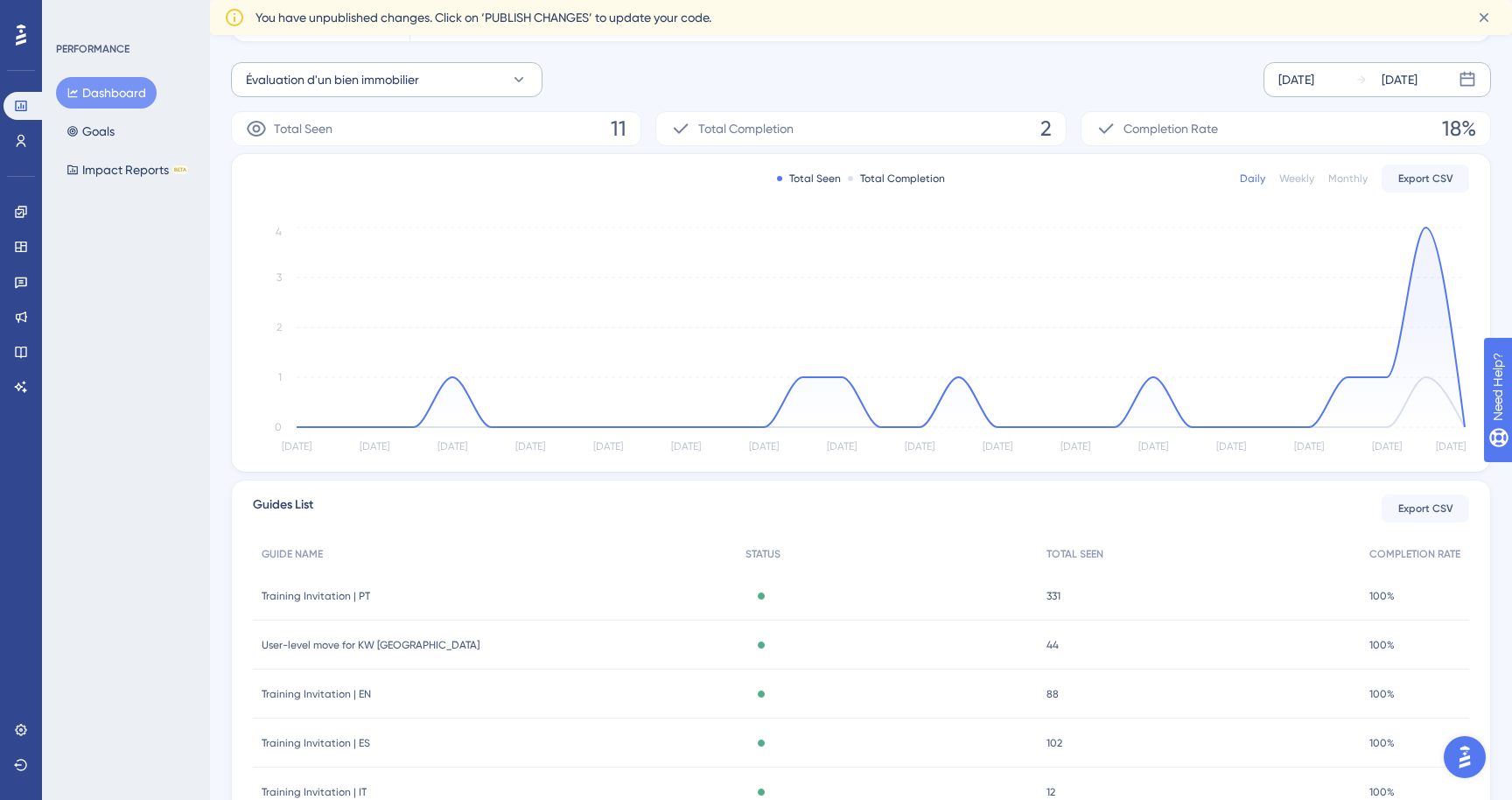
click at [440, 80] on button "Évaluation d'un bien immobilier" at bounding box center [387, 79] width 312 height 35
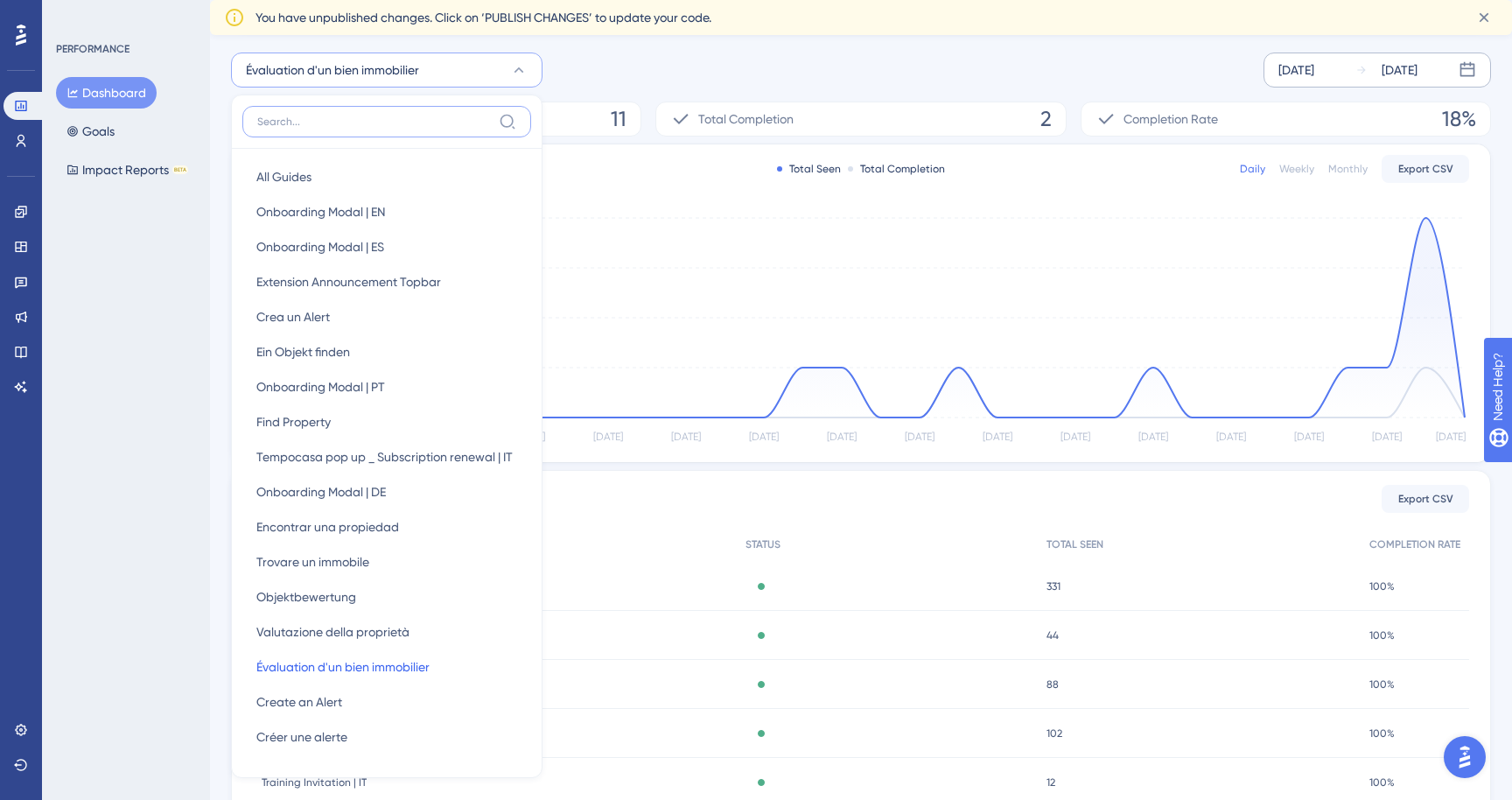
click at [344, 122] on input at bounding box center [374, 122] width 235 height 14
paste input "Valutazione immobiliare"
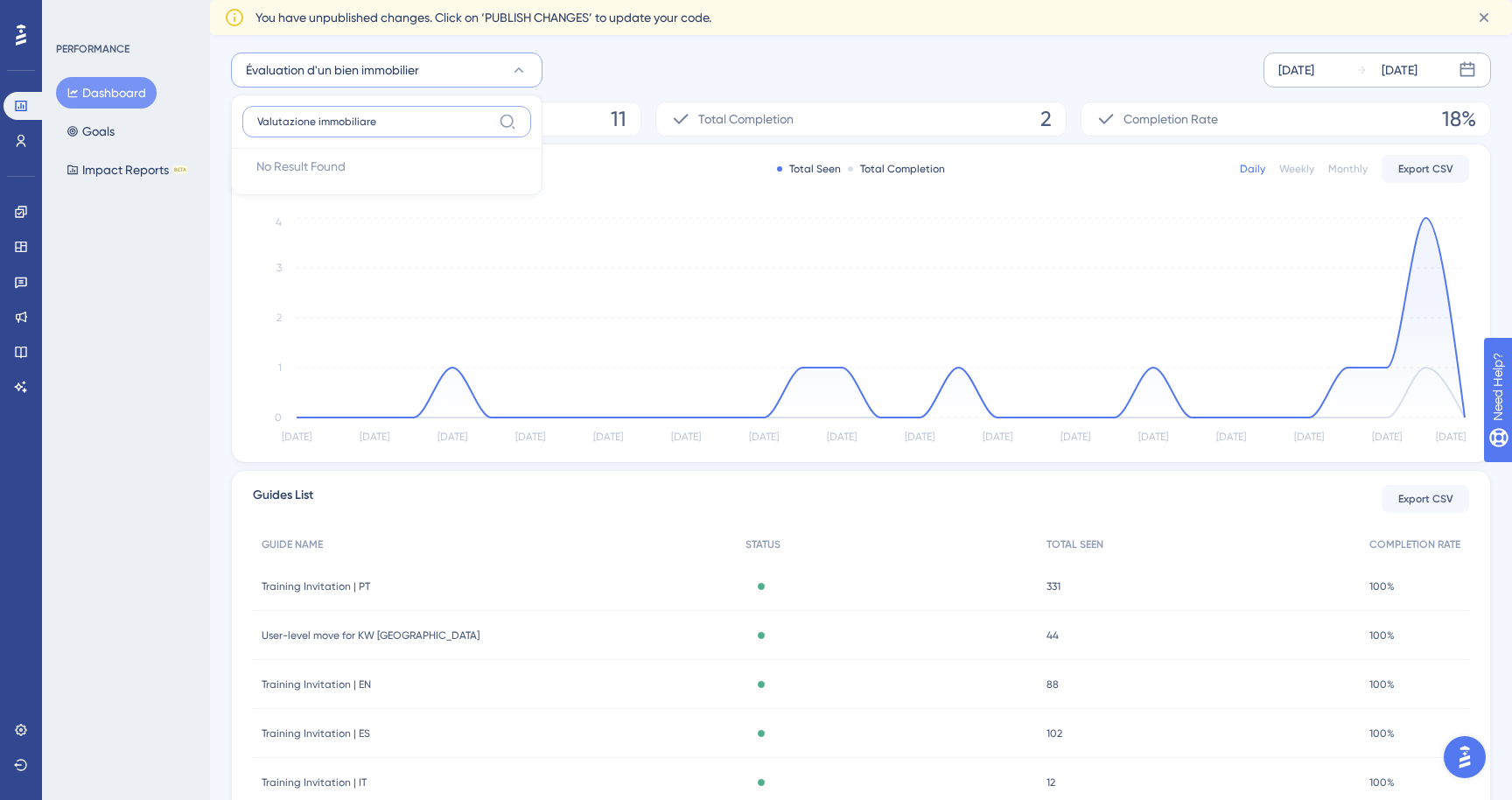
click at [334, 123] on input "Valutazione immobiliare" at bounding box center [374, 122] width 235 height 14
click at [264, 123] on input "Valutazione immobiliare" at bounding box center [374, 122] width 235 height 14
click at [287, 121] on input "immobiliare" at bounding box center [374, 122] width 235 height 14
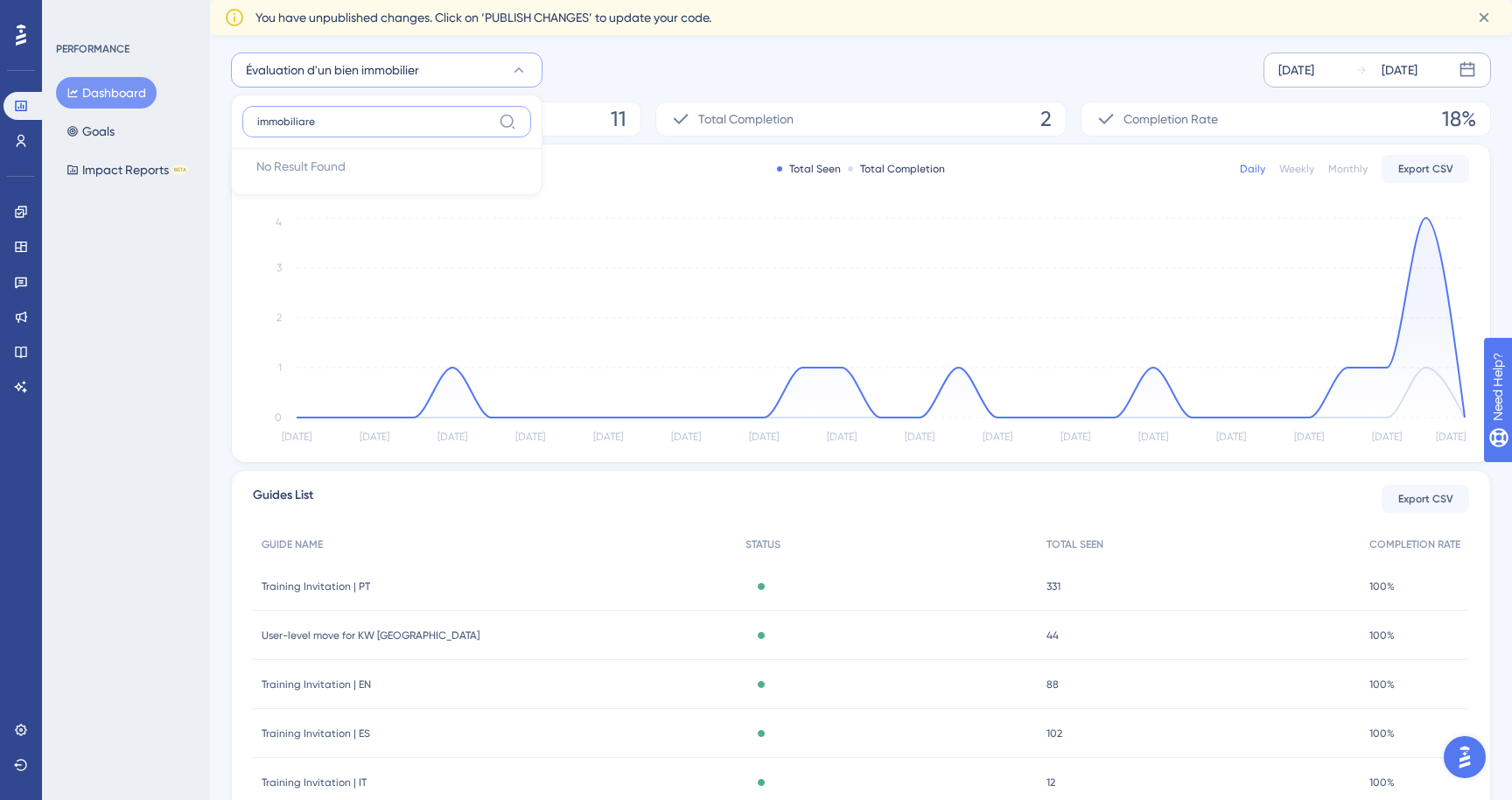
click at [287, 121] on input "immobiliare" at bounding box center [374, 122] width 235 height 14
paste input "Valutazione"
click at [347, 120] on input "Valutazione immobiliare" at bounding box center [374, 122] width 235 height 14
type input "Valutazione"
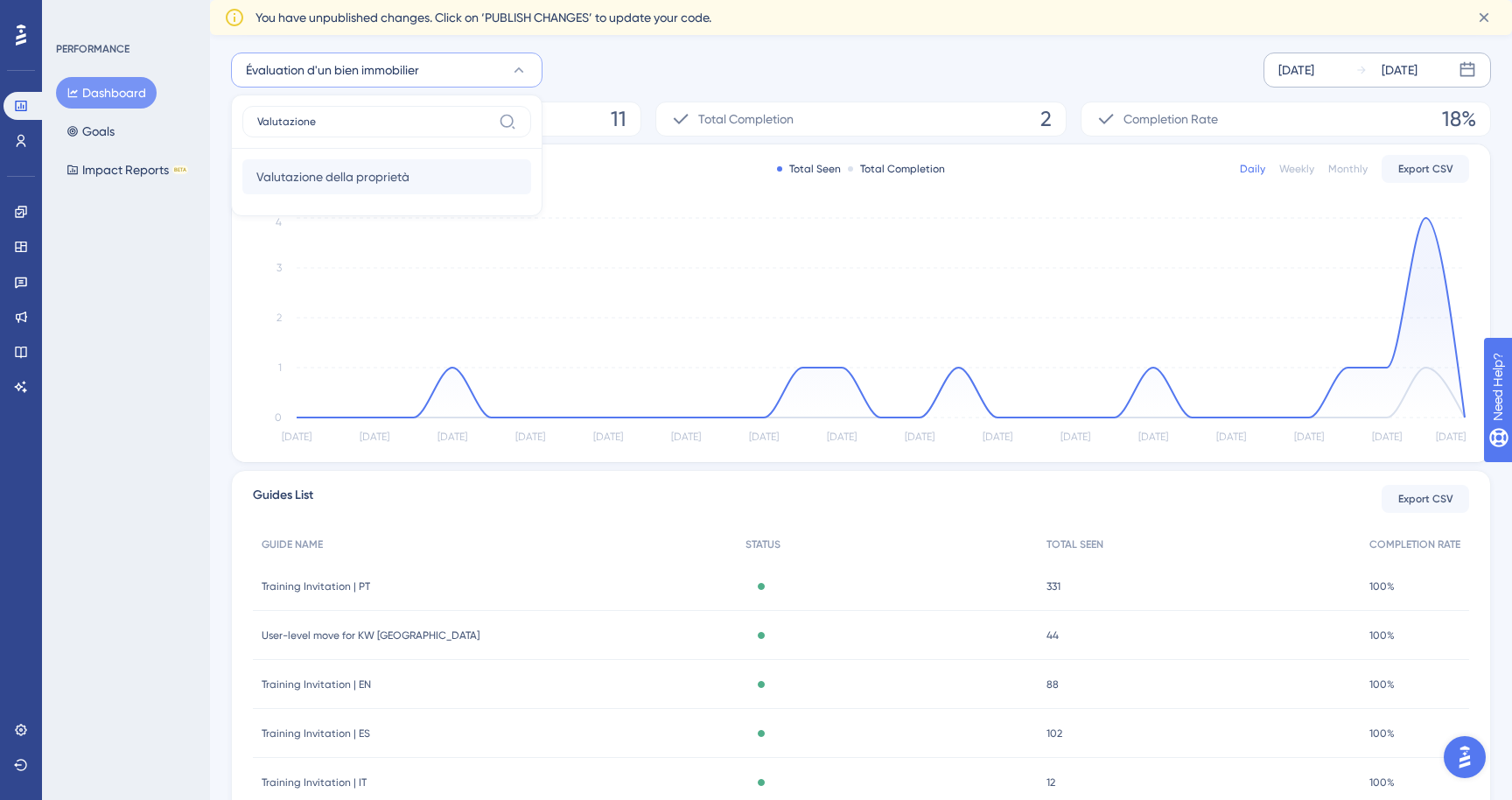
click at [353, 181] on span "Valutazione della proprietà" at bounding box center [333, 176] width 153 height 21
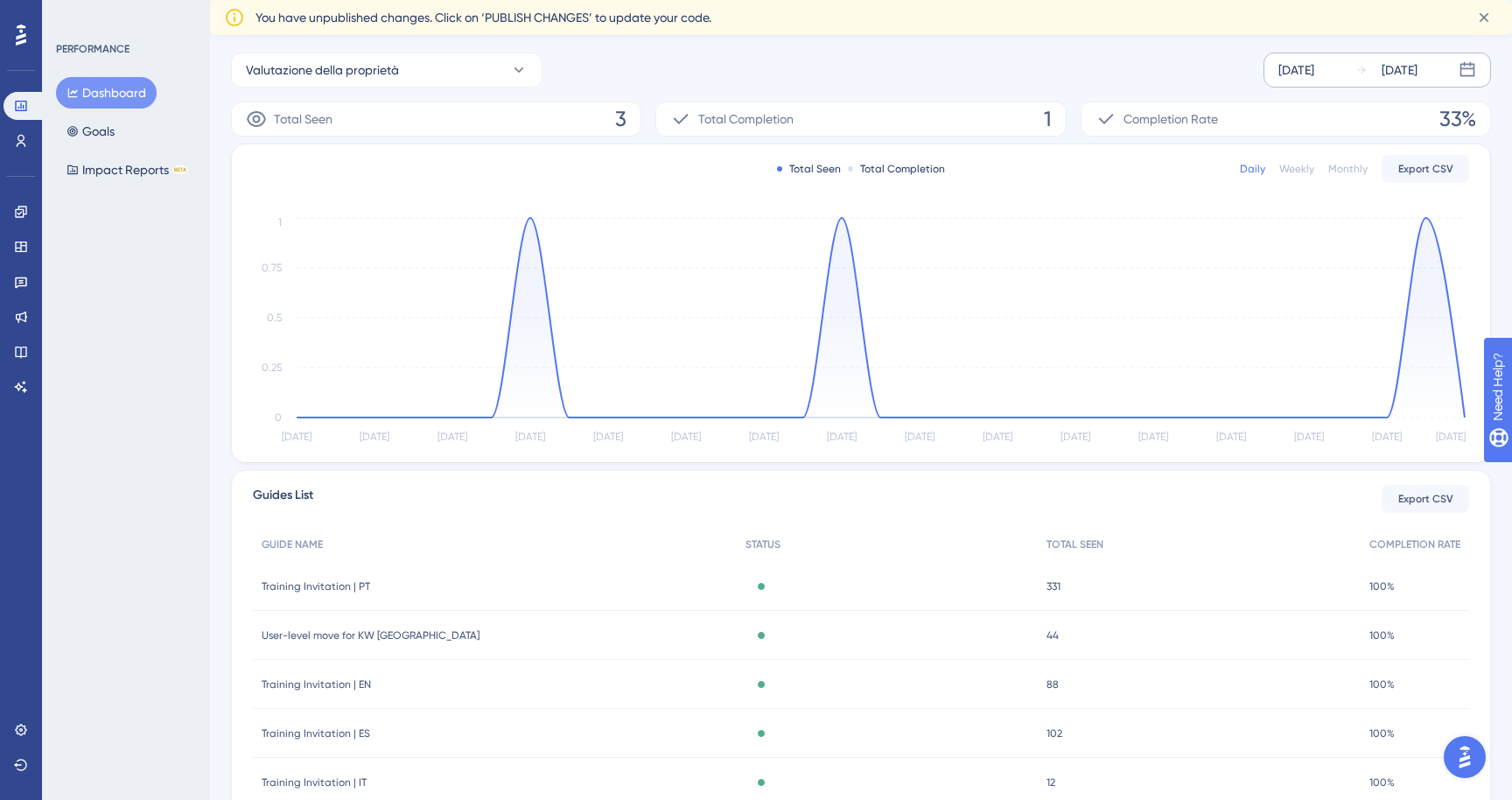
click at [1369, 58] on div "Aug 06 2025 Sep 05 2025" at bounding box center [1377, 69] width 227 height 35
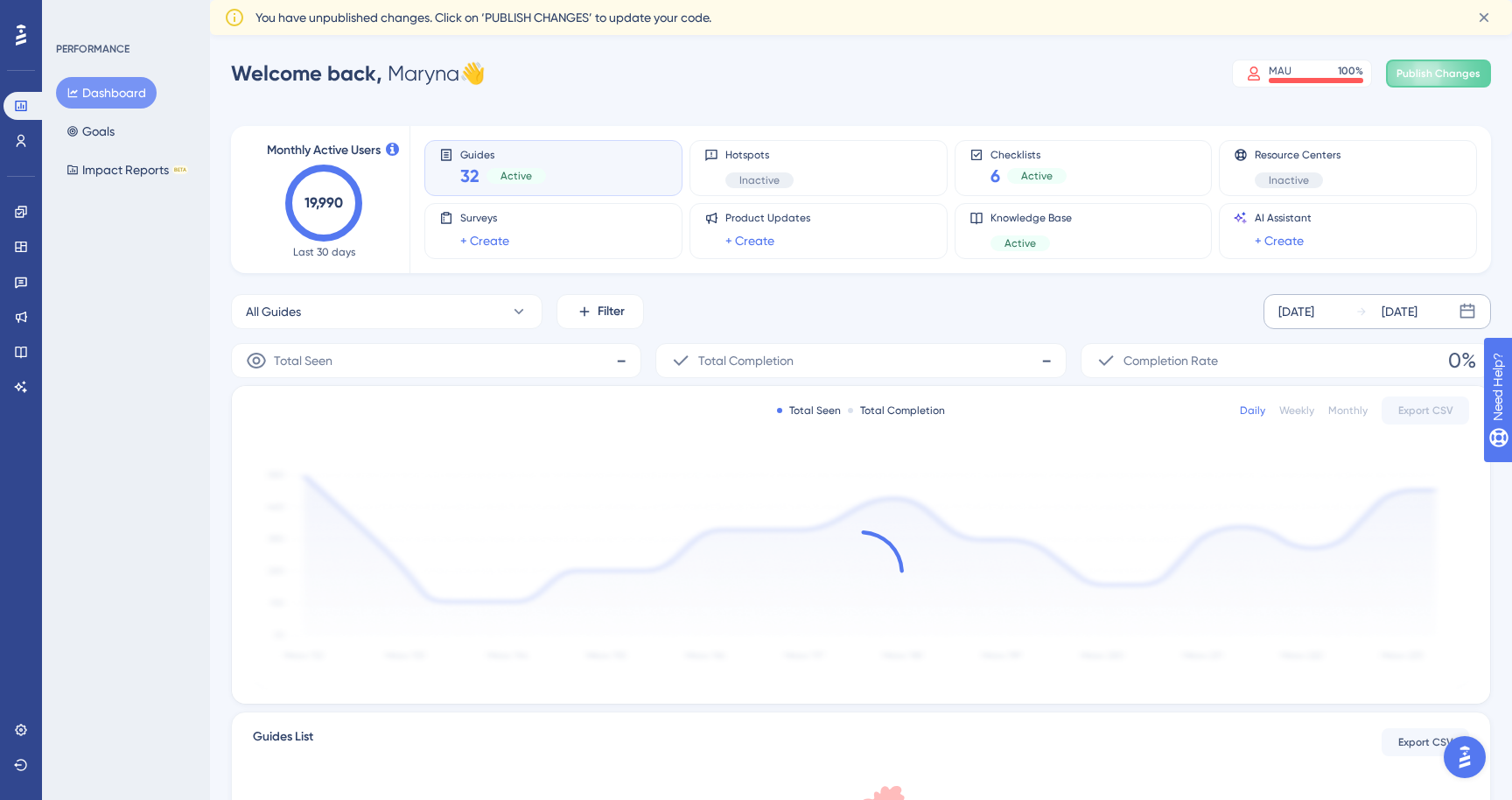
click at [1390, 315] on div "Oct 07 2025" at bounding box center [1400, 311] width 36 height 21
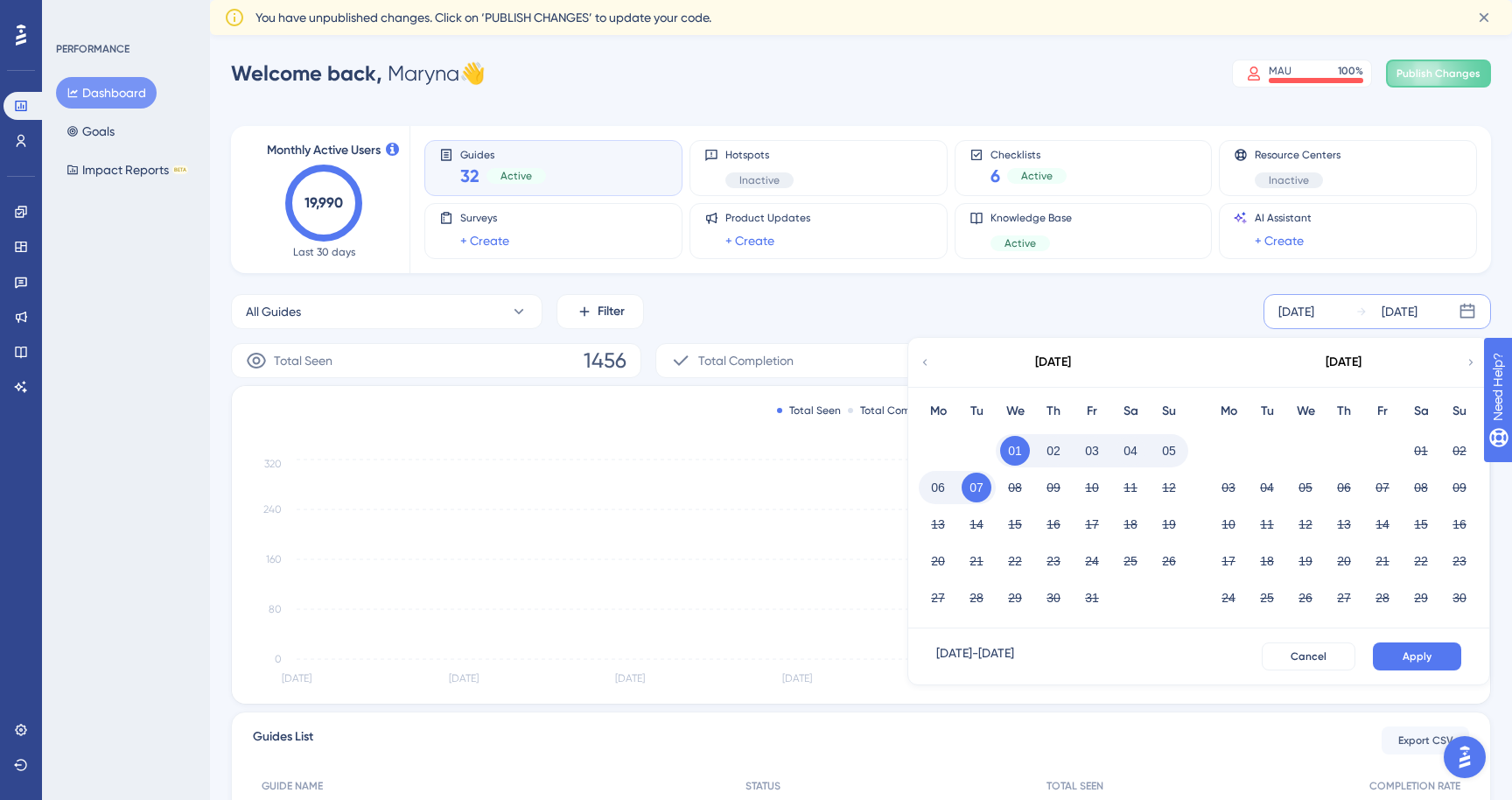
click at [922, 351] on div "October 2025" at bounding box center [1053, 362] width 289 height 49
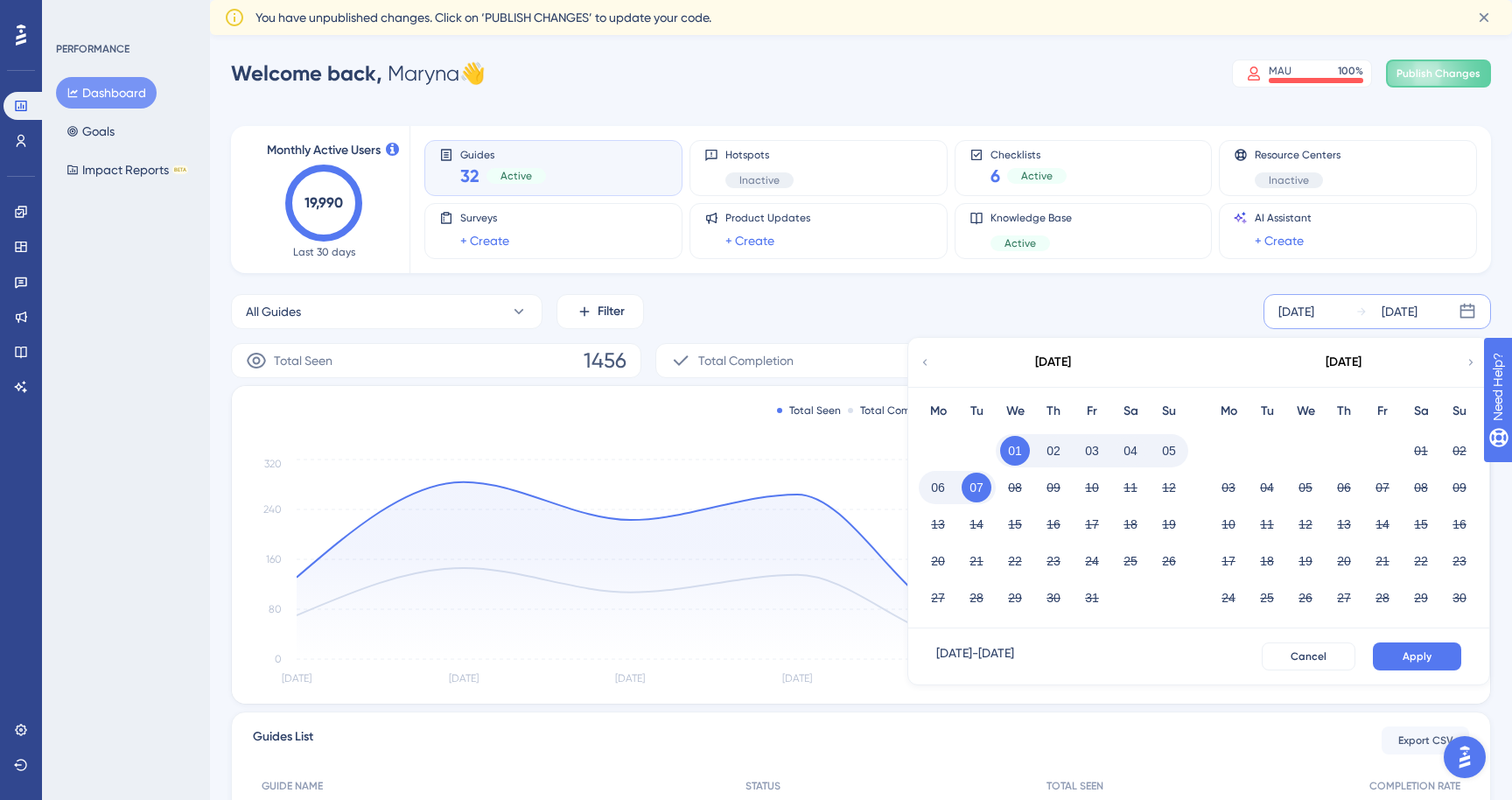
click at [929, 354] on icon at bounding box center [925, 362] width 13 height 16
click at [1427, 447] on button "06" at bounding box center [1420, 450] width 30 height 30
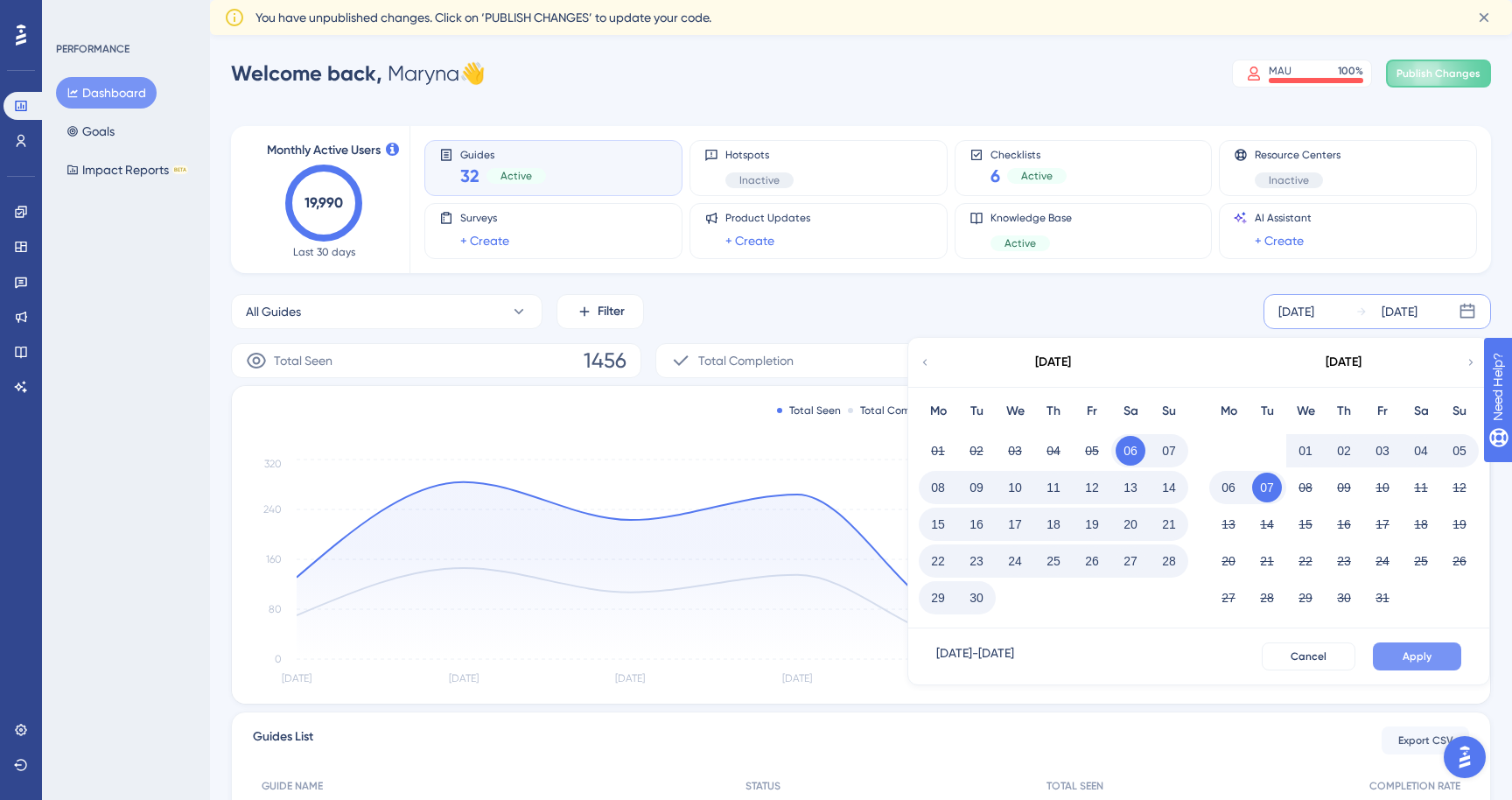
click at [1410, 662] on span "Apply" at bounding box center [1418, 656] width 29 height 14
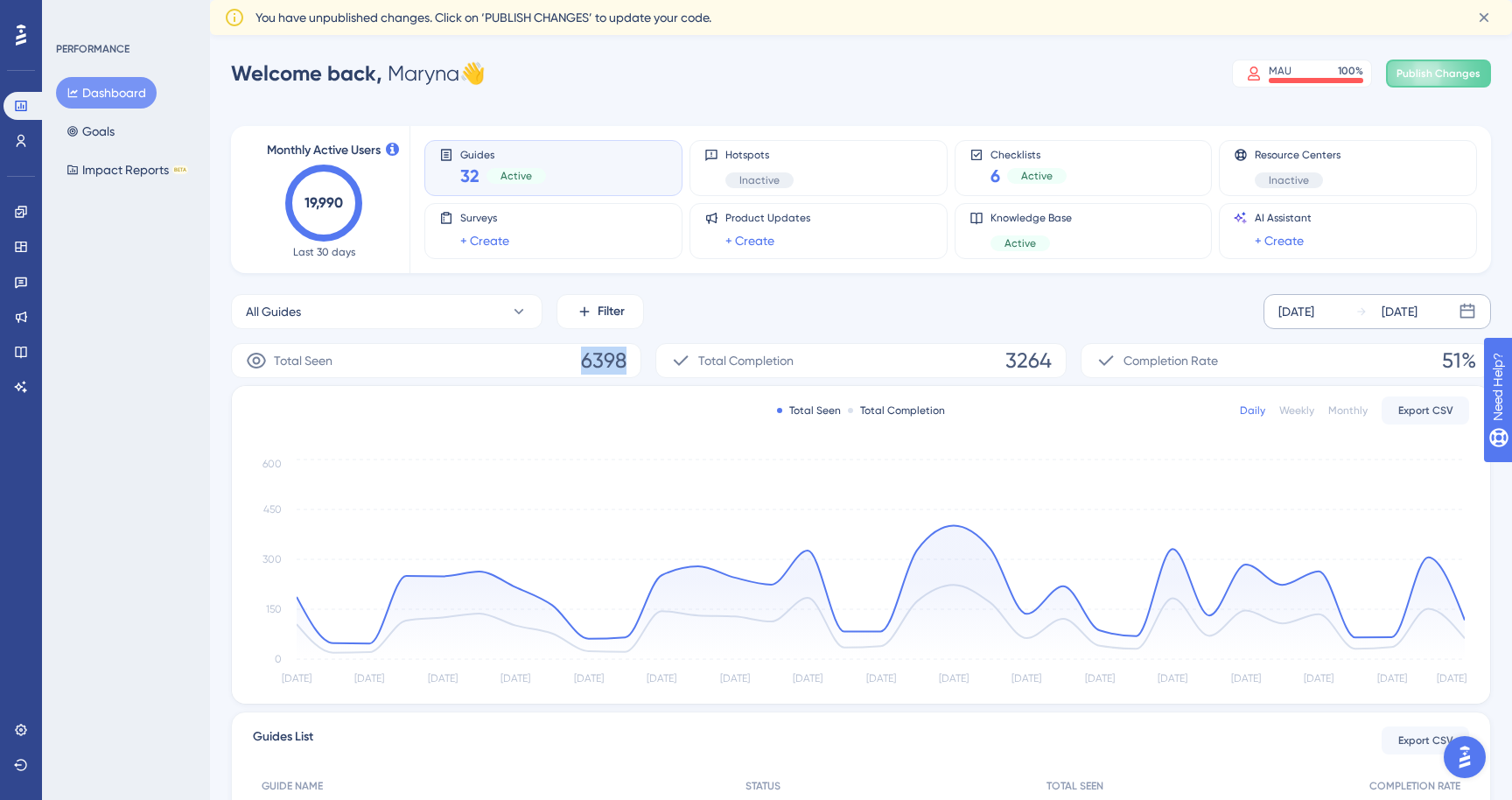
drag, startPoint x: 545, startPoint y: 368, endPoint x: 635, endPoint y: 363, distance: 90.1
click at [636, 366] on div "Total Seen 6398" at bounding box center [436, 360] width 411 height 35
copy span "6398"
click at [1397, 313] on div "Oct 07 2025" at bounding box center [1400, 311] width 36 height 21
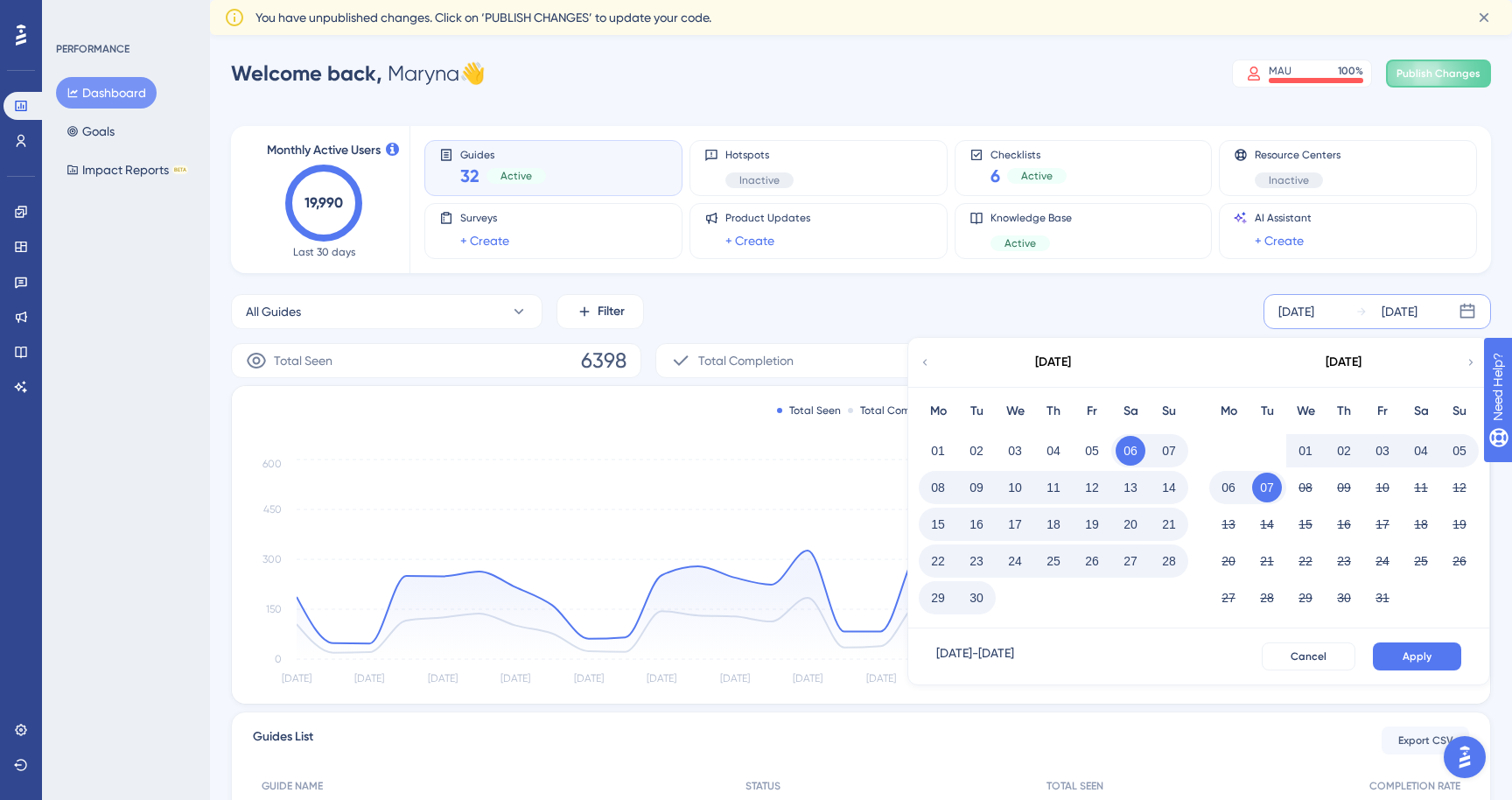
click at [1136, 443] on button "06" at bounding box center [1130, 450] width 30 height 30
click at [1249, 484] on div "07" at bounding box center [1267, 487] width 39 height 33
click at [1231, 487] on button "06" at bounding box center [1228, 487] width 30 height 30
click at [1408, 657] on span "Apply" at bounding box center [1418, 656] width 29 height 14
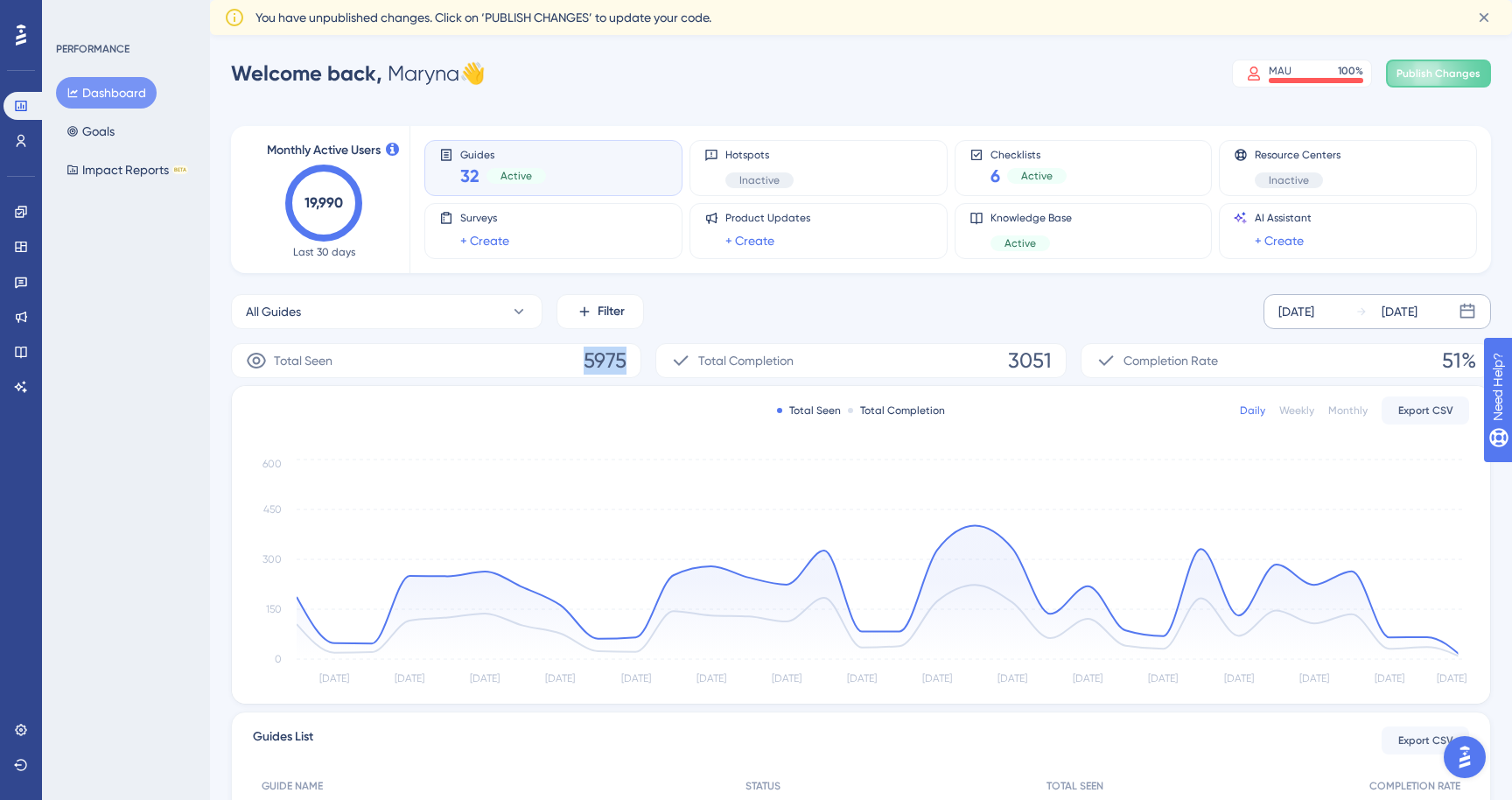
drag, startPoint x: 562, startPoint y: 356, endPoint x: 632, endPoint y: 354, distance: 70.0
click at [633, 355] on div "Total Seen 5975" at bounding box center [436, 360] width 411 height 35
copy span "5975"
drag, startPoint x: 988, startPoint y: 355, endPoint x: 1084, endPoint y: 356, distance: 96.0
click at [1087, 357] on div "Total Seen 5975 Total Completion 3051 Completion Rate 51%" at bounding box center [861, 360] width 1260 height 35
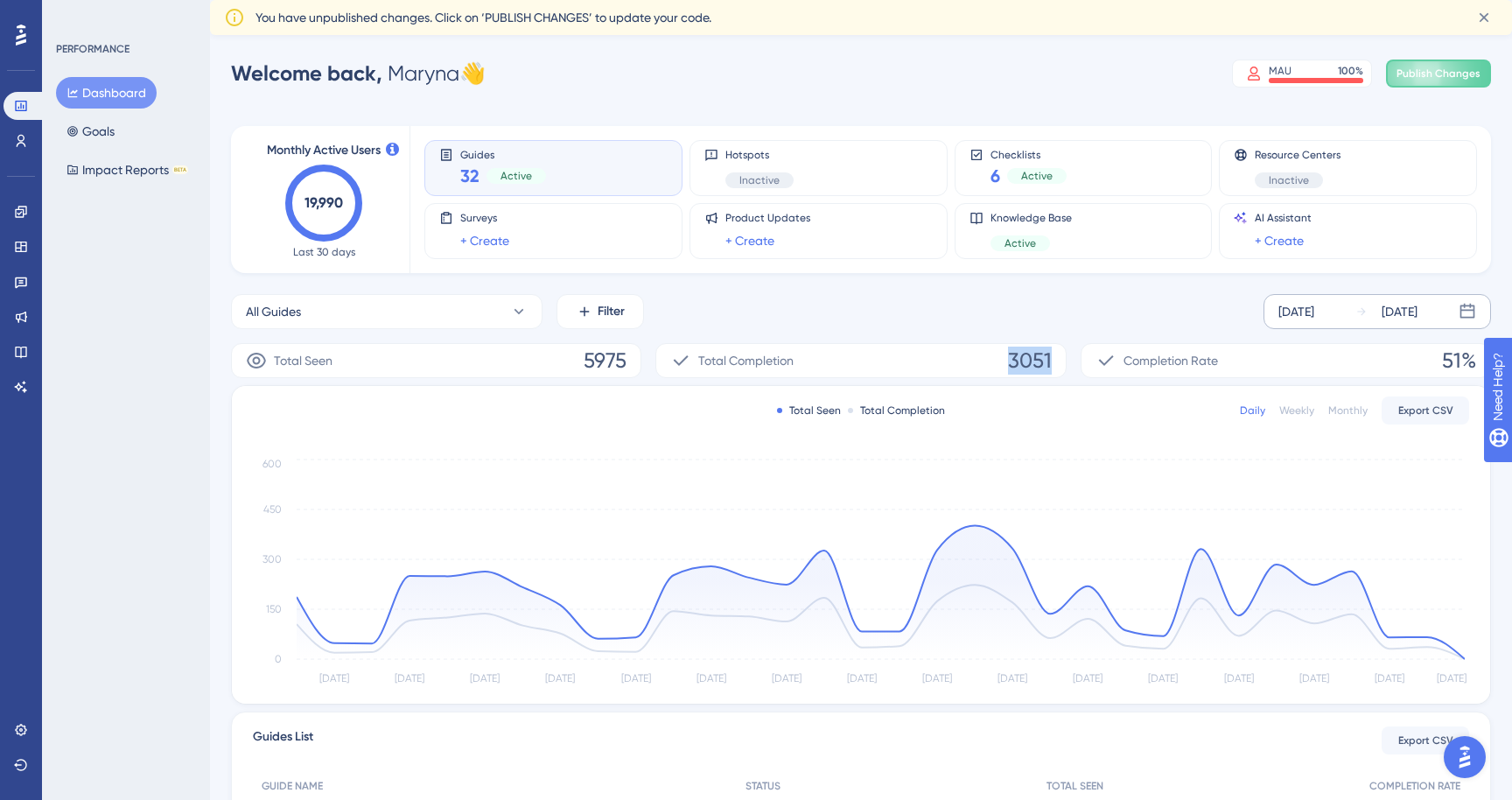
copy div "3051"
click at [466, 311] on button "All Guides" at bounding box center [387, 311] width 312 height 35
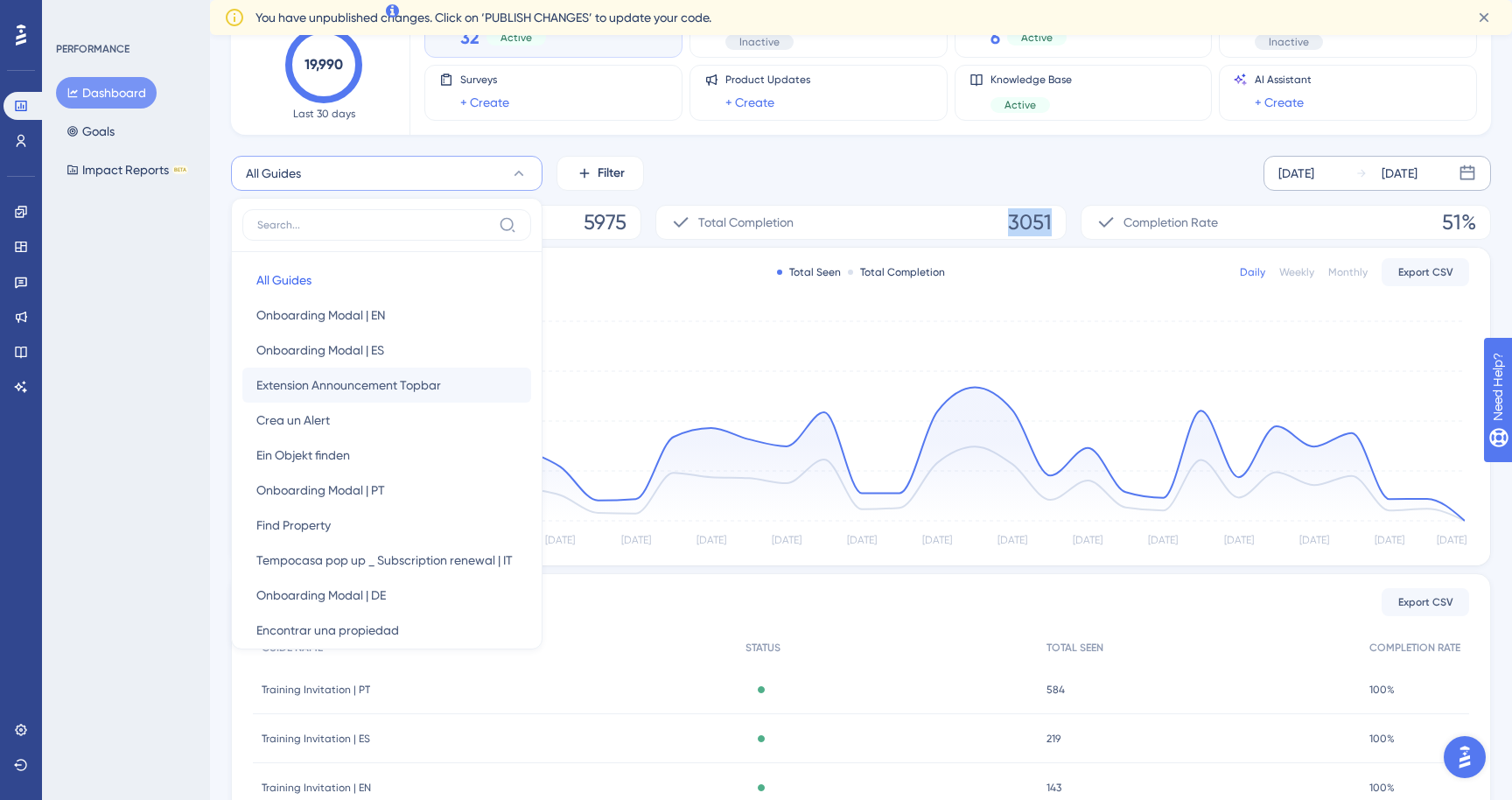
click at [393, 386] on span "Extension Announcement Topbar" at bounding box center [348, 385] width 184 height 21
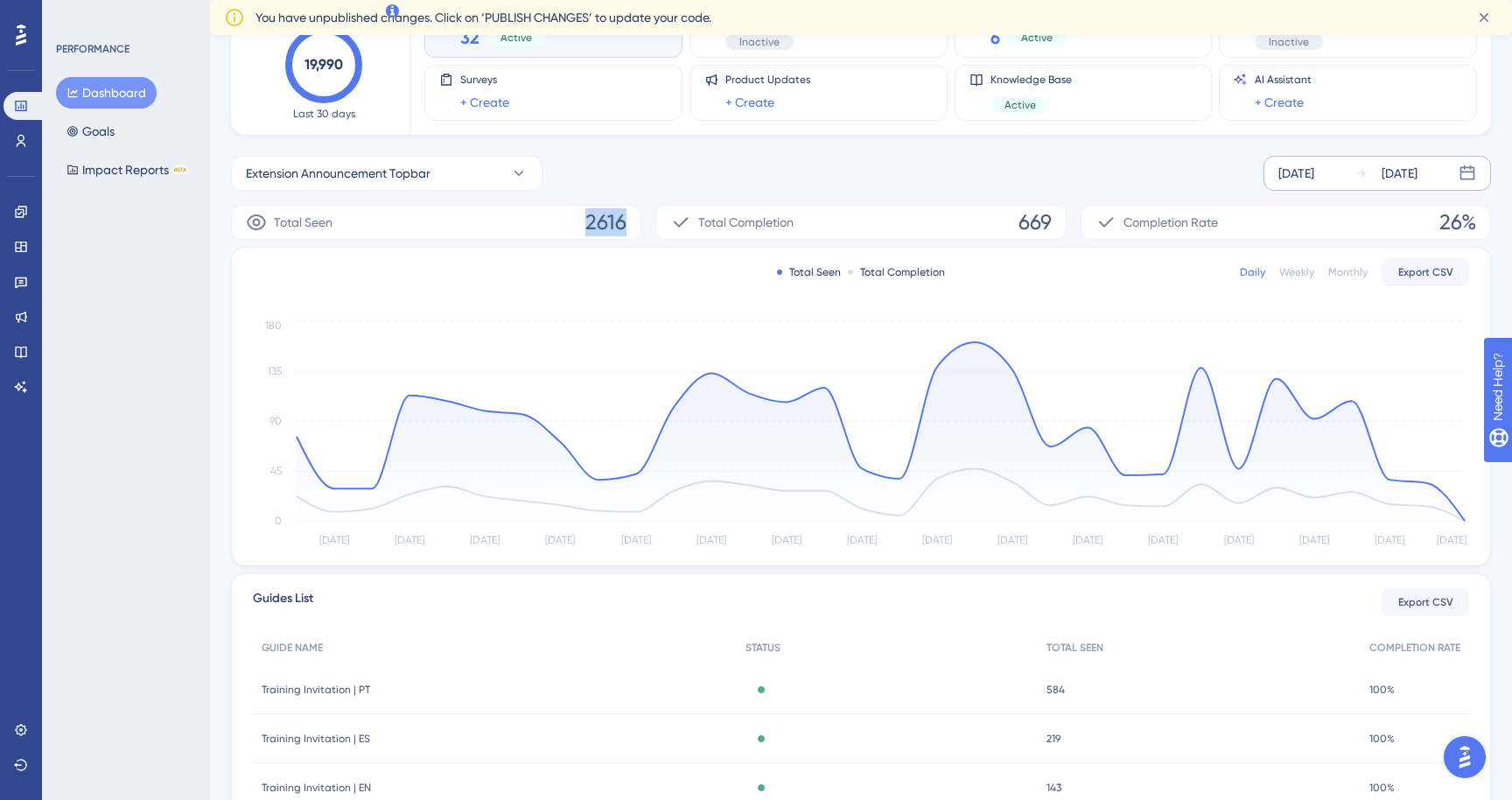
drag, startPoint x: 583, startPoint y: 218, endPoint x: 647, endPoint y: 218, distance: 64.0
click at [647, 218] on div "Total Seen 2616 Total Completion 669 Completion Rate 26%" at bounding box center [861, 222] width 1260 height 35
copy span "2616"
drag, startPoint x: 1006, startPoint y: 217, endPoint x: 1059, endPoint y: 216, distance: 53.0
click at [1061, 216] on div "Total Completion 669" at bounding box center [860, 222] width 411 height 35
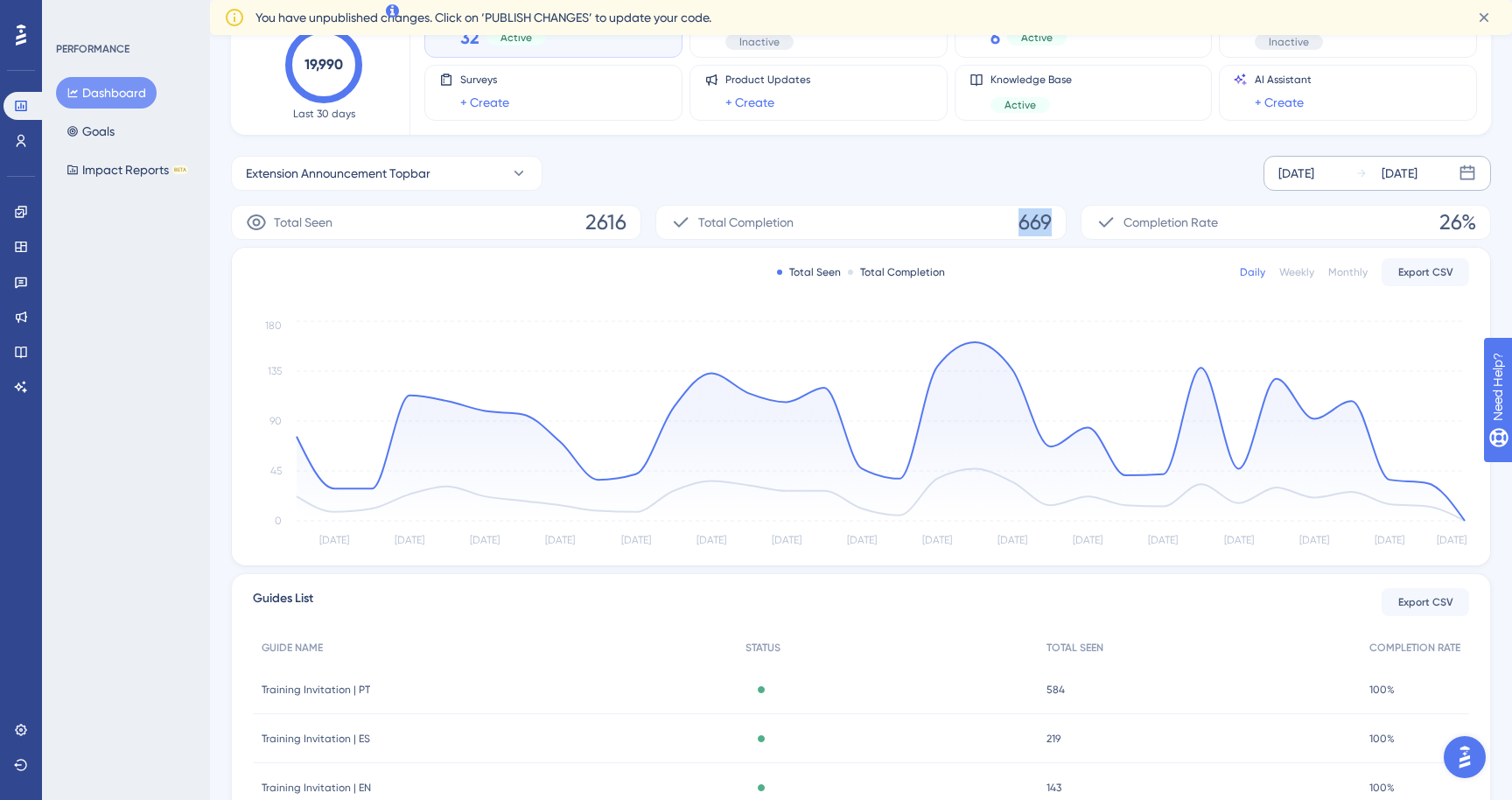
copy span "669"
click at [395, 171] on span "Extension Announcement Topbar" at bounding box center [338, 173] width 184 height 21
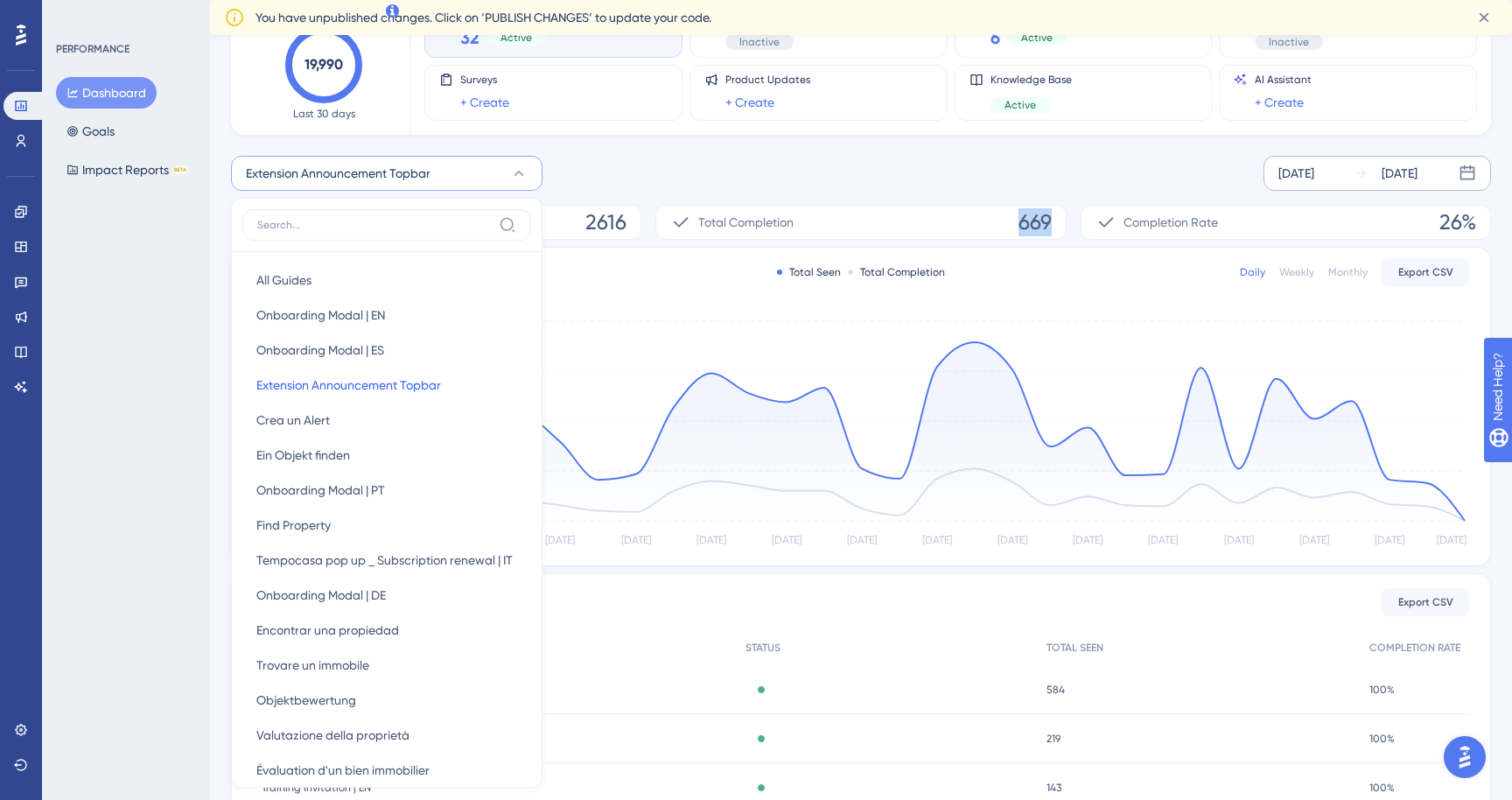
scroll to position [153, 0]
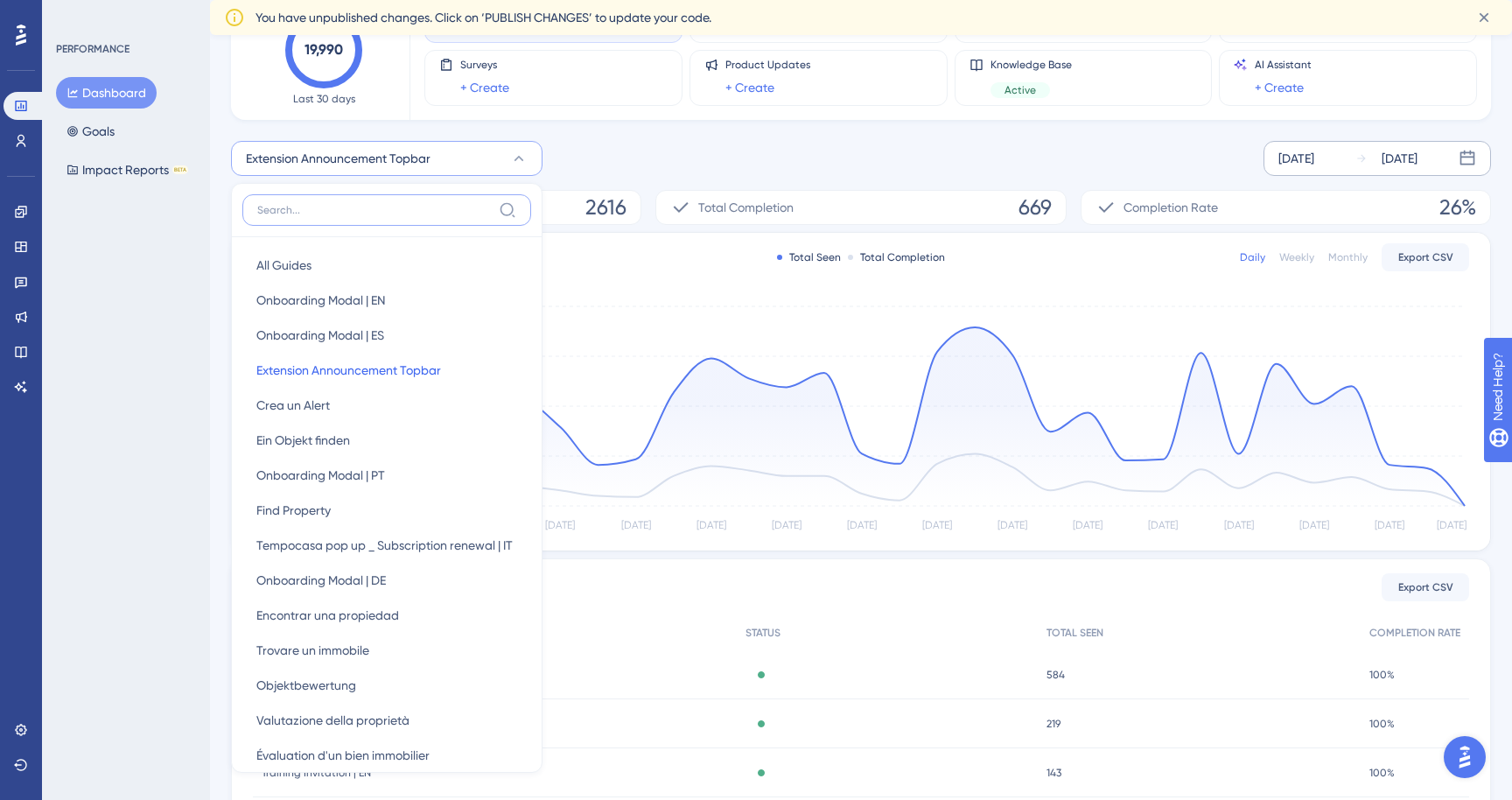
click at [338, 203] on input at bounding box center [374, 210] width 235 height 14
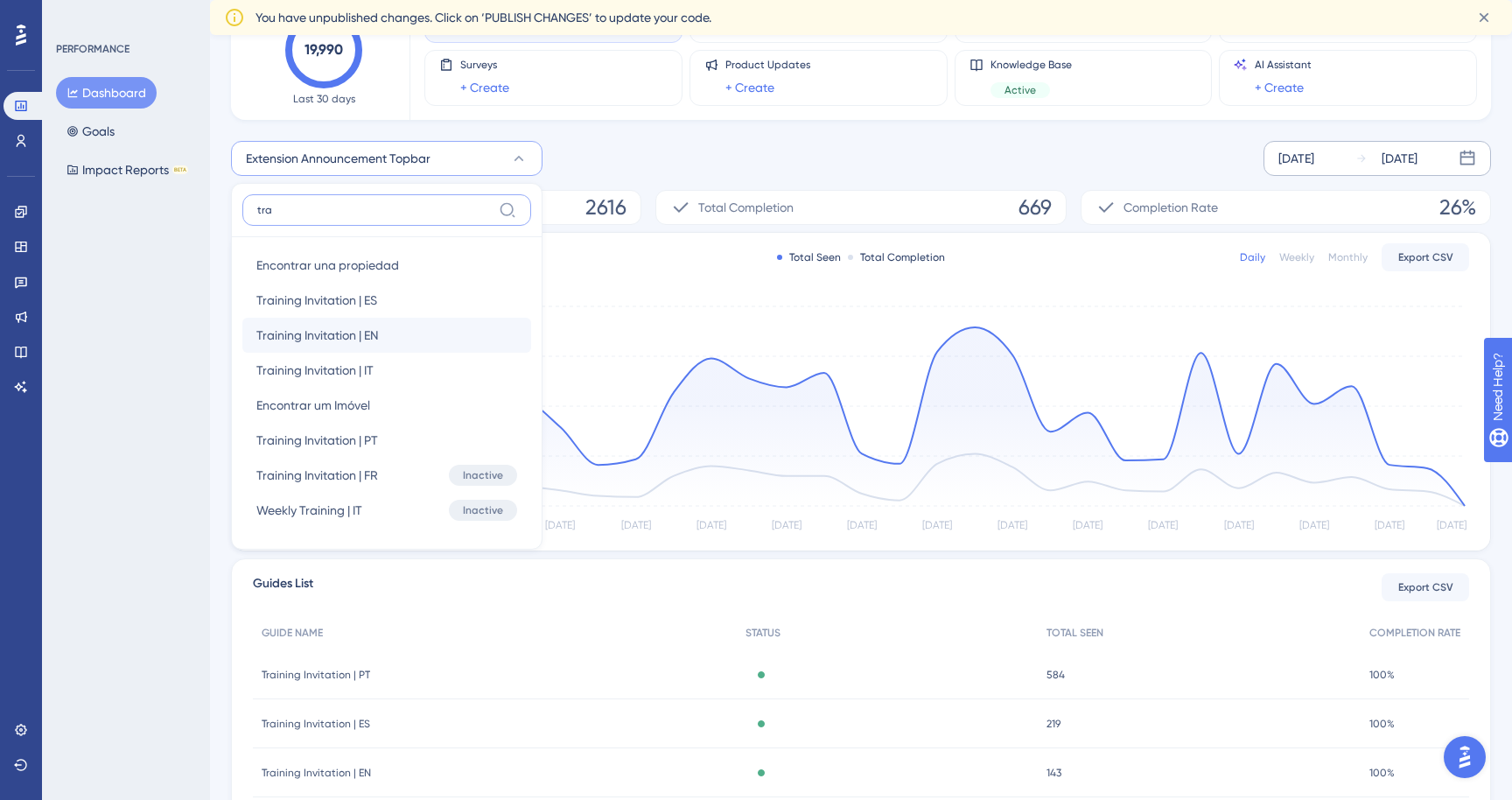
type input "tra"
click at [314, 333] on span "Training Invitation | EN" at bounding box center [316, 334] width 121 height 21
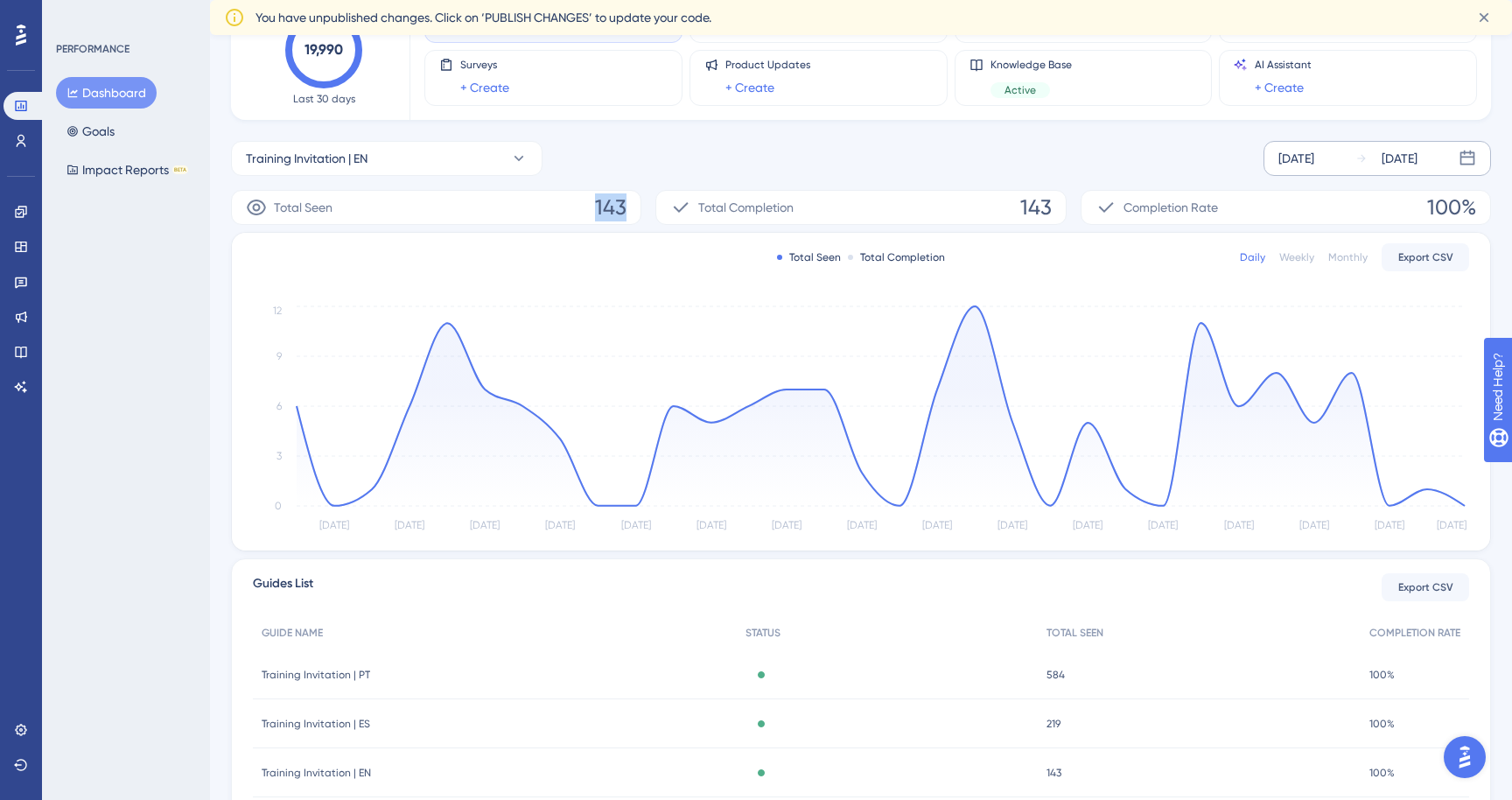
drag, startPoint x: 580, startPoint y: 205, endPoint x: 637, endPoint y: 202, distance: 57.1
click at [639, 202] on div "Total Seen 143" at bounding box center [436, 207] width 411 height 35
copy span "143"
click at [394, 160] on button "Training Invitation | EN" at bounding box center [387, 158] width 312 height 35
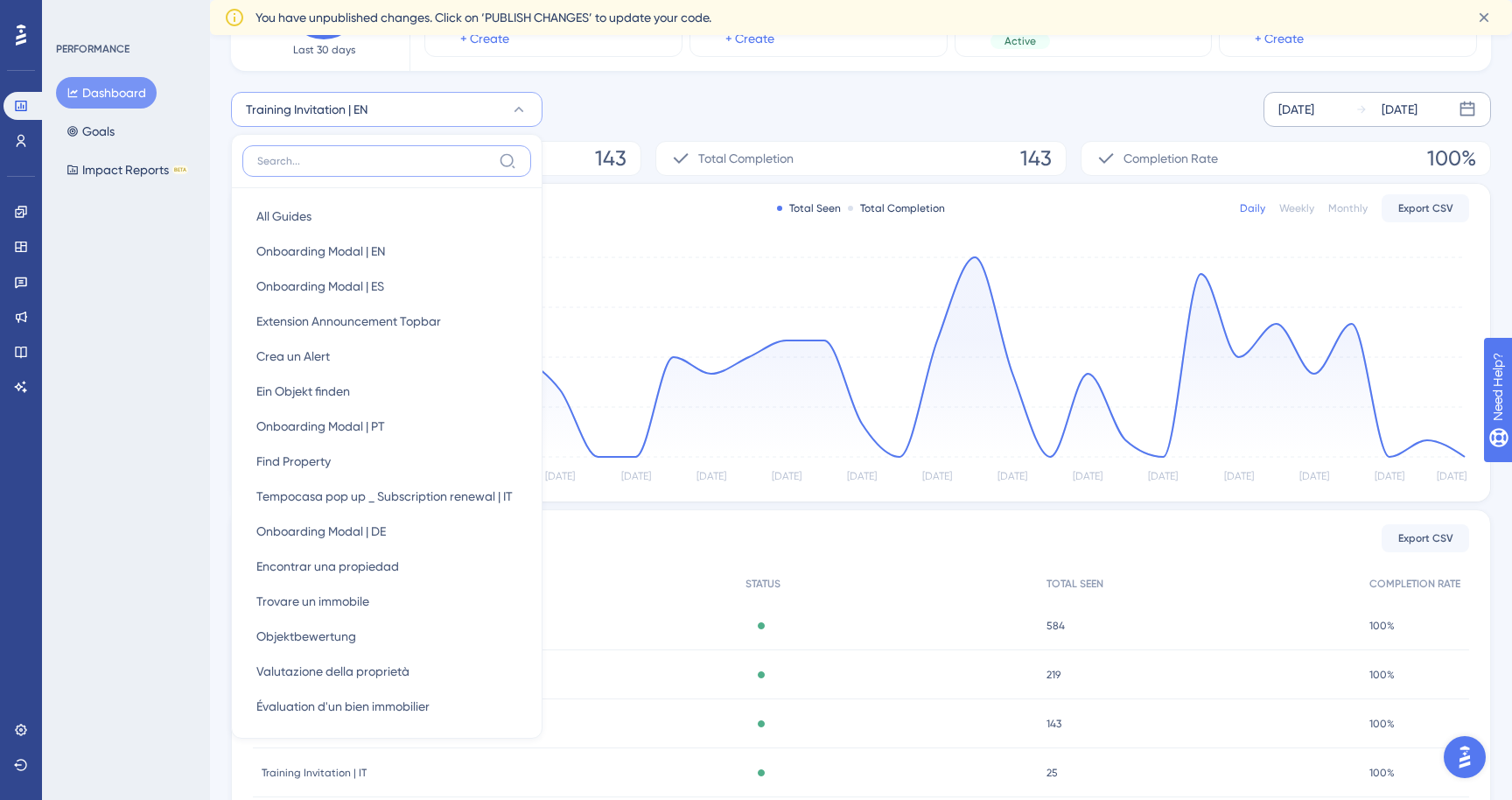
click at [320, 158] on input at bounding box center [374, 161] width 235 height 14
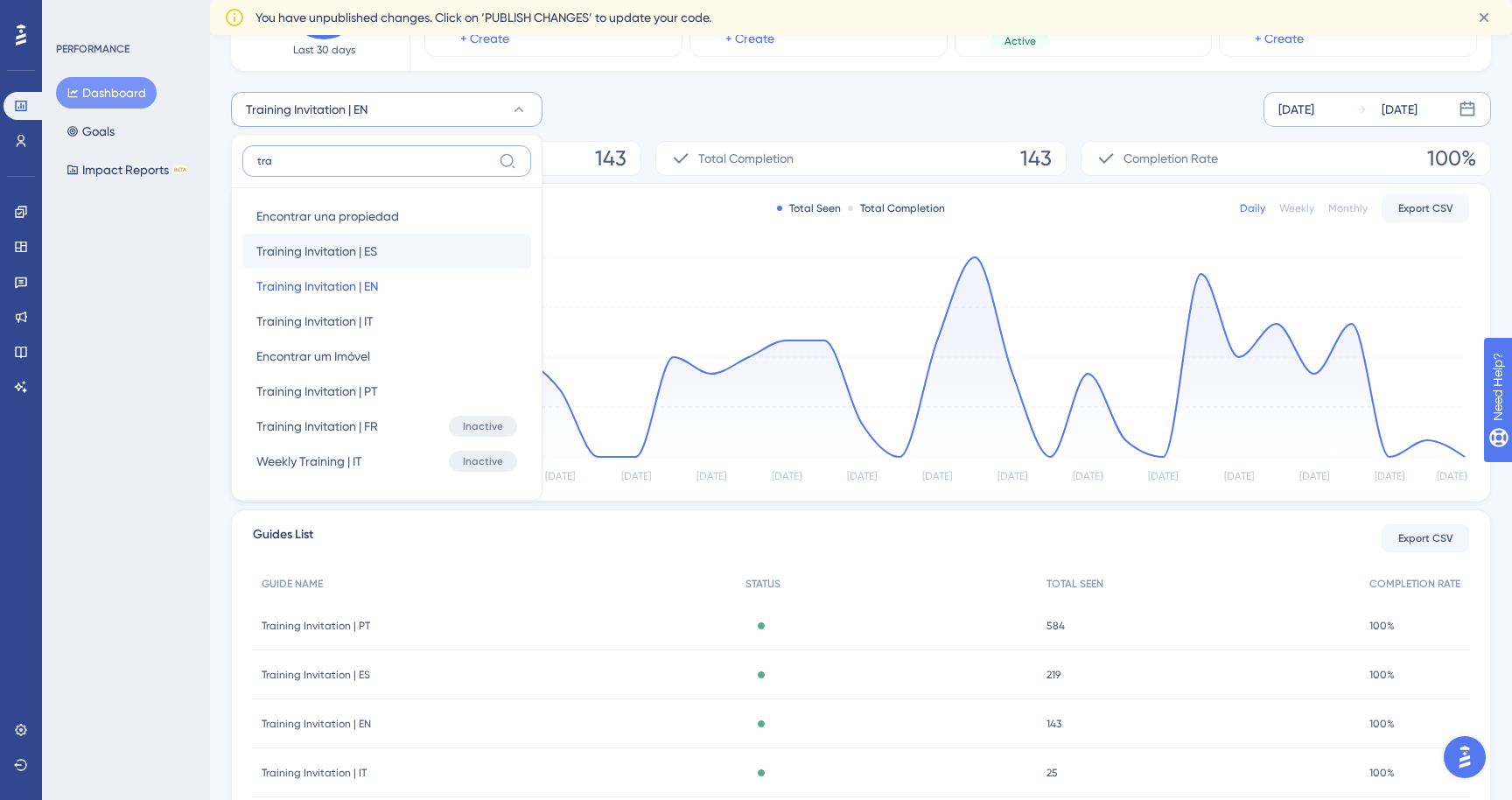
type input "tra"
click at [365, 253] on span "Training Invitation | ES" at bounding box center [316, 251] width 120 height 21
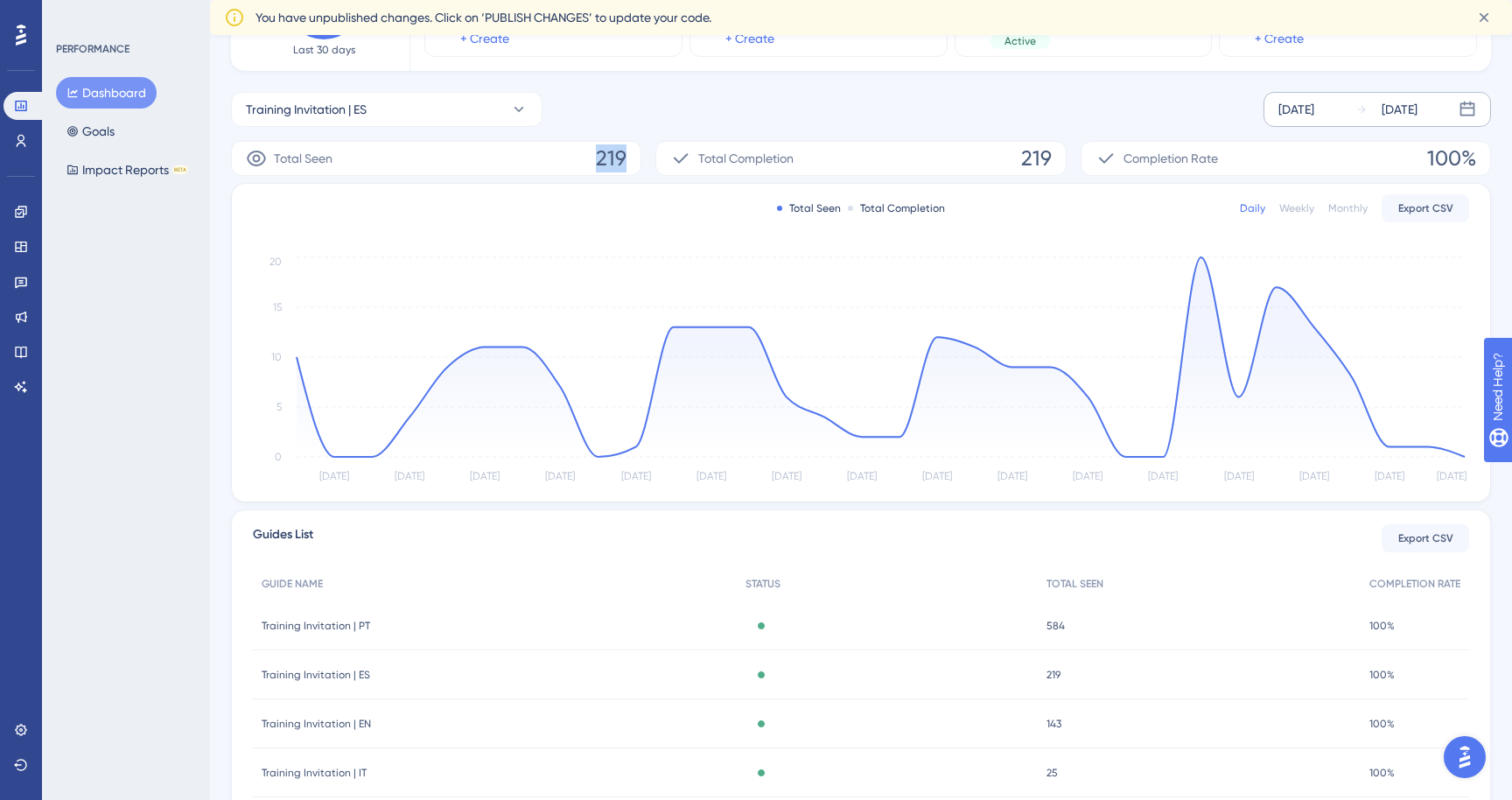
drag, startPoint x: 575, startPoint y: 159, endPoint x: 636, endPoint y: 158, distance: 61.0
click at [636, 158] on div "Total Seen 219" at bounding box center [436, 158] width 411 height 35
copy span "219"
click at [407, 108] on button "Training Invitation | ES" at bounding box center [387, 109] width 312 height 35
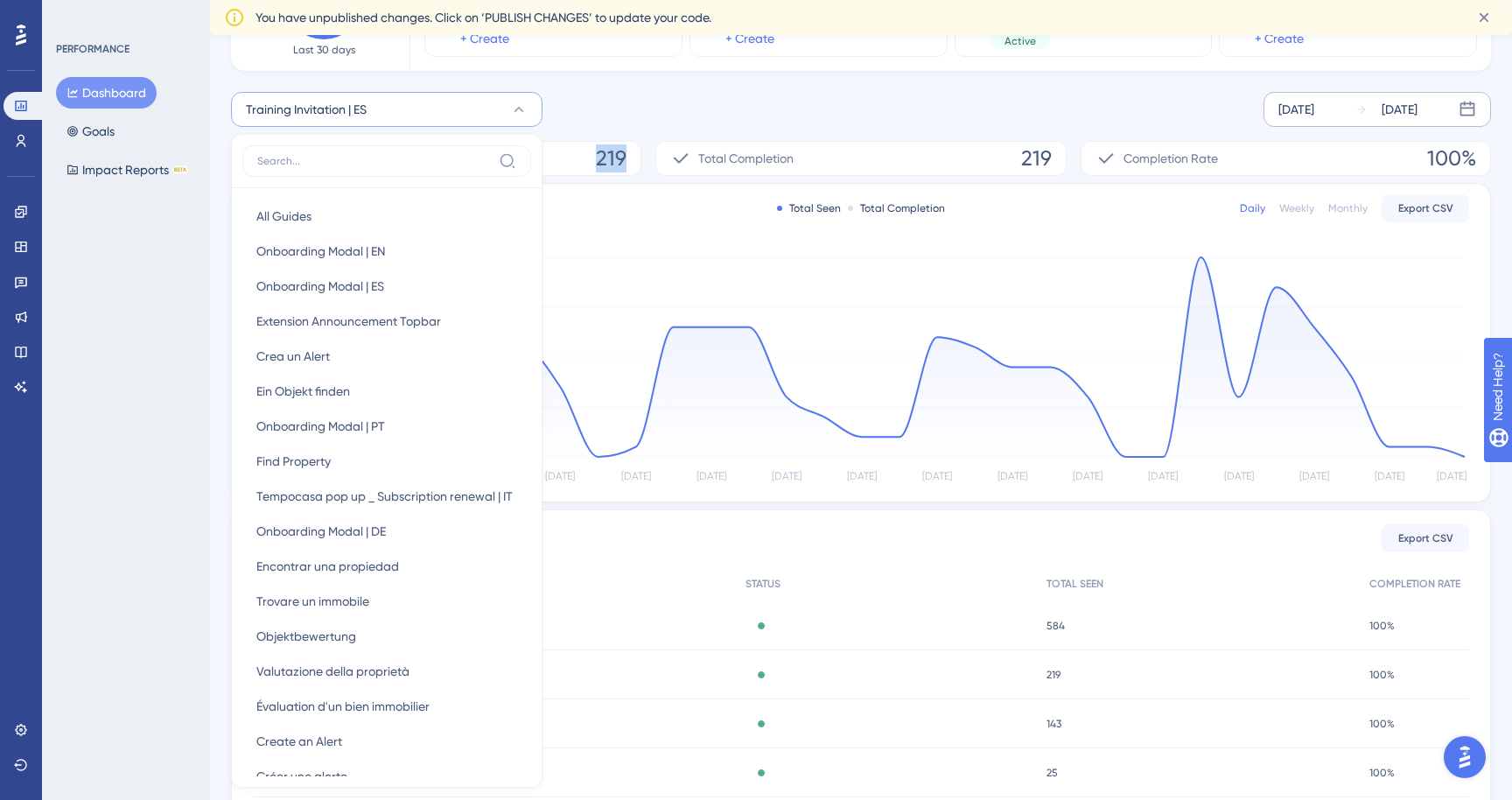
scroll to position [241, 0]
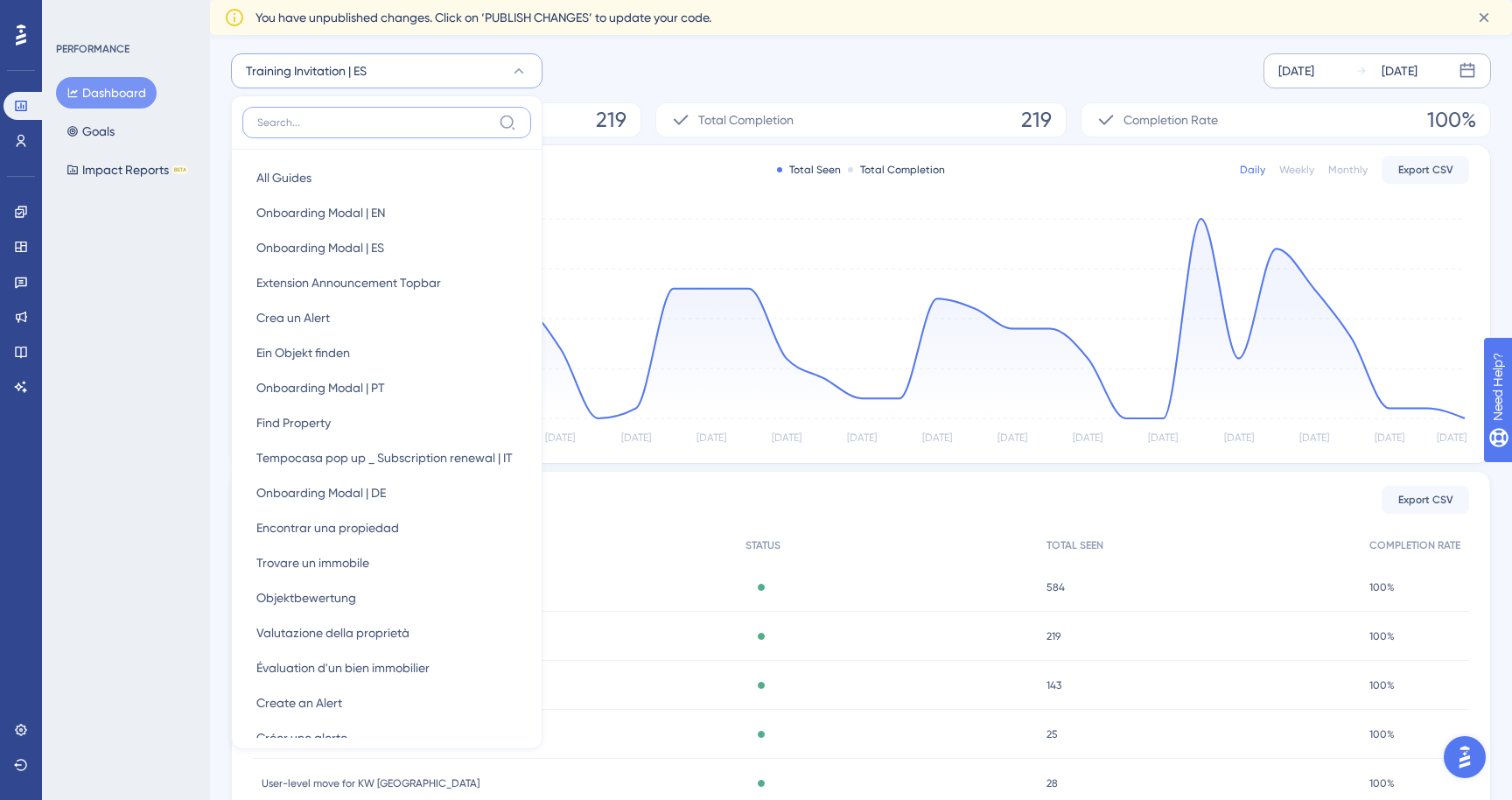
click at [319, 127] on input at bounding box center [374, 123] width 235 height 14
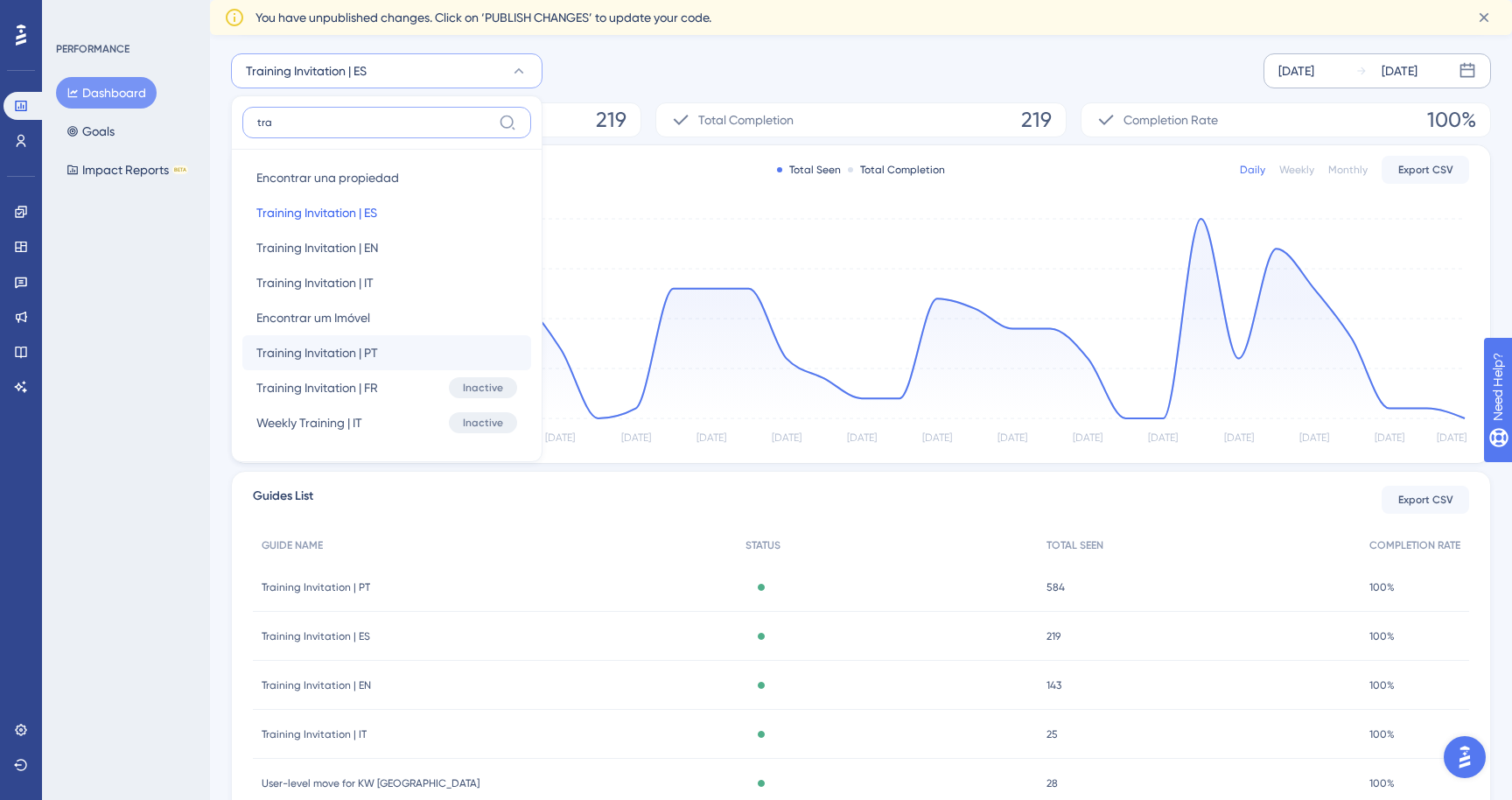
type input "tra"
click at [324, 356] on span "Training Invitation | PT" at bounding box center [316, 352] width 121 height 21
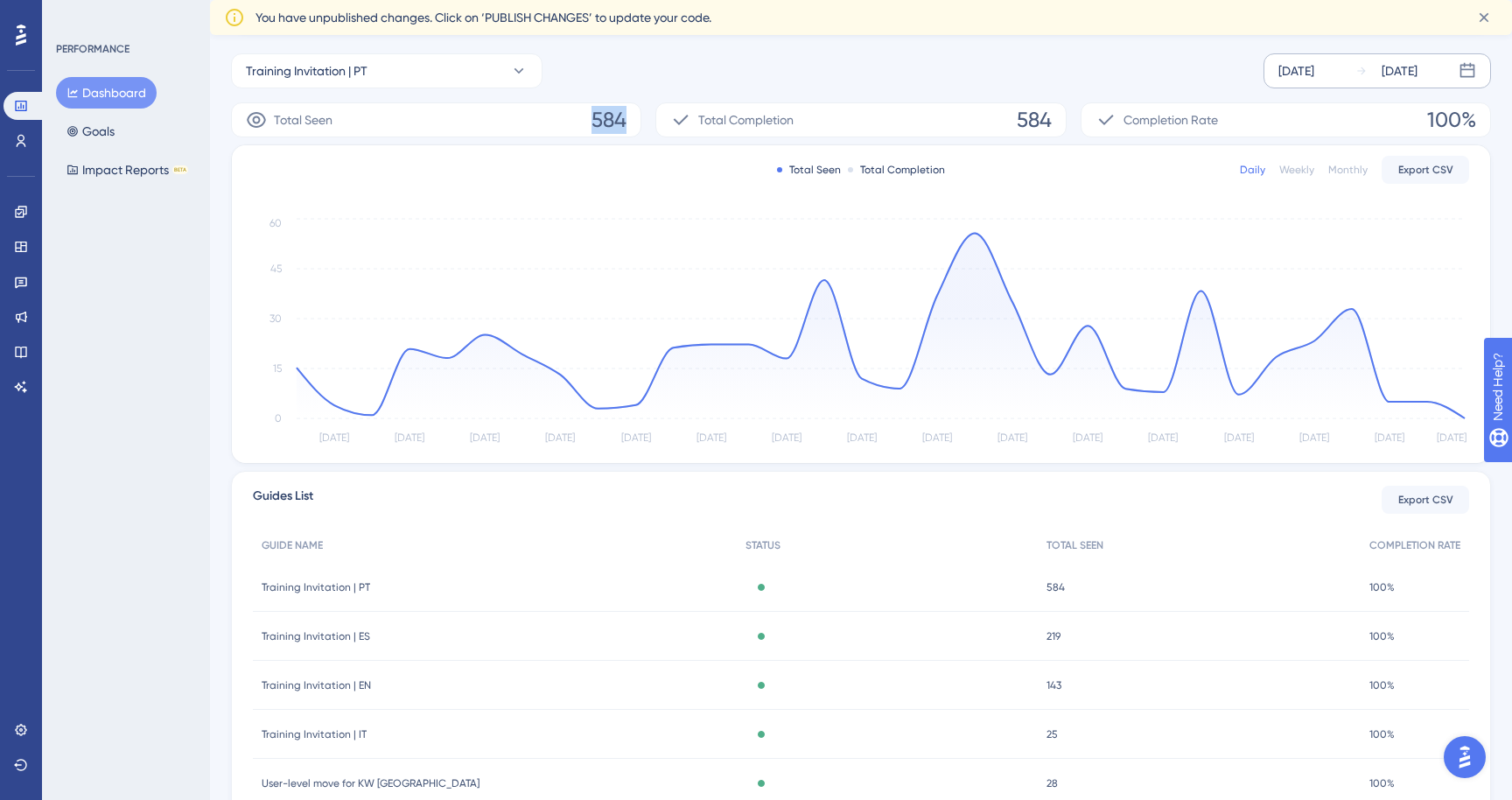
drag, startPoint x: 580, startPoint y: 119, endPoint x: 628, endPoint y: 118, distance: 48.0
click at [629, 119] on div "Total Seen 584" at bounding box center [436, 120] width 411 height 35
copy span "584"
click at [432, 67] on button "Training Invitation | PT" at bounding box center [387, 70] width 312 height 35
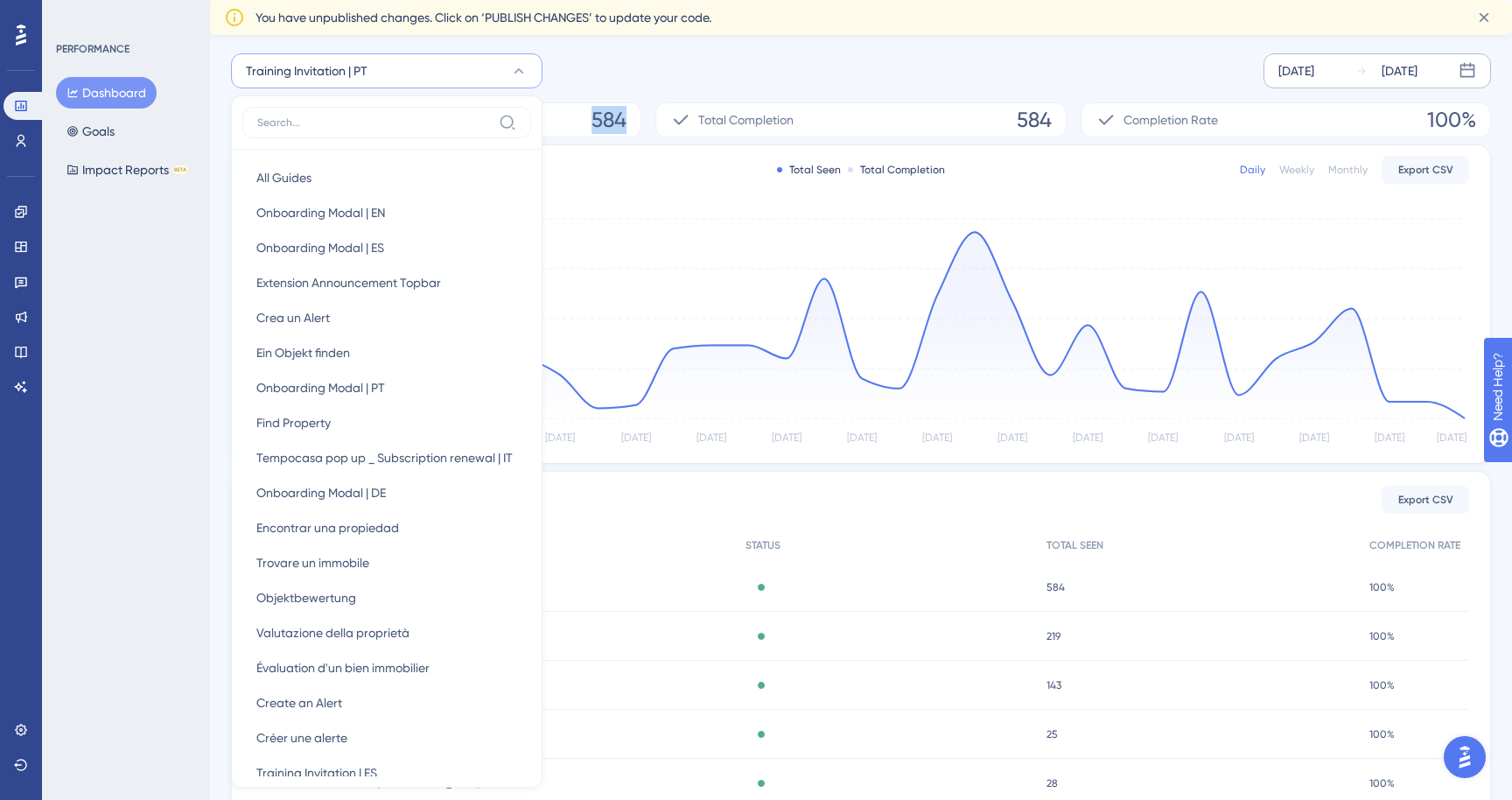
scroll to position [269, 0]
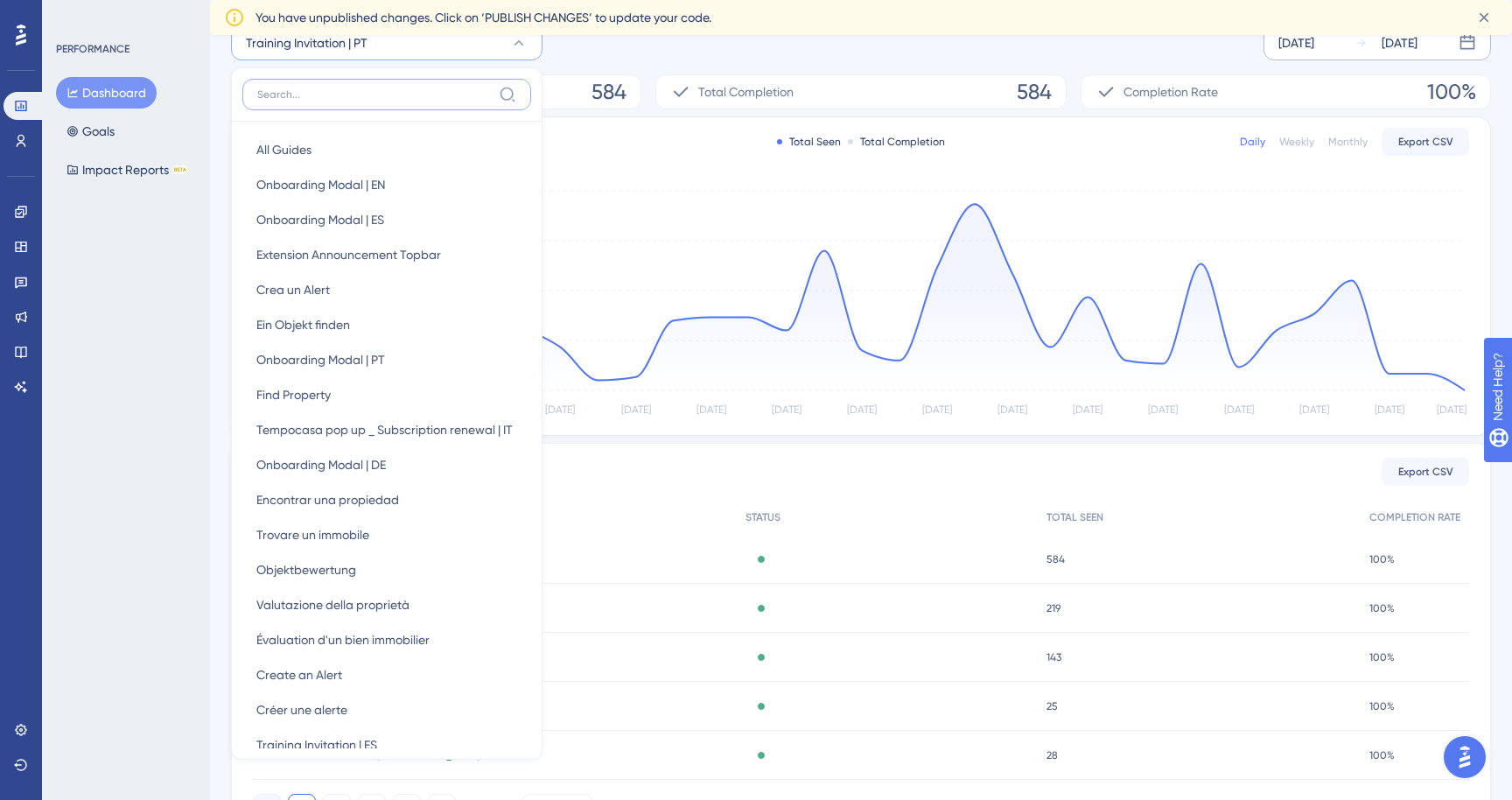
click at [307, 92] on input at bounding box center [374, 94] width 235 height 14
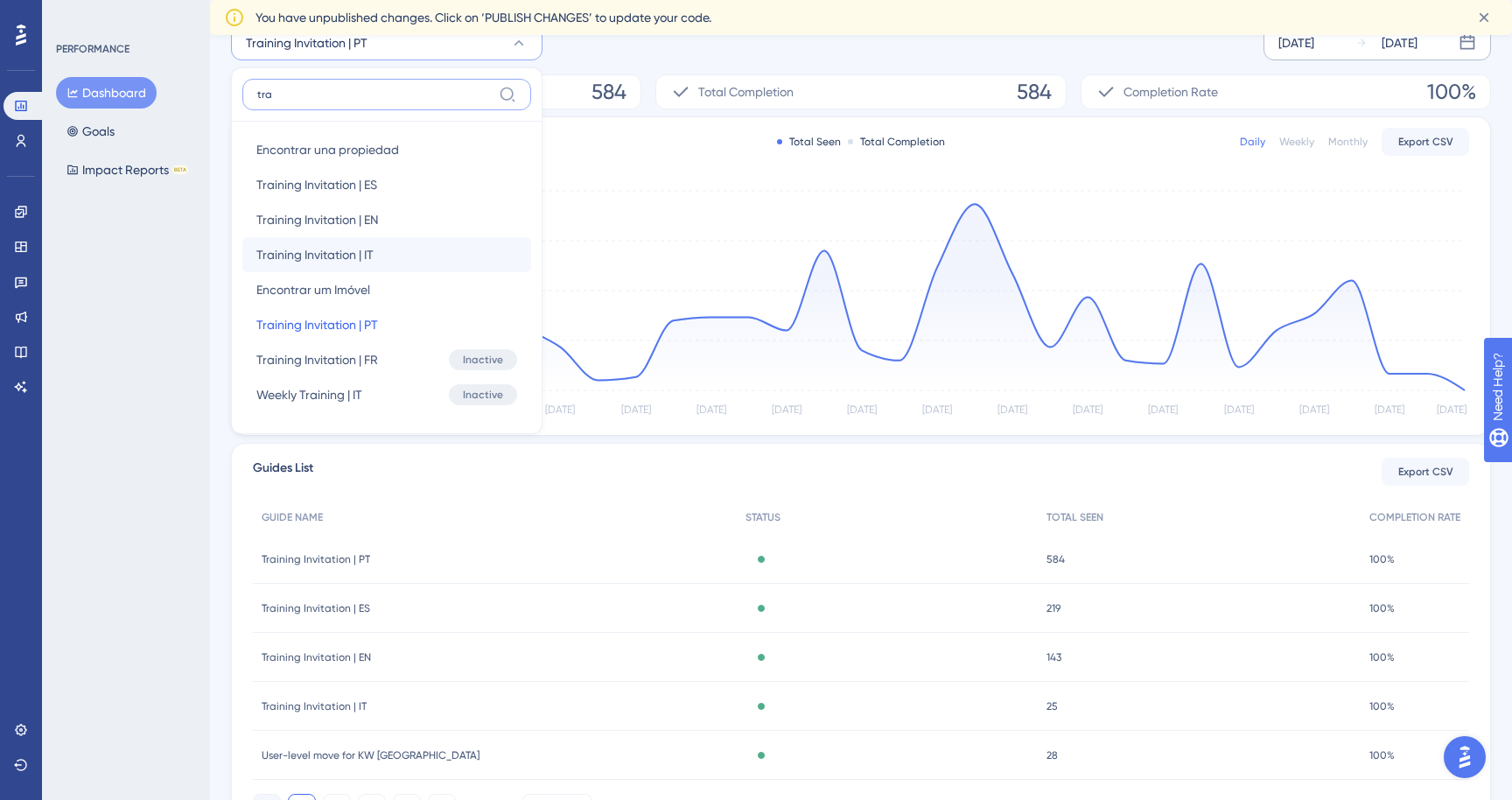
type input "tra"
click at [382, 248] on button "Training Invitation | IT Training Invitation | IT" at bounding box center [387, 254] width 289 height 35
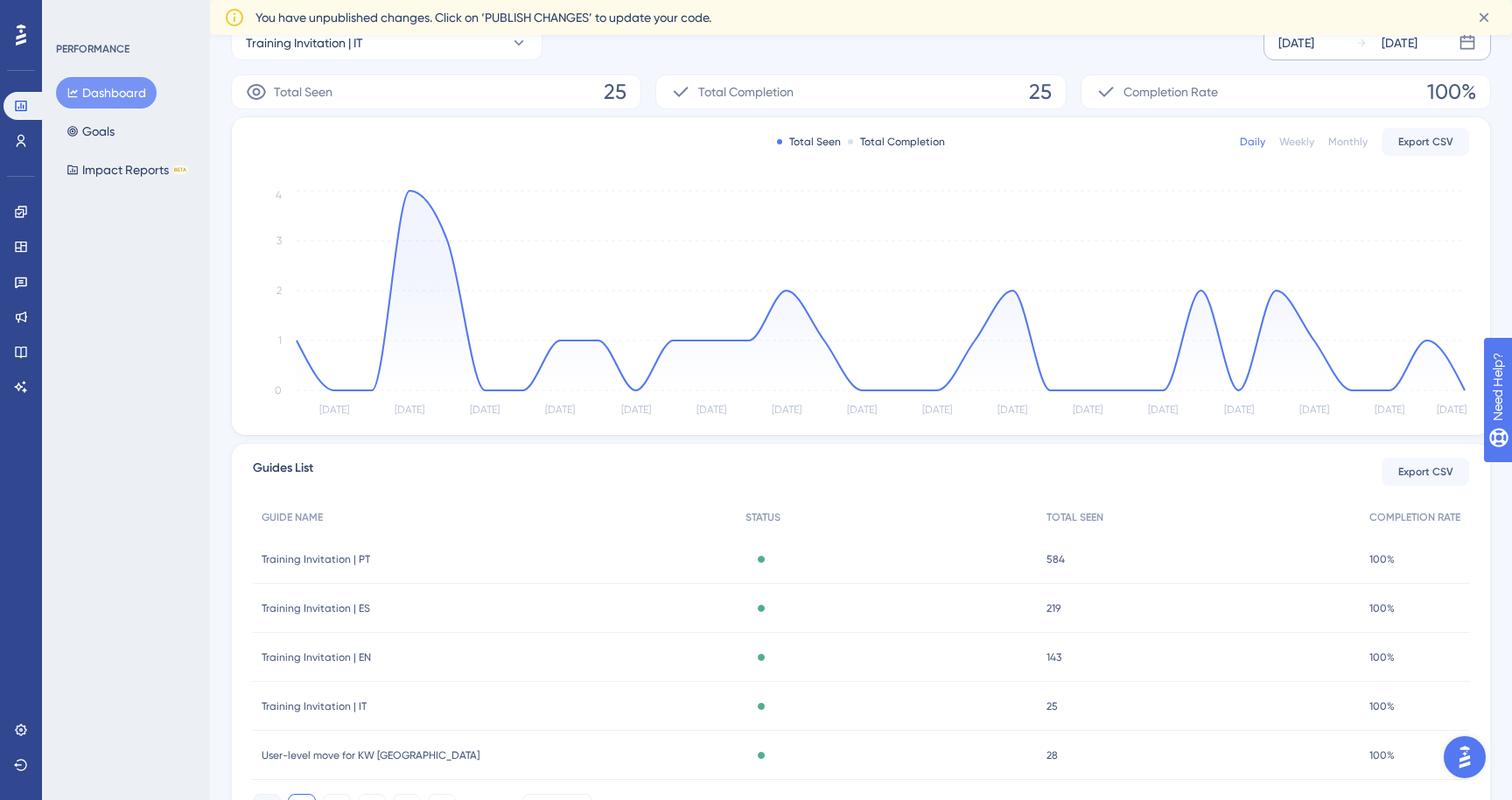
click at [407, 93] on div "Total Seen 25" at bounding box center [436, 92] width 411 height 35
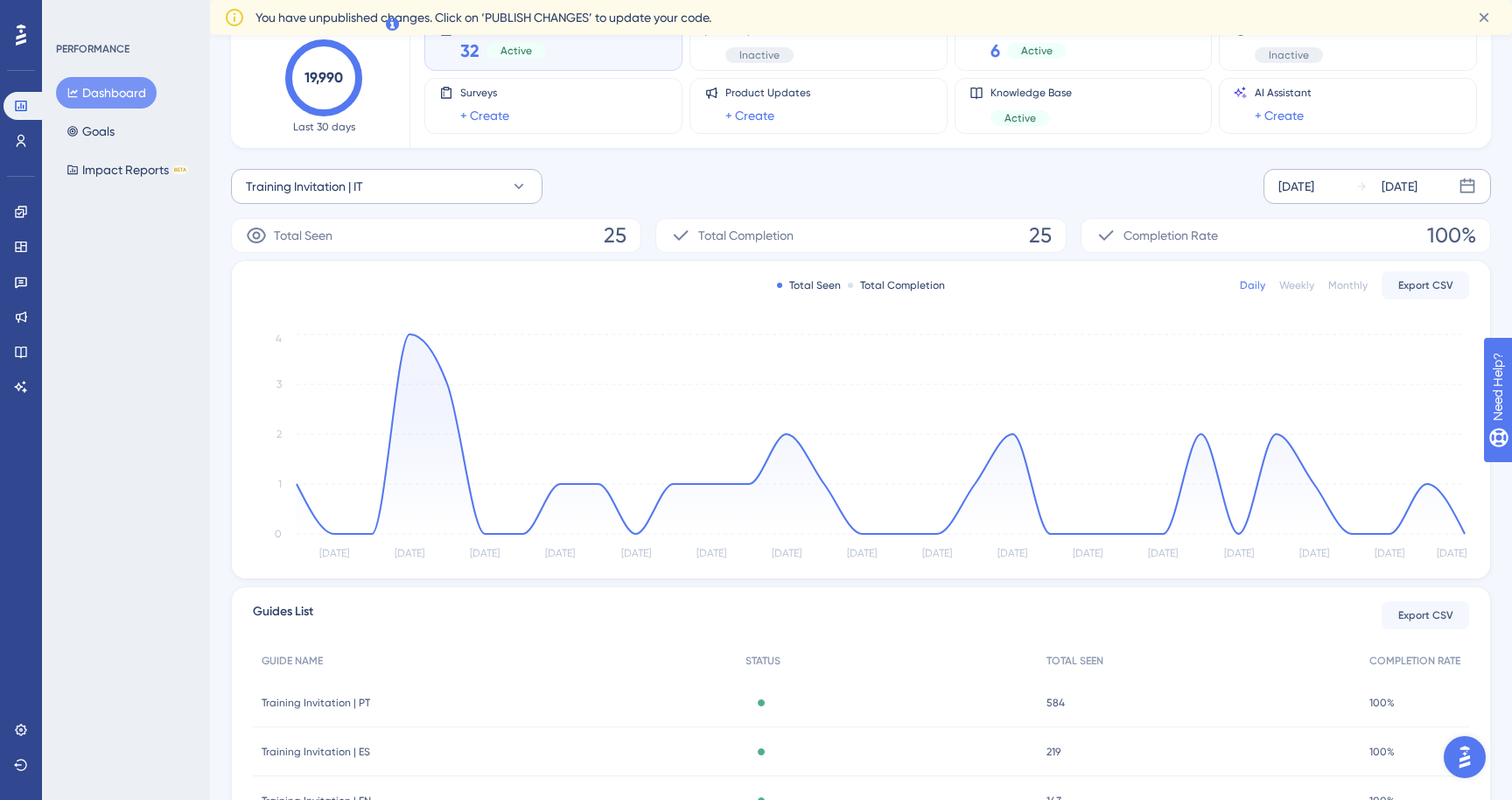
click at [385, 192] on button "Training Invitation | IT" at bounding box center [387, 186] width 312 height 35
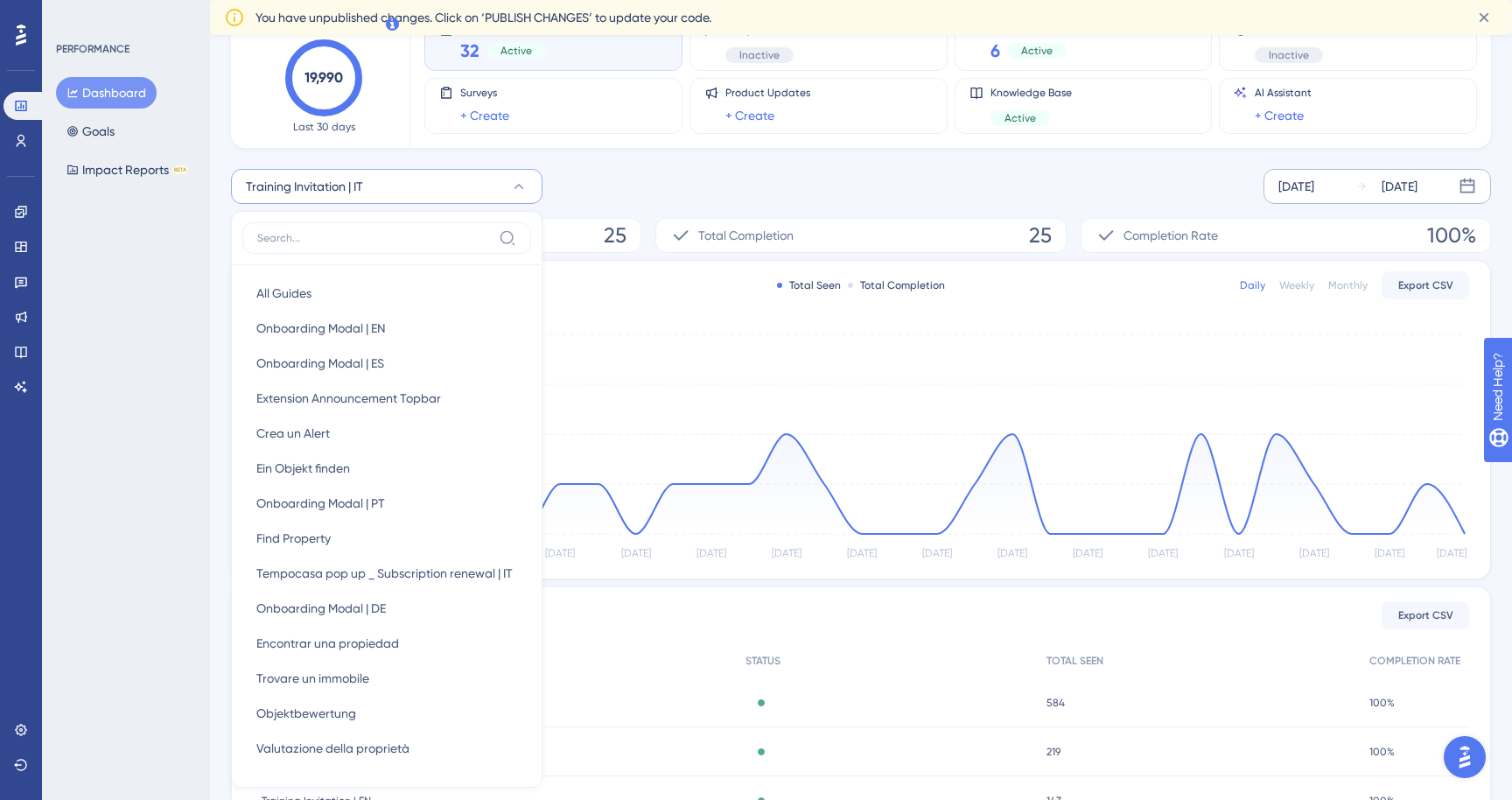
scroll to position [202, 0]
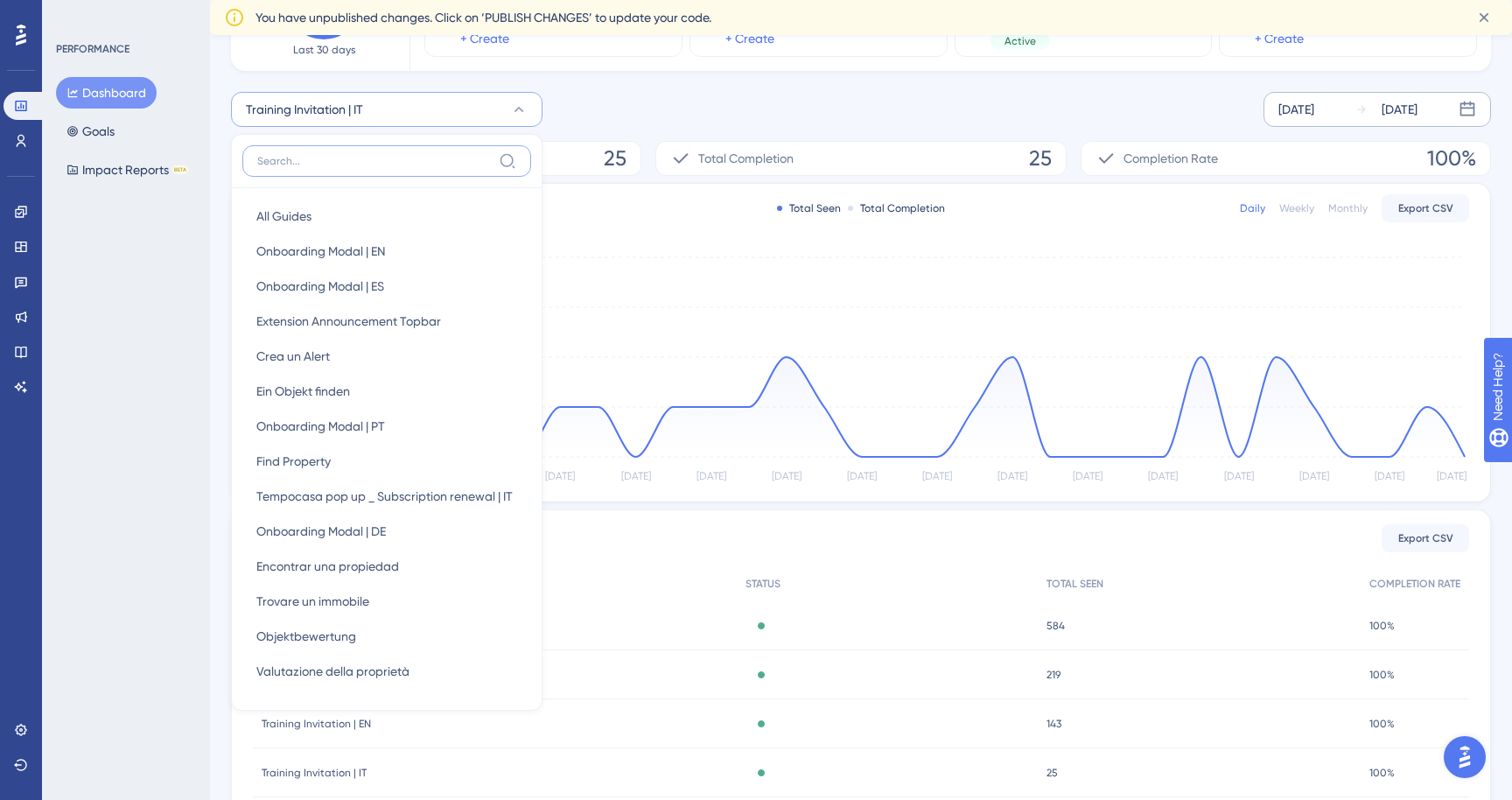
click at [357, 156] on input at bounding box center [374, 161] width 235 height 14
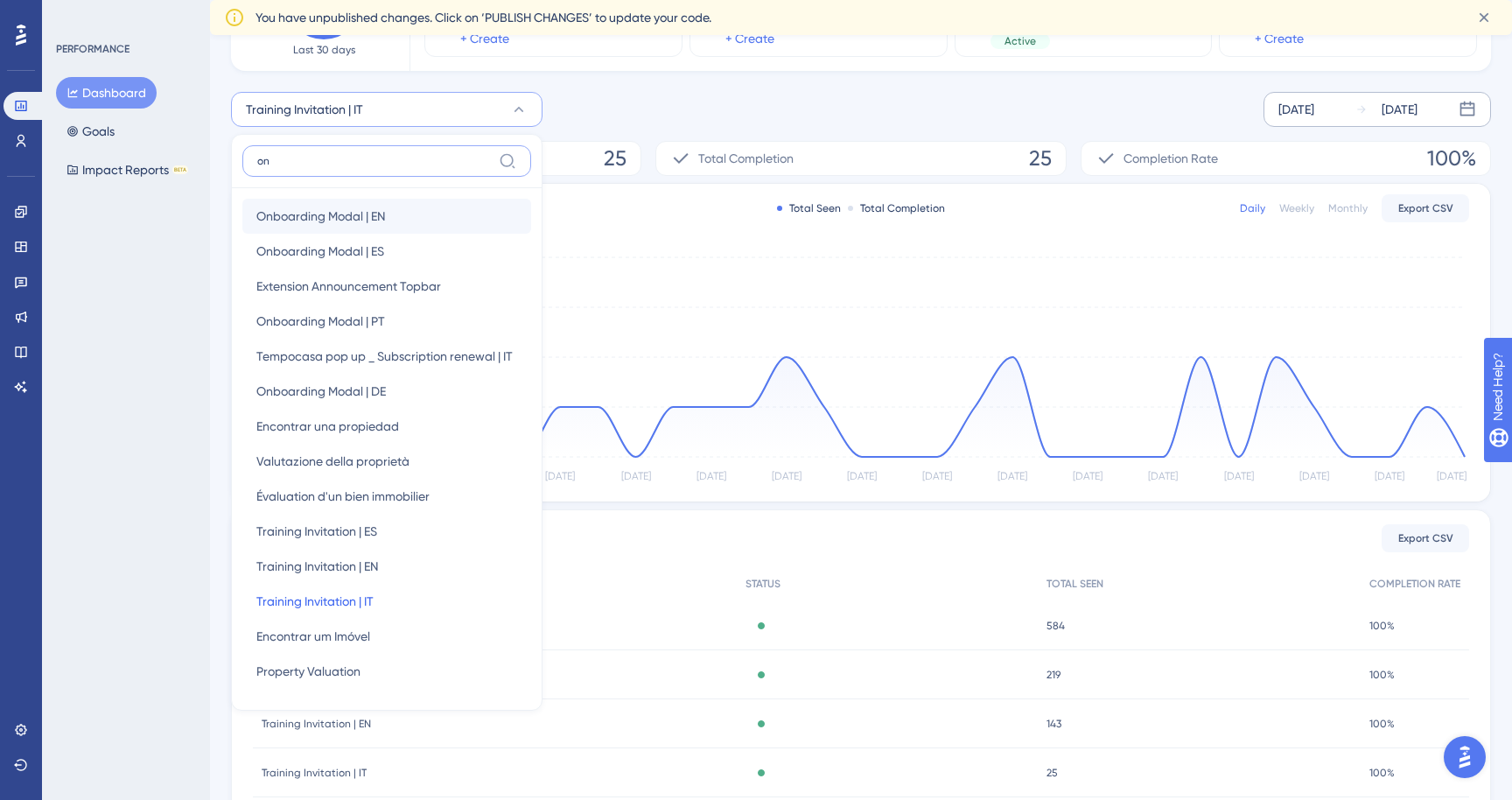
type input "on"
click at [342, 215] on span "Onboarding Modal | EN" at bounding box center [320, 216] width 129 height 21
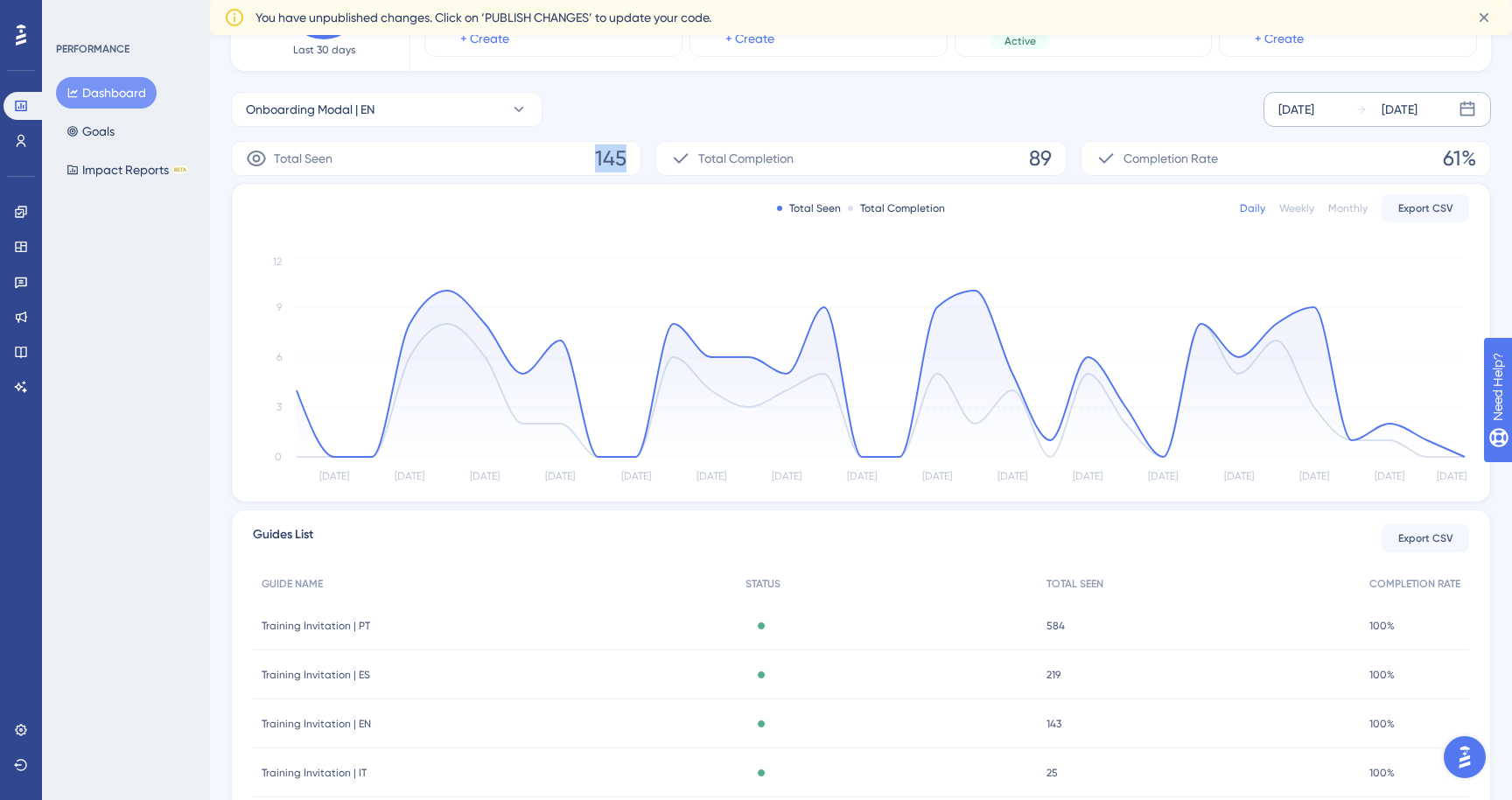
drag, startPoint x: 585, startPoint y: 149, endPoint x: 654, endPoint y: 149, distance: 69.0
click at [655, 149] on div "Total Seen 145 Total Completion 89 Completion Rate 61%" at bounding box center [861, 158] width 1260 height 35
copy div "145"
drag, startPoint x: 1000, startPoint y: 153, endPoint x: 1051, endPoint y: 150, distance: 51.1
click at [1053, 152] on div "Total Completion 89" at bounding box center [860, 158] width 411 height 35
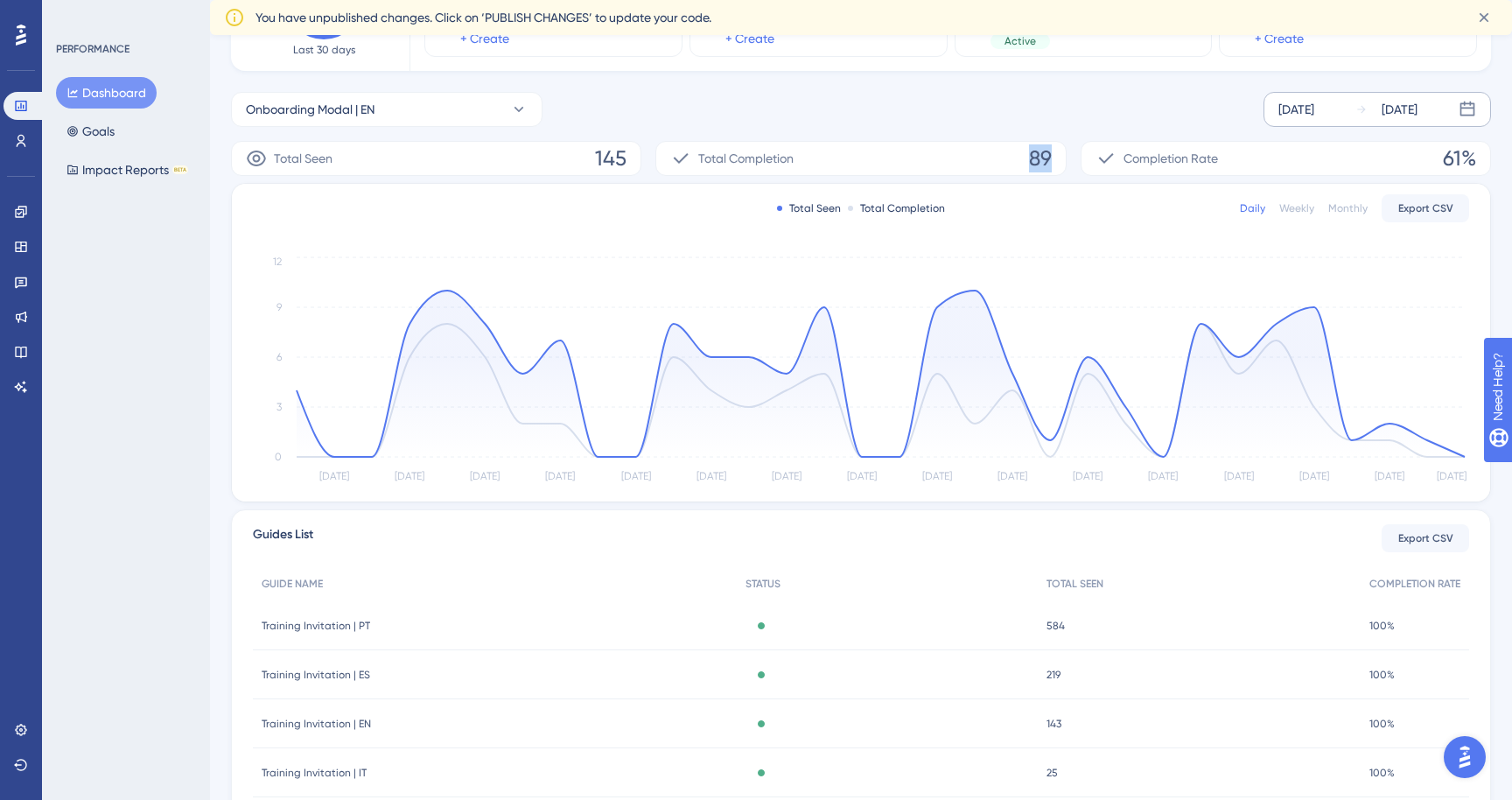
copy span "89"
click at [437, 111] on button "Onboarding Modal | EN" at bounding box center [387, 109] width 312 height 35
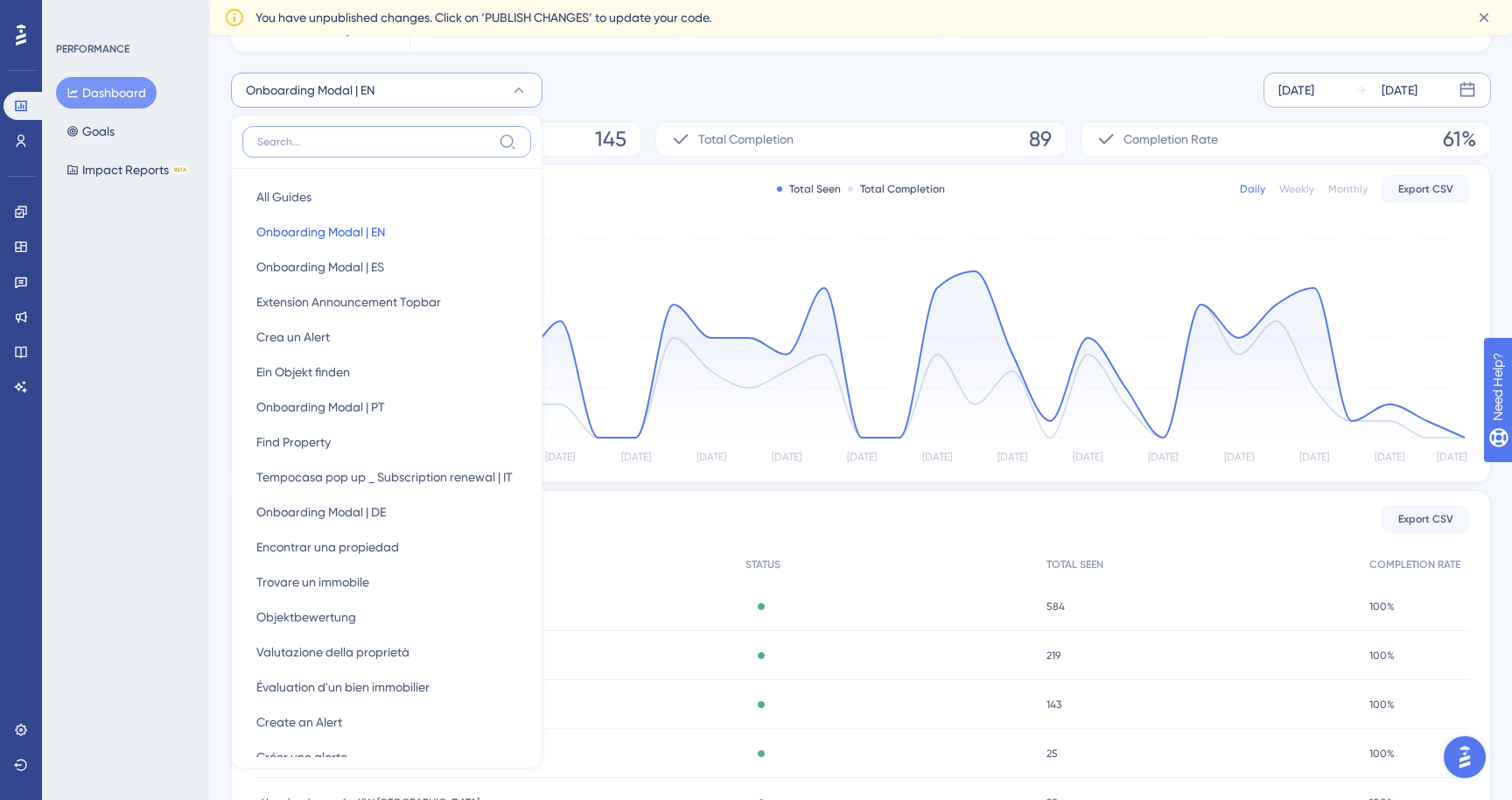
click at [351, 138] on input at bounding box center [374, 142] width 235 height 14
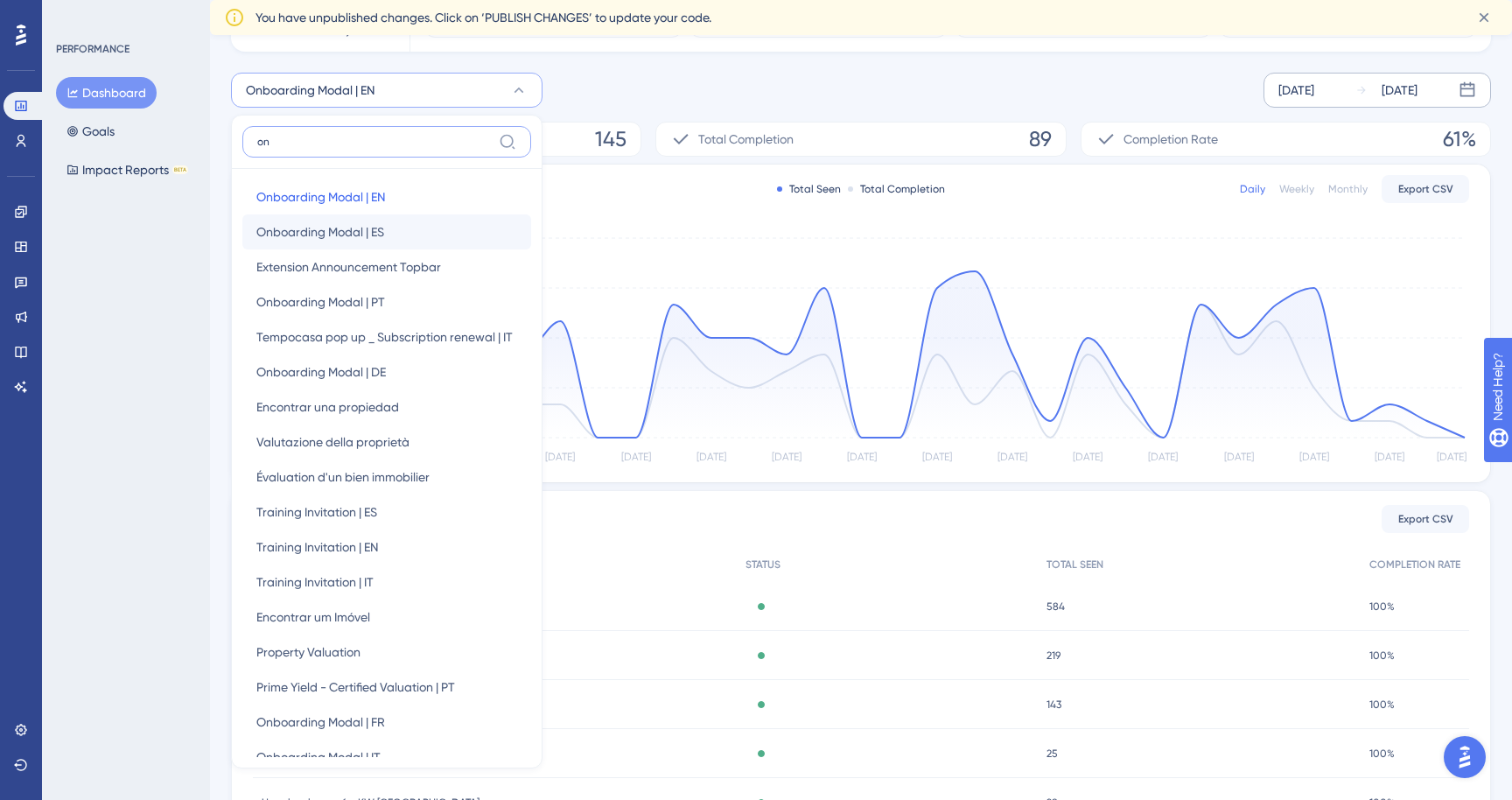
type input "on"
click at [322, 227] on span "Onboarding Modal | ES" at bounding box center [320, 231] width 128 height 21
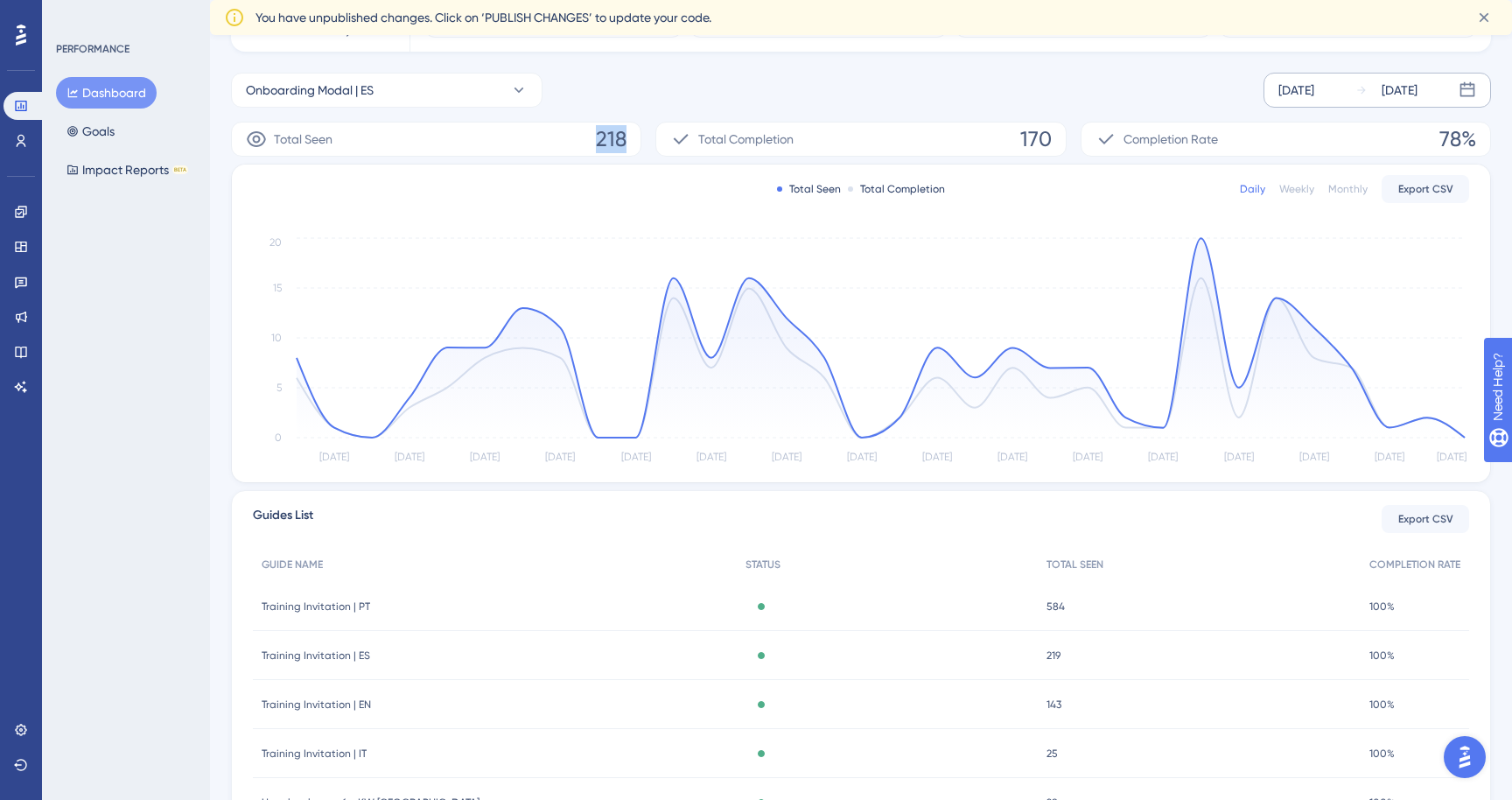
drag, startPoint x: 581, startPoint y: 141, endPoint x: 630, endPoint y: 140, distance: 49.0
click at [631, 140] on div "Total Seen 218" at bounding box center [436, 138] width 411 height 35
click at [459, 87] on button "Onboarding Modal | ES" at bounding box center [387, 90] width 312 height 35
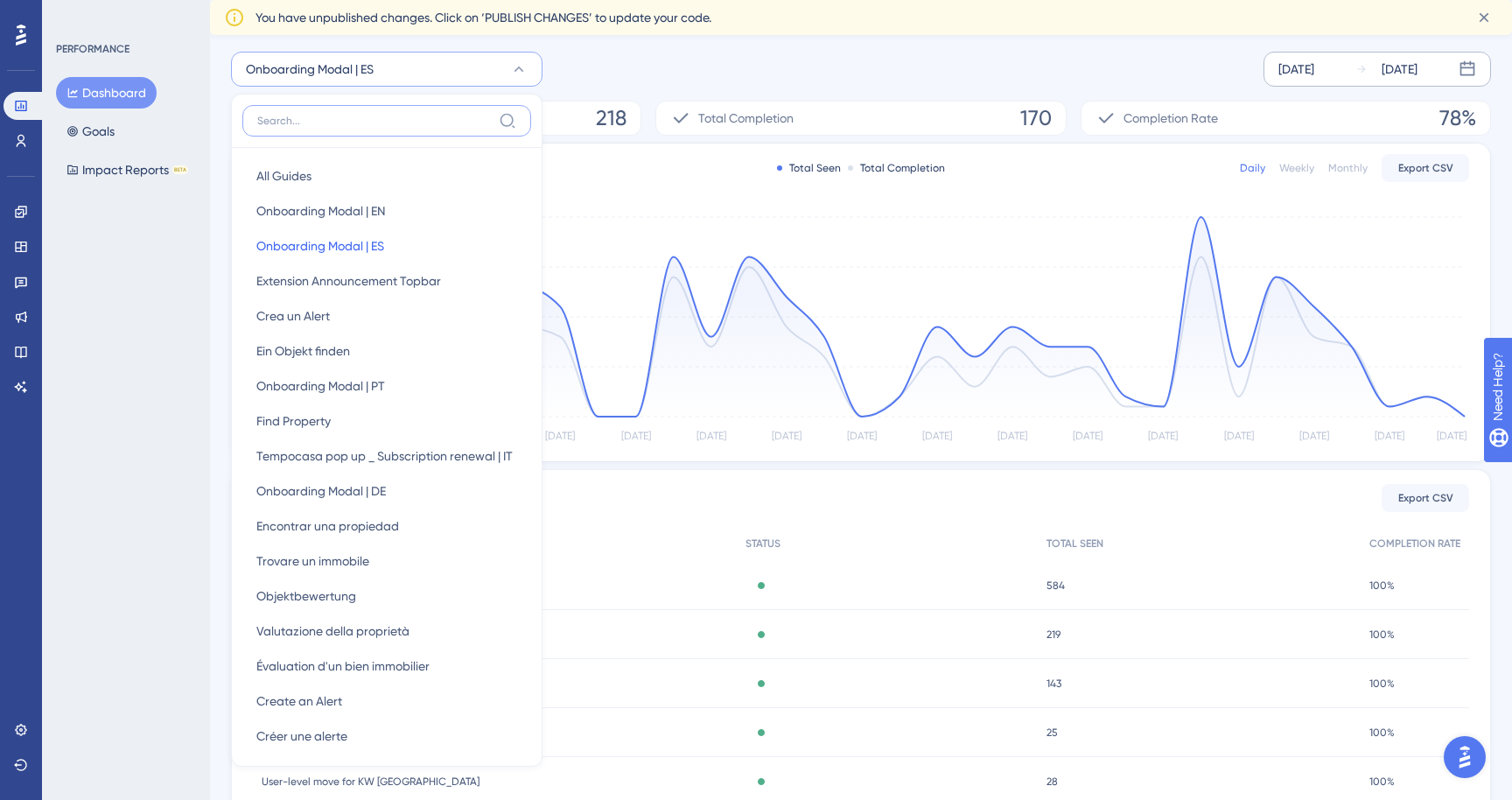
click at [406, 119] on input at bounding box center [374, 121] width 235 height 14
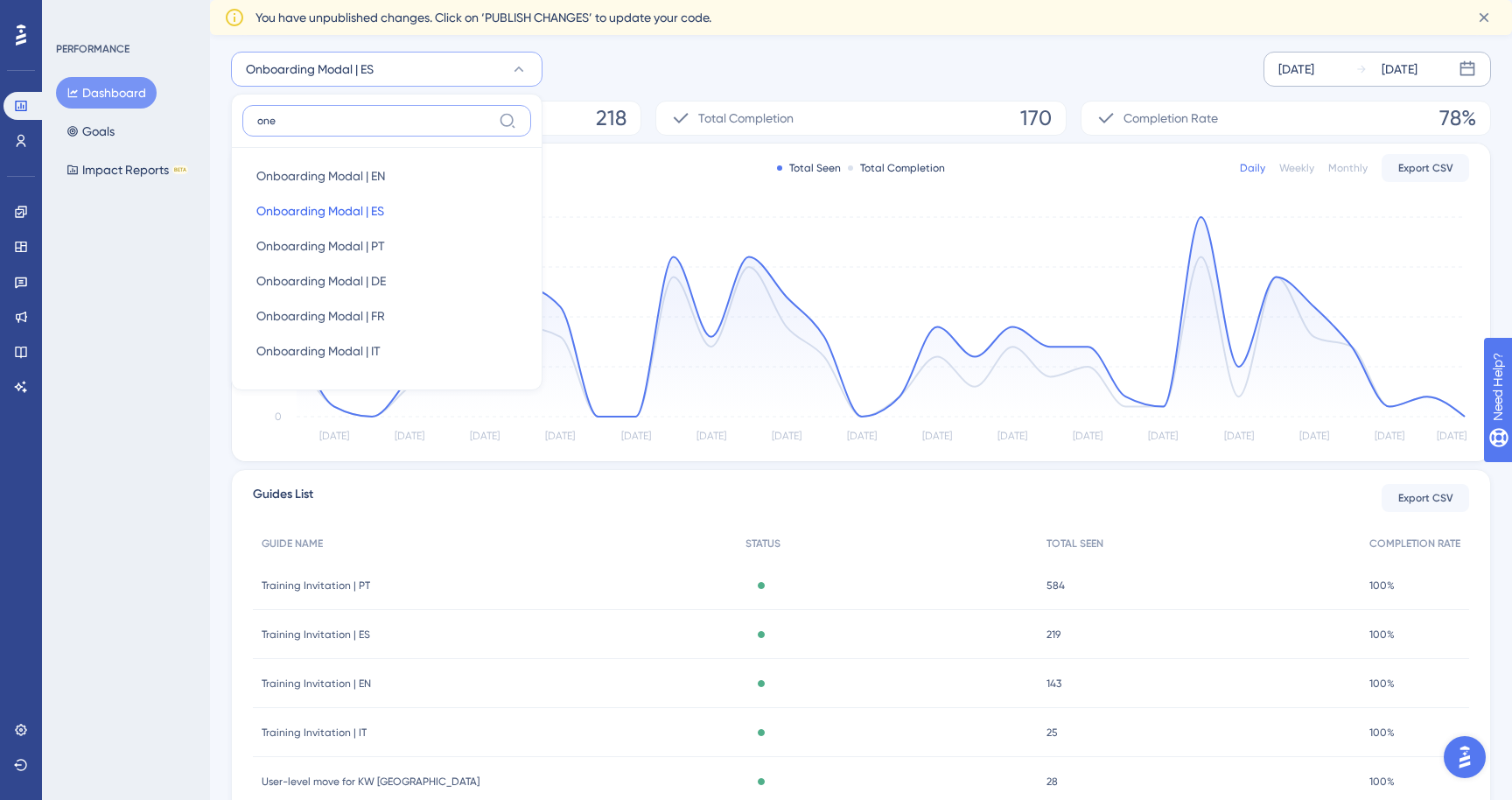
type input "one"
drag, startPoint x: 406, startPoint y: 119, endPoint x: 378, endPoint y: 248, distance: 132.0
click at [378, 248] on icon "Sep 6 Sep 8 Sep 10 Sep 12 Sep 14 Sep 16 Sep 18 Sep 20 Sep 22 Sep 24 Sep 26 Sep …" at bounding box center [860, 330] width 1216 height 235
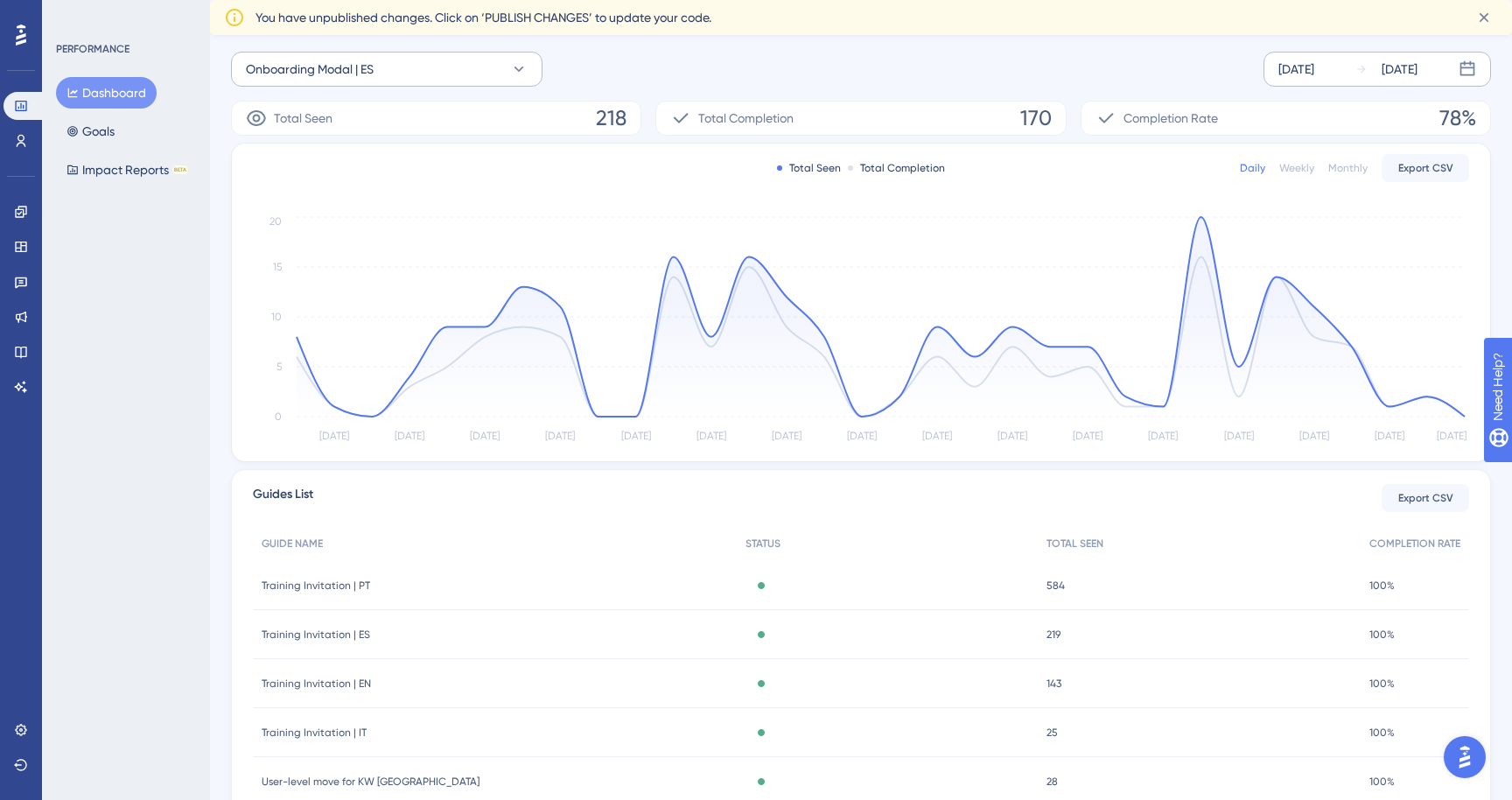
click at [357, 72] on span "Onboarding Modal | ES" at bounding box center [310, 68] width 128 height 21
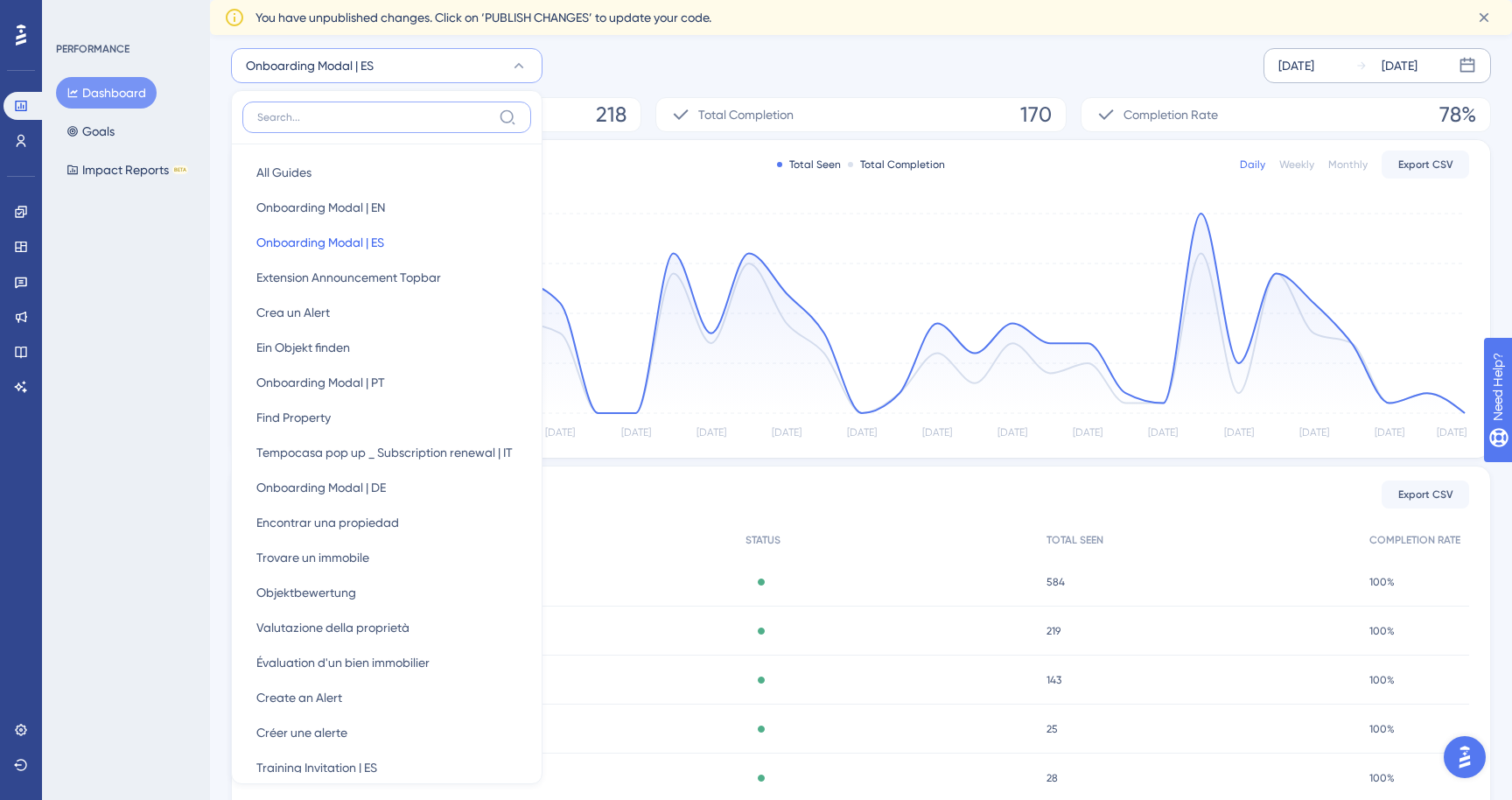
click at [346, 120] on input at bounding box center [374, 118] width 235 height 14
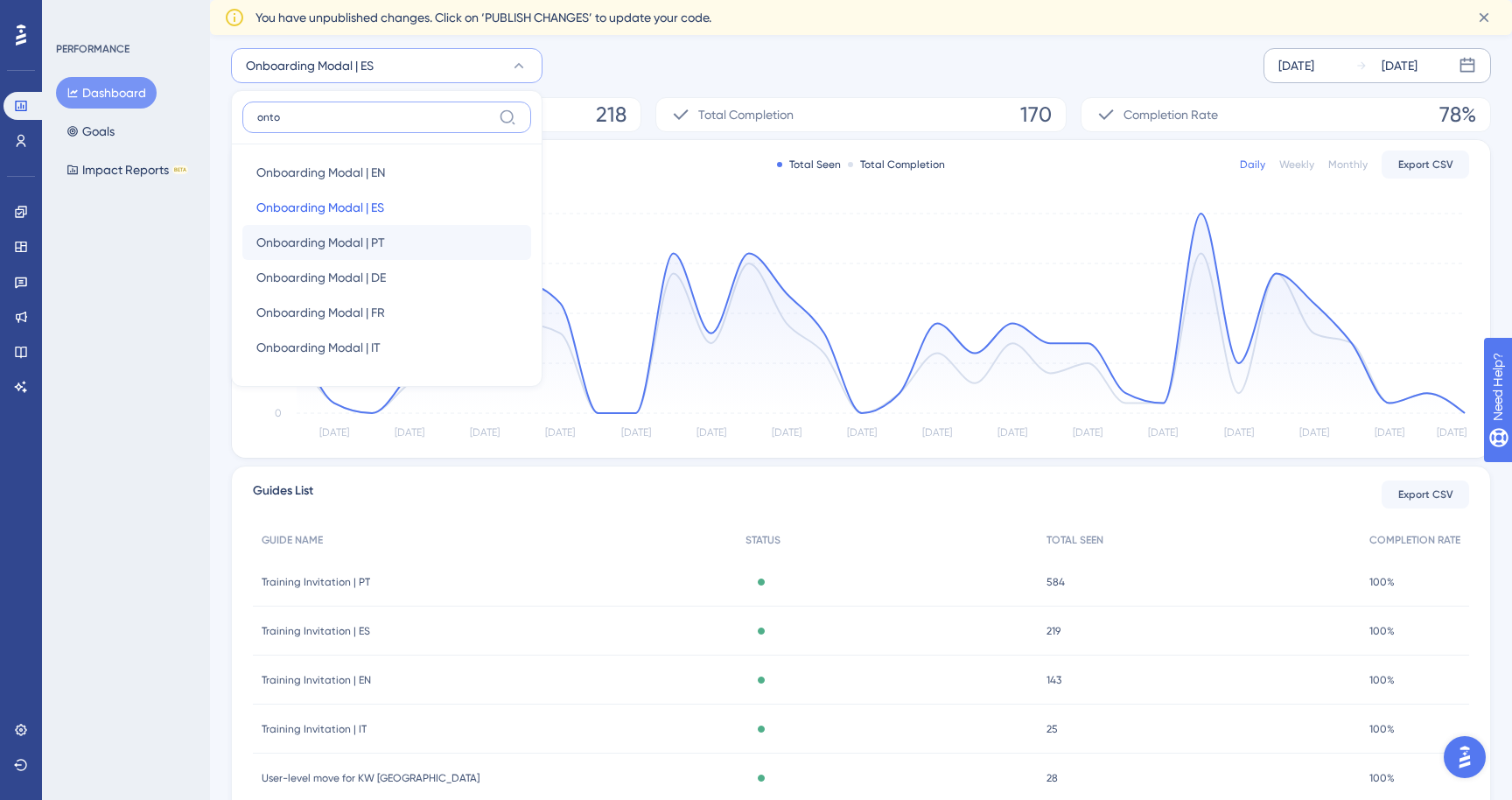
type input "onto"
drag, startPoint x: 289, startPoint y: 227, endPoint x: 295, endPoint y: 244, distance: 18.0
click at [295, 244] on icon "Sep 6 Sep 8 Sep 10 Sep 12 Sep 14 Sep 16 Sep 18 Sep 20 Sep 22 Sep 24 Sep 26 Sep …" at bounding box center [860, 326] width 1216 height 235
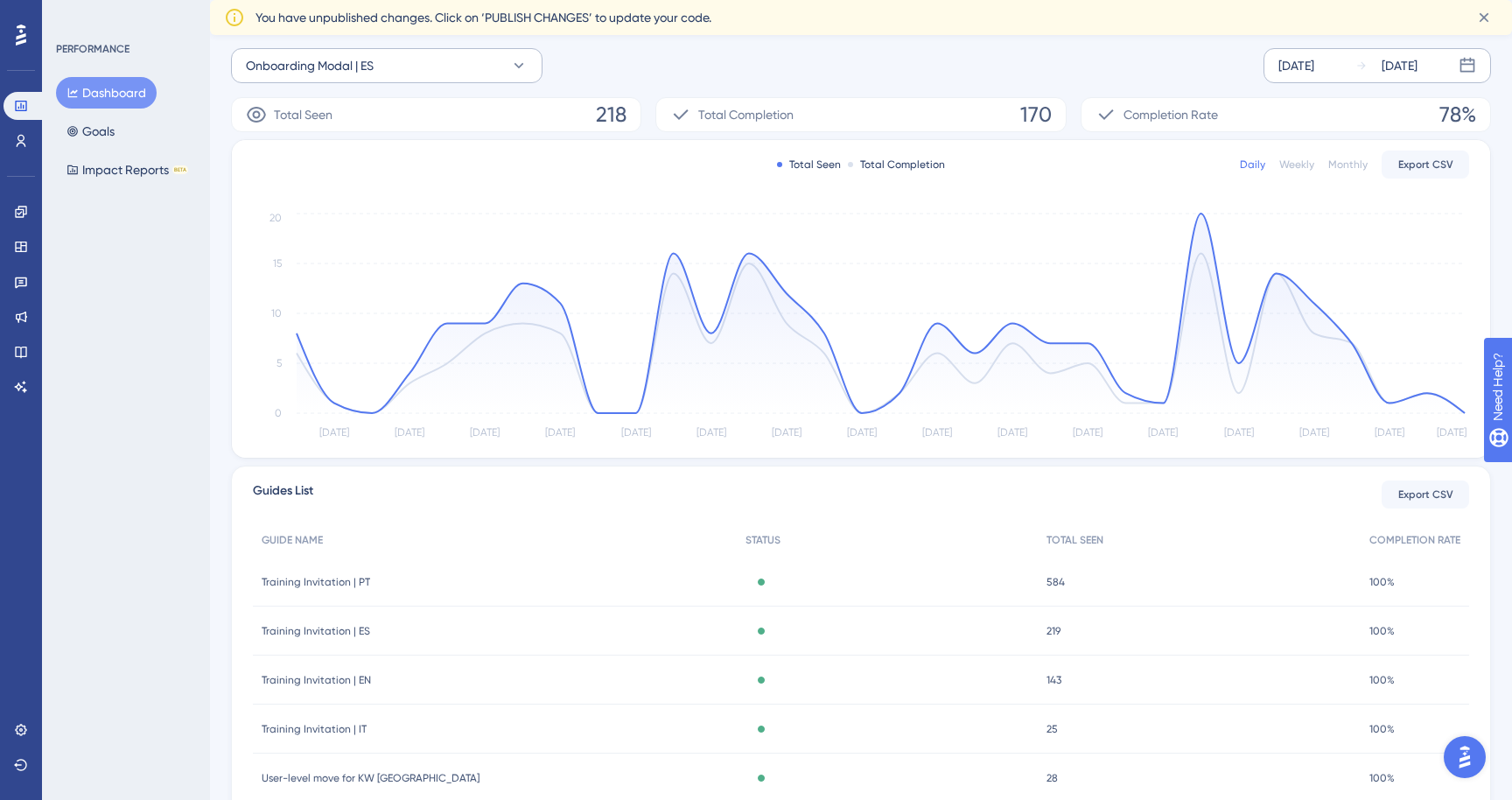
click at [374, 69] on span "Onboarding Modal | ES" at bounding box center [310, 65] width 128 height 21
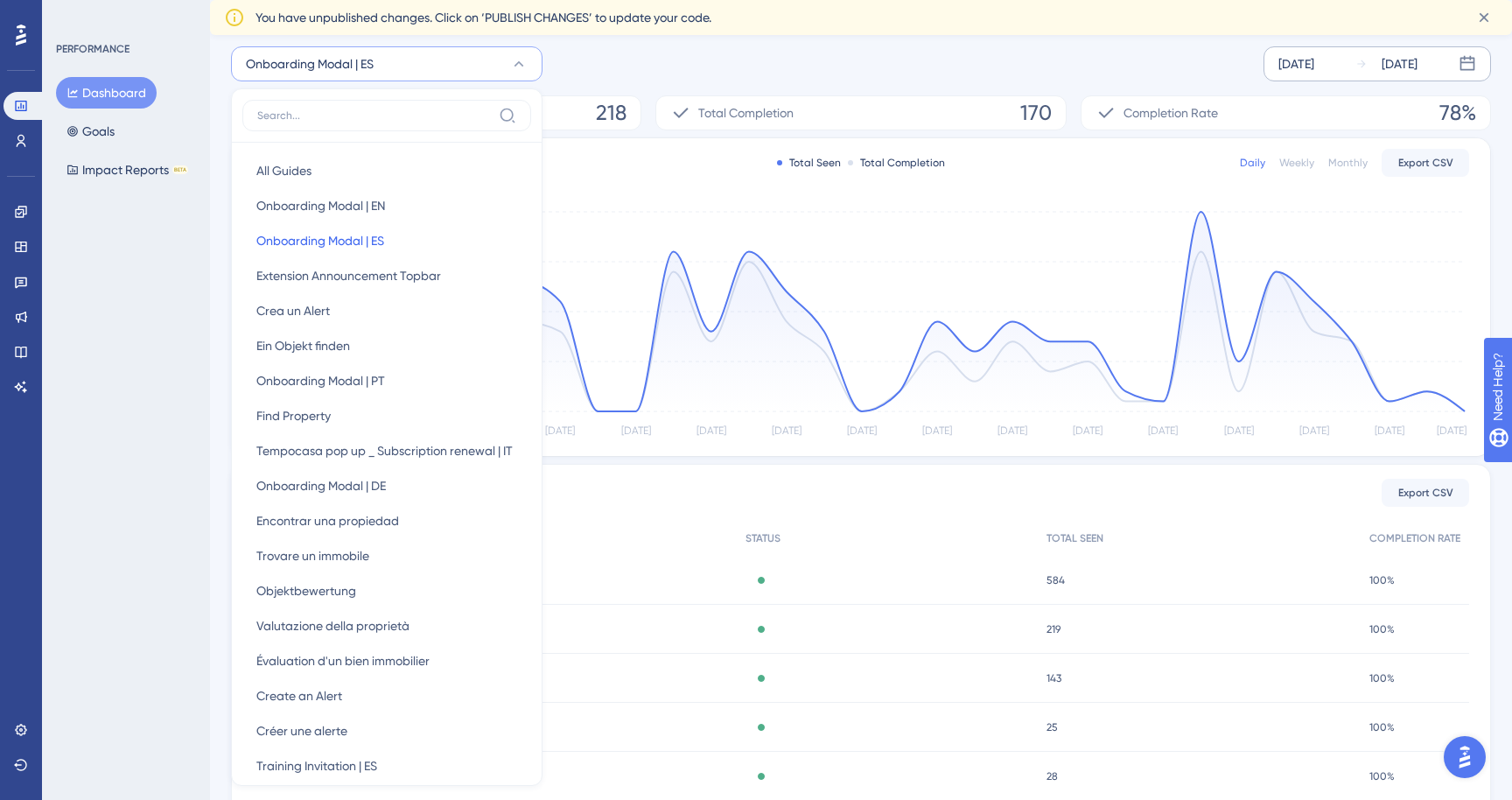
click at [342, 123] on label at bounding box center [387, 115] width 289 height 31
click at [342, 122] on input at bounding box center [374, 116] width 235 height 14
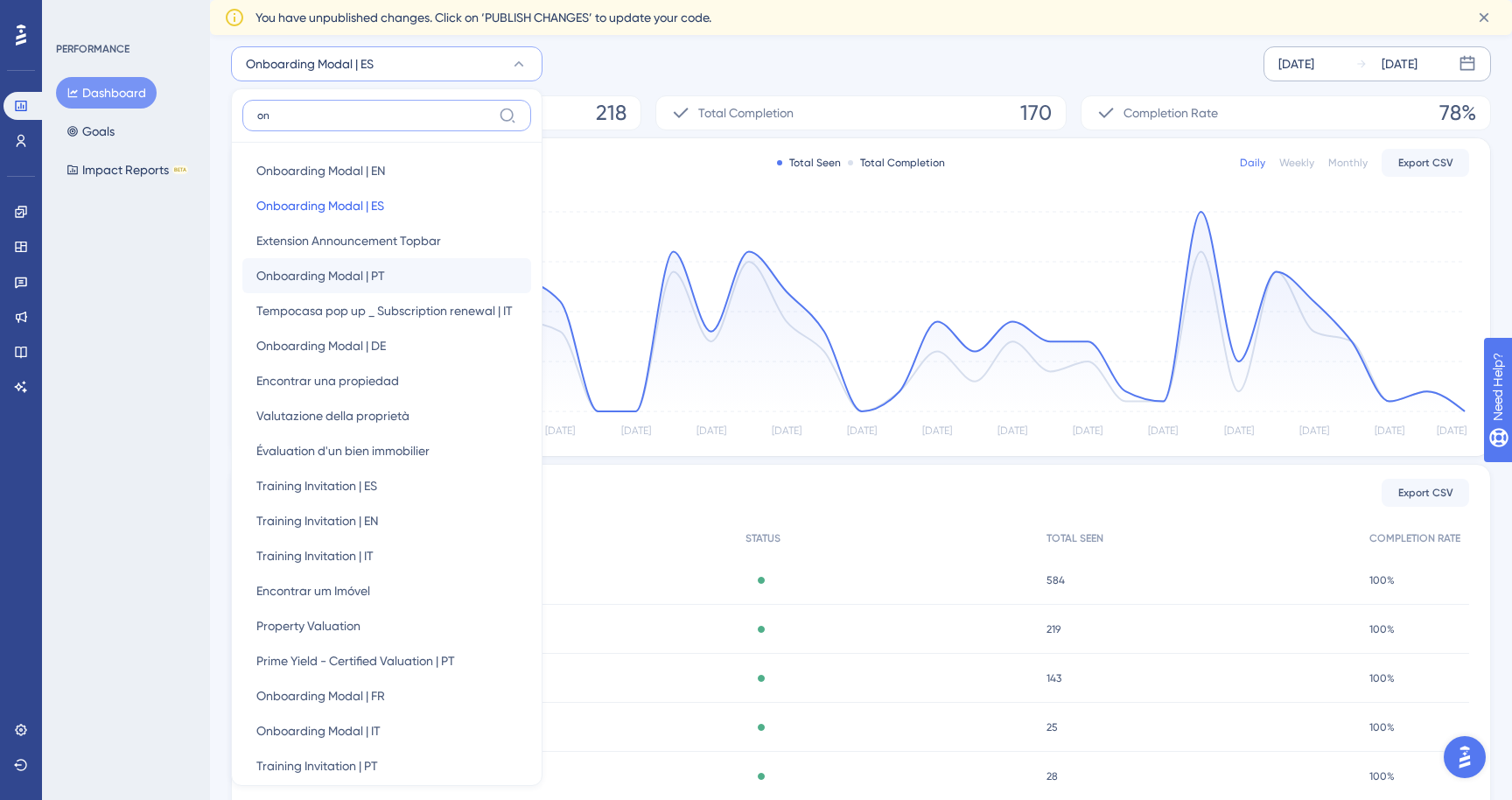
type input "on"
click at [348, 272] on span "Onboarding Modal | PT" at bounding box center [320, 275] width 129 height 21
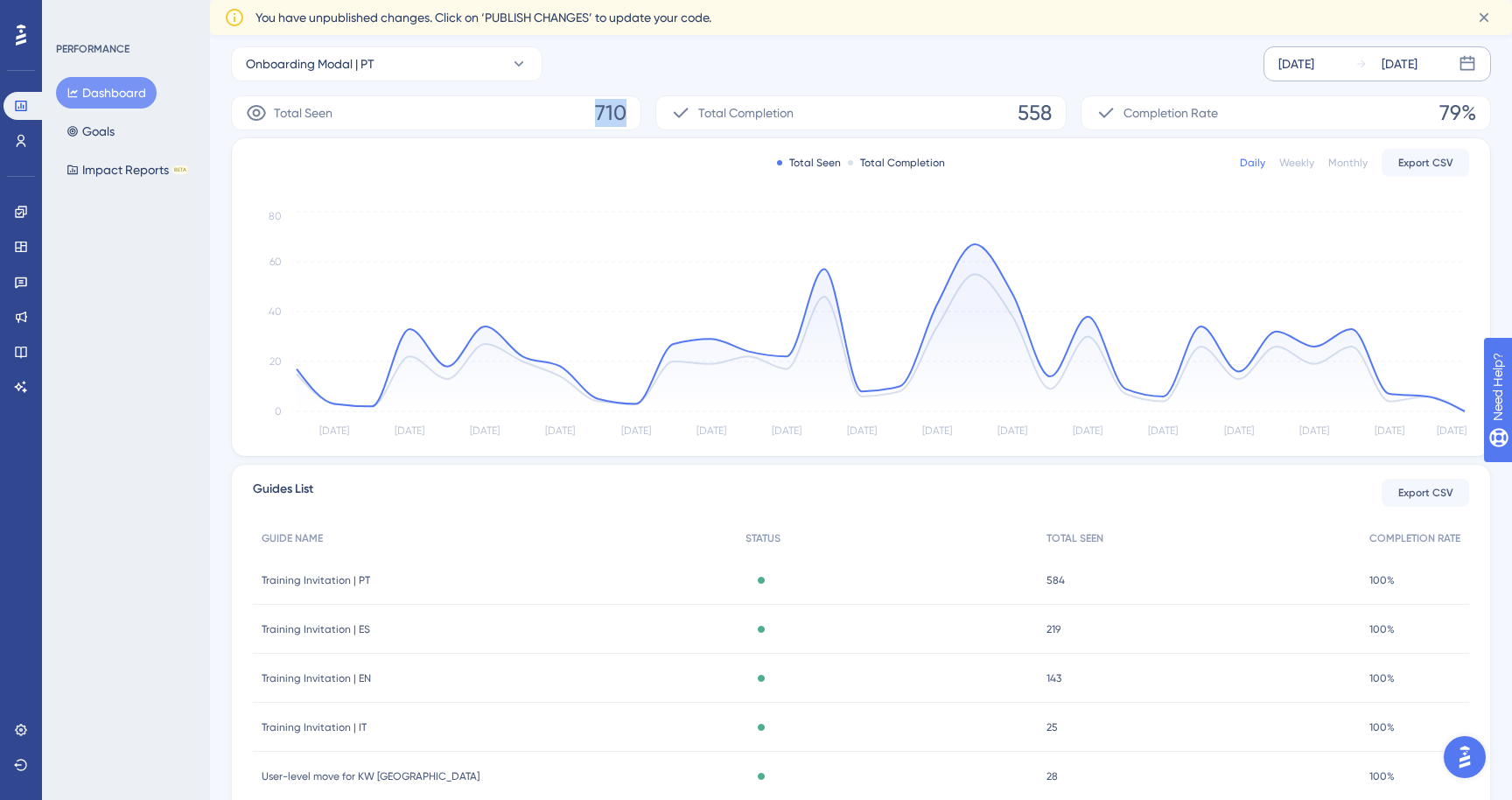
drag, startPoint x: 587, startPoint y: 116, endPoint x: 641, endPoint y: 116, distance: 54.0
click at [643, 116] on div "Total Seen 710 Total Completion 558 Completion Rate 79%" at bounding box center [861, 112] width 1260 height 35
drag, startPoint x: 1010, startPoint y: 109, endPoint x: 1051, endPoint y: 108, distance: 41.0
click at [1053, 109] on div "Total Completion 558" at bounding box center [860, 112] width 411 height 35
click at [387, 64] on button "Onboarding Modal | PT" at bounding box center [387, 64] width 312 height 35
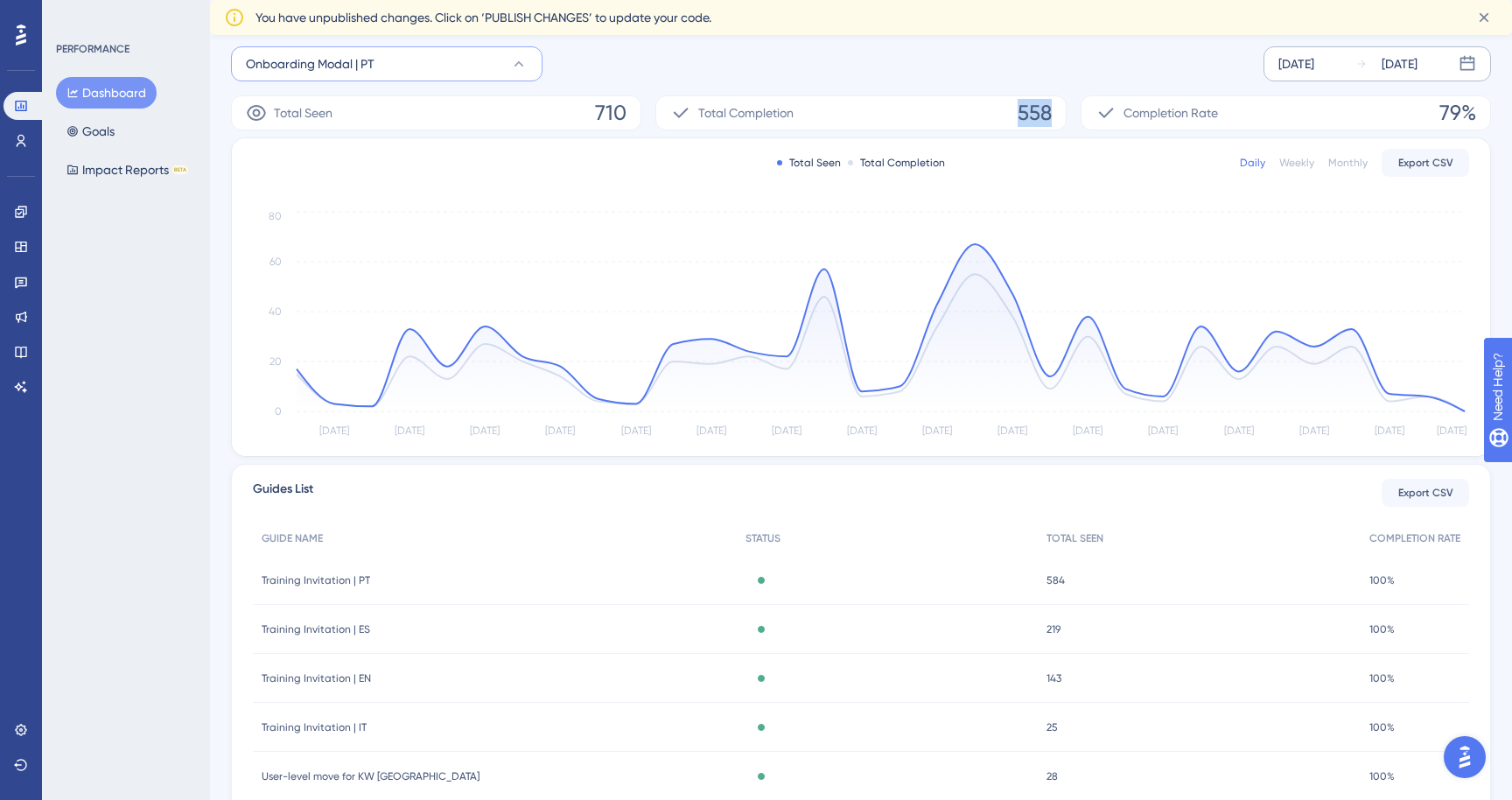
scroll to position [261, 0]
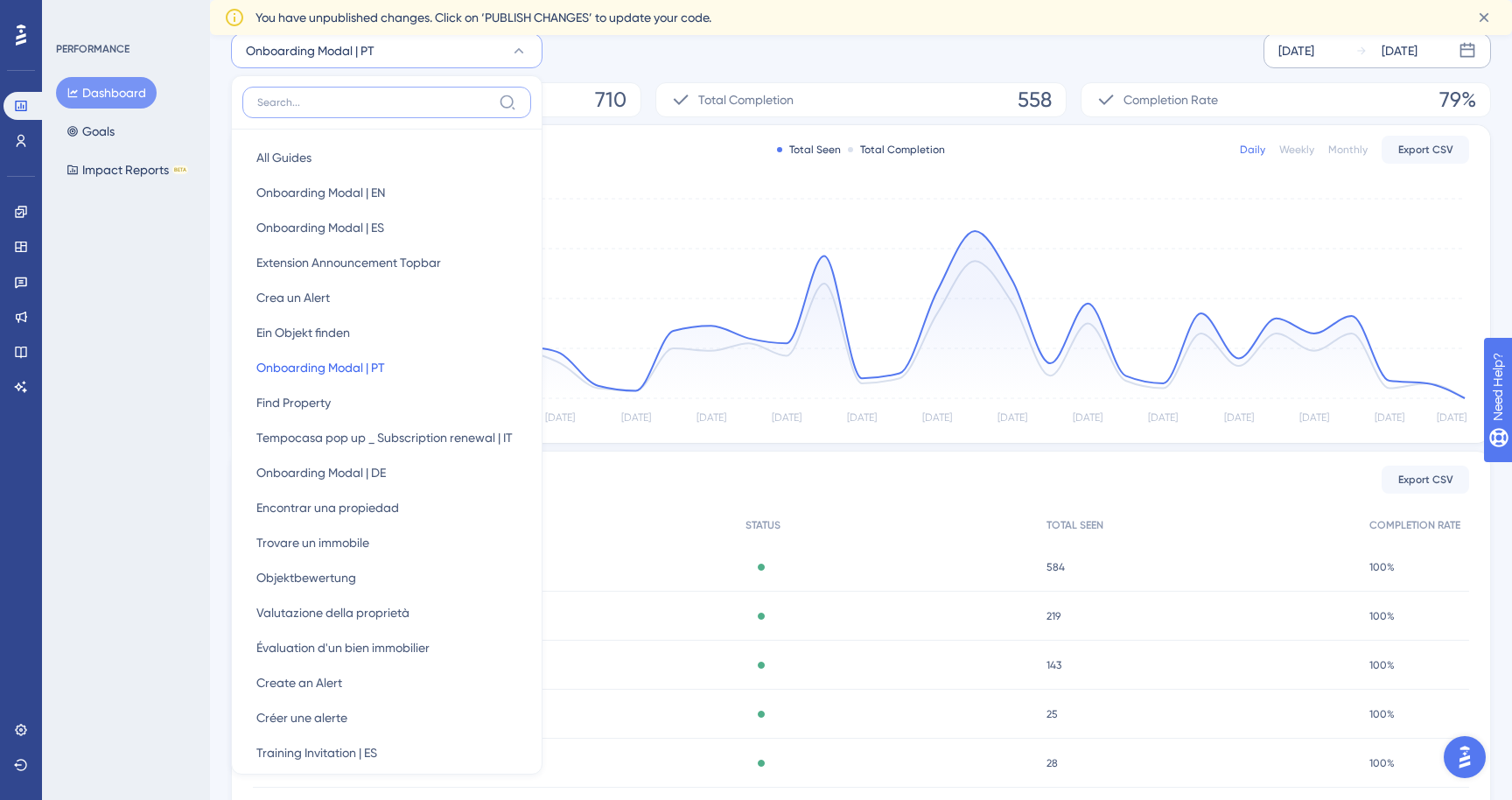
click at [340, 98] on input at bounding box center [374, 102] width 235 height 14
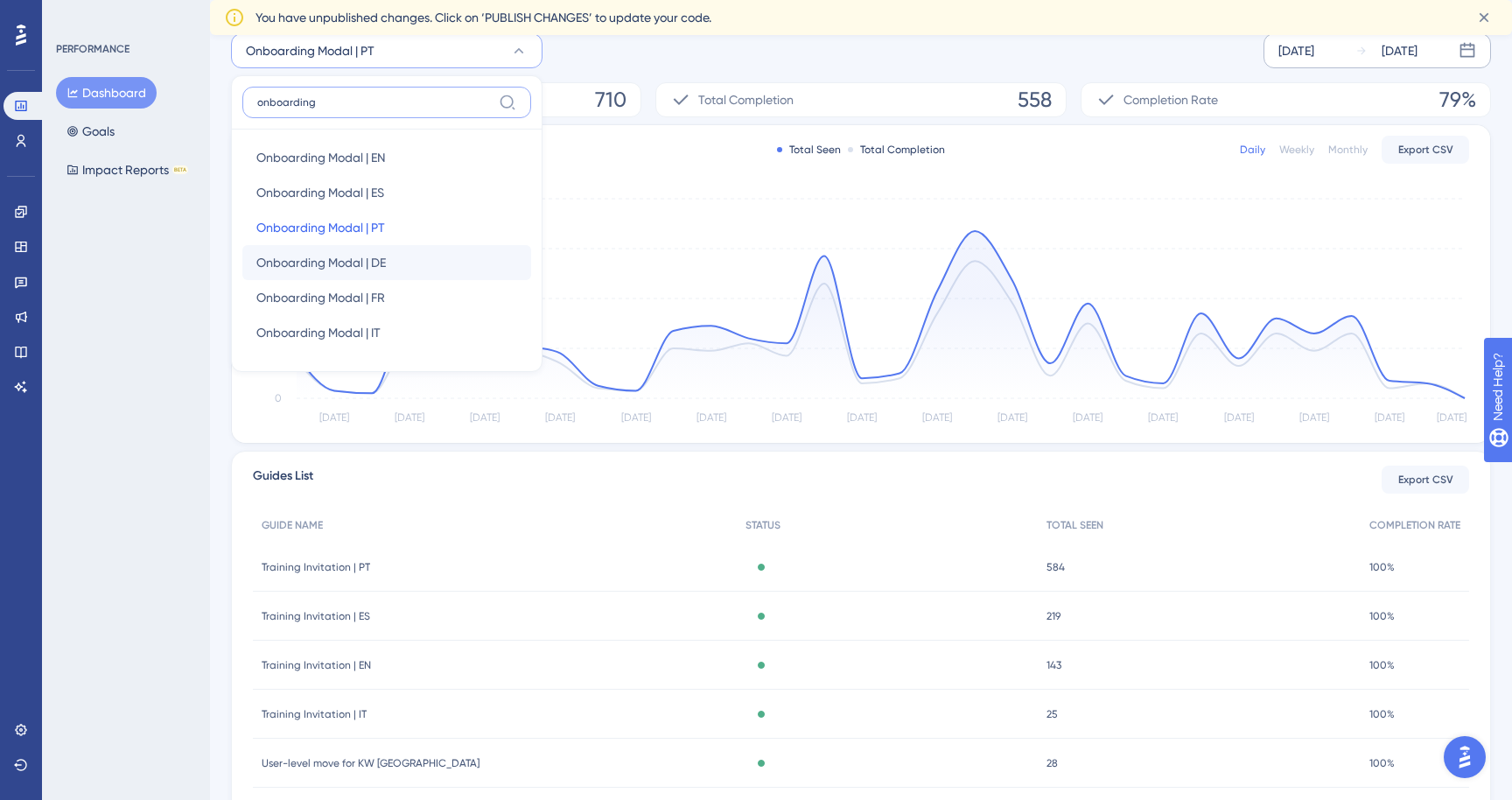
type input "onboarding"
click at [358, 255] on span "Onboarding Modal | DE" at bounding box center [321, 262] width 129 height 21
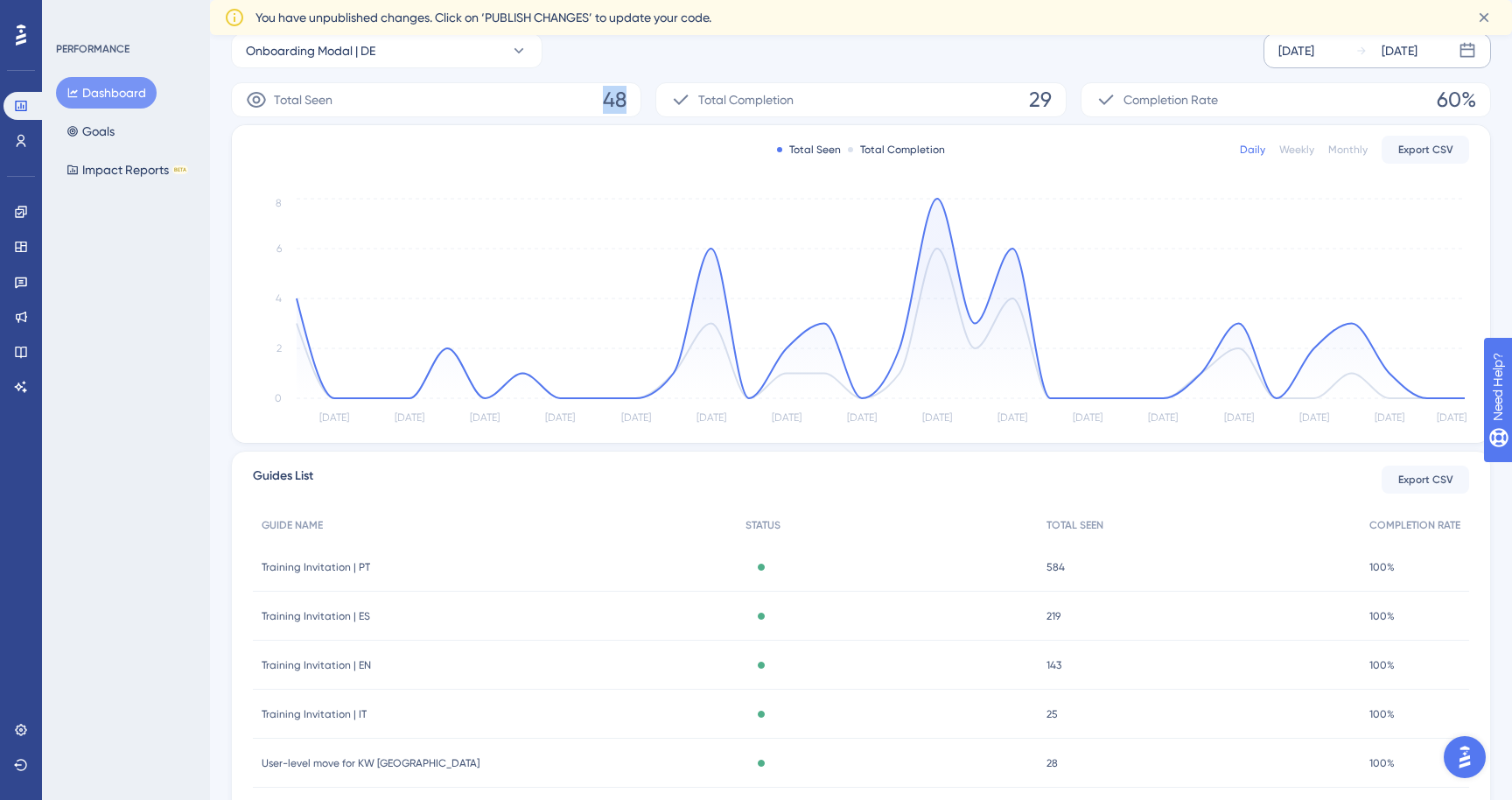
drag, startPoint x: 595, startPoint y: 97, endPoint x: 636, endPoint y: 95, distance: 41.0
click at [637, 96] on div "Total Seen 48" at bounding box center [436, 100] width 411 height 35
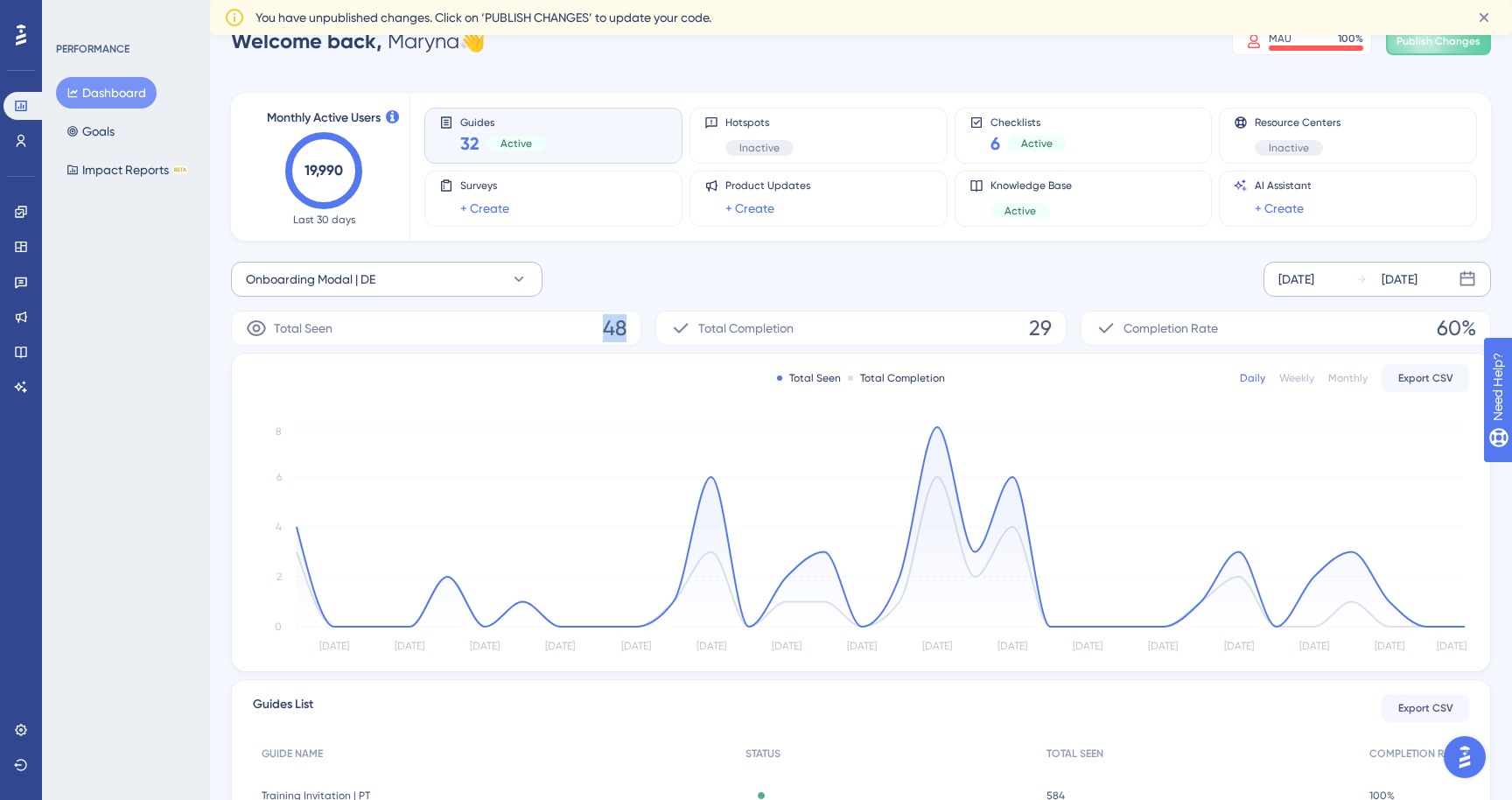
click at [376, 287] on span "Onboarding Modal | DE" at bounding box center [311, 279] width 129 height 21
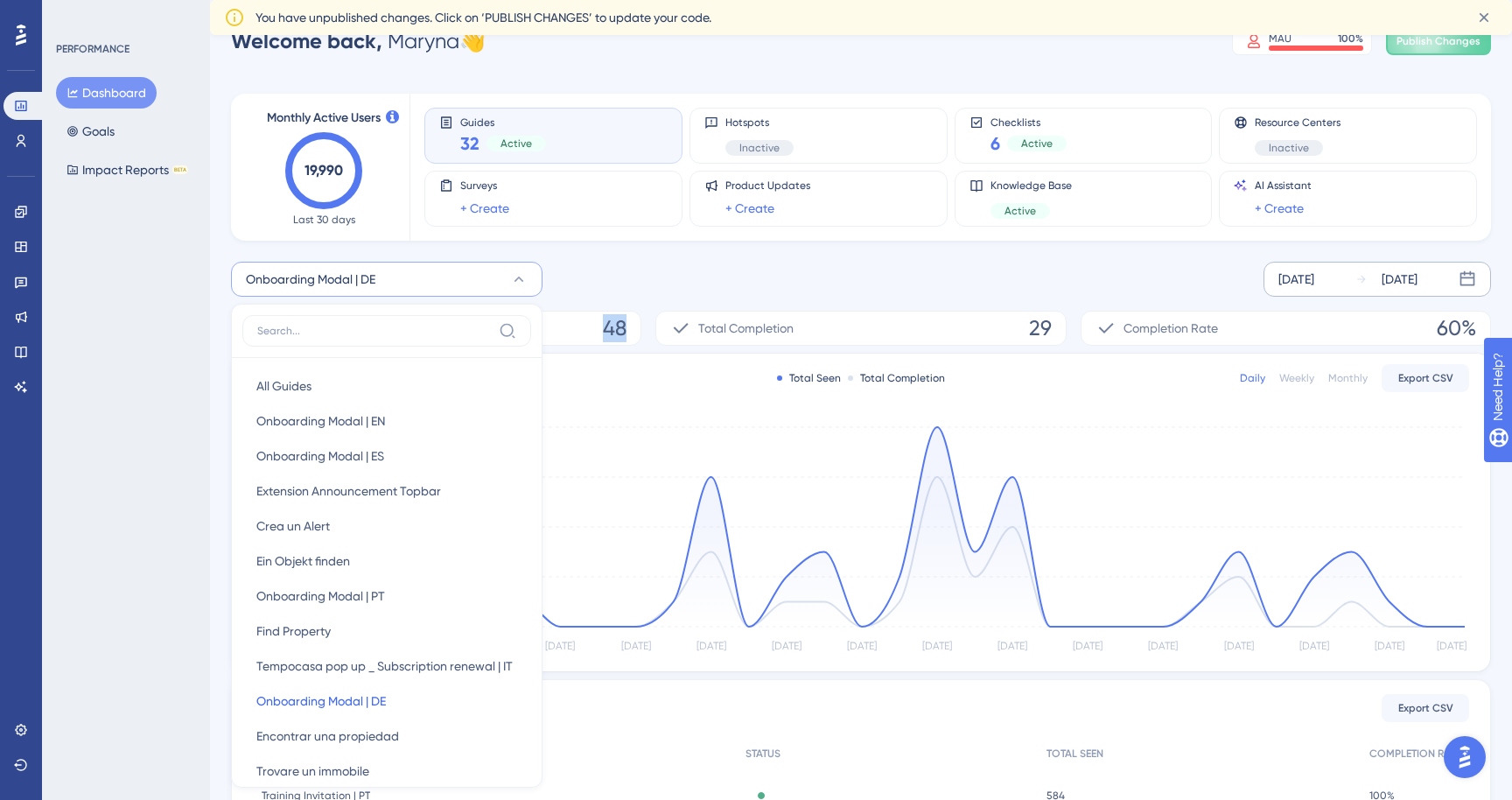
scroll to position [138, 0]
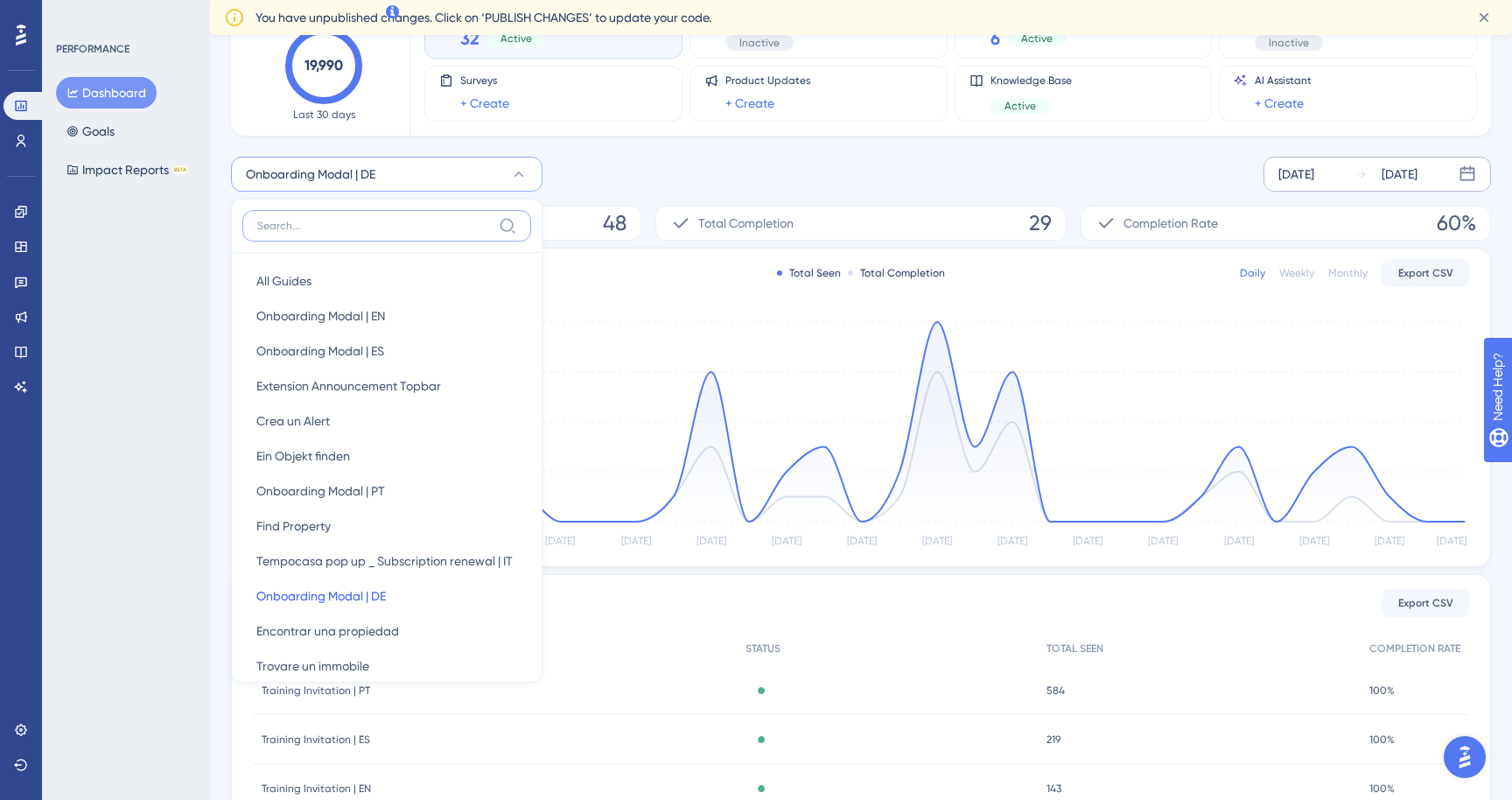
click at [322, 223] on input at bounding box center [374, 226] width 235 height 14
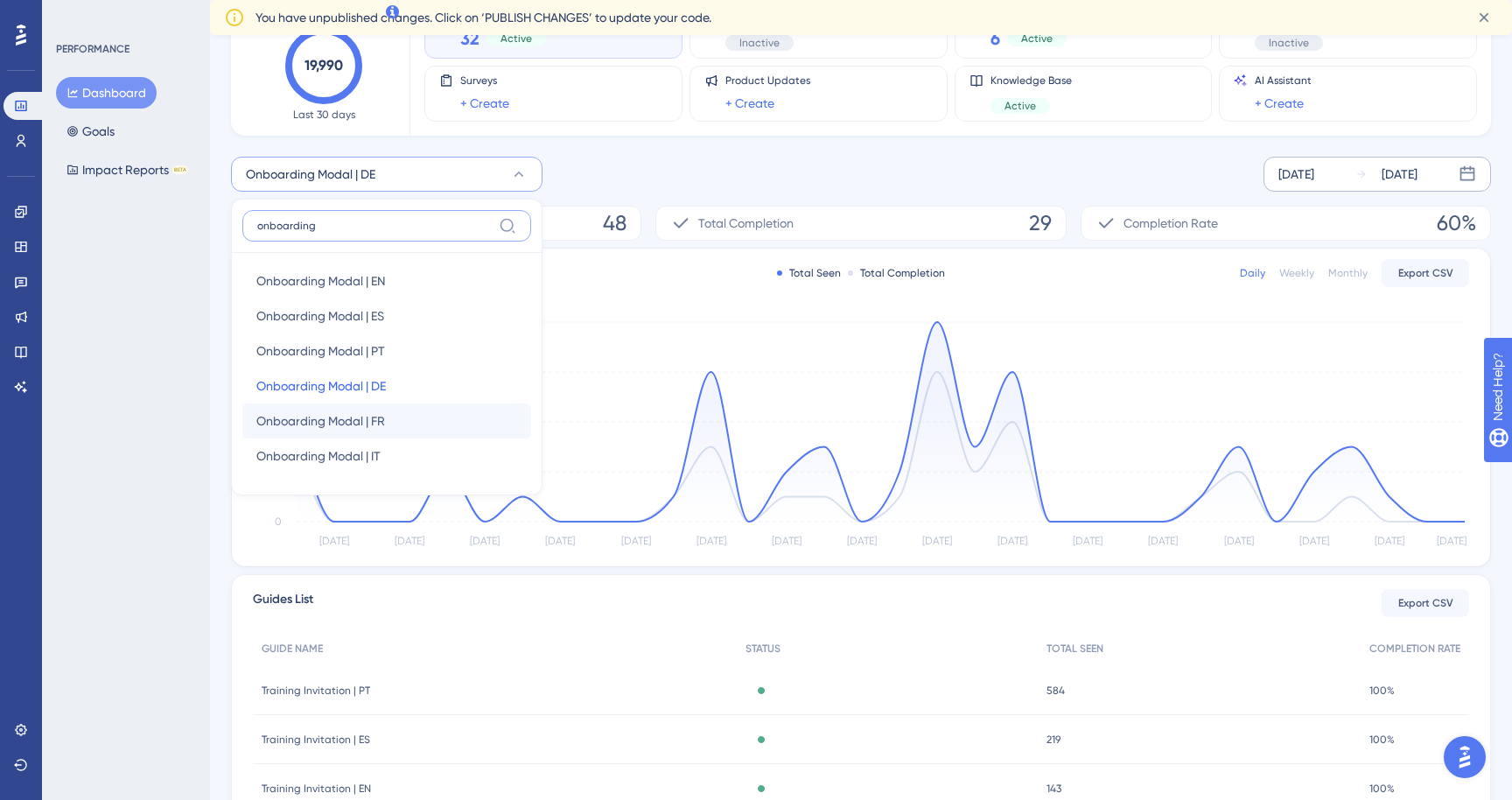
type input "onboarding"
click at [387, 424] on button "Onboarding Modal | FR Onboarding Modal | FR" at bounding box center [387, 421] width 289 height 35
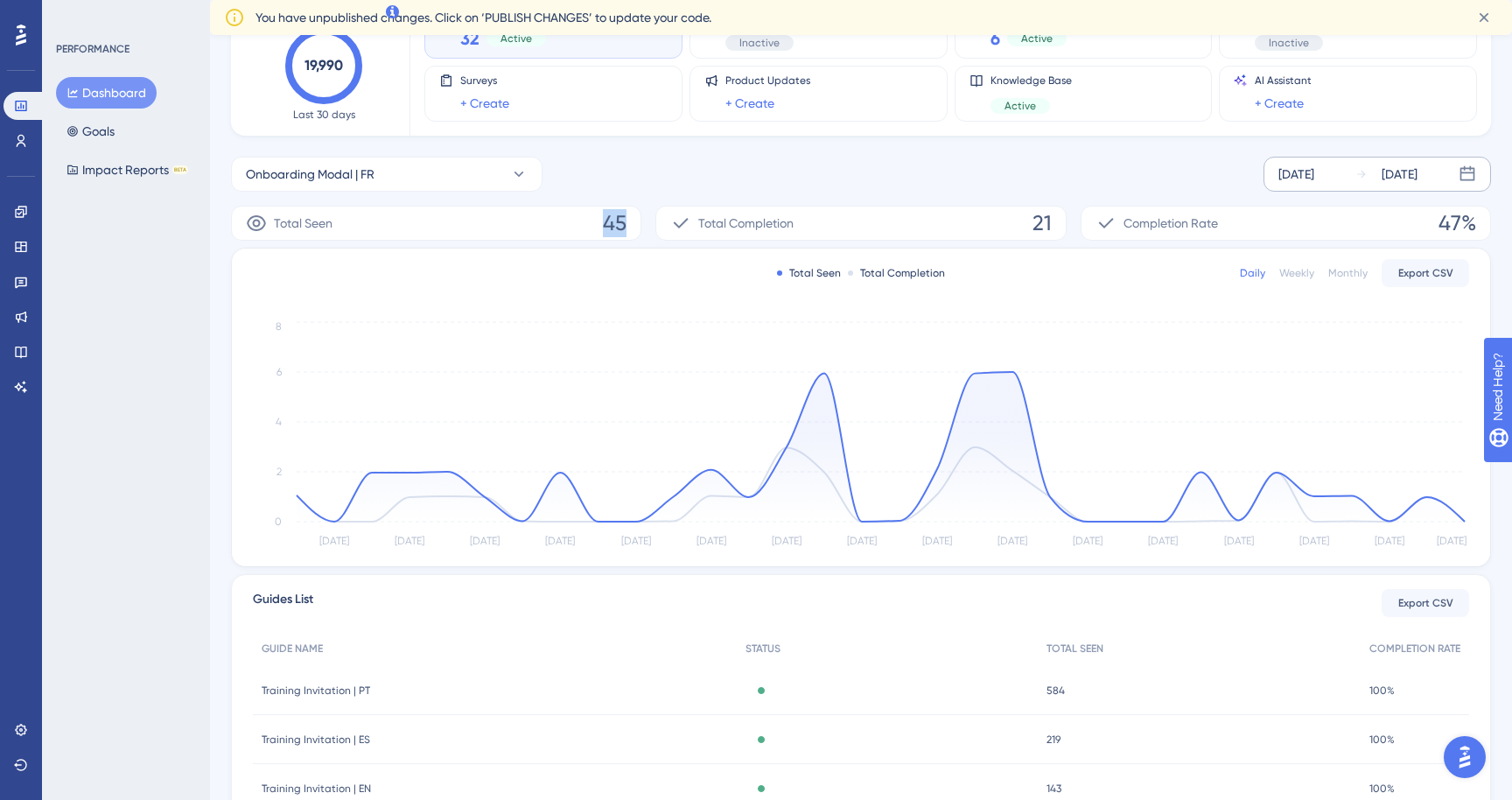
drag, startPoint x: 590, startPoint y: 228, endPoint x: 636, endPoint y: 227, distance: 46.0
click at [637, 227] on div "Total Seen 45" at bounding box center [436, 223] width 411 height 35
click at [399, 182] on button "Onboarding Modal | FR" at bounding box center [387, 173] width 312 height 35
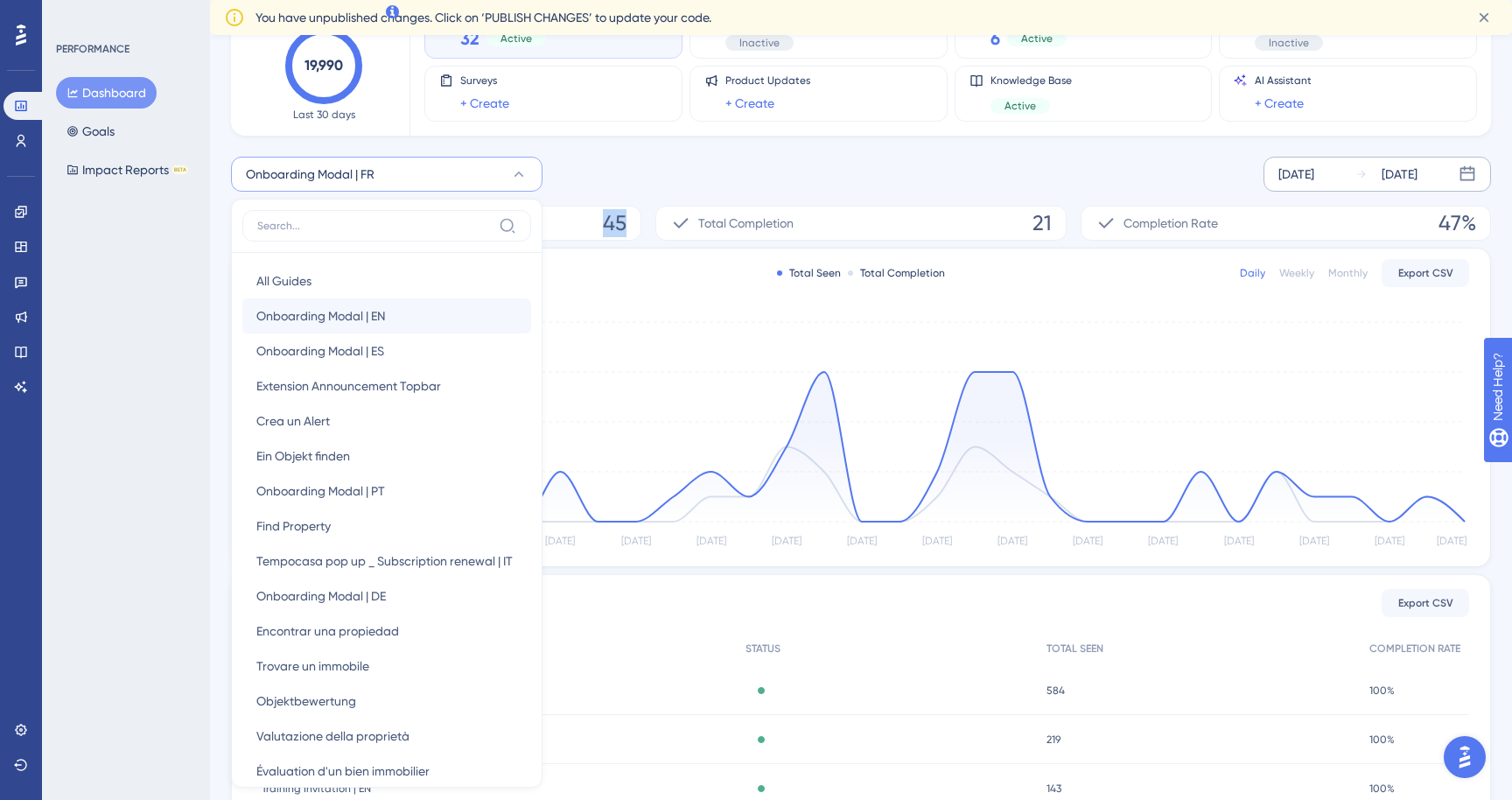
scroll to position [209, 0]
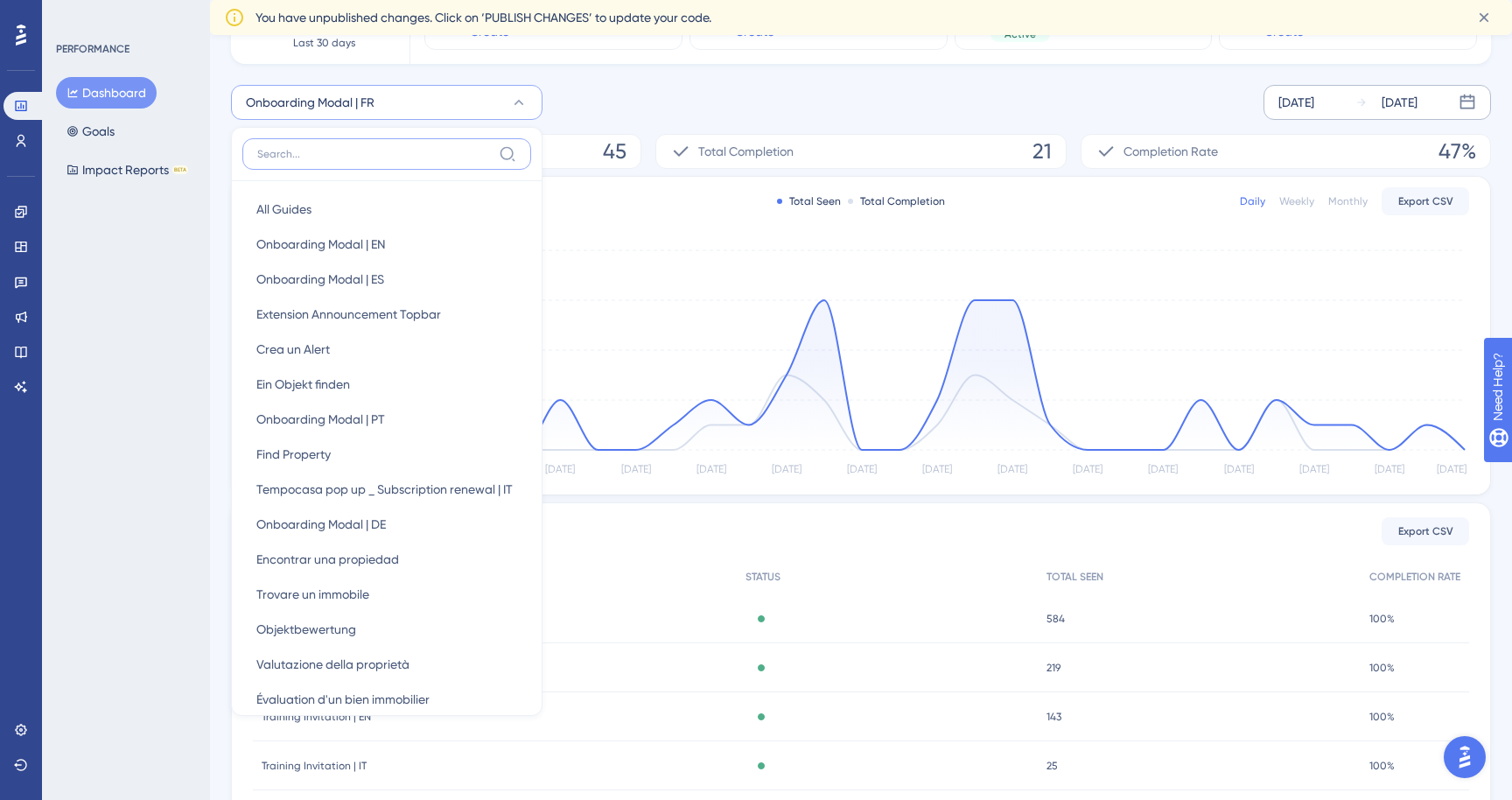
click at [317, 153] on input at bounding box center [374, 155] width 235 height 14
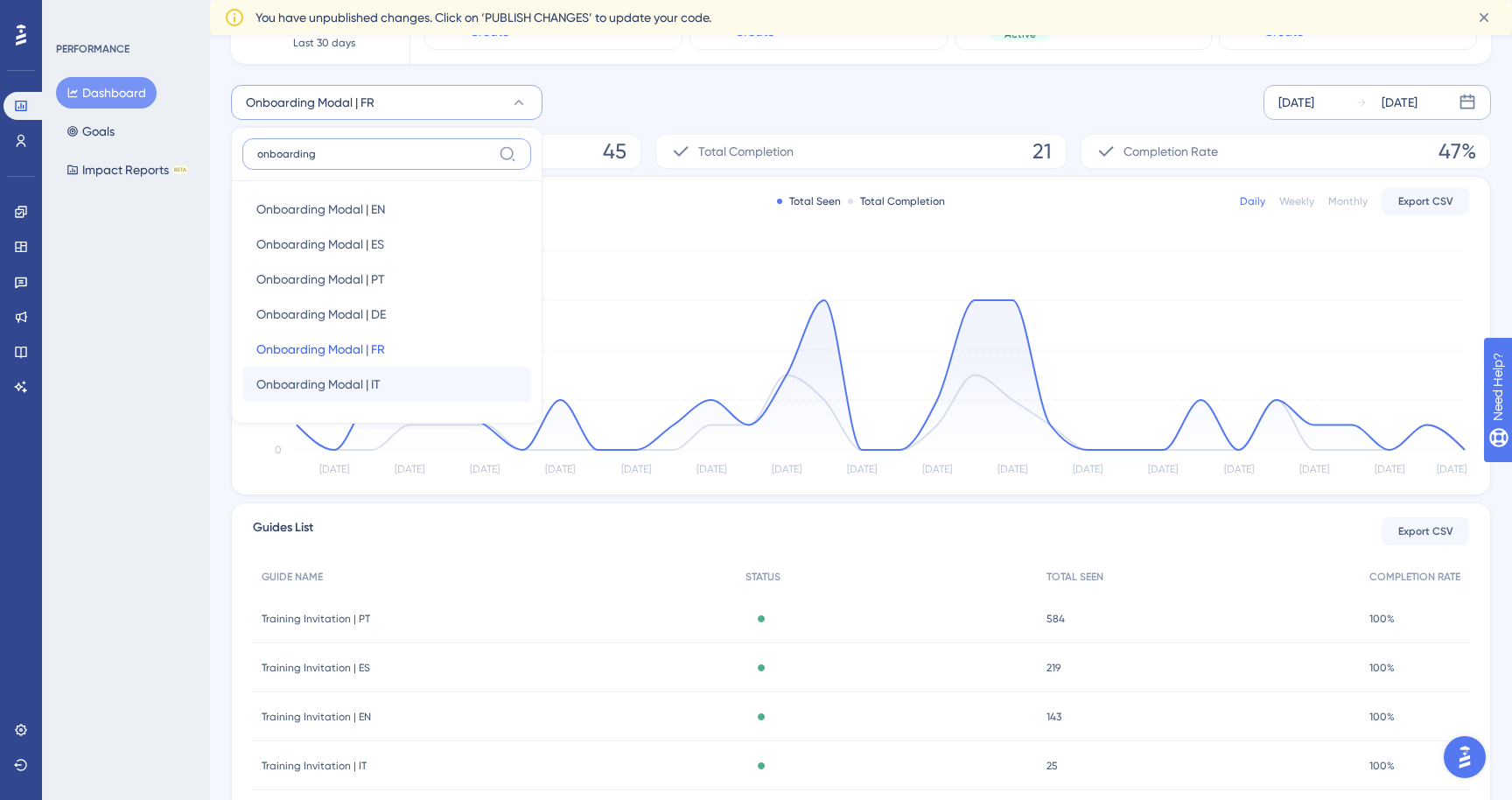
type input "onboarding"
click at [369, 378] on span "Onboarding Modal | IT" at bounding box center [318, 384] width 124 height 21
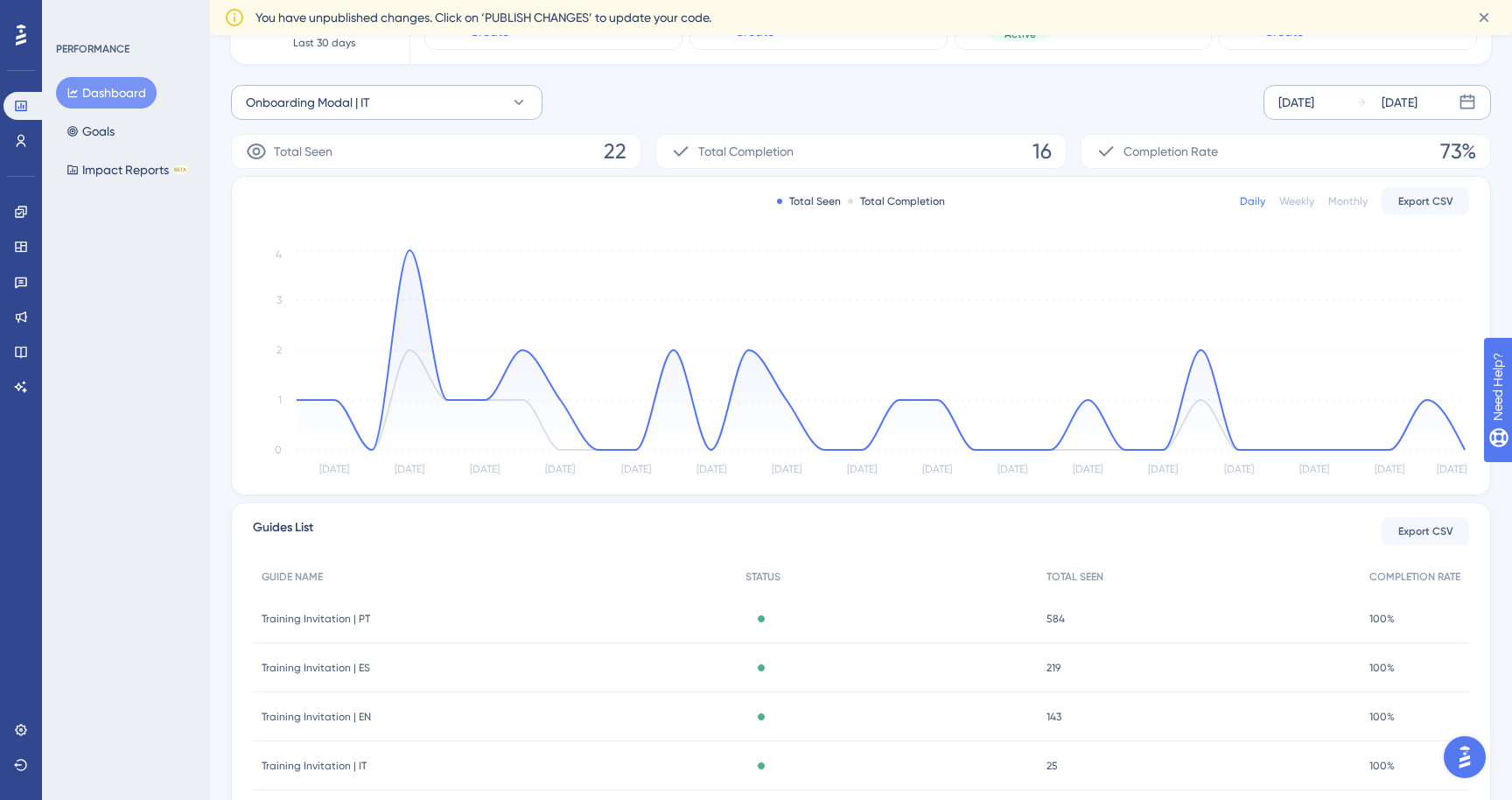
click at [384, 99] on button "Onboarding Modal | IT" at bounding box center [387, 102] width 312 height 35
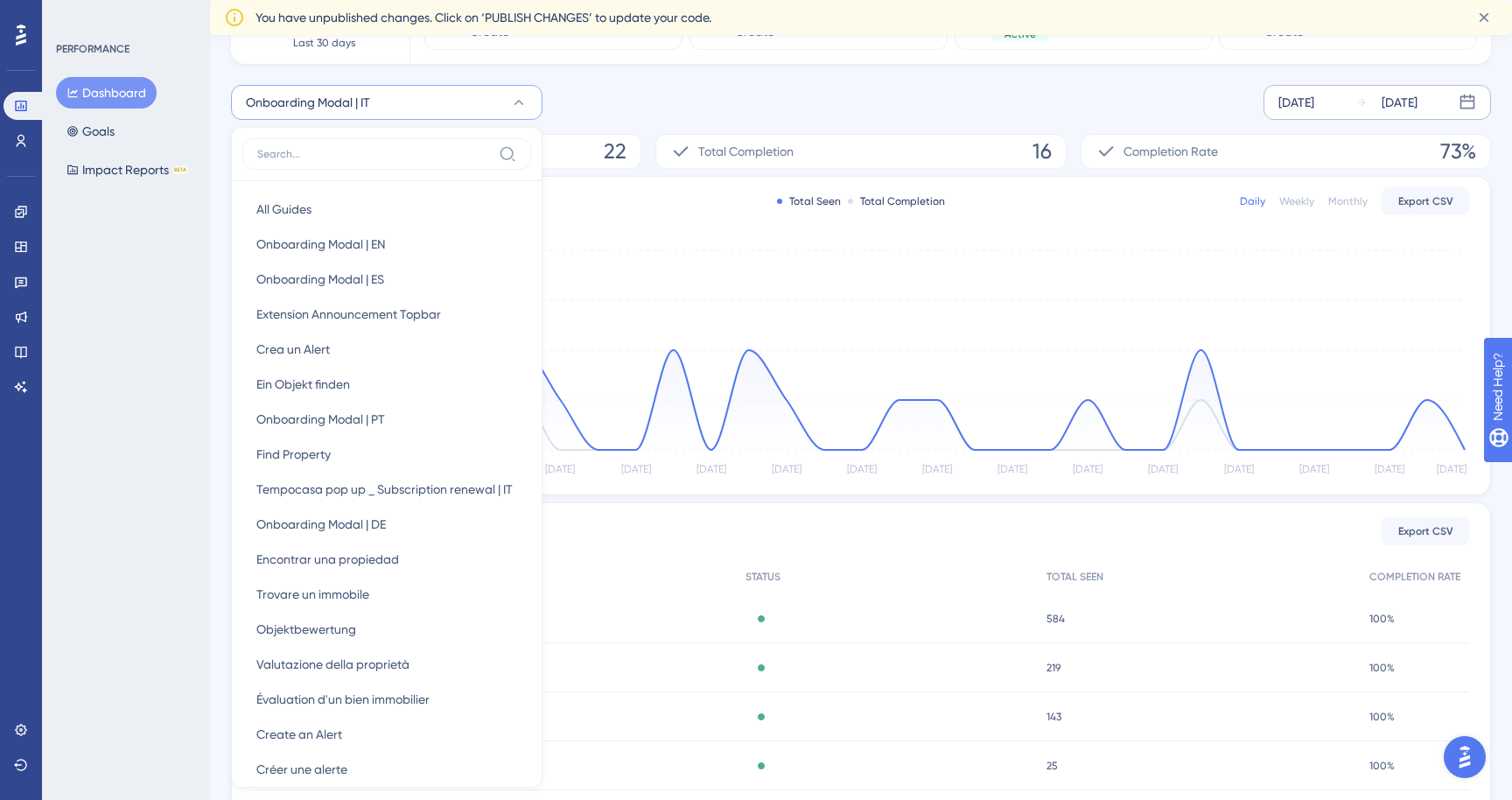
scroll to position [248, 0]
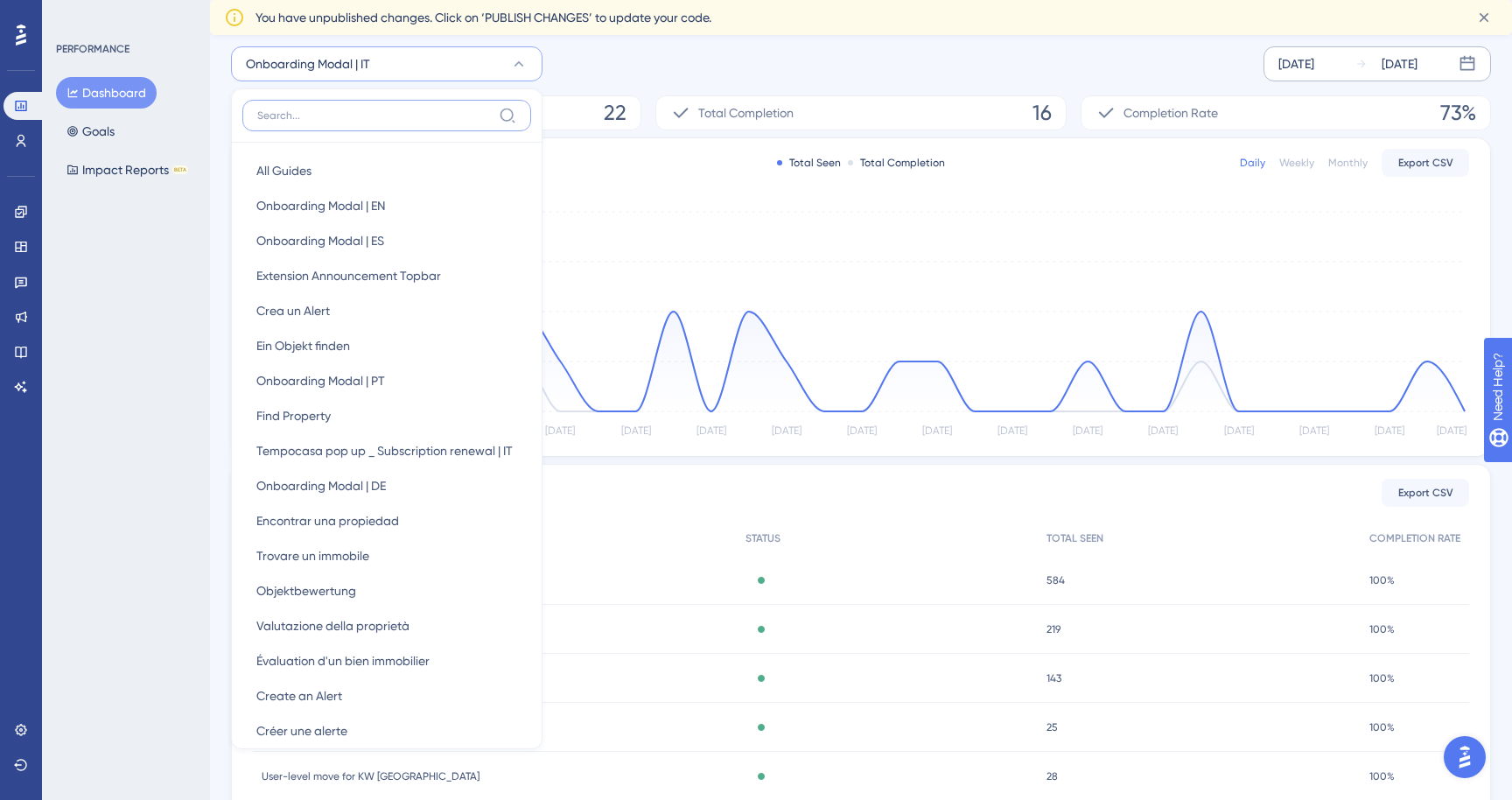
click at [342, 116] on input at bounding box center [374, 116] width 235 height 14
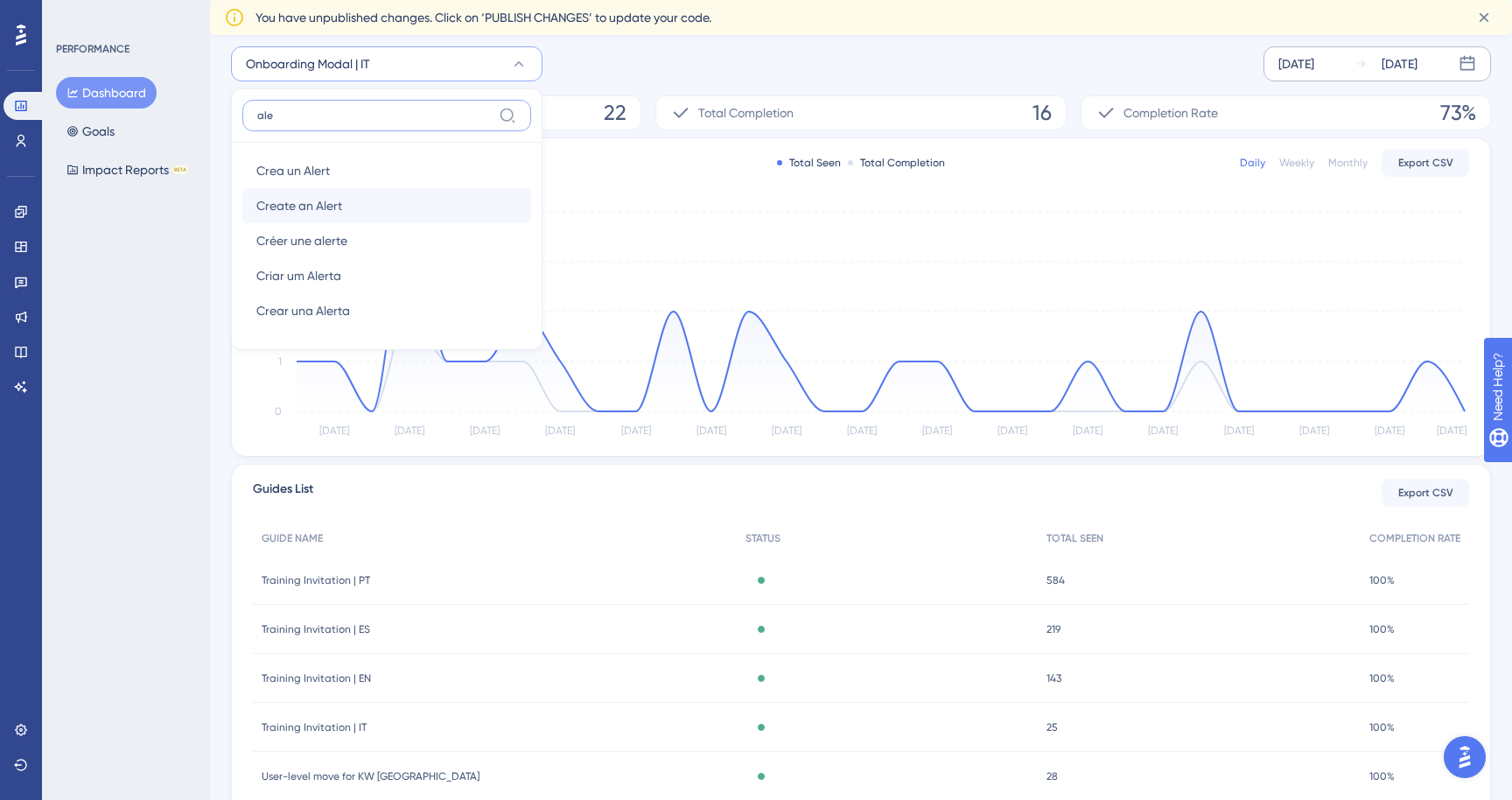
type input "ale"
click at [309, 208] on span "Create an Alert" at bounding box center [298, 205] width 85 height 21
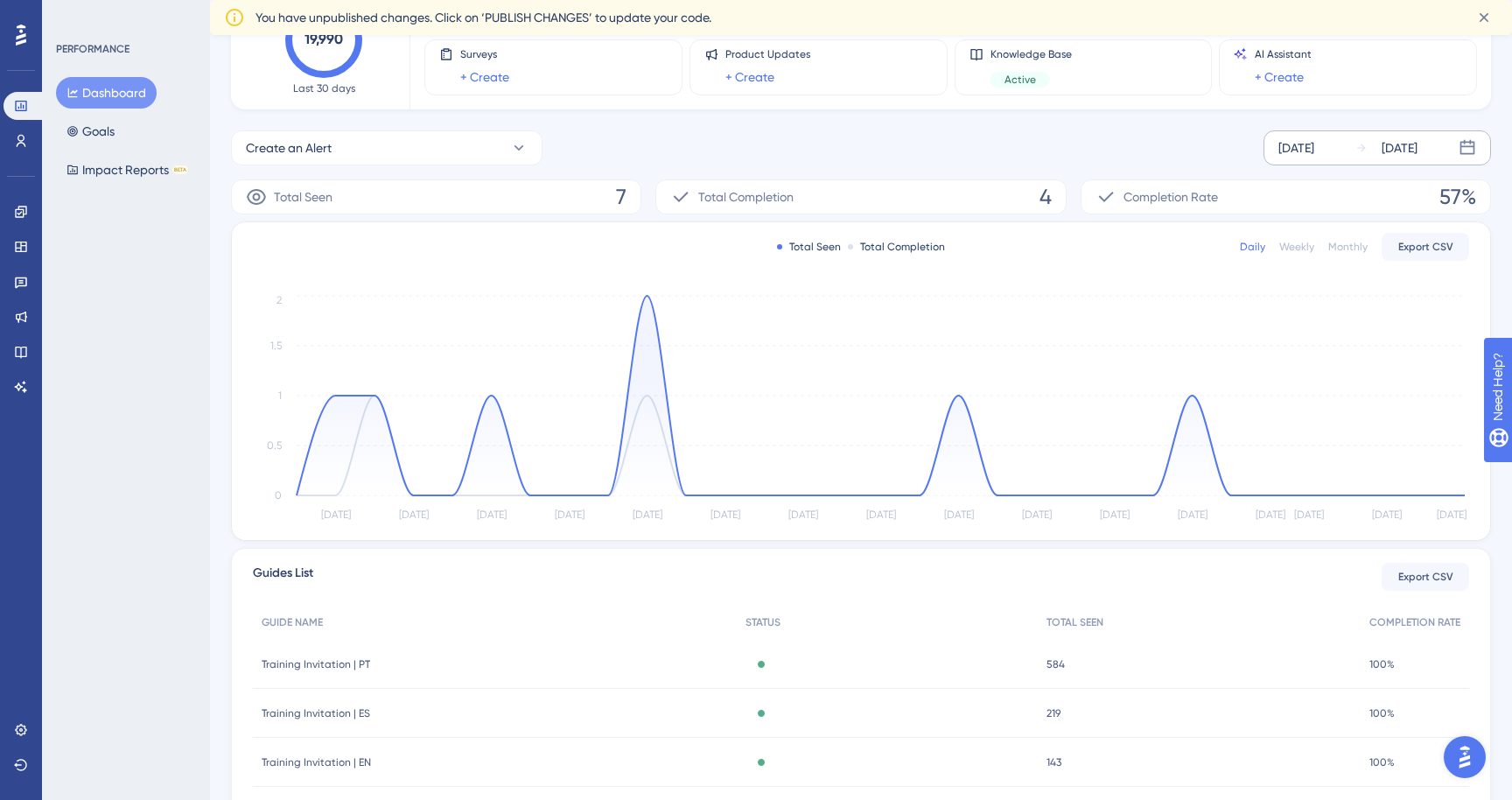
scroll to position [155, 0]
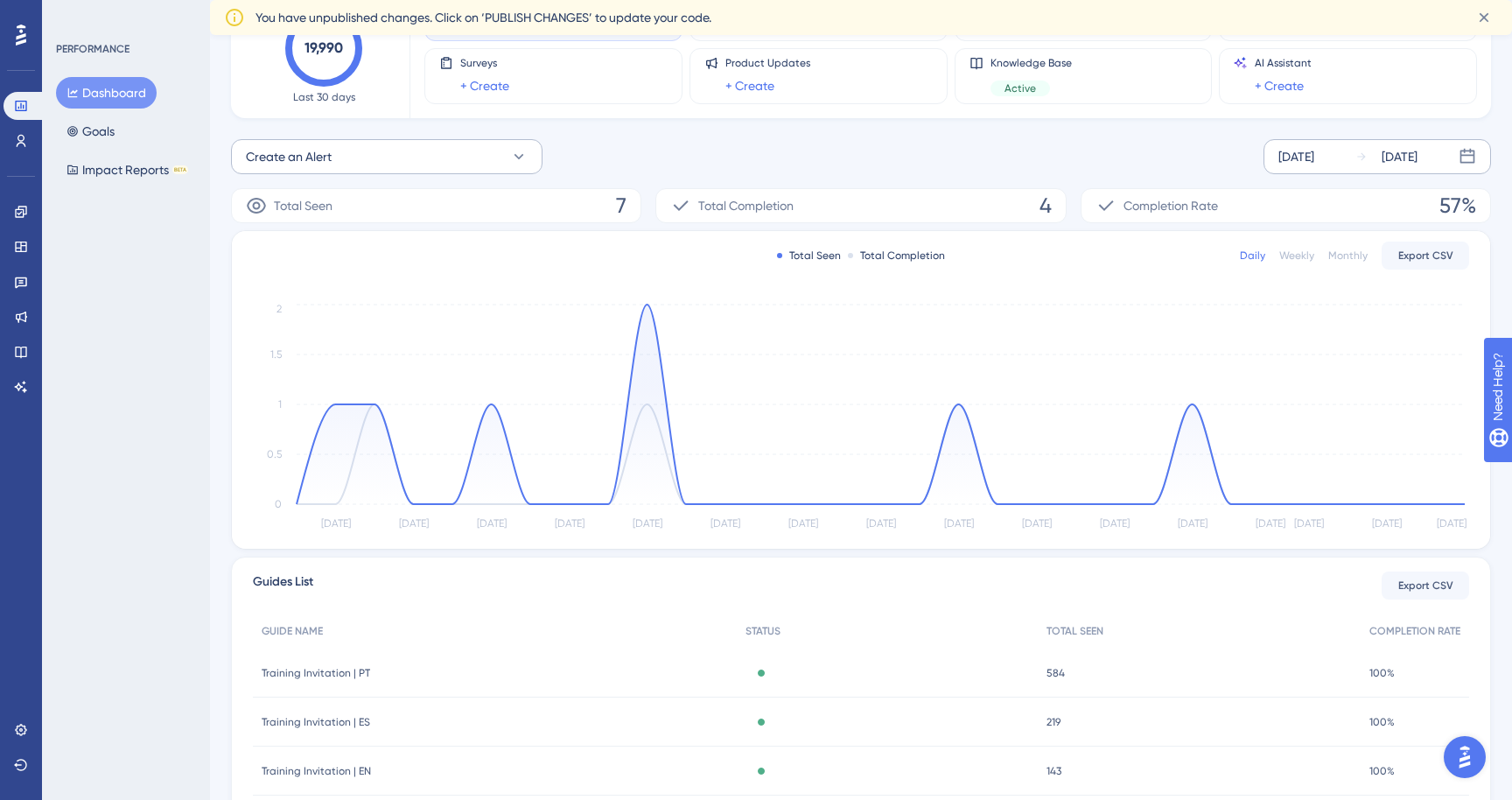
click at [420, 153] on button "Create an Alert" at bounding box center [387, 156] width 312 height 35
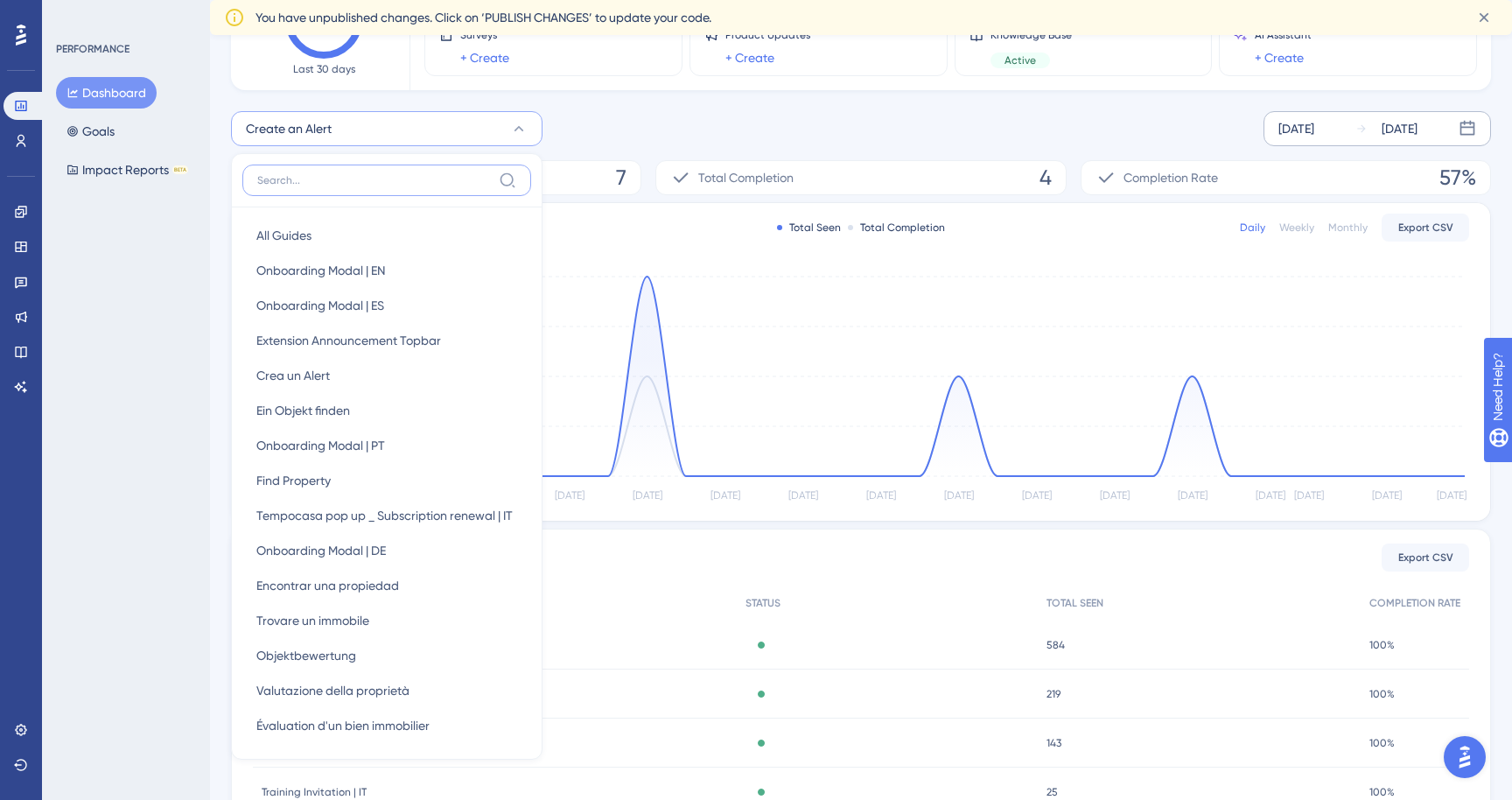
click at [334, 177] on input at bounding box center [374, 181] width 235 height 14
paste input "Créer une alerte"
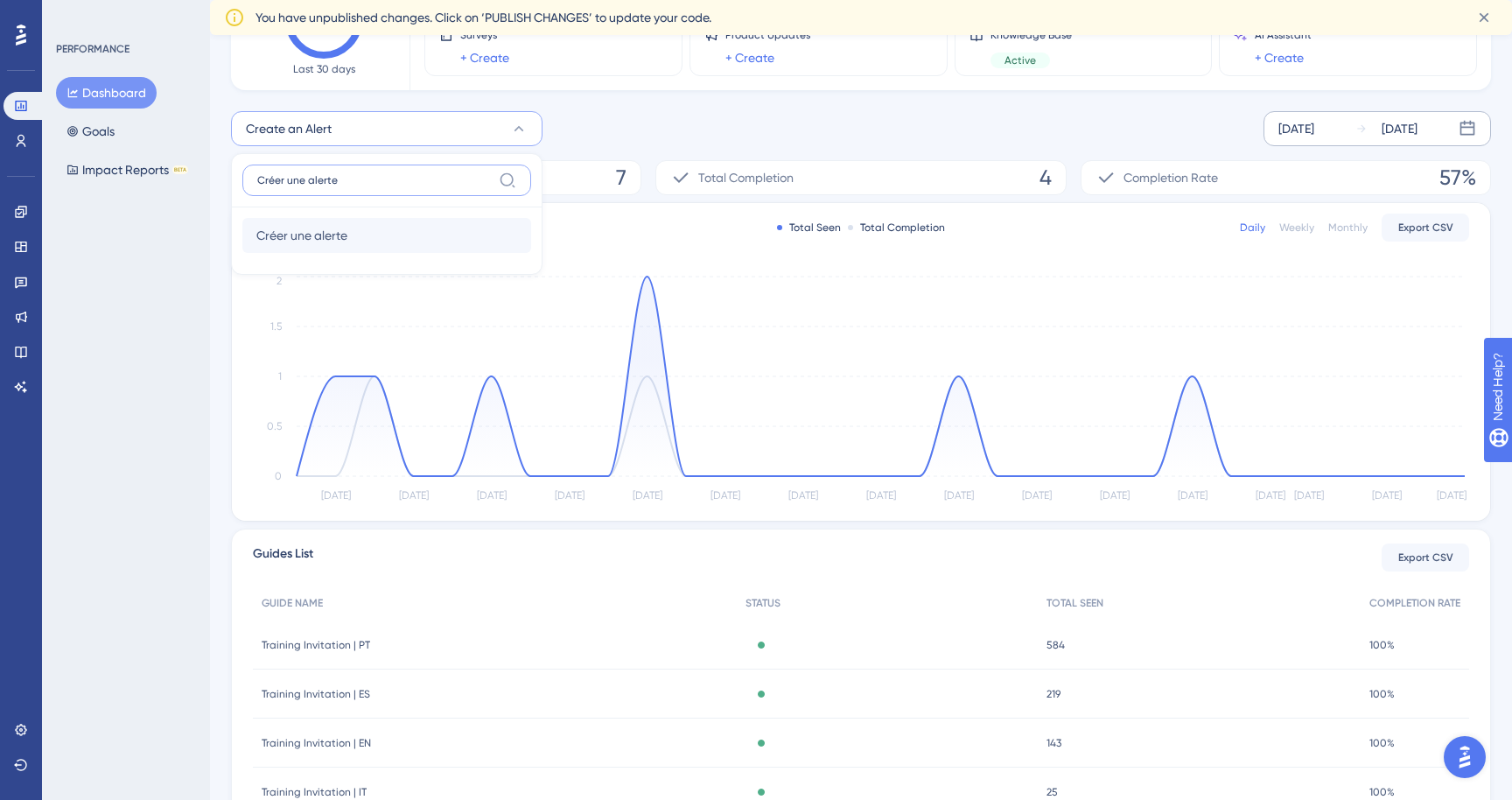
type input "Créer une alerte"
click at [327, 235] on span "Créer une alerte" at bounding box center [301, 235] width 91 height 21
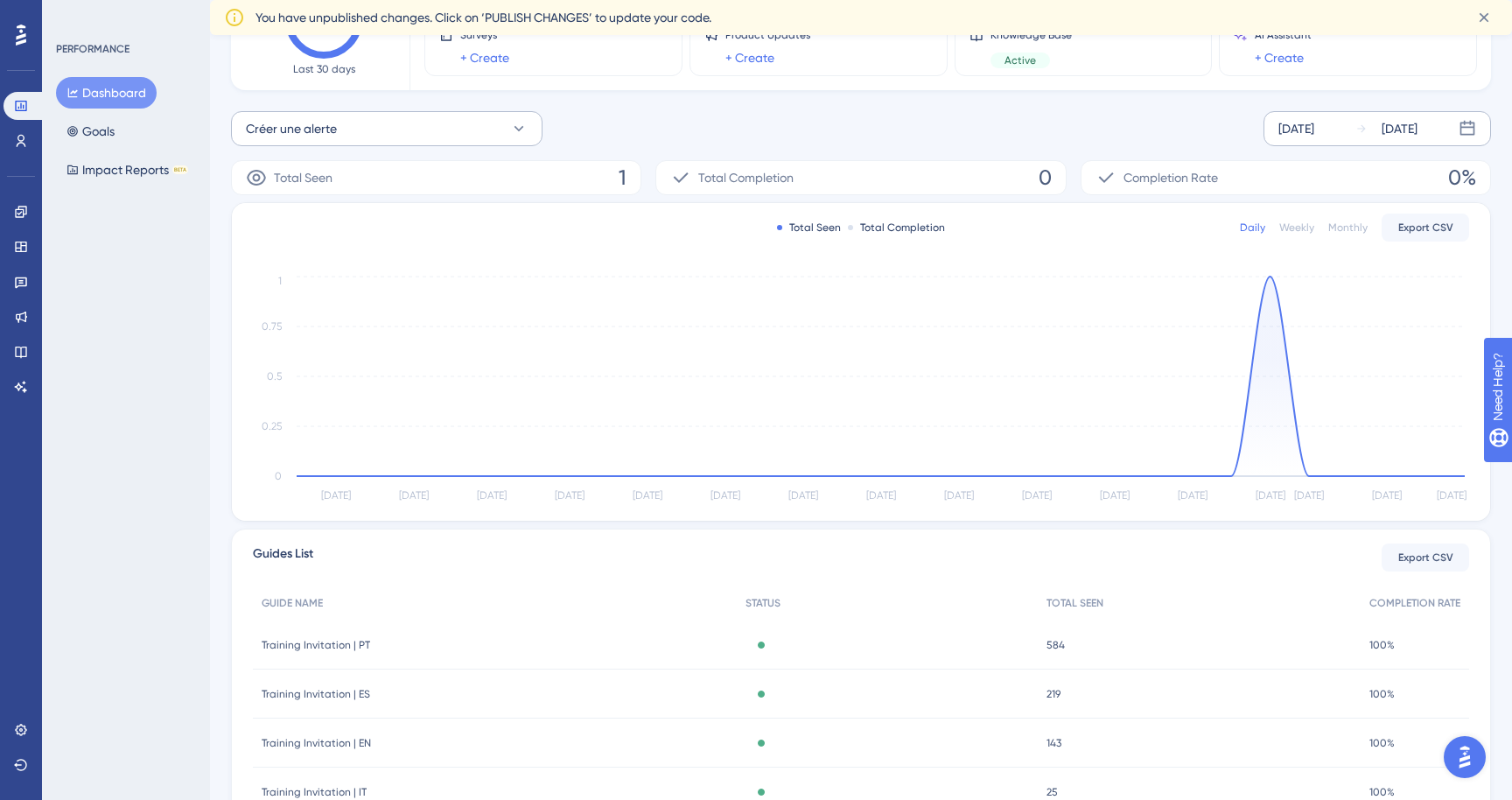
click at [396, 120] on button "Créer une alerte" at bounding box center [387, 129] width 312 height 35
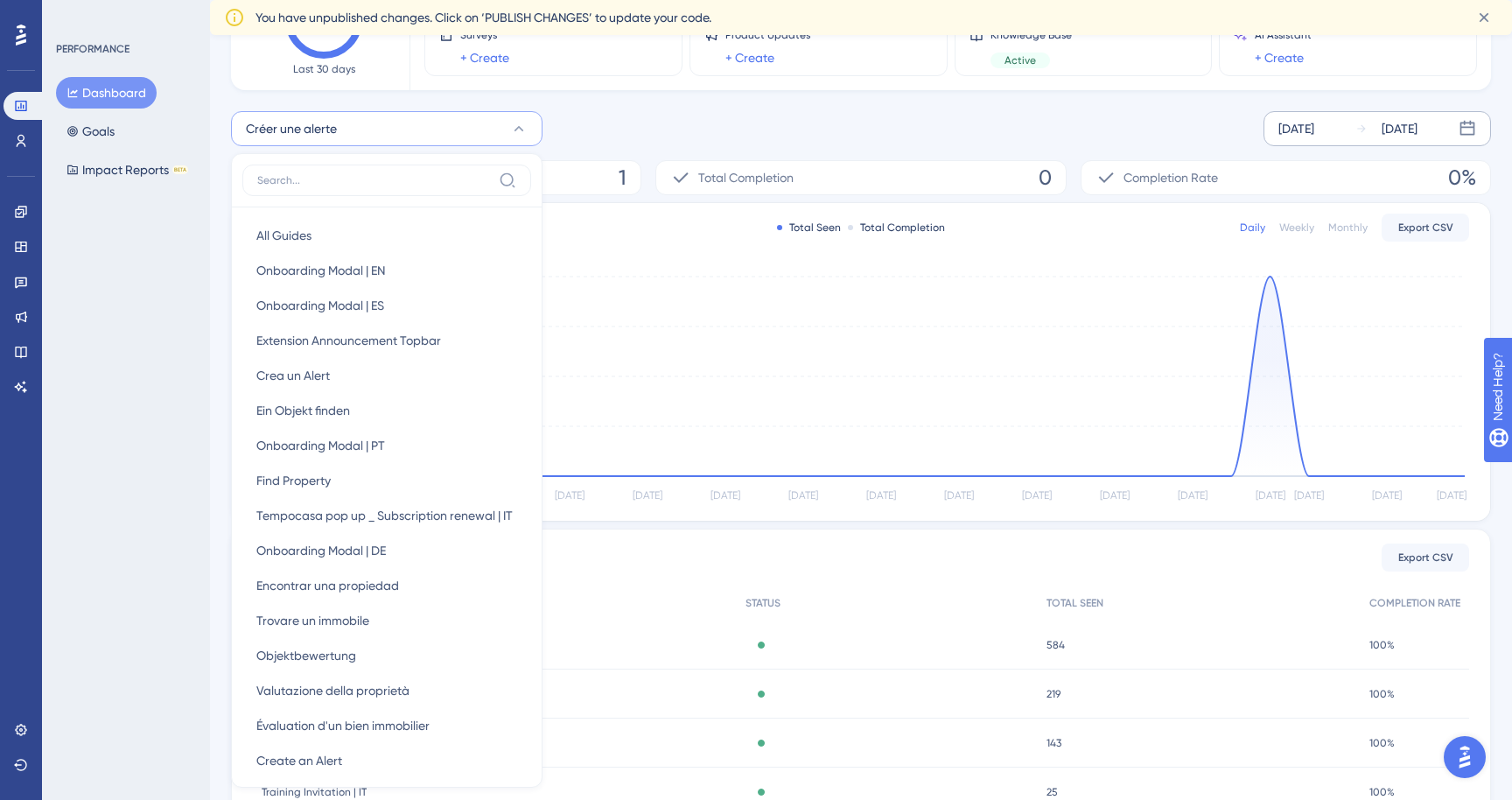
scroll to position [197, 0]
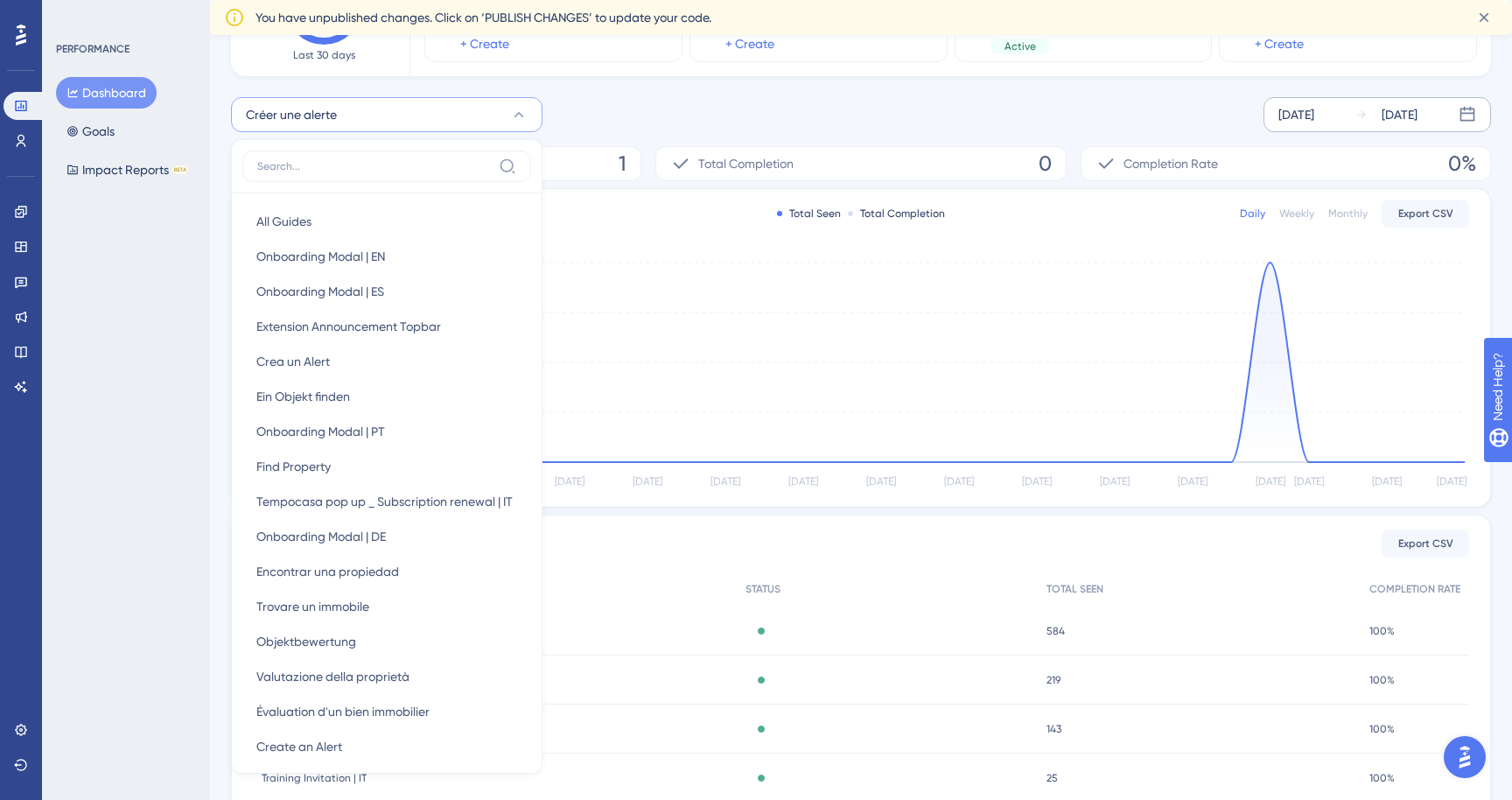
click at [327, 156] on label at bounding box center [387, 165] width 289 height 31
click at [327, 159] on input at bounding box center [374, 166] width 235 height 14
paste input "Crear una alerta"
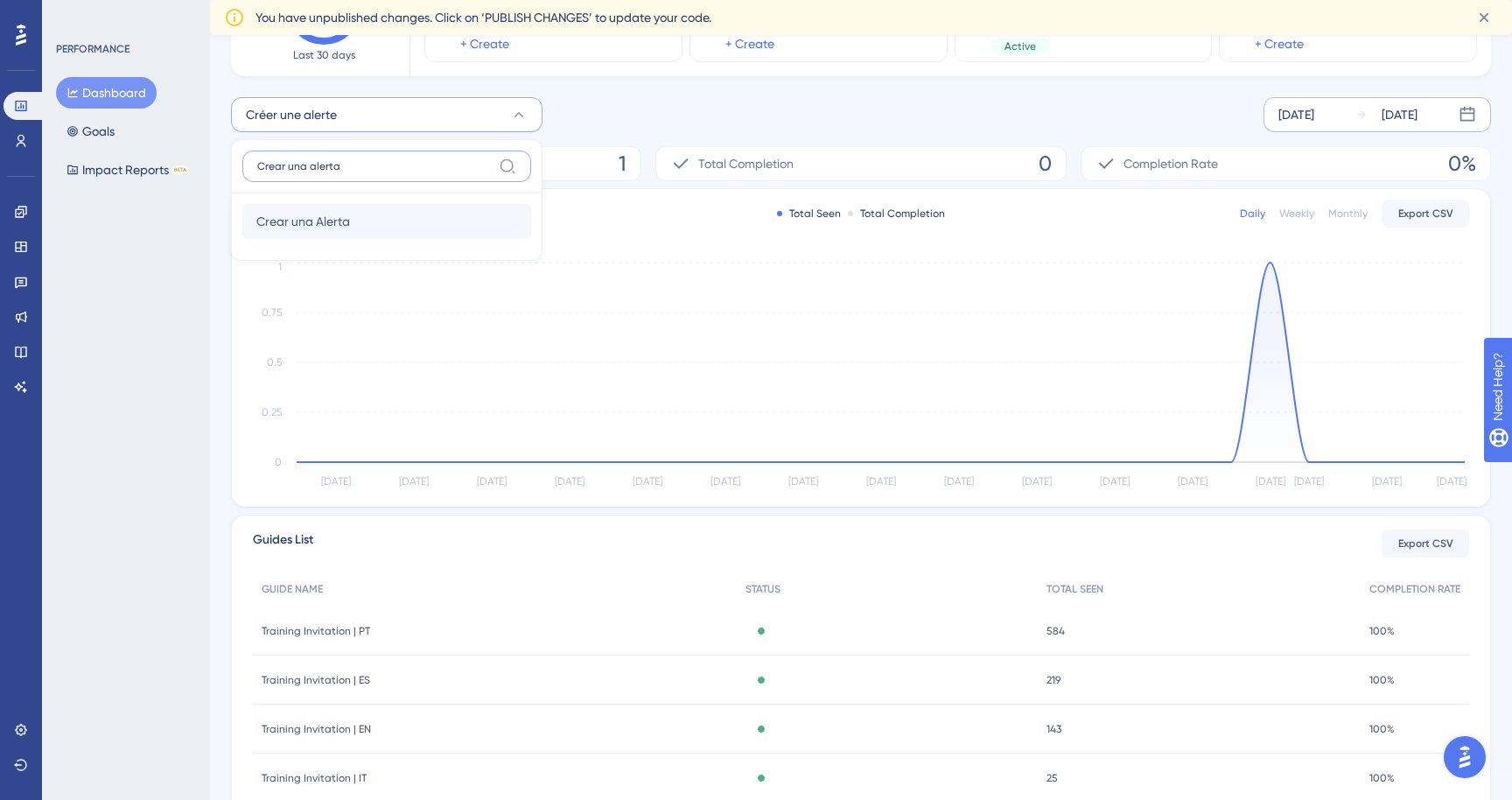
type input "Crear una alerta"
click at [334, 221] on span "Crear una Alerta" at bounding box center [303, 221] width 93 height 21
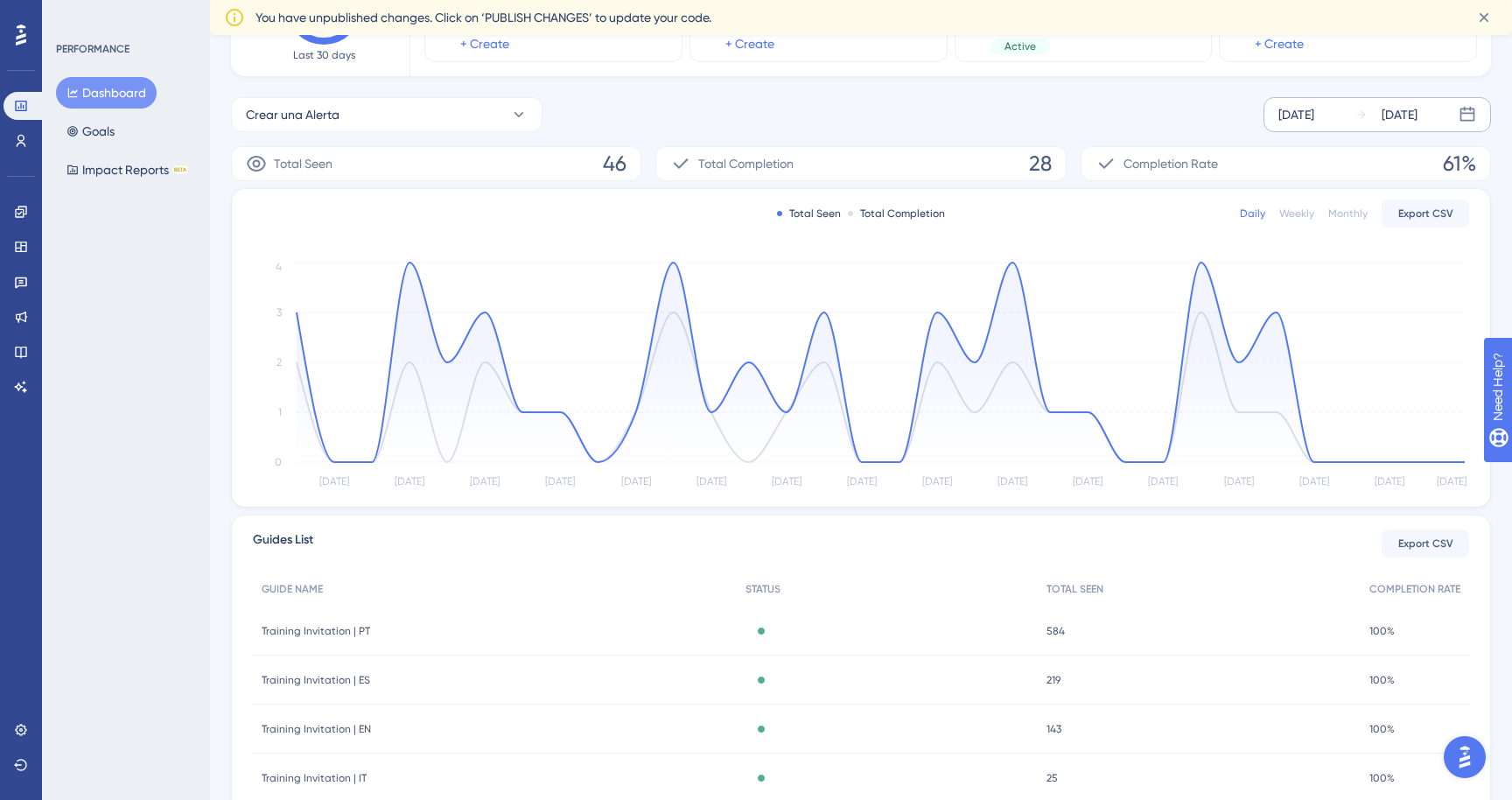
click at [452, 166] on div "Total Seen 46" at bounding box center [436, 164] width 411 height 35
click at [414, 117] on button "Crear una Alerta" at bounding box center [387, 114] width 312 height 35
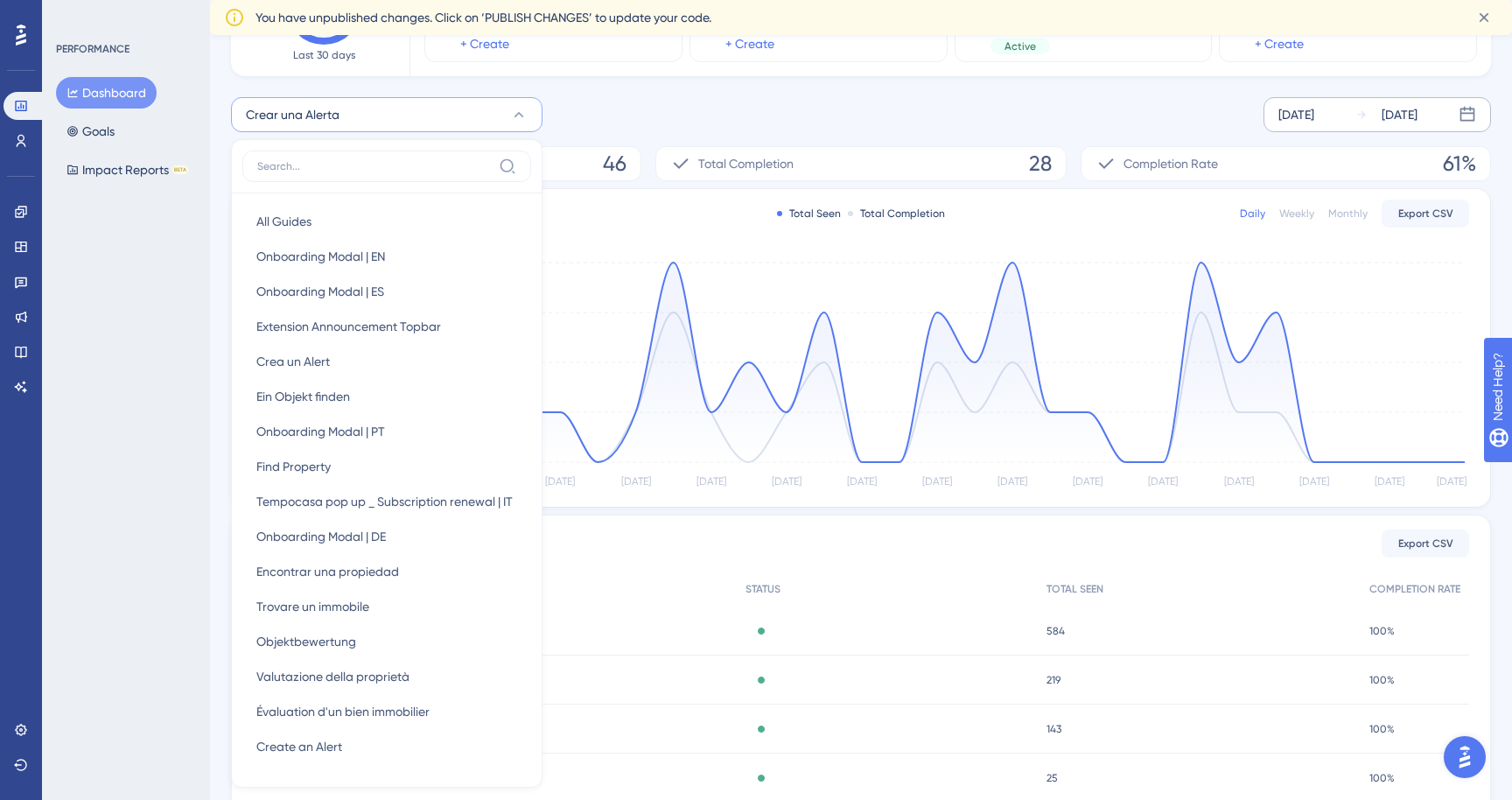
scroll to position [216, 0]
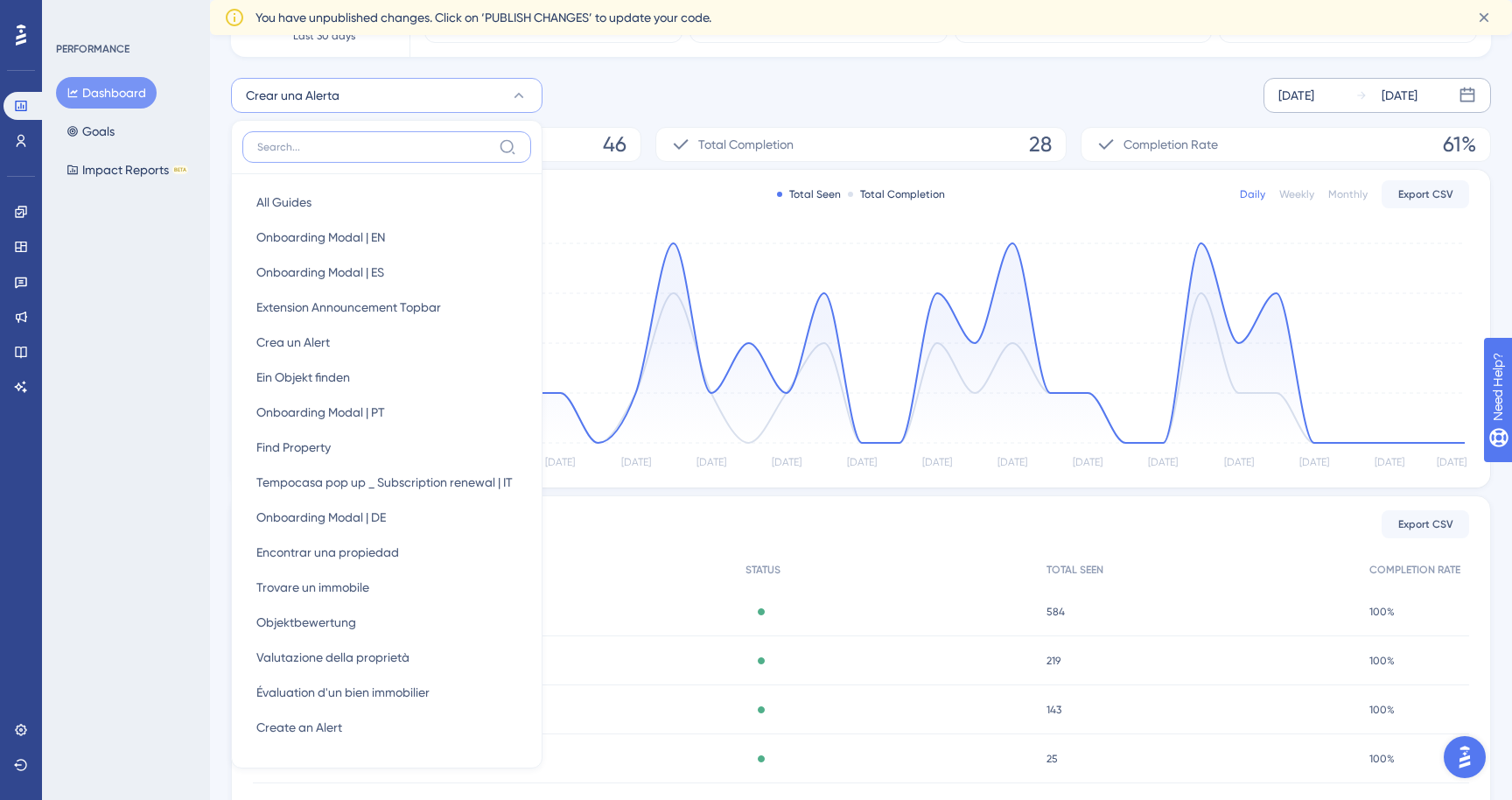
click at [333, 145] on input at bounding box center [374, 147] width 235 height 14
paste input "Criar um alerta"
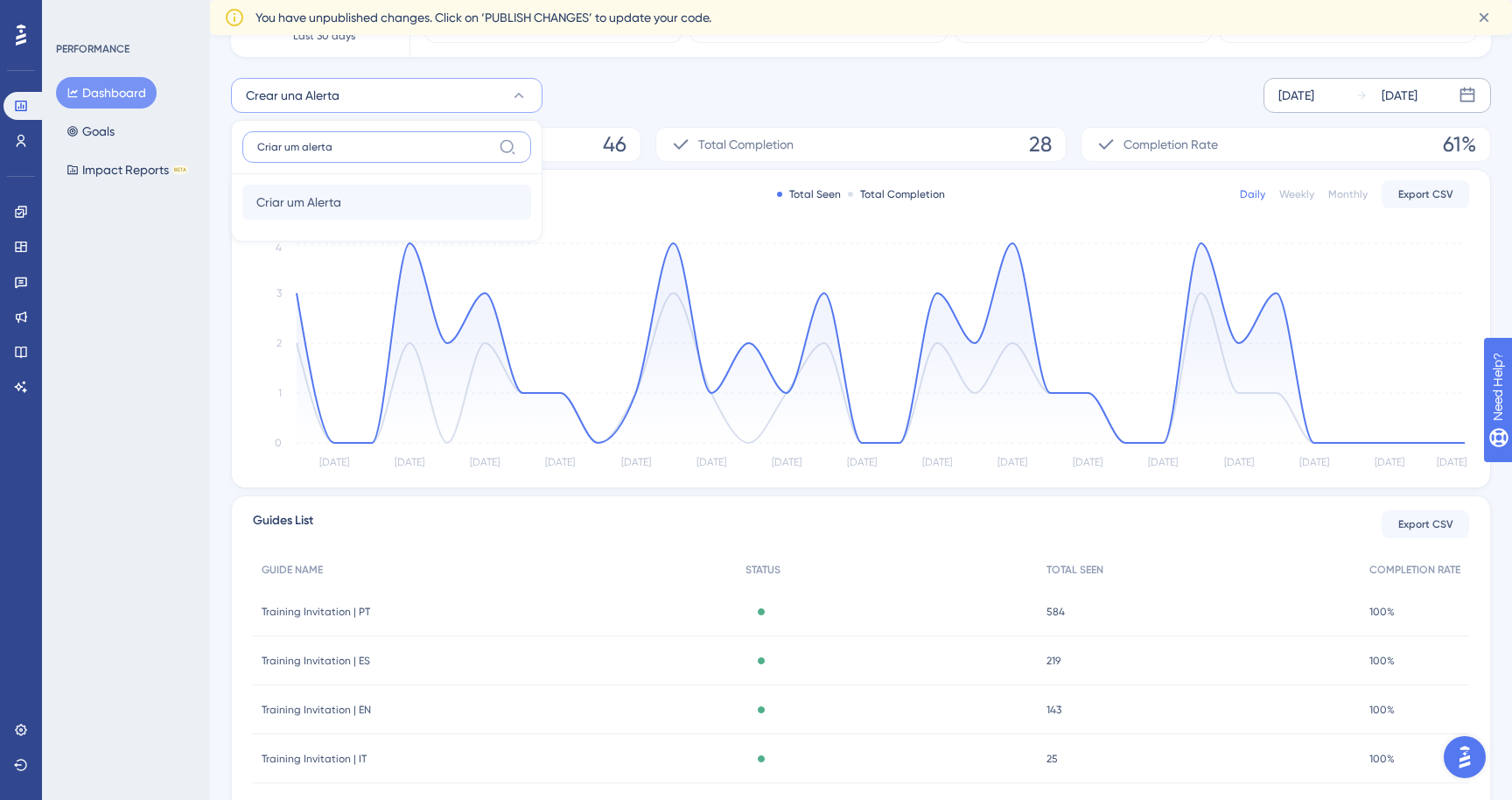
type input "Criar um alerta"
click at [316, 201] on span "Criar um Alerta" at bounding box center [298, 201] width 84 height 21
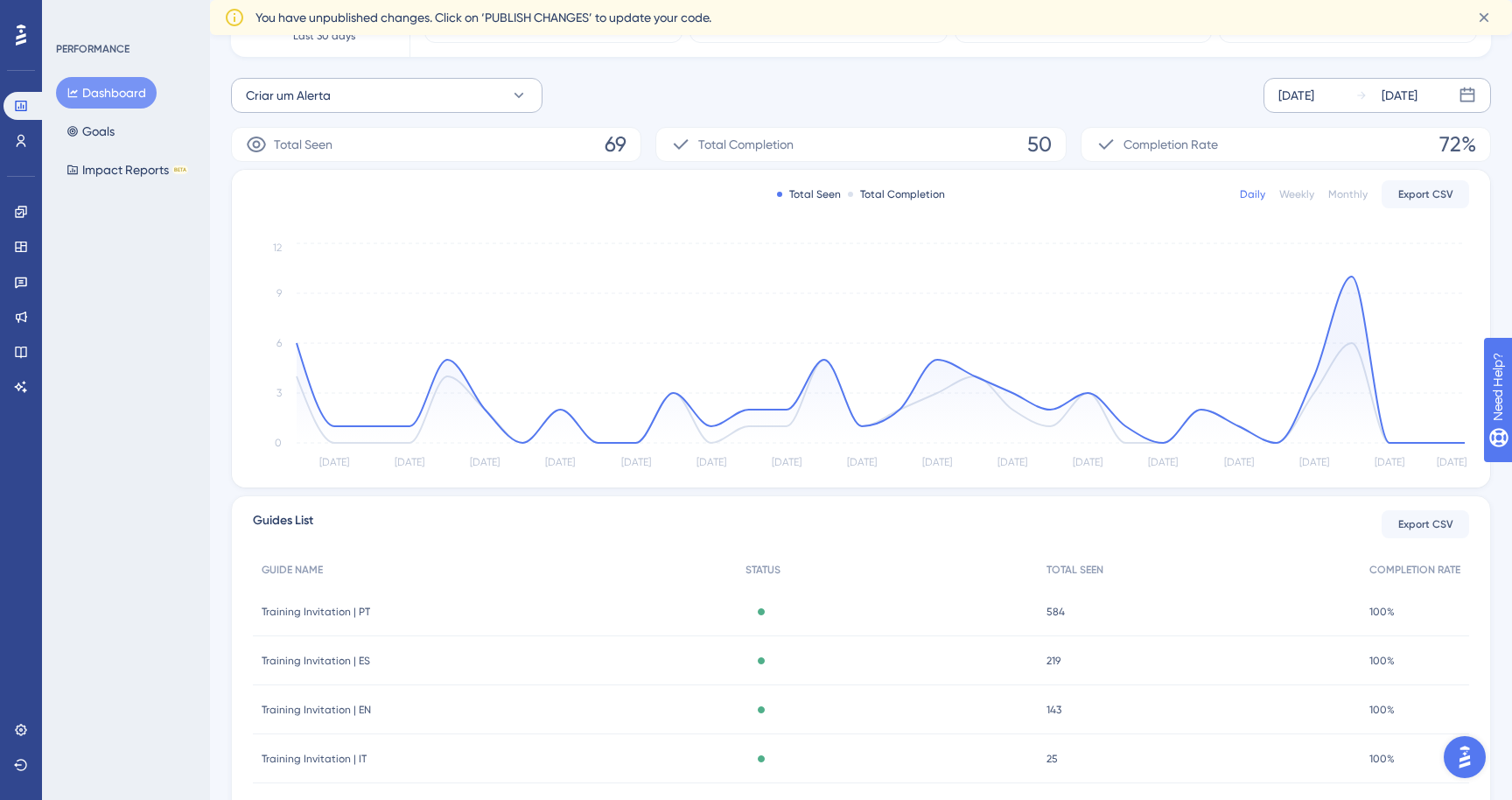
click at [385, 99] on button "Criar um Alerta" at bounding box center [387, 95] width 312 height 35
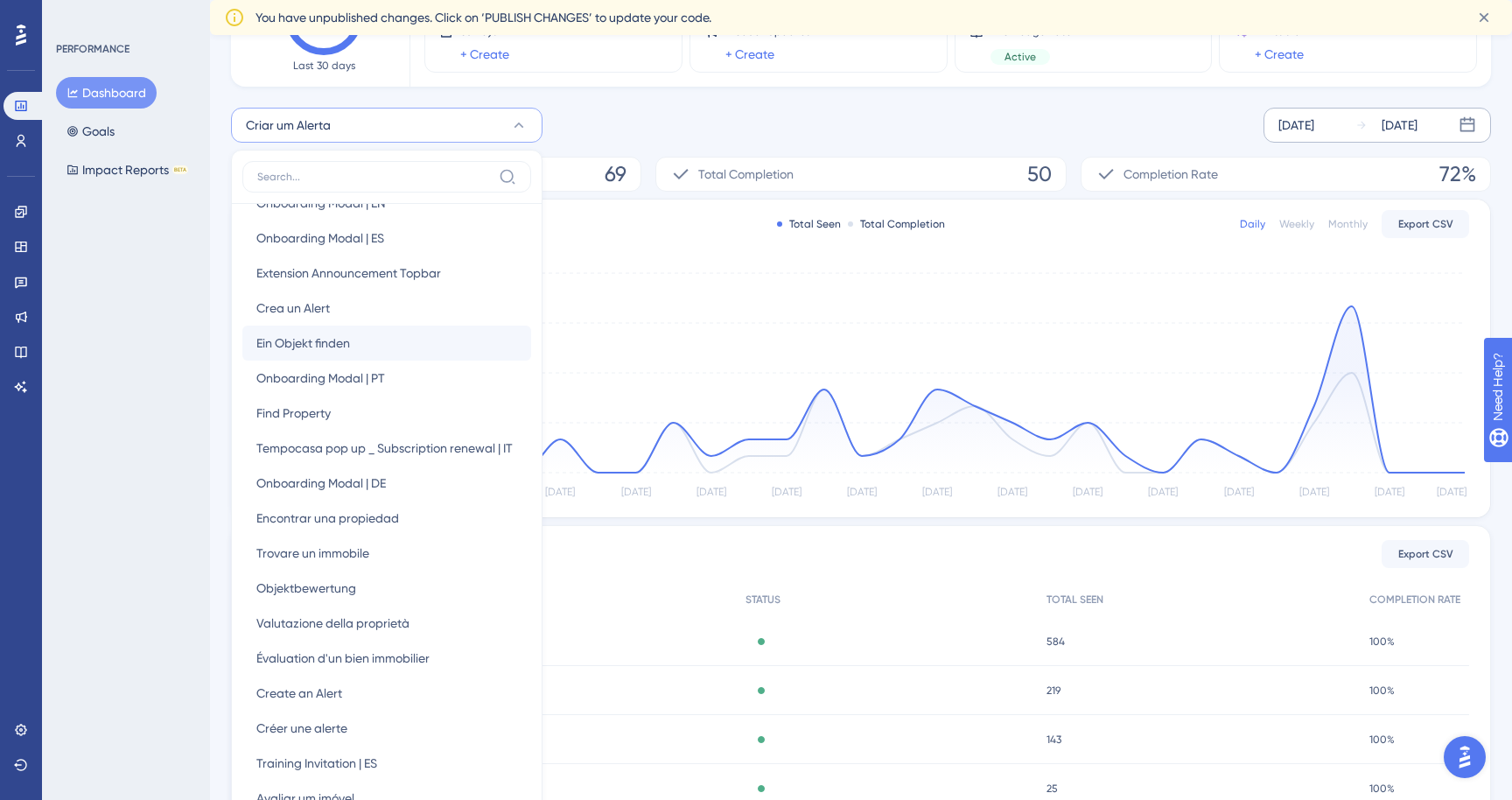
scroll to position [67, 0]
click at [312, 173] on input at bounding box center [374, 177] width 235 height 14
paste input "Alarm"
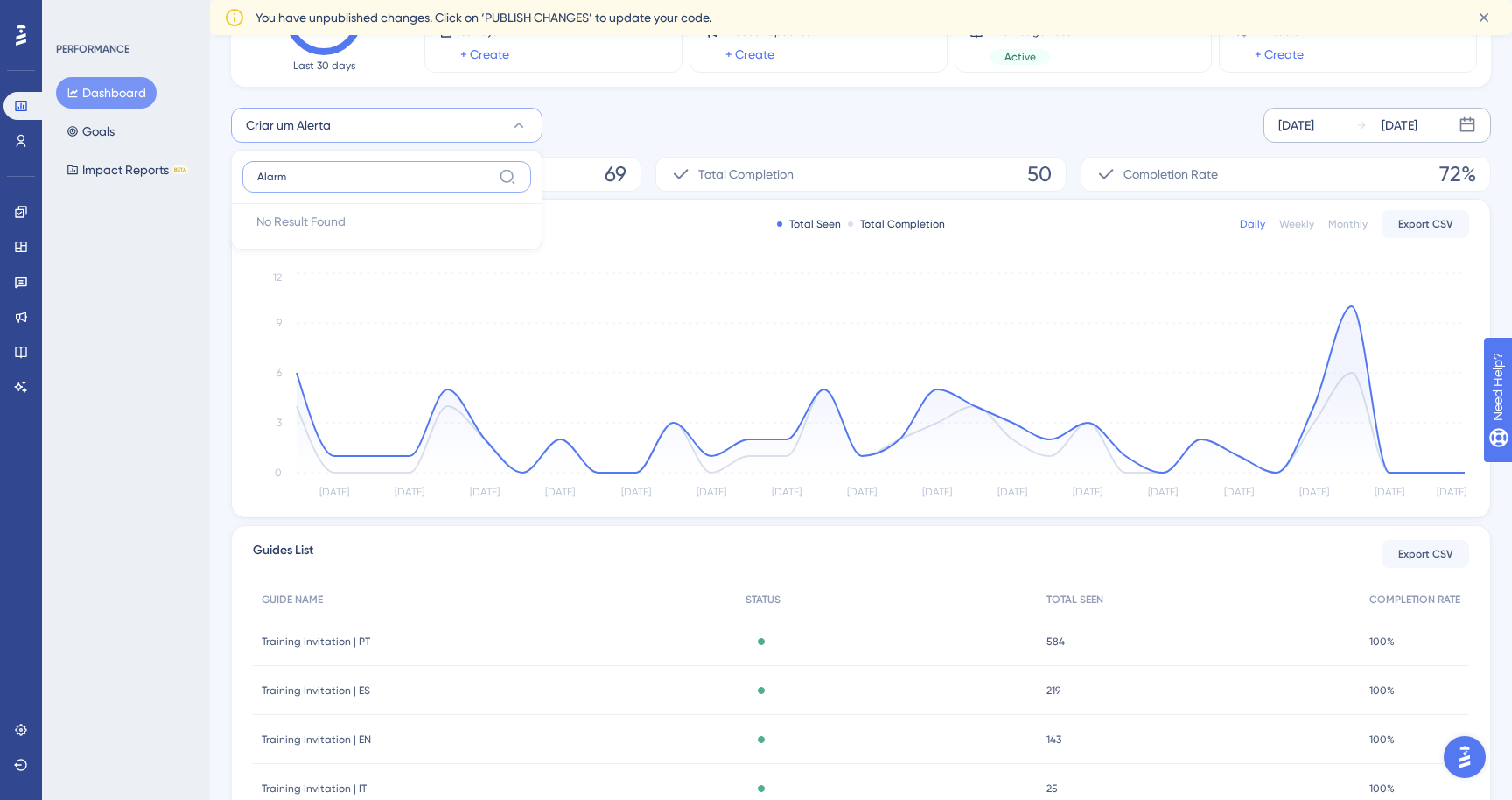
type input "Alarm"
click at [616, 130] on div "Criar um Alerta Alarm No Result Found No Result Found Sep 06 2025 Oct 06 2025" at bounding box center [861, 125] width 1260 height 35
click at [519, 130] on icon at bounding box center [519, 124] width 17 height 17
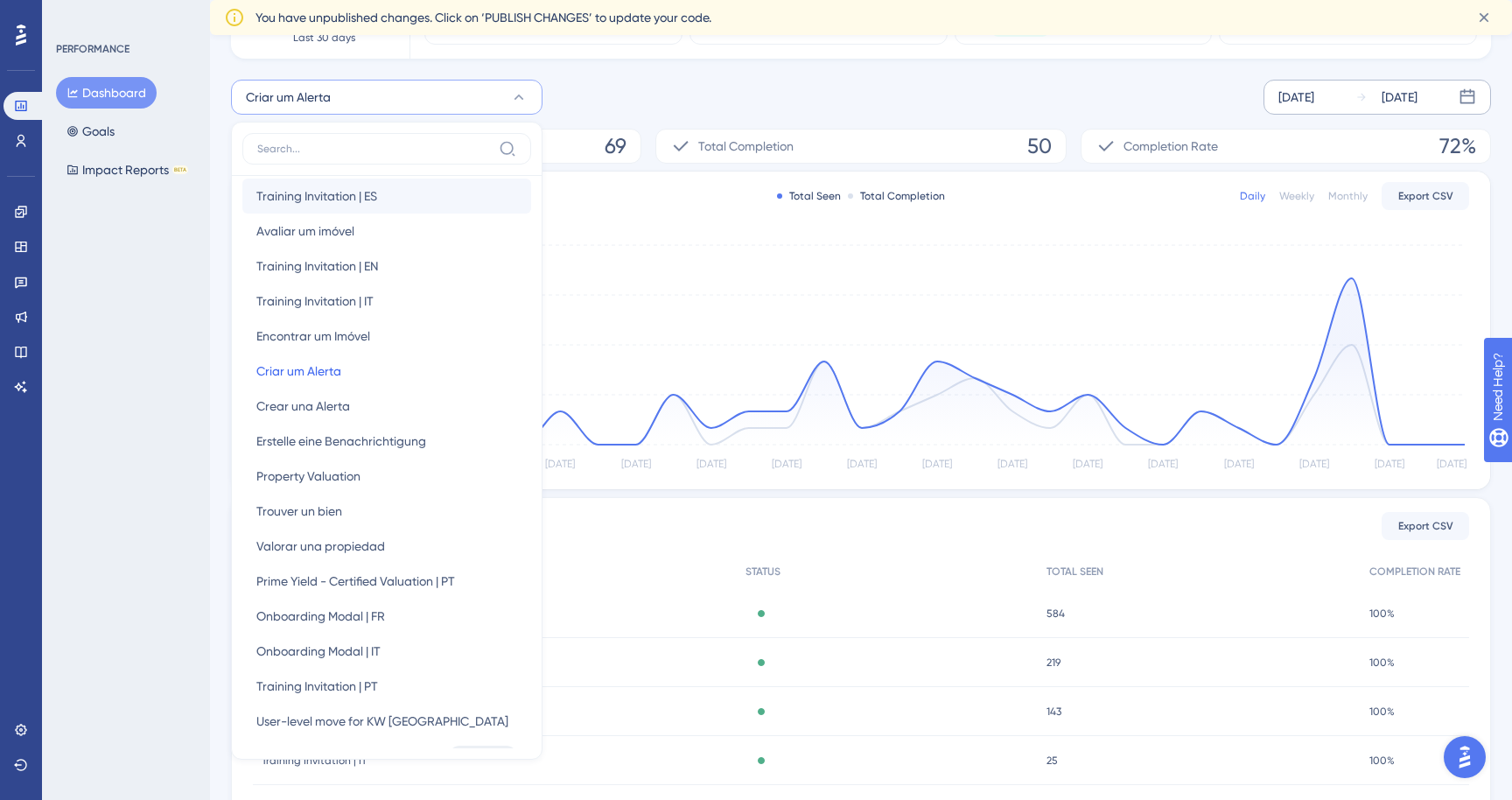
scroll to position [606, 0]
click at [359, 435] on span "Erstelle eine Benachrichtigung" at bounding box center [341, 438] width 170 height 21
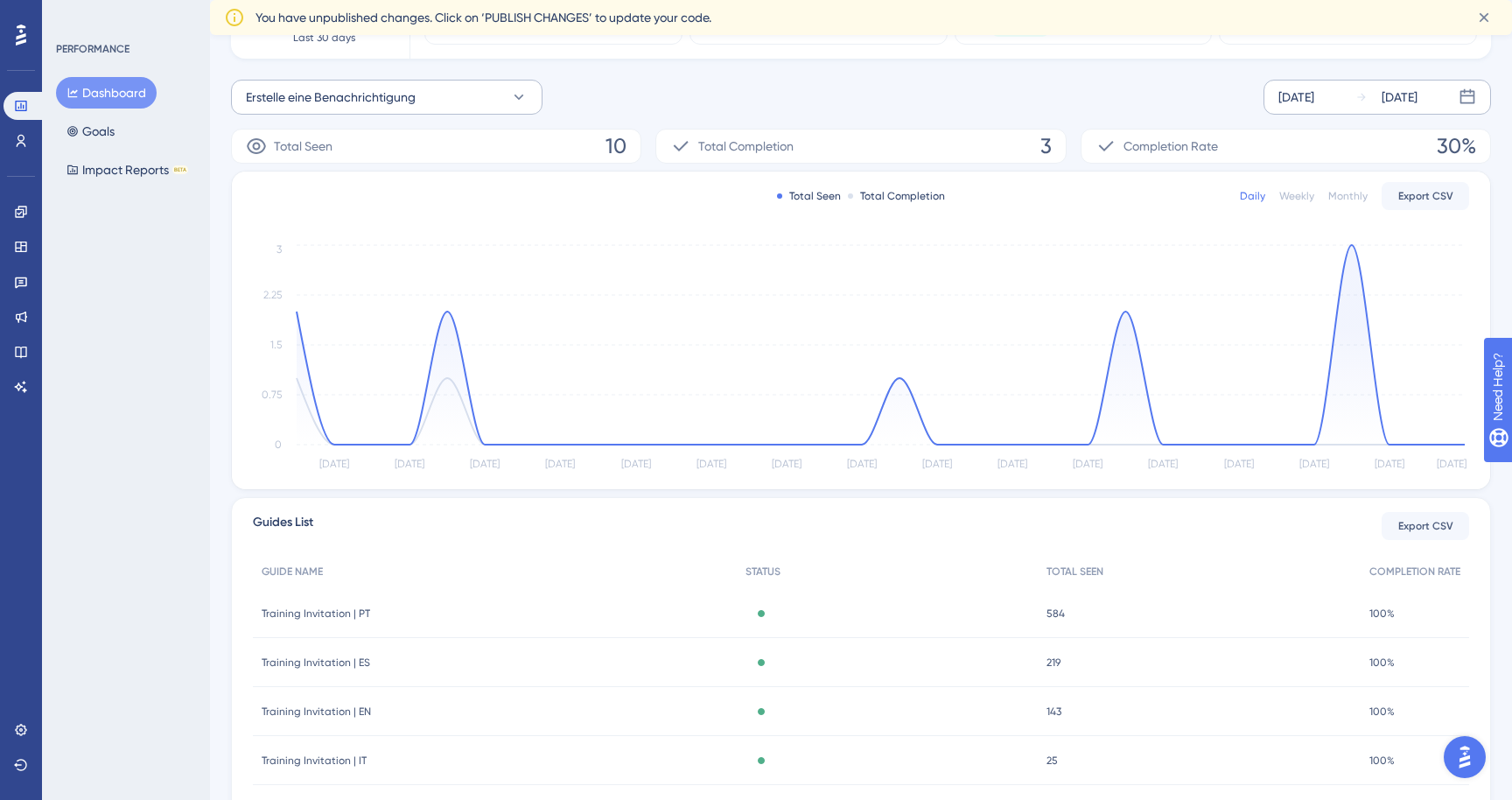
click at [450, 100] on button "Erstelle eine Benachrichtigung" at bounding box center [387, 97] width 312 height 35
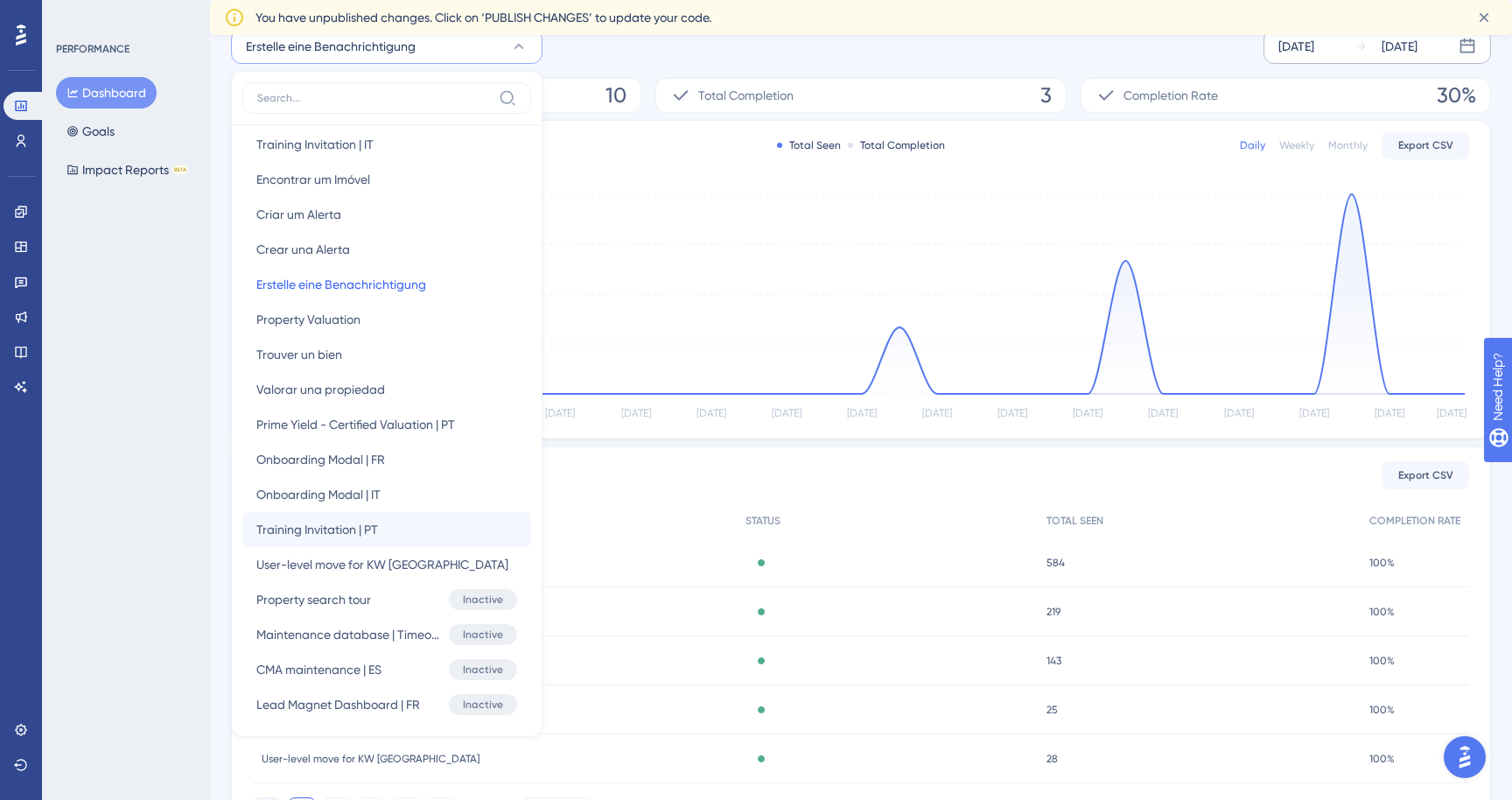
scroll to position [737, 0]
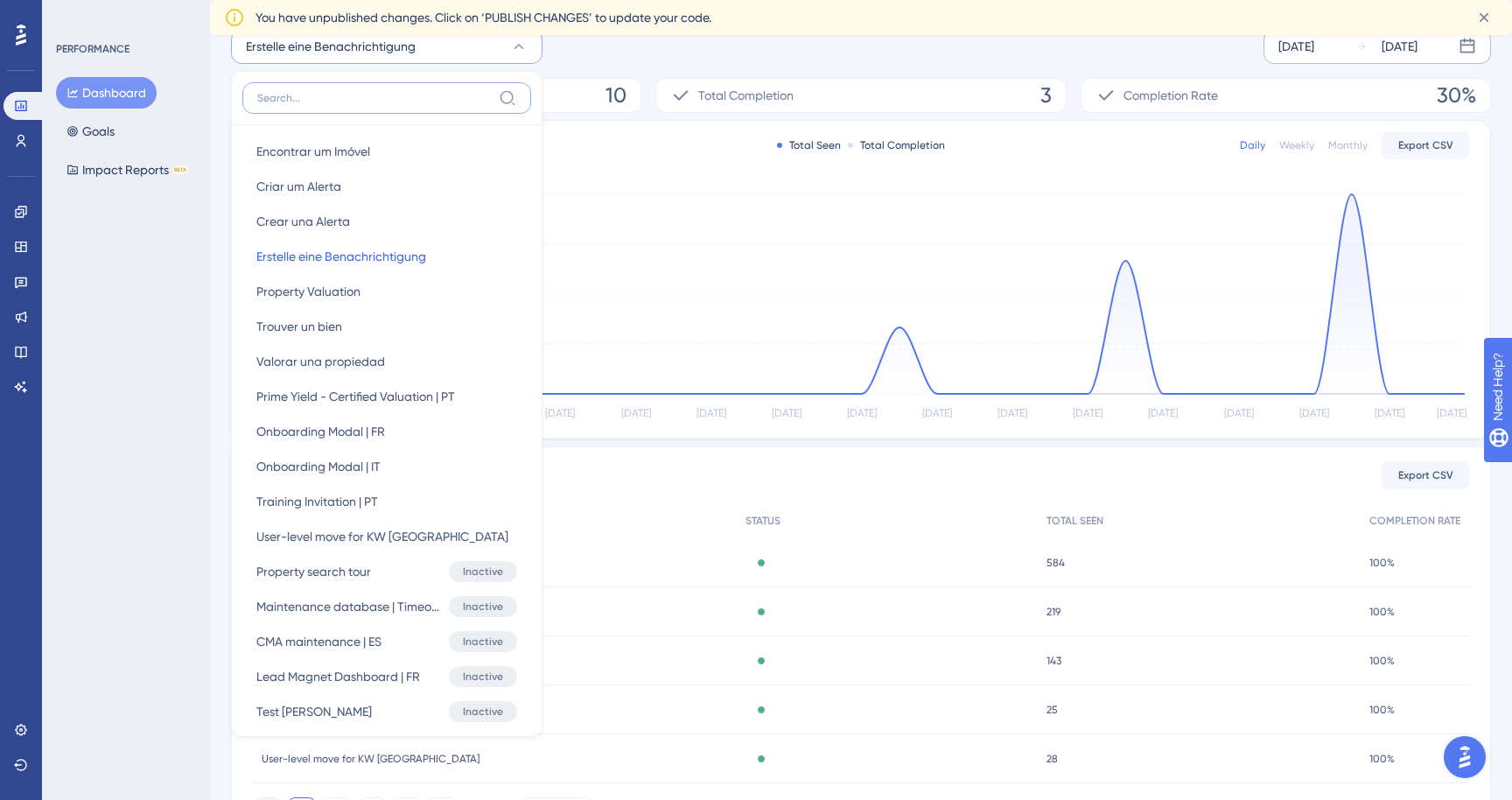
click at [356, 91] on input at bounding box center [374, 98] width 235 height 14
paste input "Immobilien suchen"
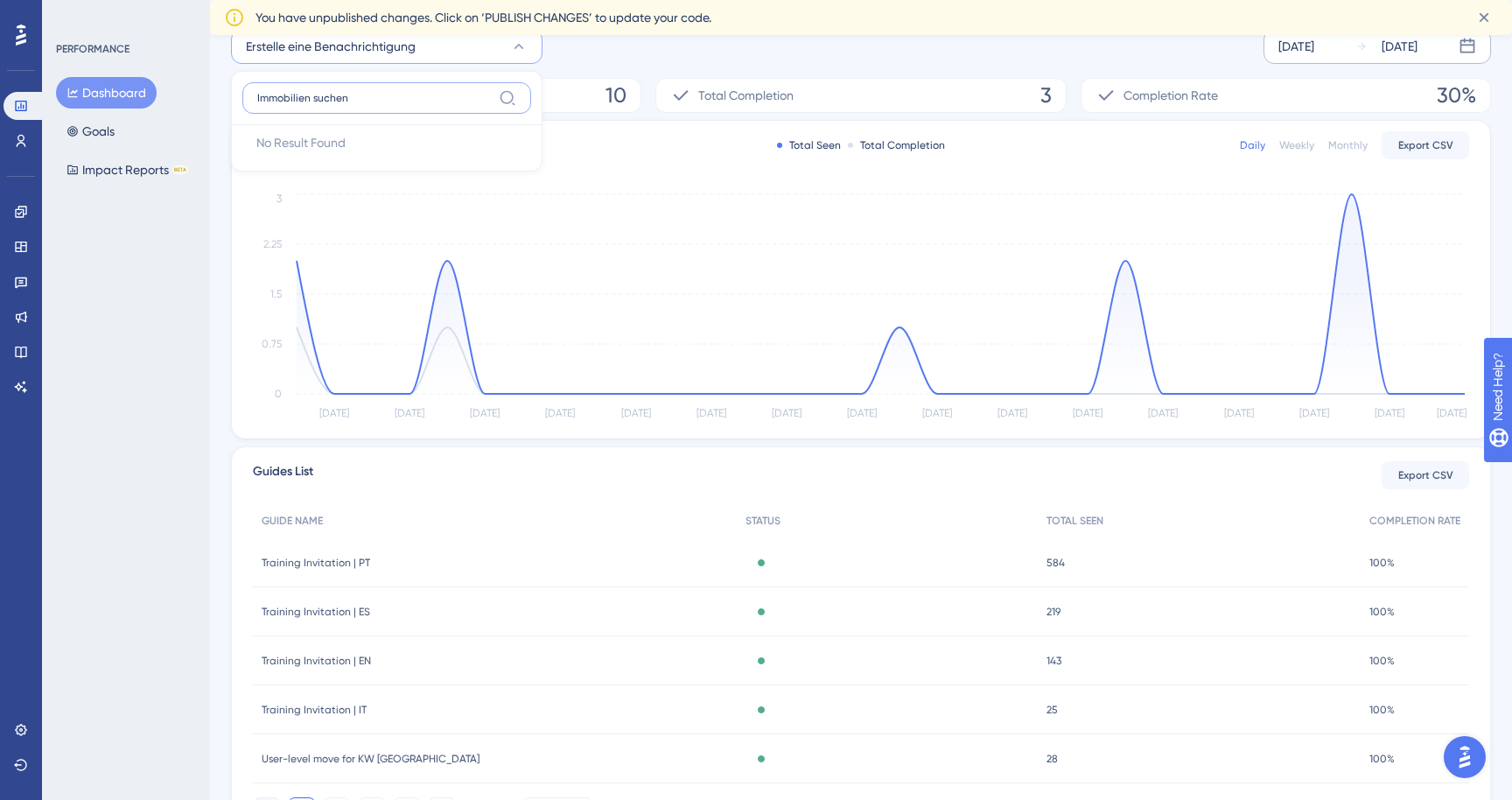
click at [332, 96] on input "Immobilien suchen" at bounding box center [374, 98] width 235 height 14
click at [332, 96] on input "Immobilien" at bounding box center [374, 98] width 235 height 14
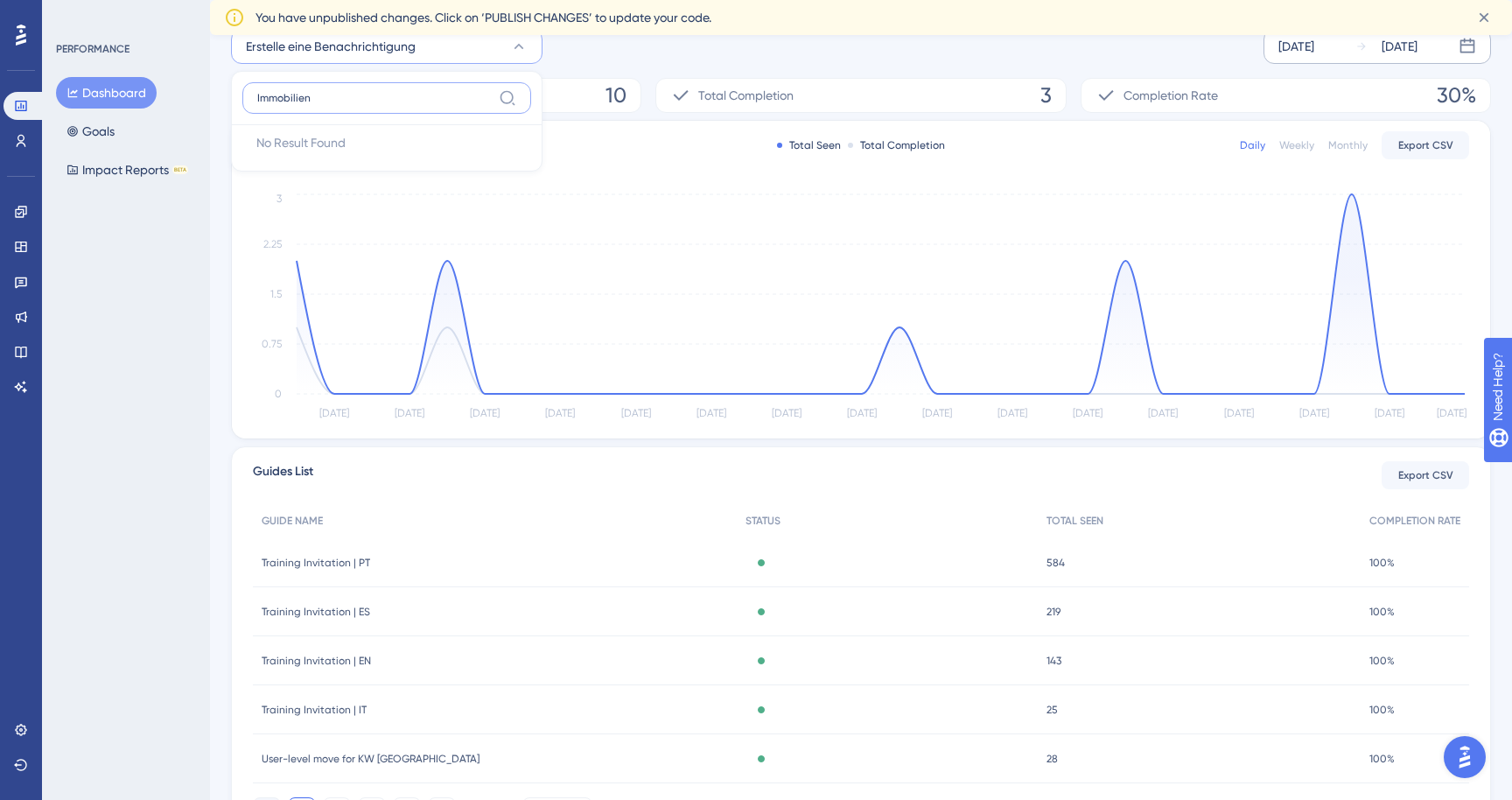
paste input "suchen"
click at [274, 96] on input "Immobilien suchen" at bounding box center [374, 98] width 235 height 14
type input "suchen"
click at [594, 61] on div "Erstelle eine Benachrichtigung suchen No Result Found No Result Found Sep 06 20…" at bounding box center [861, 46] width 1260 height 35
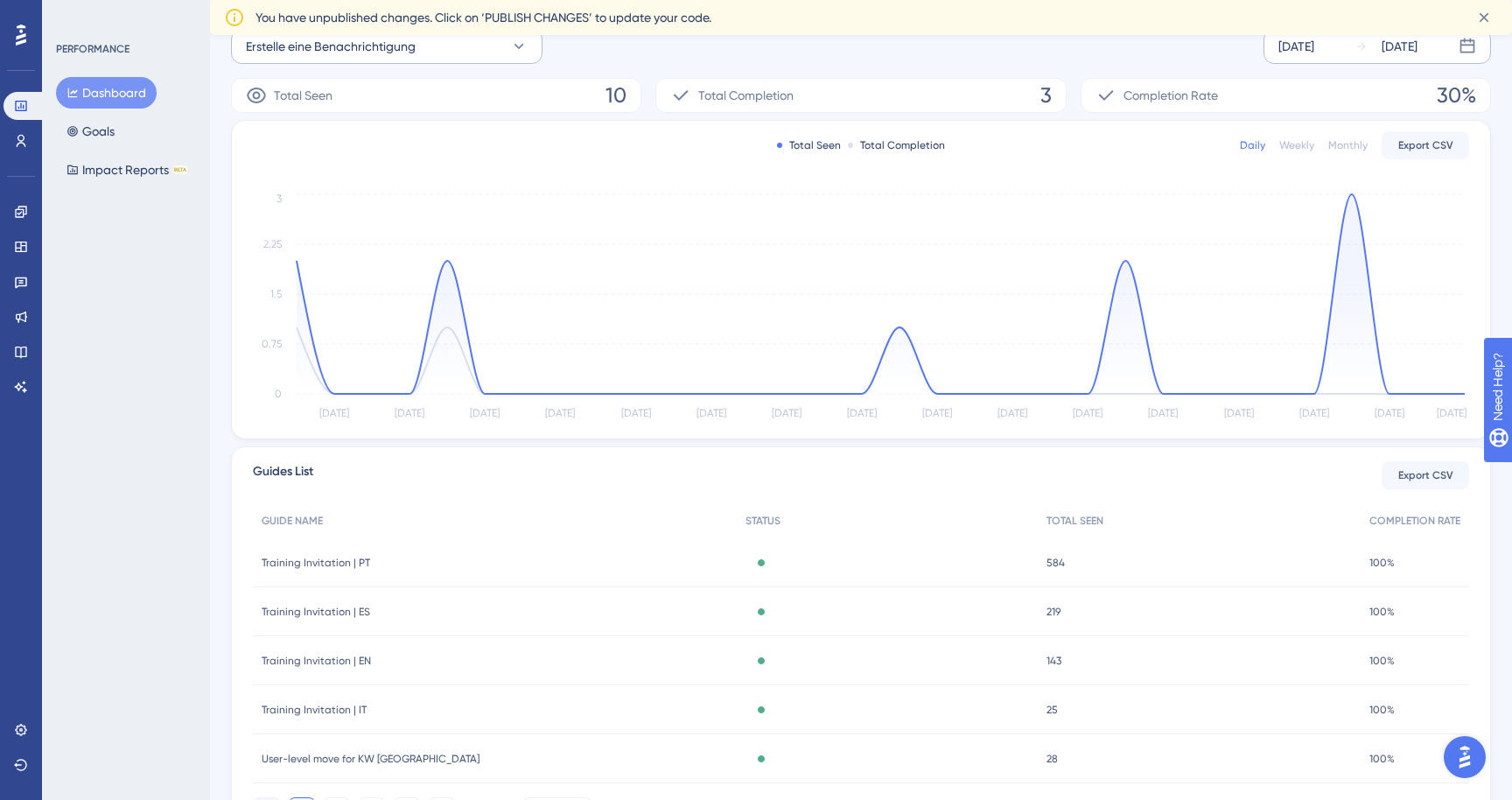
click at [511, 57] on button "Erstelle eine Benachrichtigung" at bounding box center [387, 46] width 312 height 35
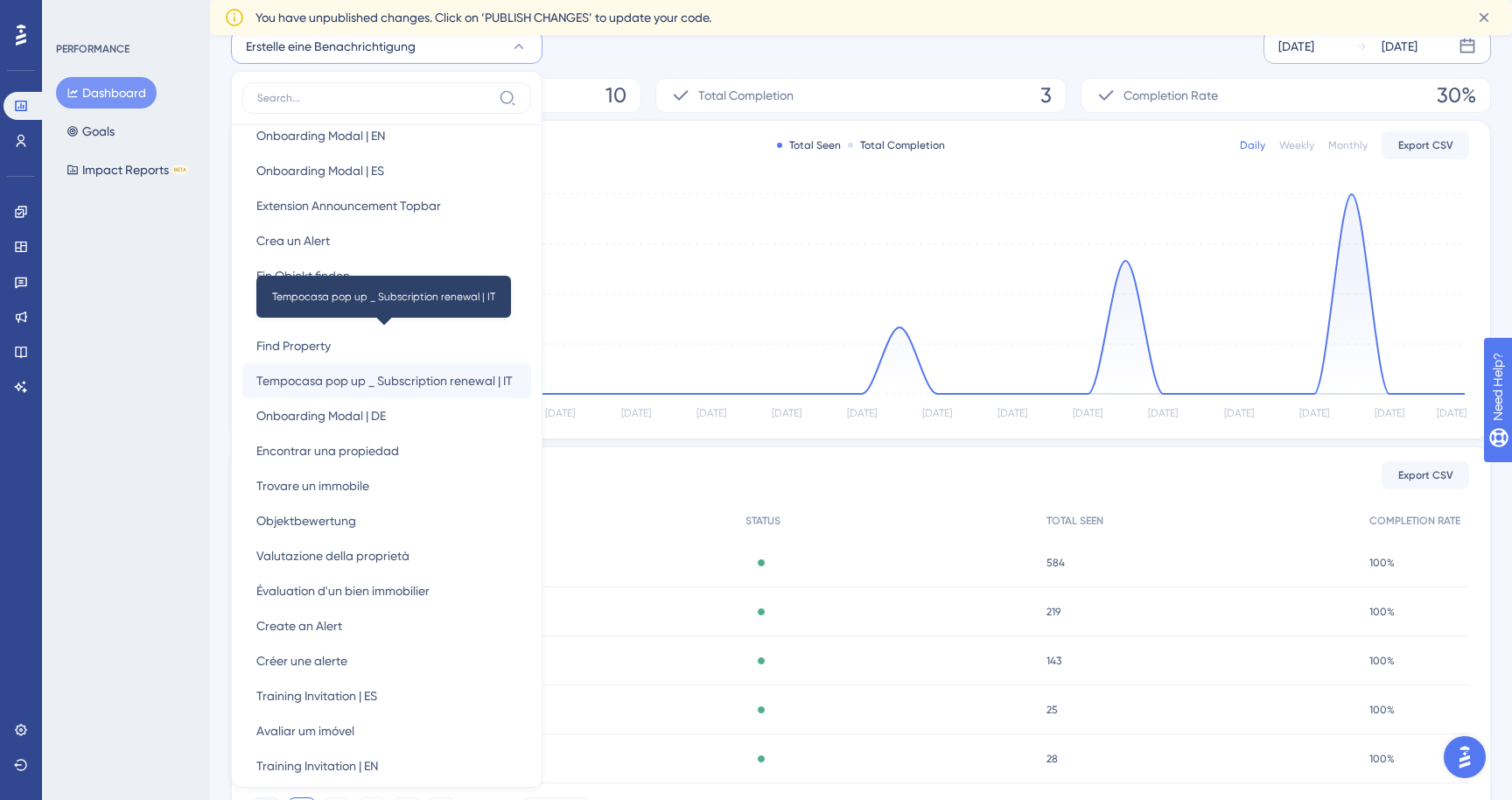
scroll to position [43, 0]
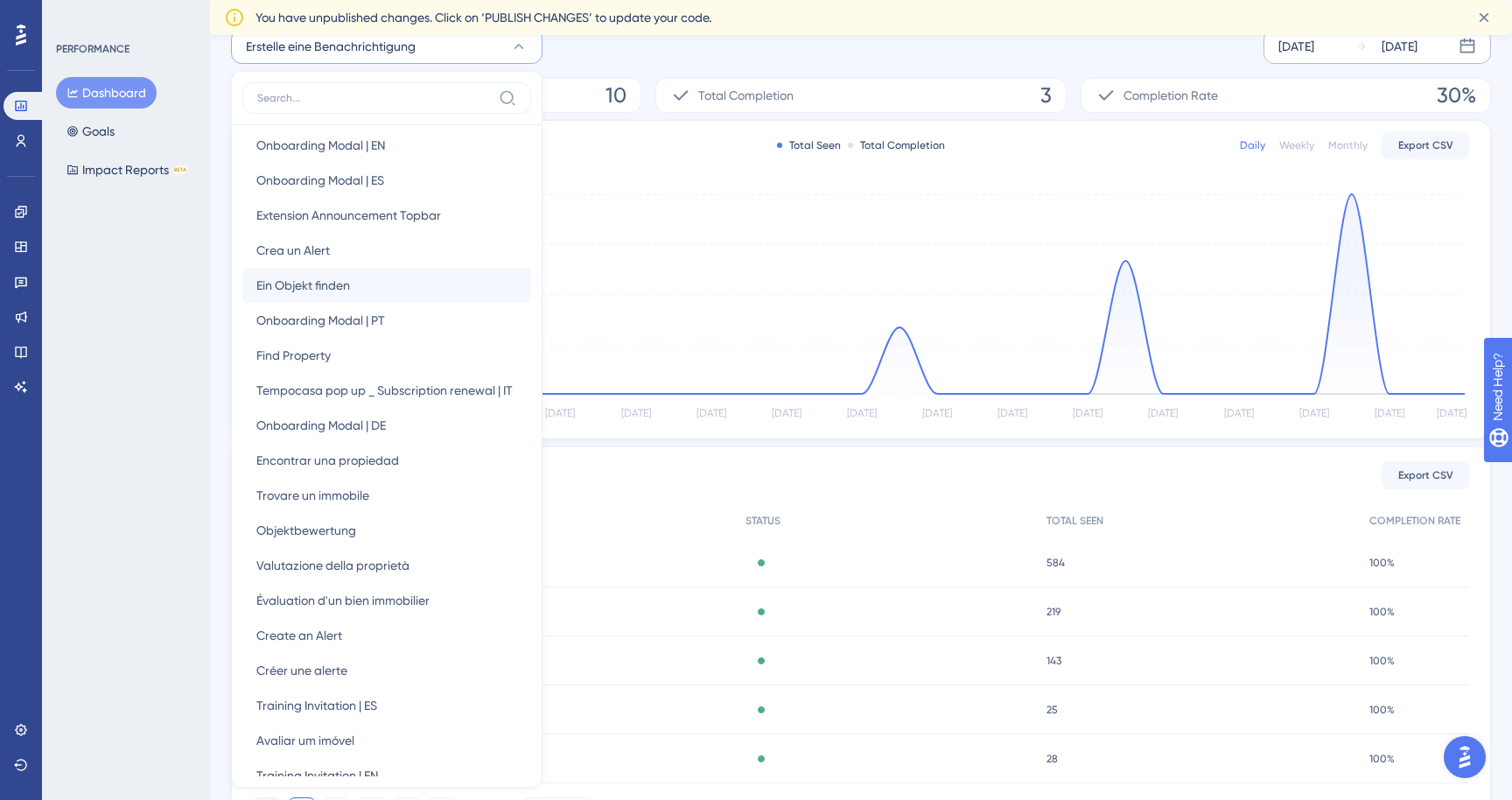
click at [386, 291] on button "Ein Objekt finden Ein Objekt finden" at bounding box center [387, 285] width 289 height 35
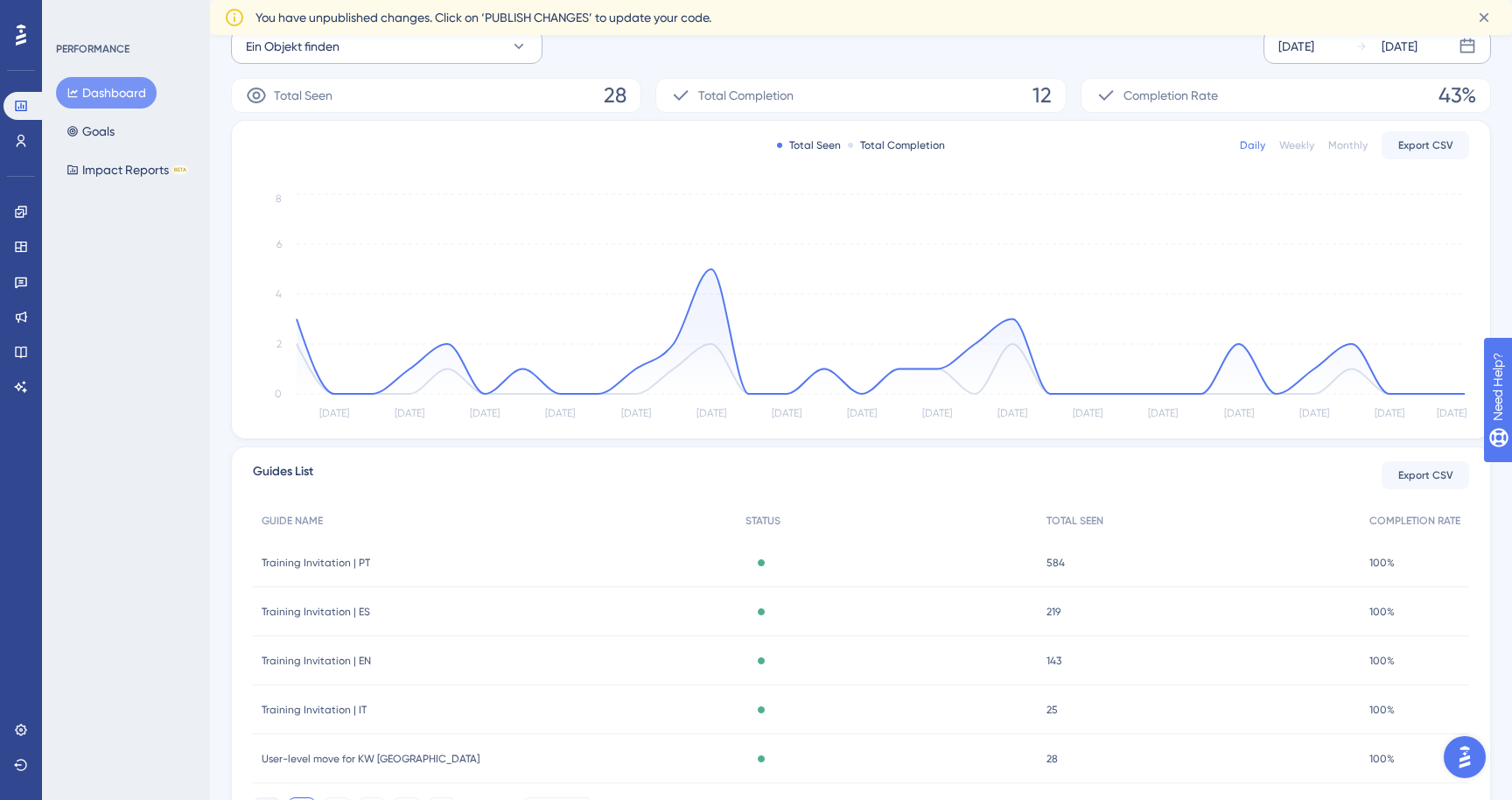
click at [375, 54] on button "Ein Objekt finden" at bounding box center [387, 46] width 312 height 35
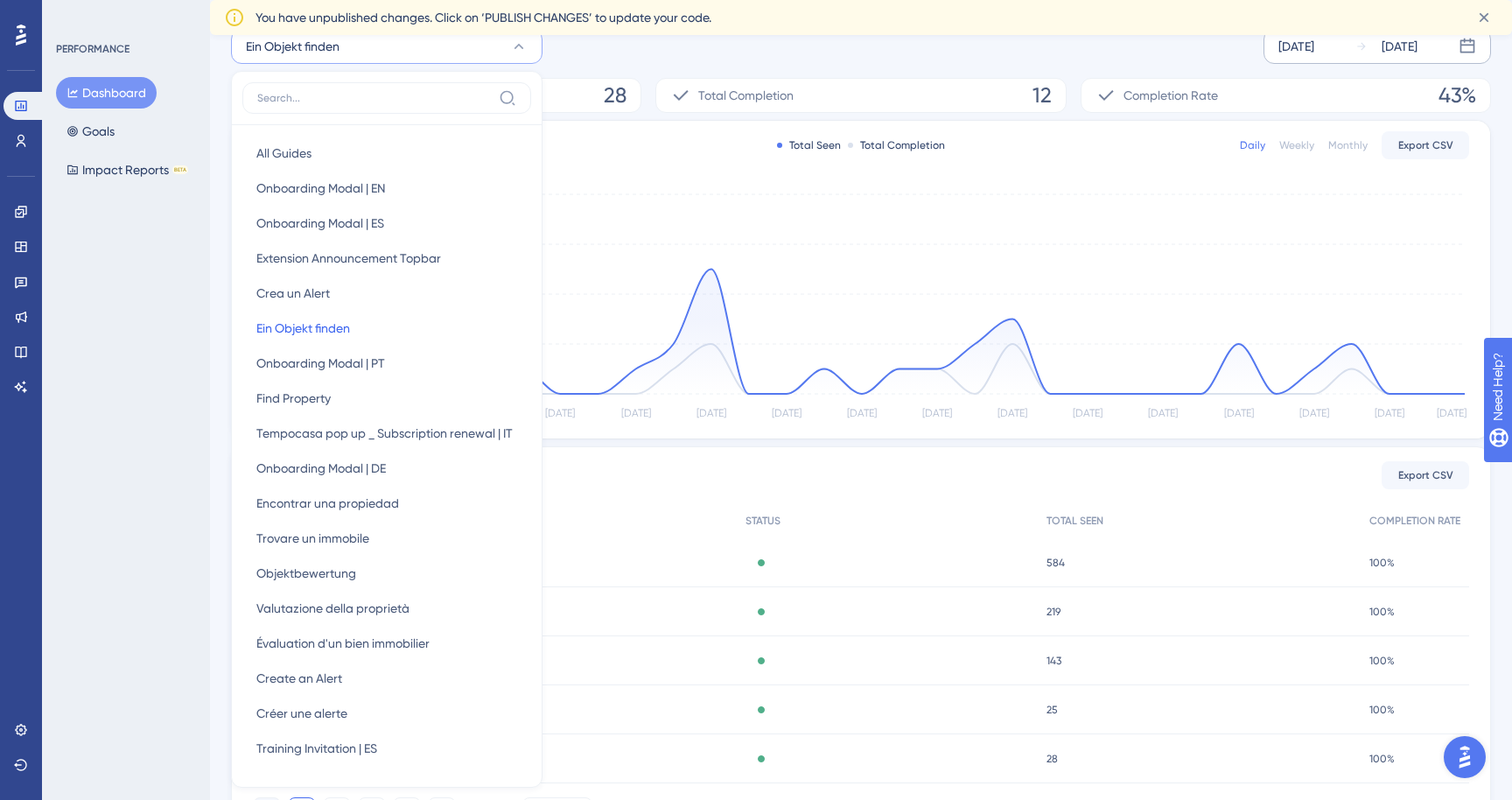
scroll to position [267, 0]
click at [336, 99] on input at bounding box center [374, 96] width 235 height 14
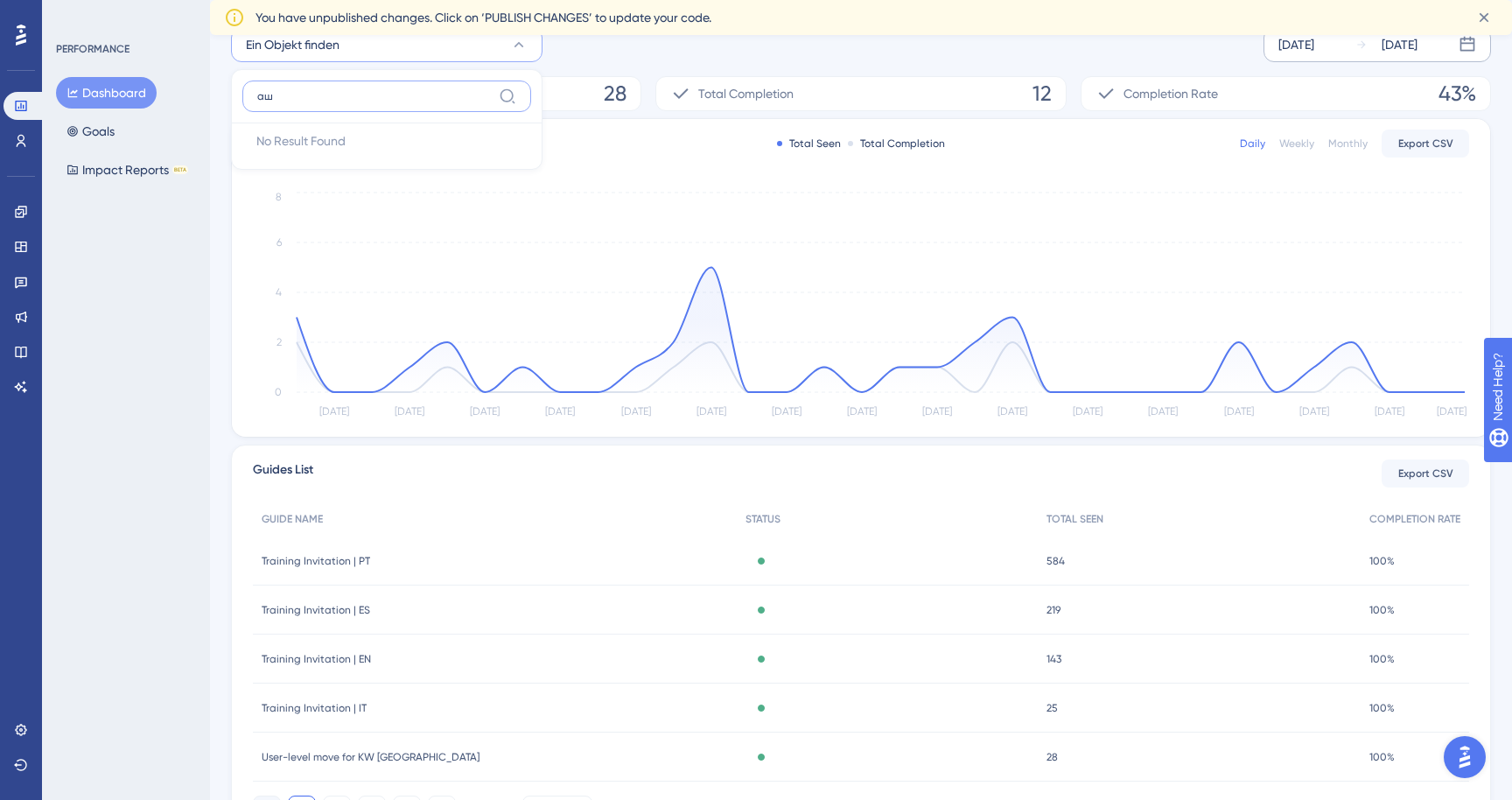
type input "а"
type input "find"
click at [311, 149] on span "Find Property" at bounding box center [293, 151] width 75 height 21
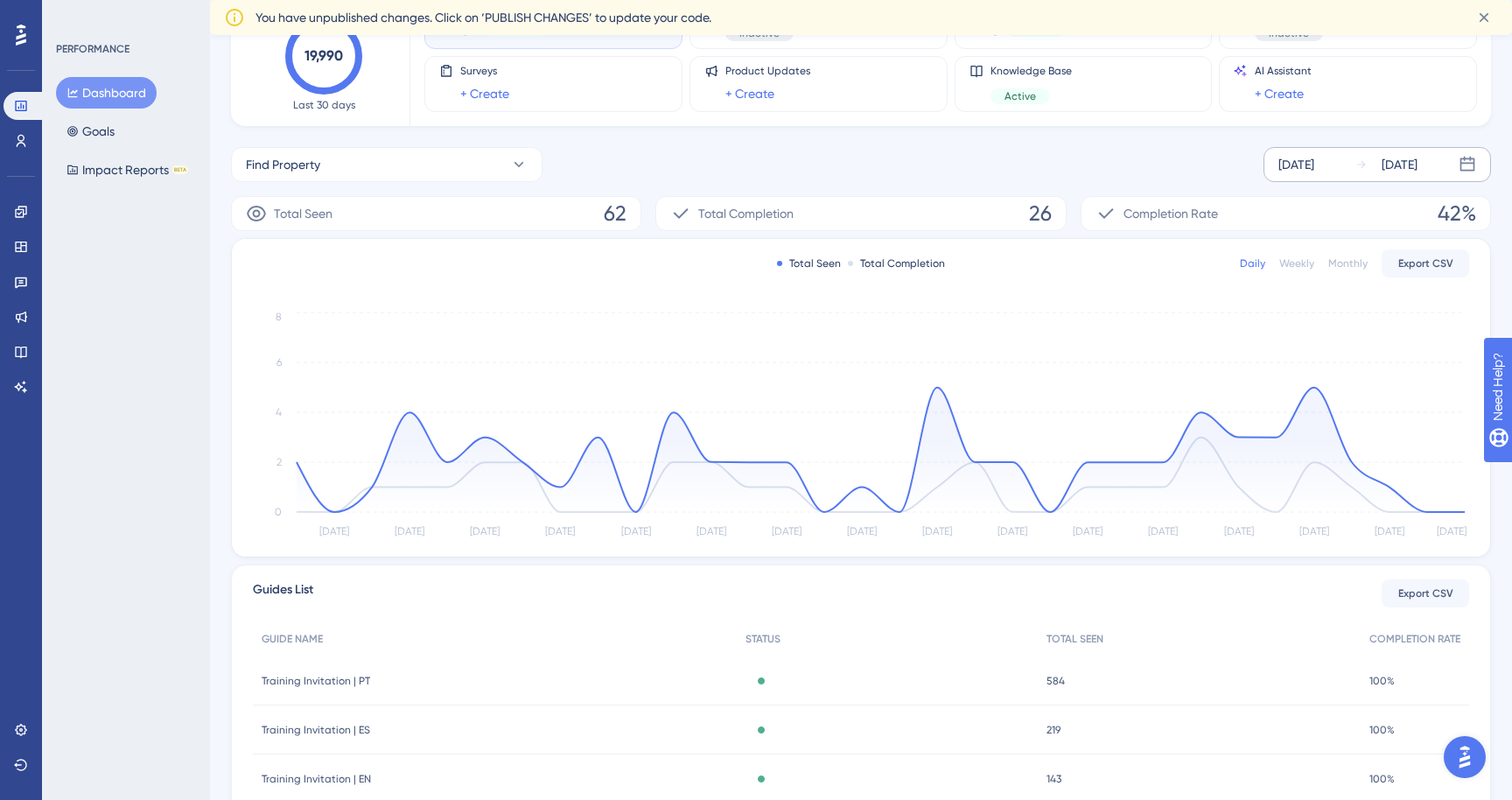
scroll to position [139, 0]
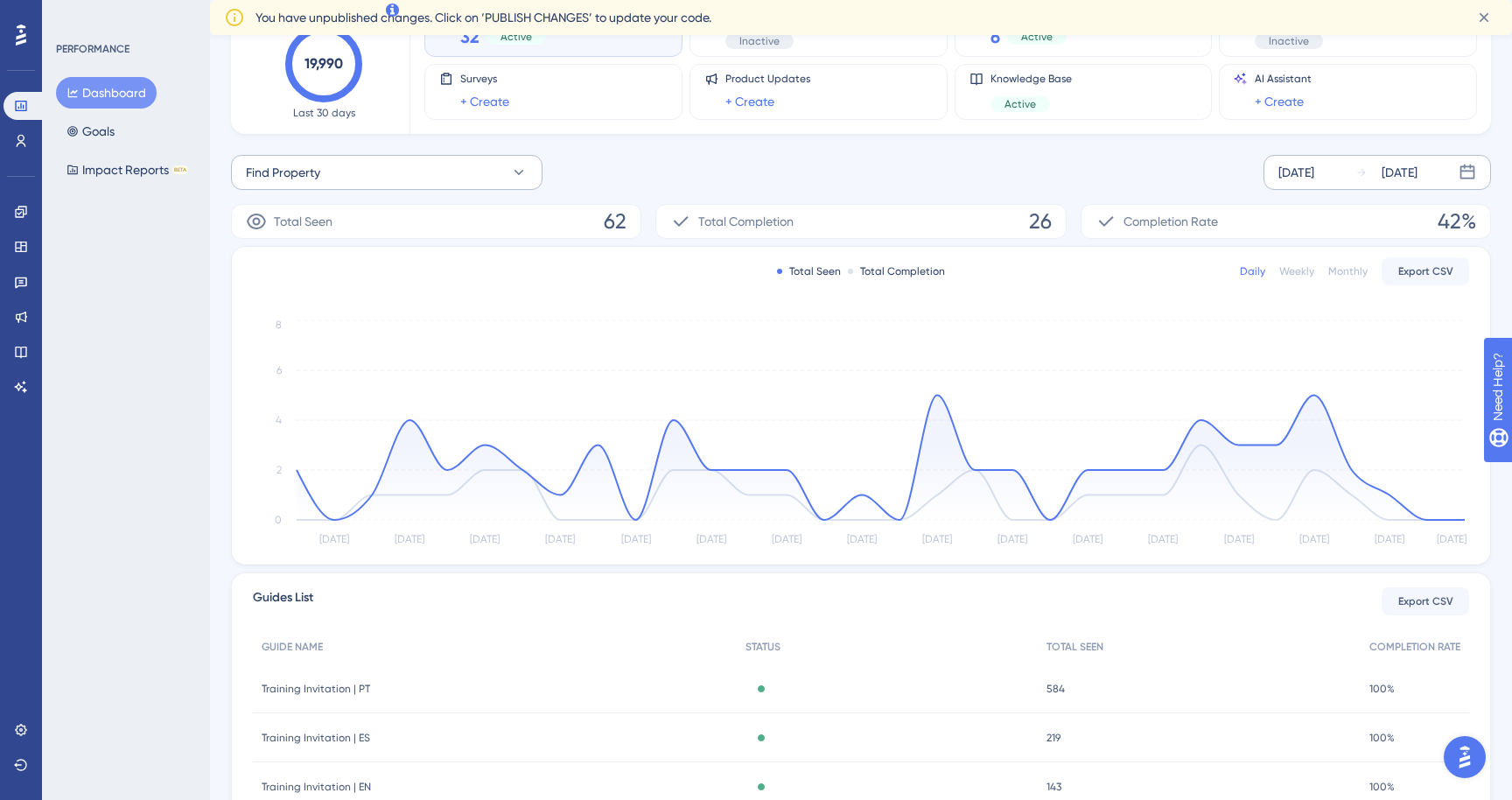
click at [320, 180] on span "Find Property" at bounding box center [283, 172] width 75 height 21
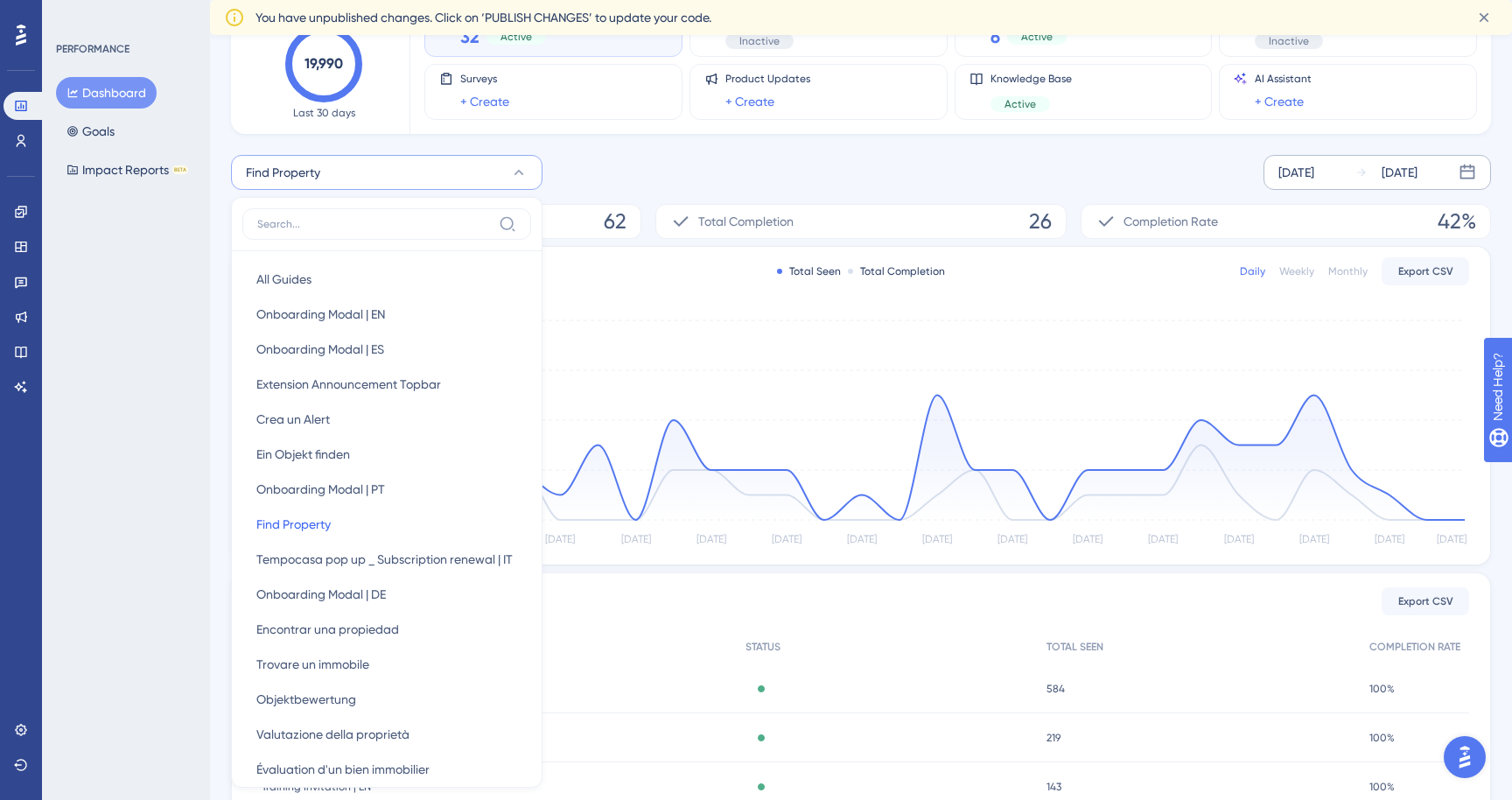
scroll to position [200, 0]
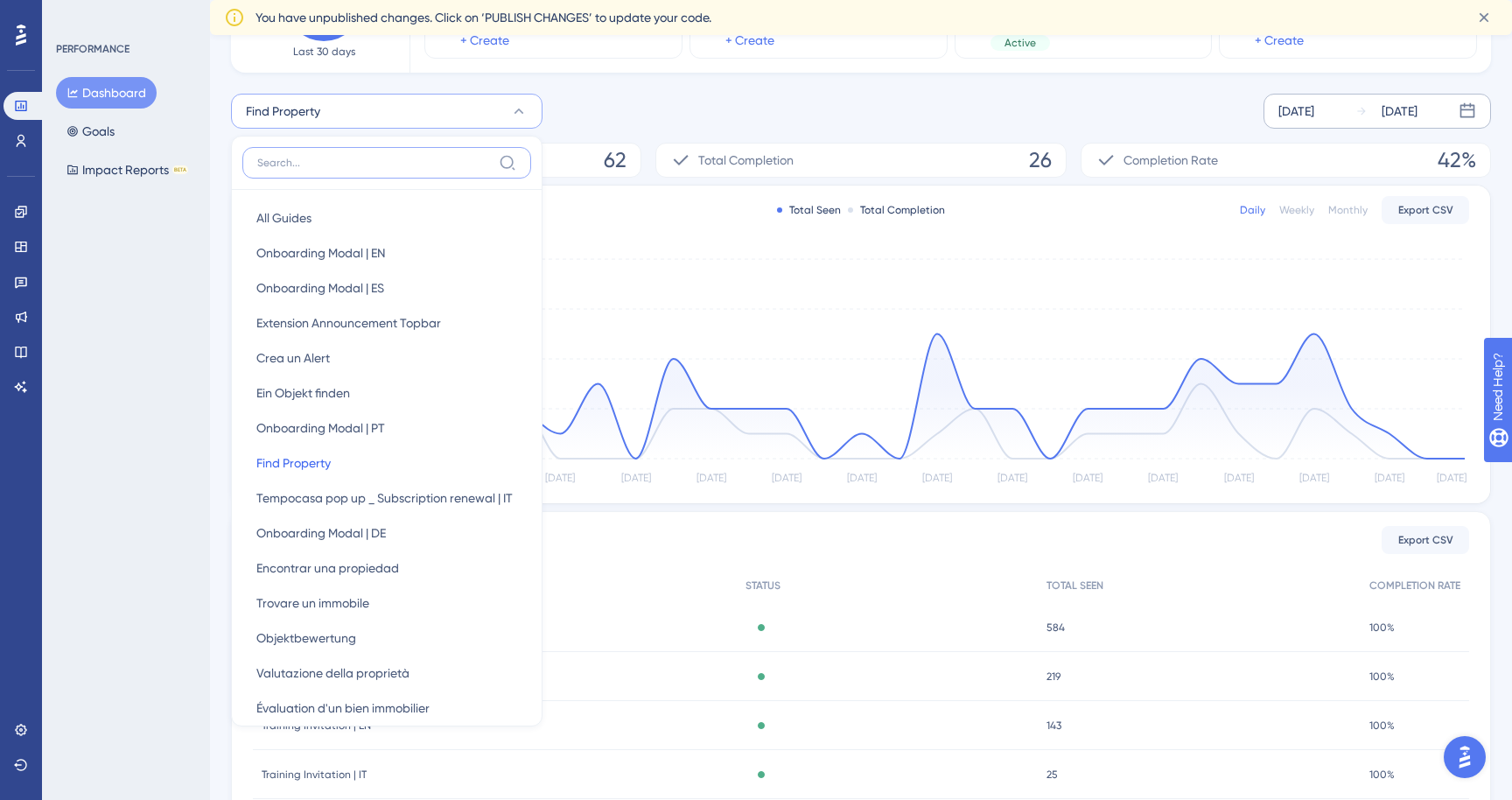
click at [330, 166] on input at bounding box center [374, 163] width 235 height 14
paste input "Encuentra una propiedad"
type input "Encuentra una propiedad"
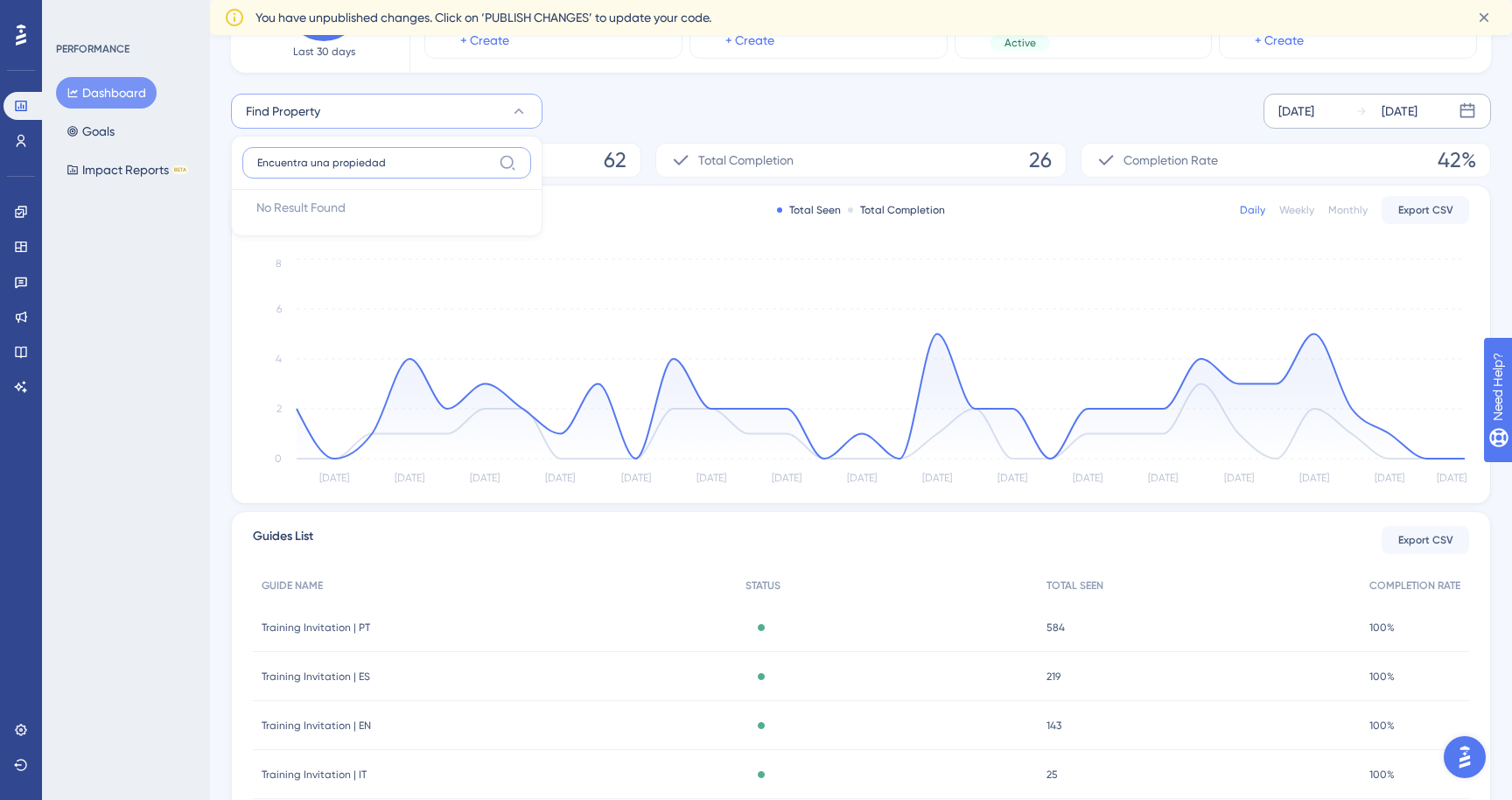
drag, startPoint x: 331, startPoint y: 164, endPoint x: 225, endPoint y: 159, distance: 106.1
click at [225, 159] on div "Performance Users Engagement Widgets Feedback Product Updates Knowledge Base AI…" at bounding box center [861, 394] width 1303 height 1077
click at [312, 112] on span "Find Property" at bounding box center [283, 111] width 75 height 21
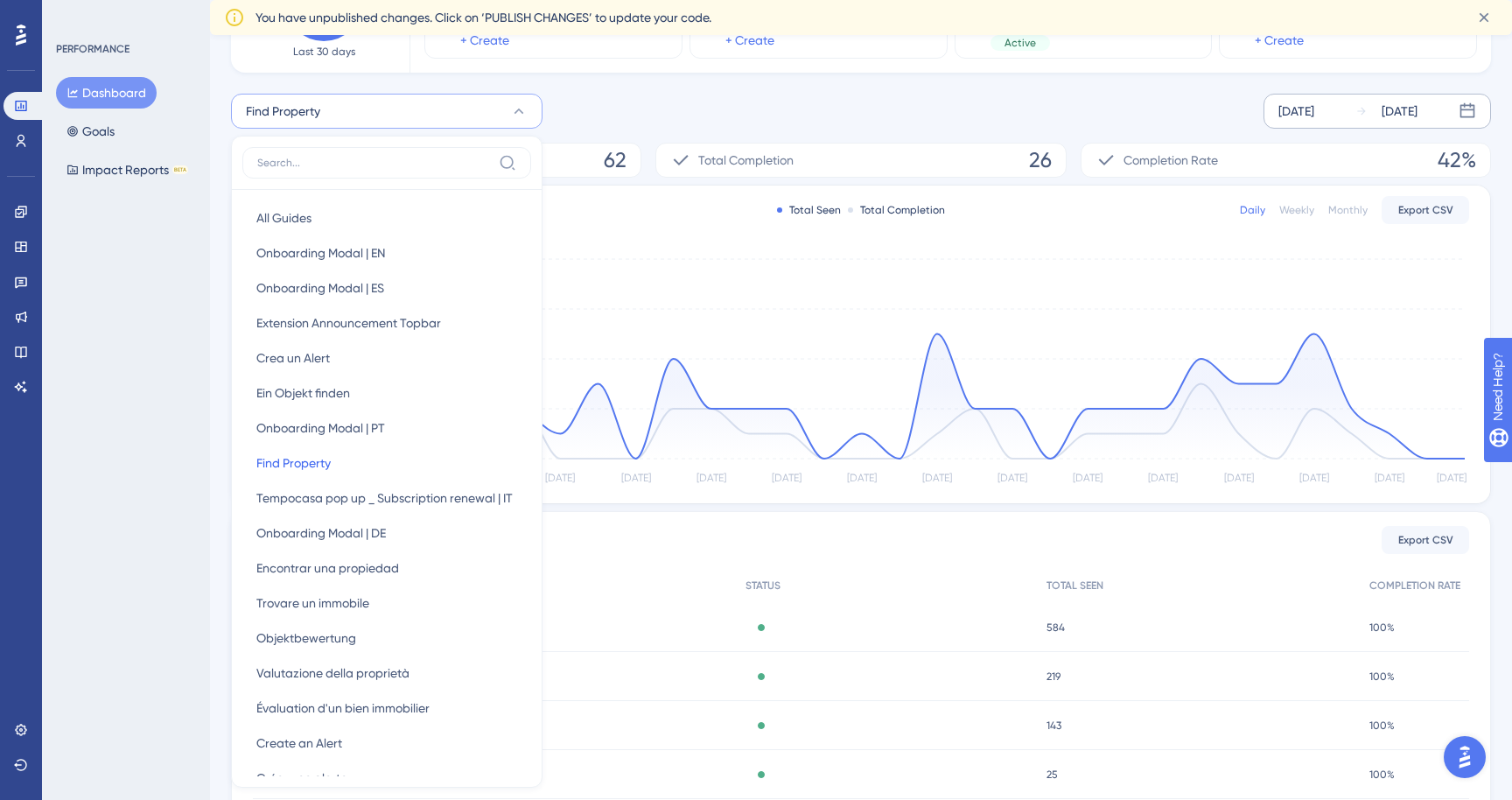
scroll to position [220, 0]
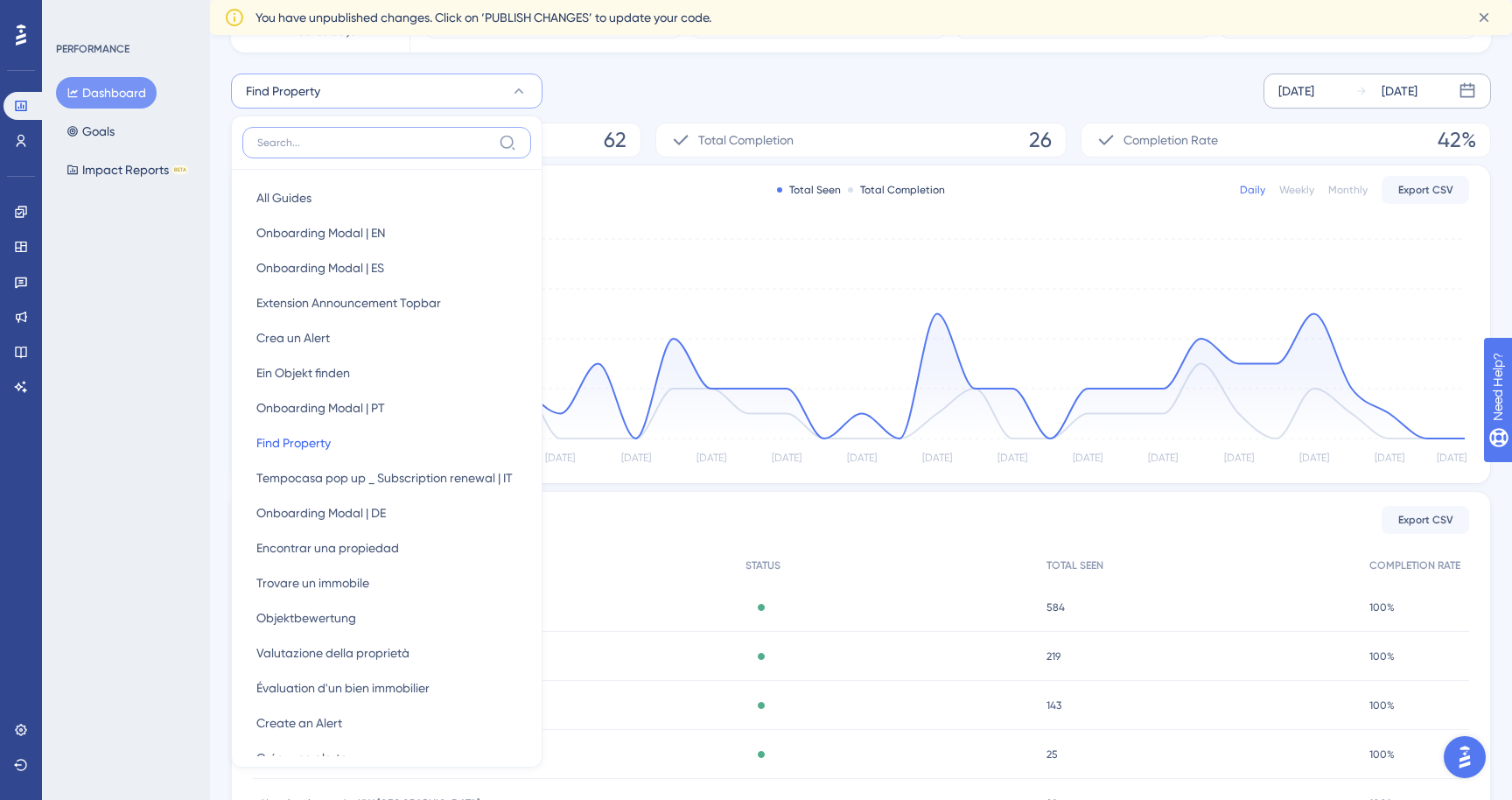
click at [295, 146] on input at bounding box center [374, 143] width 235 height 14
paste input "Encuentra una propiedad"
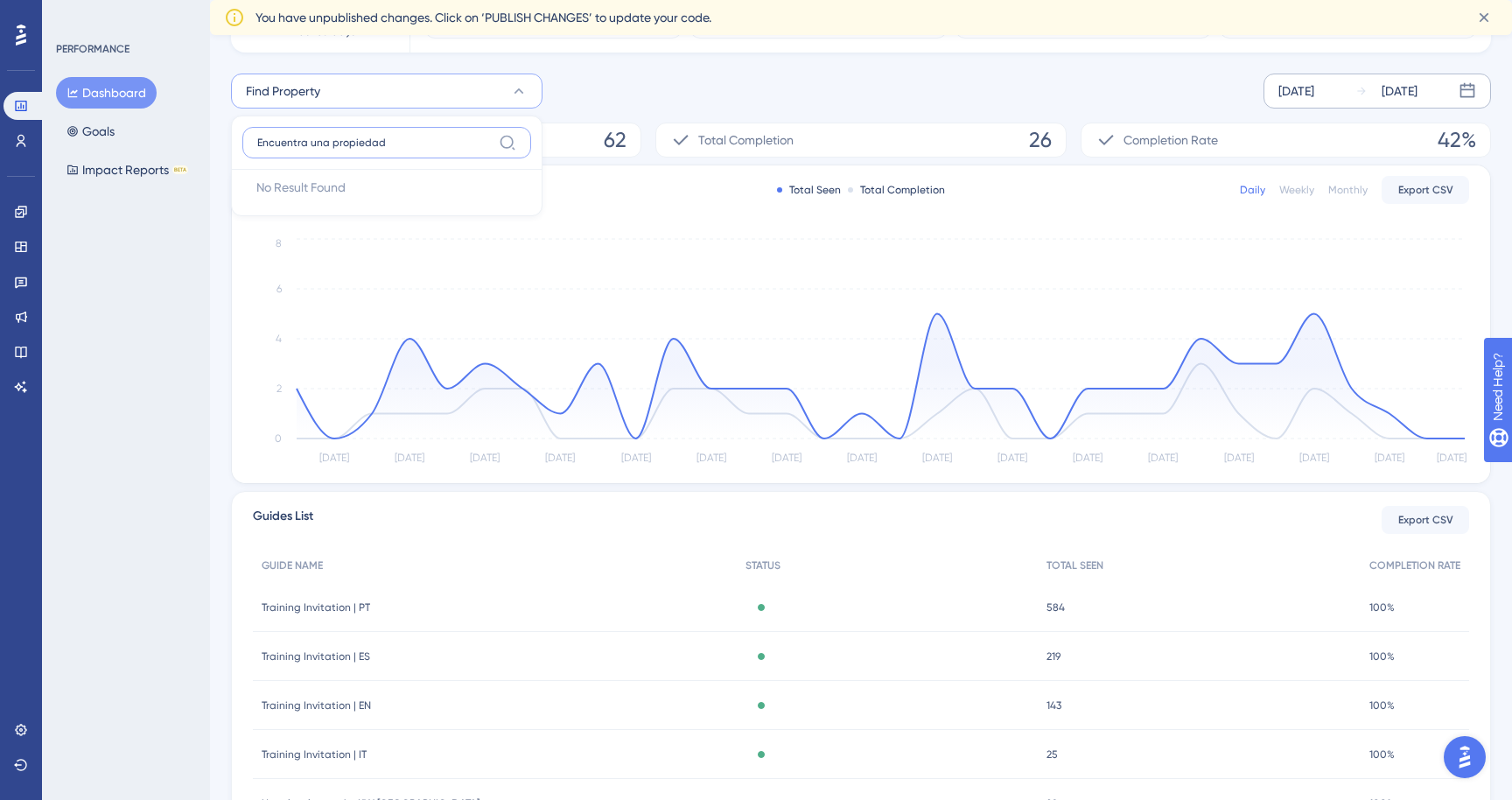
click at [263, 143] on input "Encuentra una propiedad" at bounding box center [374, 143] width 235 height 14
type input "una propiedad"
click at [338, 193] on span "Encontrar una propiedad" at bounding box center [327, 197] width 143 height 21
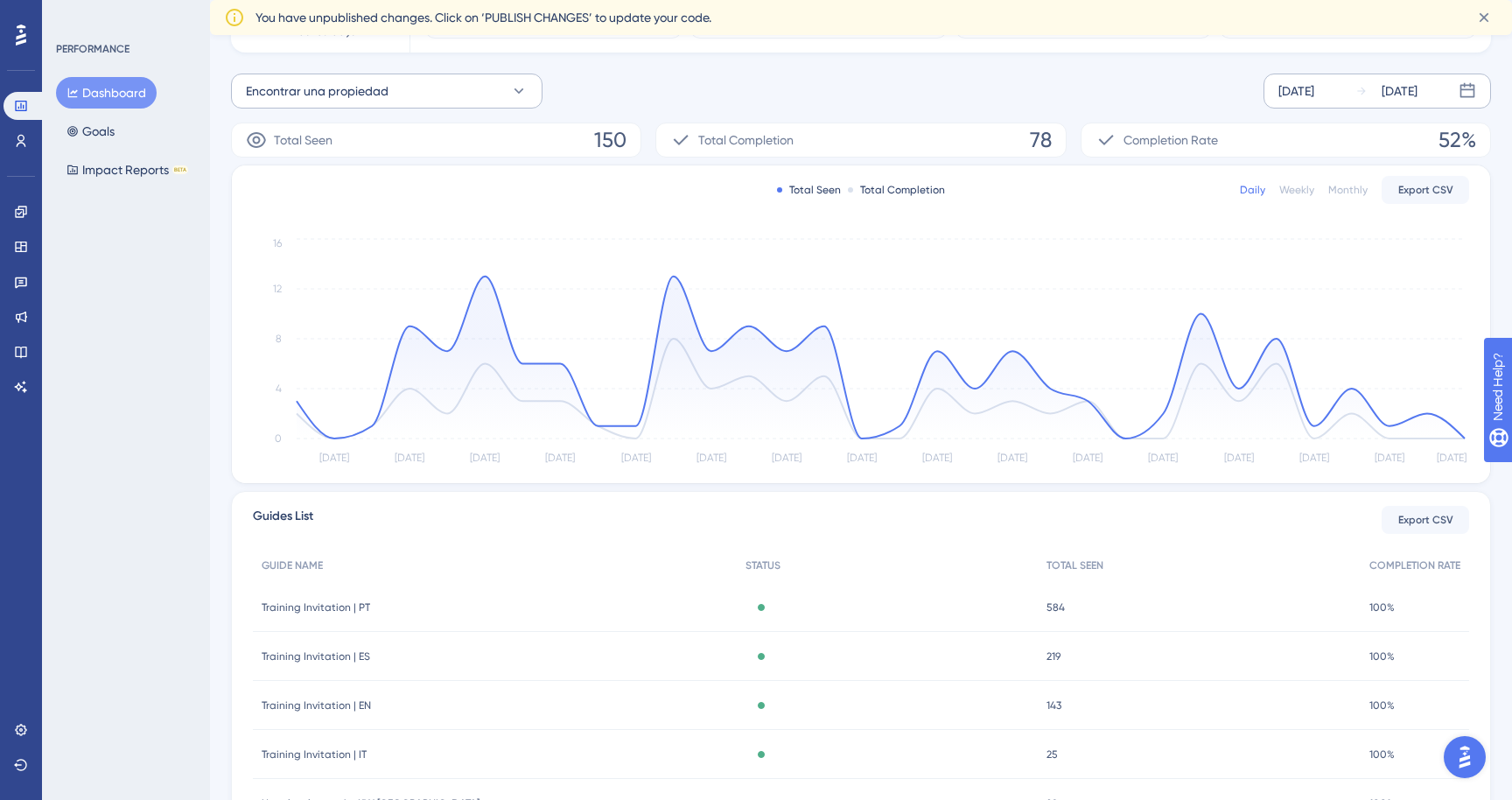
click at [409, 92] on button "Encontrar una propiedad" at bounding box center [387, 91] width 312 height 35
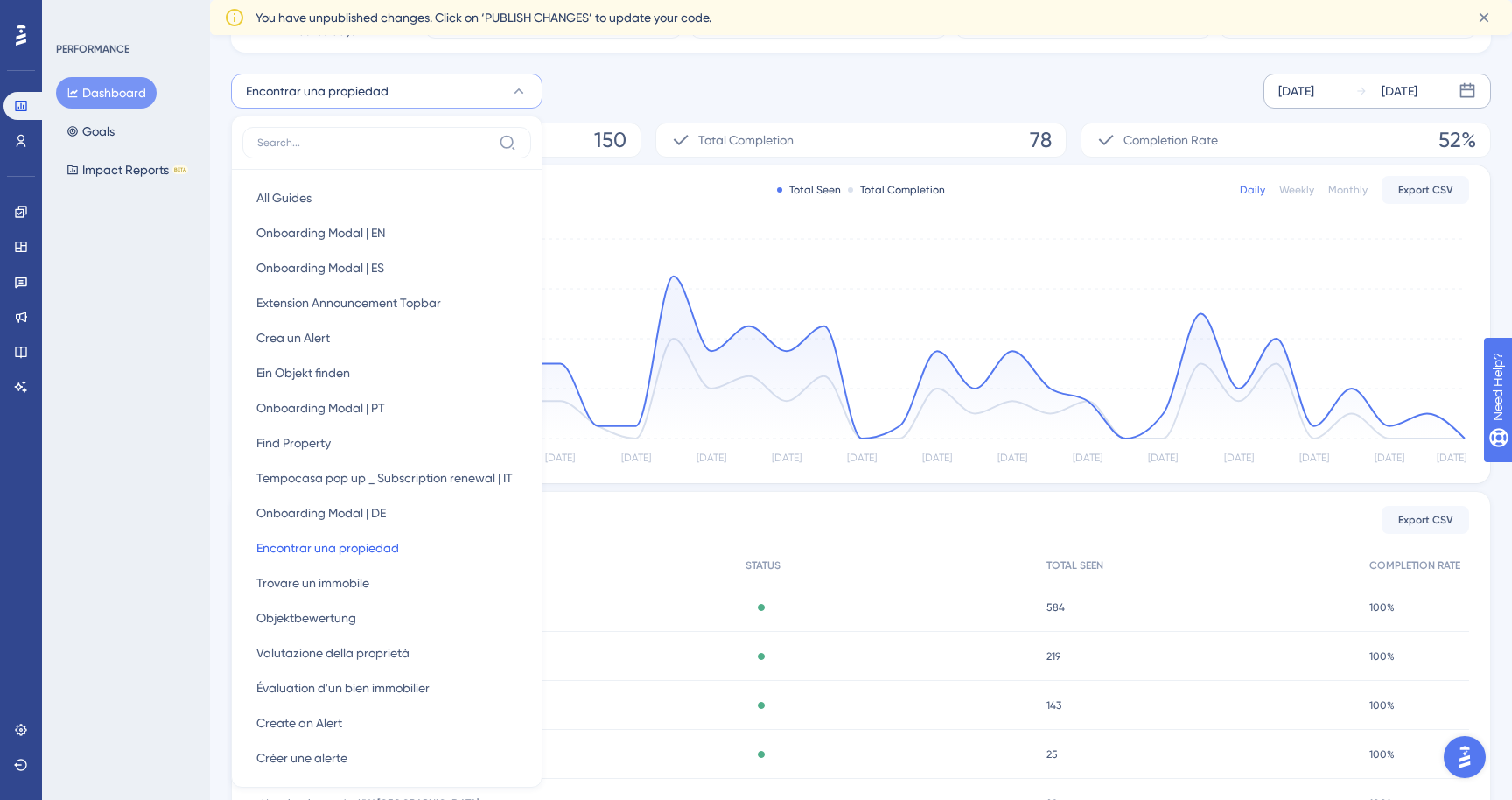
scroll to position [248, 0]
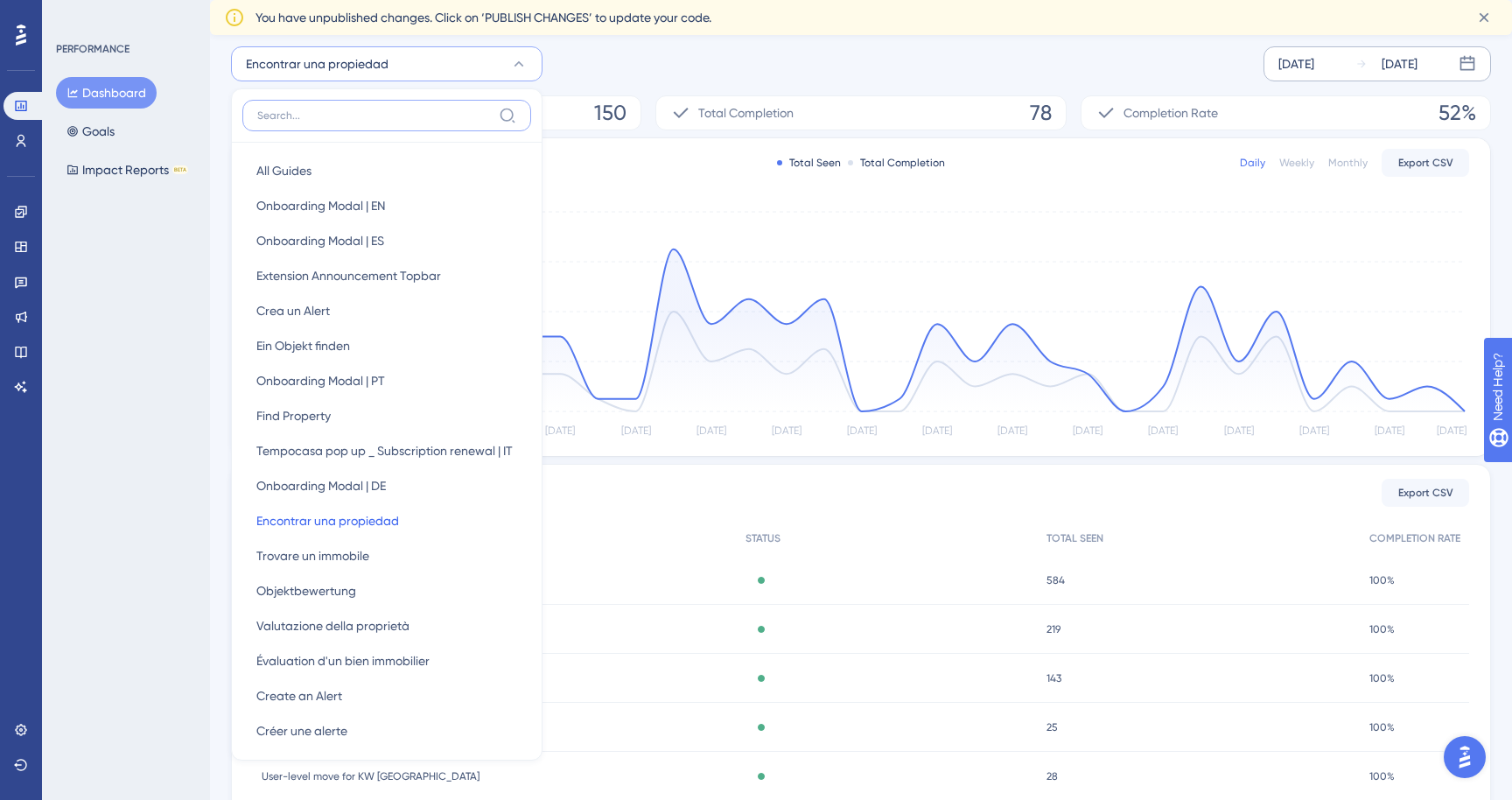
click at [334, 116] on input at bounding box center [374, 116] width 235 height 14
paste input "Encontrar Propriedade"
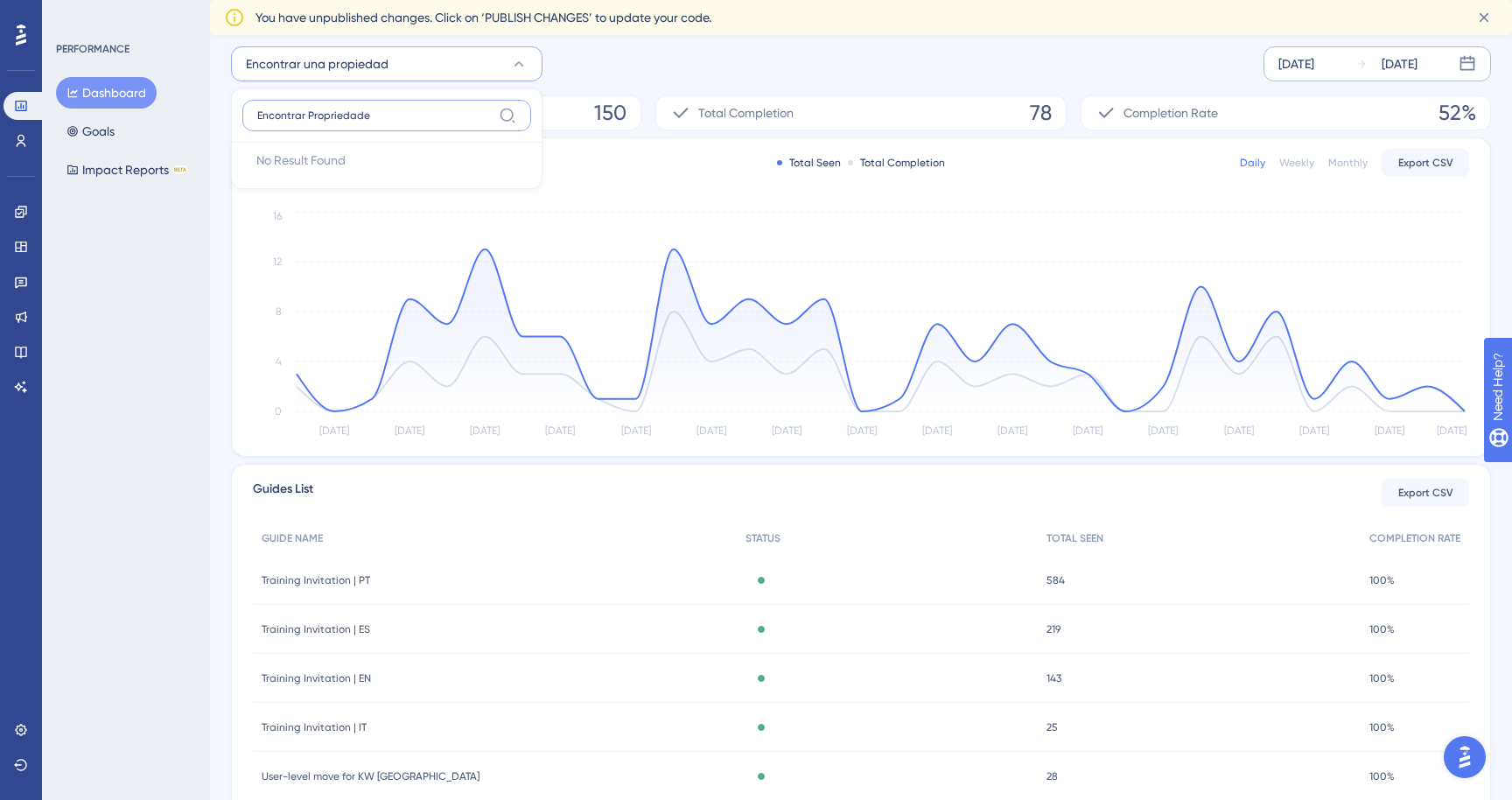
click at [280, 117] on input "Encontrar Propriedade" at bounding box center [374, 116] width 235 height 14
click at [351, 119] on input "Propriedade" at bounding box center [374, 116] width 235 height 14
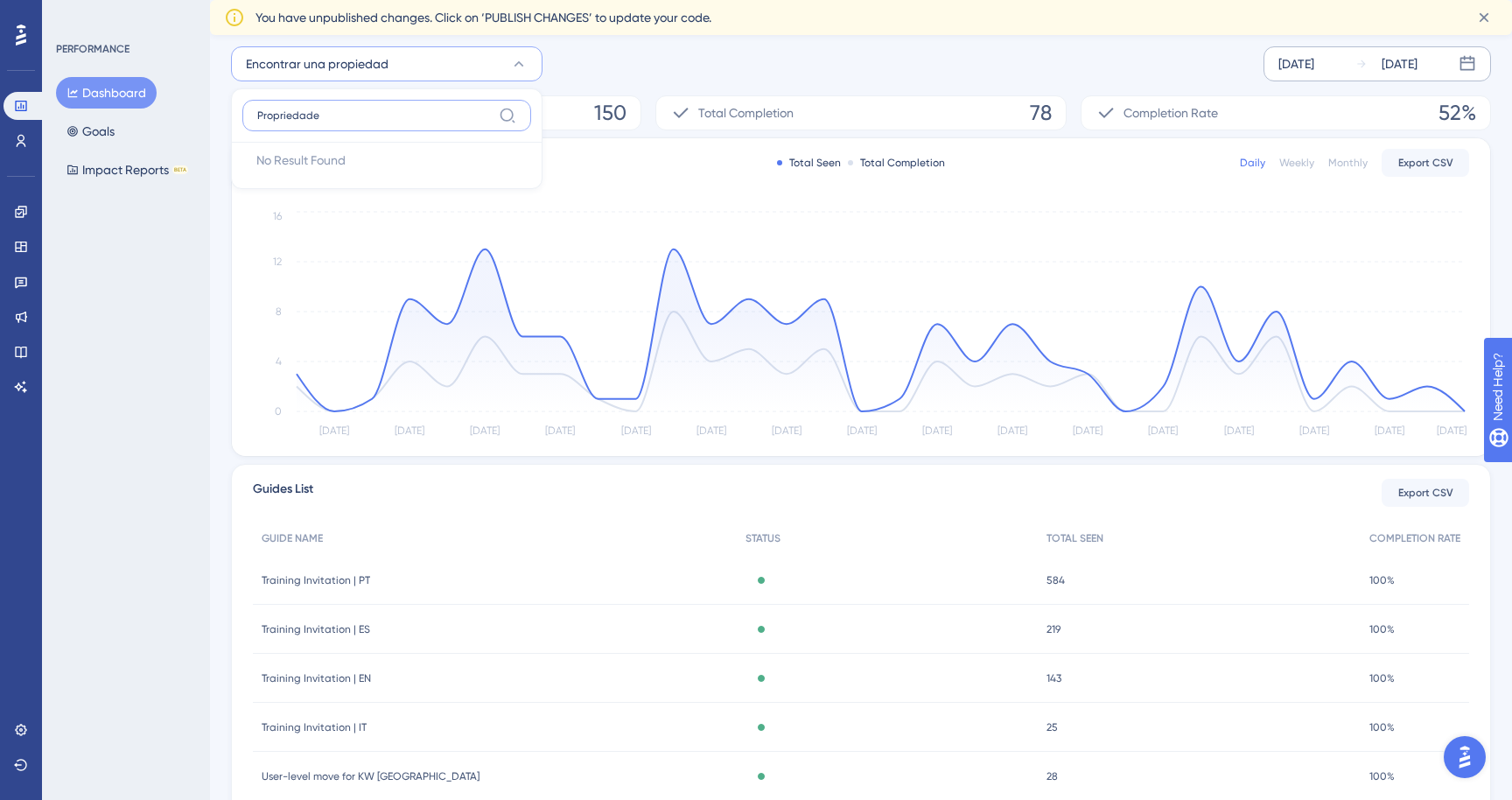
paste input "Encontrar"
click at [330, 116] on input "Encontrar Propriedade" at bounding box center [374, 116] width 235 height 14
type input "Encontrar"
click at [319, 216] on button "Encontrar um Imóvel Encontrar um Imóvel" at bounding box center [387, 205] width 289 height 35
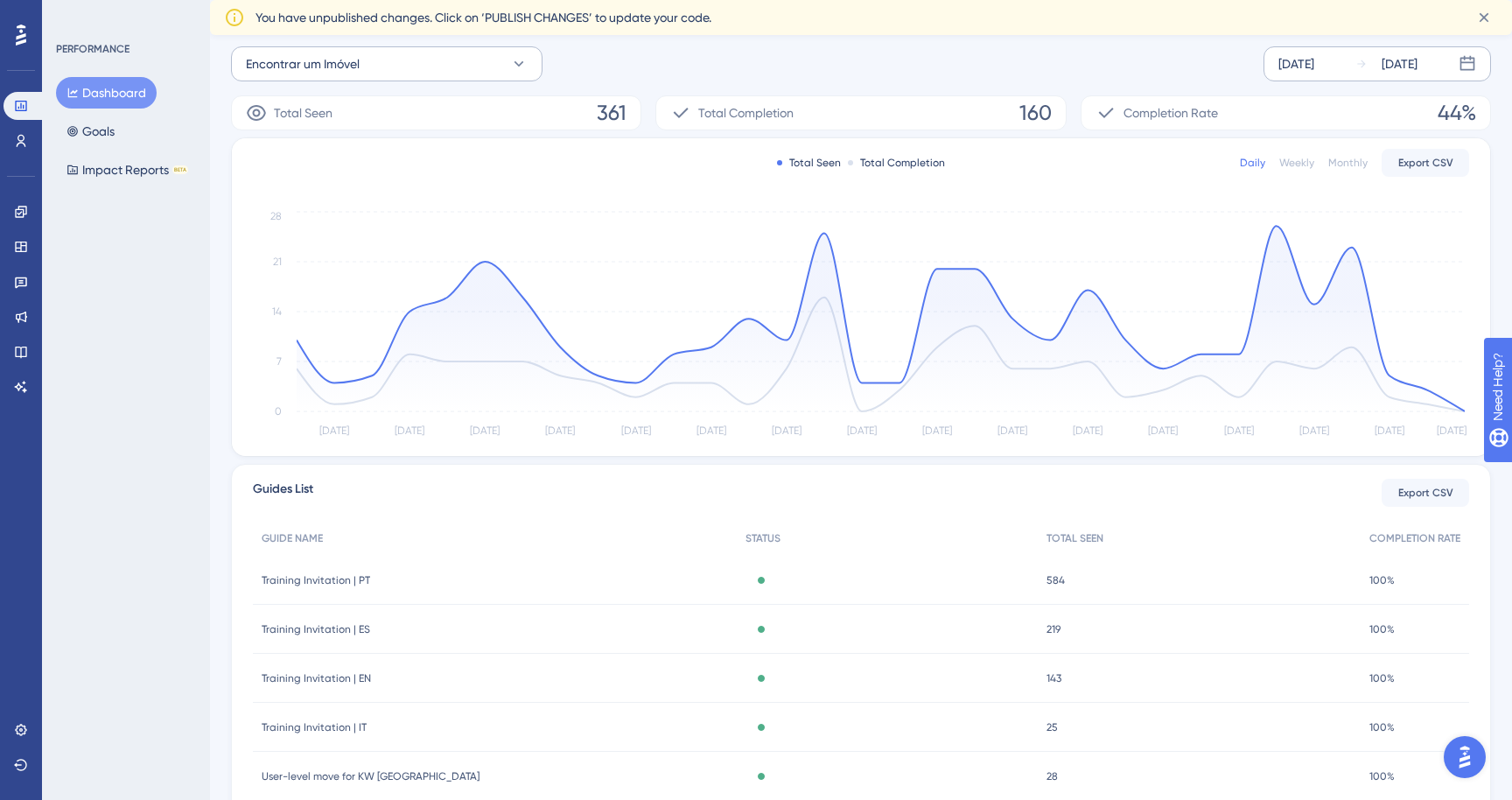
click at [357, 69] on span "Encontrar um Imóvel" at bounding box center [303, 63] width 114 height 21
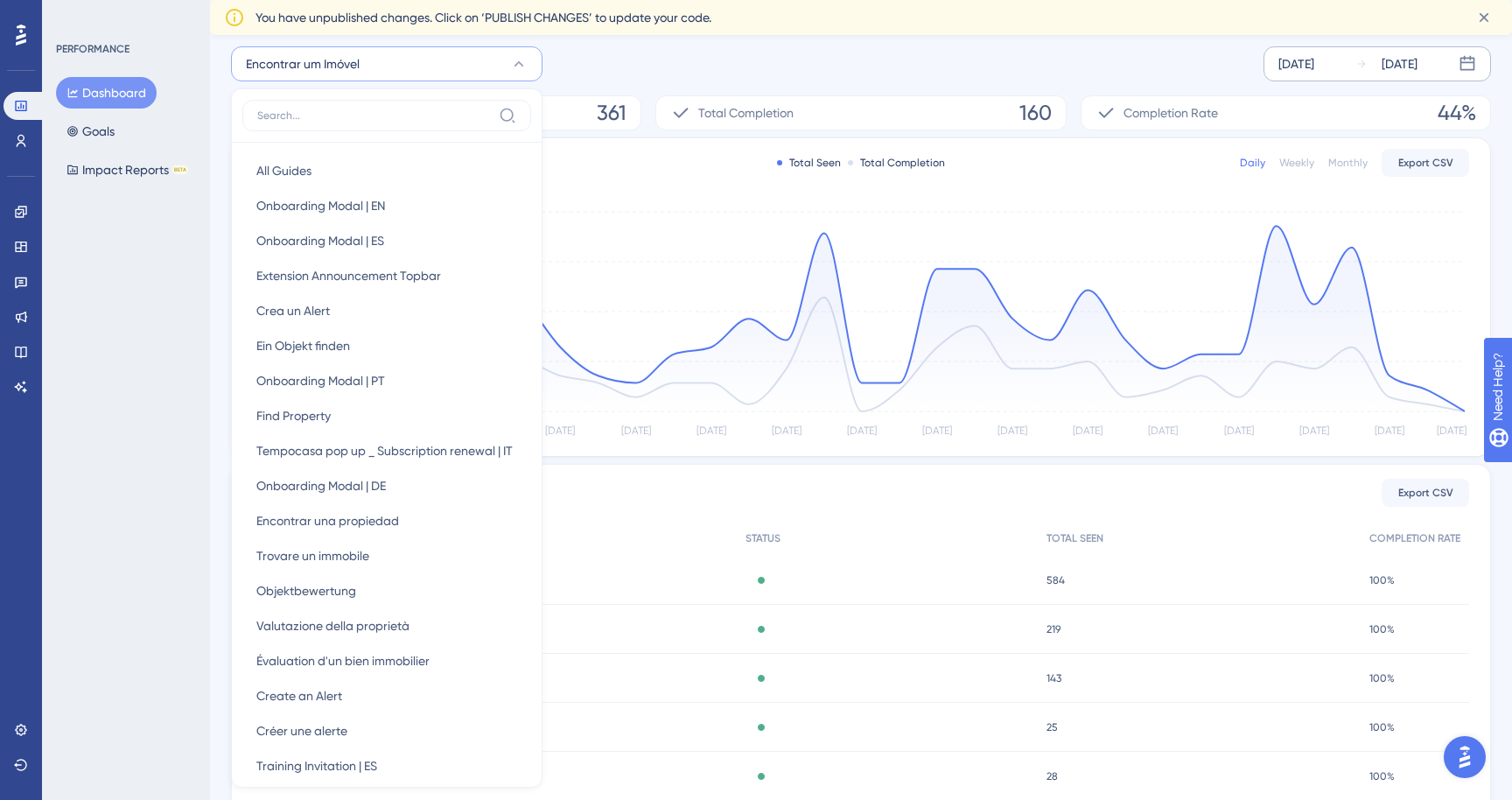
scroll to position [236, 0]
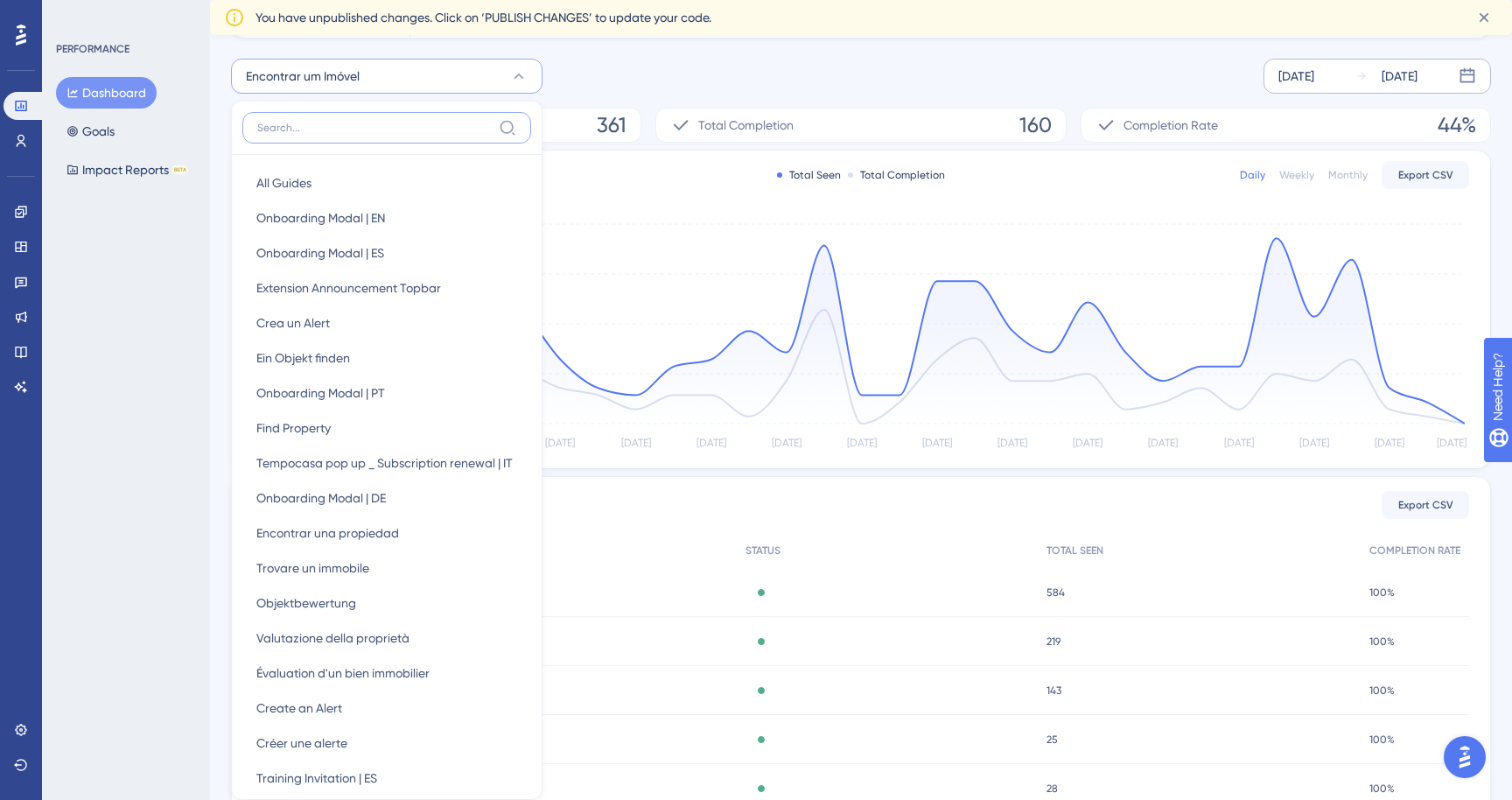
click at [300, 120] on input at bounding box center [374, 128] width 235 height 14
paste input "Trouver une propriété"
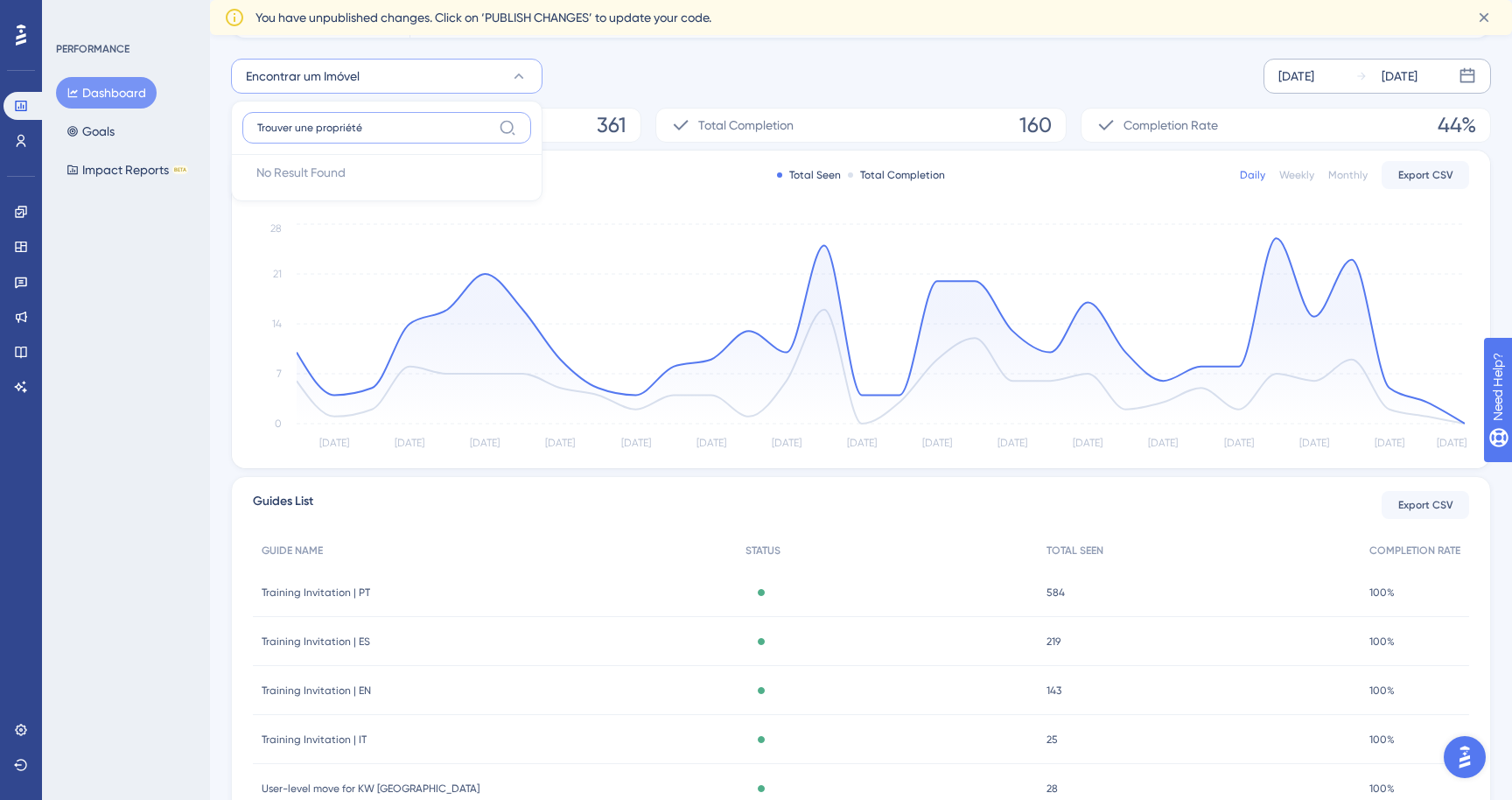
click at [328, 126] on input "Trouver une propriété" at bounding box center [374, 128] width 235 height 14
type input "Trouver"
click at [333, 189] on span "Trouver un bien" at bounding box center [298, 182] width 85 height 21
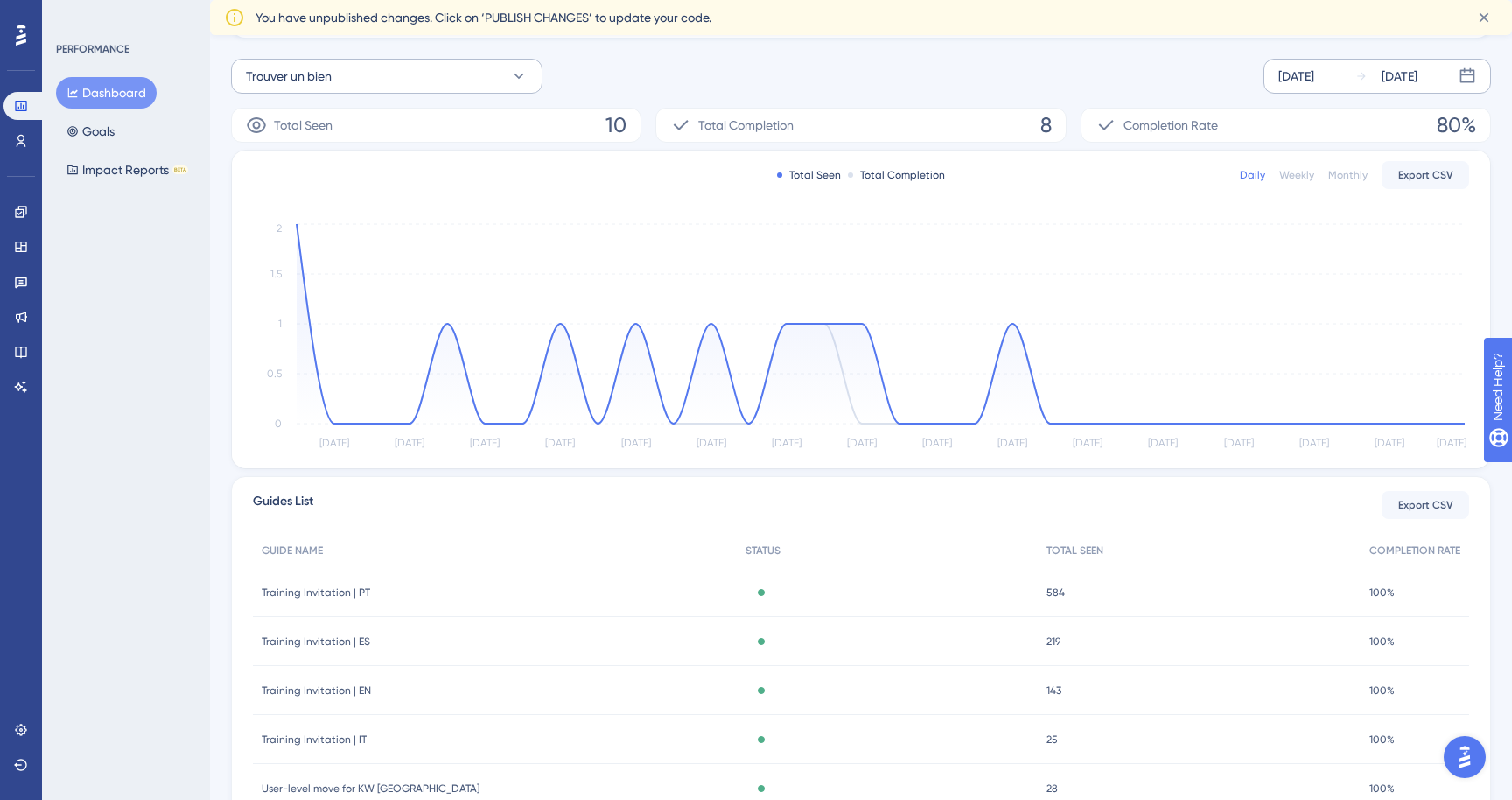
click at [392, 79] on button "Trouver un bien" at bounding box center [387, 76] width 312 height 35
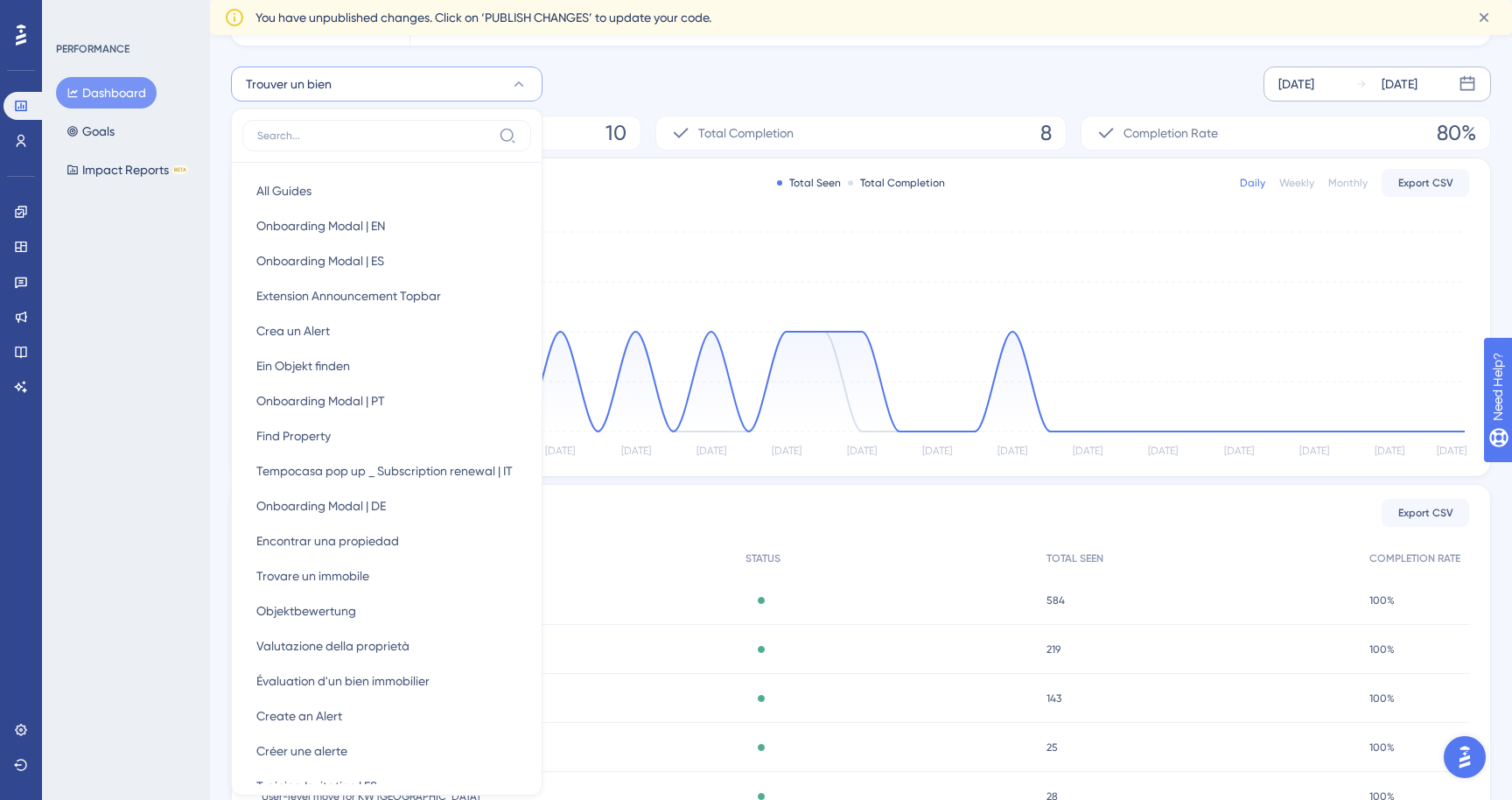
click at [323, 128] on label at bounding box center [387, 135] width 289 height 31
click at [323, 129] on input at bounding box center [374, 136] width 235 height 14
paste input "Encontrar Propriedade"
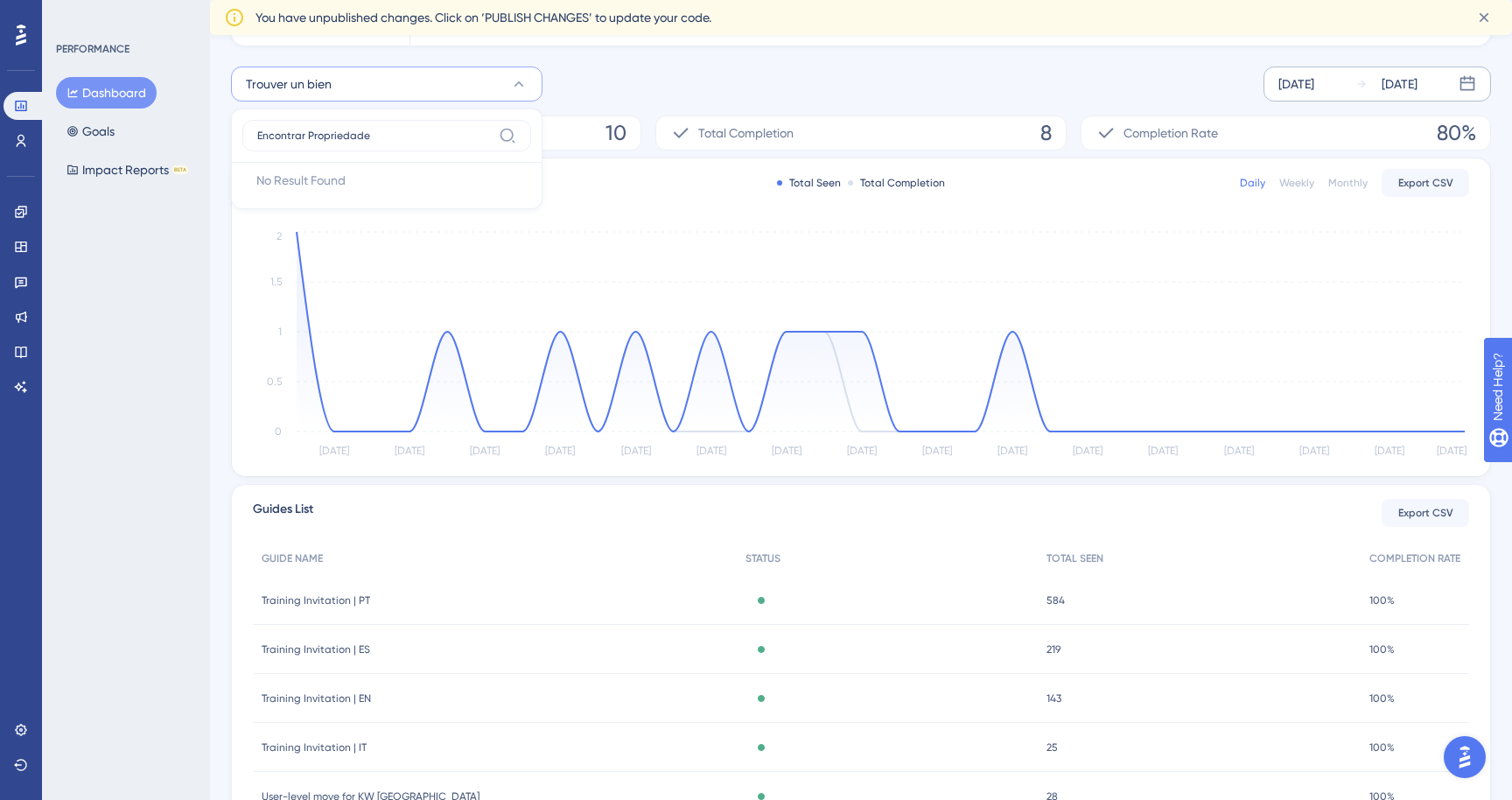
click at [325, 143] on label "Encontrar Propriedade" at bounding box center [387, 135] width 289 height 31
click at [325, 143] on input "Encontrar Propriedade" at bounding box center [374, 136] width 235 height 14
click at [325, 143] on label "Encontrar Propriedade" at bounding box center [387, 135] width 289 height 31
click at [325, 143] on input "Encontrar Propriedade" at bounding box center [374, 136] width 235 height 14
click at [323, 129] on input "Encontrar Propriedade" at bounding box center [374, 136] width 235 height 14
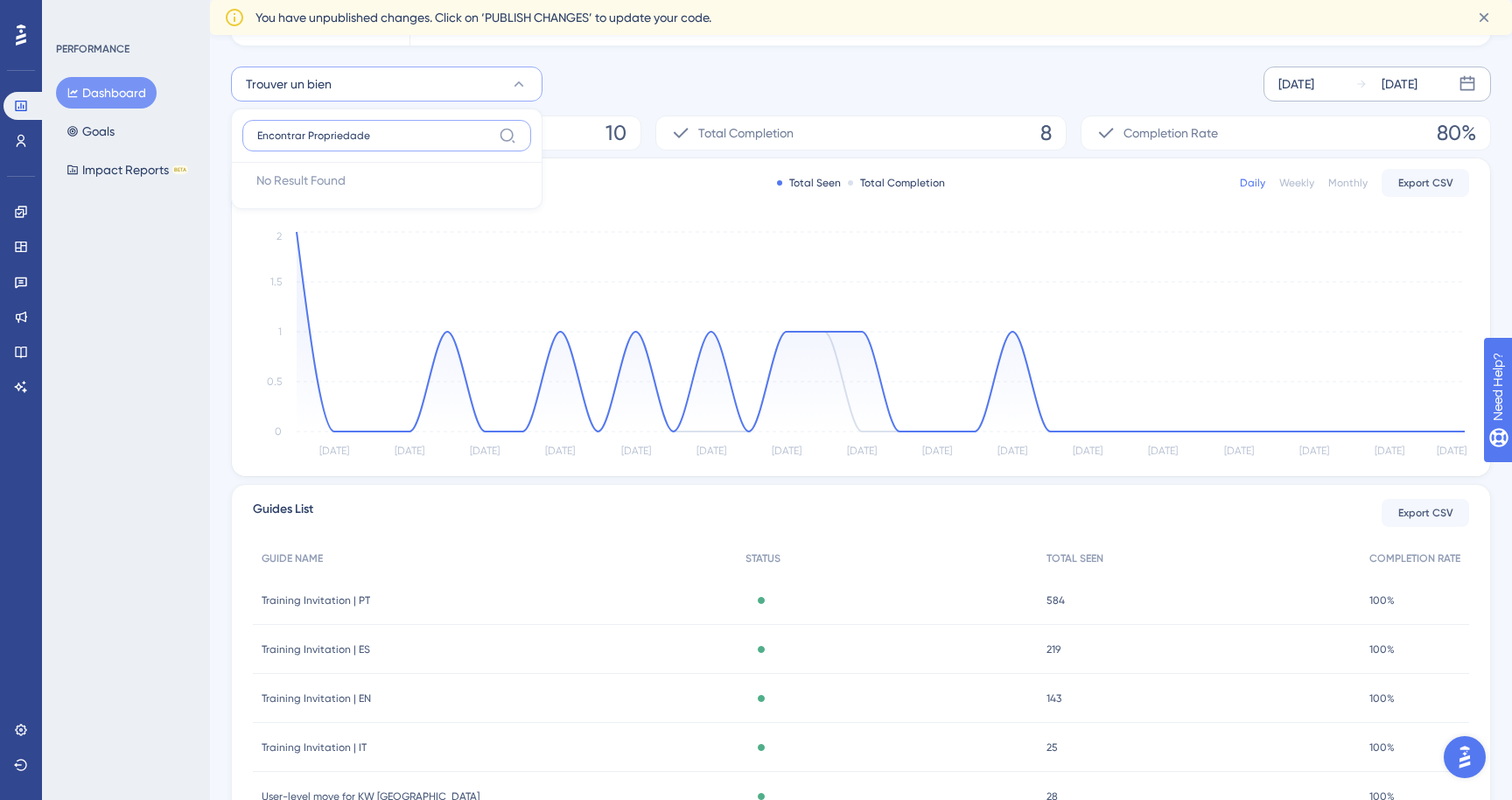
click at [323, 129] on input "Encontrar Propriedade" at bounding box center [374, 136] width 235 height 14
type input "Encontrar"
click at [327, 231] on span "Encontrar um Imóvel" at bounding box center [313, 225] width 114 height 21
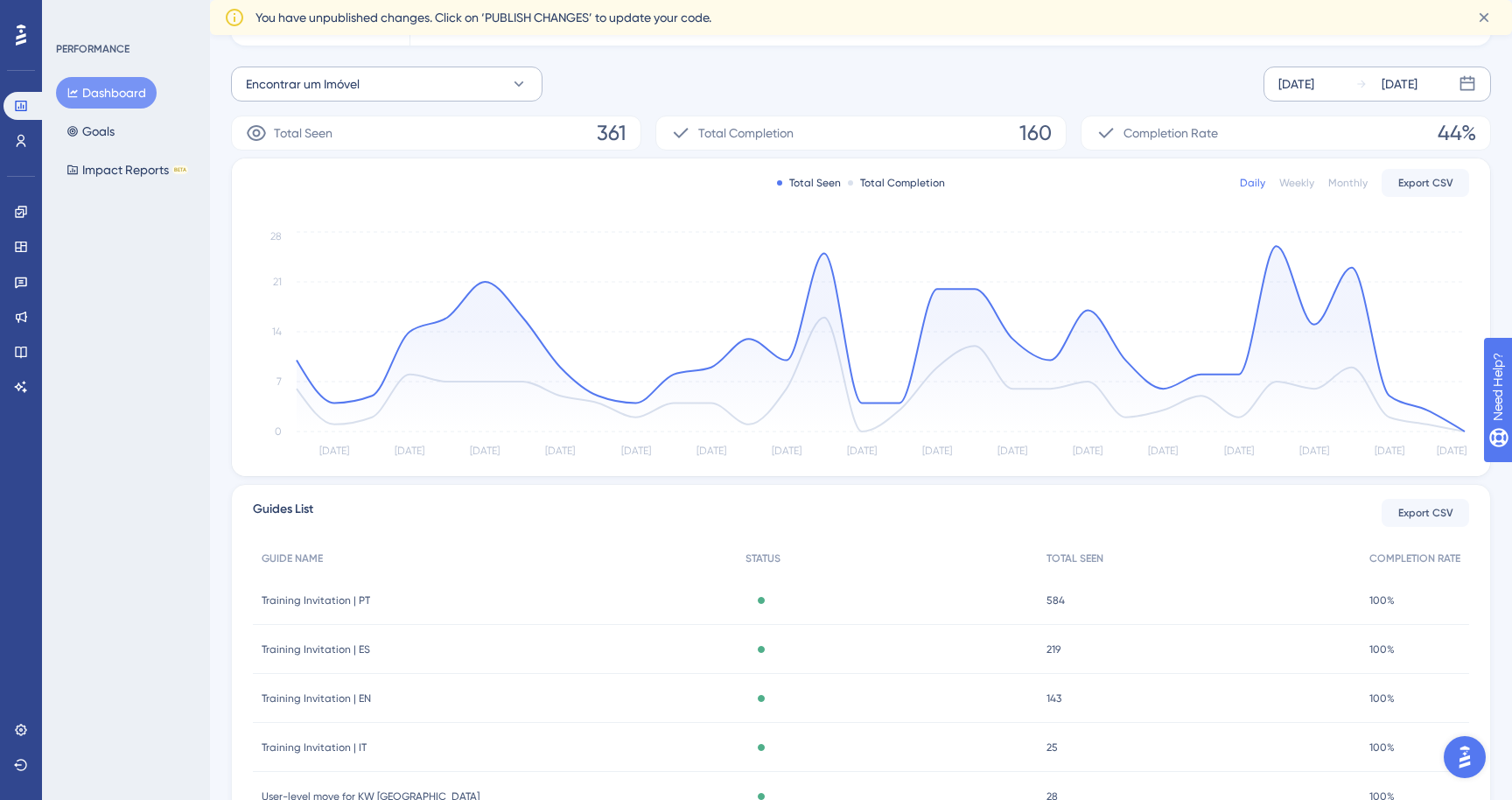
click at [347, 83] on span "Encontrar um Imóvel" at bounding box center [303, 84] width 114 height 21
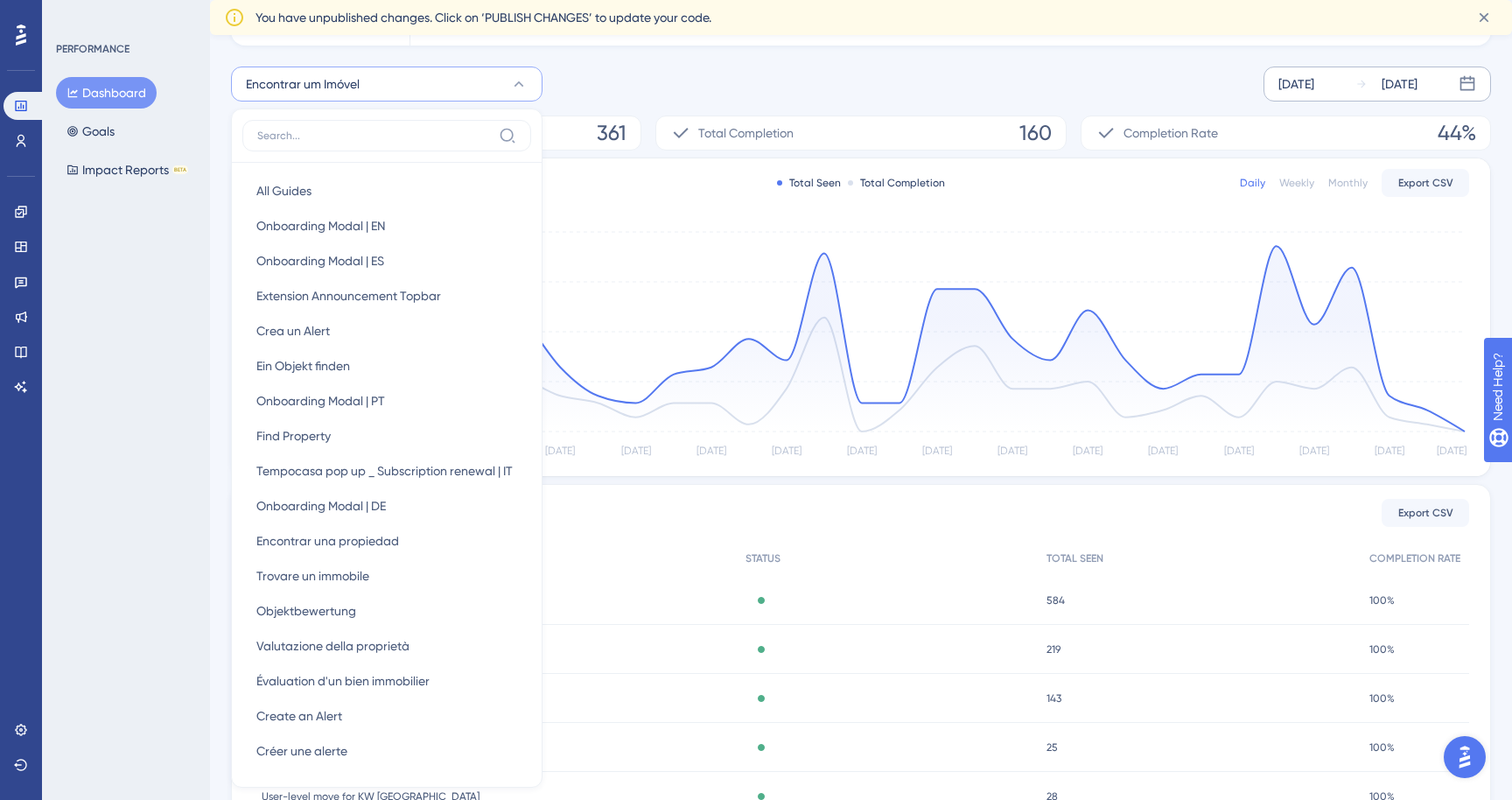
scroll to position [254, 0]
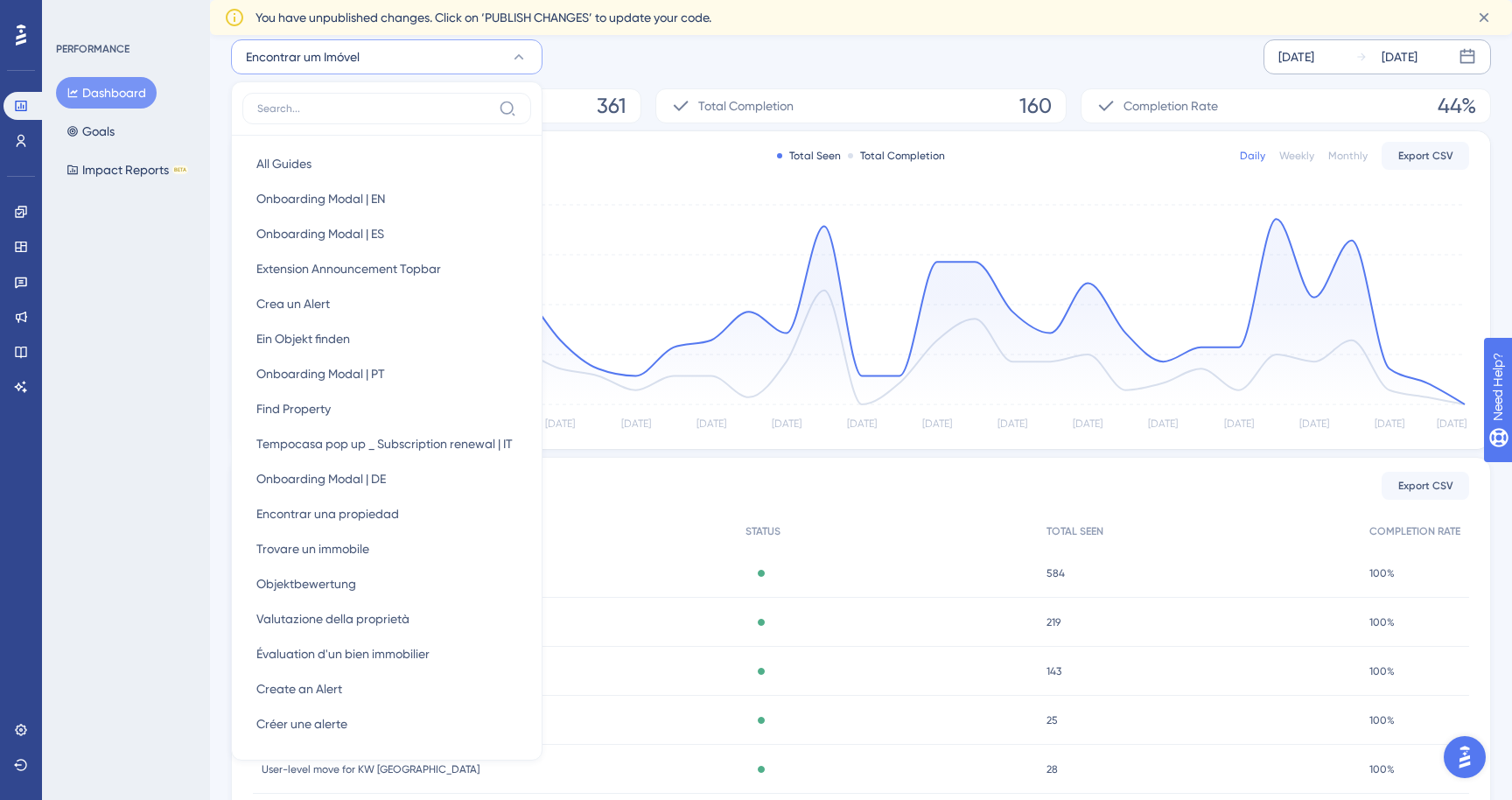
click at [326, 121] on label at bounding box center [387, 108] width 289 height 31
click at [326, 116] on input at bounding box center [374, 109] width 235 height 14
paste input "Property Valuation"
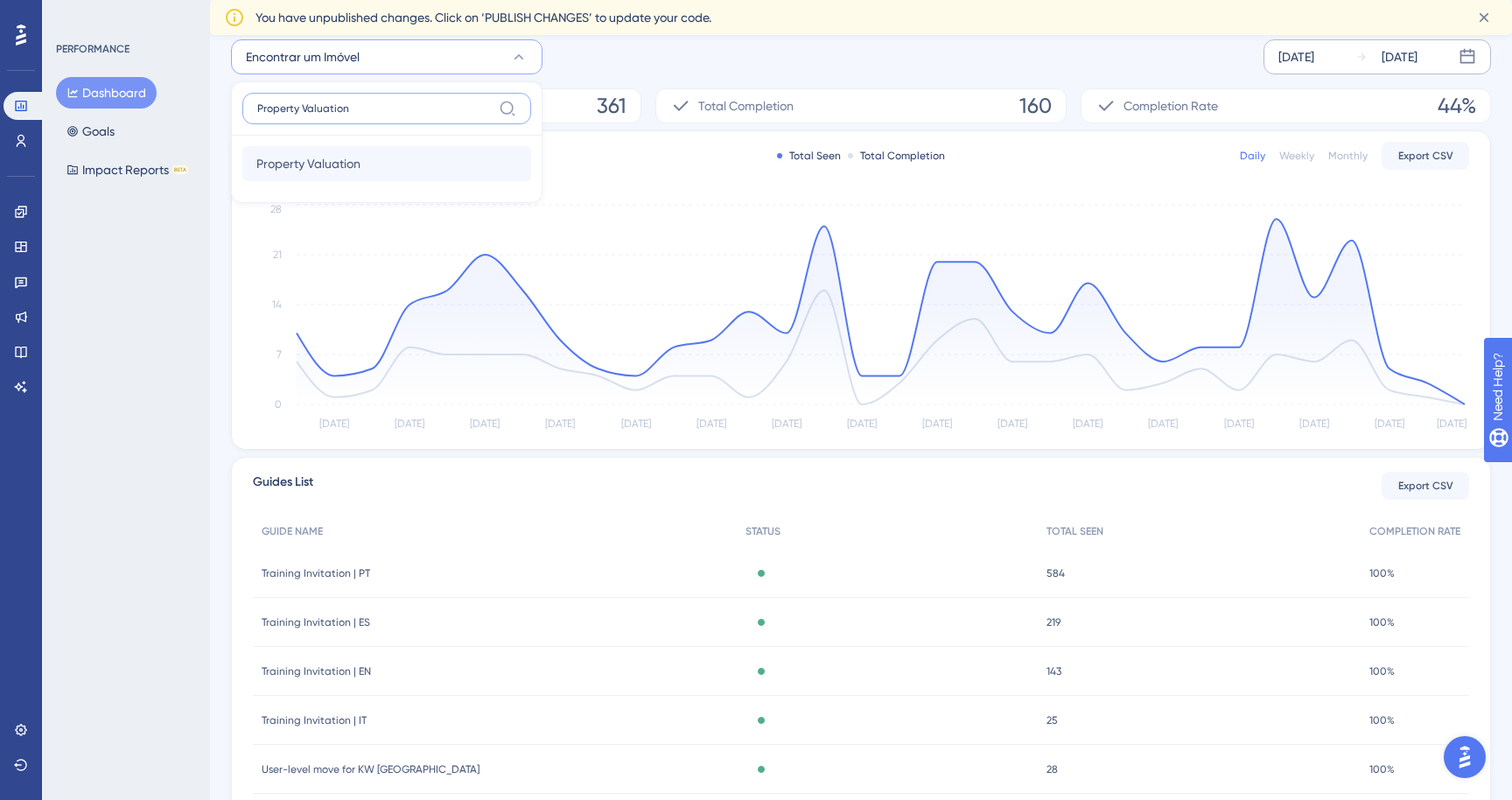
type input "Property Valuation"
click at [315, 149] on button "Property Valuation Property Valuation" at bounding box center [387, 164] width 289 height 35
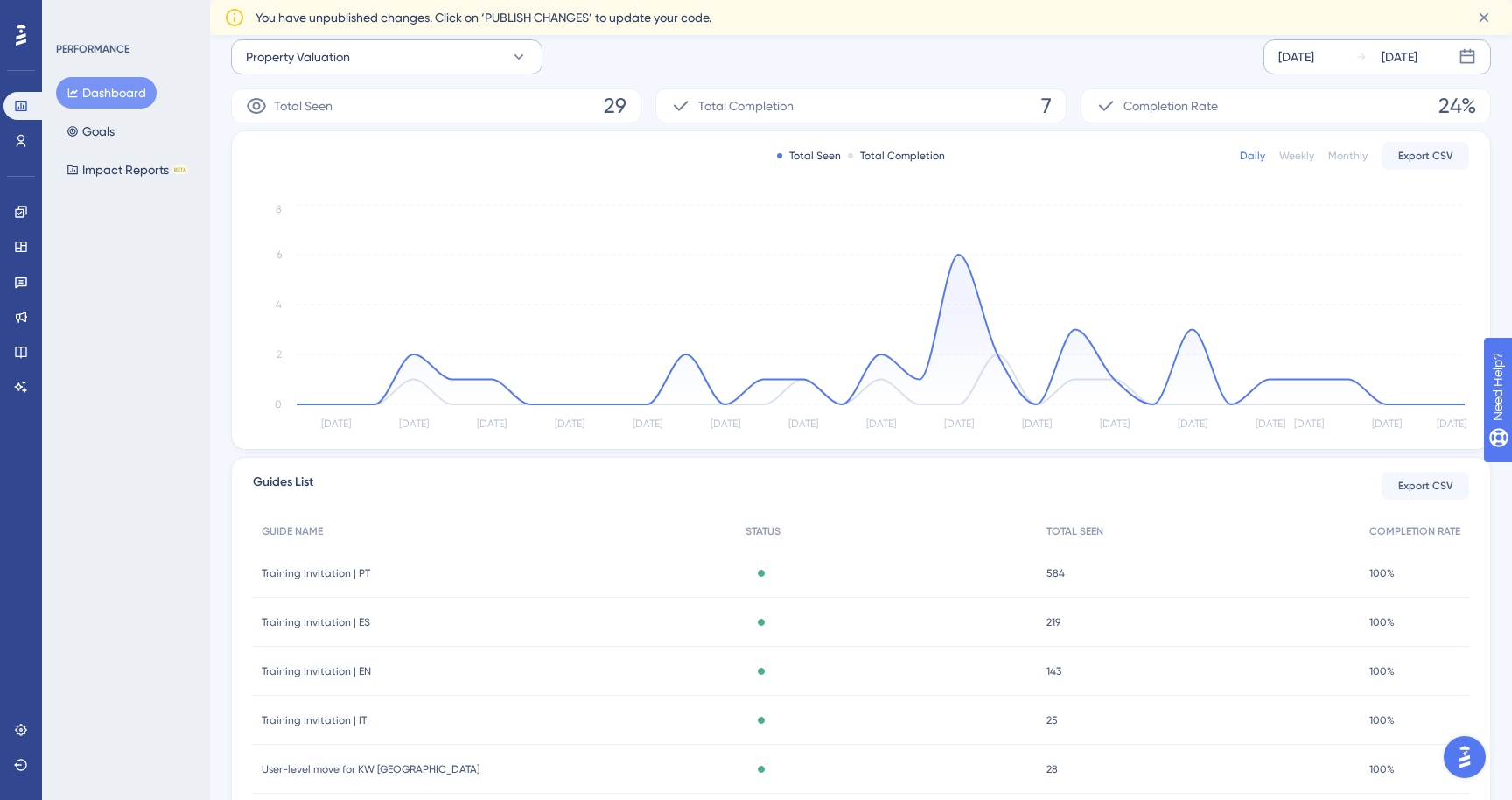
click at [437, 55] on button "Property Valuation" at bounding box center [387, 57] width 312 height 35
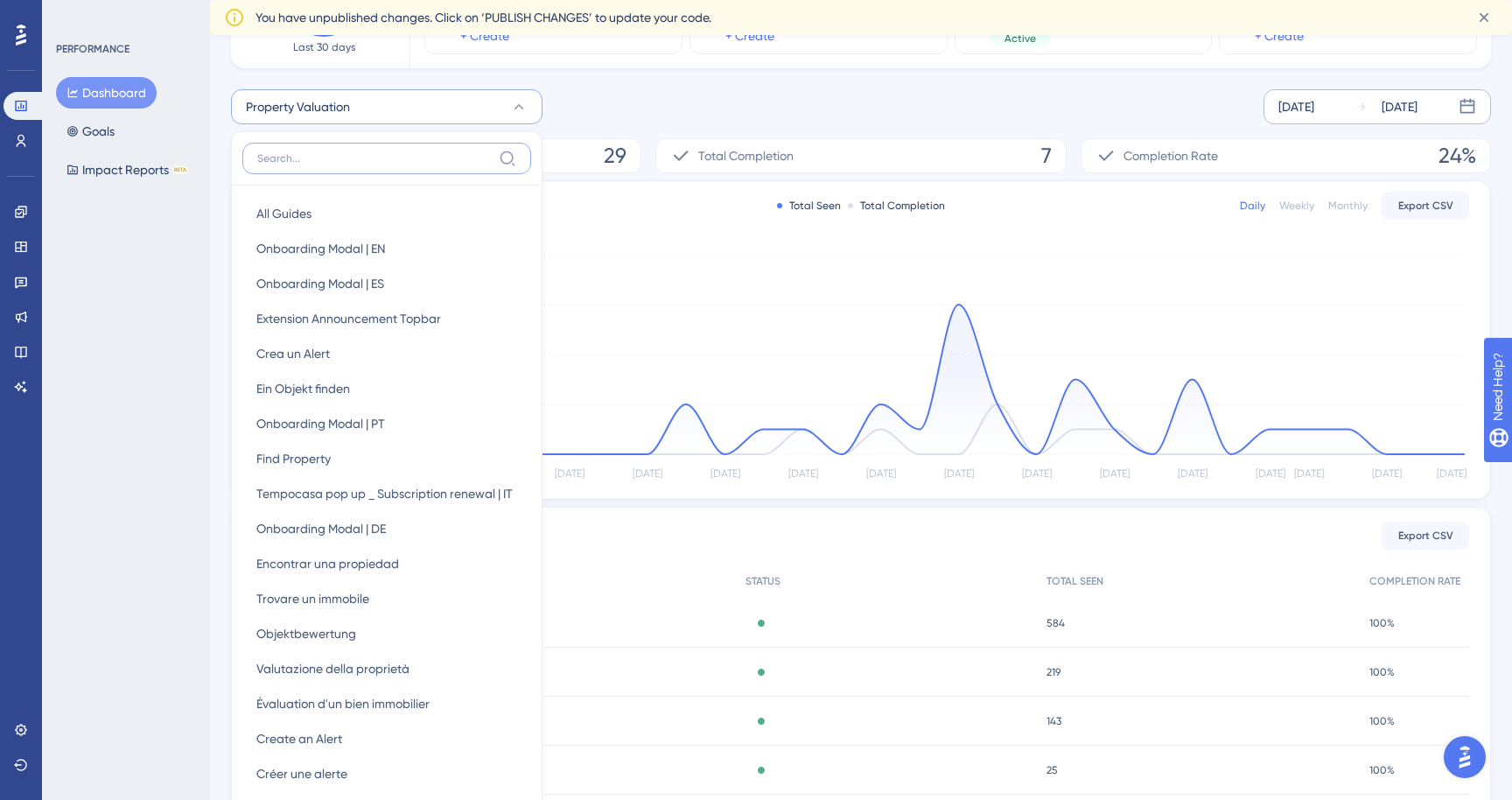
click at [311, 153] on input at bounding box center [374, 158] width 235 height 14
paste input "Évaluation immobilière"
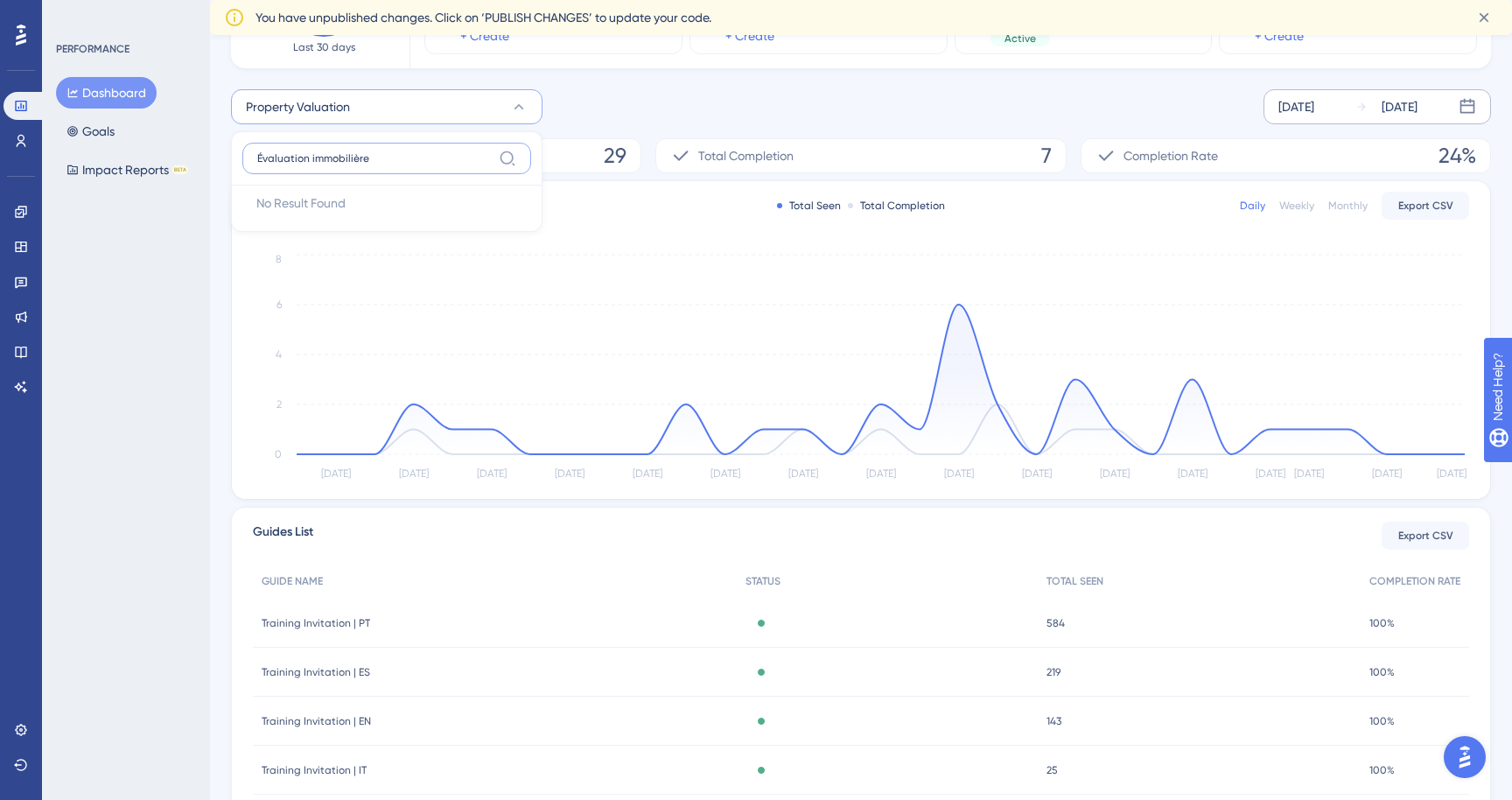
click at [313, 164] on input "Évaluation immobilière" at bounding box center [374, 158] width 235 height 14
type input "Évaluation"
click at [335, 218] on span "Évaluation d'un bien immobilier" at bounding box center [342, 213] width 173 height 21
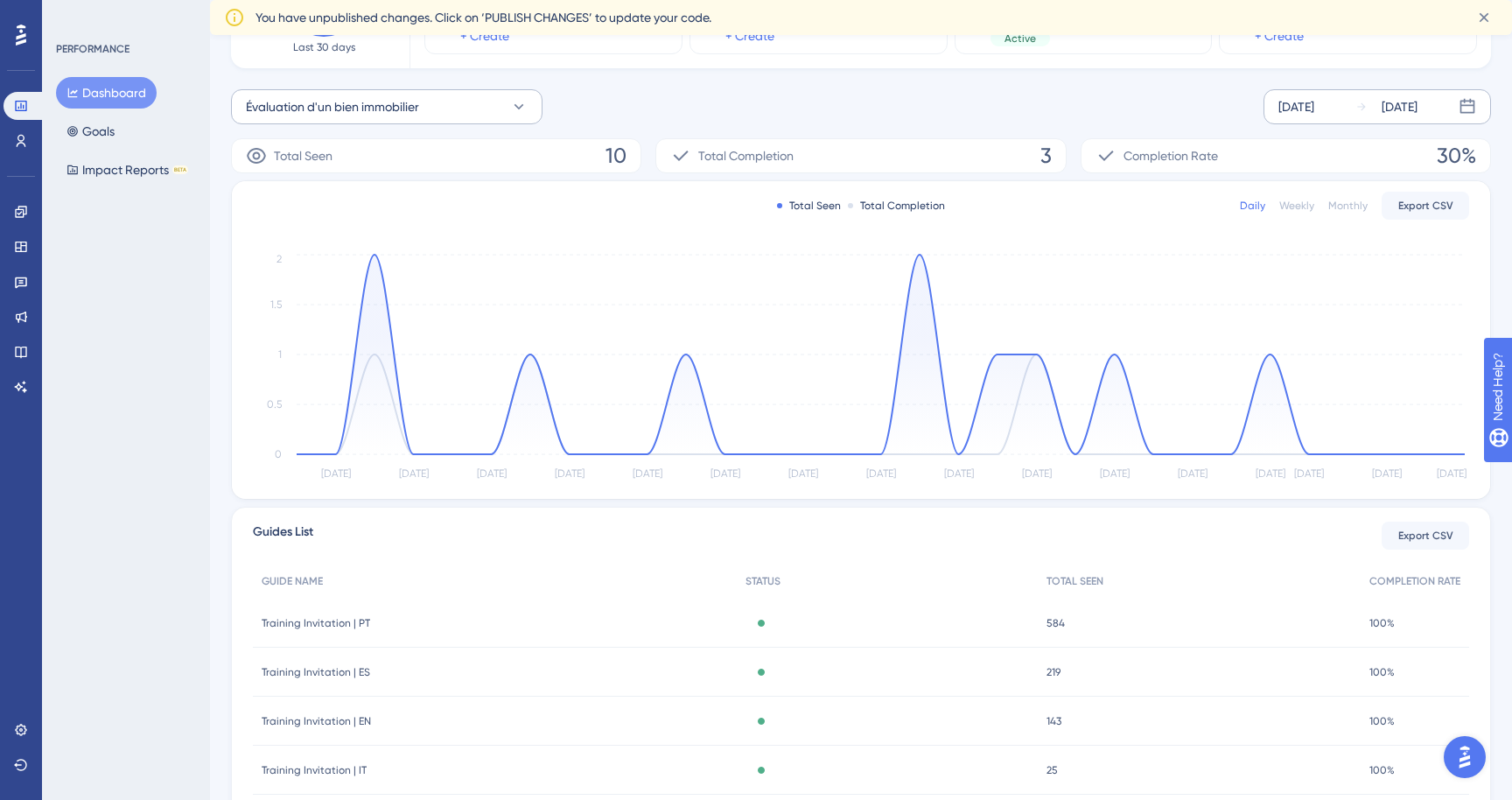
click at [452, 103] on button "Évaluation d'un bien immobilier" at bounding box center [387, 106] width 312 height 35
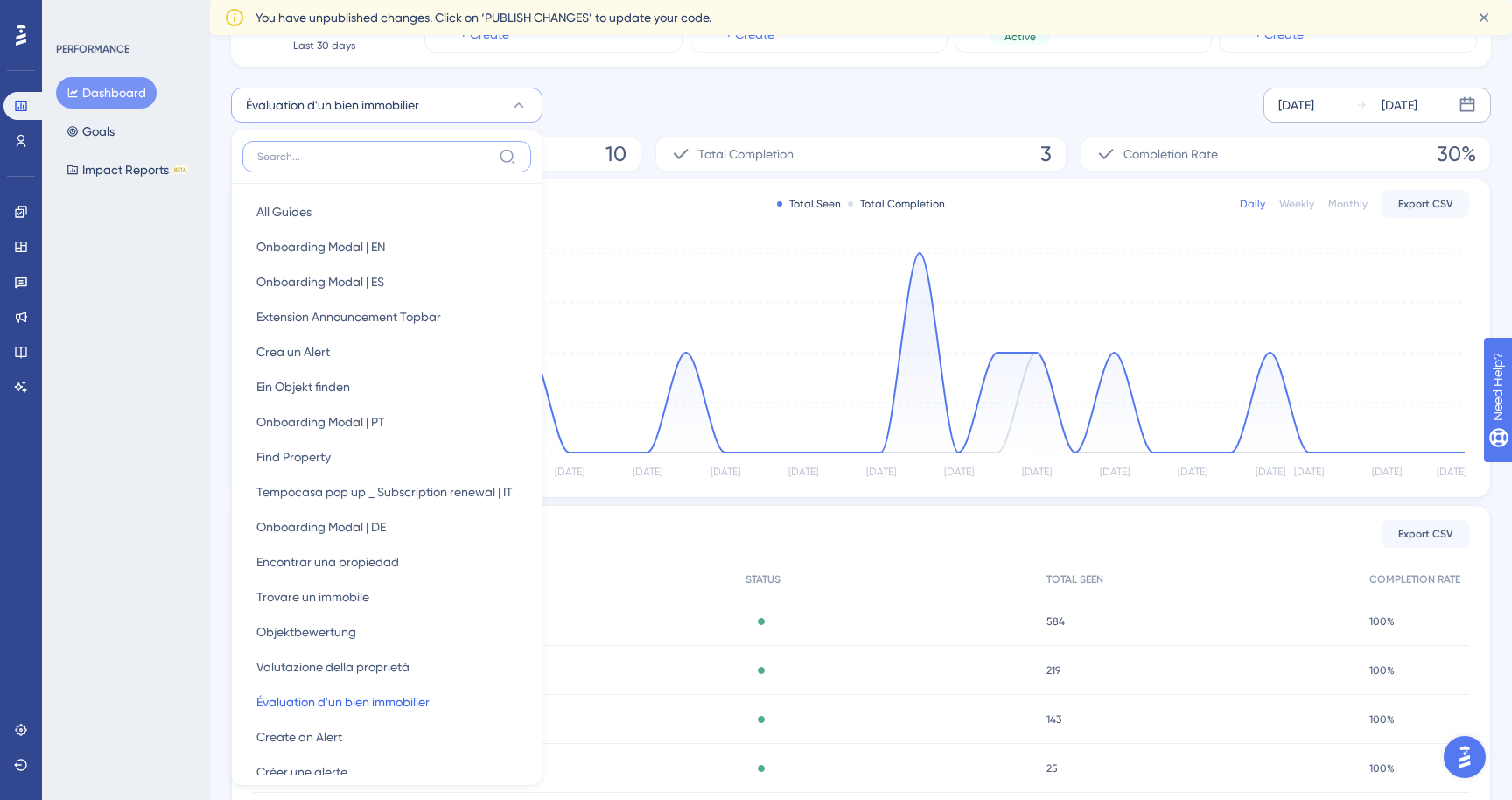
click at [378, 154] on input at bounding box center [374, 156] width 235 height 14
paste input "Valutazione della proprietà"
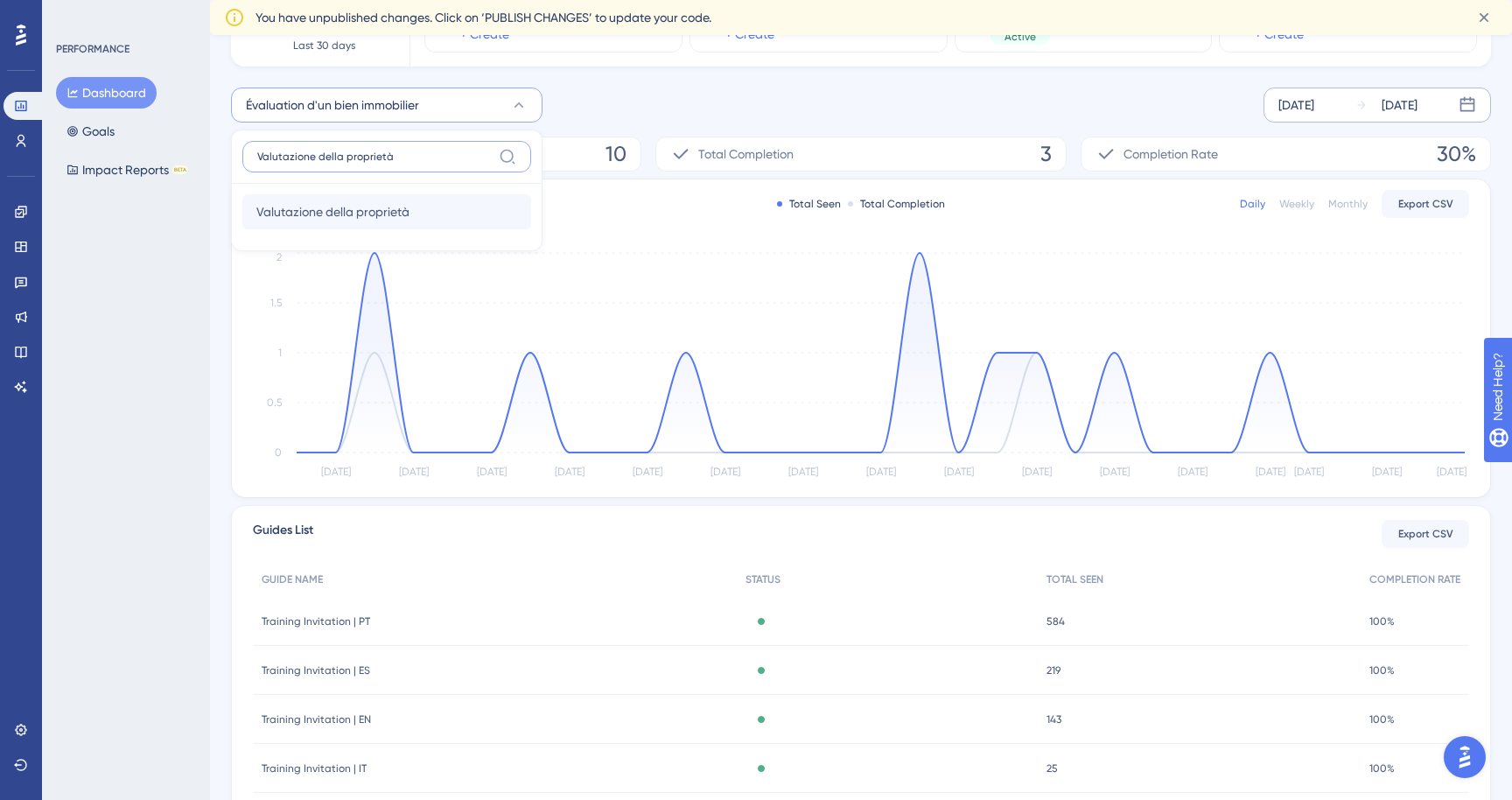
type input "Valutazione della proprietà"
click at [346, 218] on span "Valutazione della proprietà" at bounding box center [333, 211] width 153 height 21
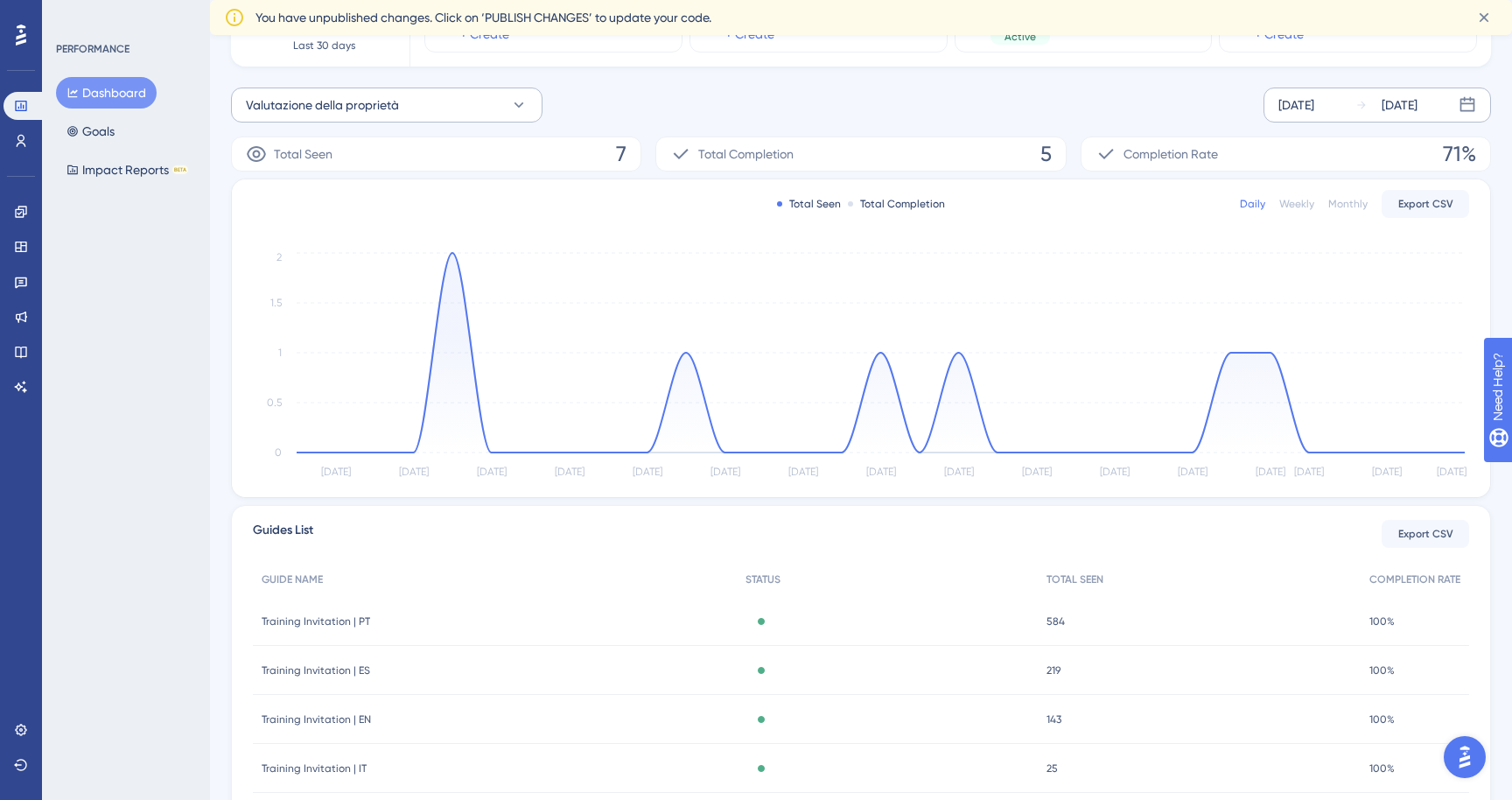
click at [461, 109] on button "Valutazione della proprietà" at bounding box center [387, 104] width 312 height 35
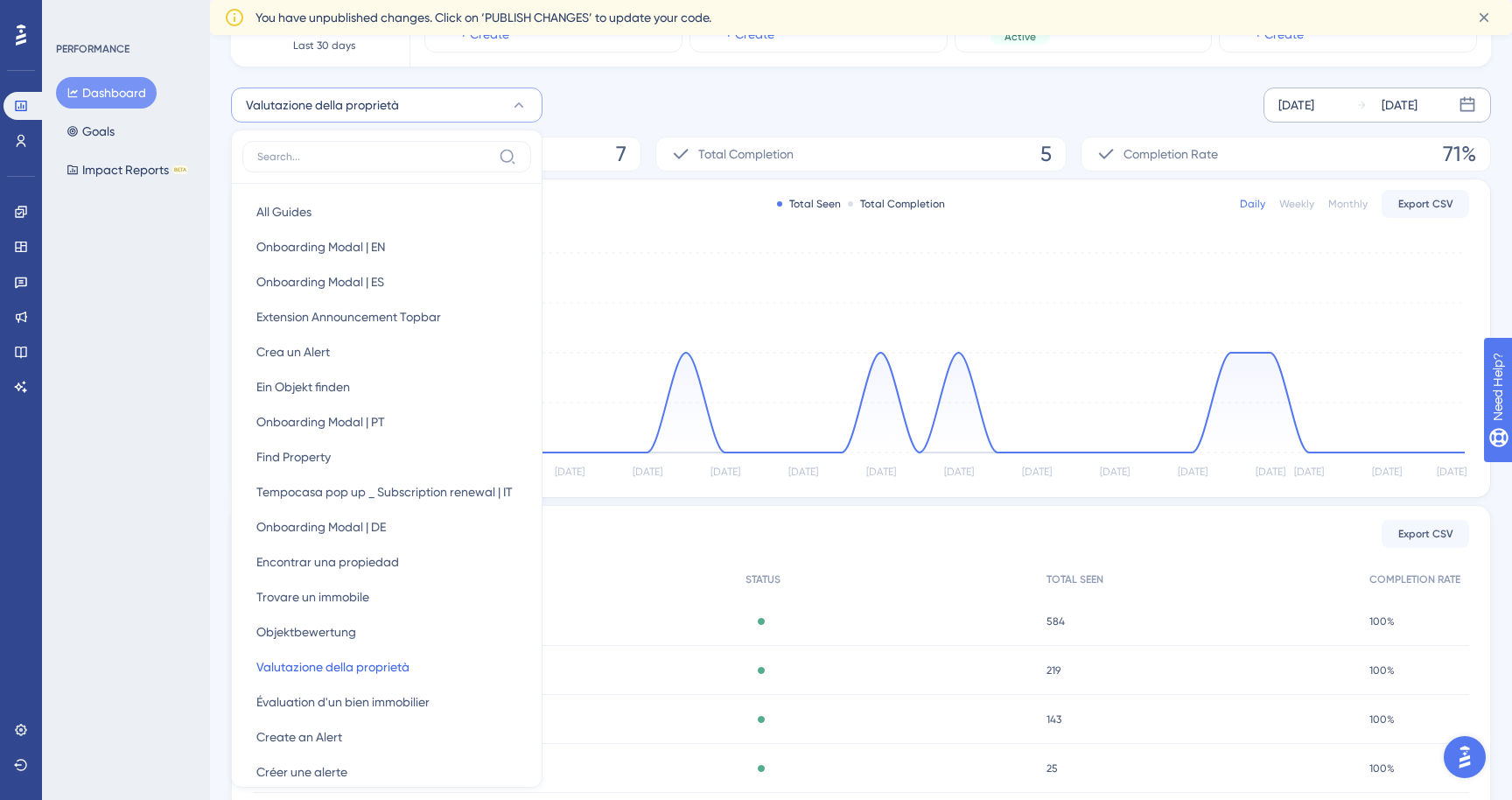
scroll to position [193, 0]
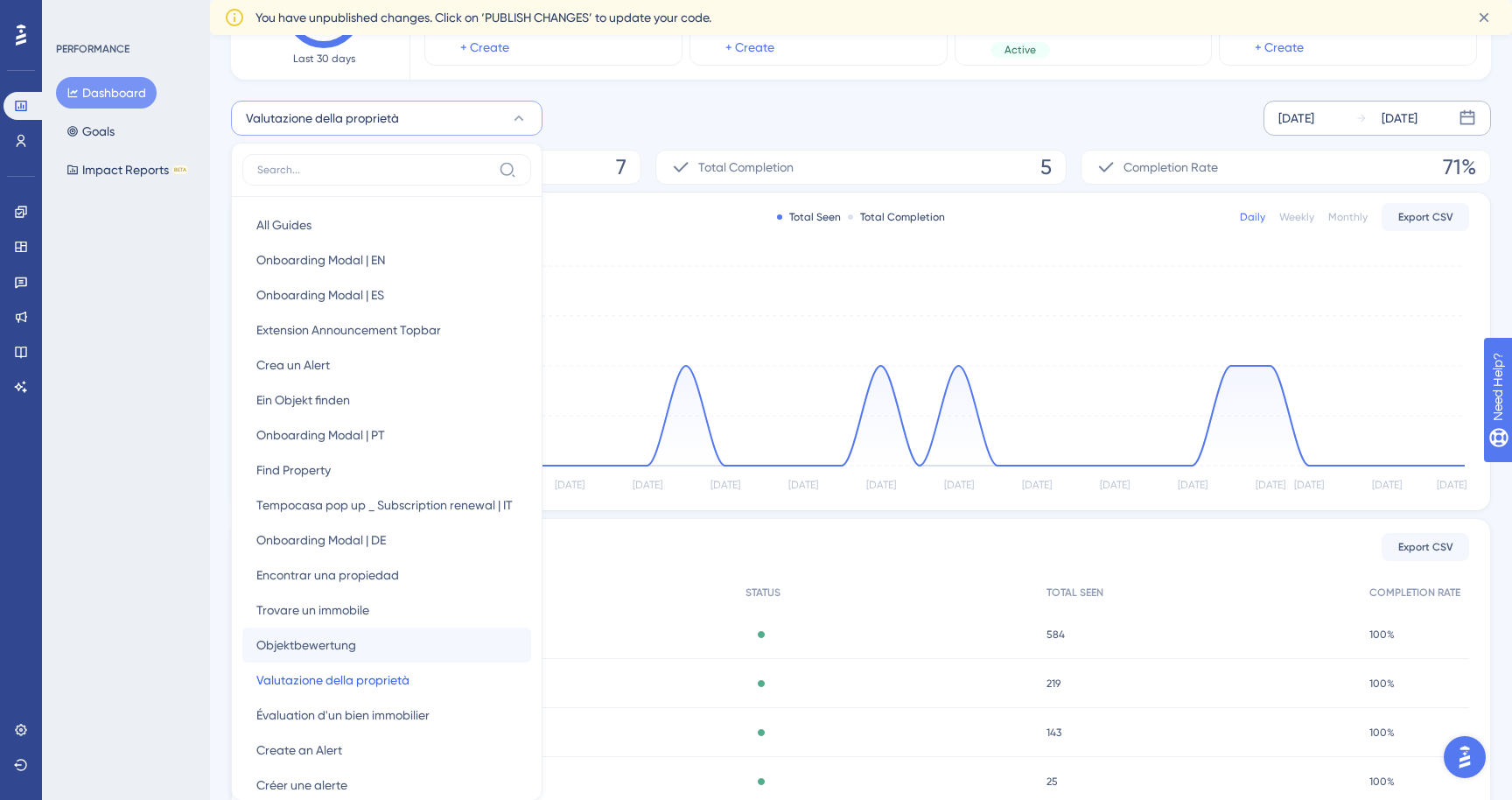
click at [380, 643] on button "Objektbewertung Objektbewertung" at bounding box center [387, 644] width 289 height 35
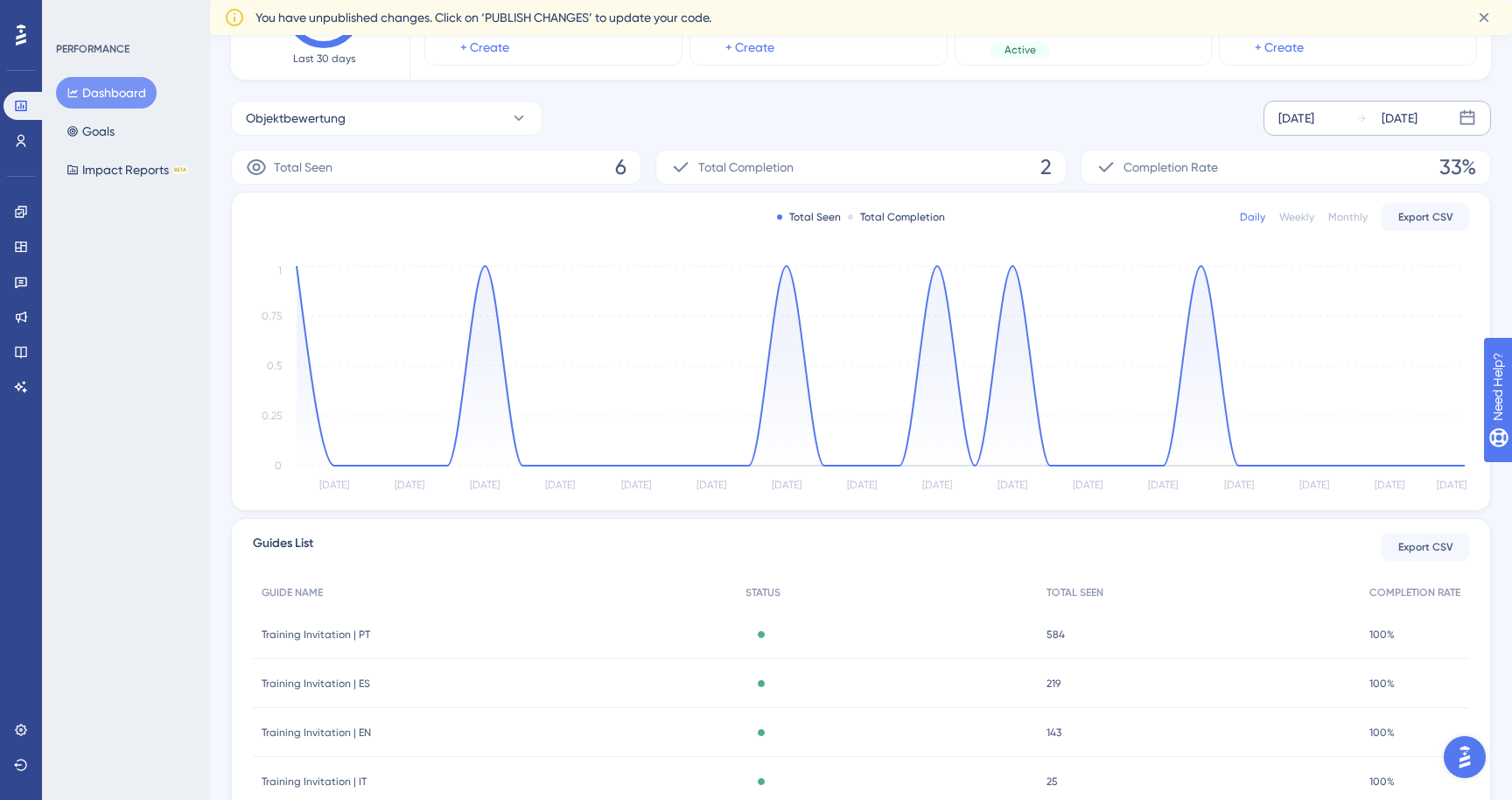
click at [1384, 108] on div "Oct 06 2025" at bounding box center [1400, 118] width 36 height 21
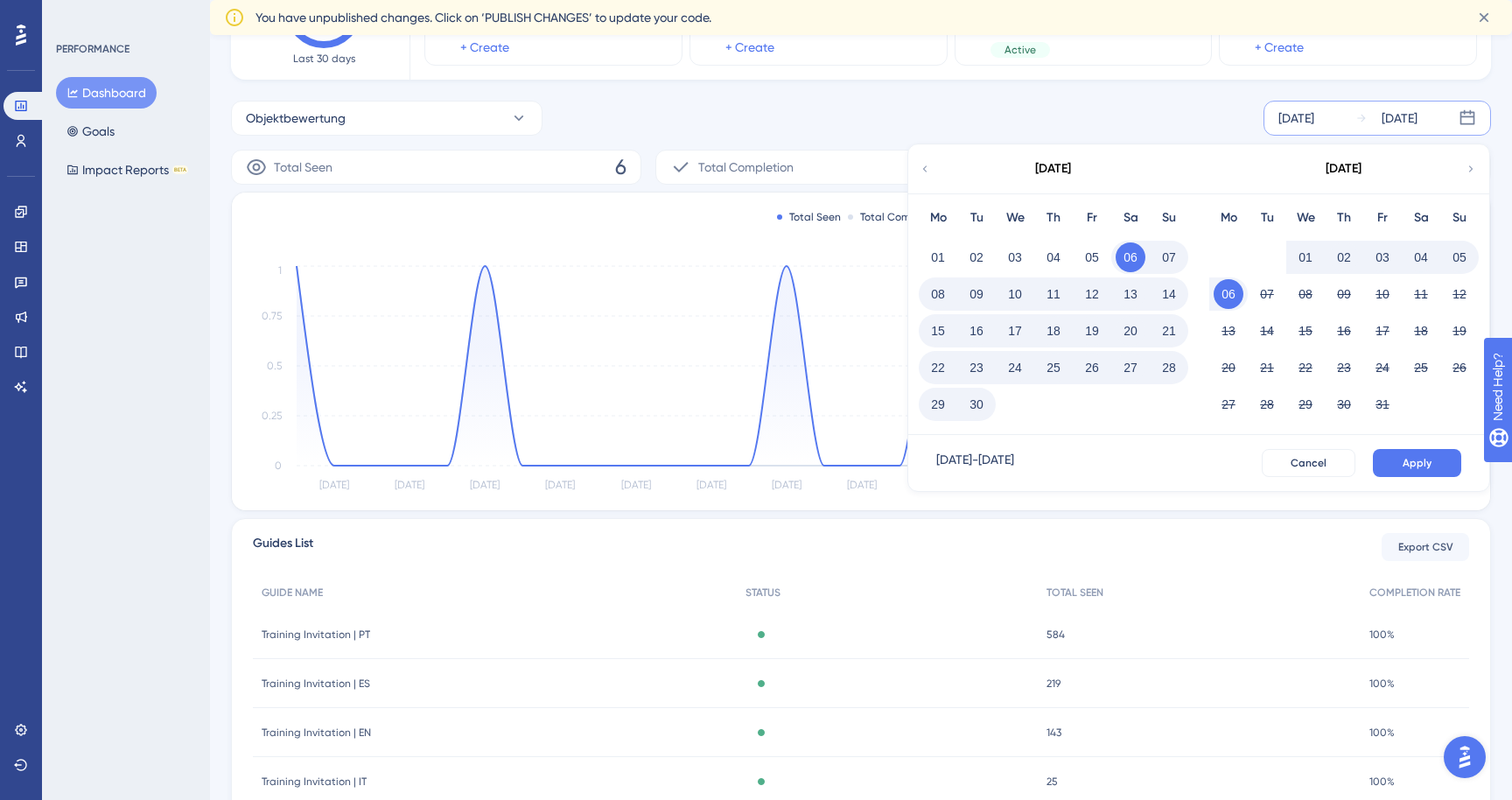
click at [921, 166] on icon at bounding box center [925, 169] width 13 height 16
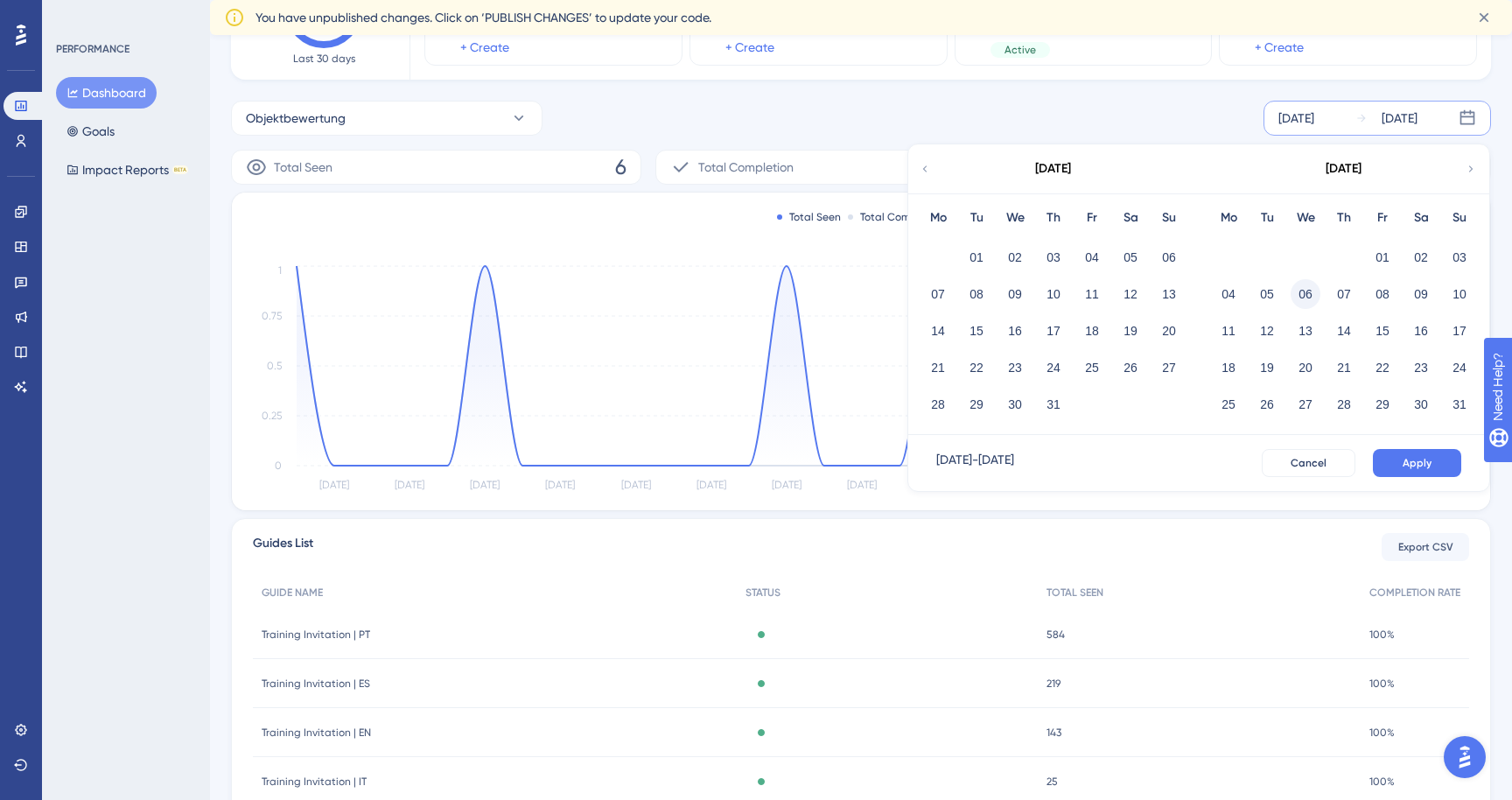
click at [1308, 284] on button "06" at bounding box center [1305, 294] width 30 height 30
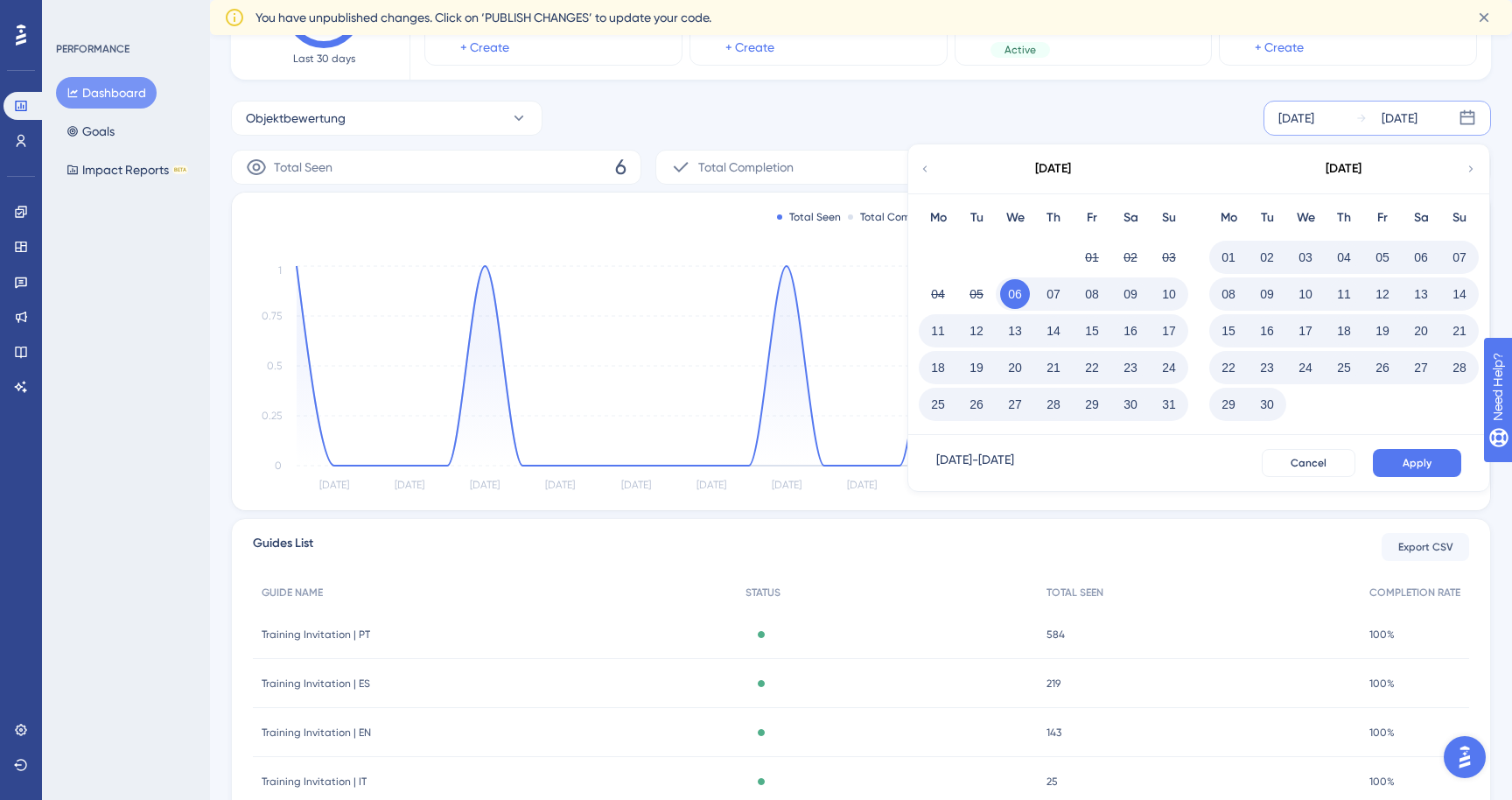
click at [1375, 253] on button "05" at bounding box center [1383, 257] width 30 height 30
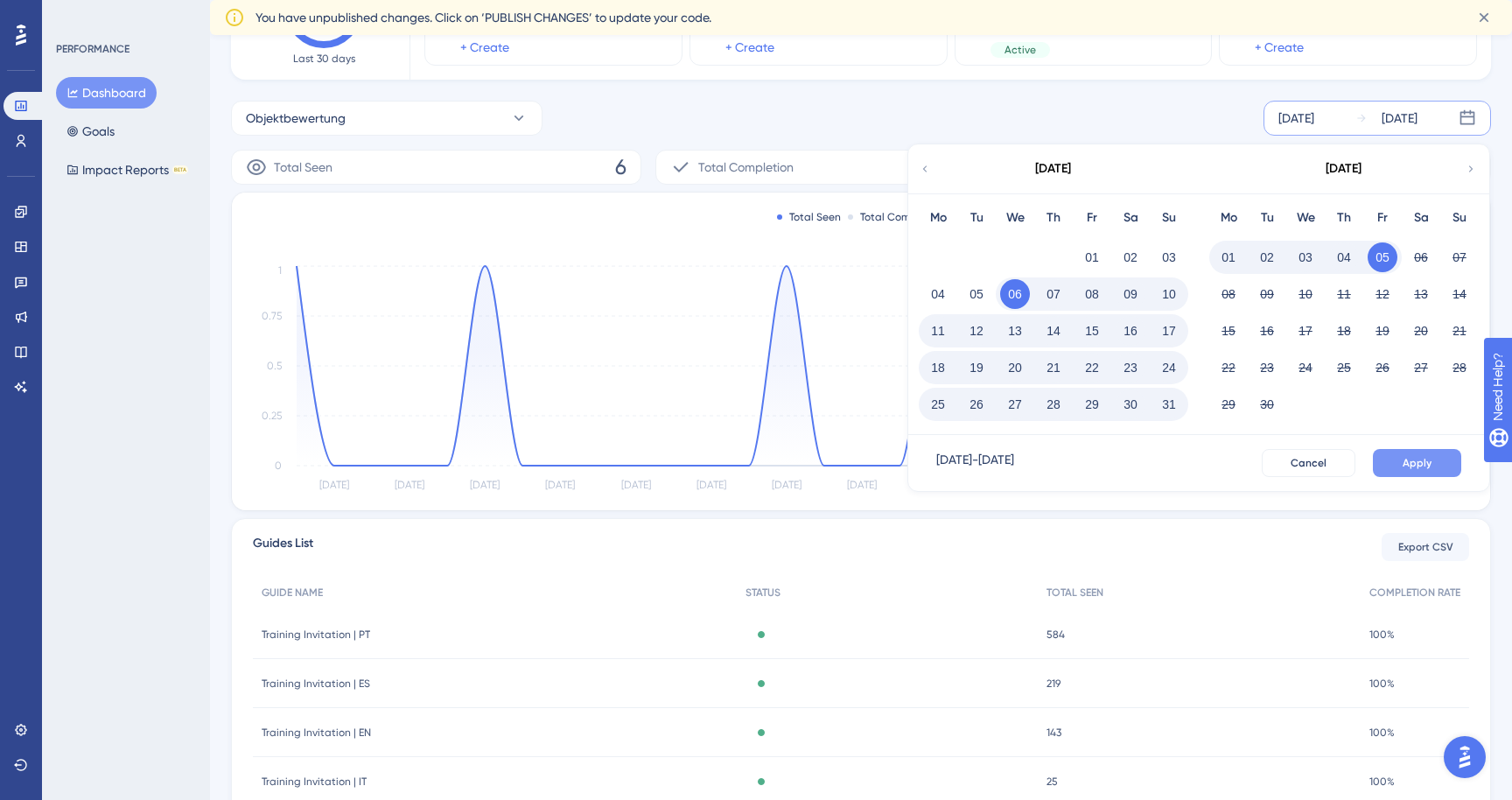
click at [1427, 464] on span "Apply" at bounding box center [1418, 463] width 29 height 14
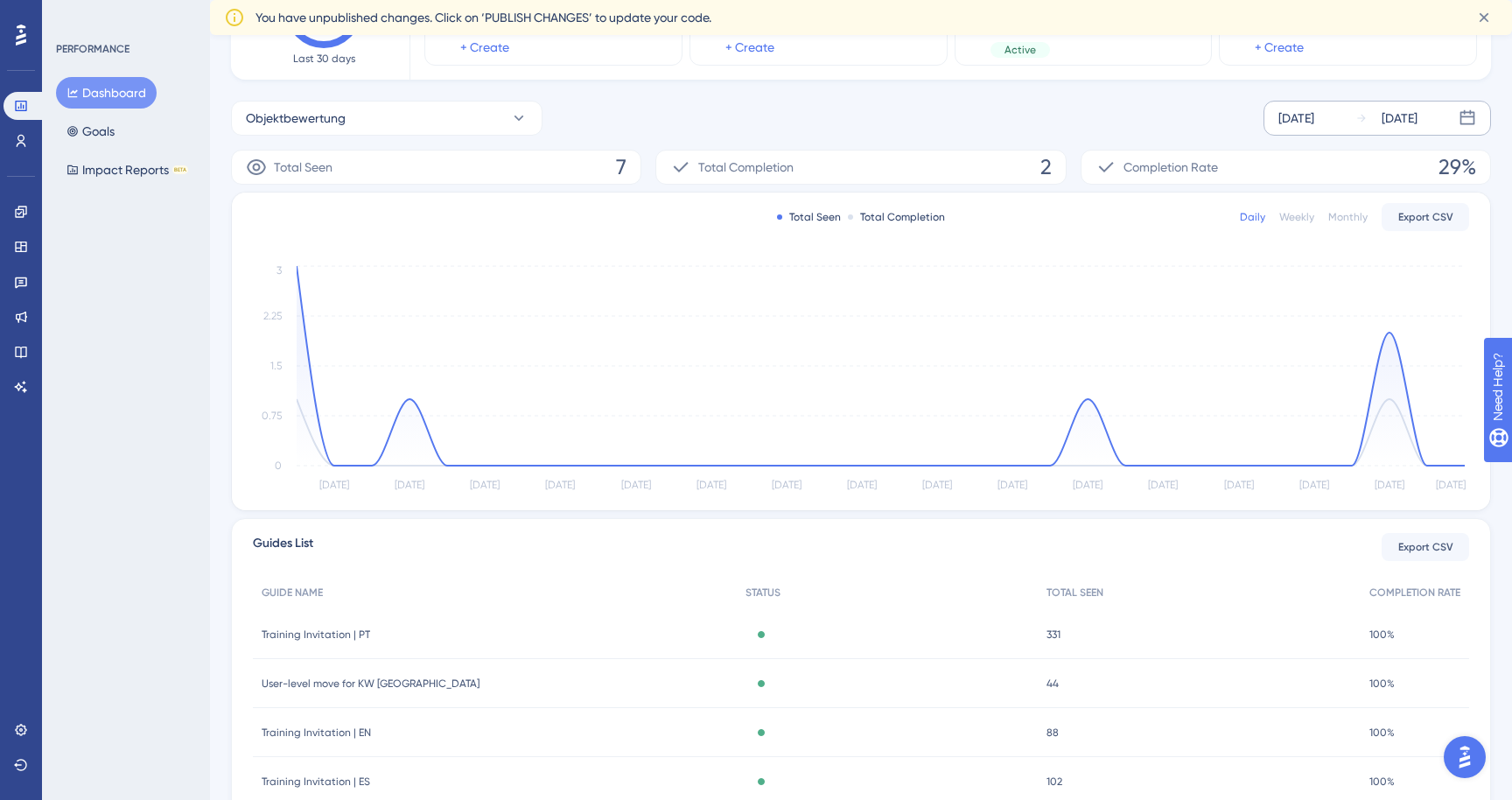
click at [1312, 114] on div "Aug 06 2025" at bounding box center [1296, 118] width 36 height 21
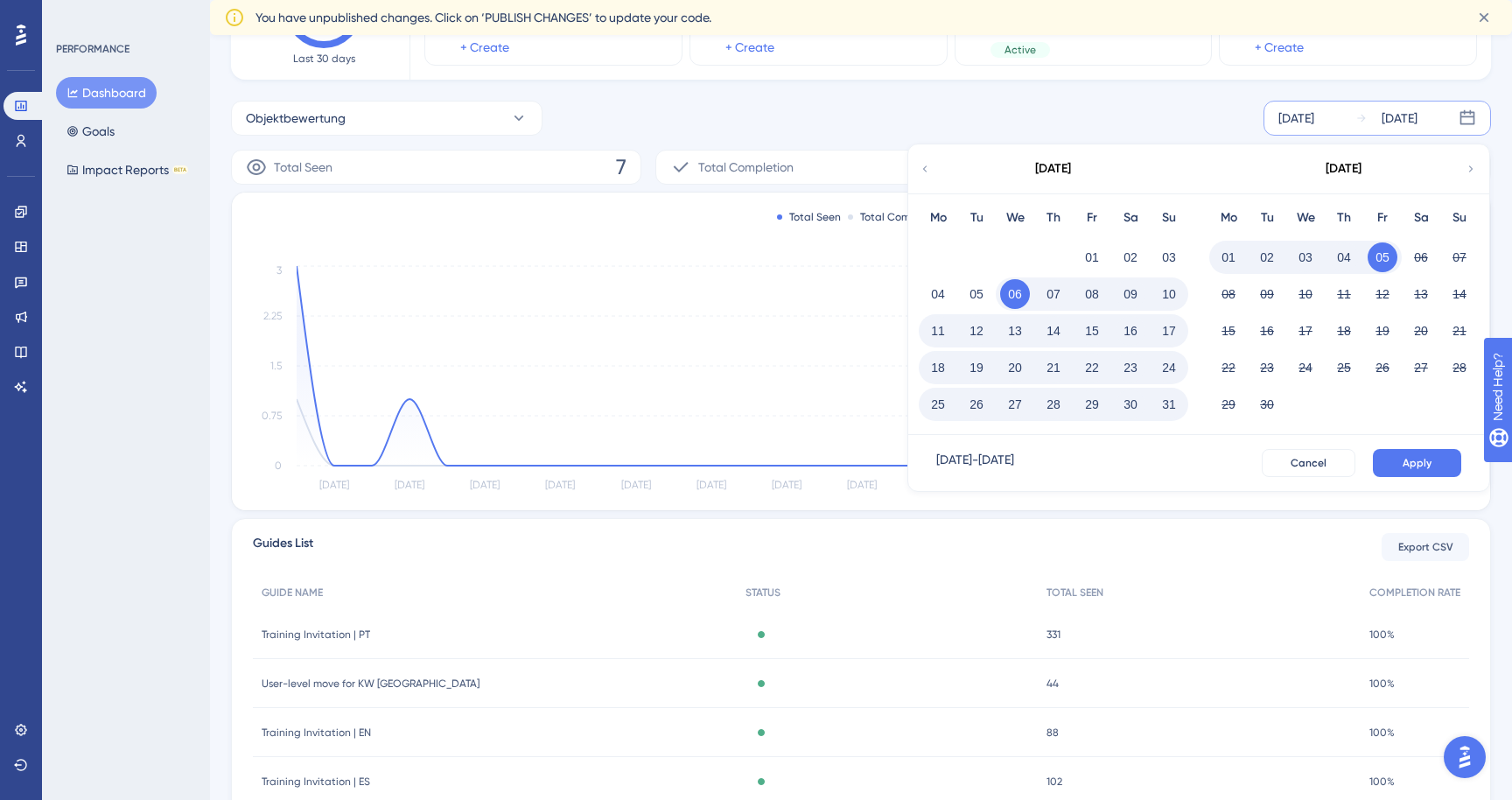
click at [925, 163] on icon at bounding box center [925, 169] width 13 height 16
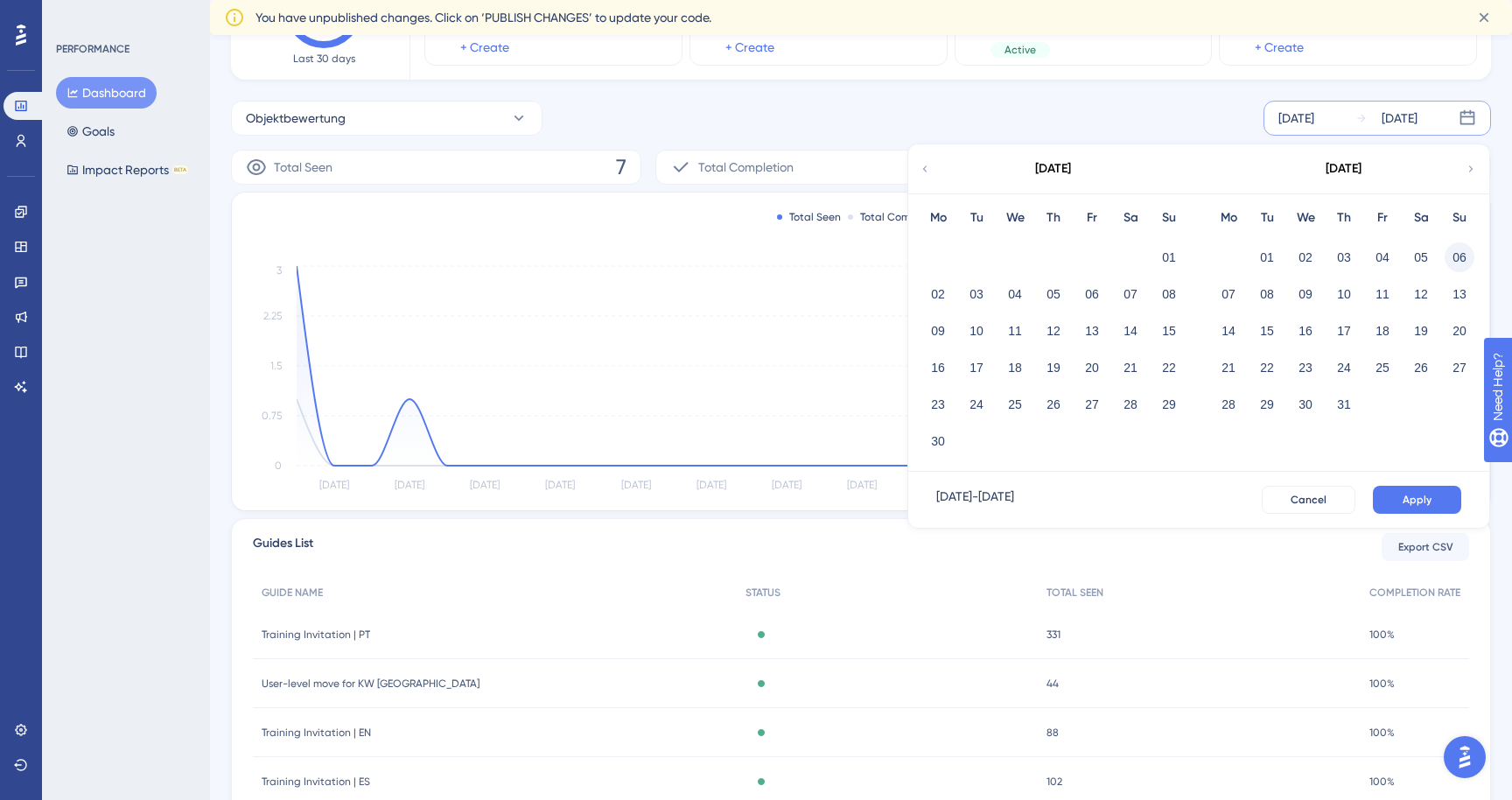
click at [1454, 261] on button "06" at bounding box center [1459, 257] width 30 height 30
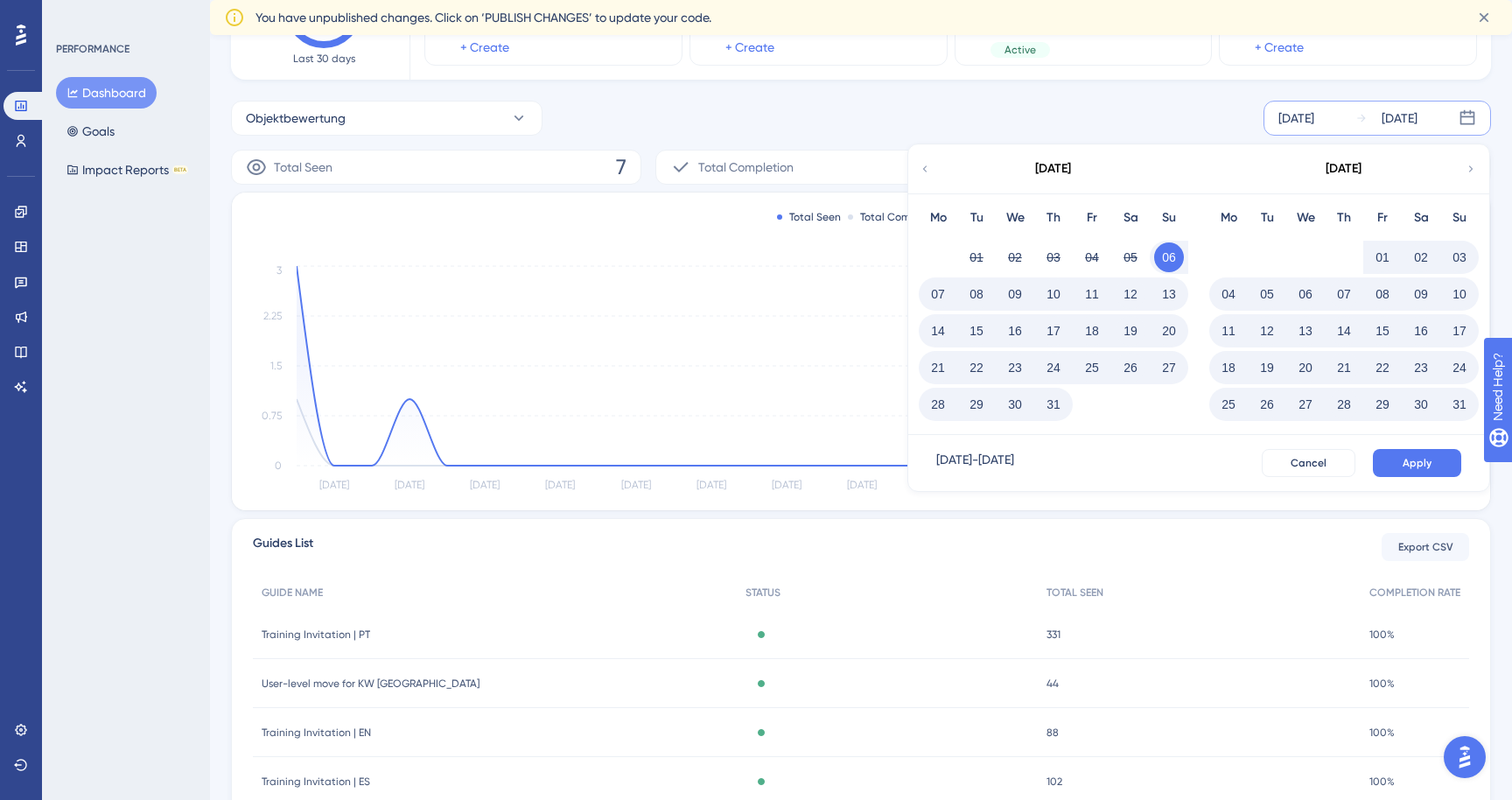
click at [1268, 297] on button "05" at bounding box center [1267, 294] width 30 height 30
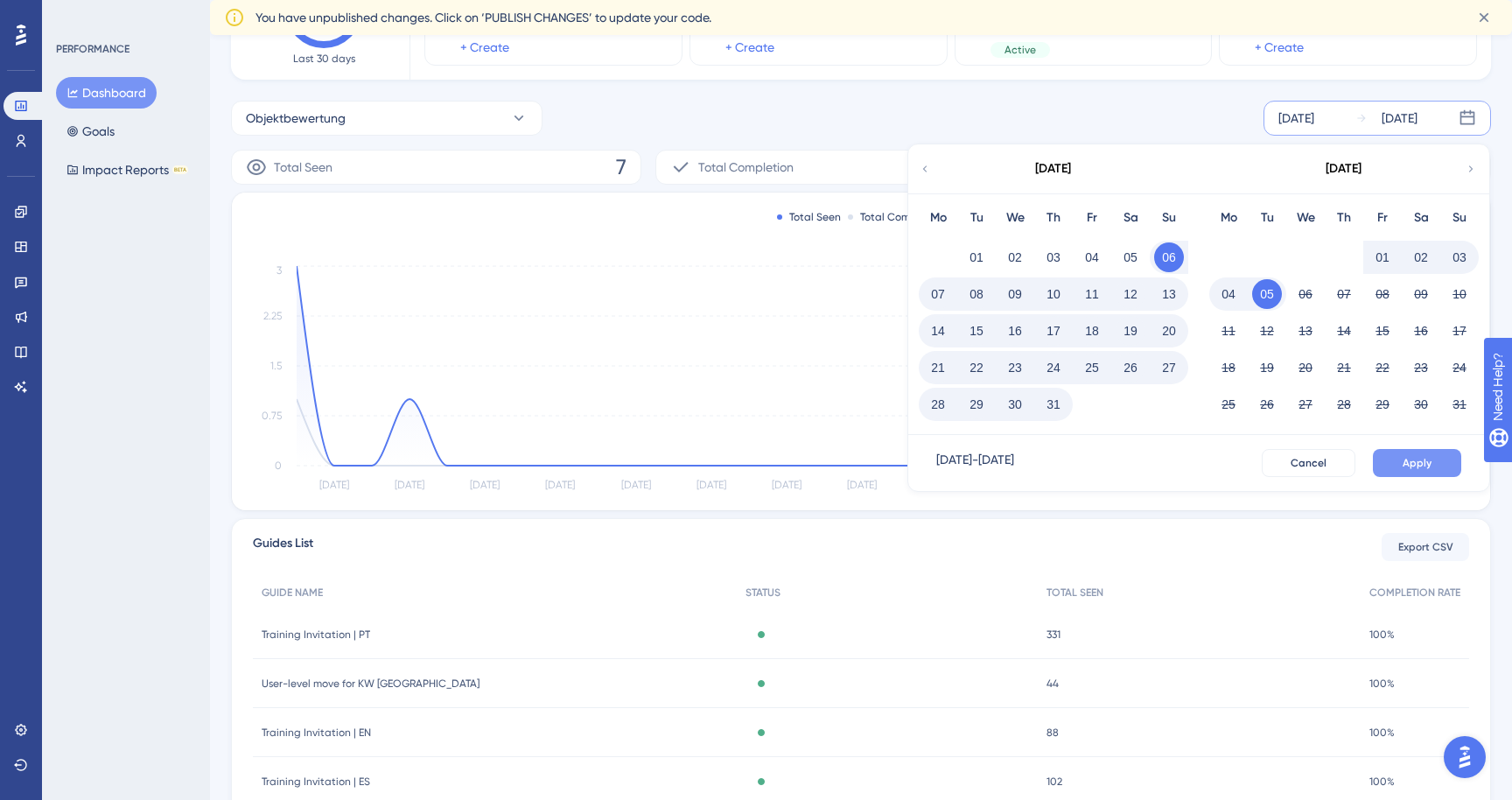
click at [1437, 466] on button "Apply" at bounding box center [1417, 462] width 88 height 28
